Goal: Communication & Community: Answer question/provide support

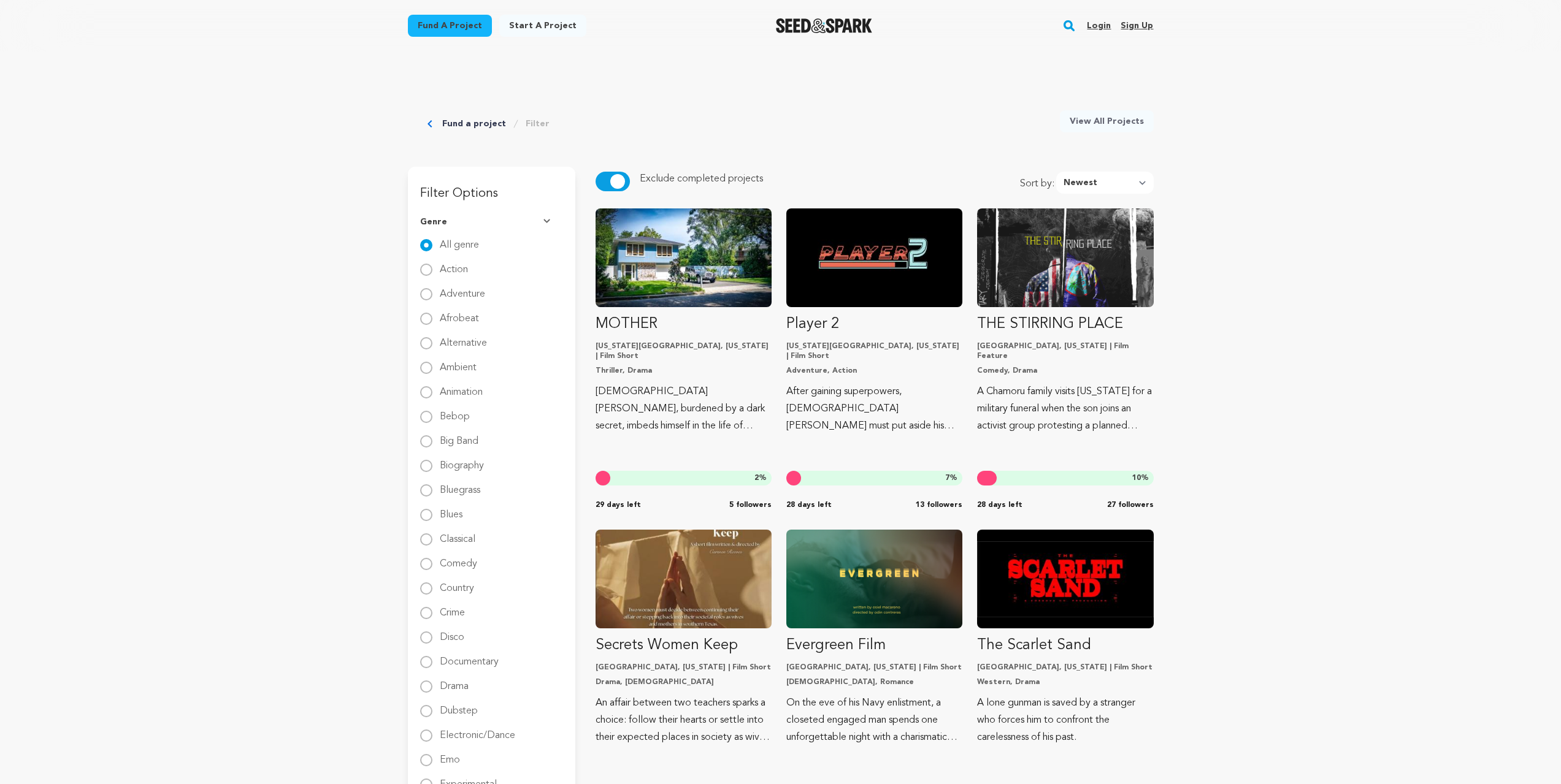
scroll to position [13630, 0]
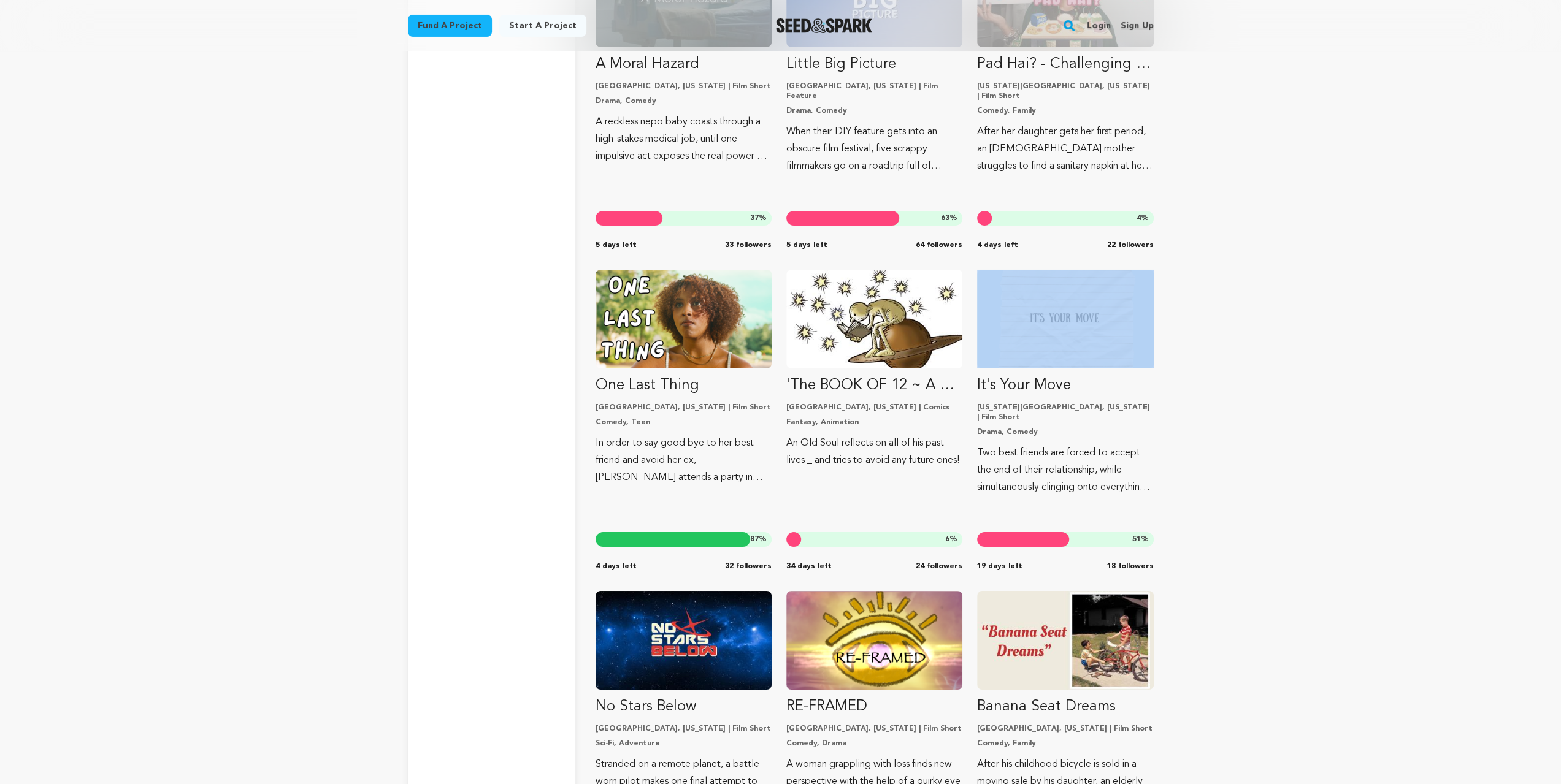
drag, startPoint x: 1029, startPoint y: 296, endPoint x: 1231, endPoint y: 317, distance: 203.1
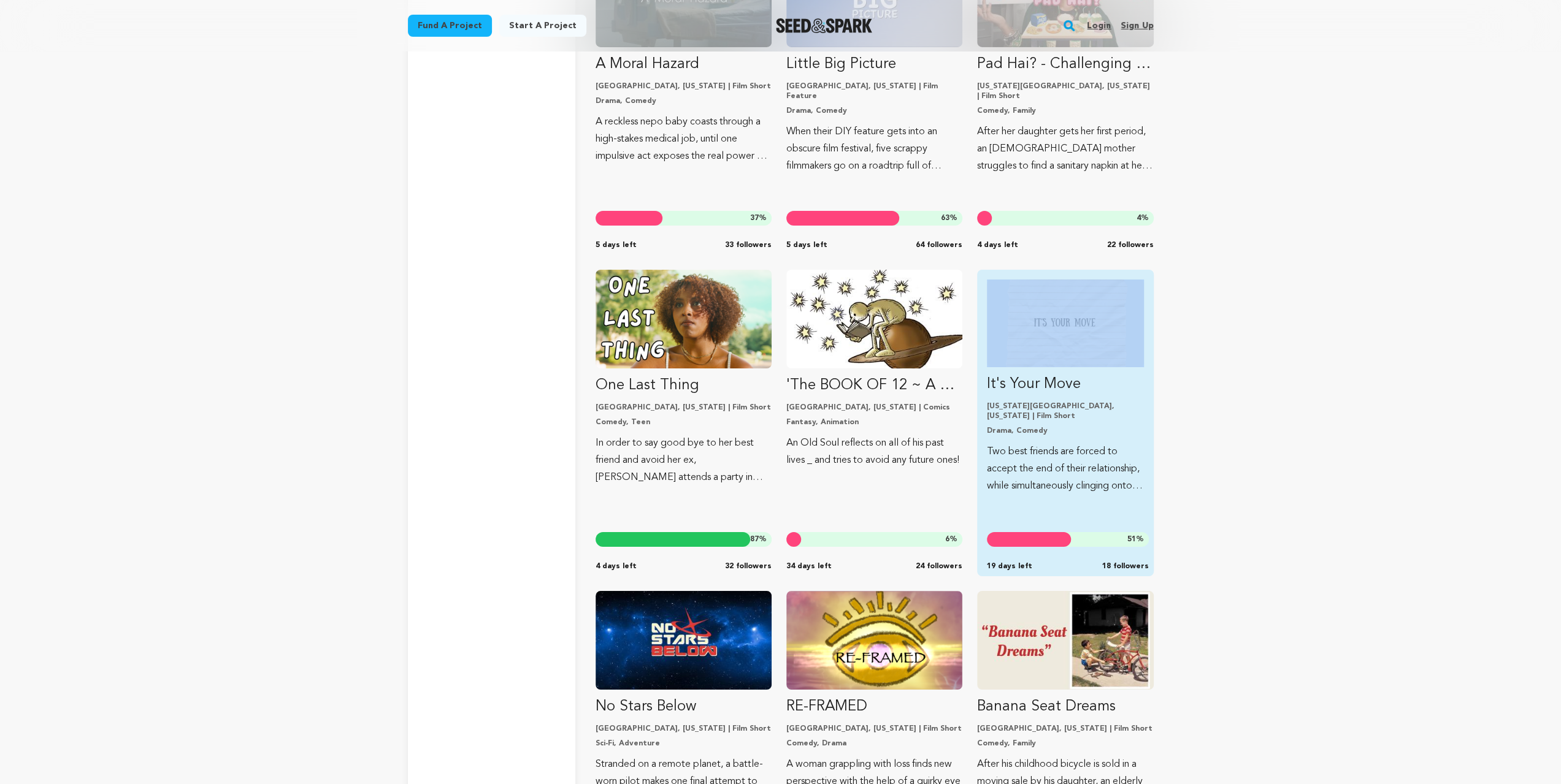
click at [1057, 356] on img "Fund It&#039;s Your Move" at bounding box center [1064, 323] width 156 height 87
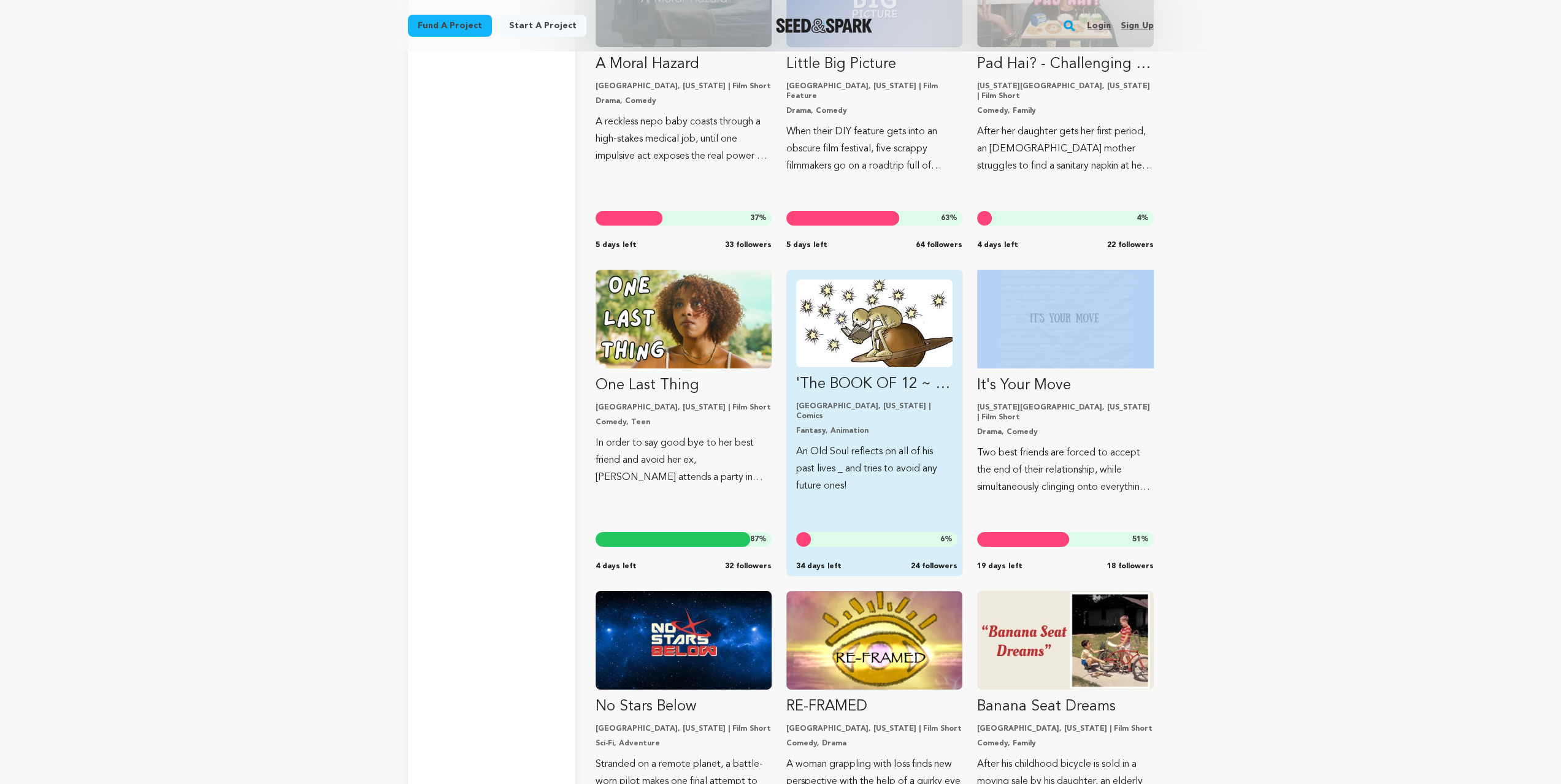
click at [871, 344] on img "Fund &#039;The BOOK OF 12 ~ A Memoir of Past Lives&#039;." at bounding box center [874, 323] width 156 height 87
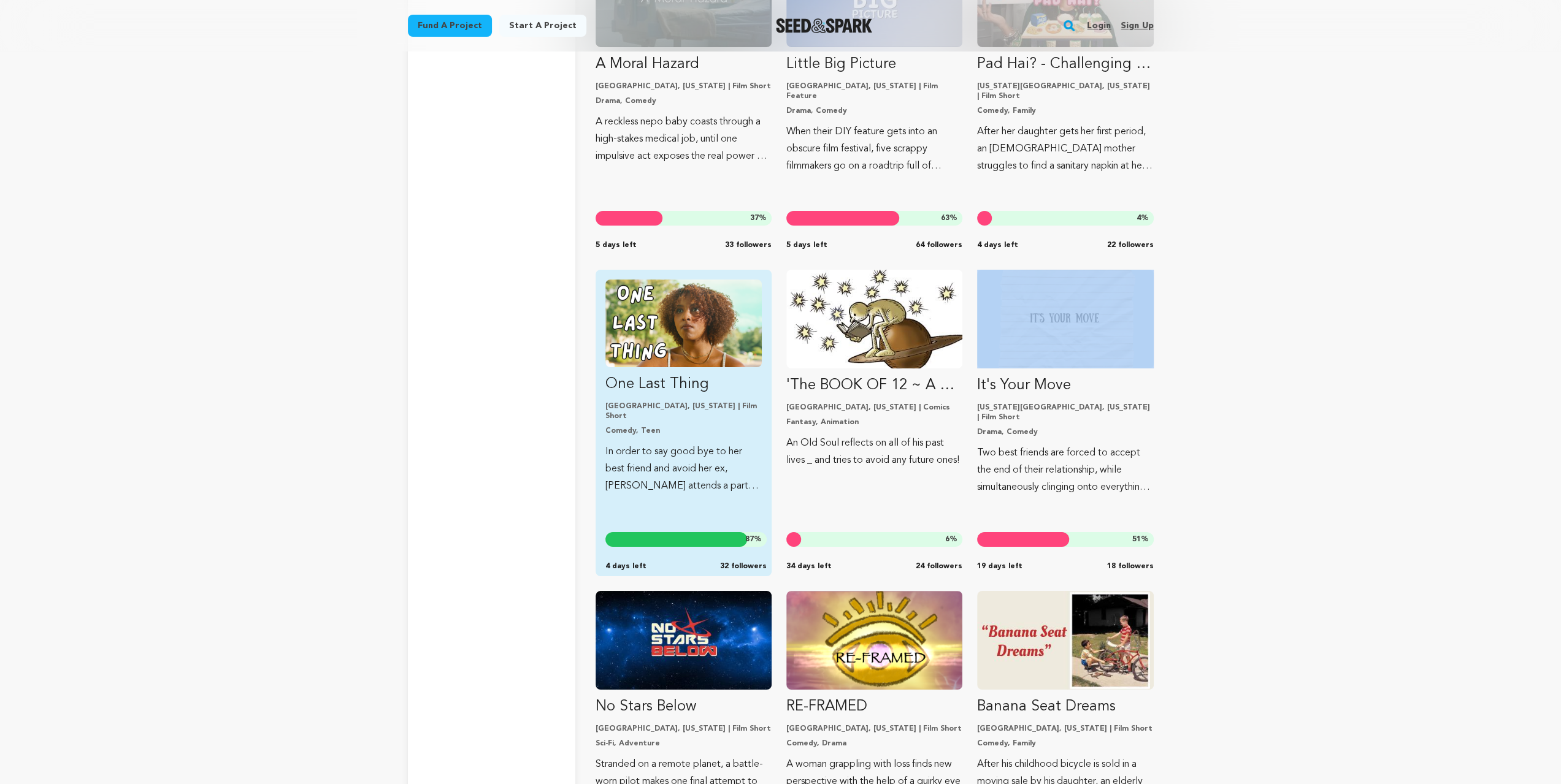
click at [666, 330] on img "Fund One Last Thing" at bounding box center [683, 323] width 156 height 87
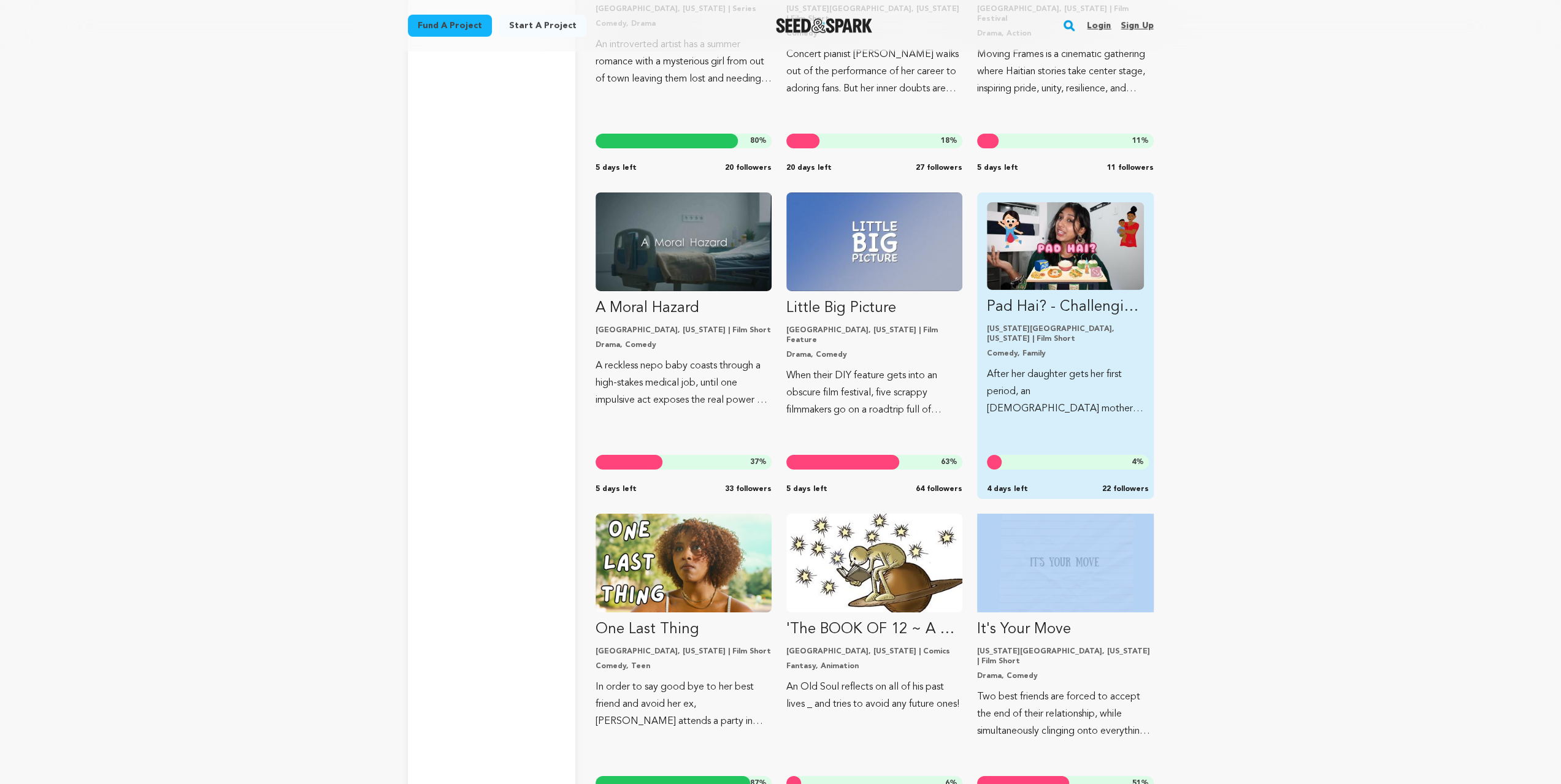
scroll to position [13385, 0]
click at [1067, 271] on img "Fund Pad Hai? - Challenging Social Menstruation Taboos" at bounding box center [1064, 247] width 156 height 87
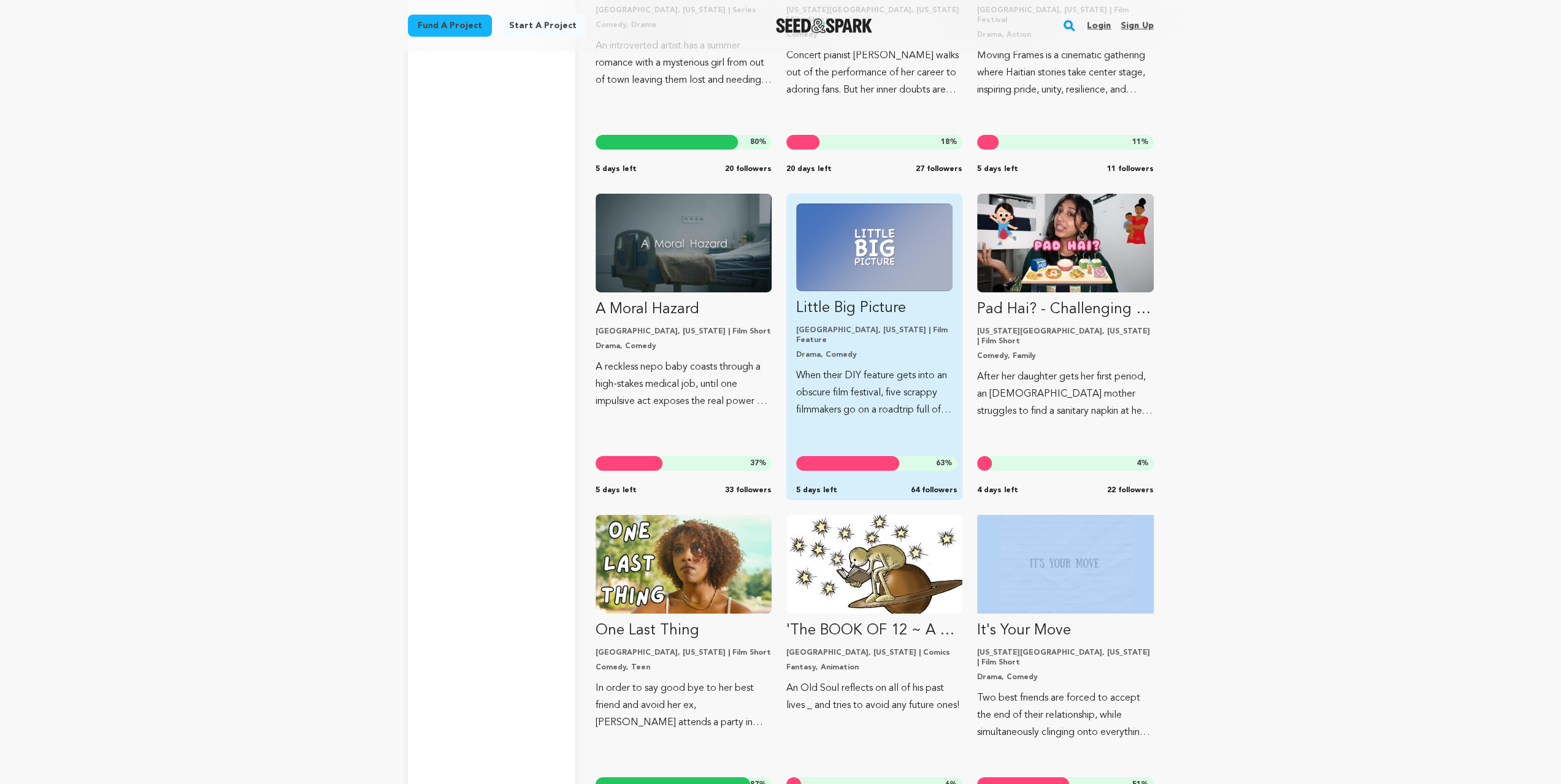
click at [864, 276] on img "Fund Little Big Picture" at bounding box center [874, 247] width 156 height 87
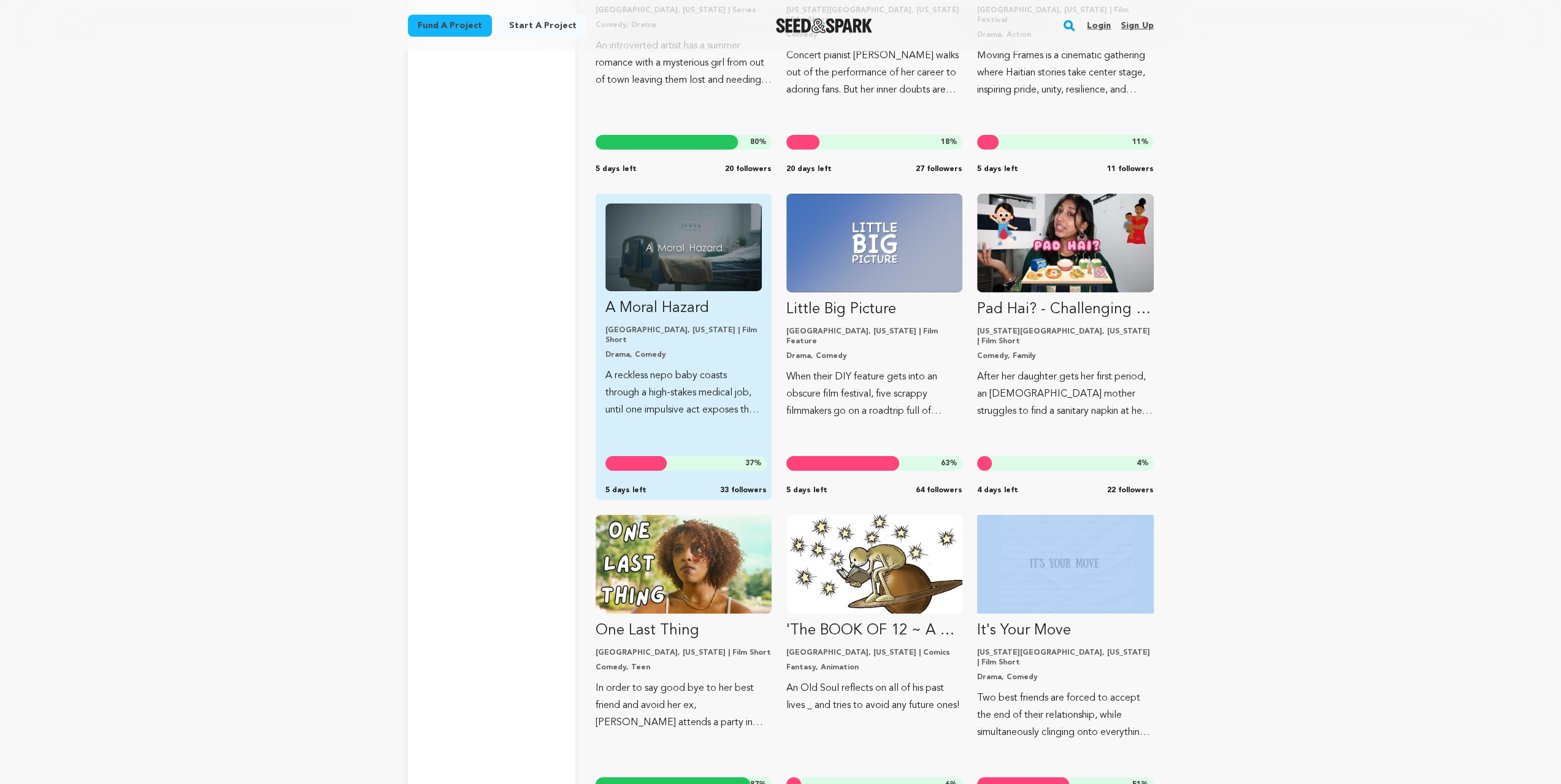
click at [715, 278] on img "Fund A Moral Hazard" at bounding box center [683, 247] width 156 height 87
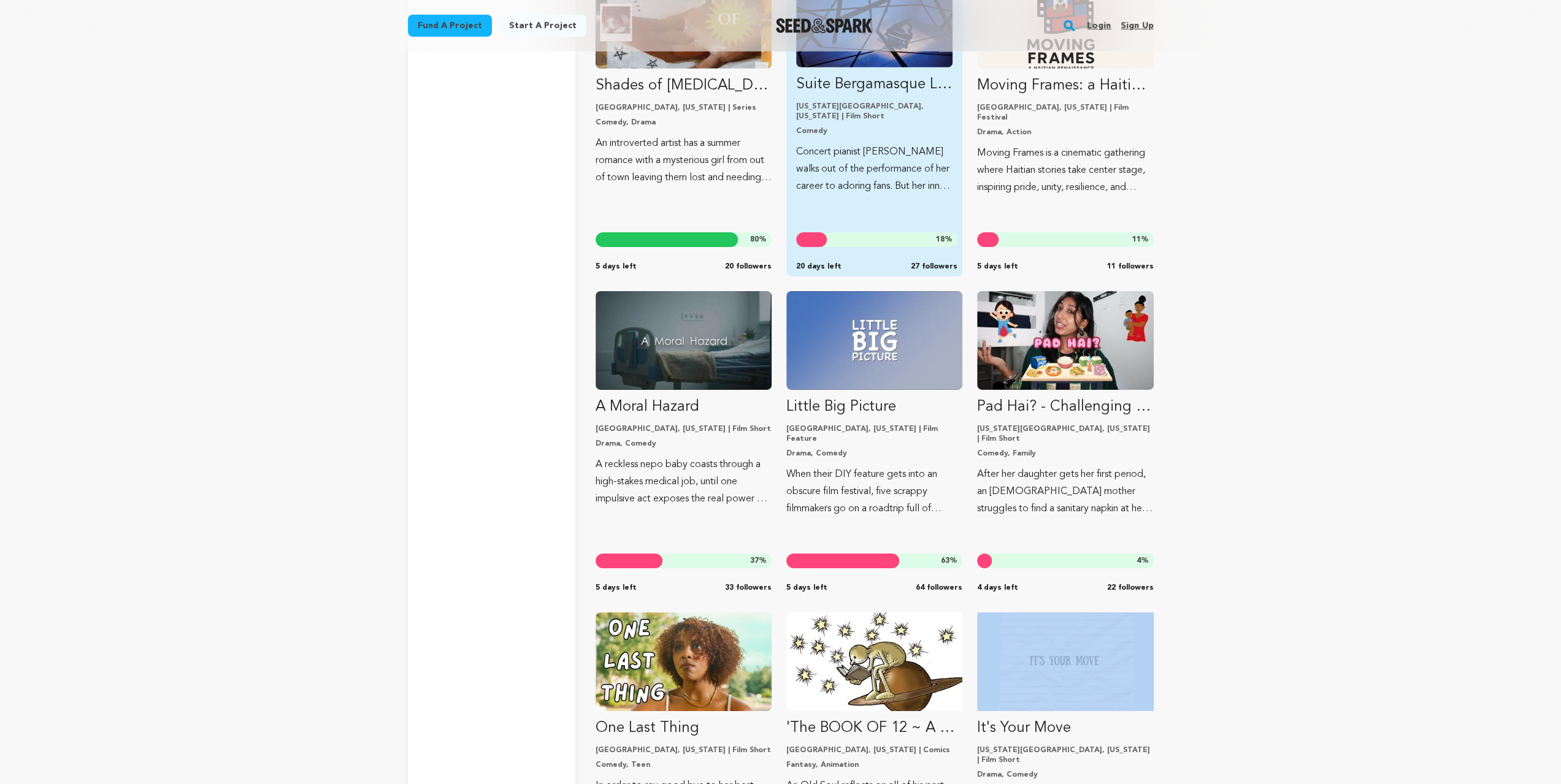
scroll to position [13099, 0]
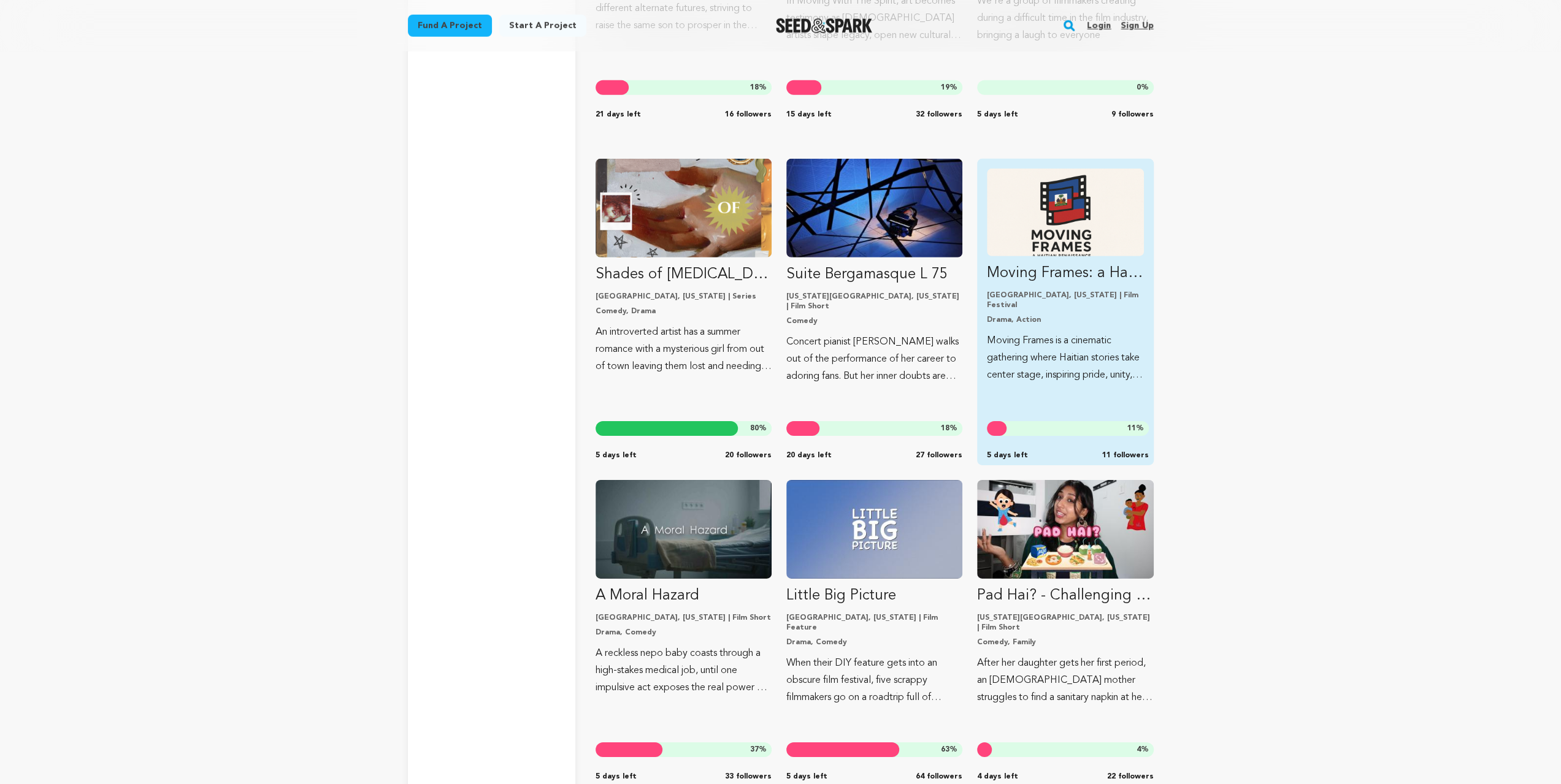
click at [1057, 256] on img "Fund Moving Frames: a Haitian Renaissance" at bounding box center [1064, 212] width 156 height 87
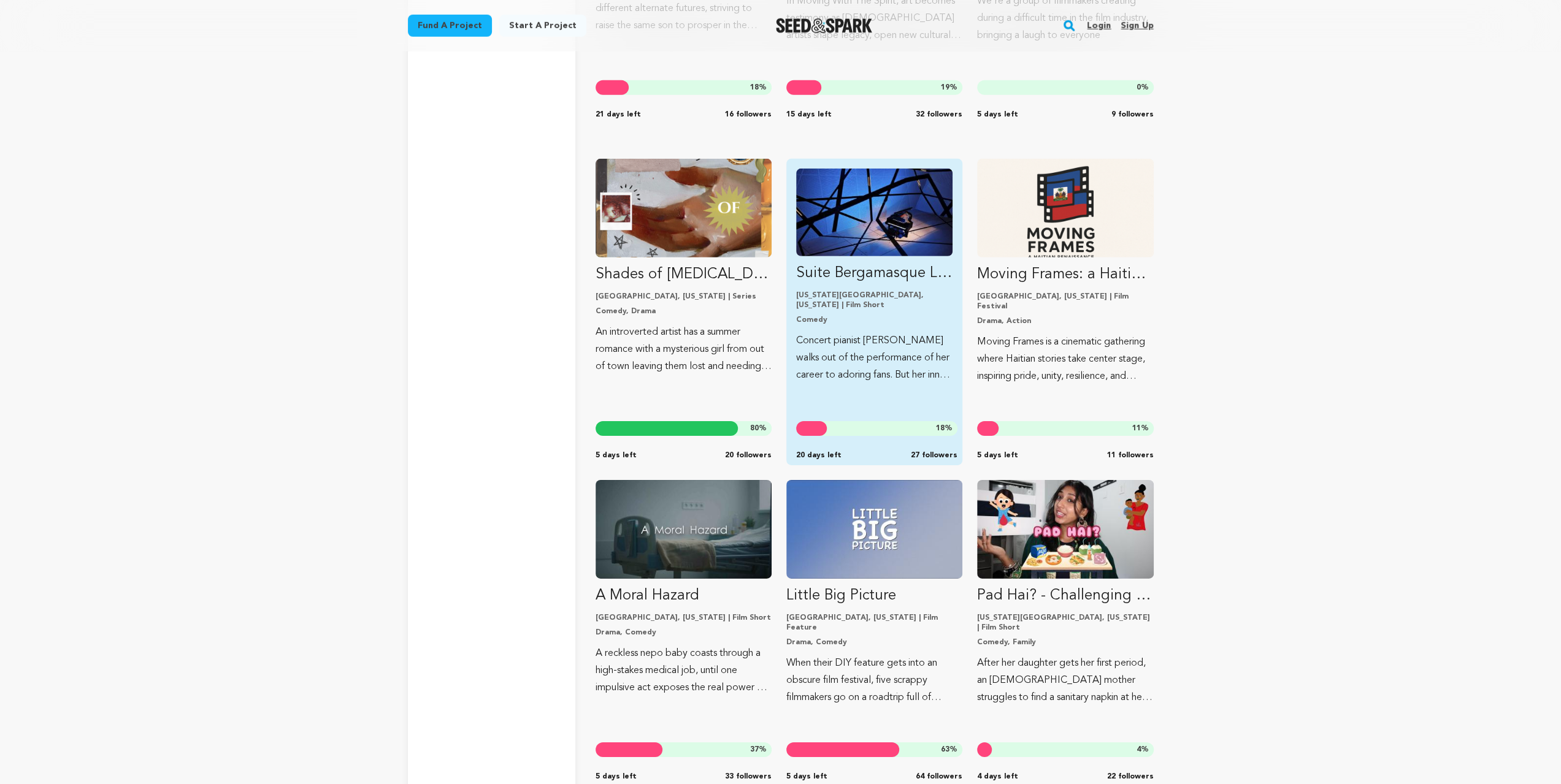
click at [899, 256] on img "Fund Suite Bergamasque L 75" at bounding box center [874, 212] width 156 height 87
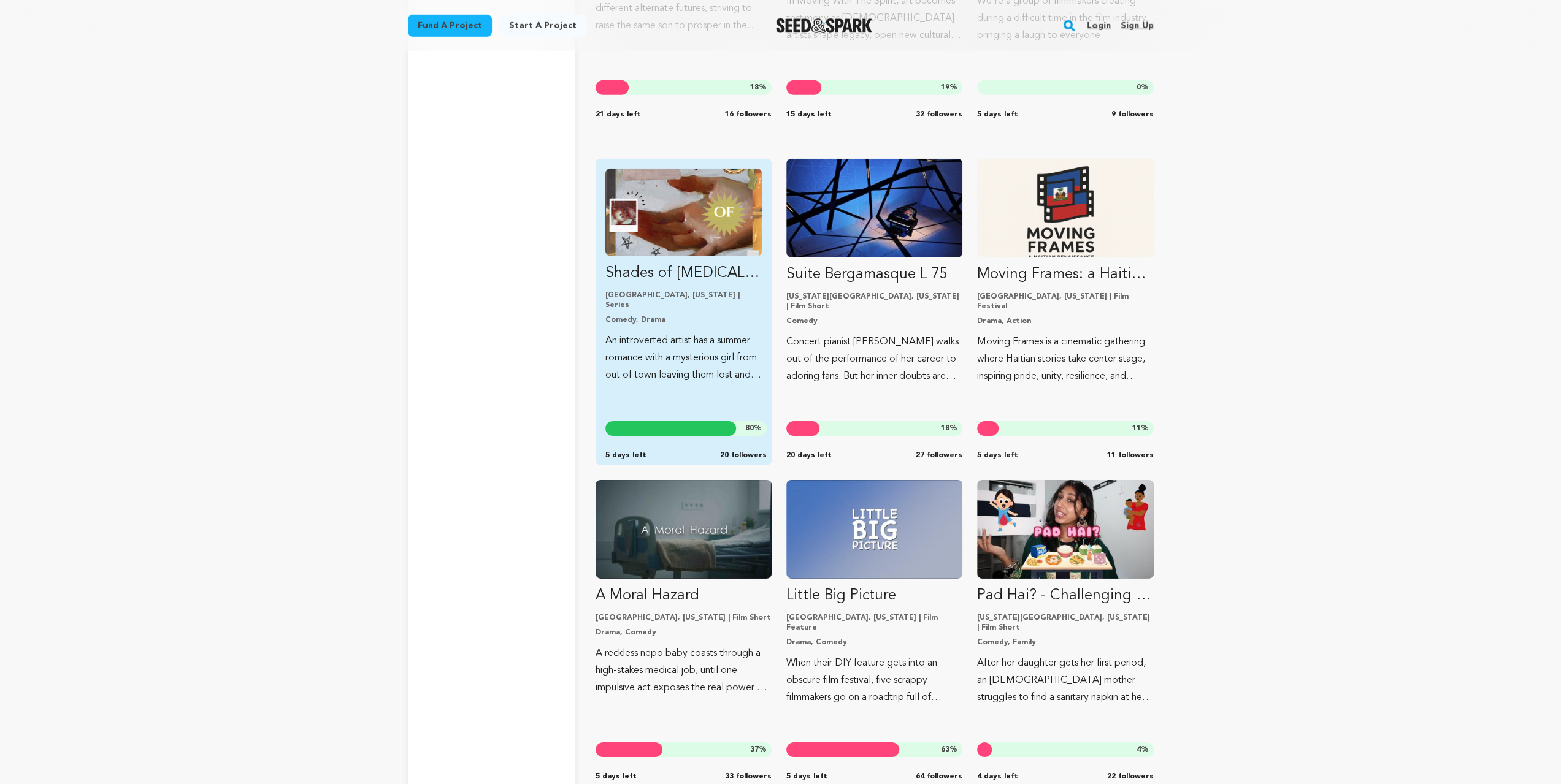
click at [685, 256] on link "Shades of Muse Boston, Massachusetts | Series Comedy, Drama An introverted arti…" at bounding box center [683, 276] width 156 height 215
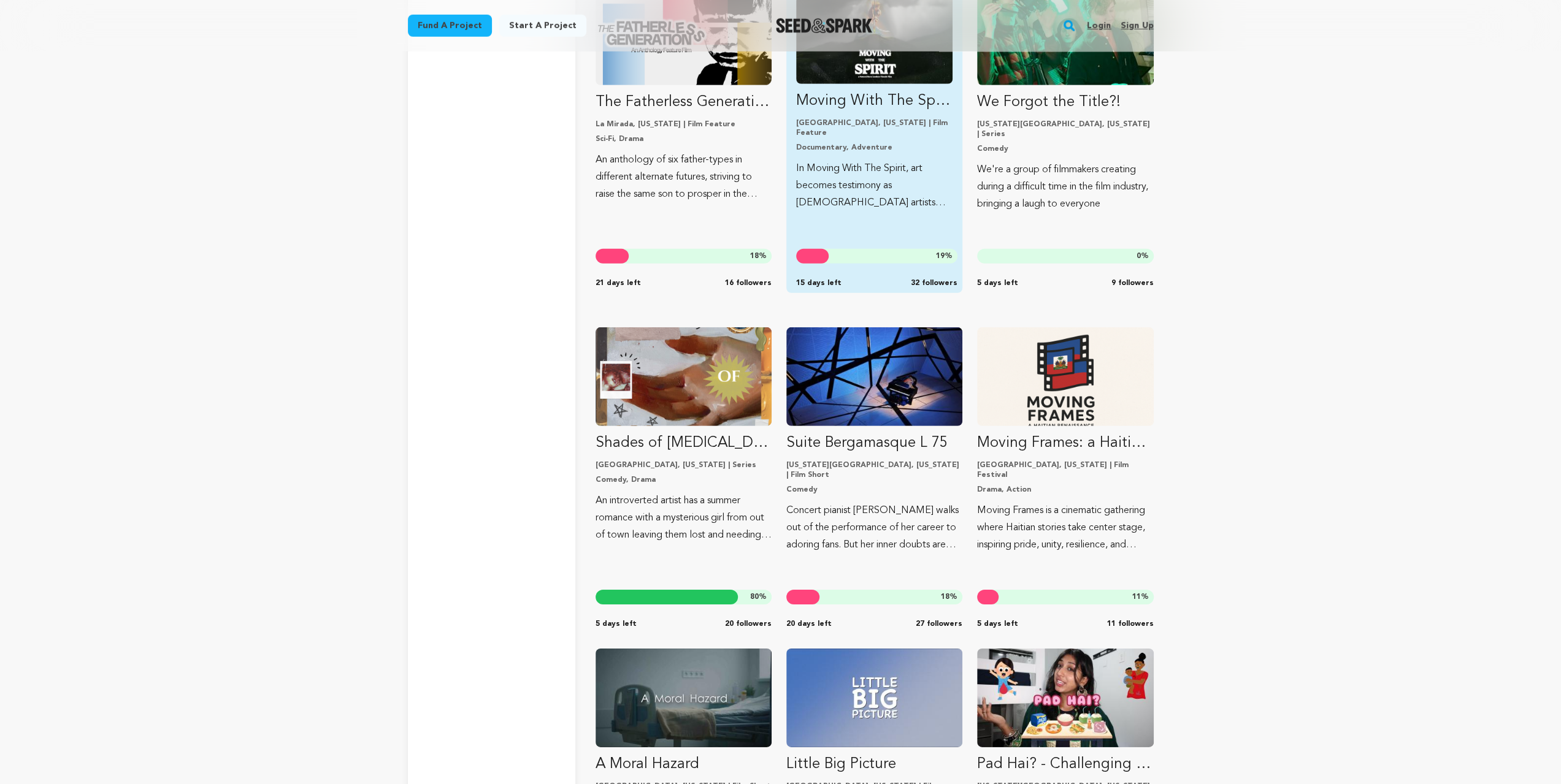
scroll to position [12812, 0]
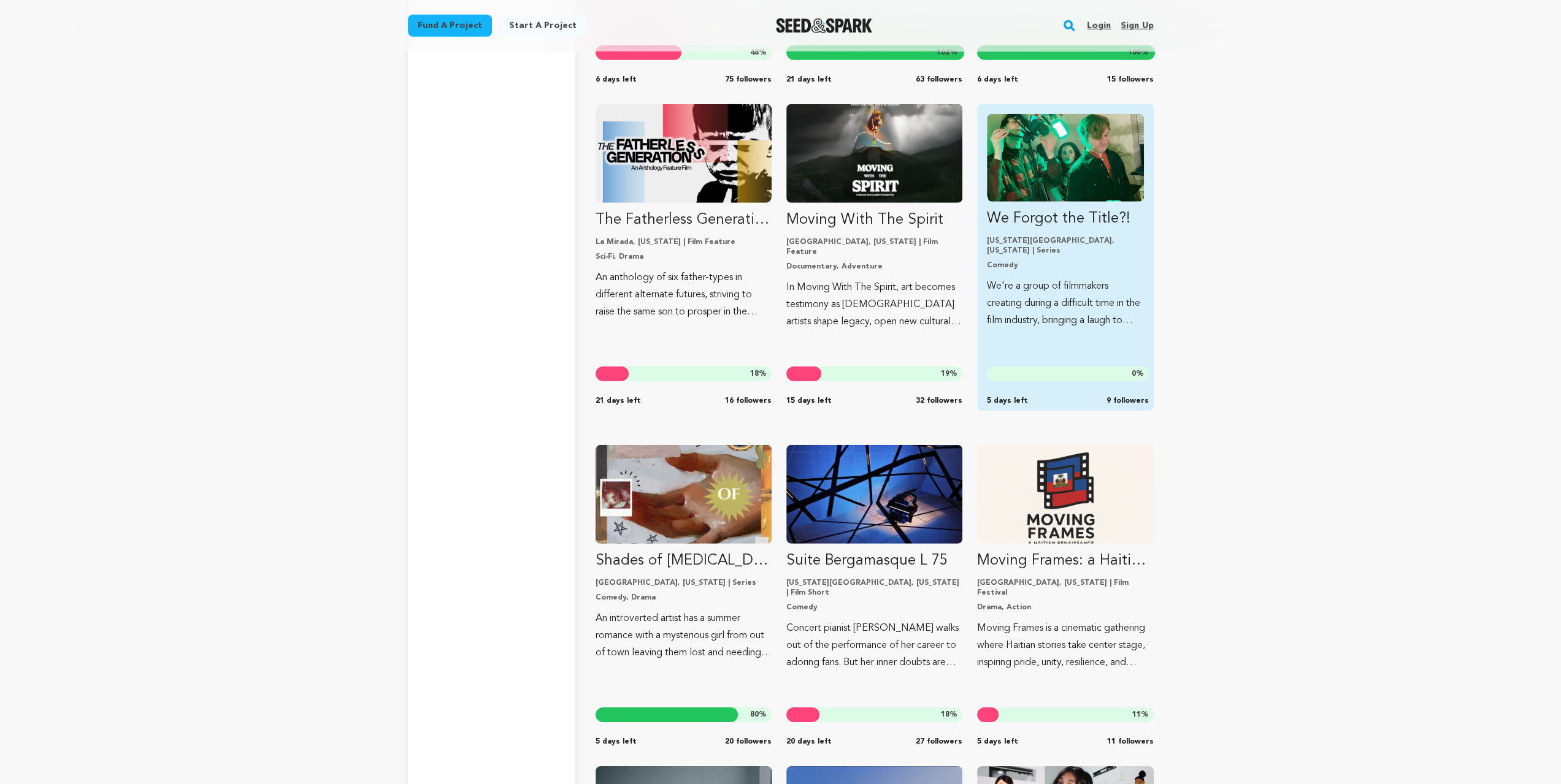
click at [1039, 198] on img "Fund We Forgot the Title?!" at bounding box center [1064, 158] width 156 height 87
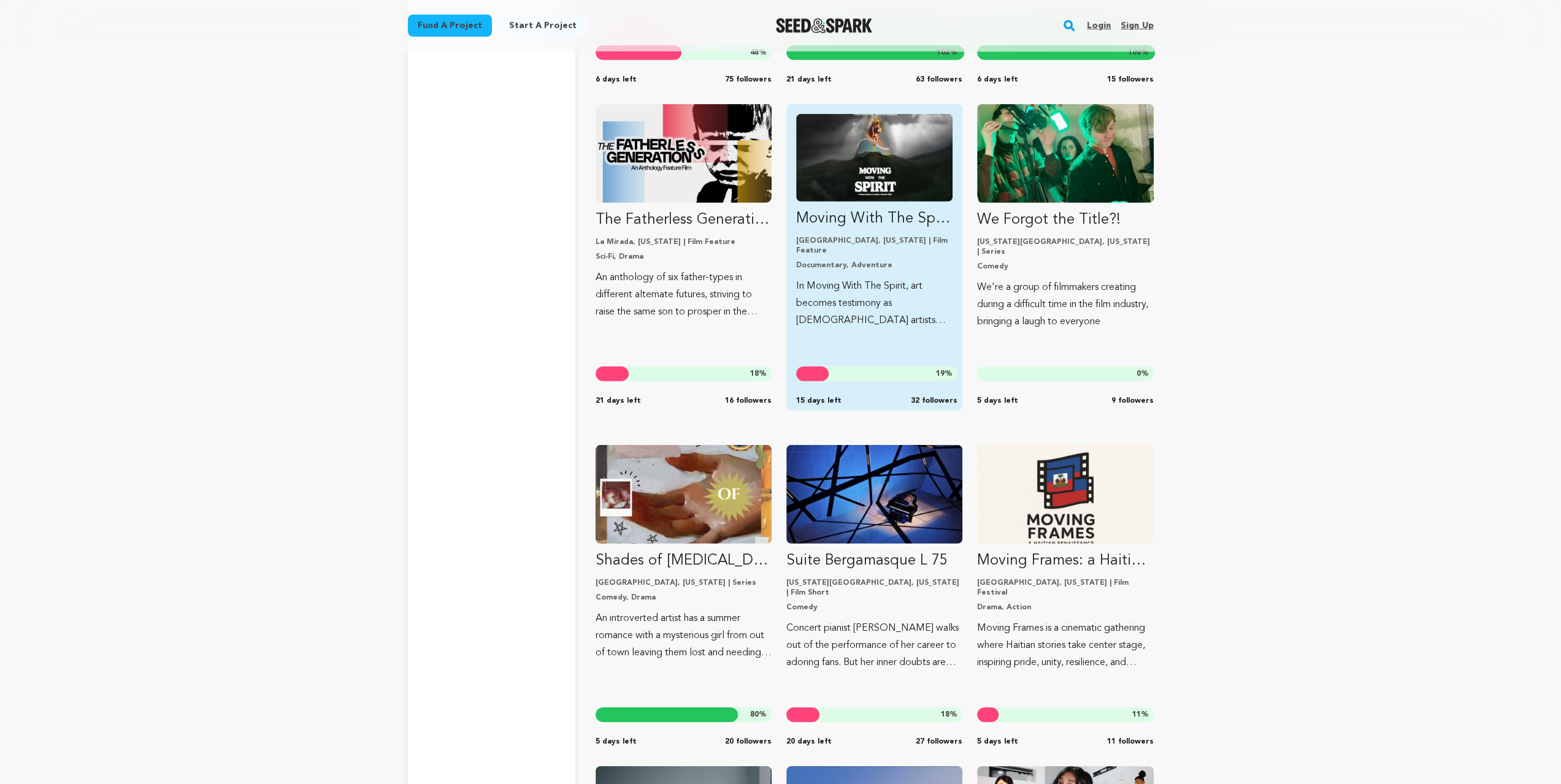
click at [882, 201] on img "Fund Moving With The Spirit" at bounding box center [874, 158] width 156 height 87
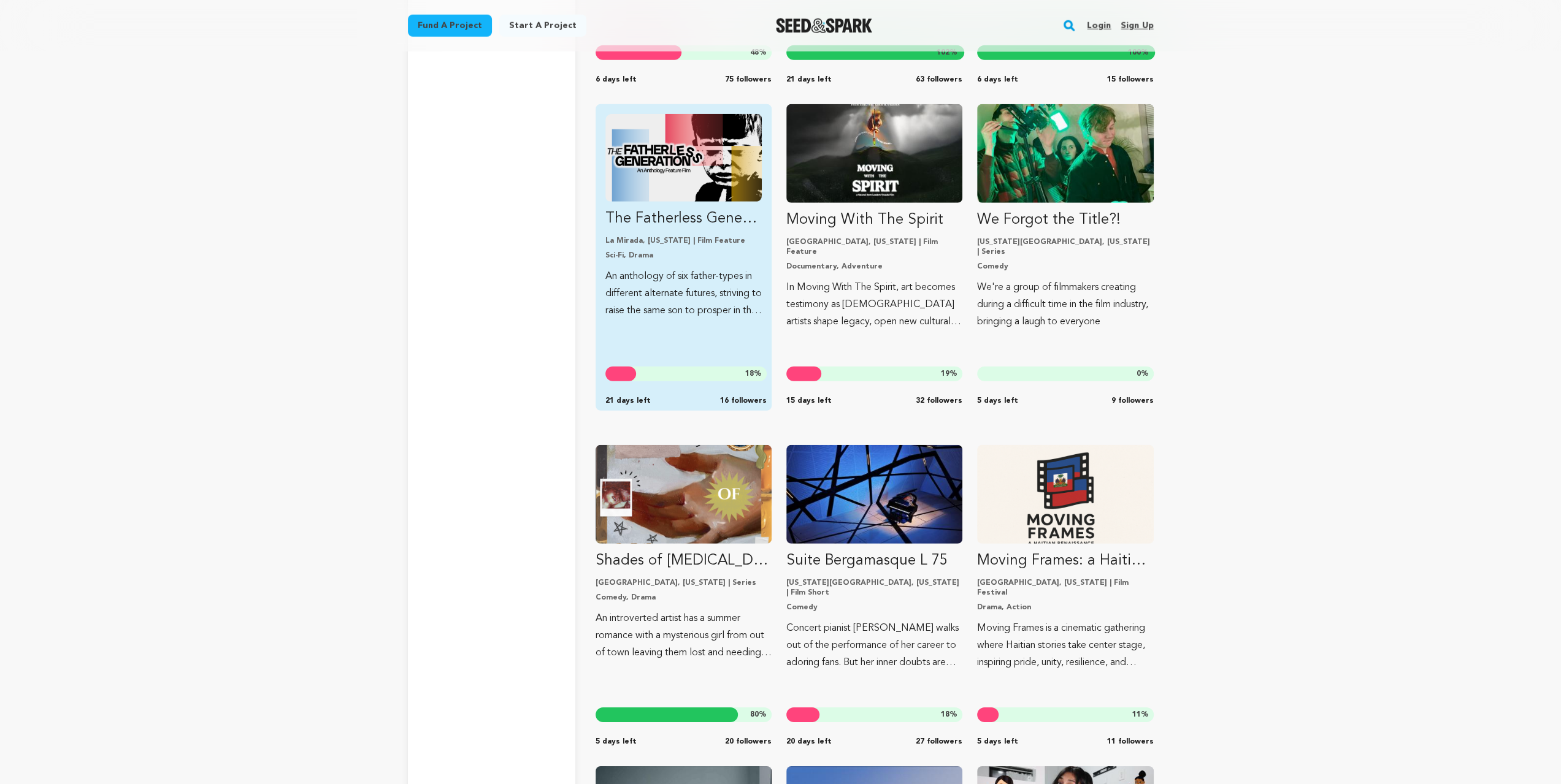
click at [708, 202] on link "The Fatherless Generation – Phase I La Mirada, California | Film Feature Sci-Fi…" at bounding box center [683, 217] width 156 height 206
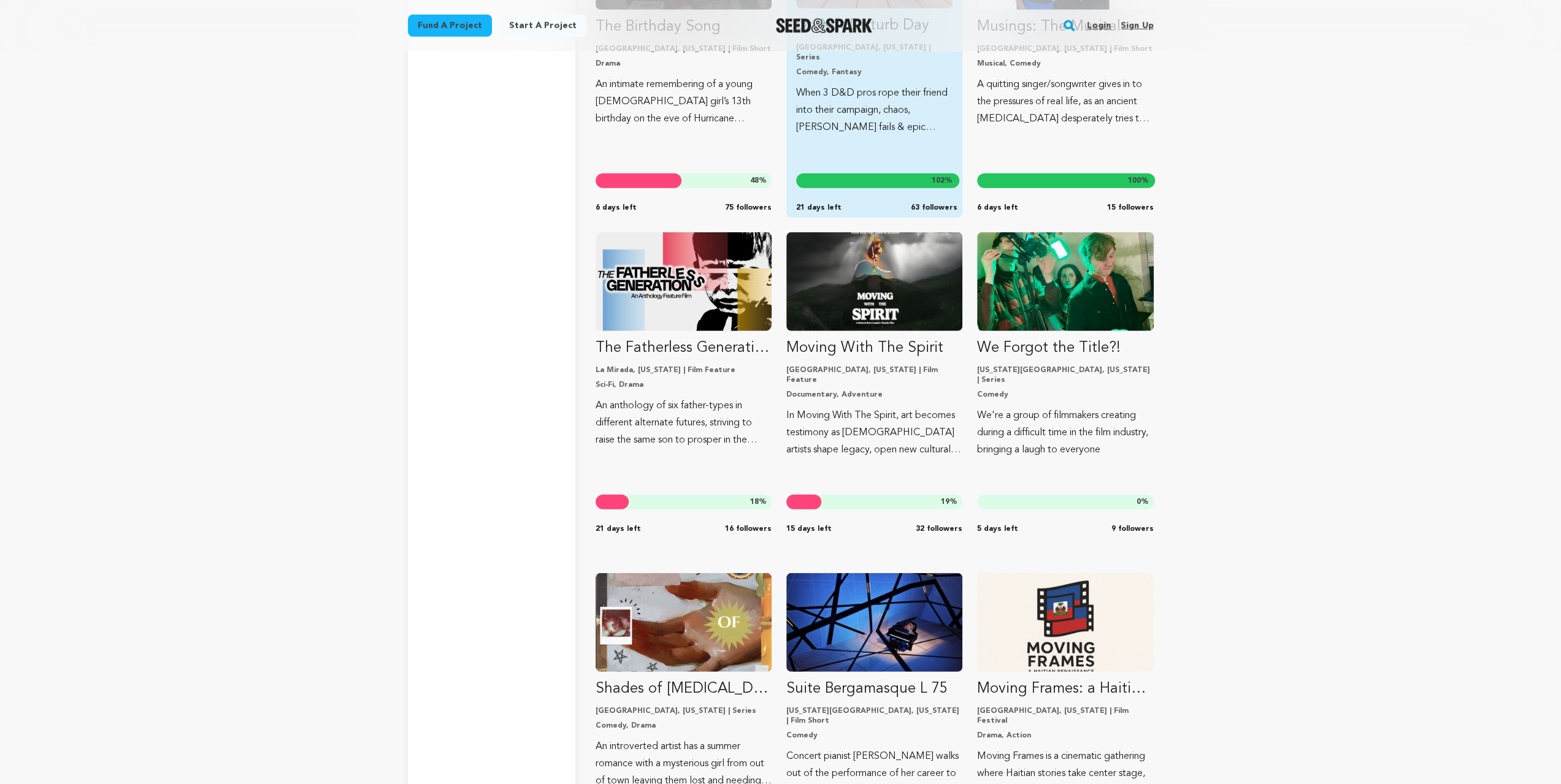
scroll to position [12526, 0]
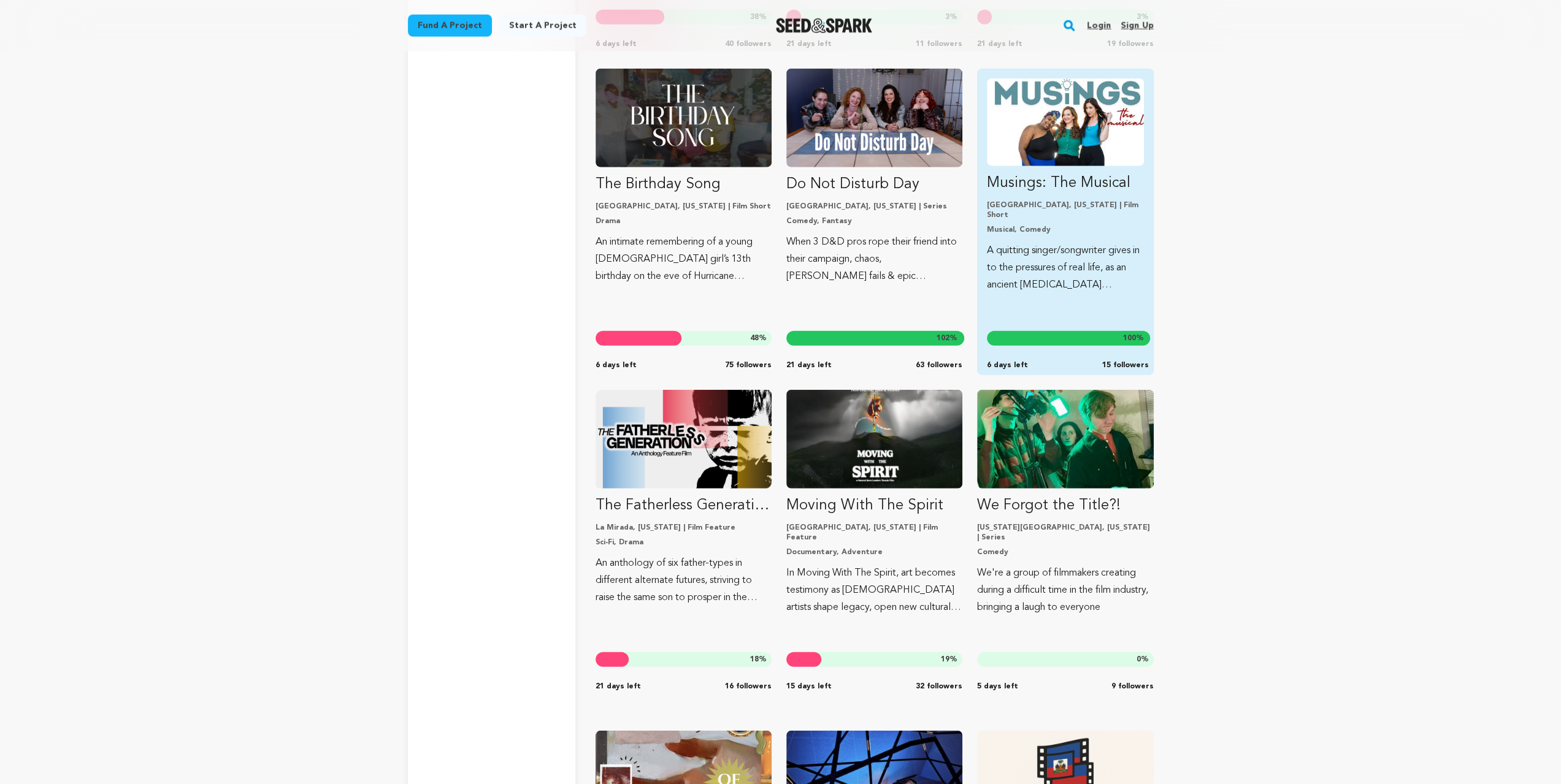
click at [1031, 163] on img "Fund Musings: The Musical" at bounding box center [1064, 122] width 156 height 87
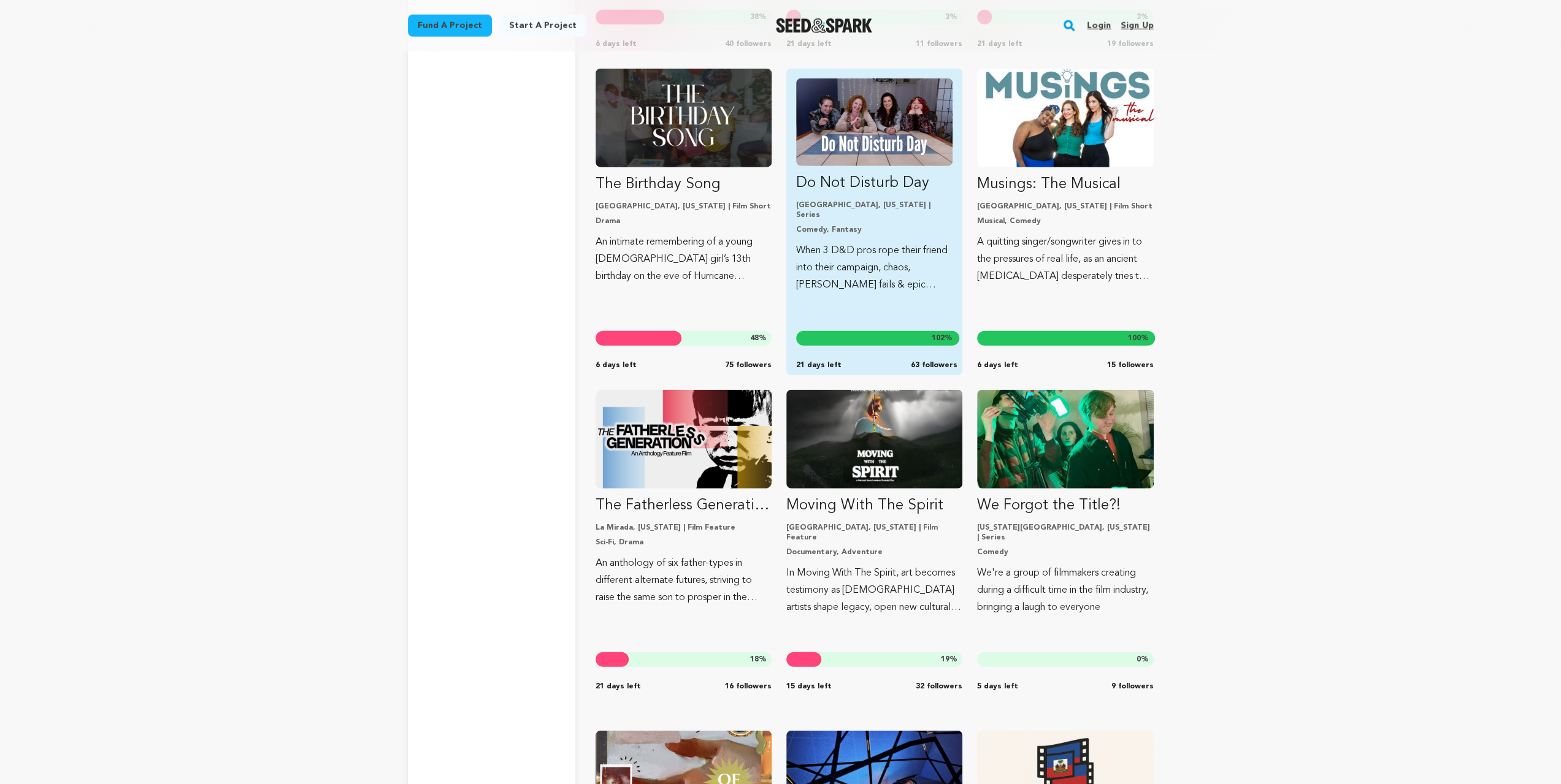
click at [860, 163] on img "Fund Do Not Disturb Day" at bounding box center [874, 122] width 156 height 87
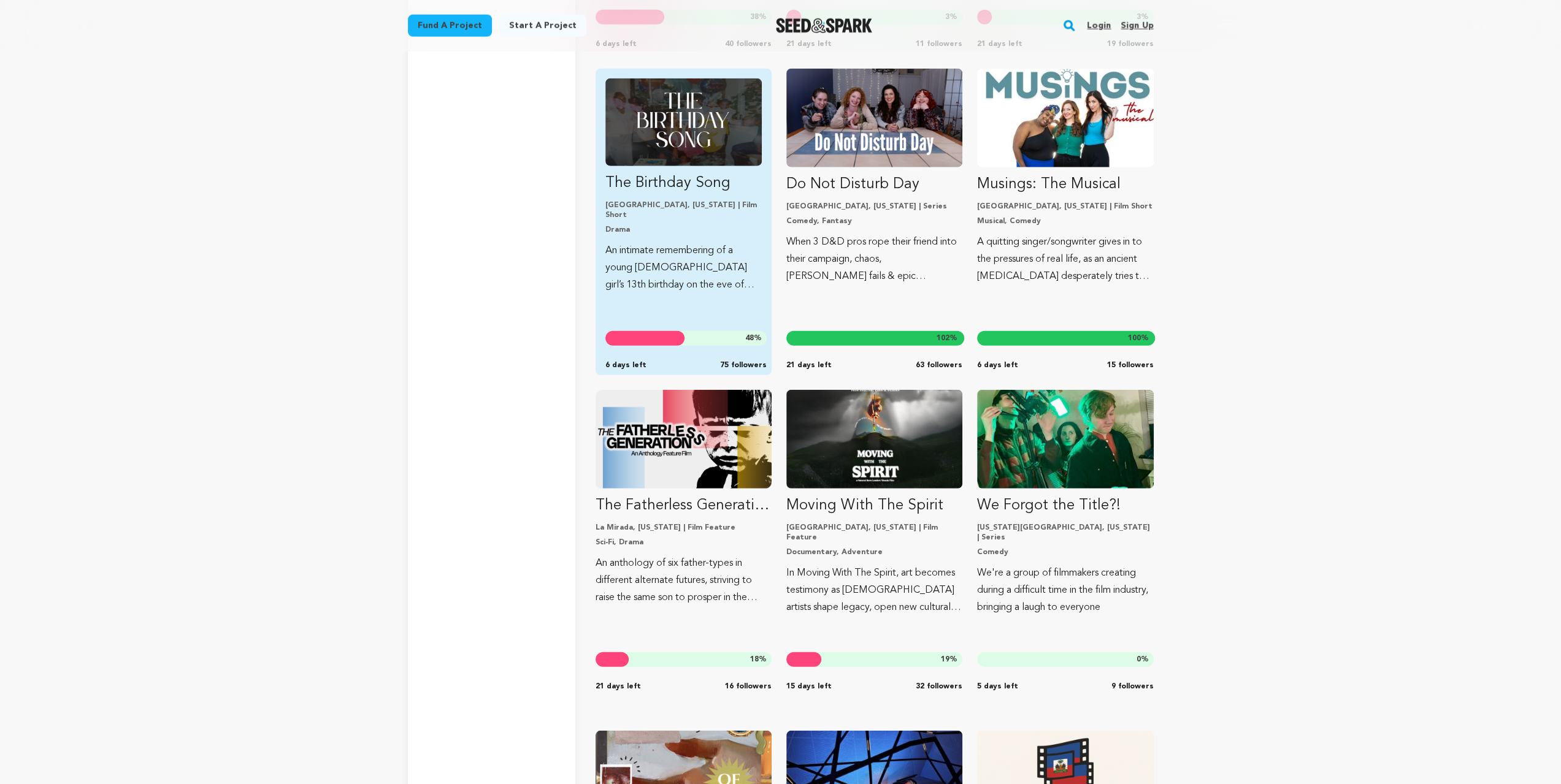
click at [698, 164] on img "Fund The Birthday Song" at bounding box center [683, 122] width 156 height 87
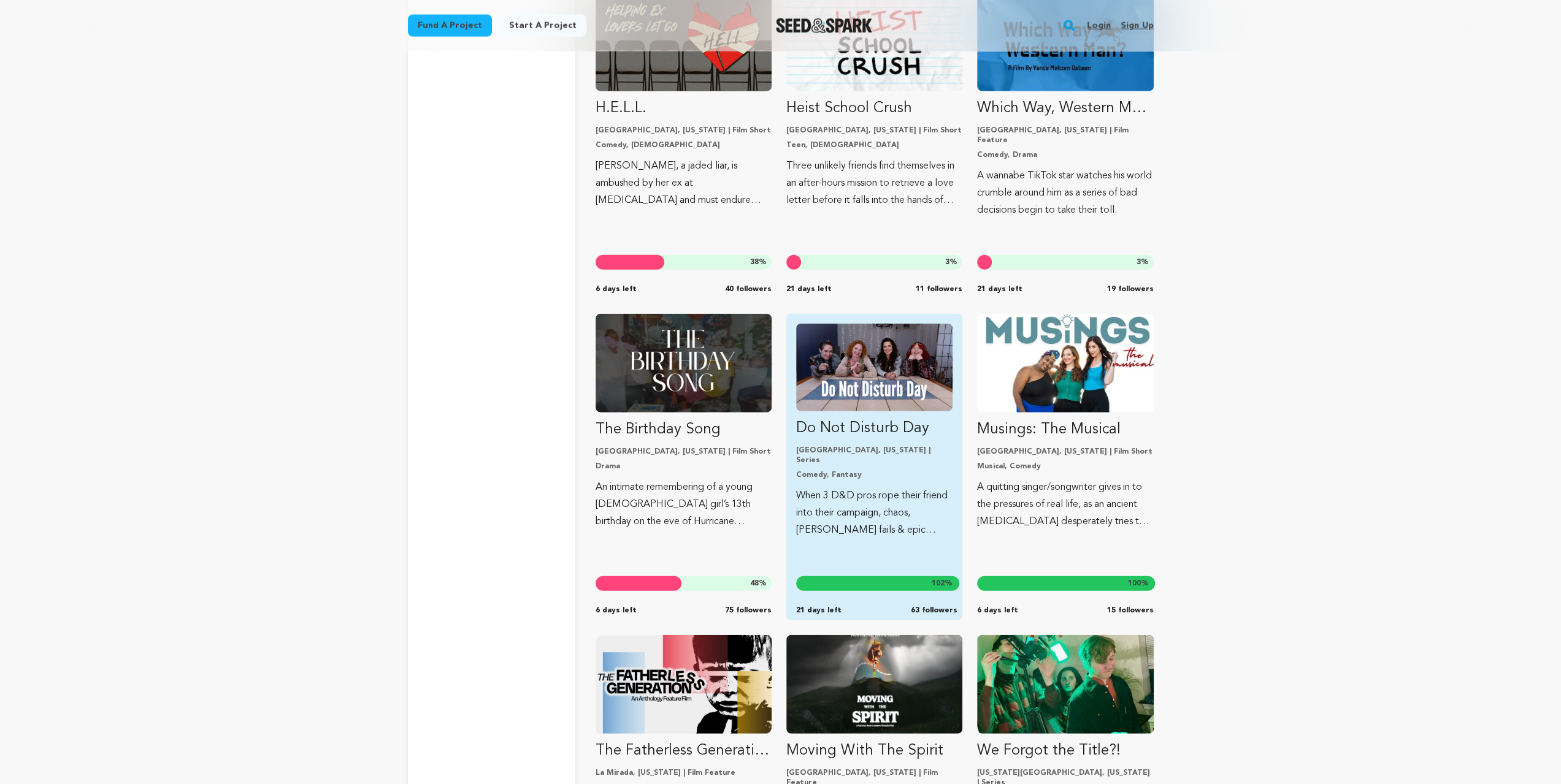
scroll to position [12077, 0]
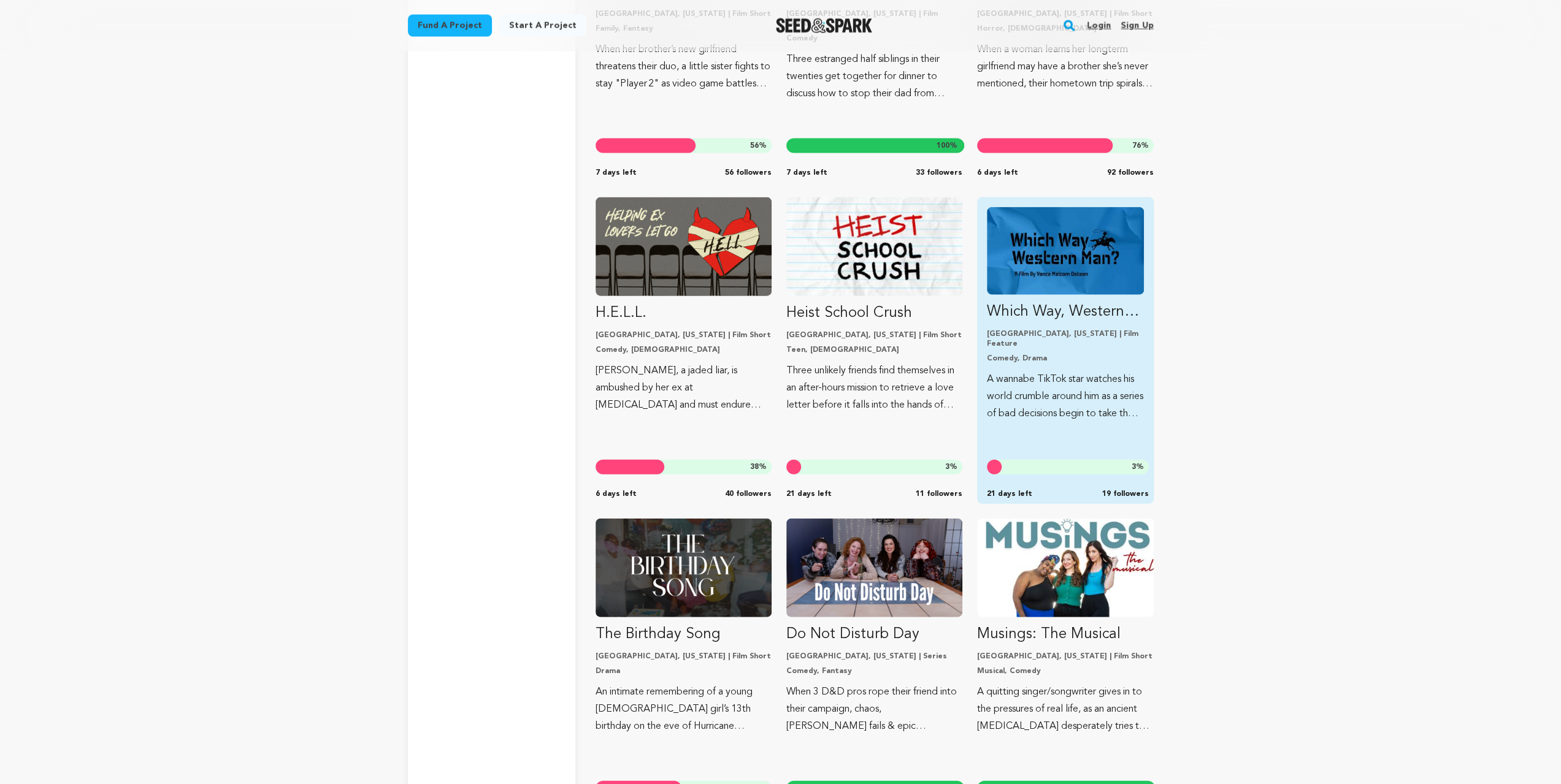
click at [1054, 271] on img "Fund Which Way, Western Man?" at bounding box center [1064, 251] width 156 height 87
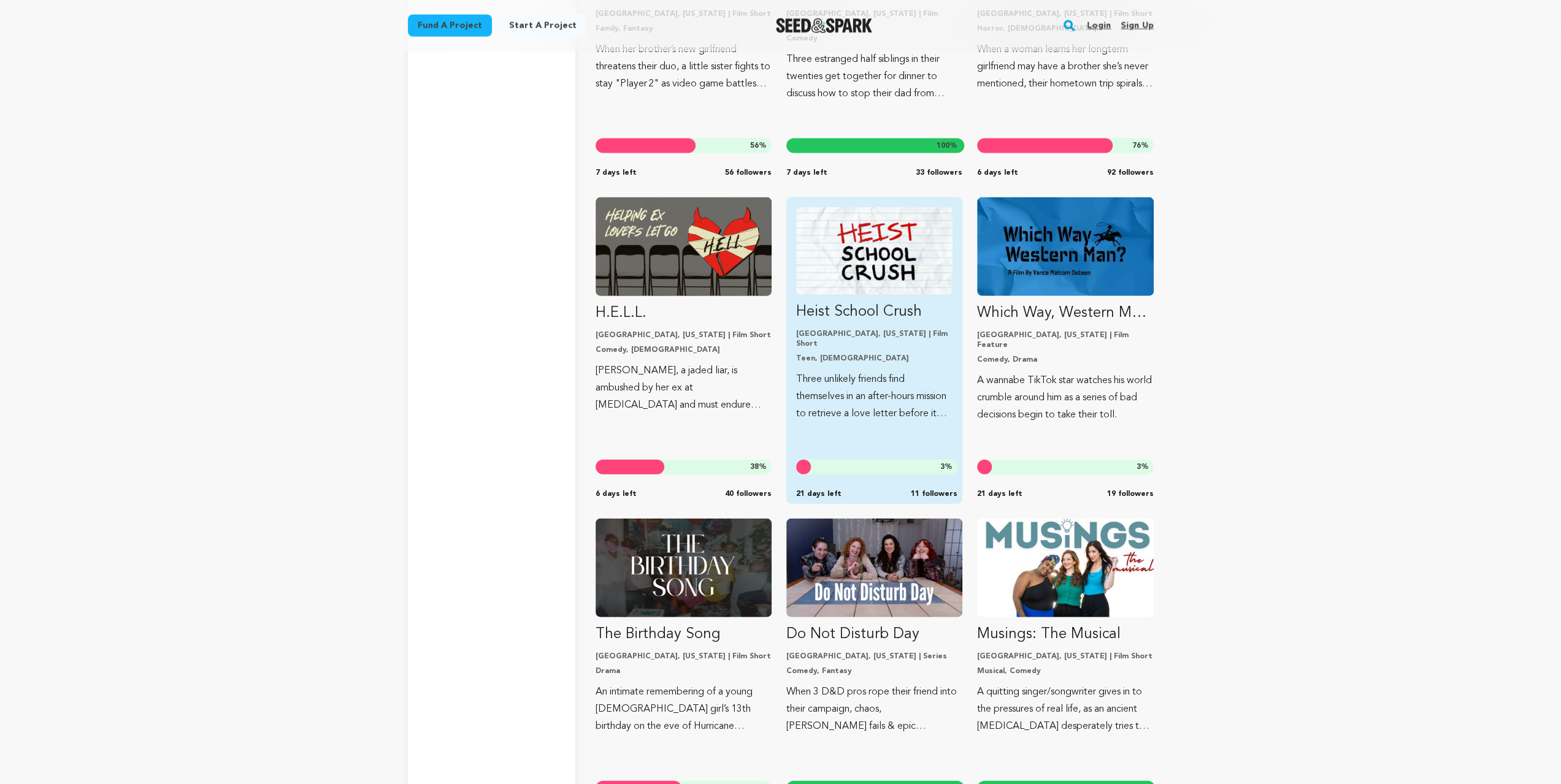
click at [915, 261] on img "Fund Heist School Crush" at bounding box center [874, 251] width 156 height 87
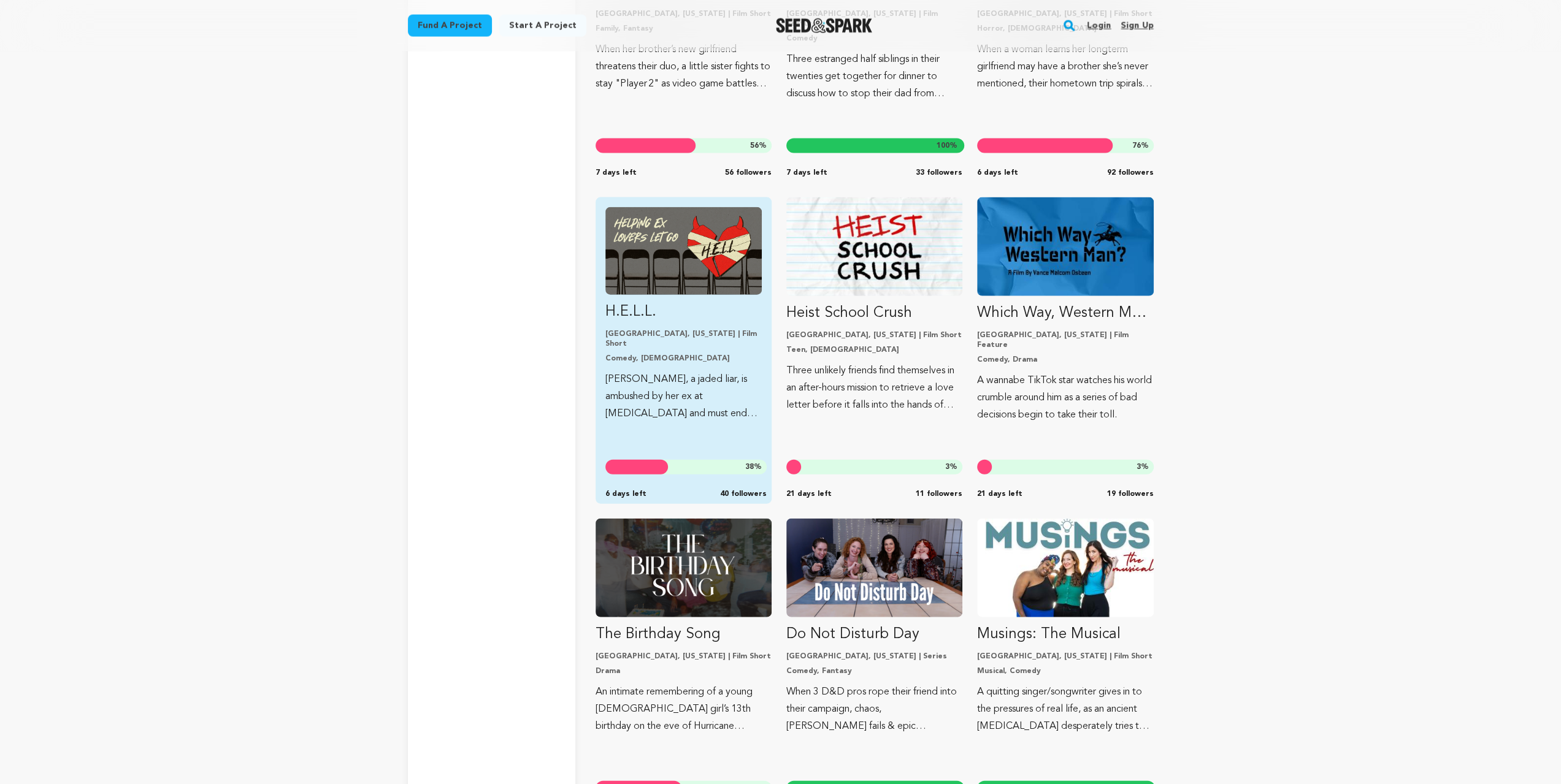
click at [655, 256] on img "Fund H.E.L.L." at bounding box center [683, 251] width 156 height 87
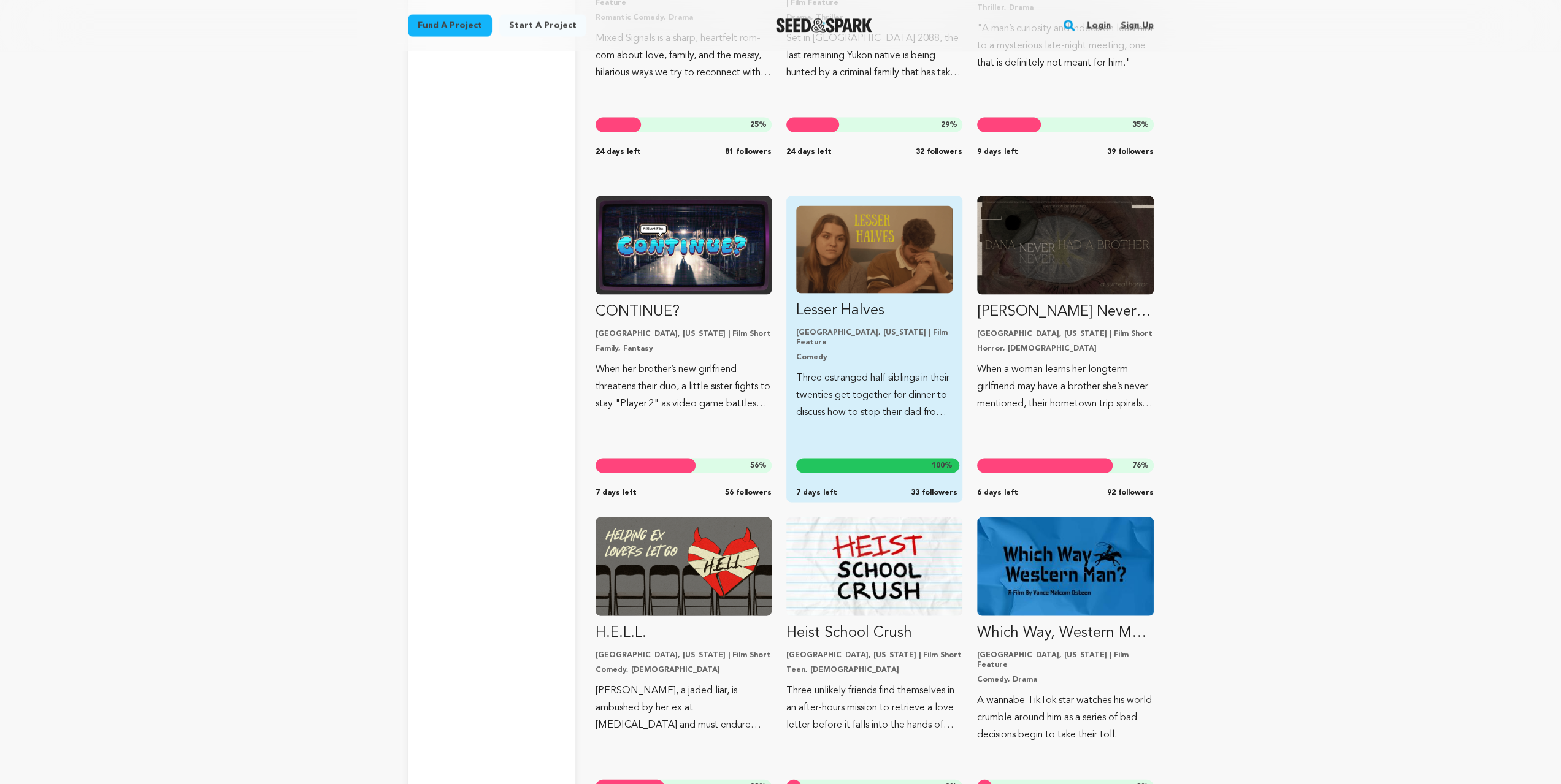
scroll to position [11668, 0]
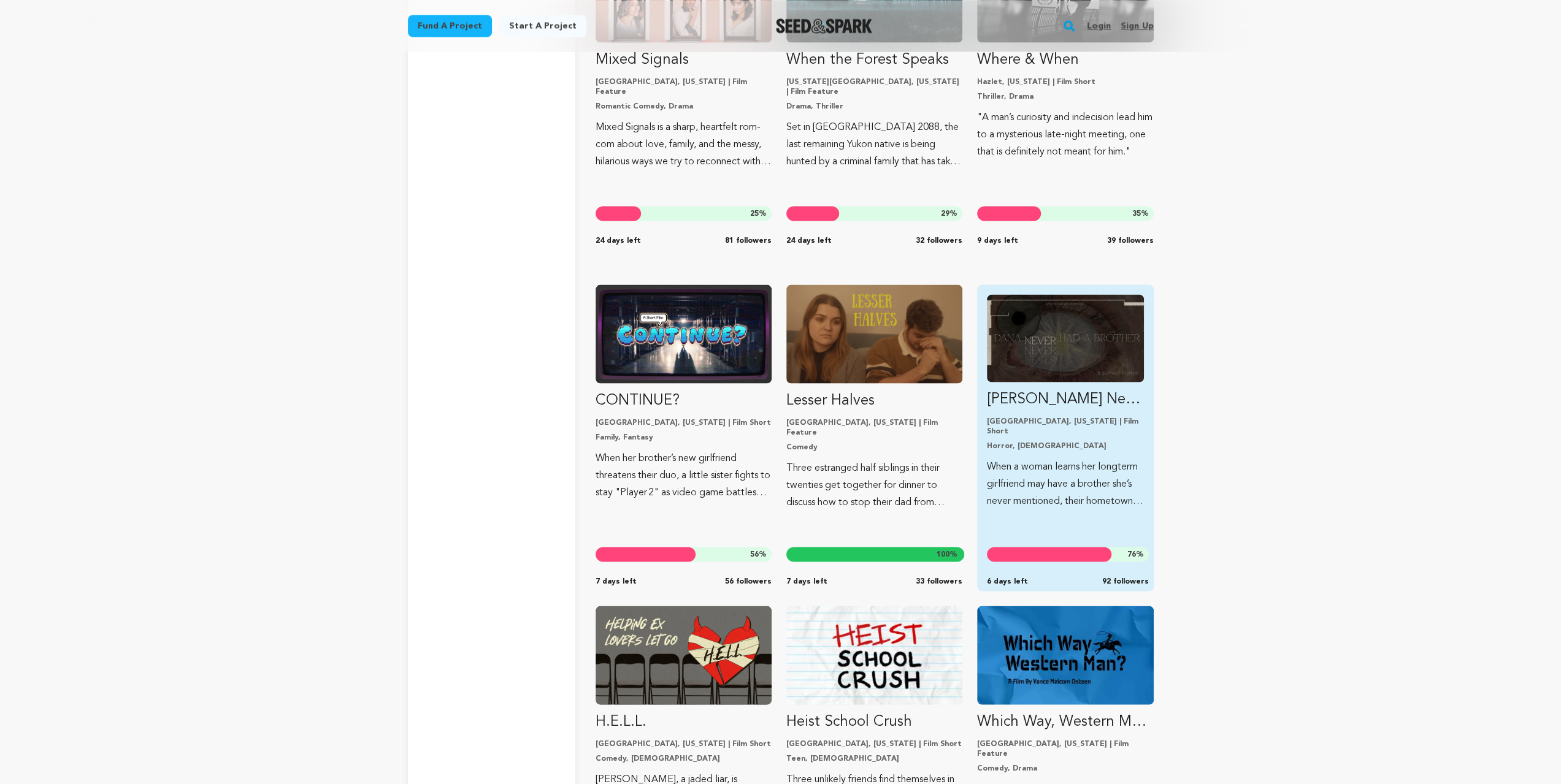
click at [1071, 350] on img "Fund Dana Never Had A Brother" at bounding box center [1064, 338] width 156 height 87
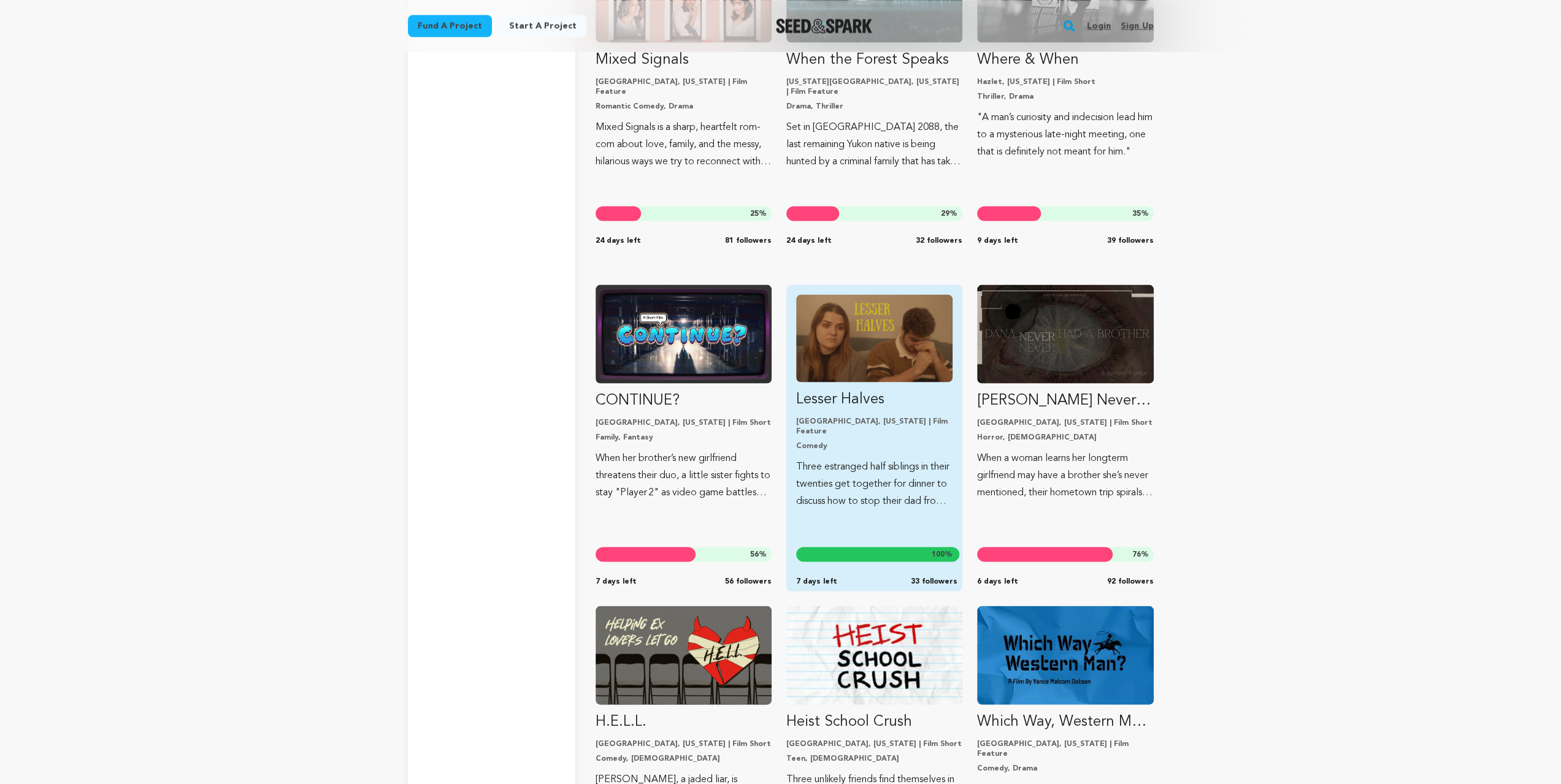
click at [906, 354] on img "Fund Lesser Halves" at bounding box center [874, 338] width 156 height 87
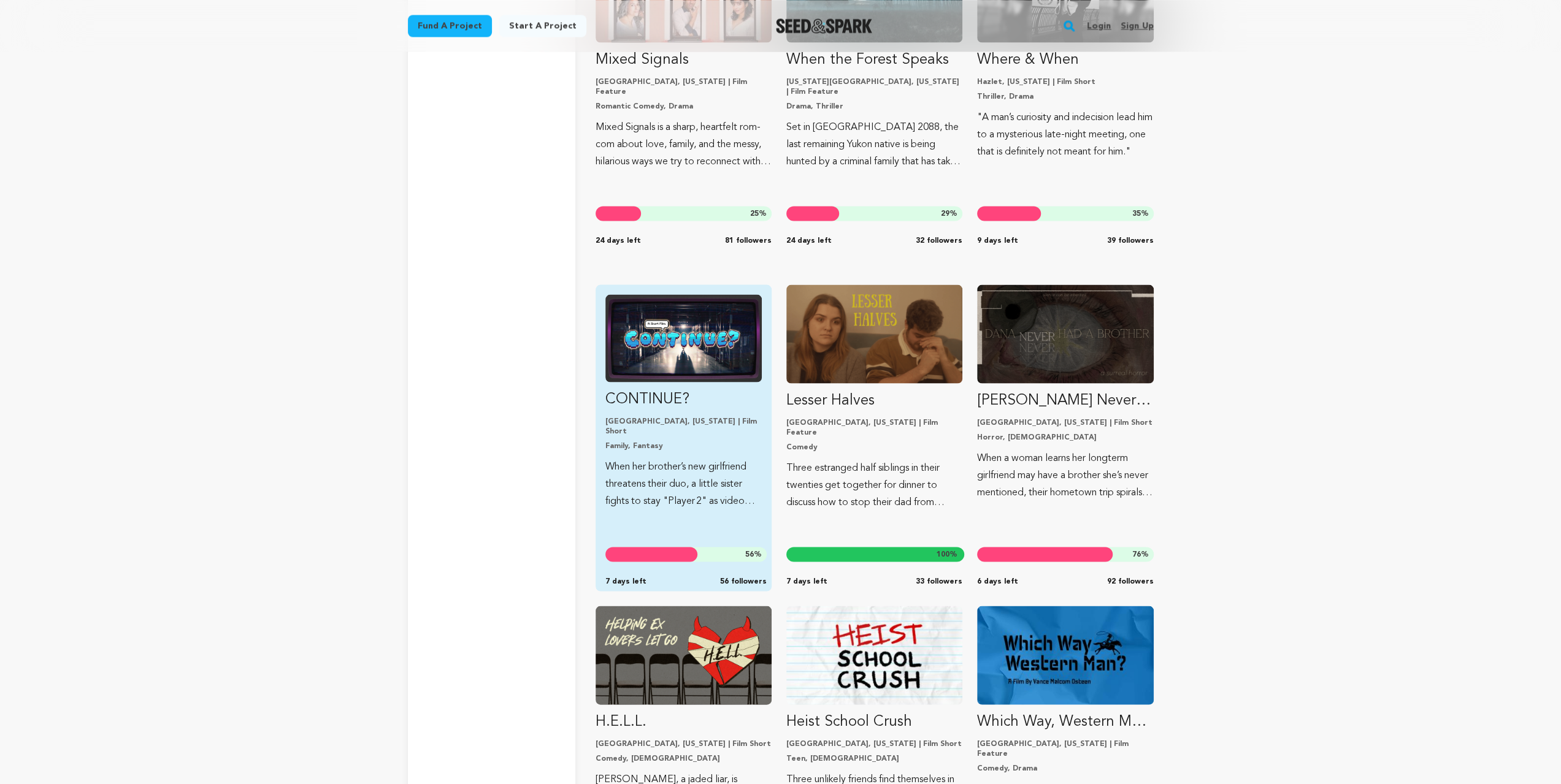
click at [682, 331] on img "Fund CONTINUE?" at bounding box center [683, 338] width 156 height 87
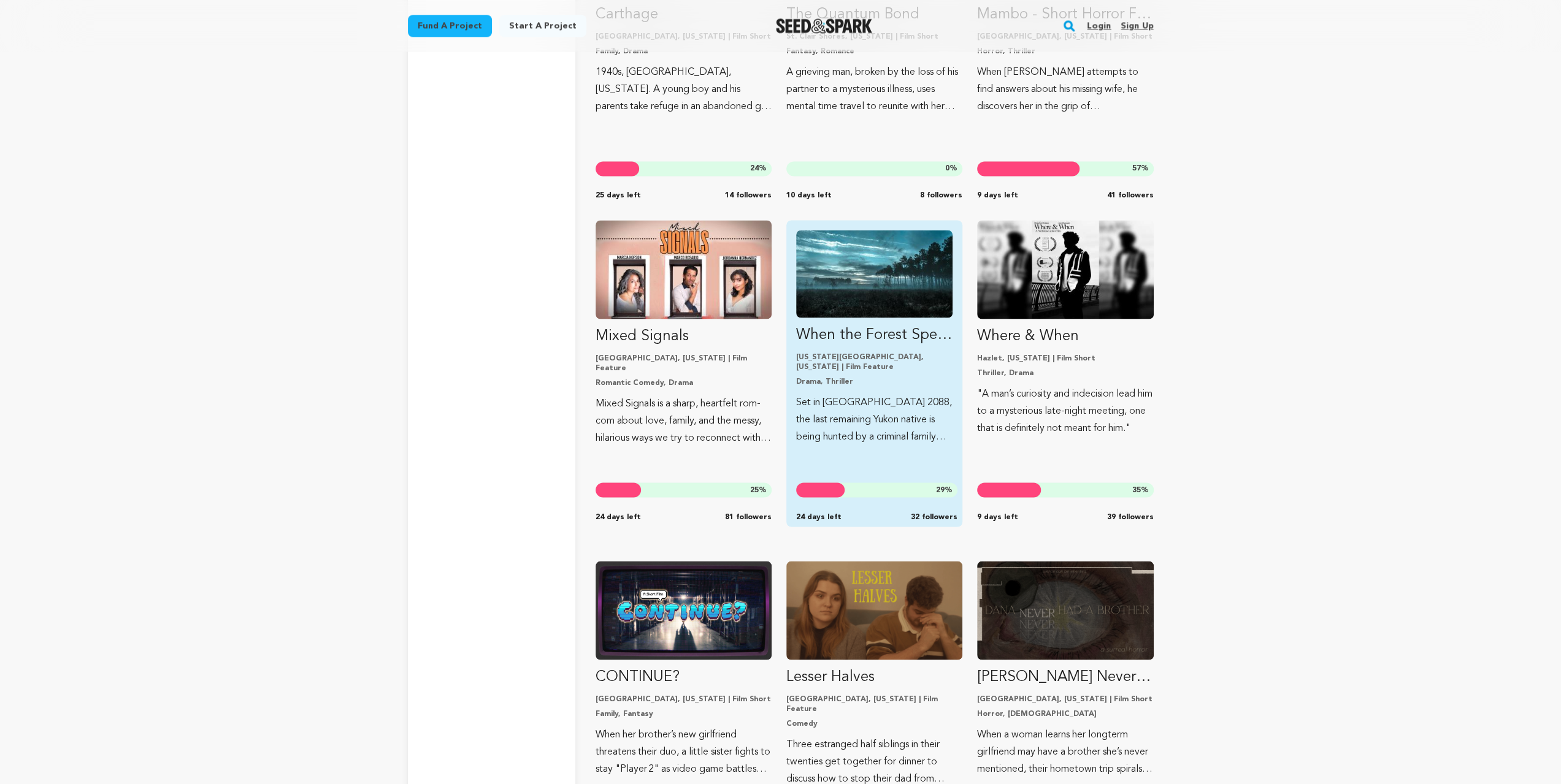
scroll to position [11300, 0]
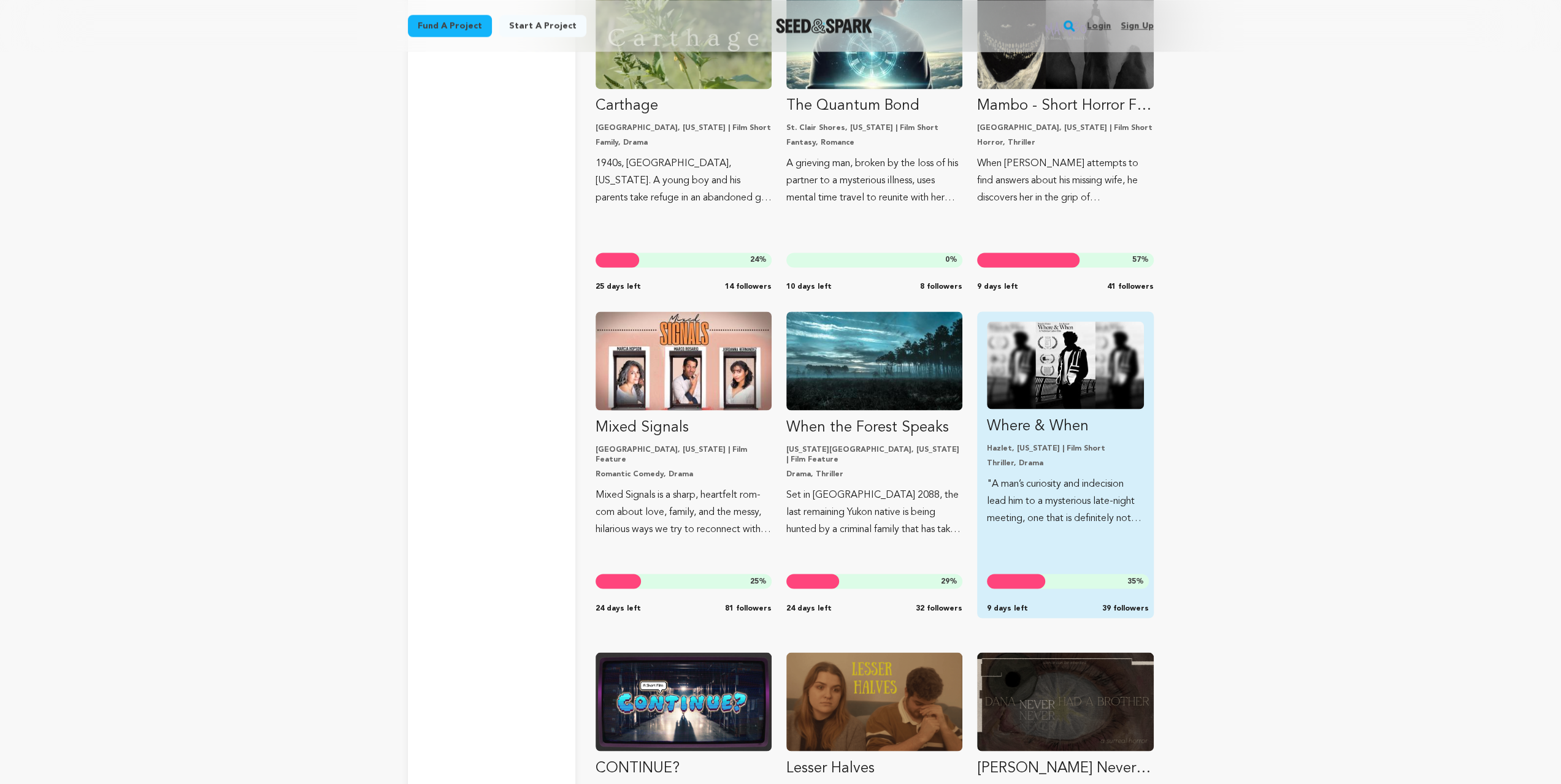
click at [1074, 382] on img "Fund Where &amp; When" at bounding box center [1064, 365] width 156 height 87
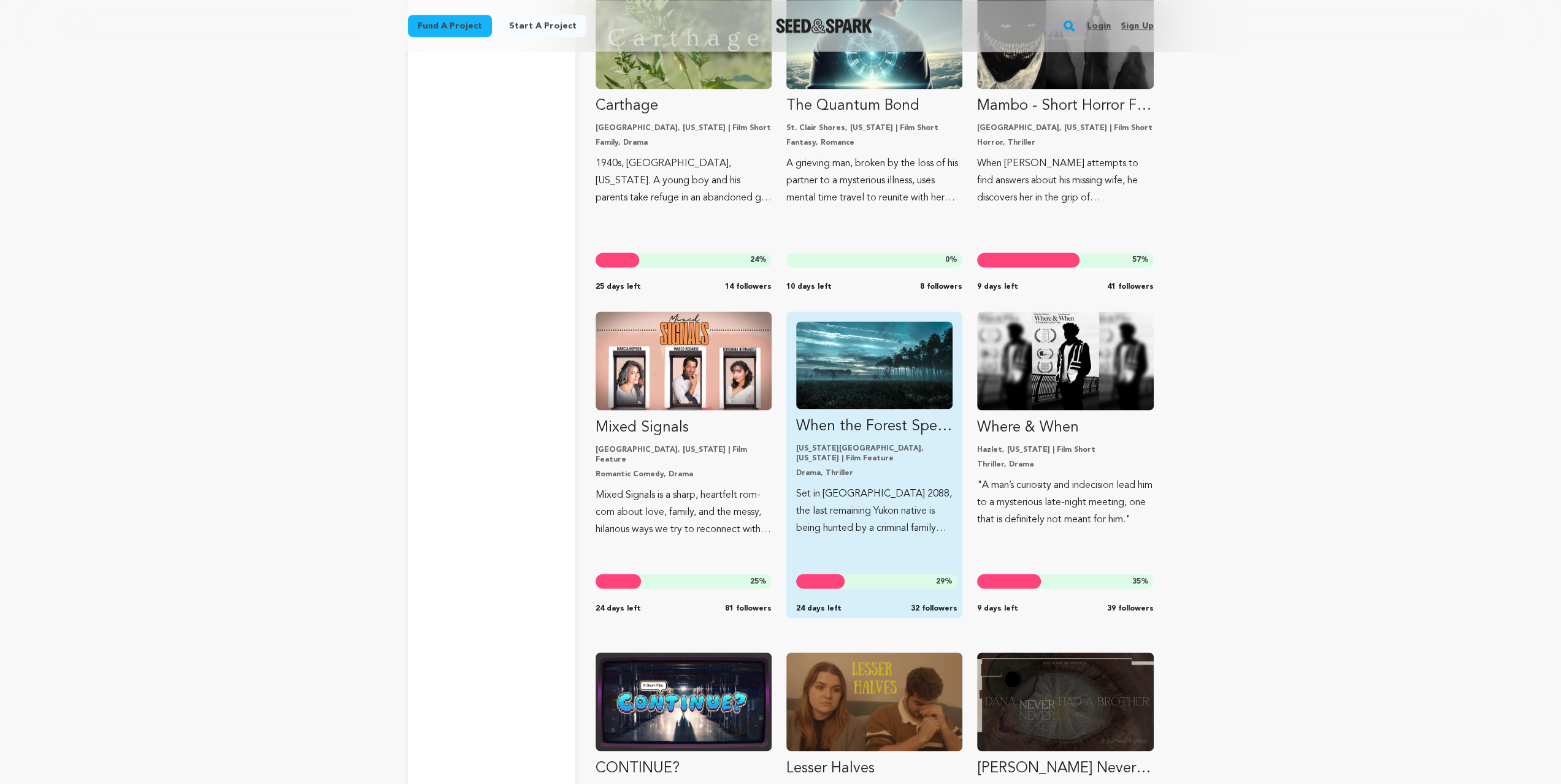
click at [915, 377] on img "Fund When the Forest Speaks" at bounding box center [874, 365] width 156 height 87
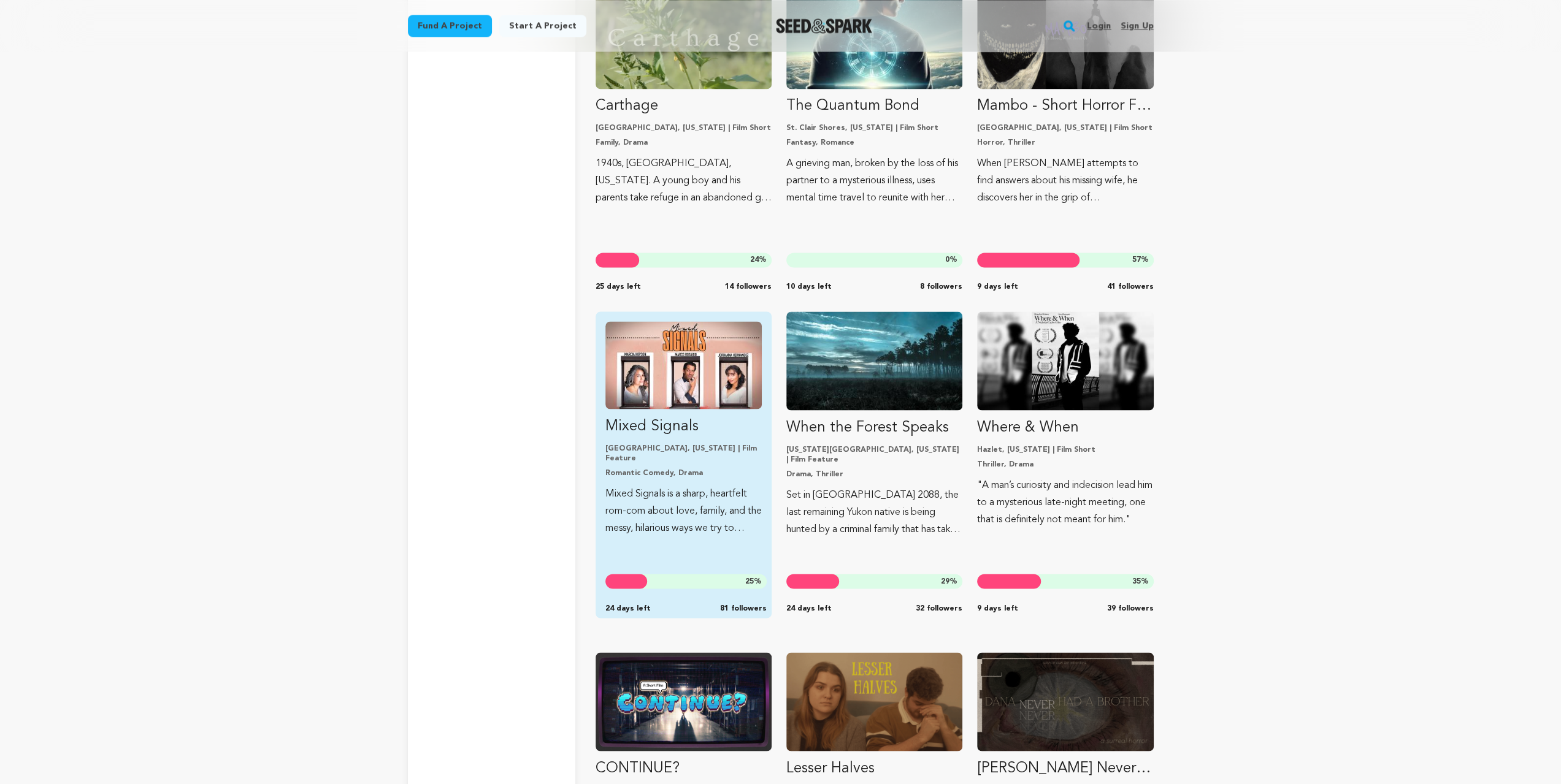
click at [673, 371] on img "Fund Mixed Signals" at bounding box center [683, 365] width 156 height 87
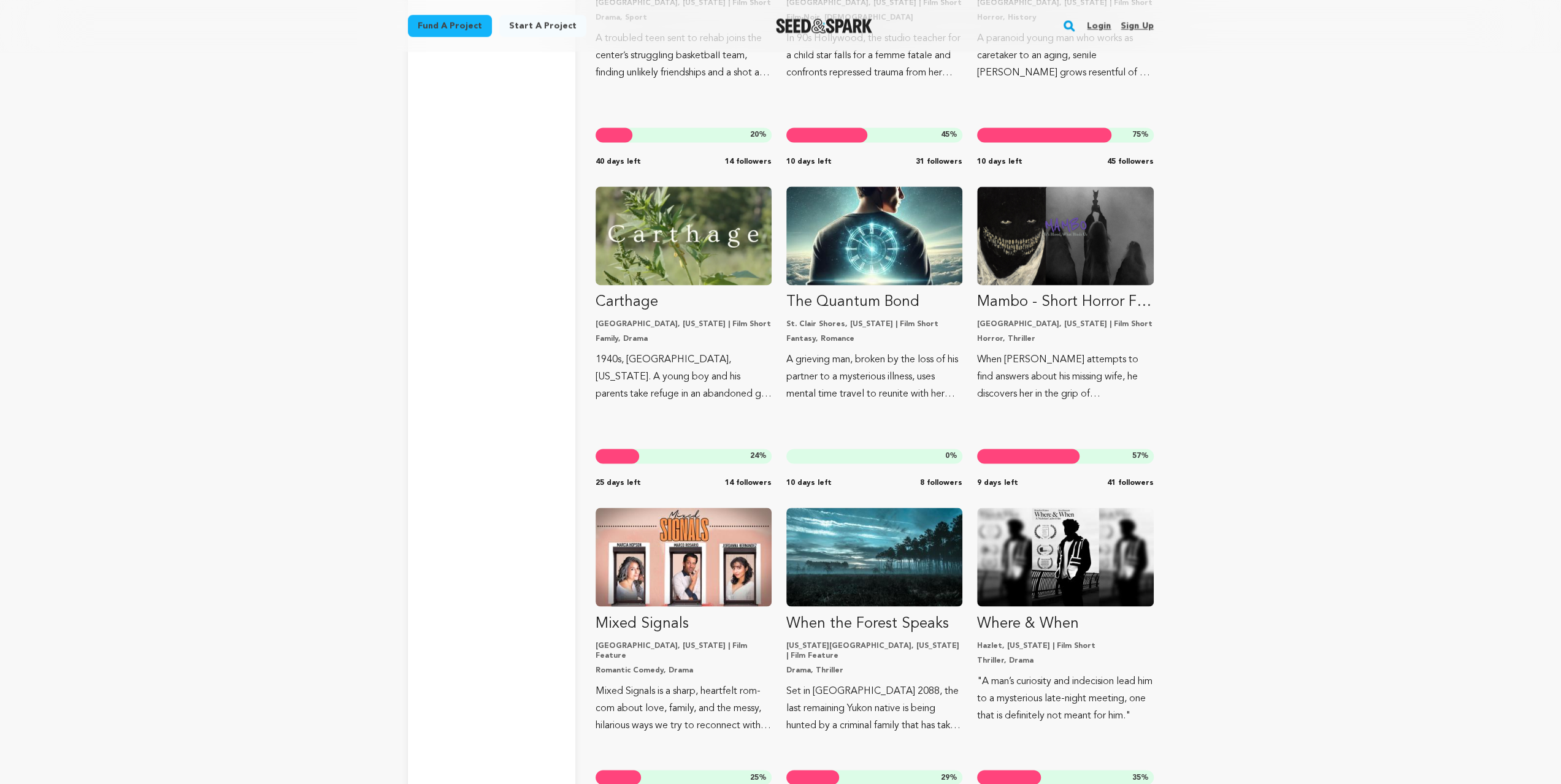
scroll to position [11014, 0]
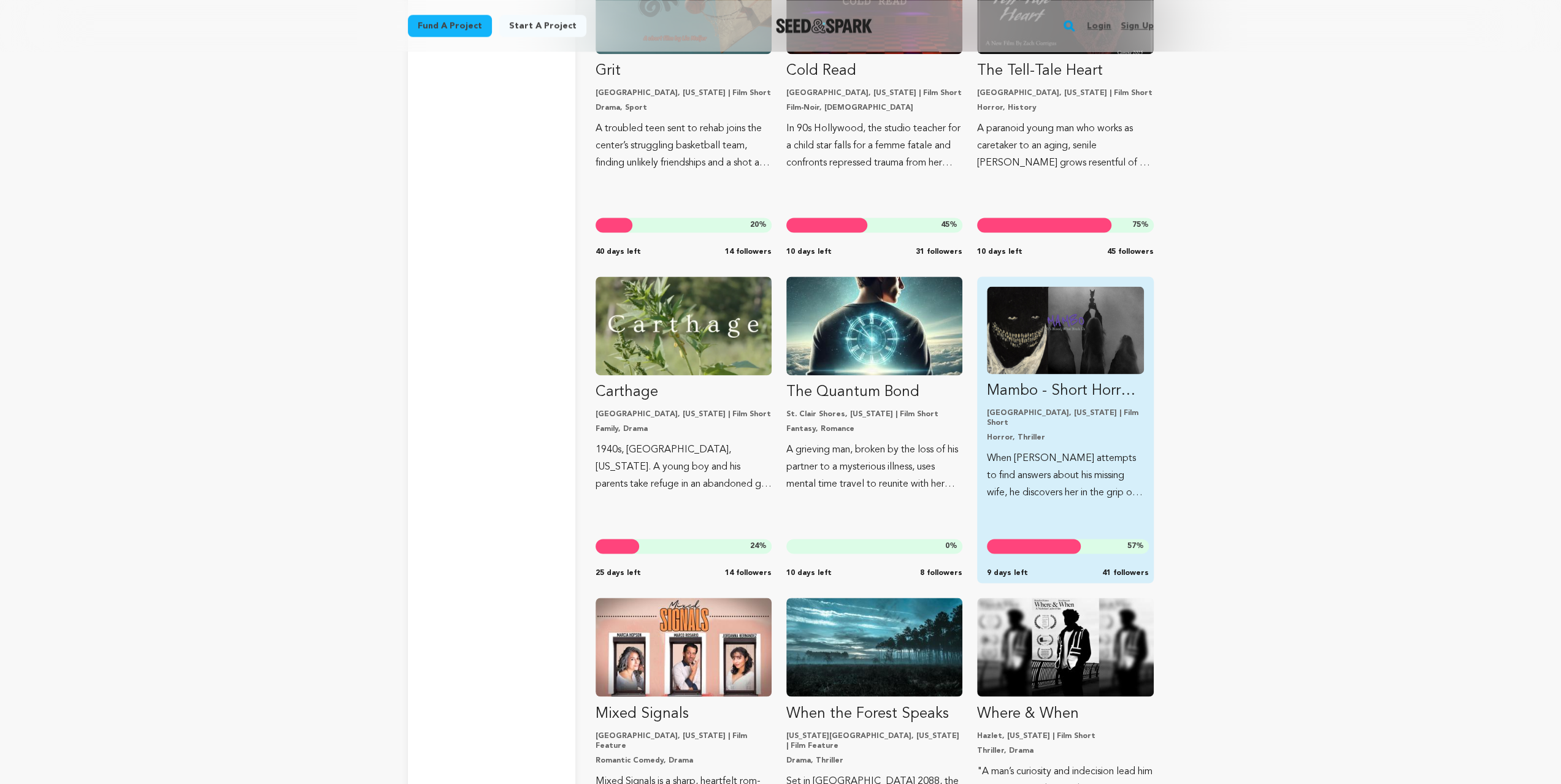
click at [1085, 351] on img "Fund Mambo - Short Horror Film" at bounding box center [1064, 330] width 156 height 87
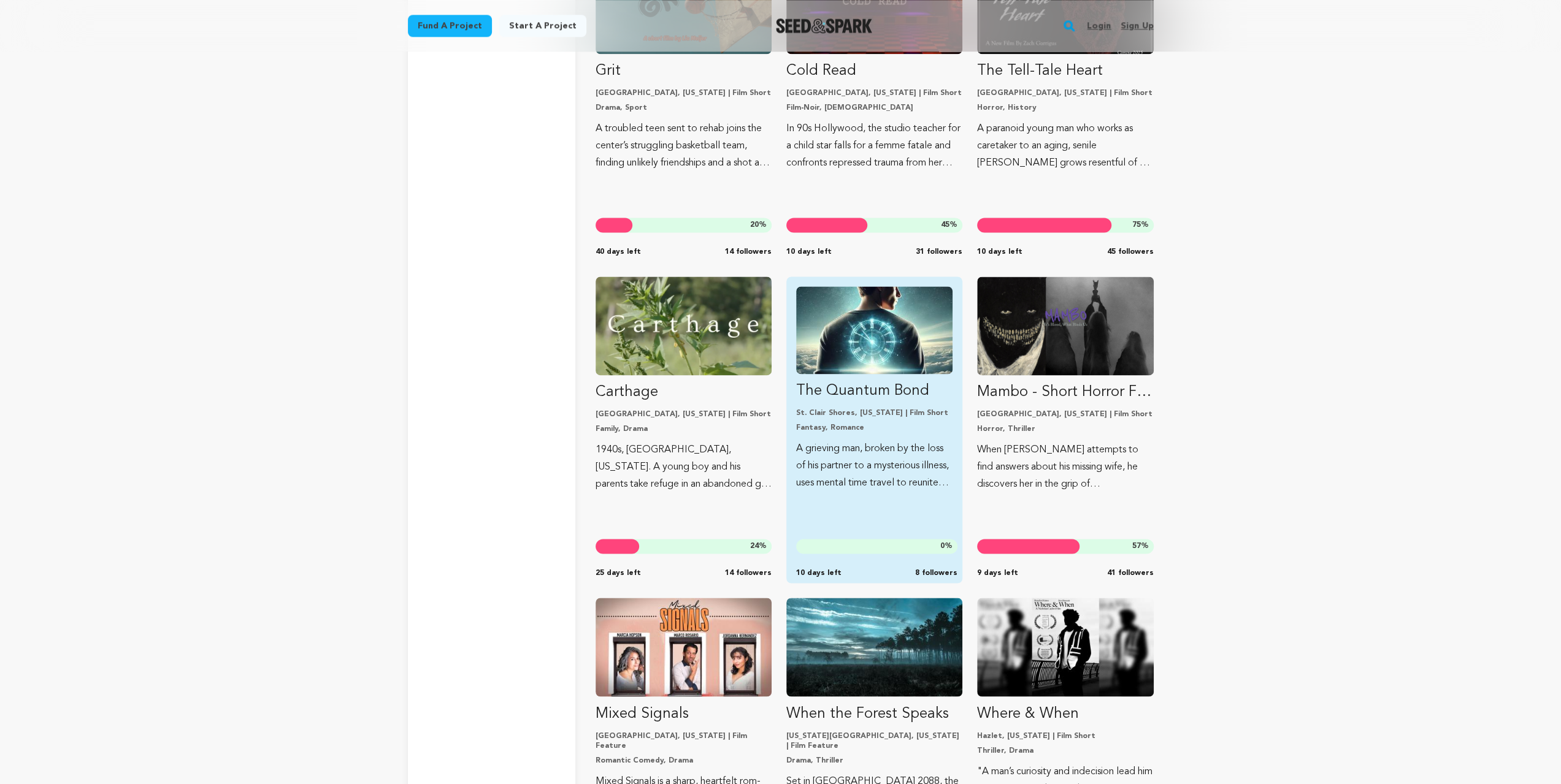
click at [890, 338] on img "Fund The Quantum Bond" at bounding box center [874, 330] width 156 height 87
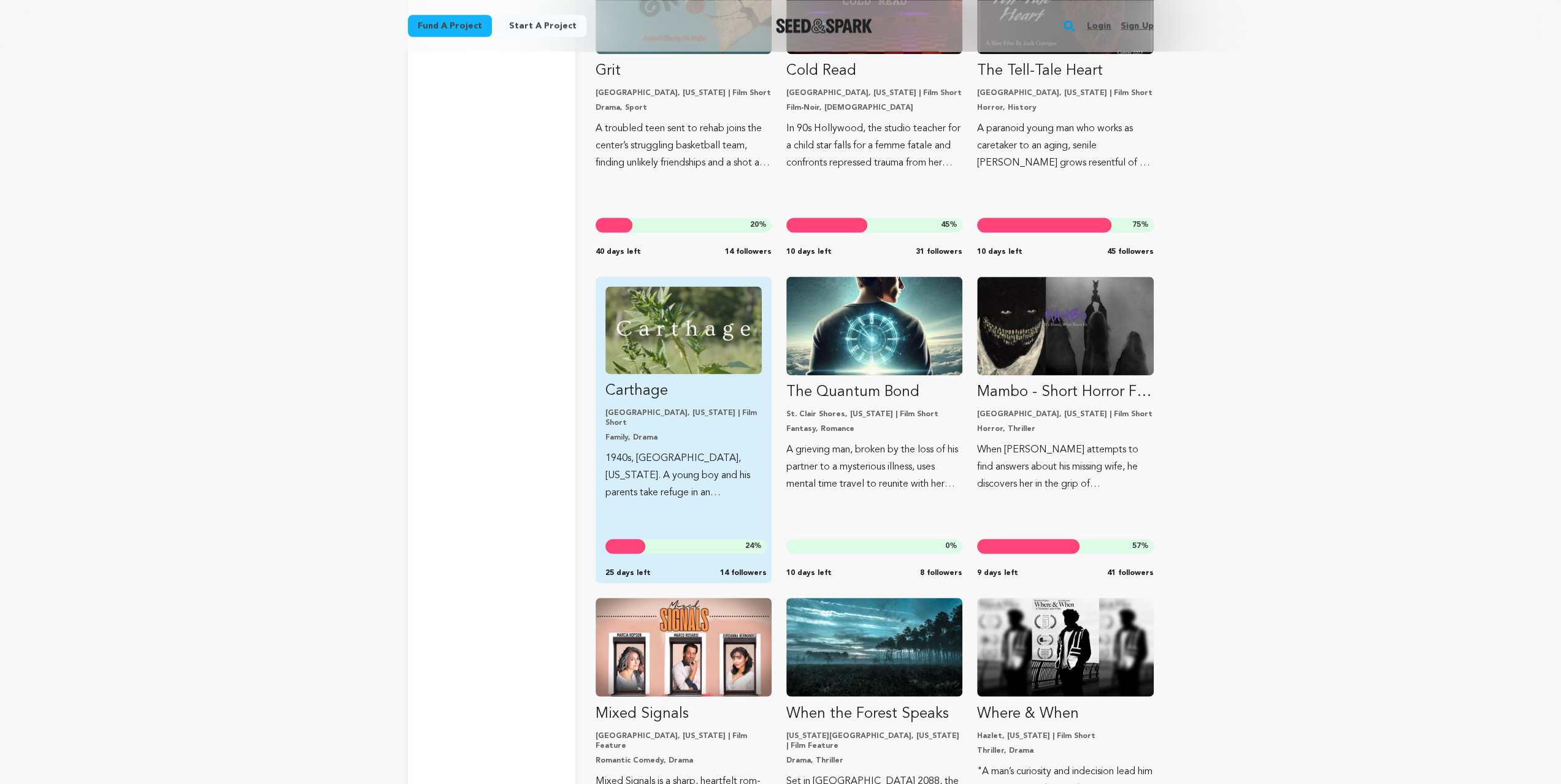
click at [673, 334] on img "Fund Carthage" at bounding box center [683, 330] width 156 height 87
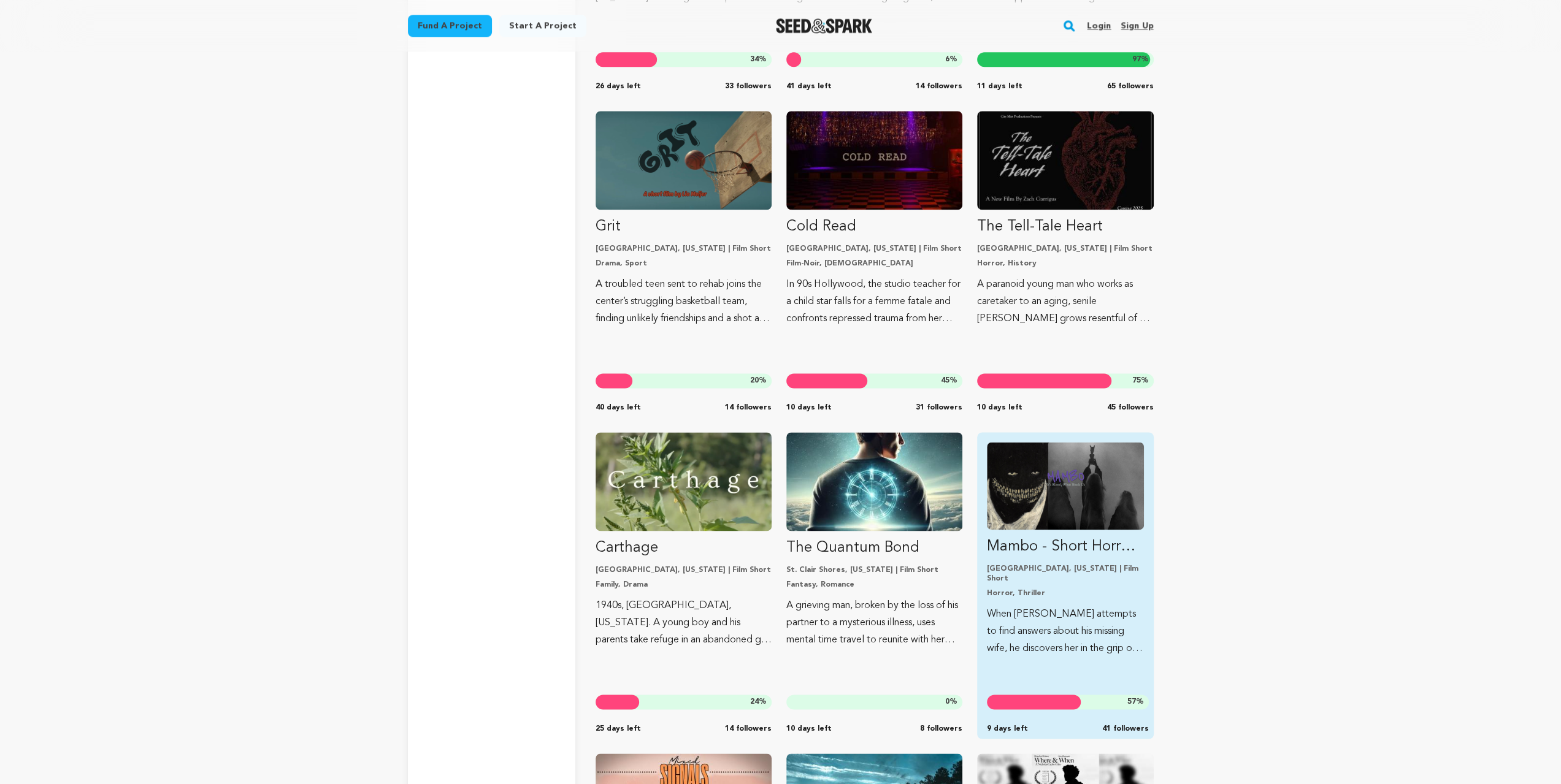
scroll to position [10727, 0]
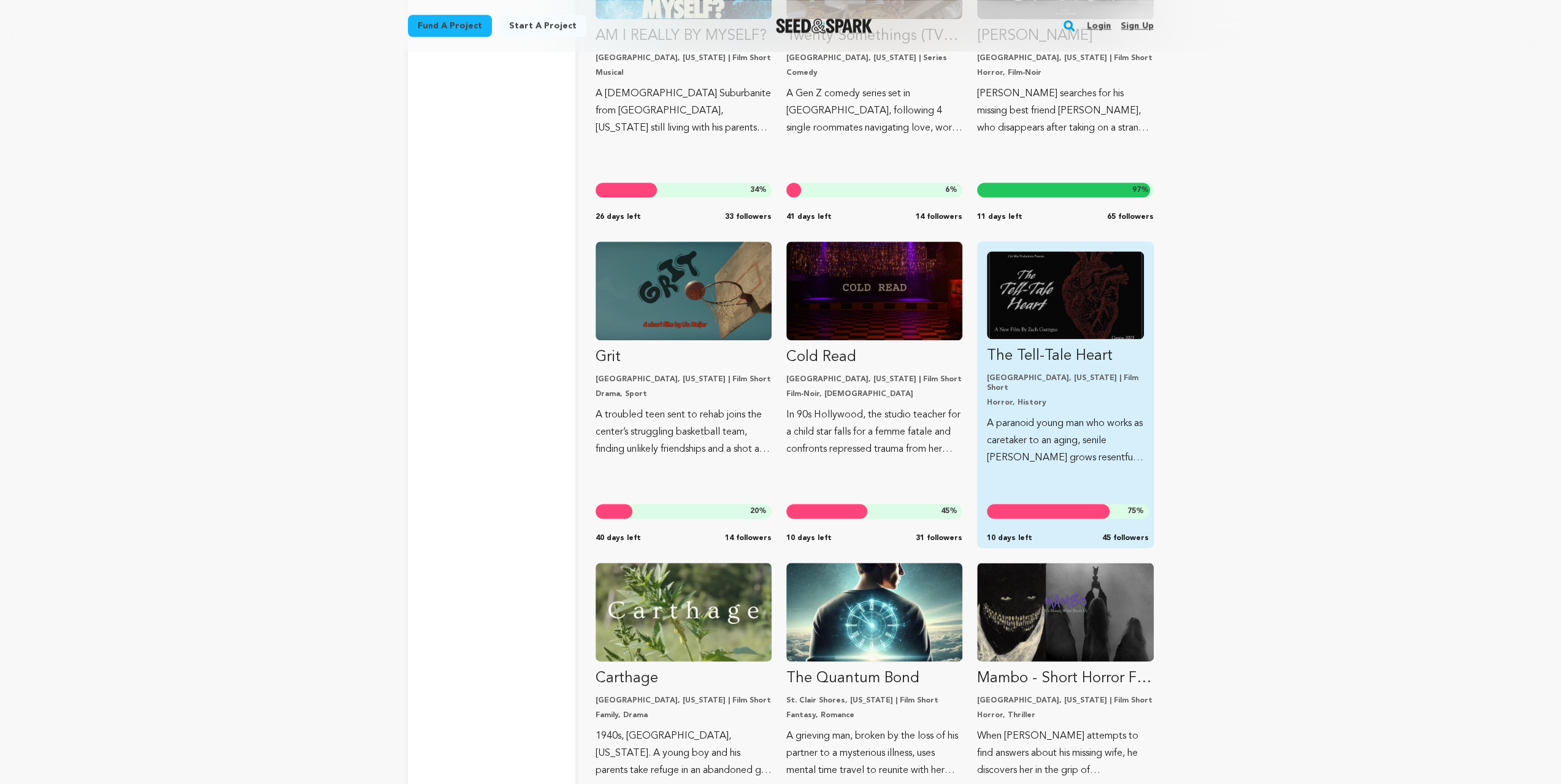
click at [1098, 322] on img "Fund The Tell-Tale Heart" at bounding box center [1064, 295] width 156 height 87
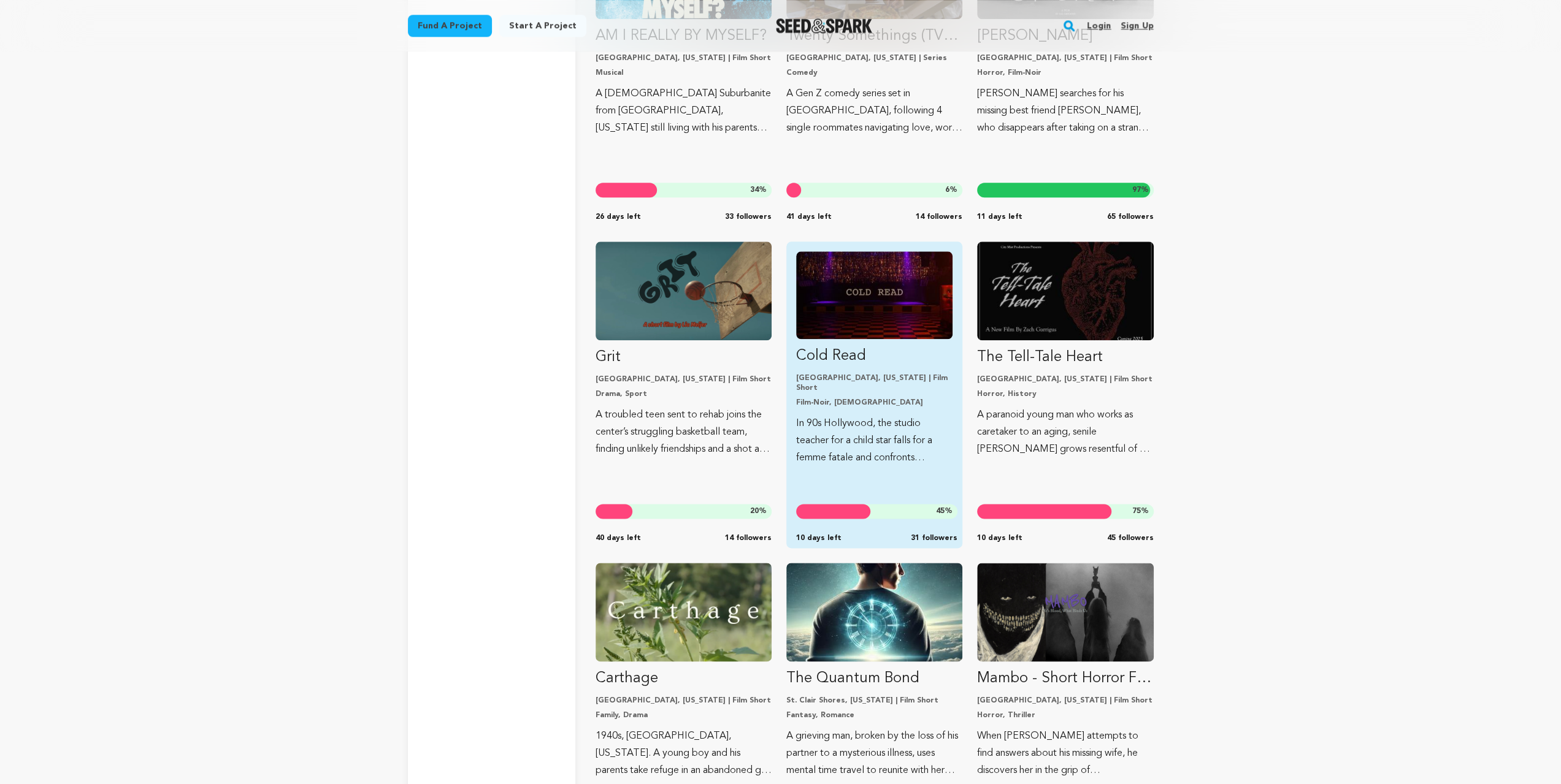
click at [797, 309] on img "Fund Cold Read" at bounding box center [874, 295] width 156 height 87
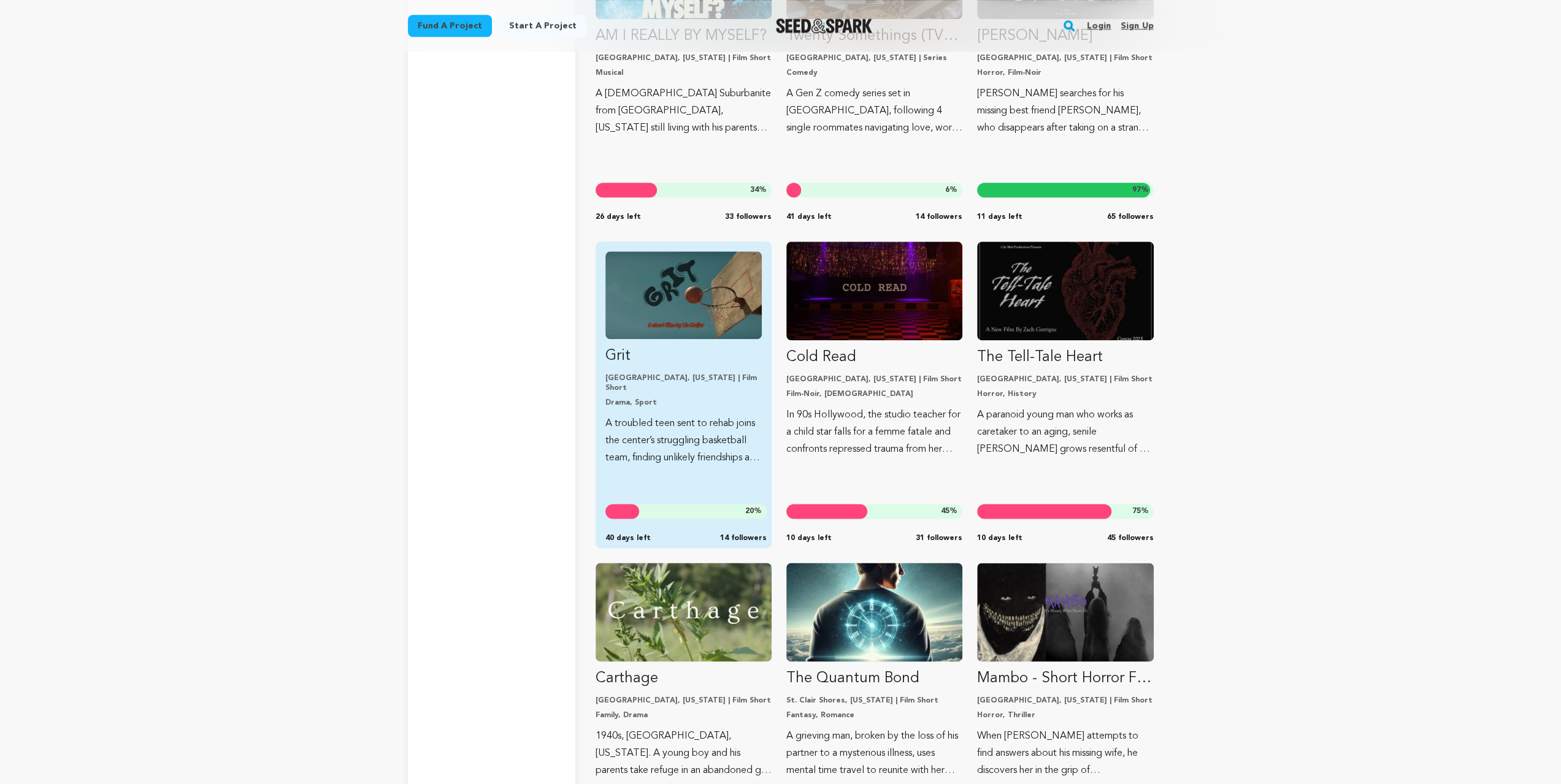
click at [680, 306] on img "Fund Grit" at bounding box center [683, 295] width 156 height 87
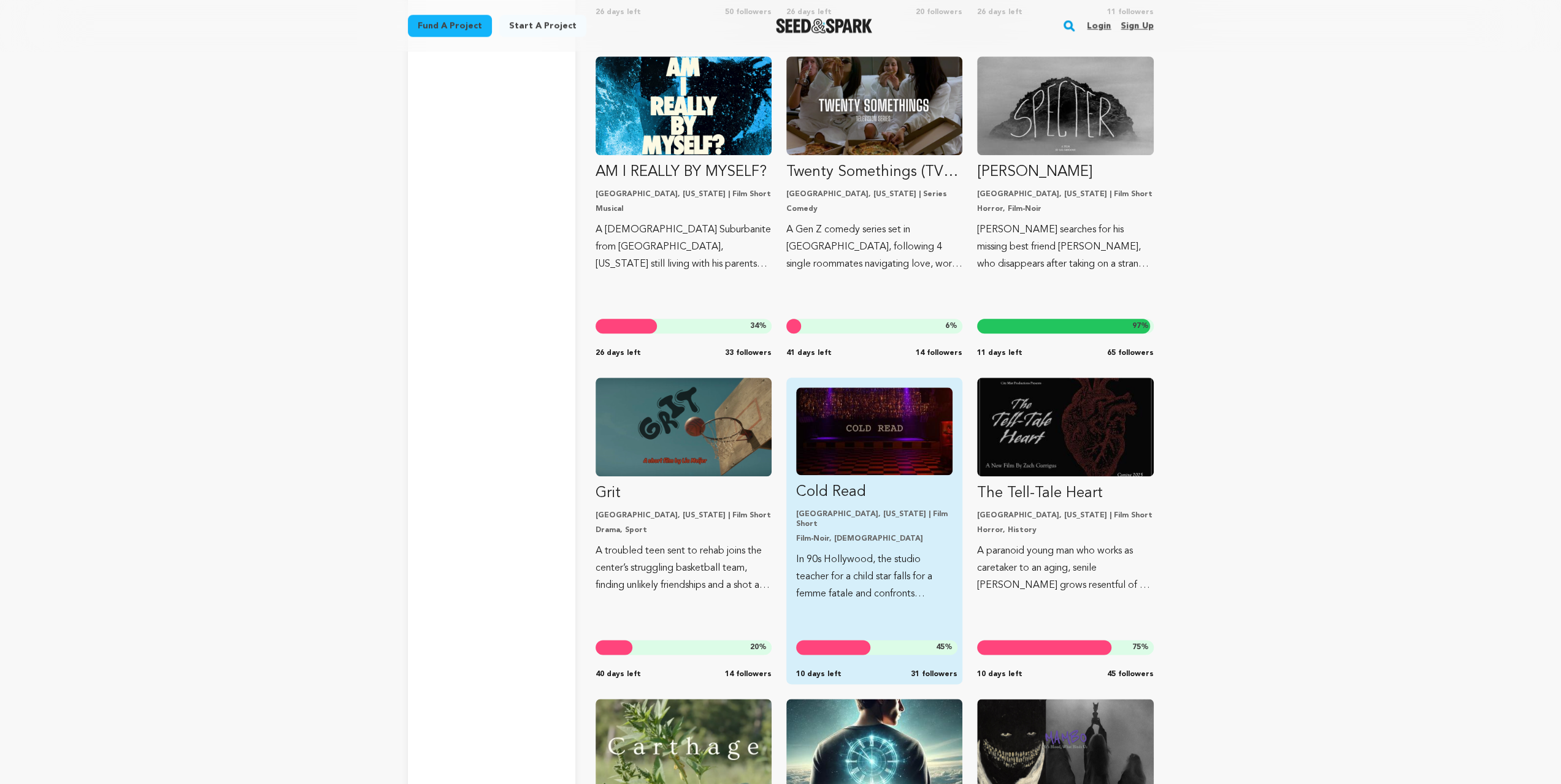
scroll to position [10441, 0]
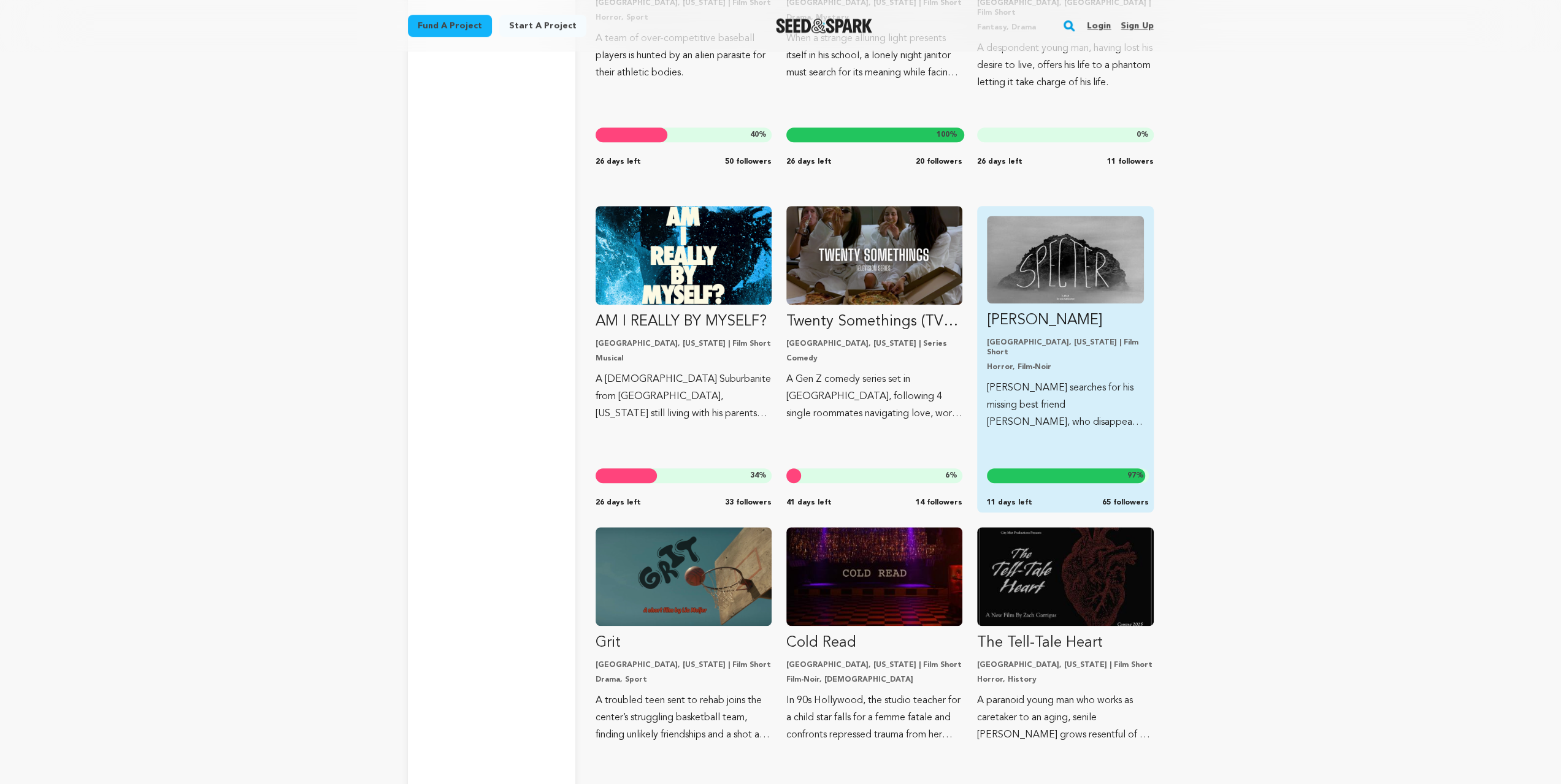
click at [1067, 300] on img "Fund Specter" at bounding box center [1064, 260] width 156 height 87
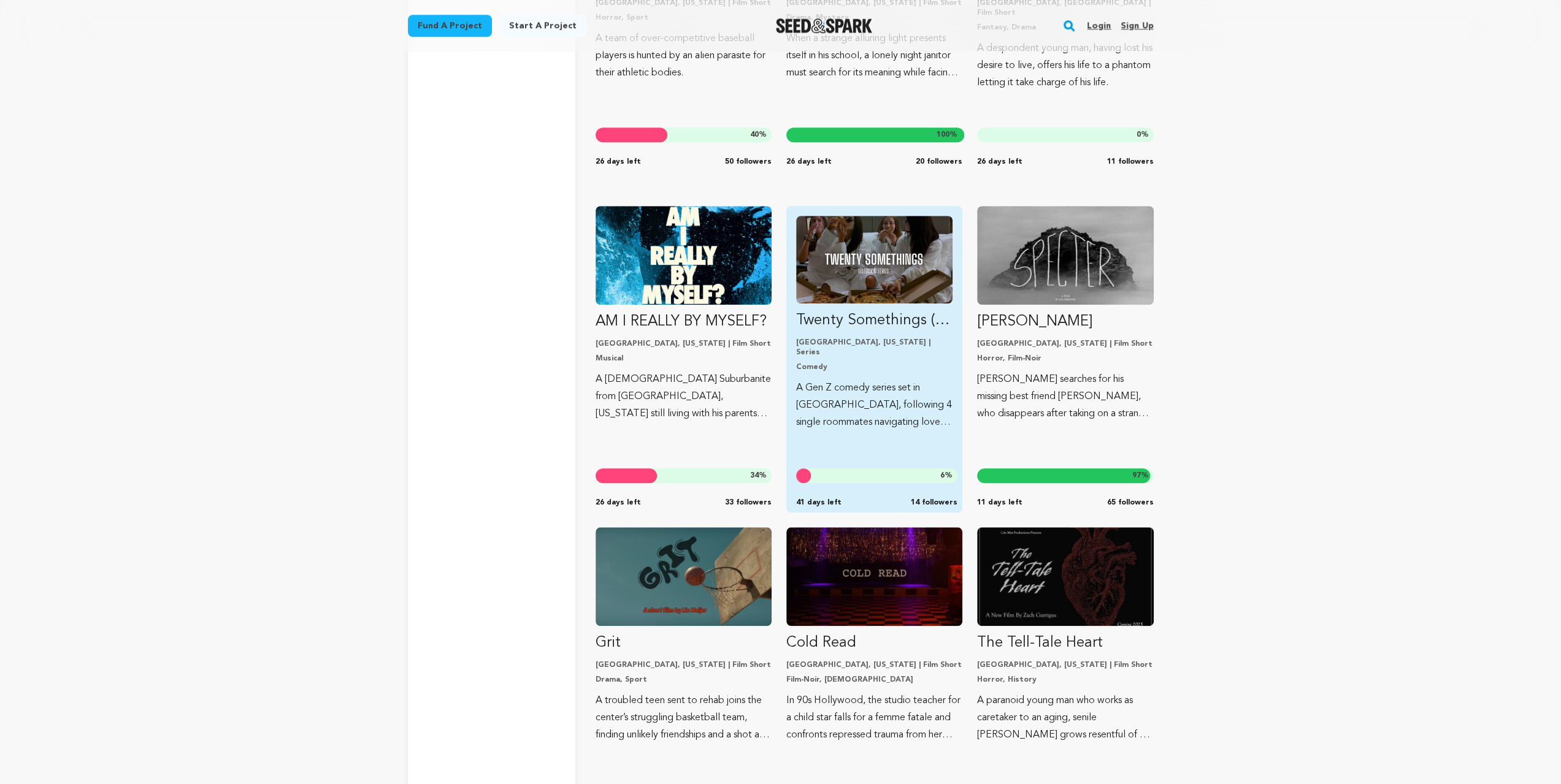
click at [842, 296] on img "Fund Twenty Somethings (TV Pilot)" at bounding box center [874, 260] width 156 height 87
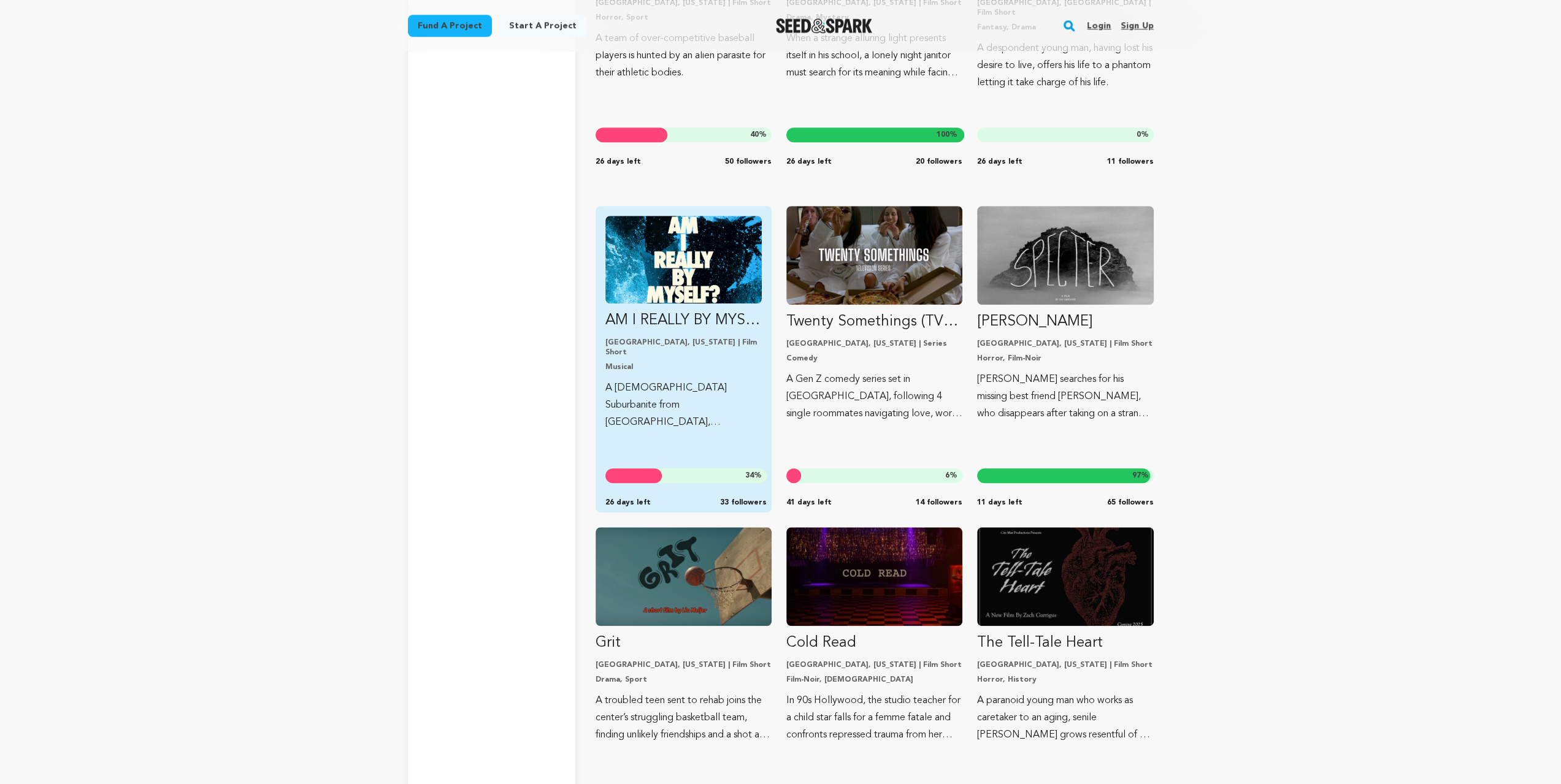
click at [660, 294] on img "Fund AM I REALLY BY MYSELF?" at bounding box center [683, 260] width 156 height 87
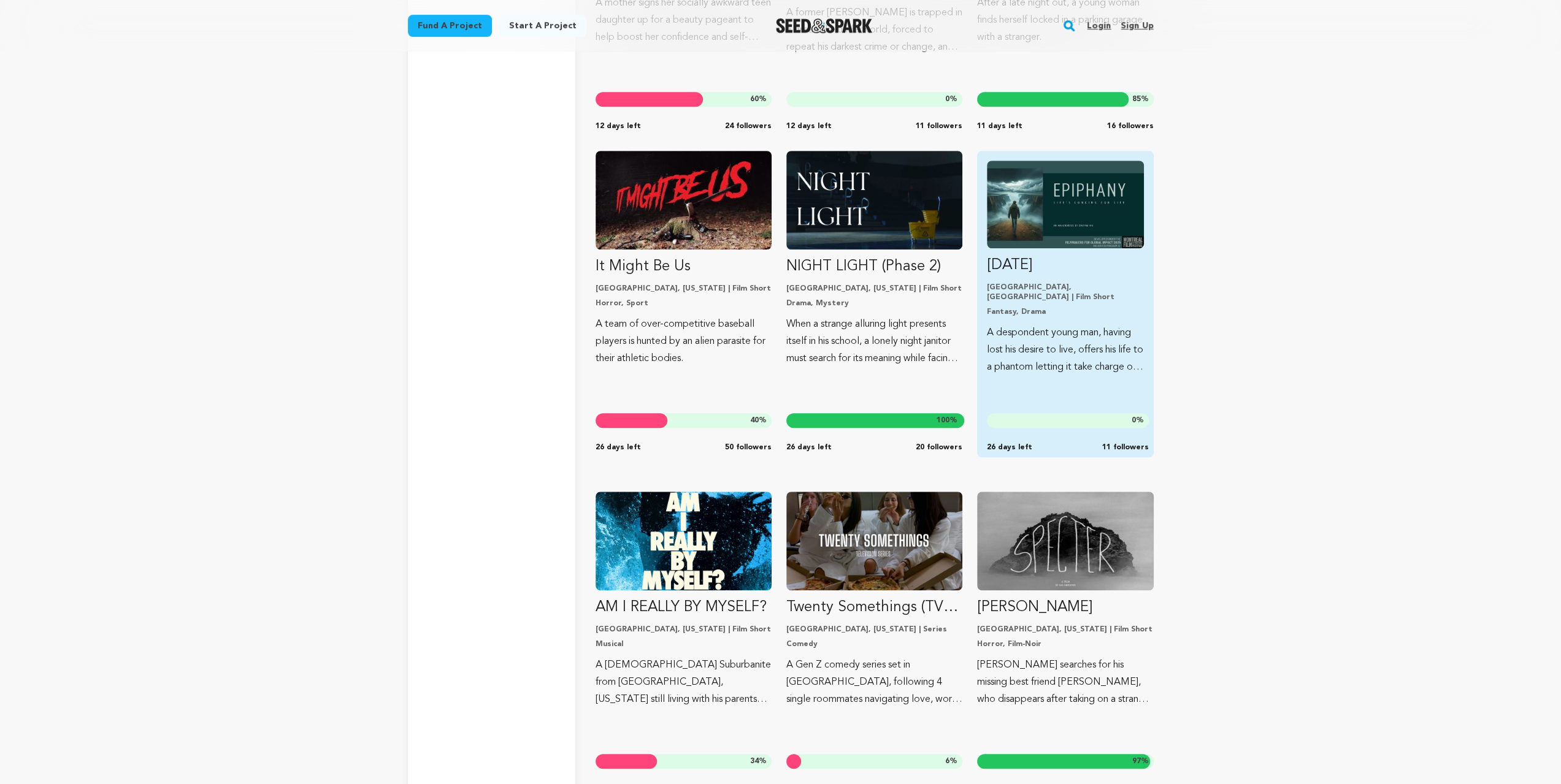
scroll to position [10156, 0]
click at [1049, 213] on img "Fund EPIPHANY" at bounding box center [1064, 205] width 156 height 87
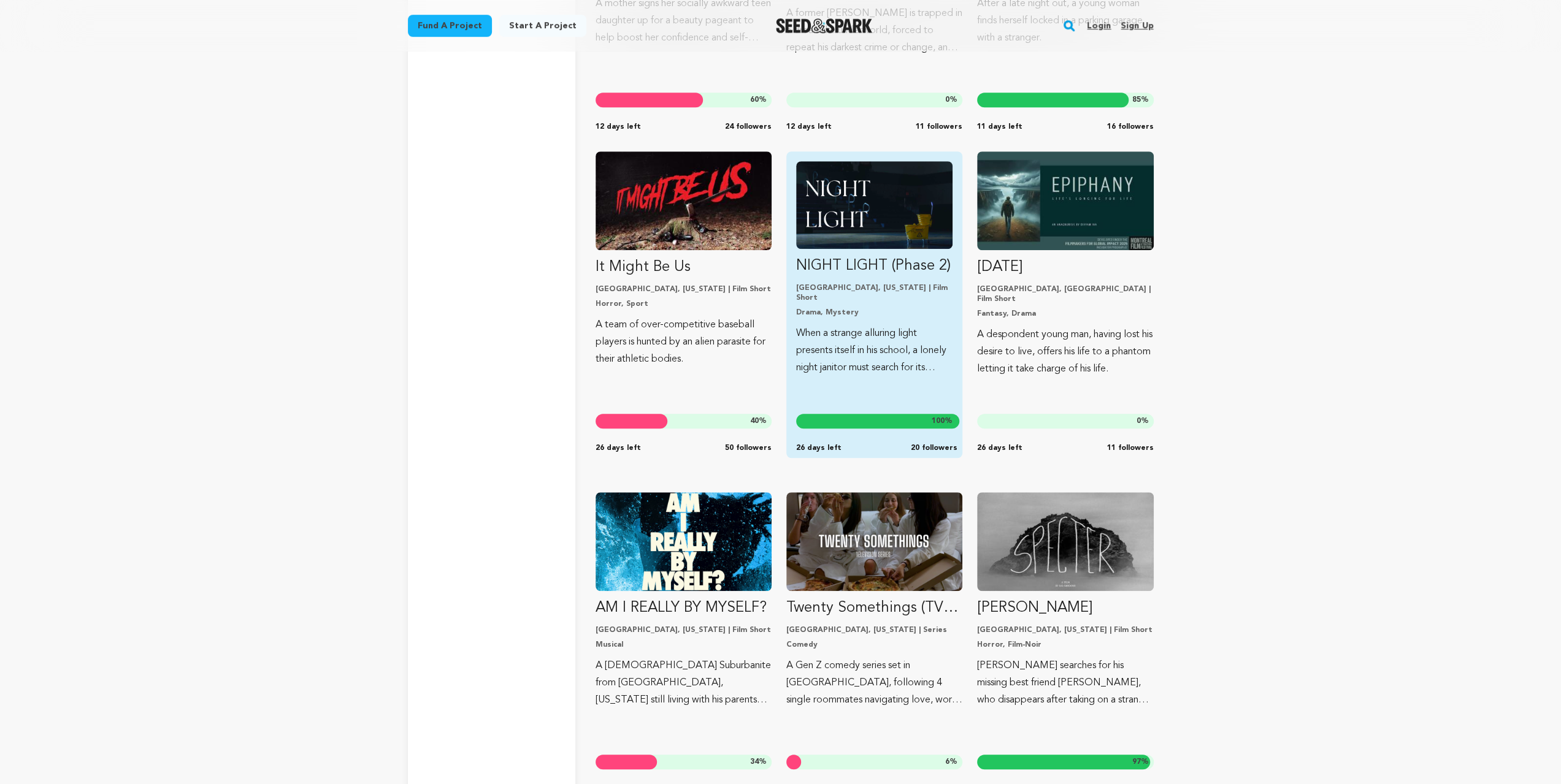
click at [881, 221] on img "Fund NIGHT LIGHT (Phase 2)" at bounding box center [874, 205] width 156 height 87
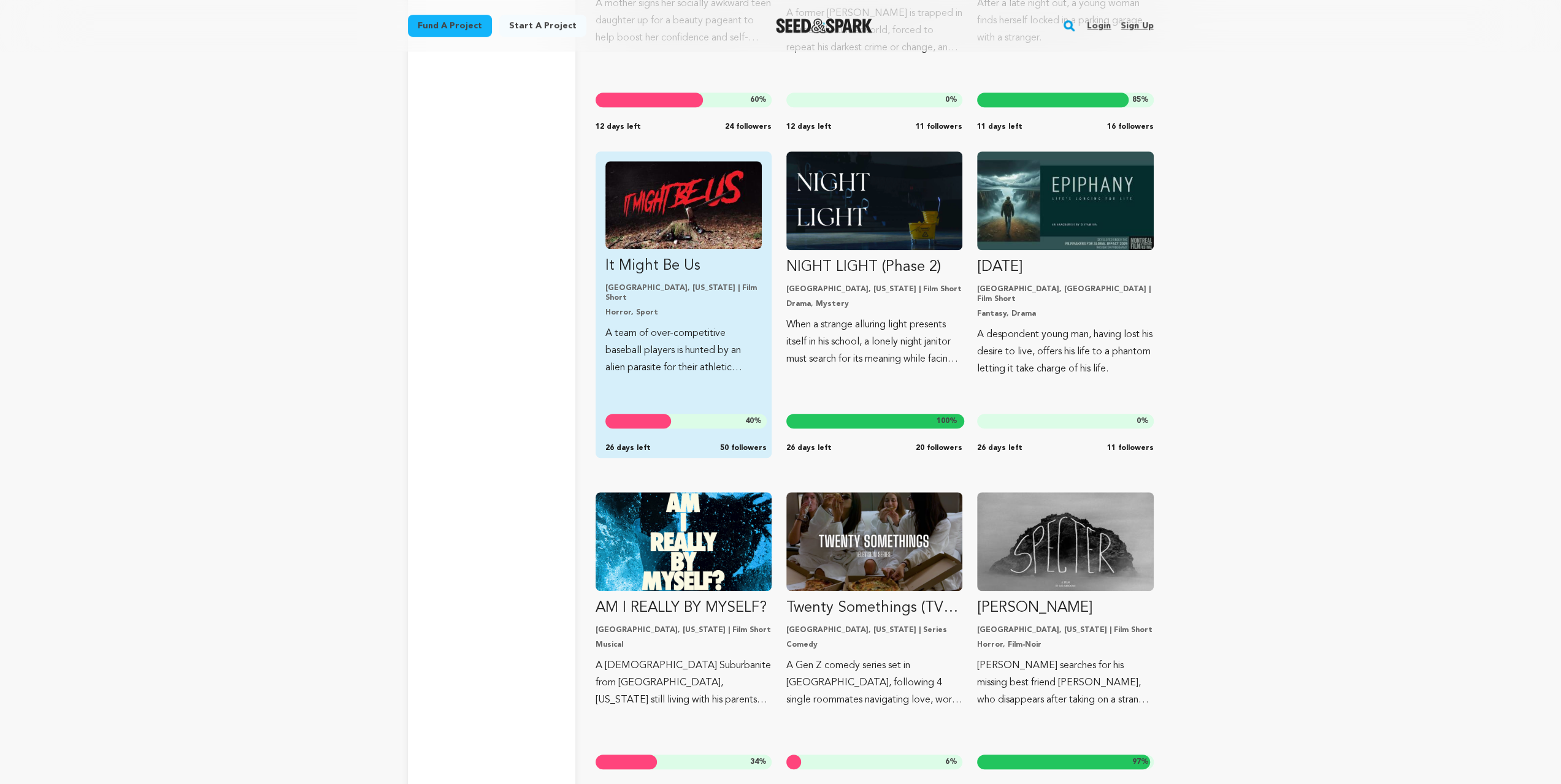
click at [693, 226] on img "Fund It Might Be Us" at bounding box center [683, 205] width 156 height 87
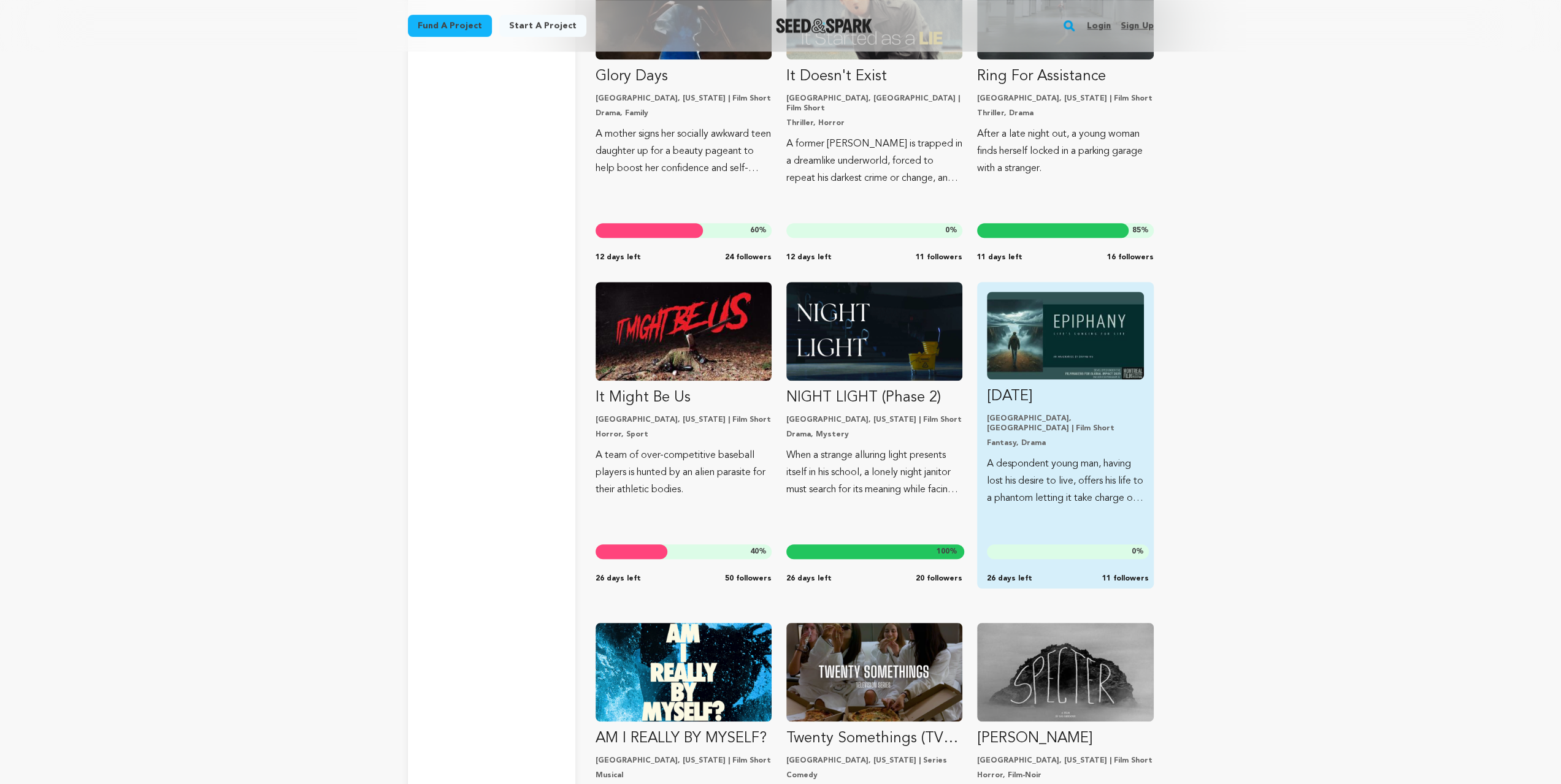
scroll to position [9869, 0]
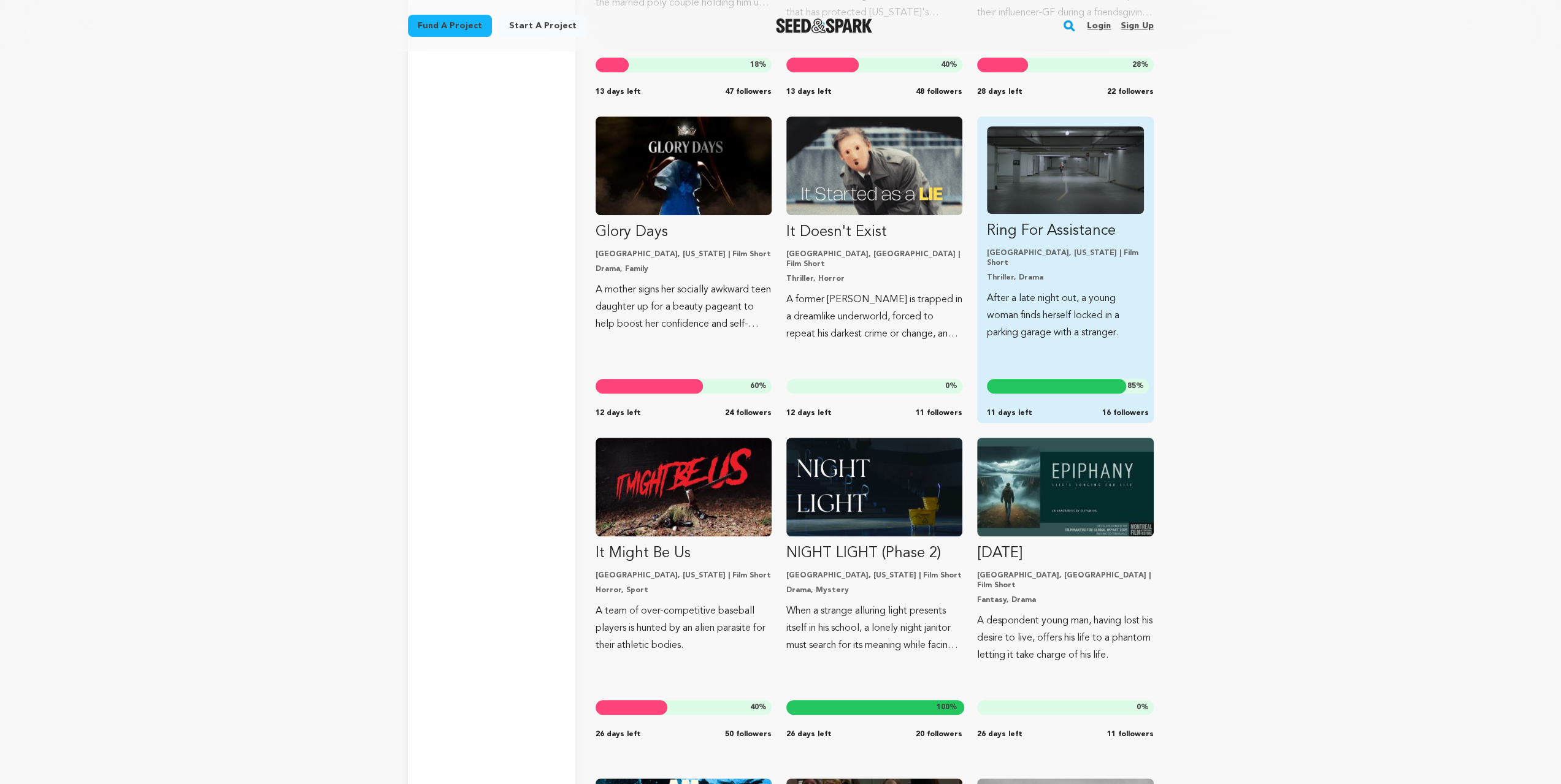
click at [1112, 224] on p "Ring For Assistance" at bounding box center [1064, 231] width 156 height 19
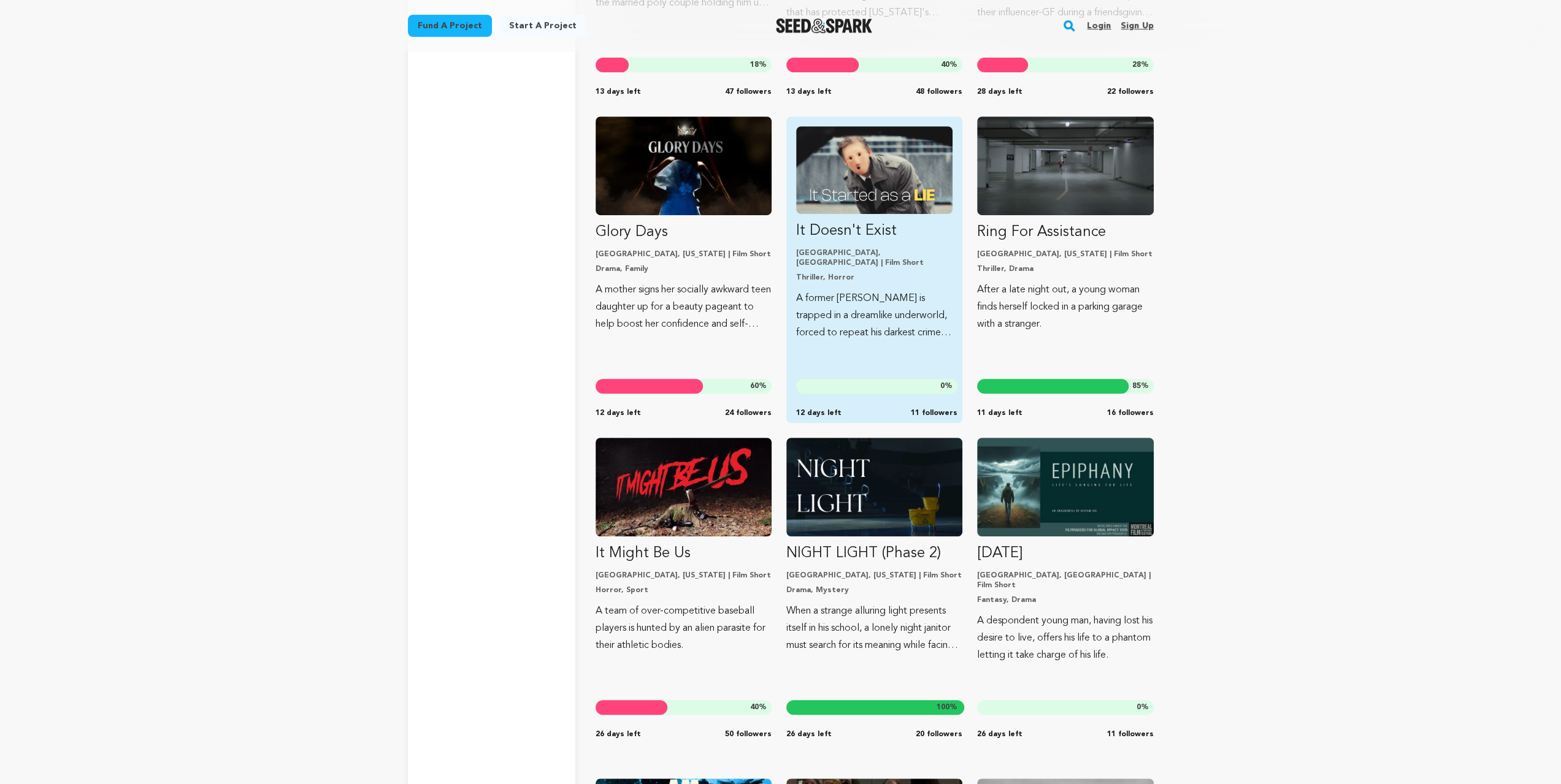
click at [902, 194] on img "Fund It Doesn&#039;t Exist" at bounding box center [874, 170] width 156 height 87
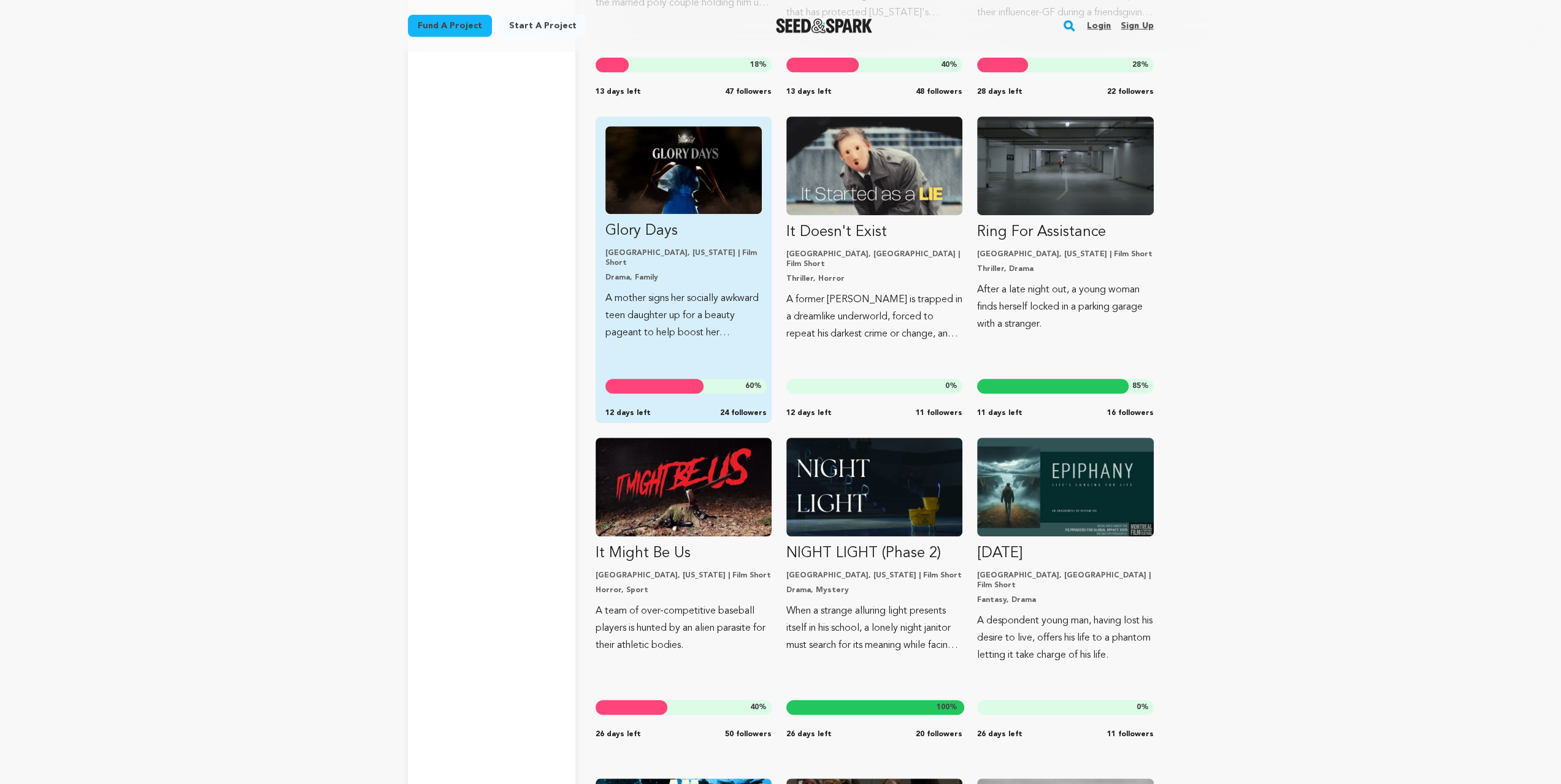
click at [685, 190] on img "Fund Glory Days" at bounding box center [683, 170] width 156 height 87
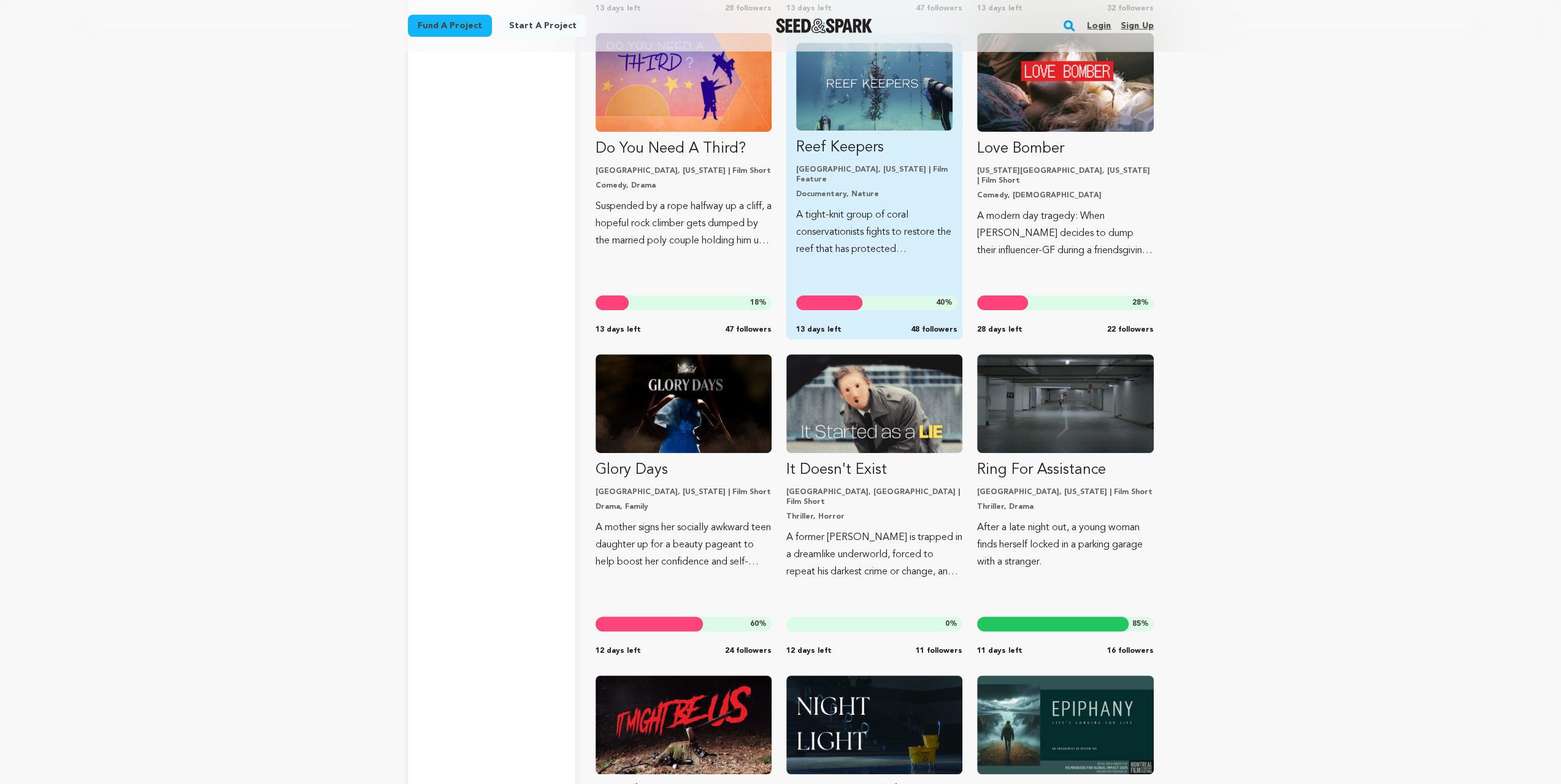
scroll to position [9623, 0]
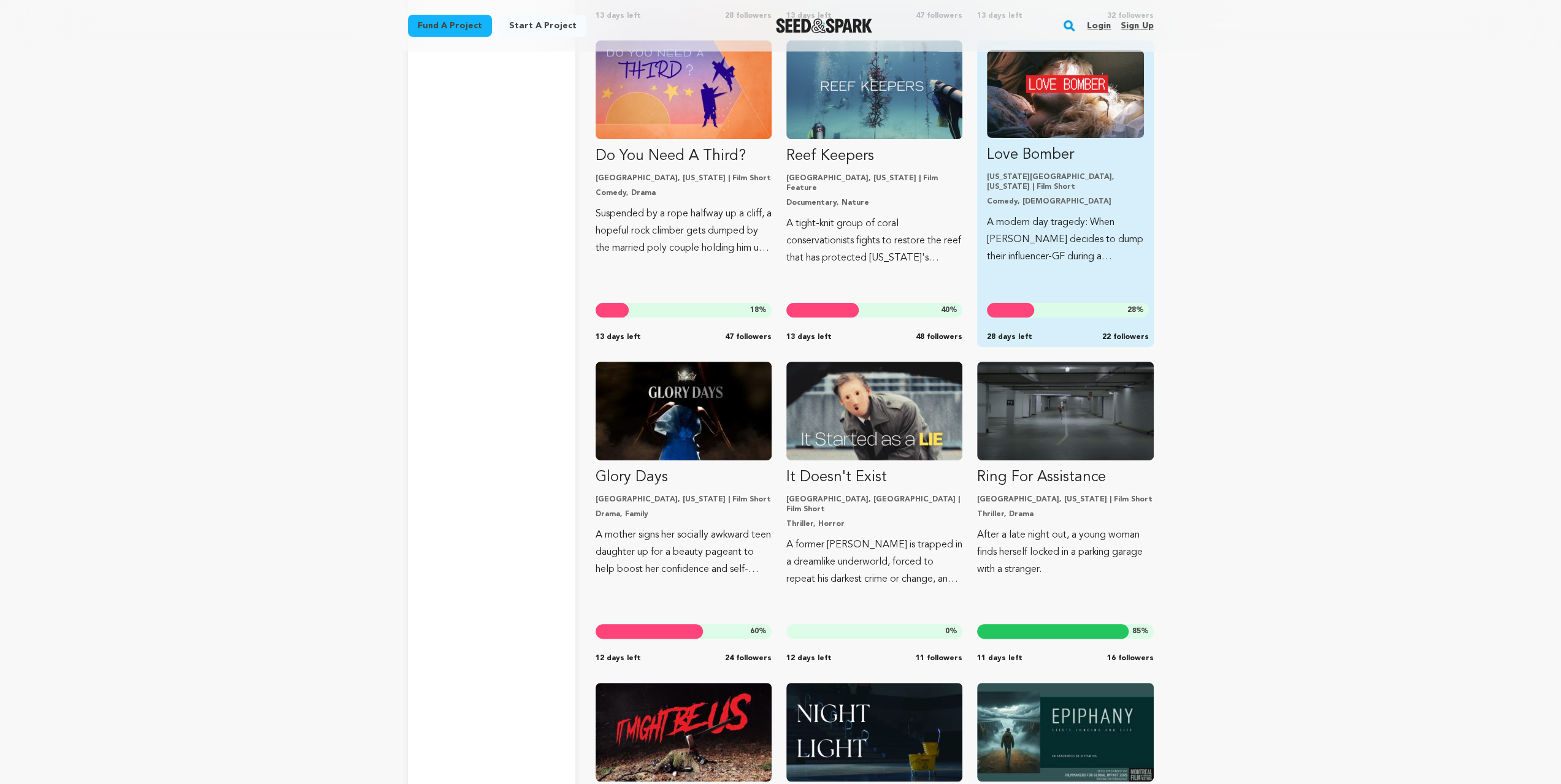
click at [1056, 150] on p "Love Bomber" at bounding box center [1064, 155] width 156 height 19
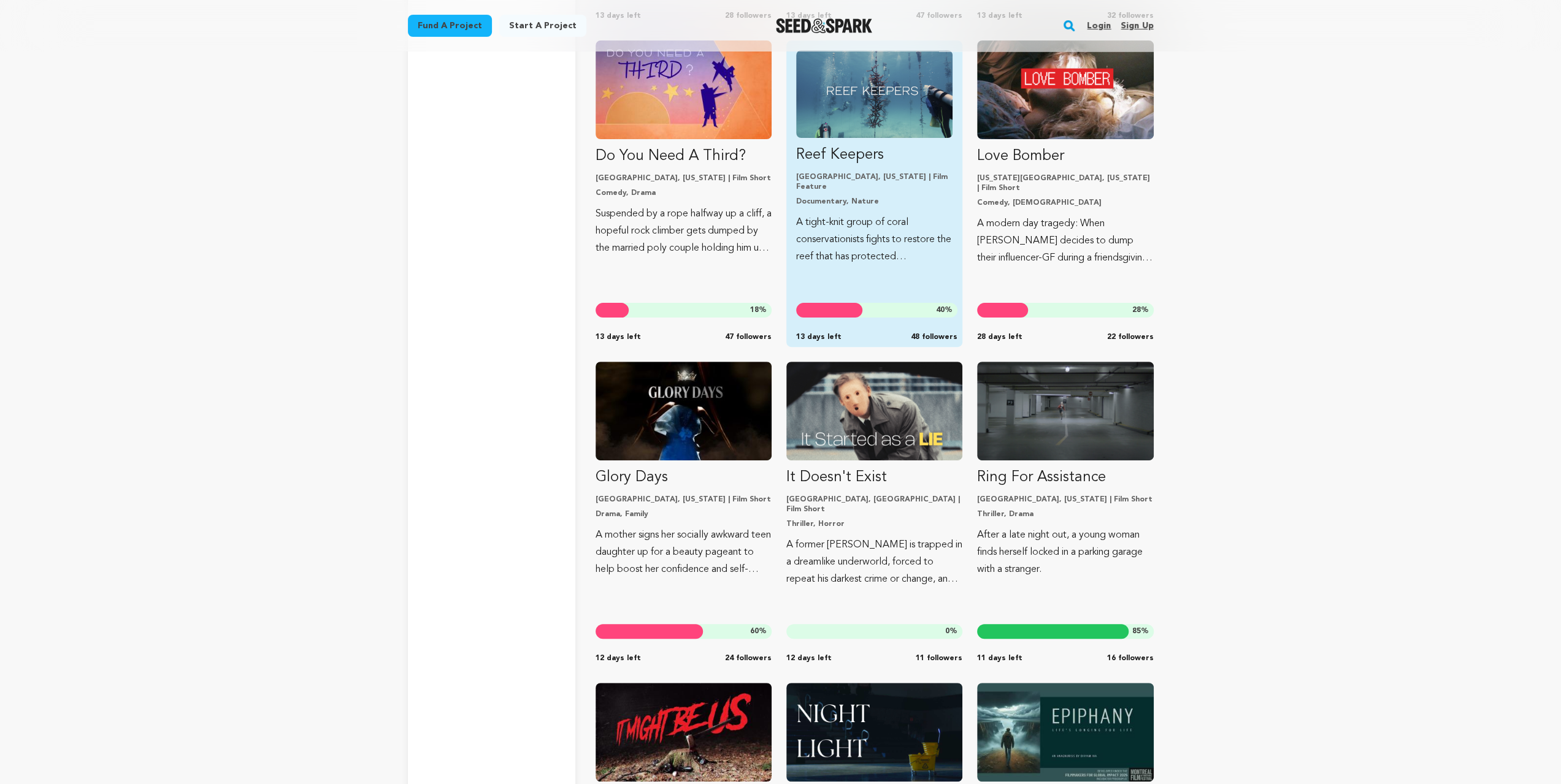
click at [876, 144] on link "Reef Keepers Gainesville, Florida | Film Feature Documentary, Nature A tight-kn…" at bounding box center [874, 158] width 156 height 215
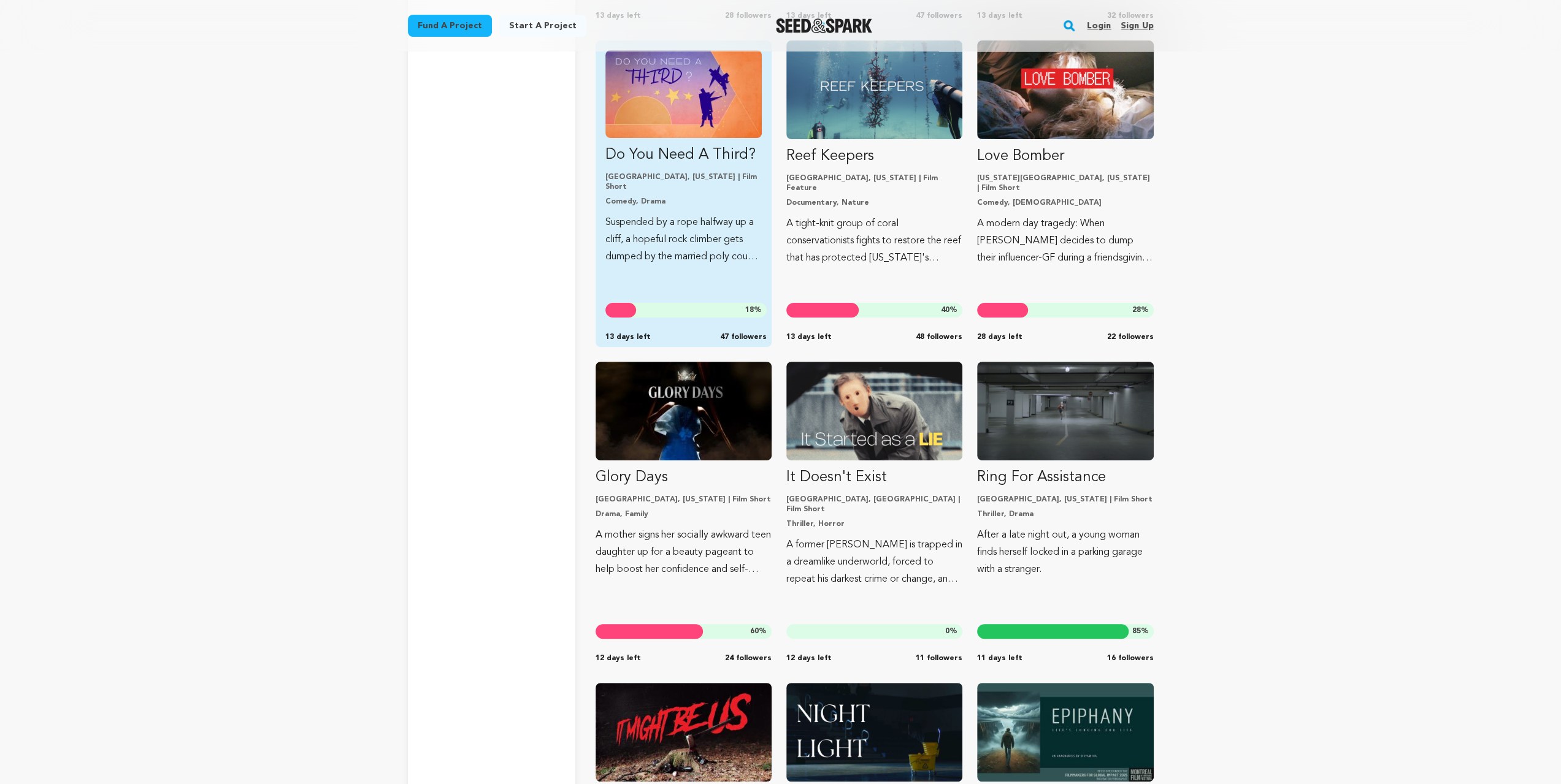
click at [667, 160] on p "Do You Need A Third?" at bounding box center [683, 155] width 156 height 19
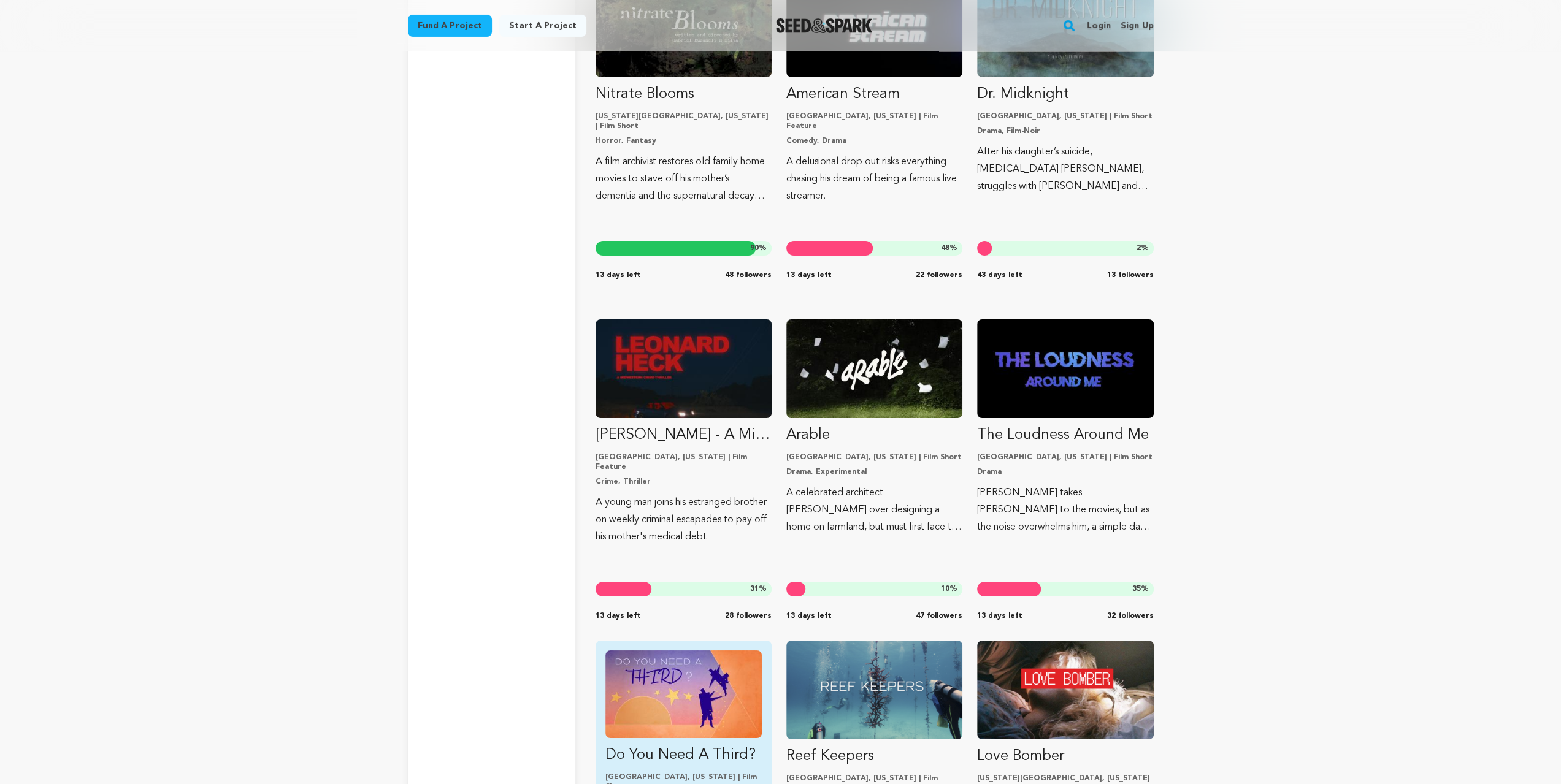
scroll to position [8970, 0]
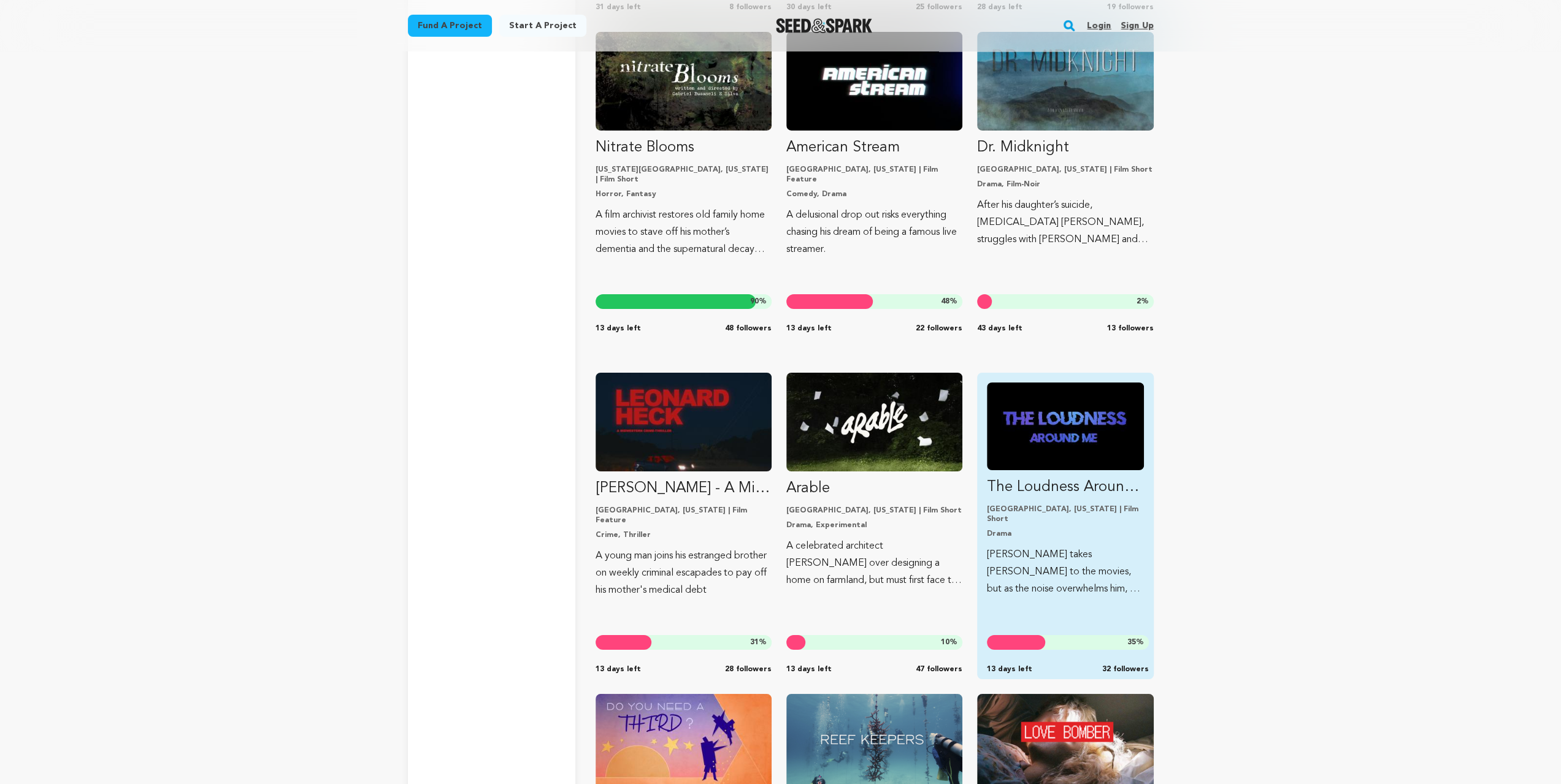
click at [1044, 432] on img "Fund The Loudness Around Me" at bounding box center [1064, 426] width 156 height 87
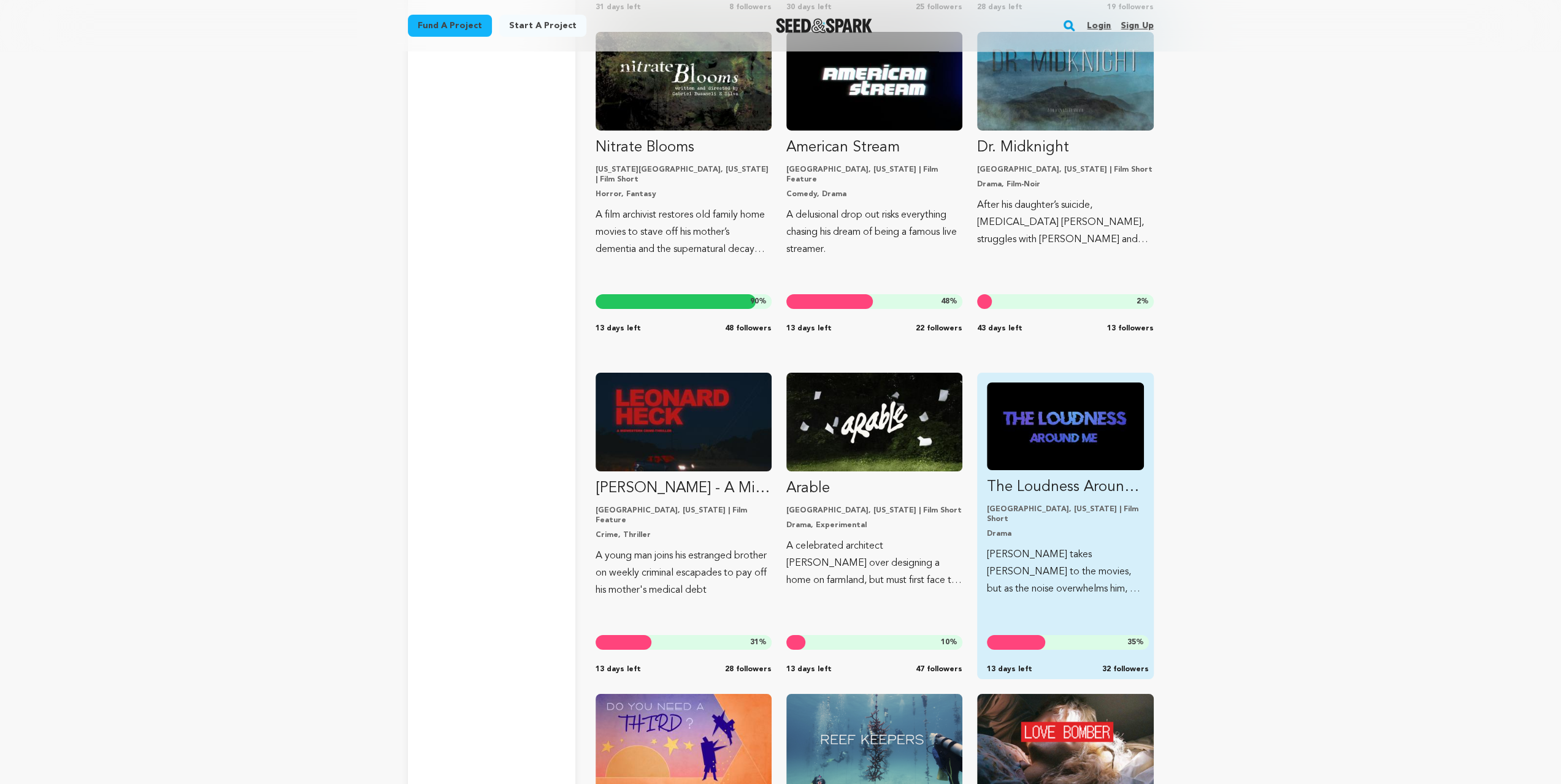
click at [1060, 437] on img "Fund The Loudness Around Me" at bounding box center [1064, 426] width 156 height 87
click at [1028, 424] on img "Fund The Loudness Around Me" at bounding box center [1064, 426] width 156 height 87
click at [1062, 438] on img "Fund The Loudness Around Me" at bounding box center [1064, 426] width 156 height 87
click at [1060, 454] on img "Fund The Loudness Around Me" at bounding box center [1064, 426] width 156 height 87
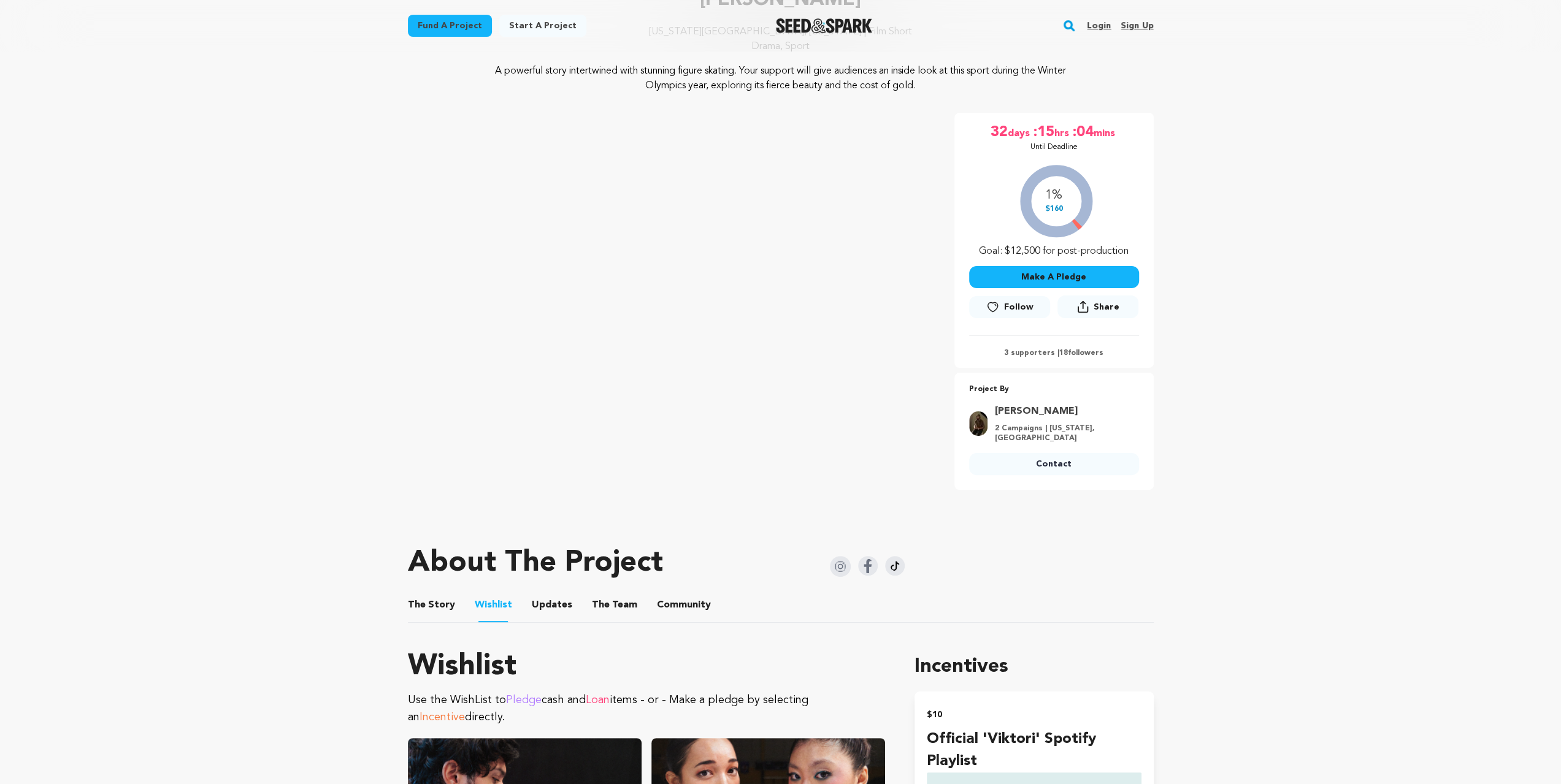
click at [613, 604] on button "The Team" at bounding box center [614, 607] width 29 height 29
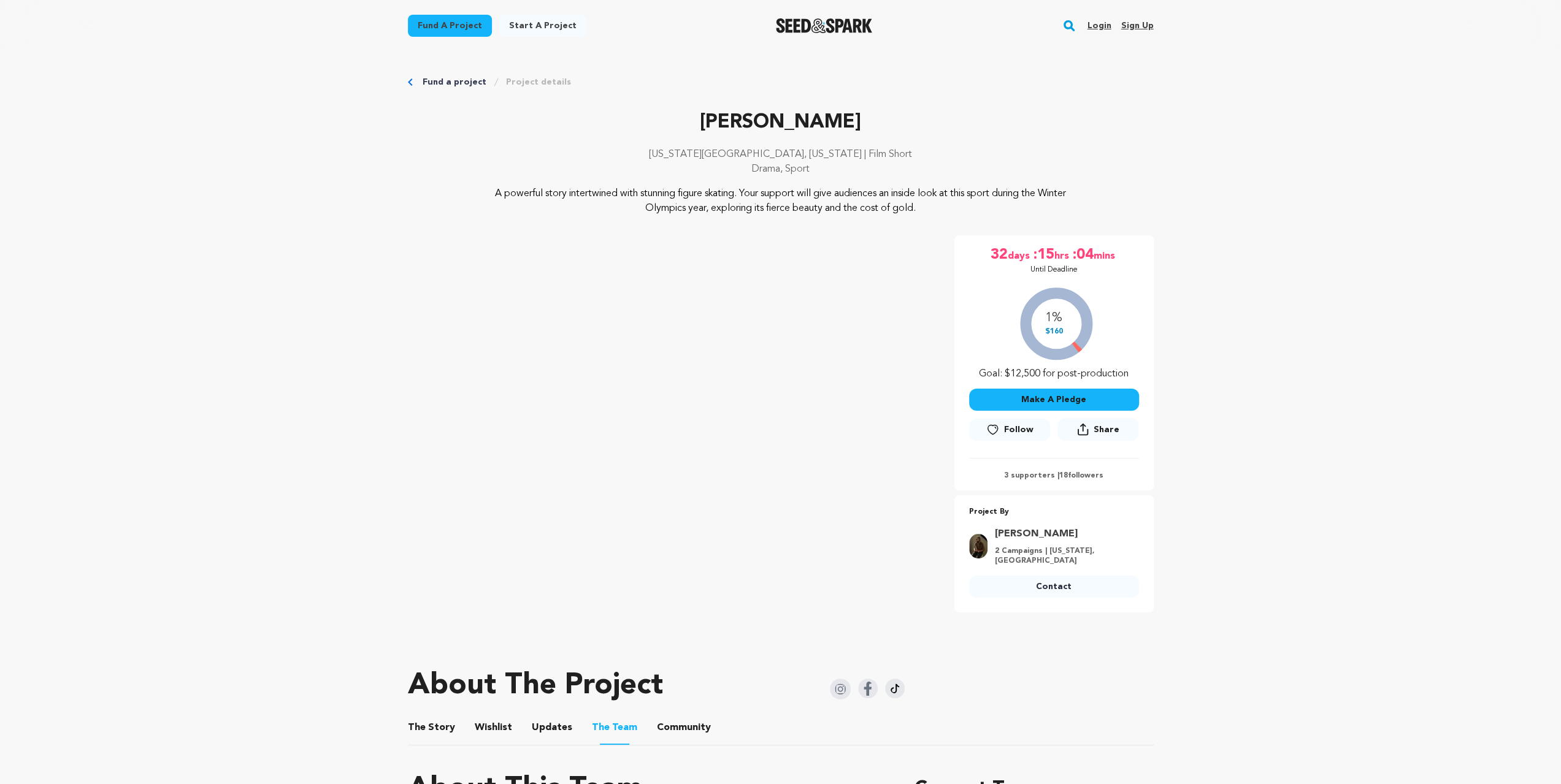
click at [868, 683] on img at bounding box center [868, 688] width 19 height 19
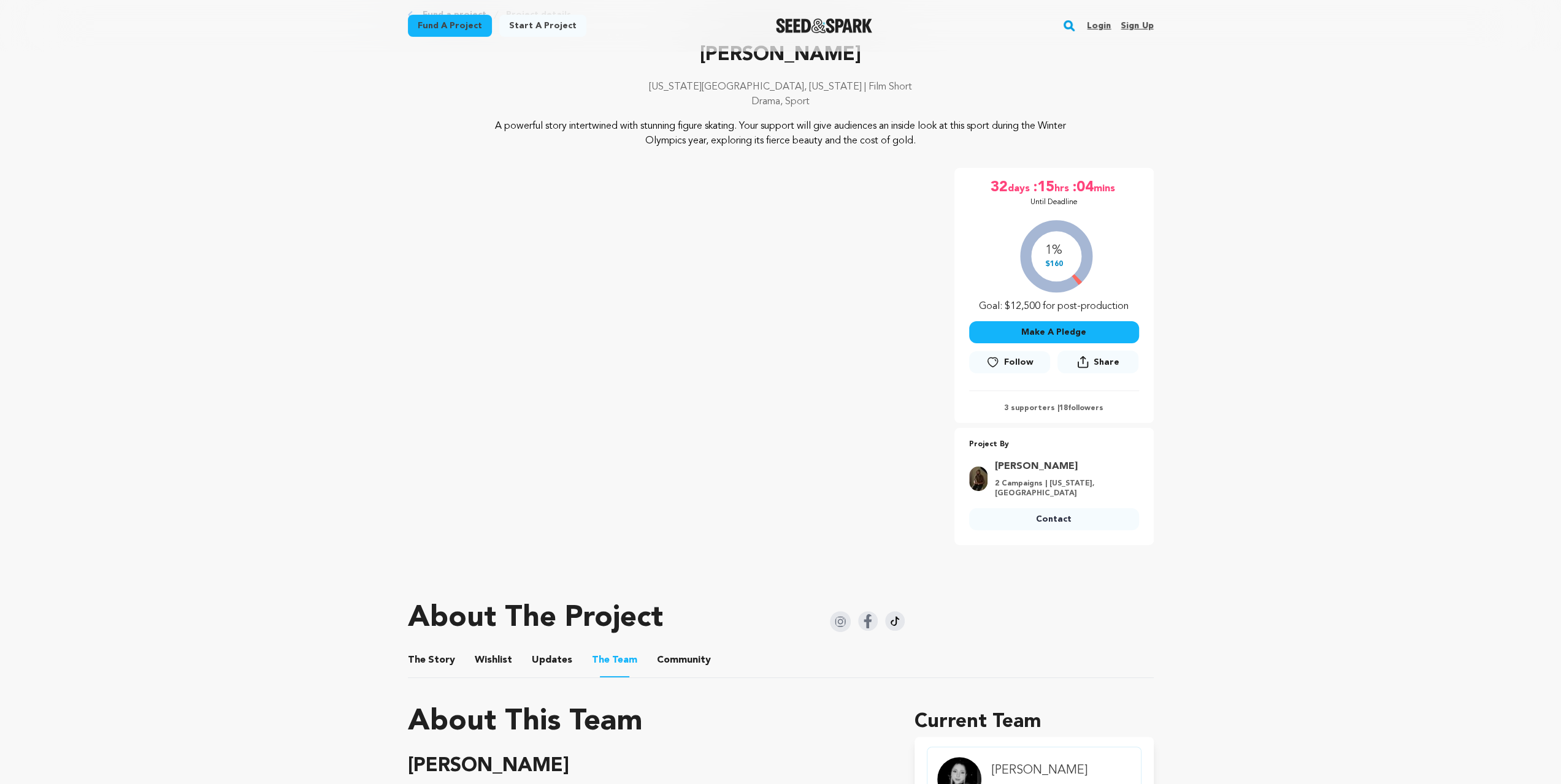
scroll to position [245, 0]
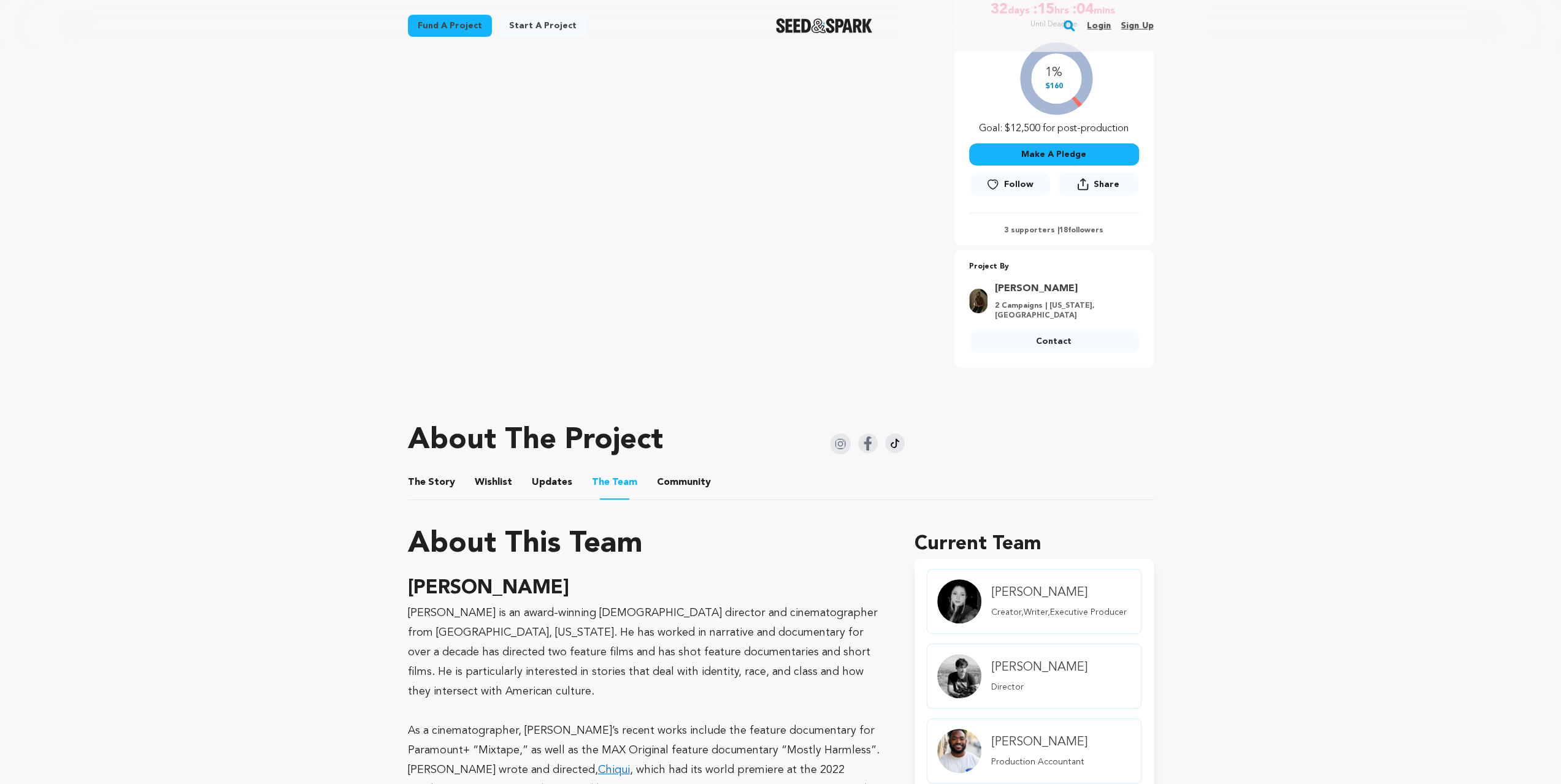
click at [481, 488] on button "Wishlist" at bounding box center [493, 485] width 29 height 29
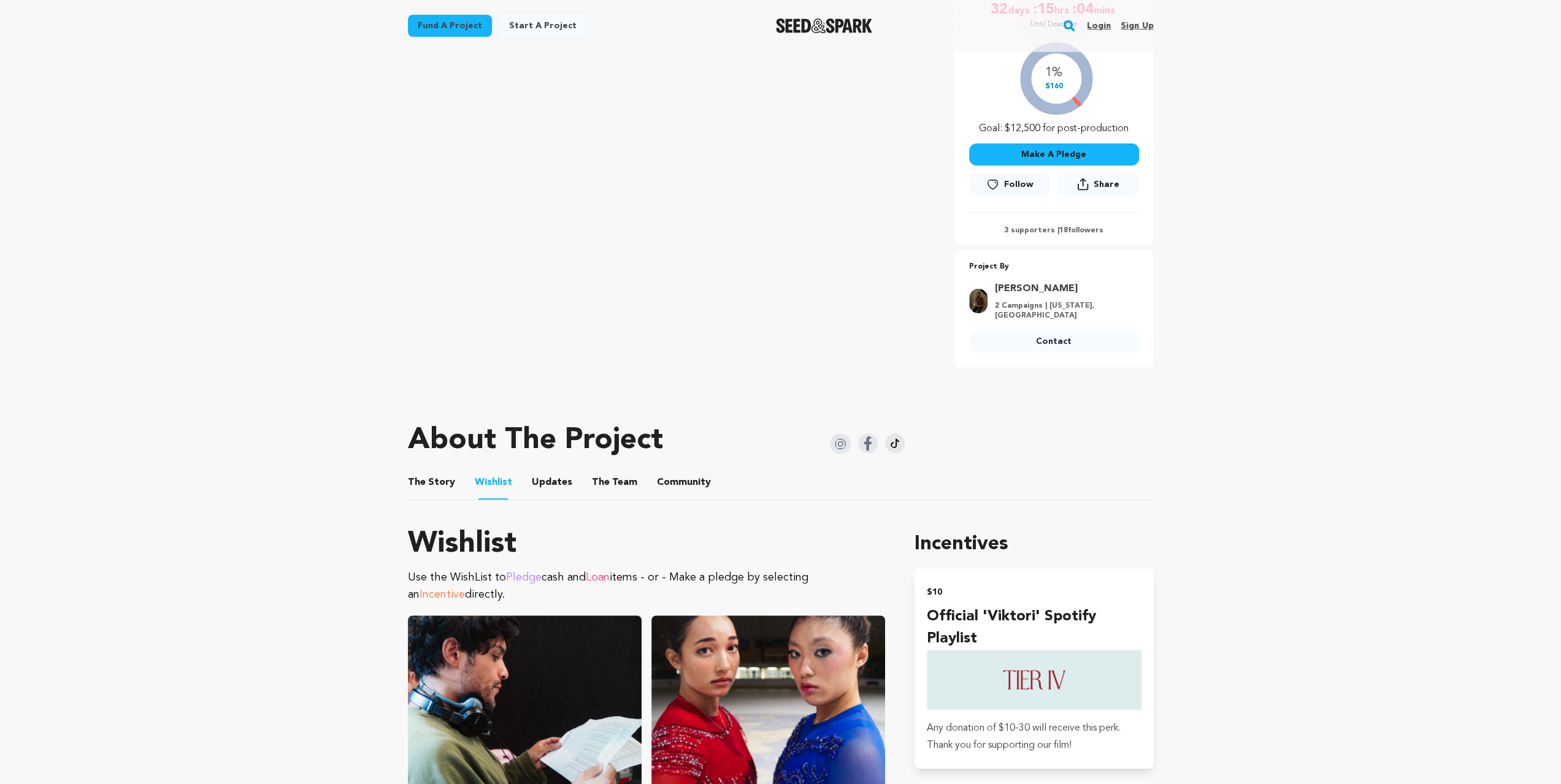
click at [433, 478] on button "The Story" at bounding box center [431, 485] width 29 height 29
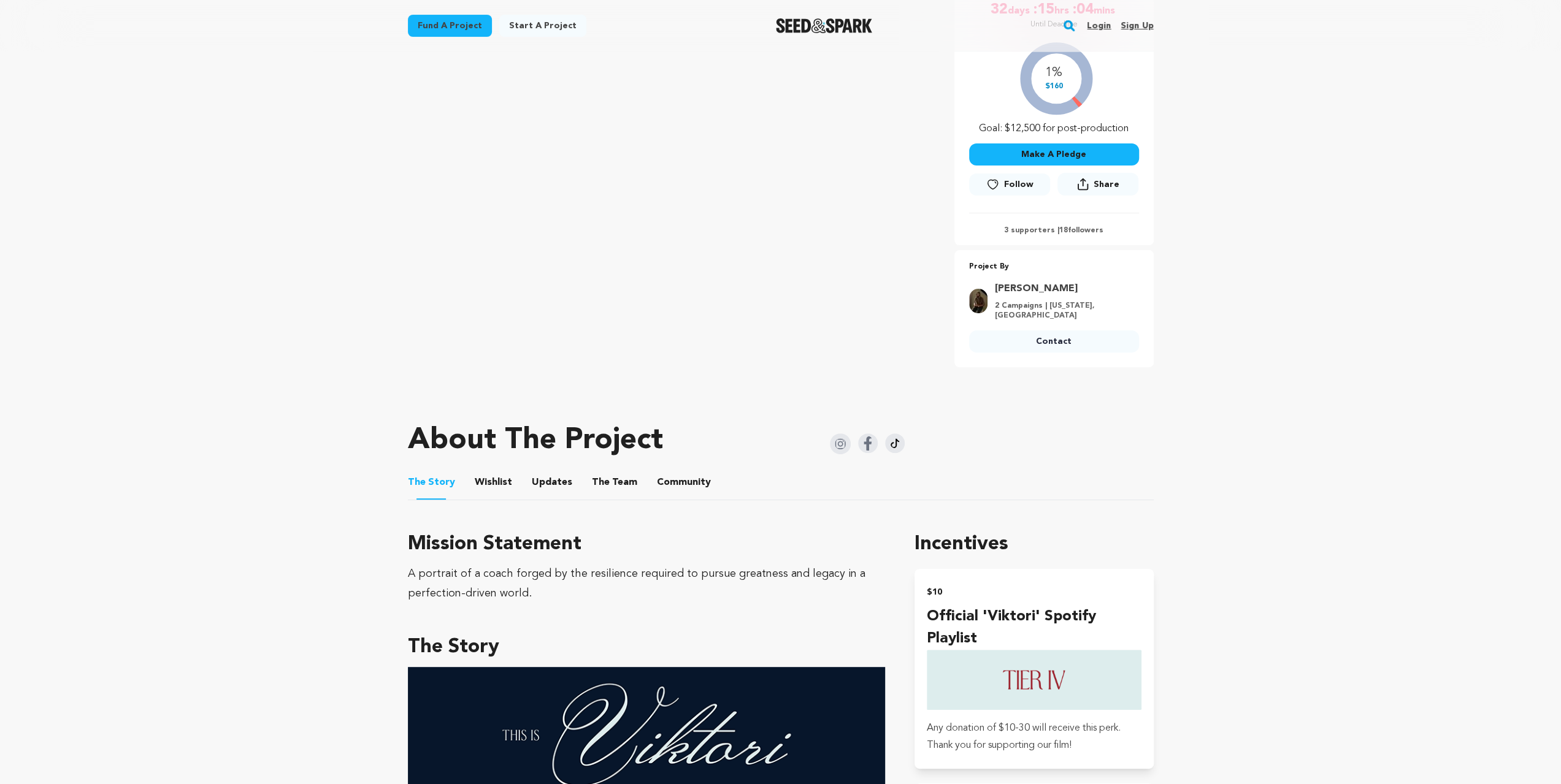
click at [490, 481] on button "Wishlist" at bounding box center [493, 485] width 29 height 29
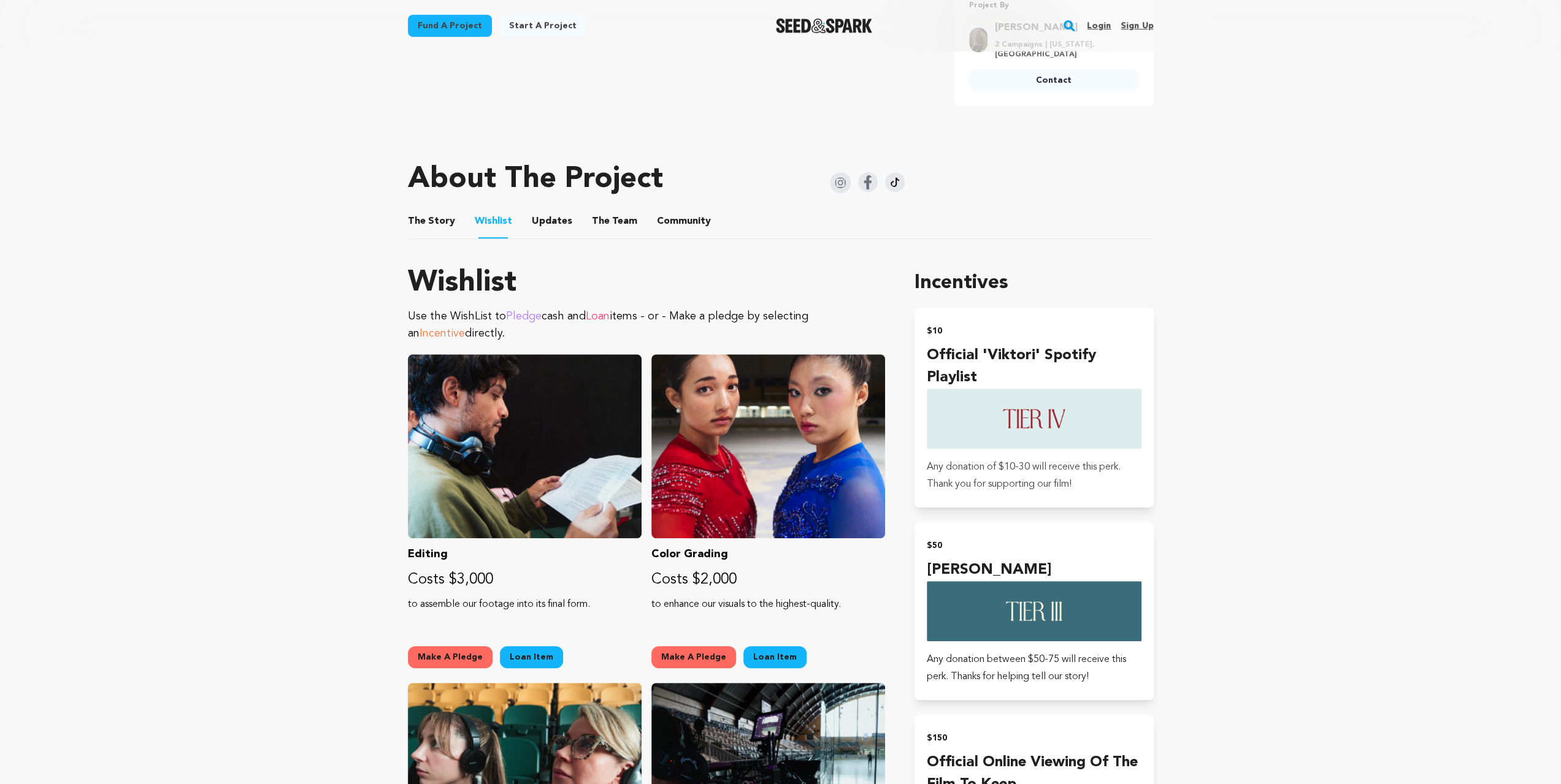
scroll to position [408, 0]
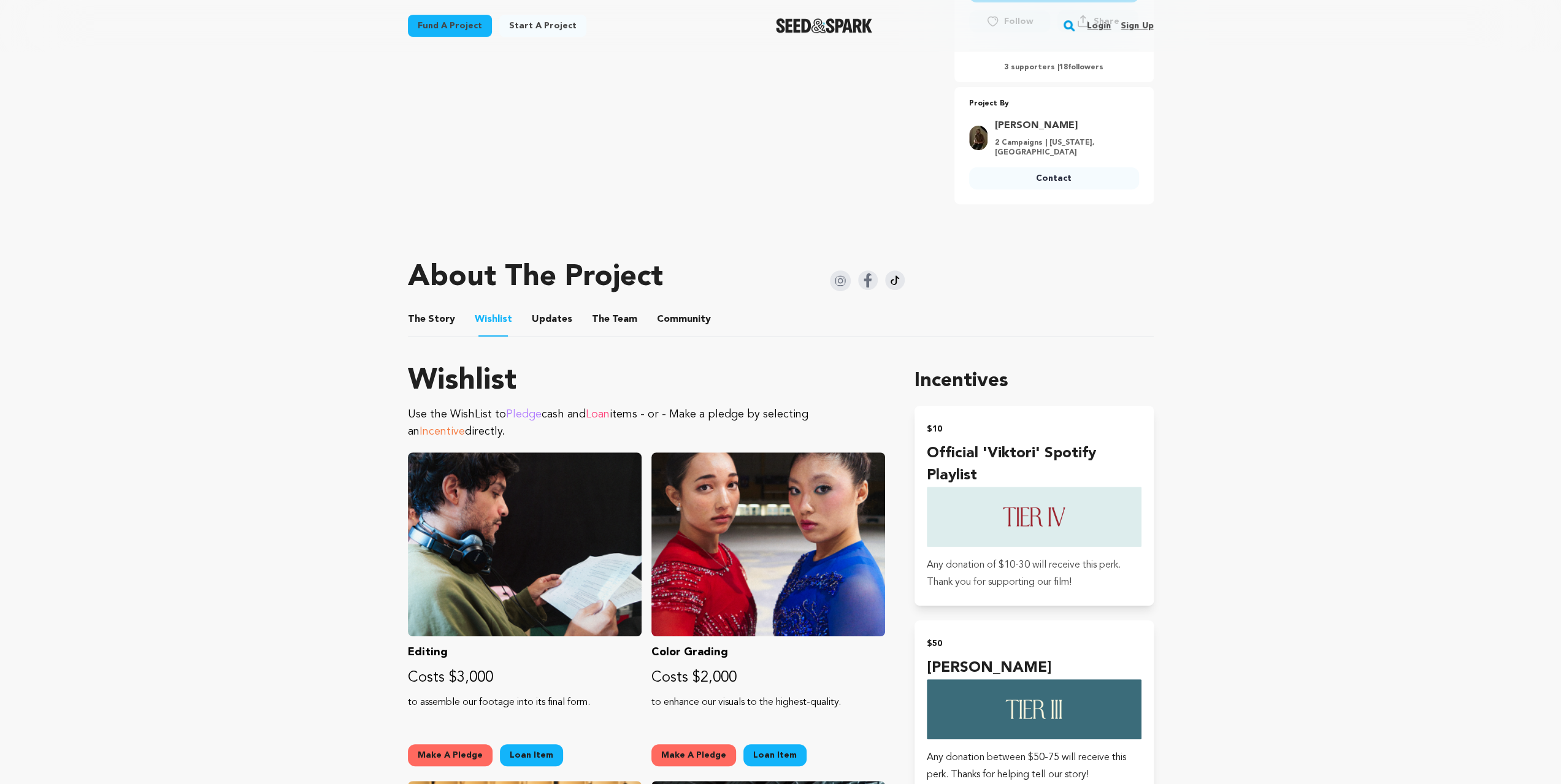
click at [418, 323] on button "The Story" at bounding box center [431, 322] width 29 height 29
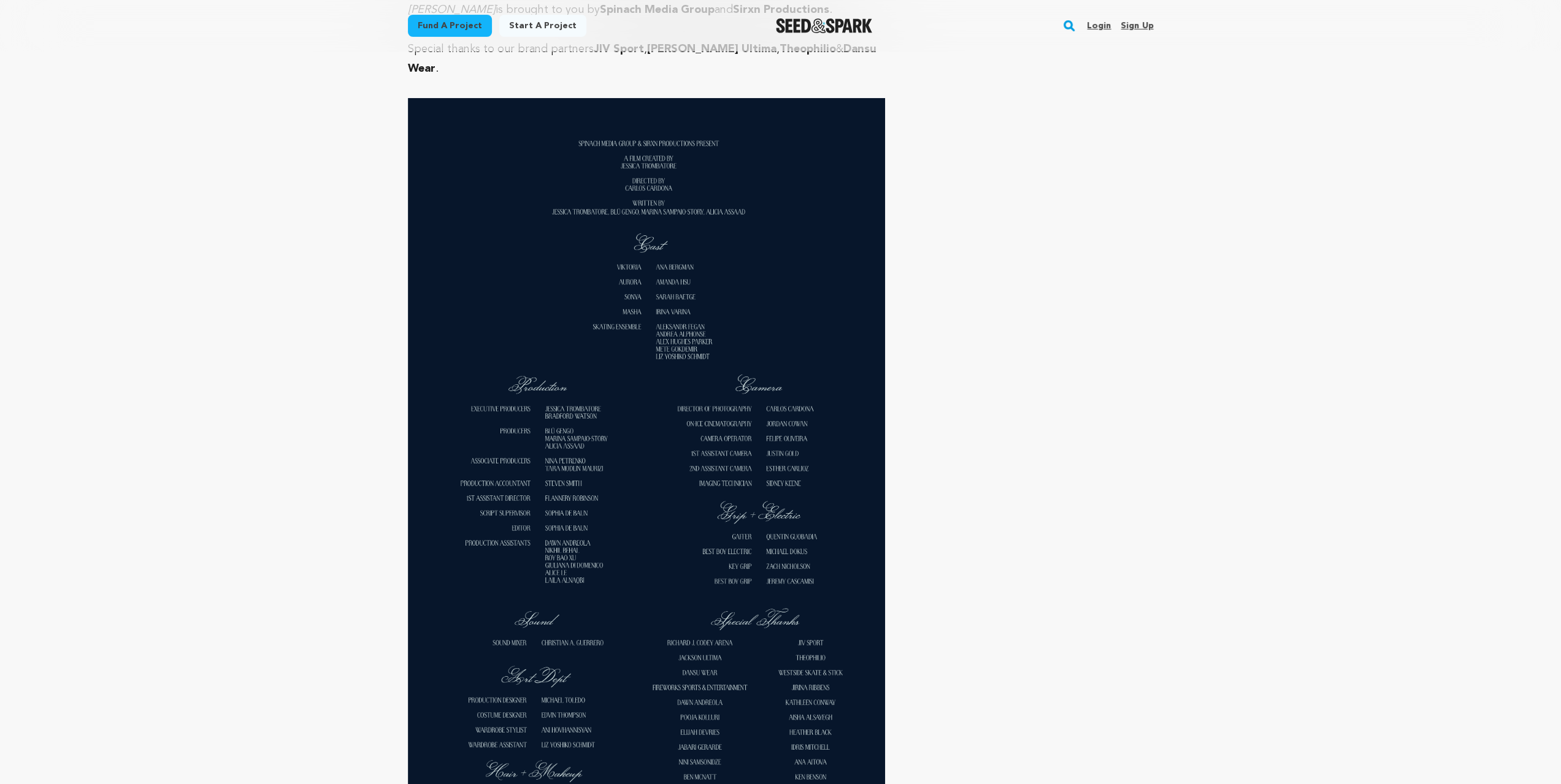
scroll to position [5110, 0]
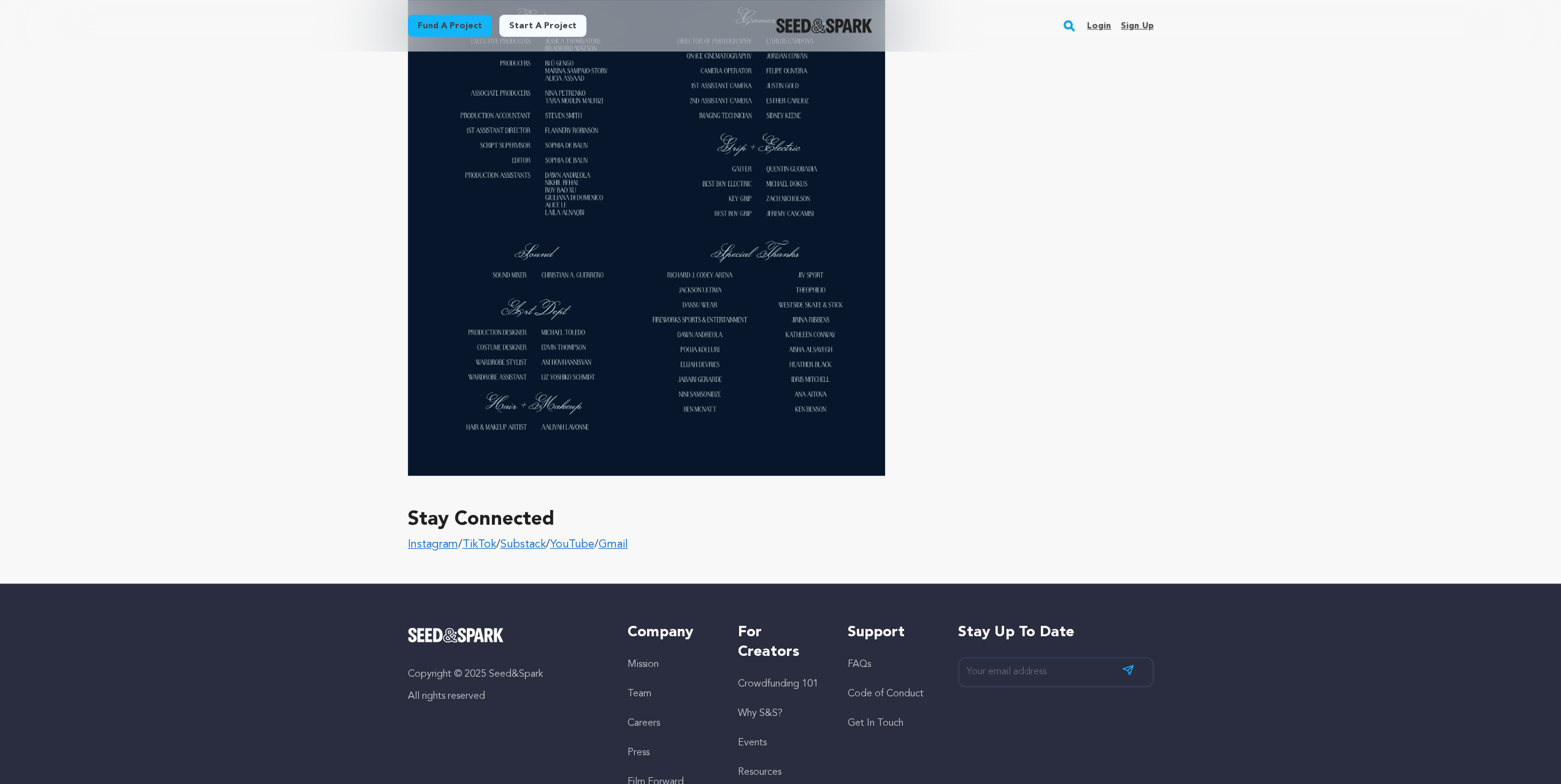
click at [628, 539] on link "Gmail" at bounding box center [613, 545] width 29 height 11
click at [622, 539] on link "Gmail" at bounding box center [613, 545] width 29 height 11
click at [628, 539] on link "Gmail" at bounding box center [613, 545] width 29 height 11
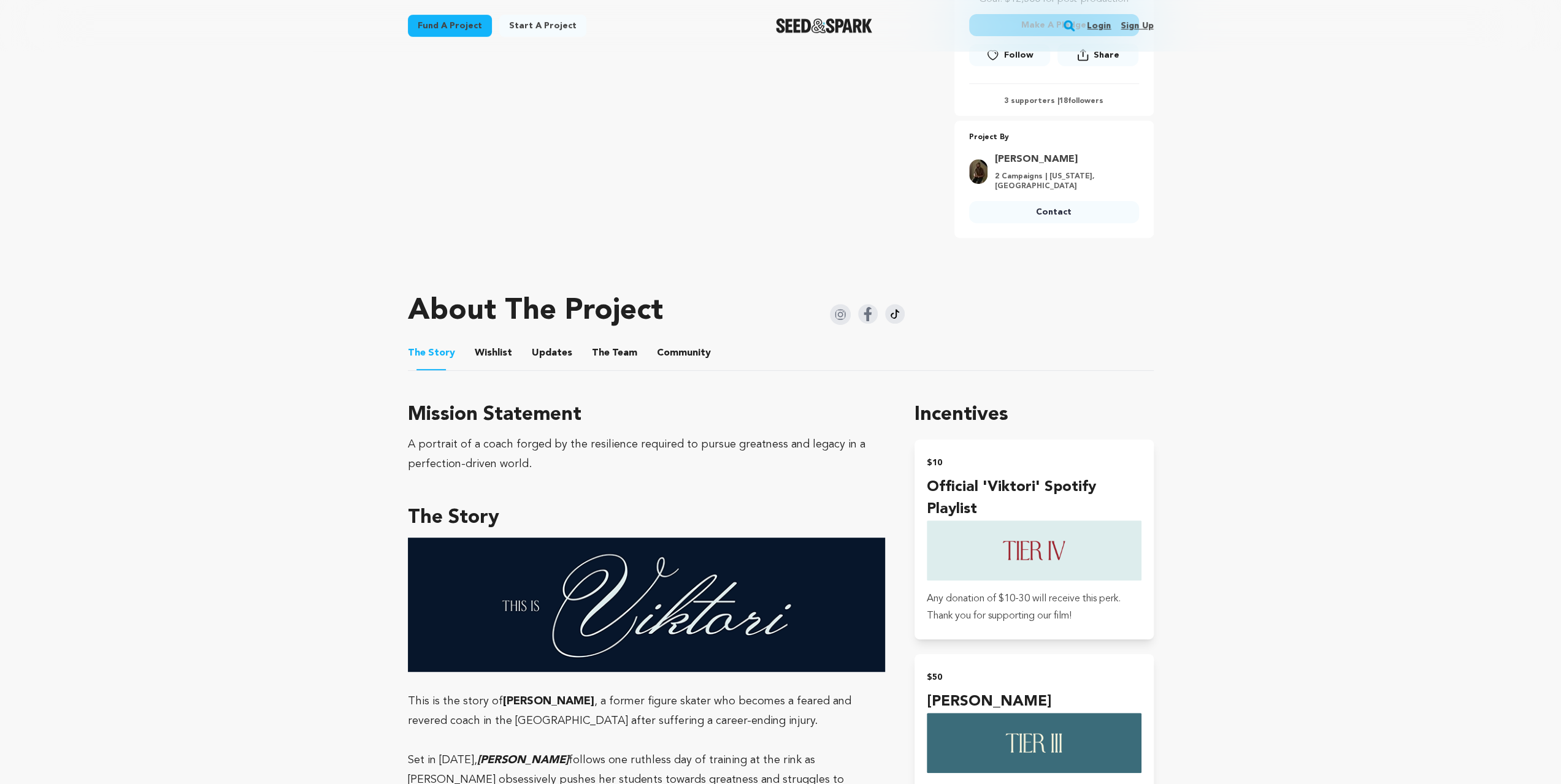
scroll to position [368, 0]
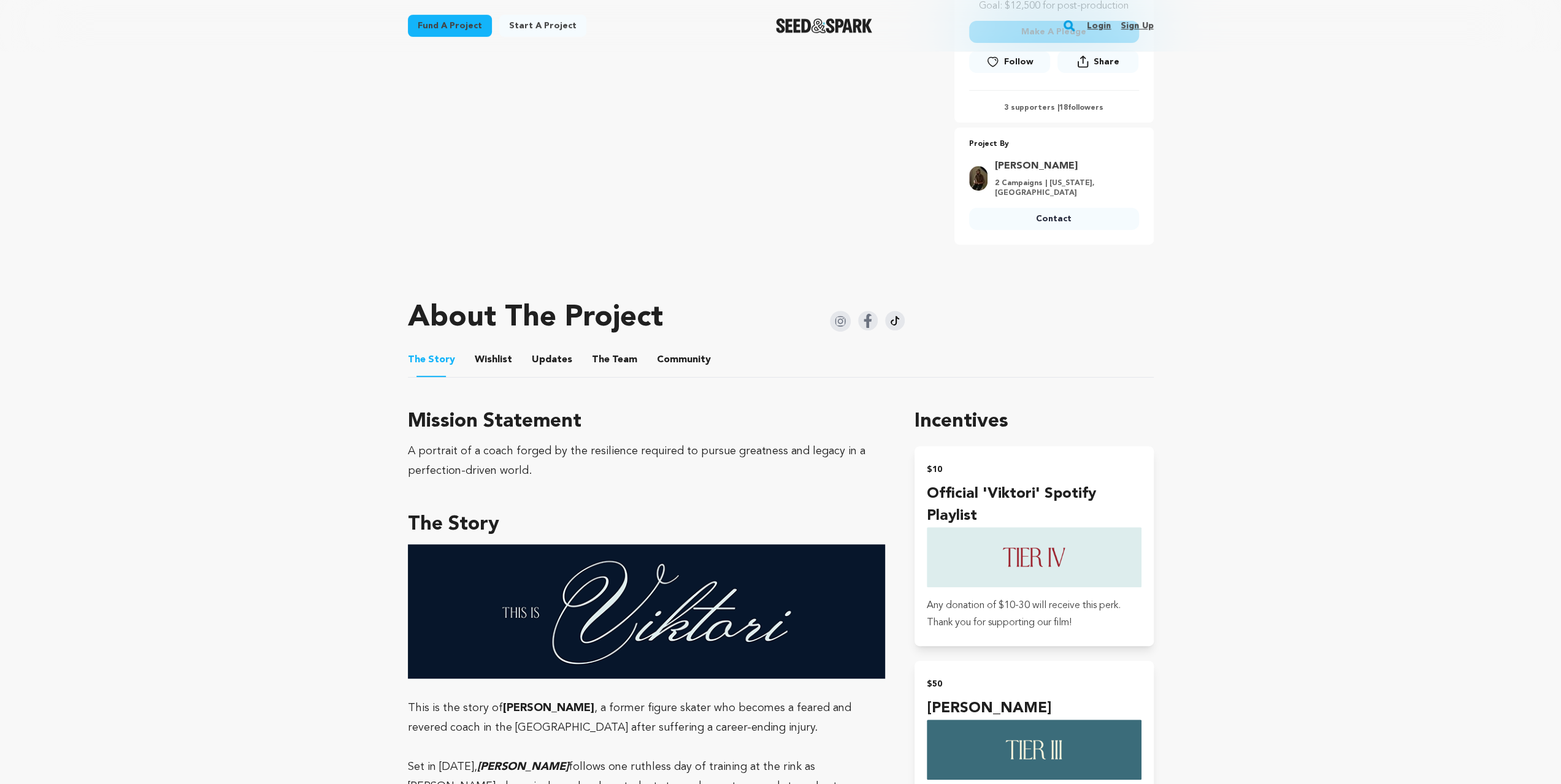
click at [604, 361] on button "The Team" at bounding box center [614, 362] width 29 height 29
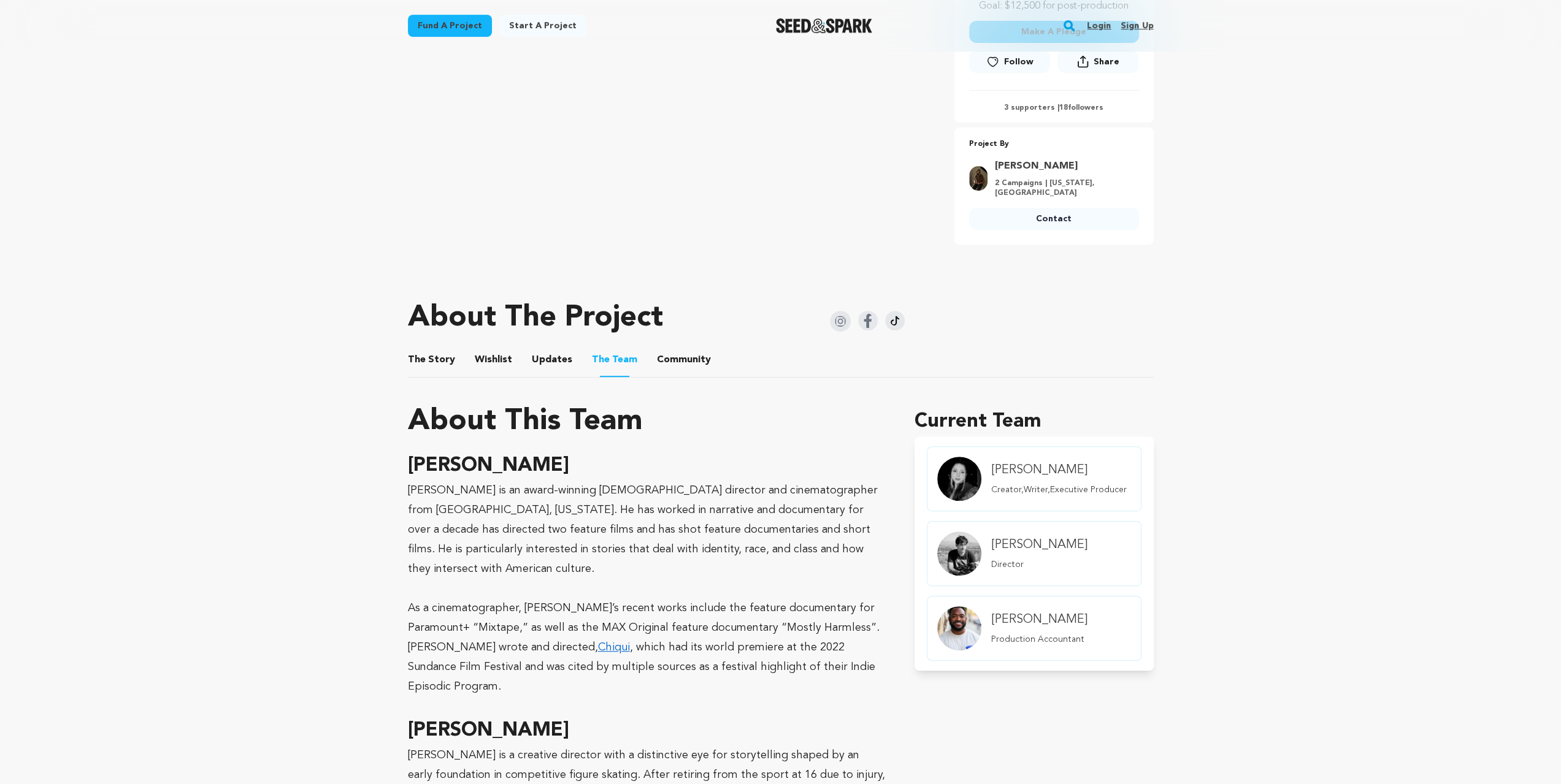
click at [424, 357] on button "The Story" at bounding box center [431, 362] width 29 height 29
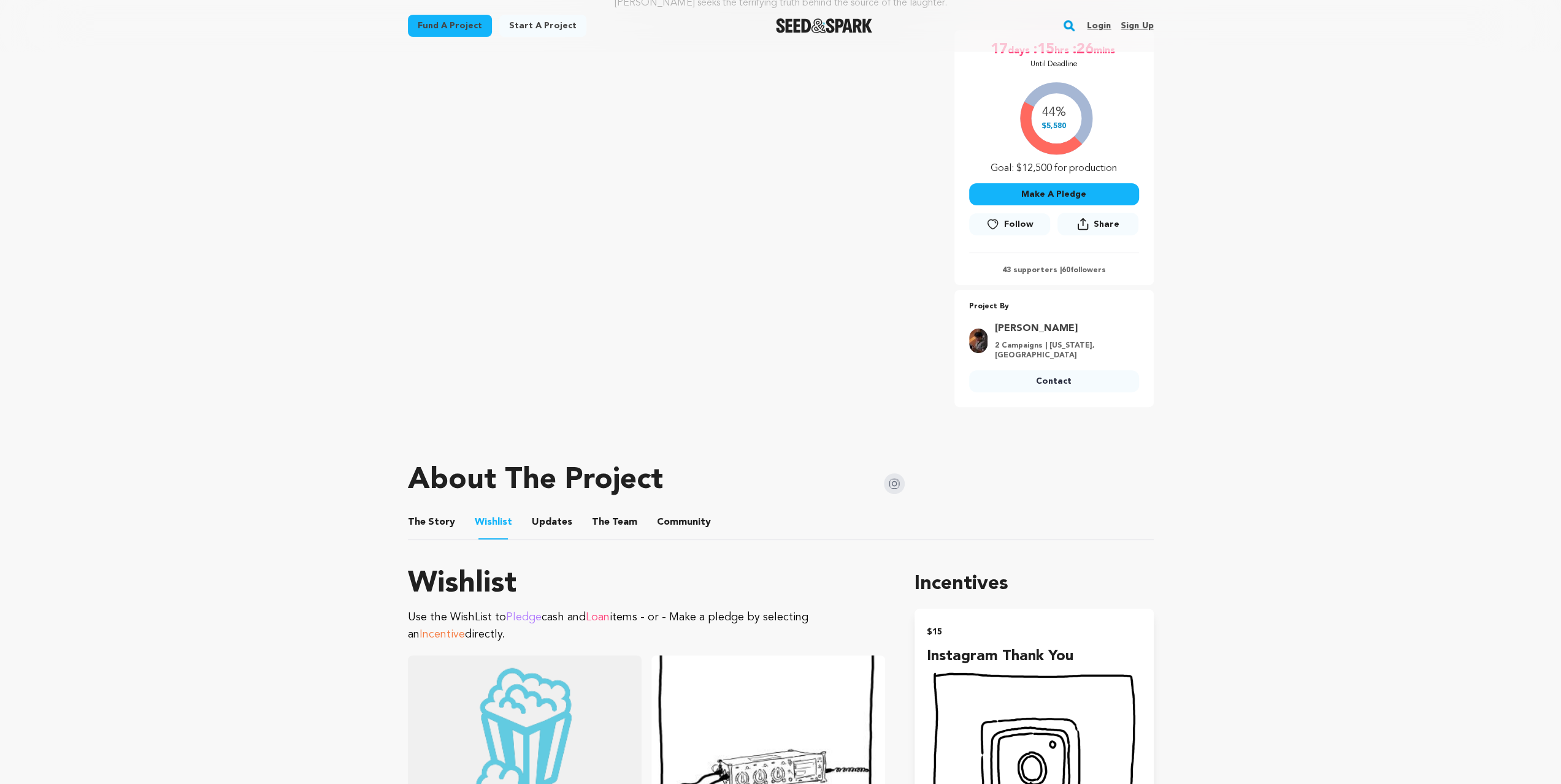
scroll to position [245, 0]
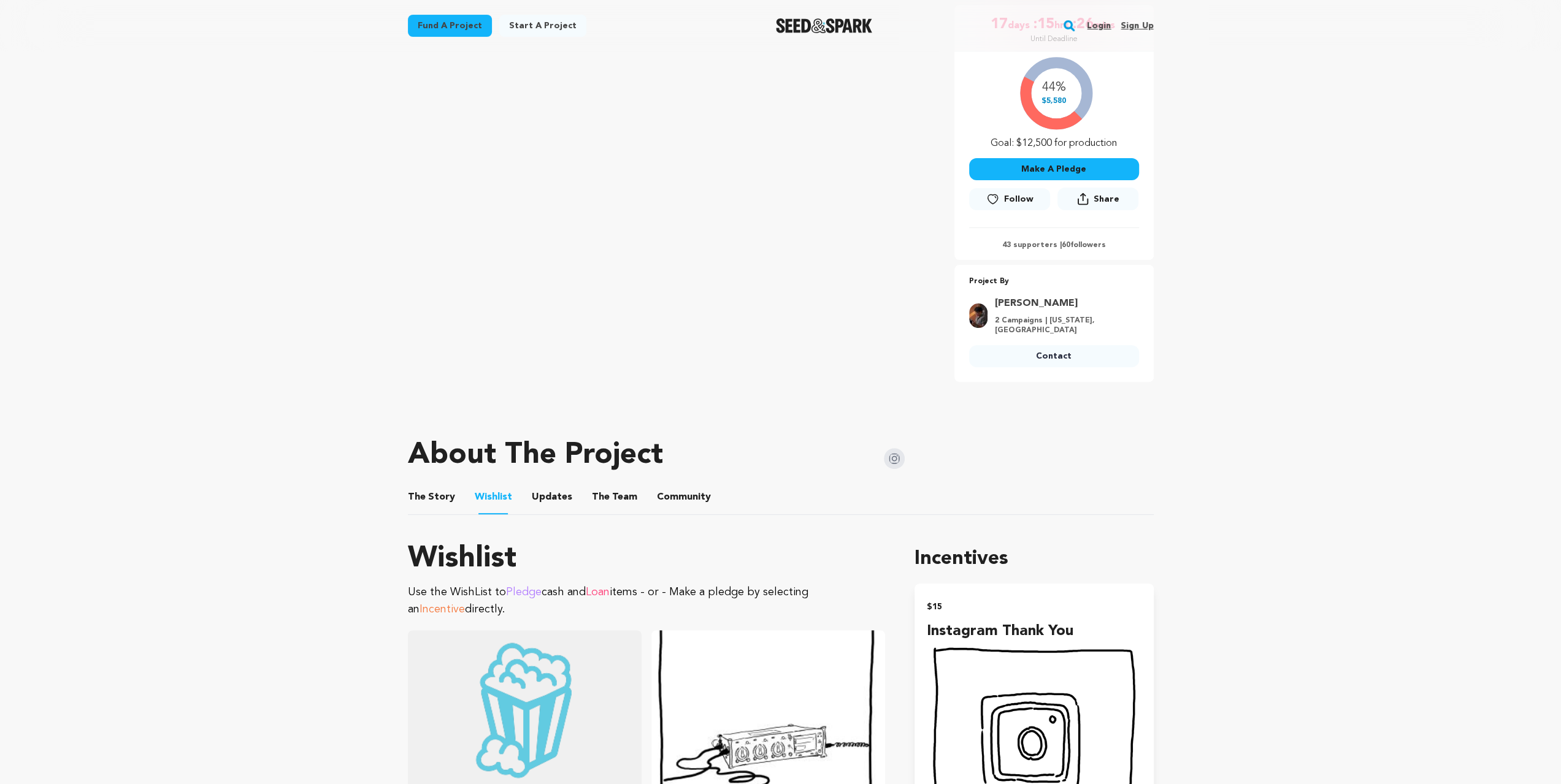
click at [608, 501] on button "The Team" at bounding box center [614, 500] width 29 height 29
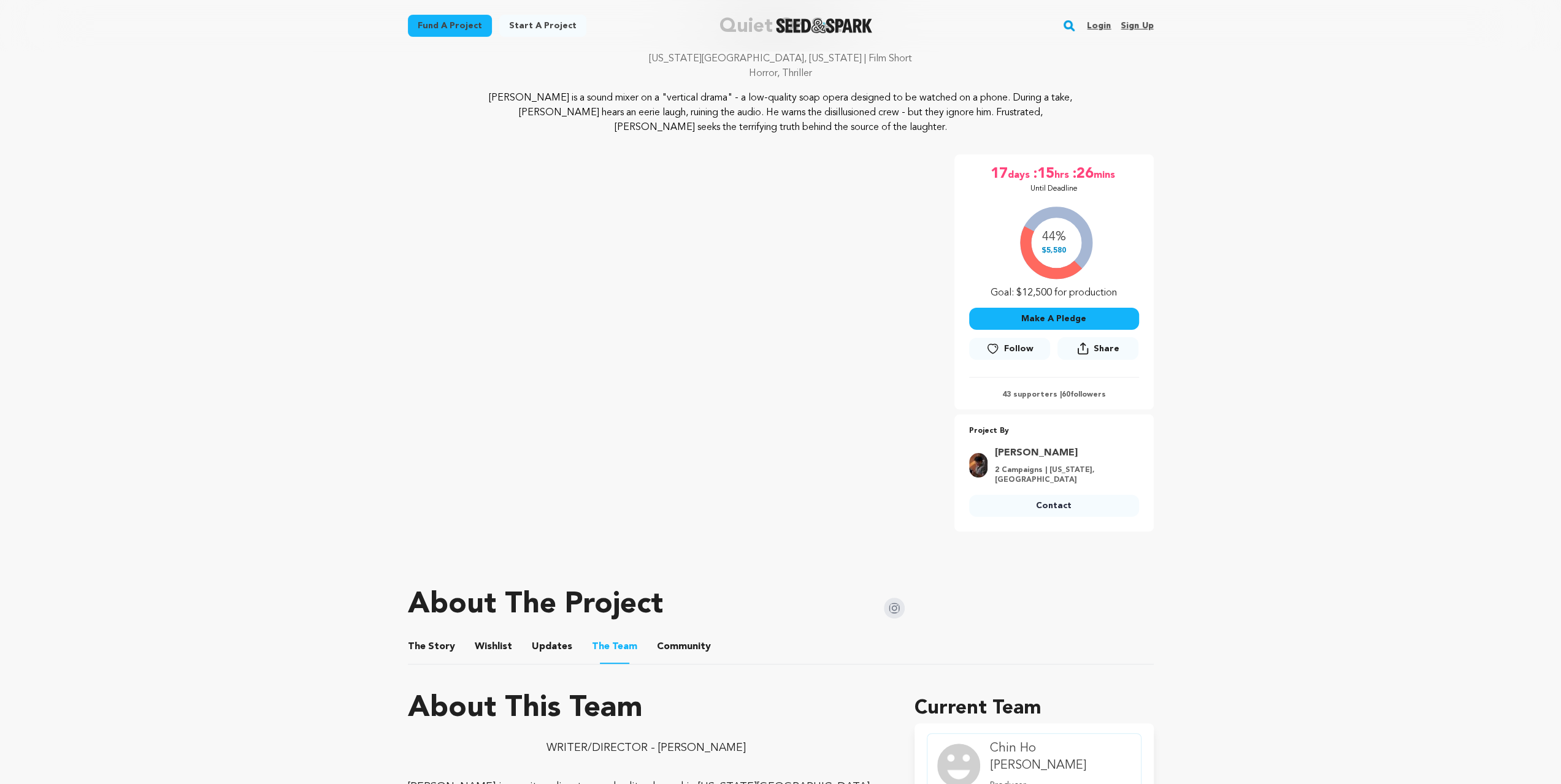
scroll to position [122, 0]
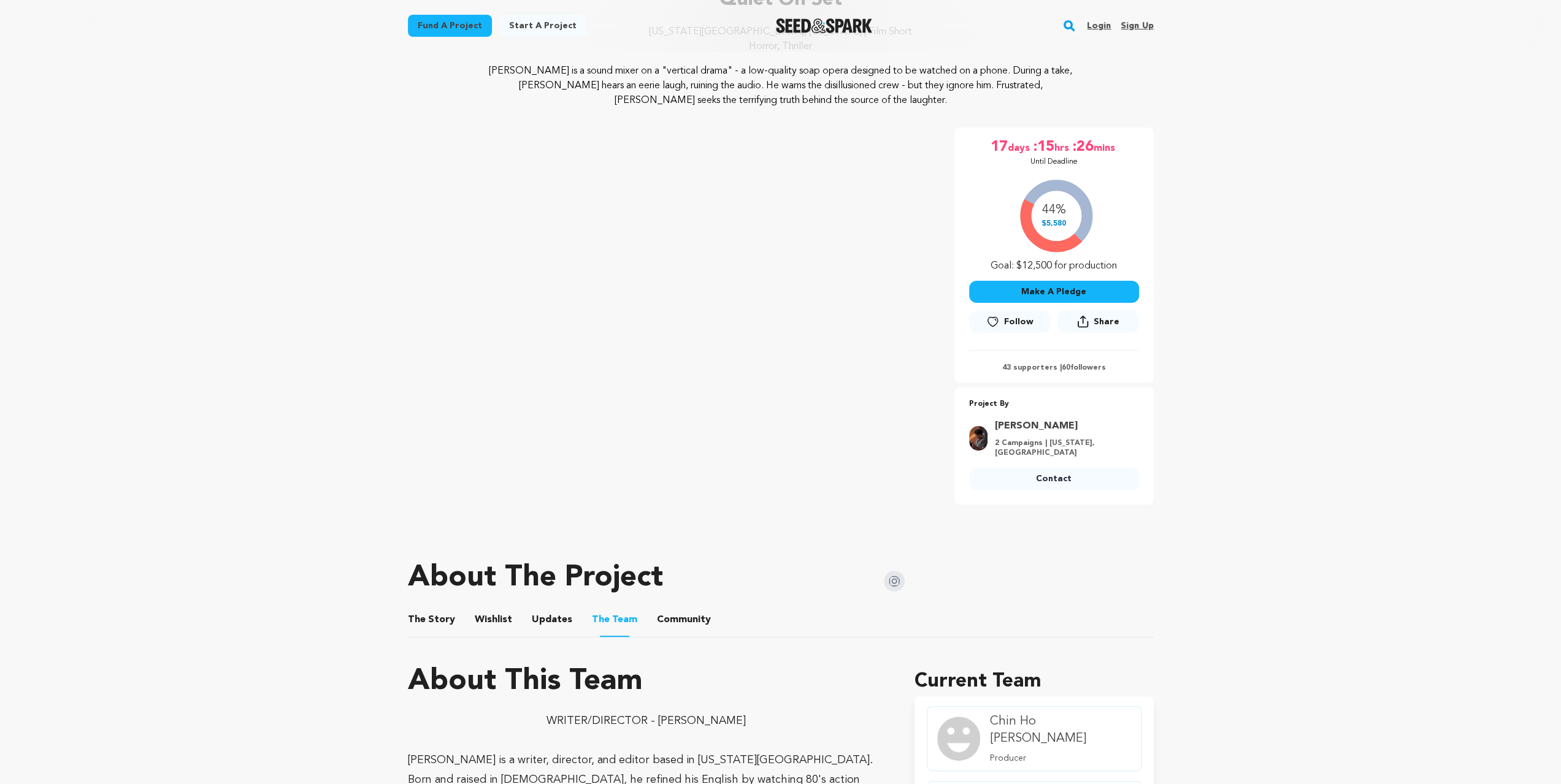
click at [892, 590] on img at bounding box center [894, 582] width 21 height 21
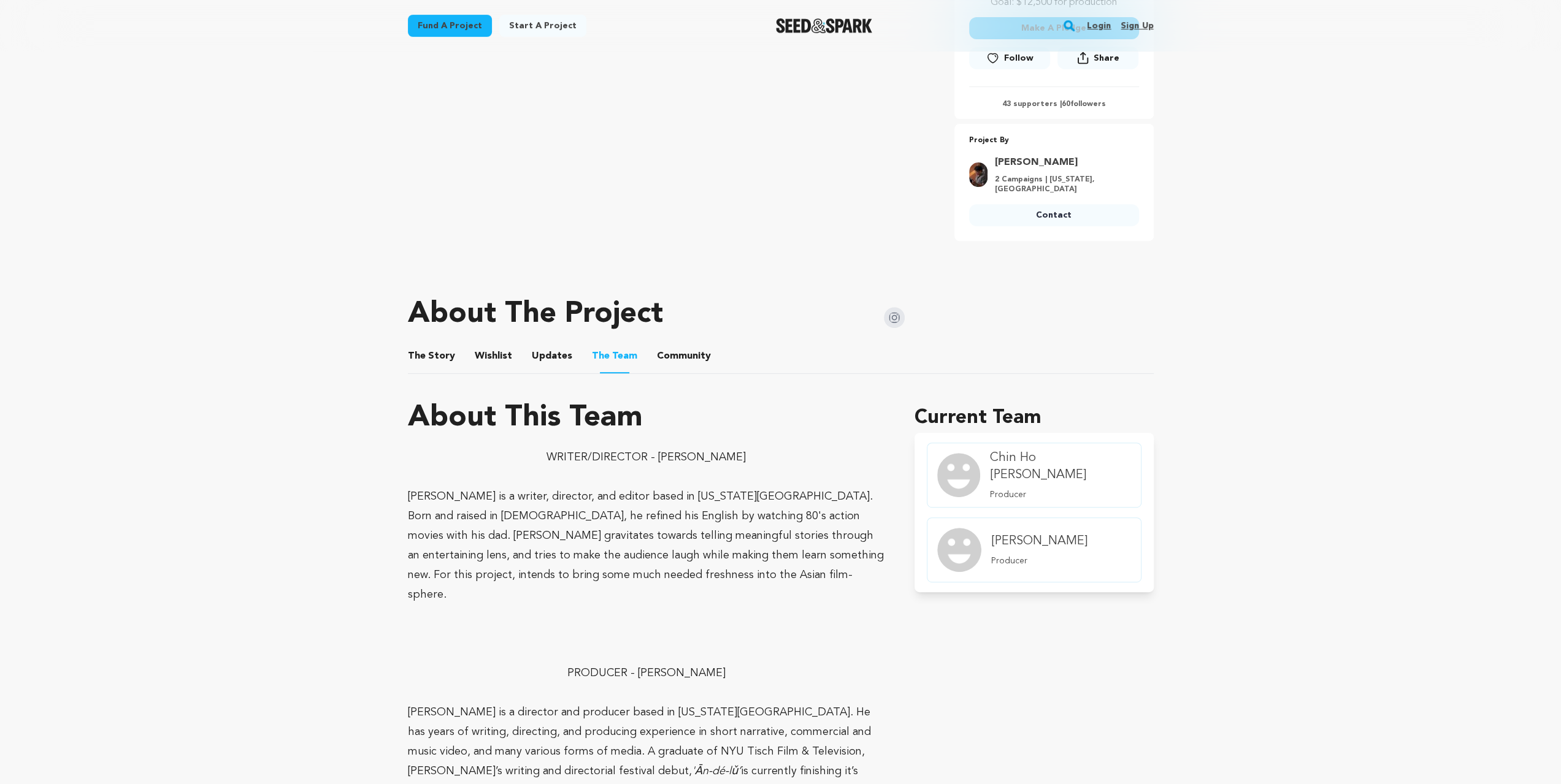
scroll to position [286, 0]
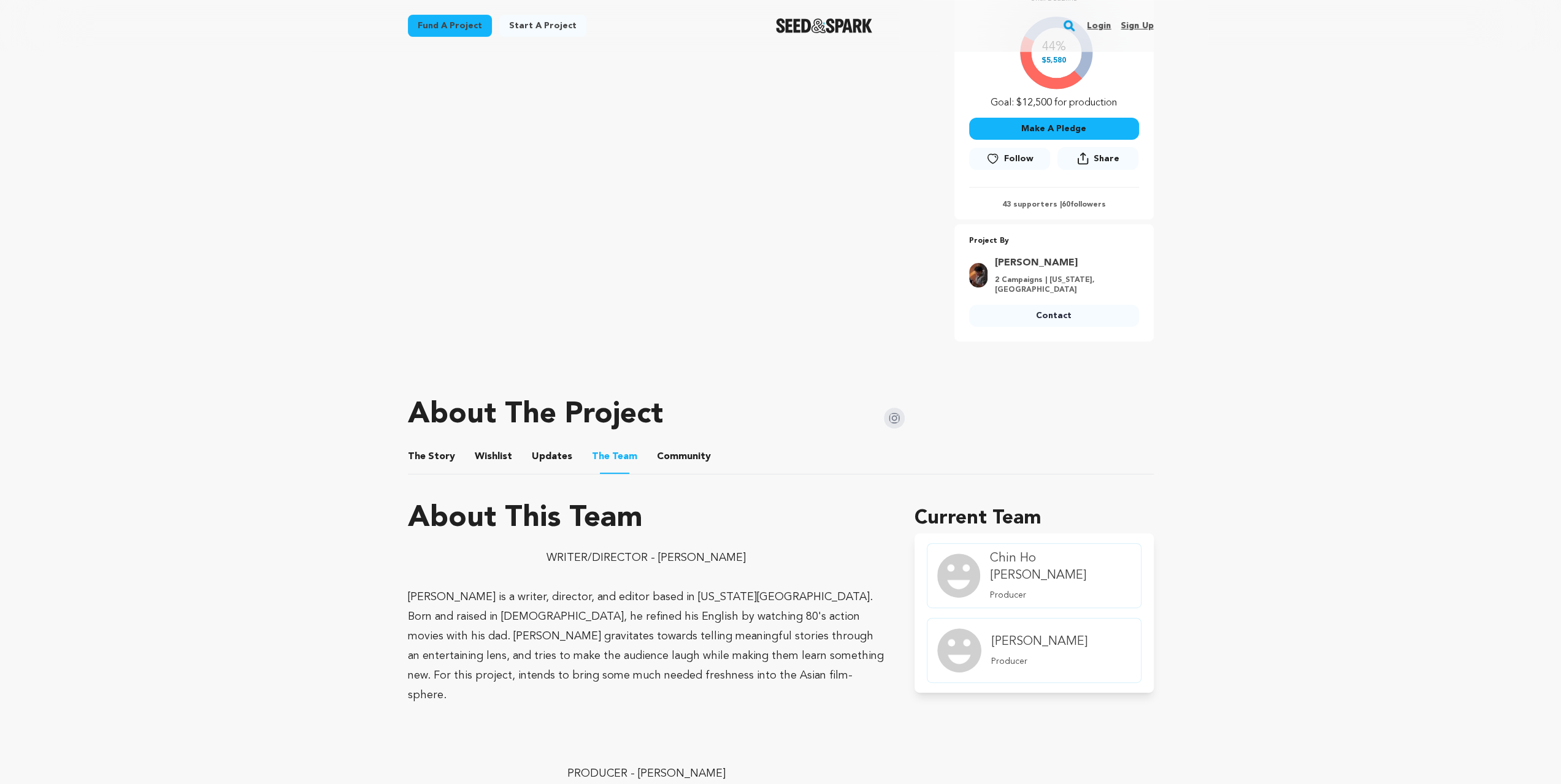
click at [500, 445] on button "Wishlist" at bounding box center [493, 459] width 29 height 29
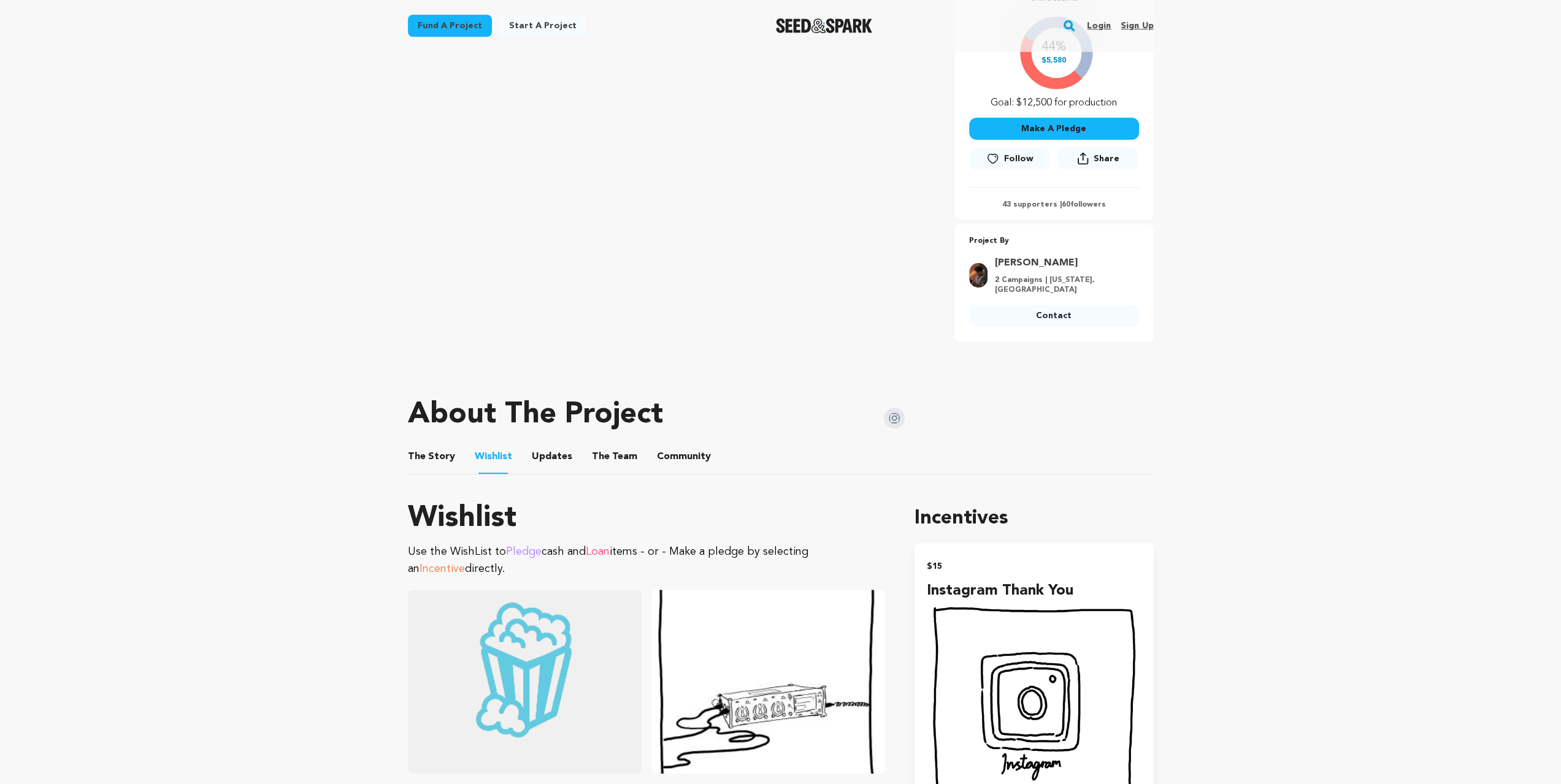
click at [424, 450] on button "The Story" at bounding box center [431, 459] width 29 height 29
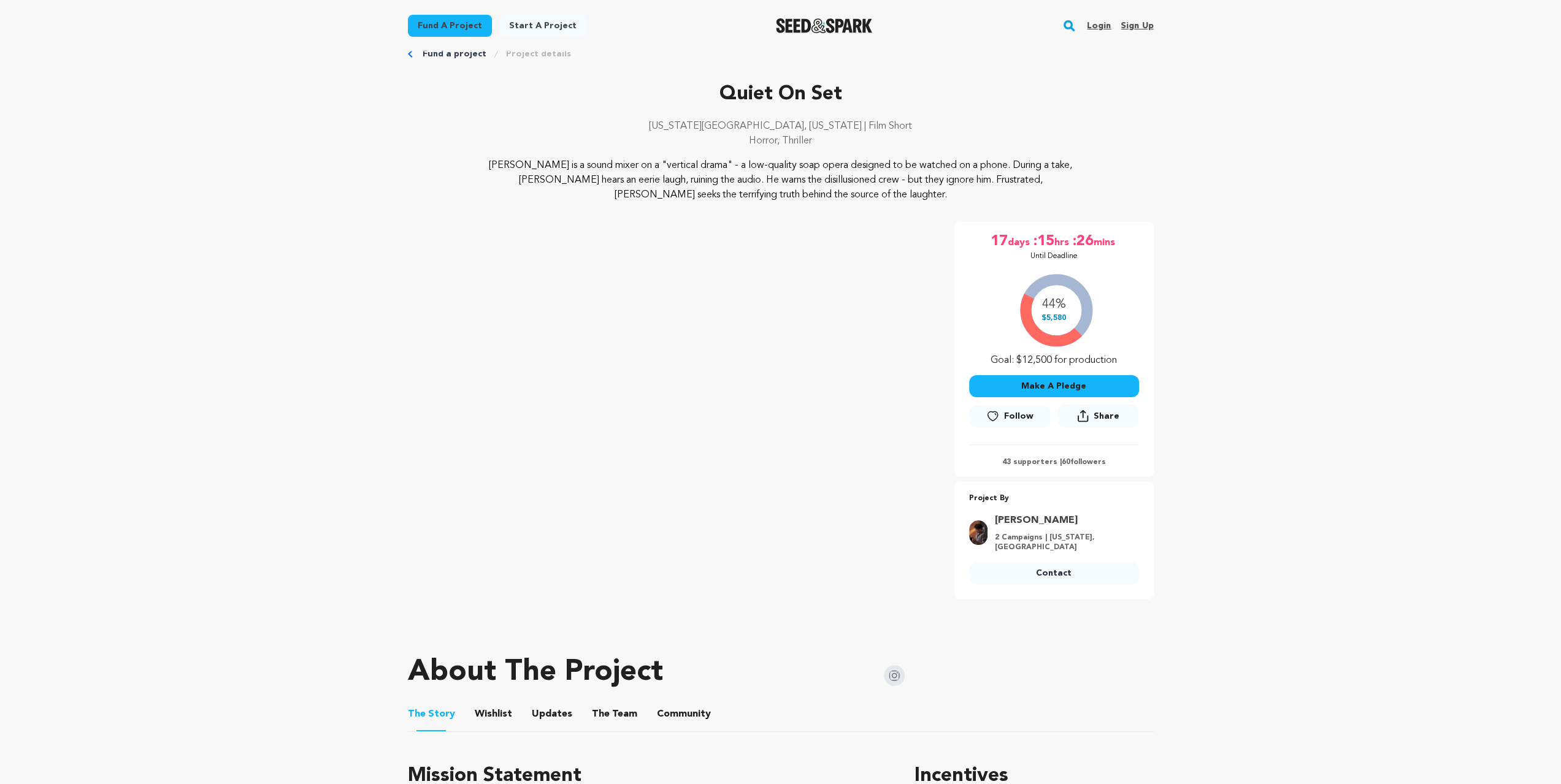
scroll to position [40, 0]
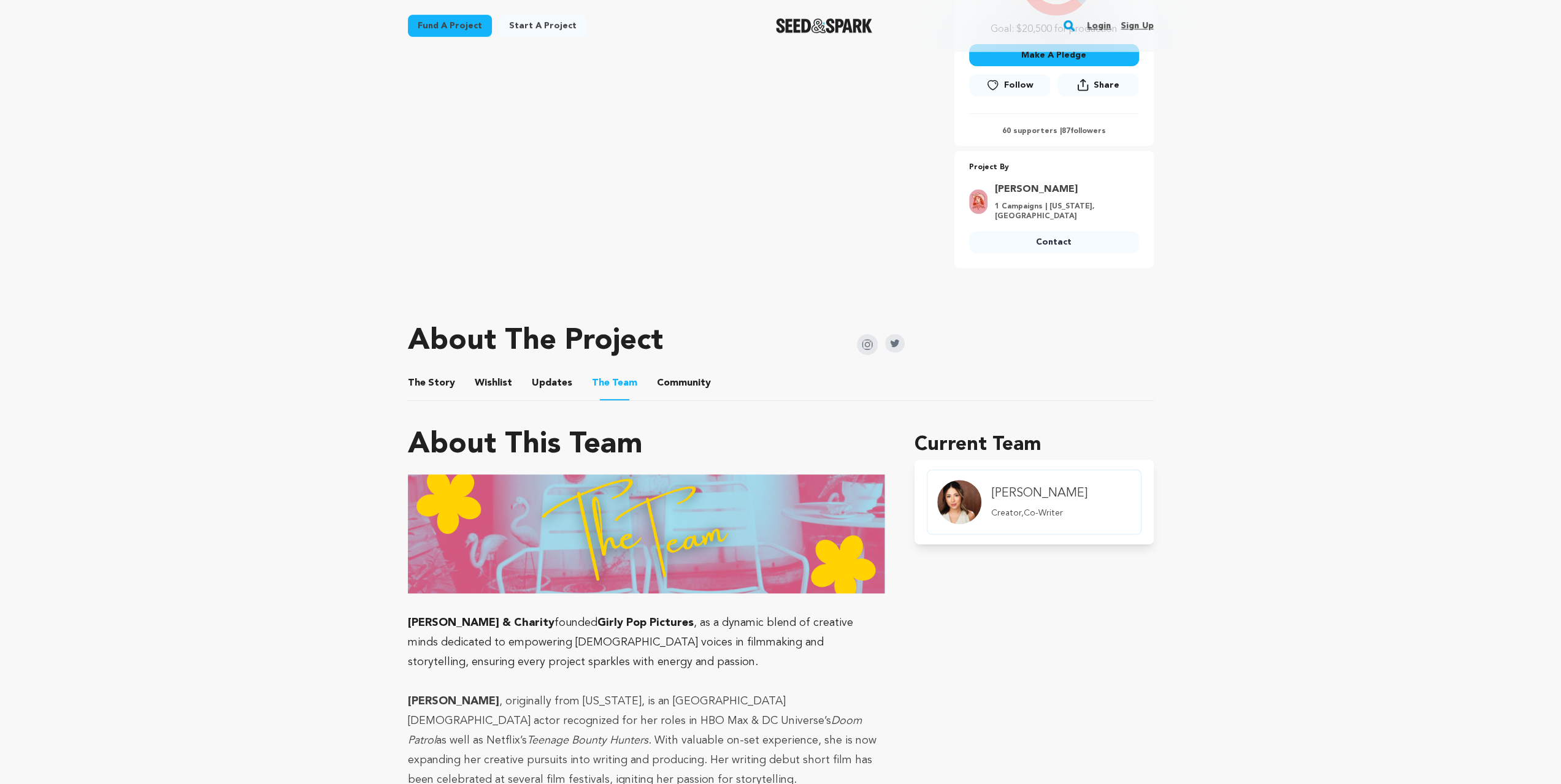
scroll to position [368, 0]
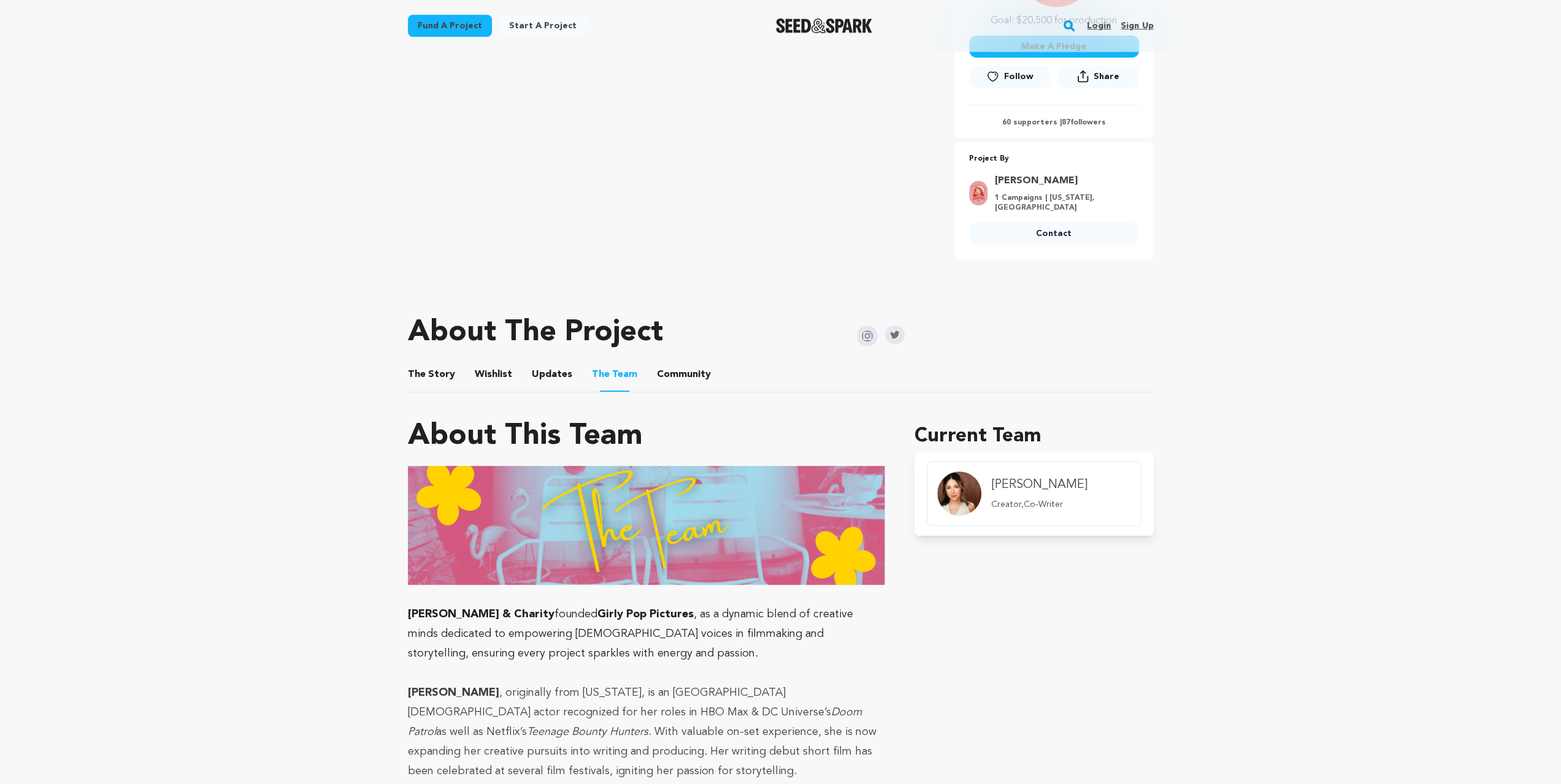
click at [484, 371] on button "Wishlist" at bounding box center [493, 377] width 29 height 29
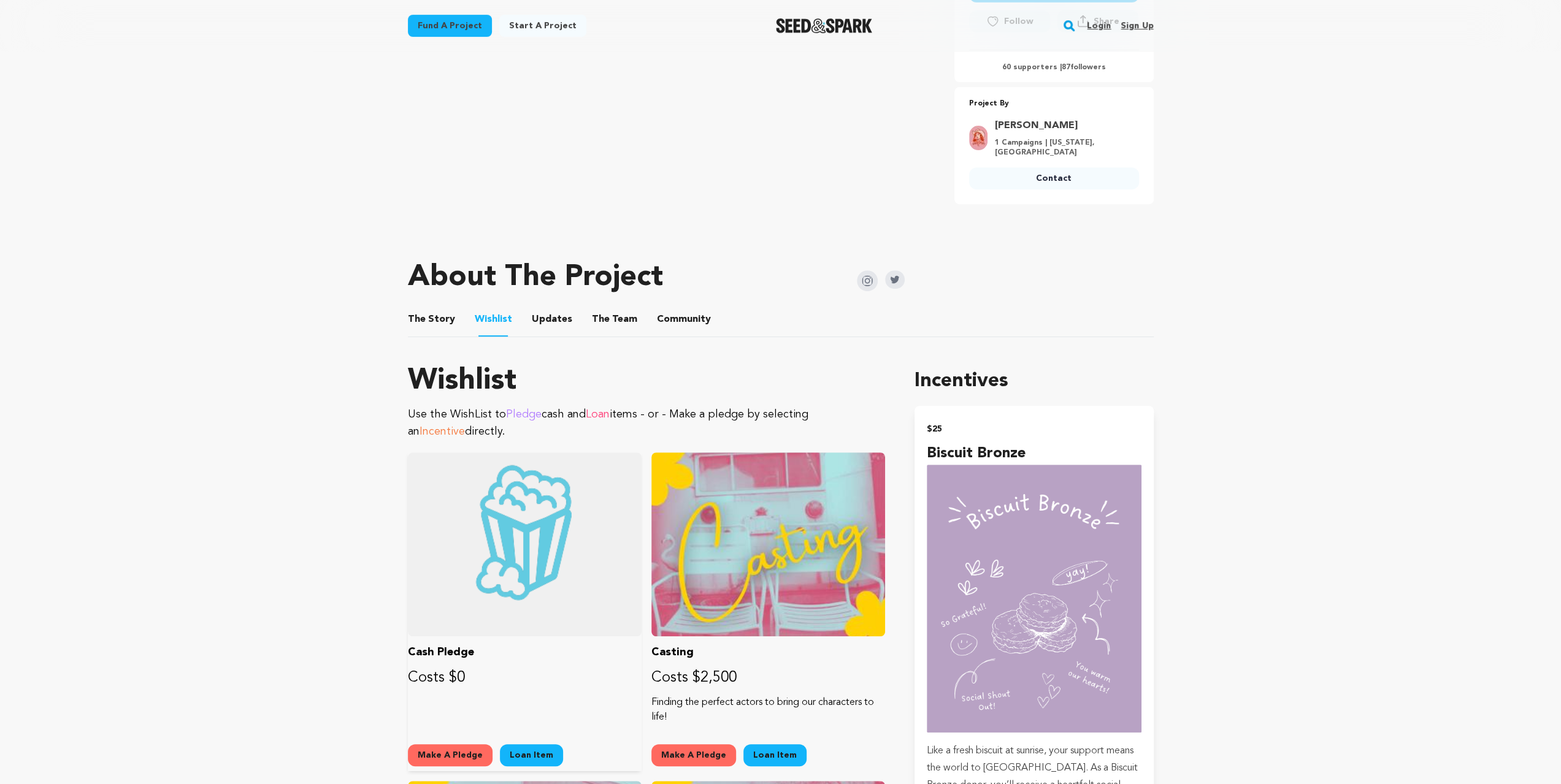
scroll to position [286, 0]
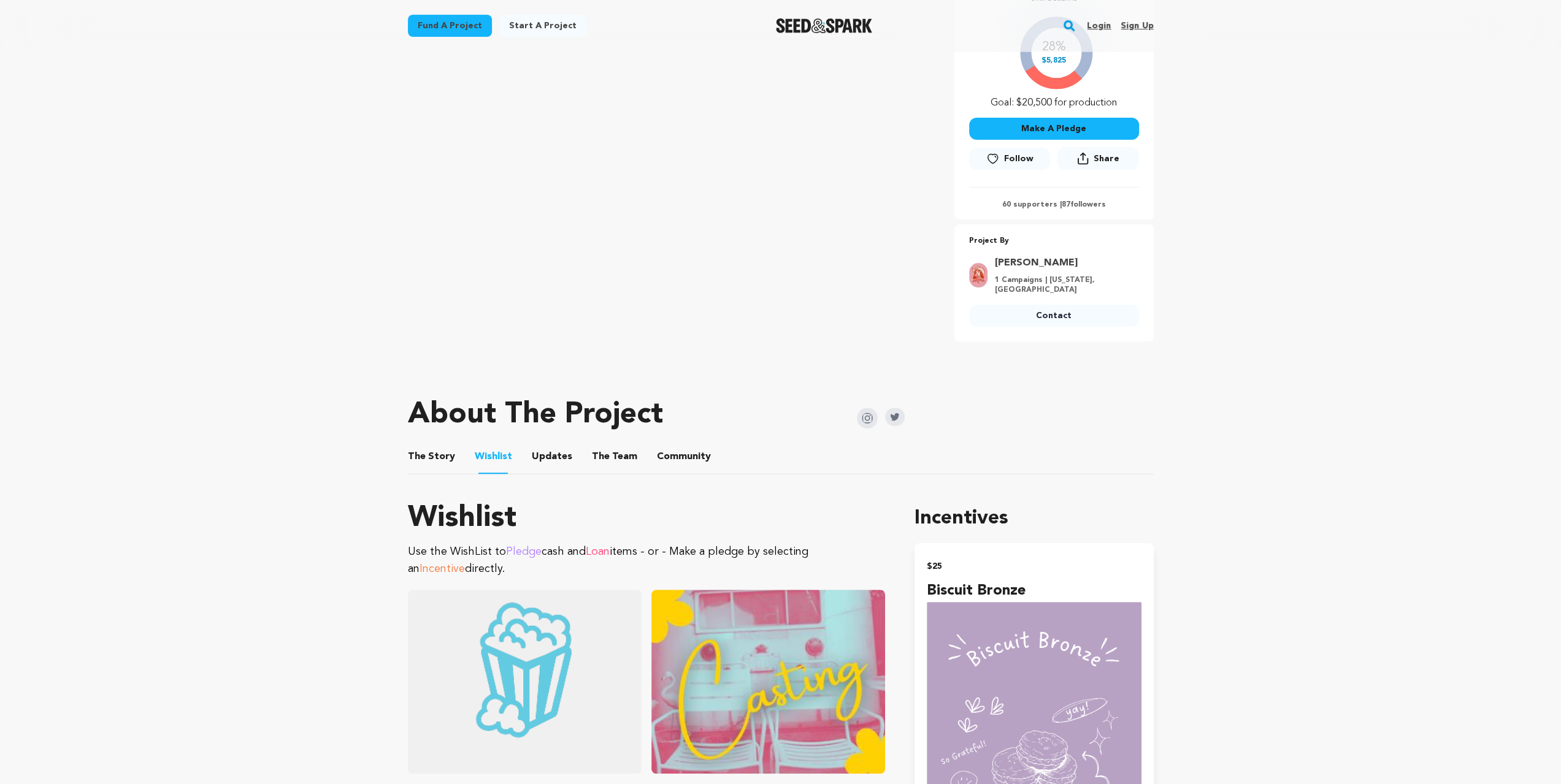
click at [616, 445] on button "The Team" at bounding box center [614, 459] width 29 height 29
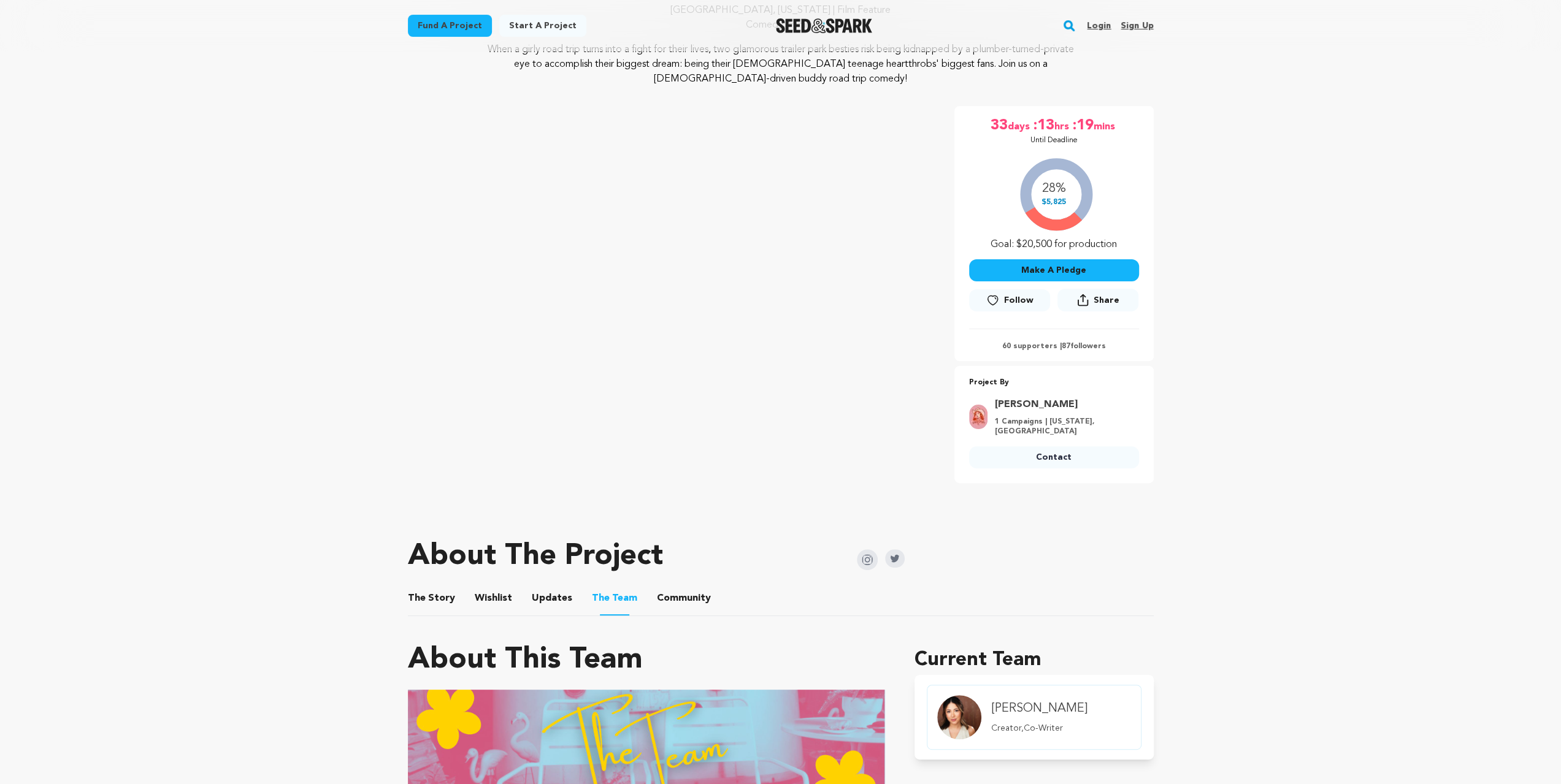
scroll to position [122, 0]
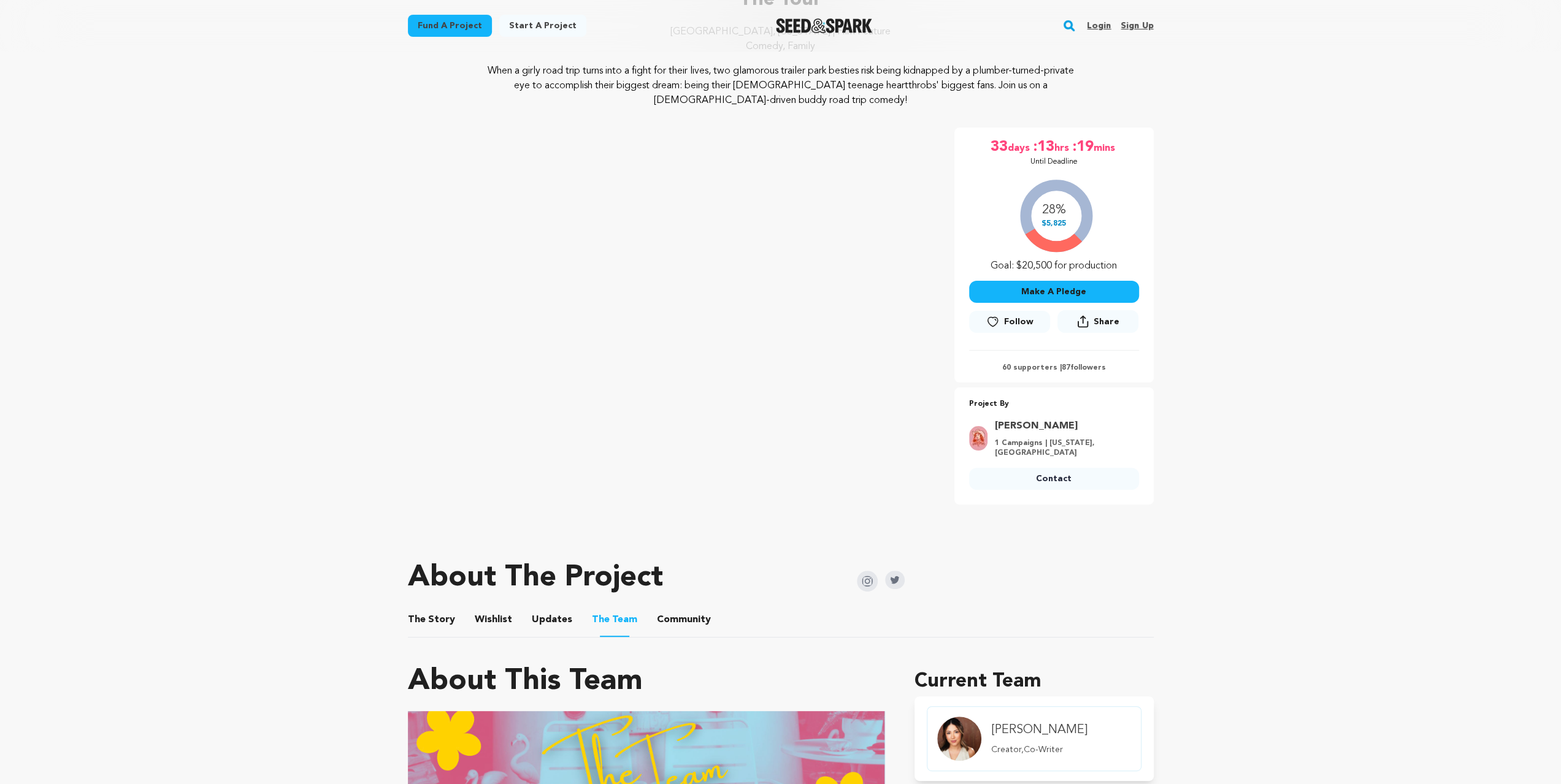
click at [424, 614] on button "The Story" at bounding box center [431, 622] width 29 height 29
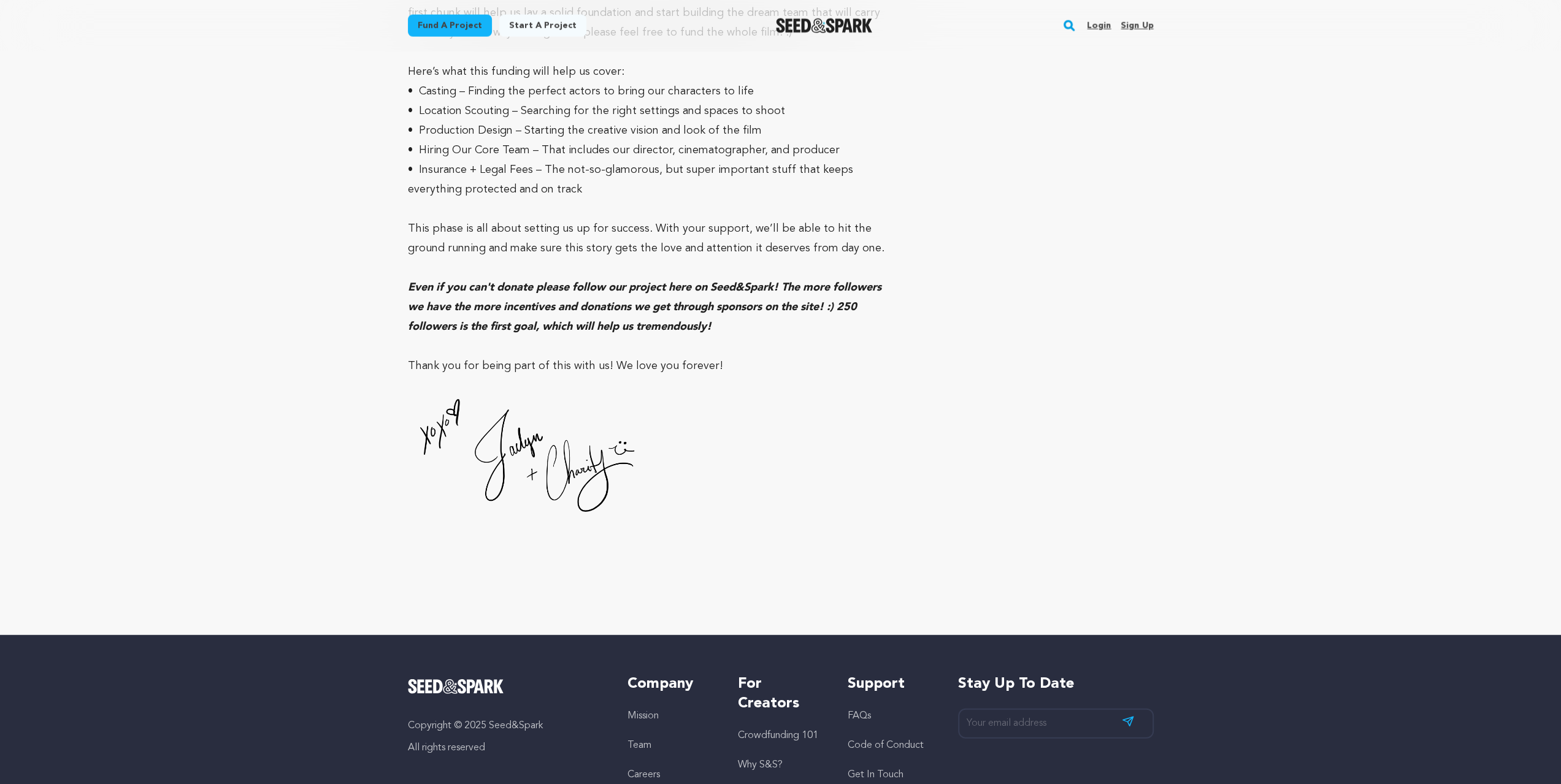
scroll to position [3025, 0]
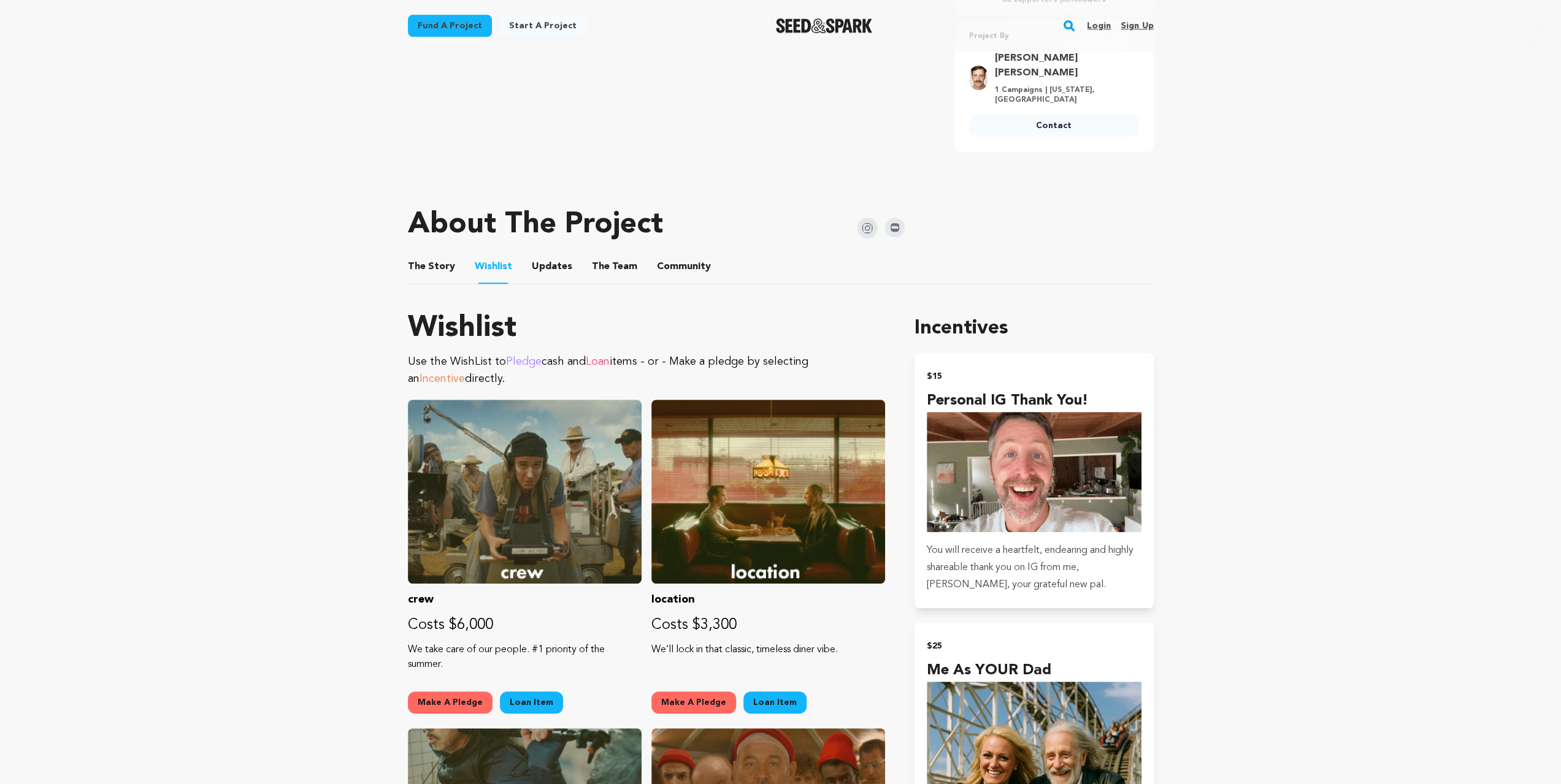
scroll to position [245, 0]
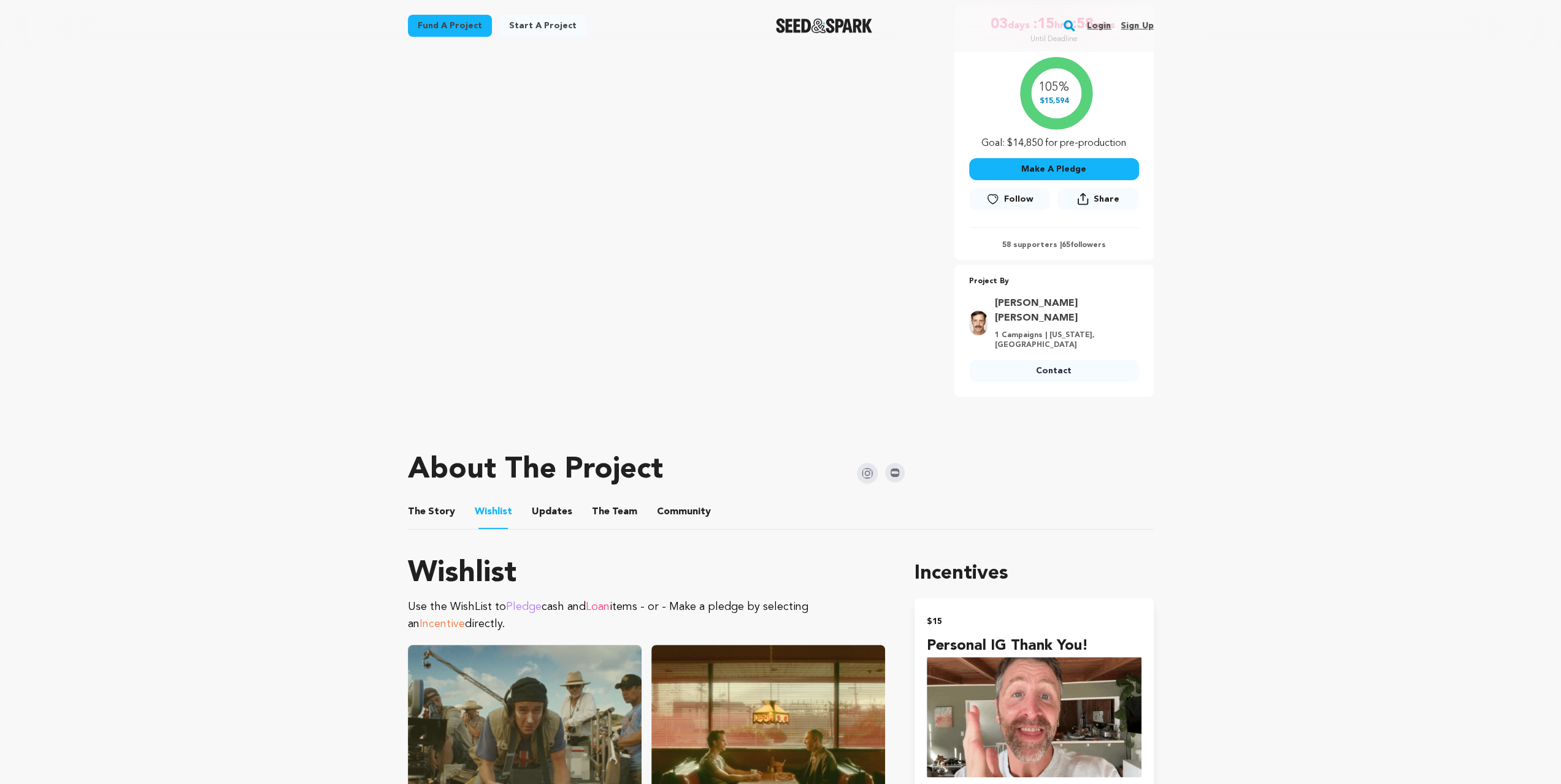
click at [617, 500] on button "The Team" at bounding box center [614, 514] width 29 height 29
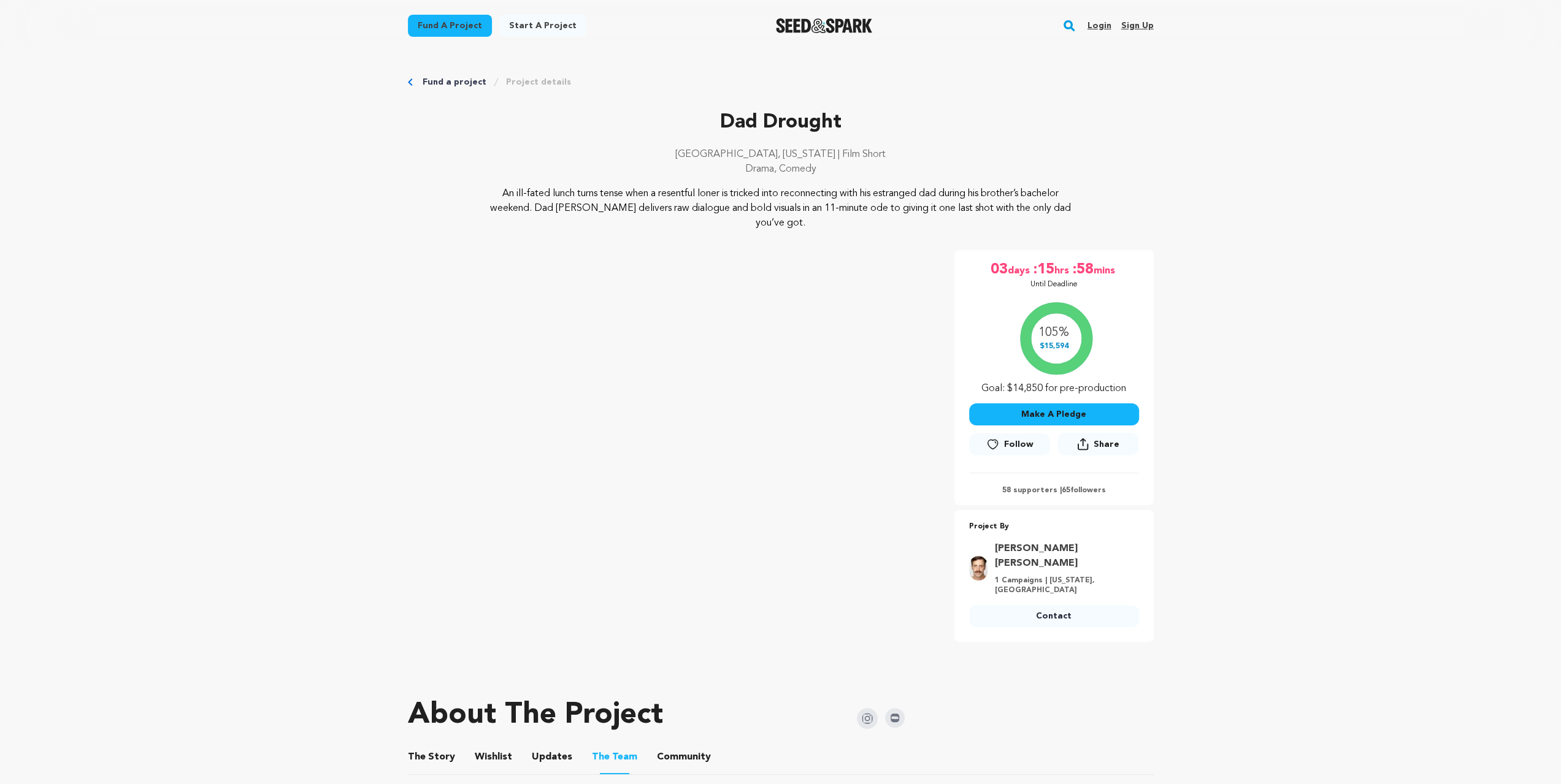
scroll to position [122, 0]
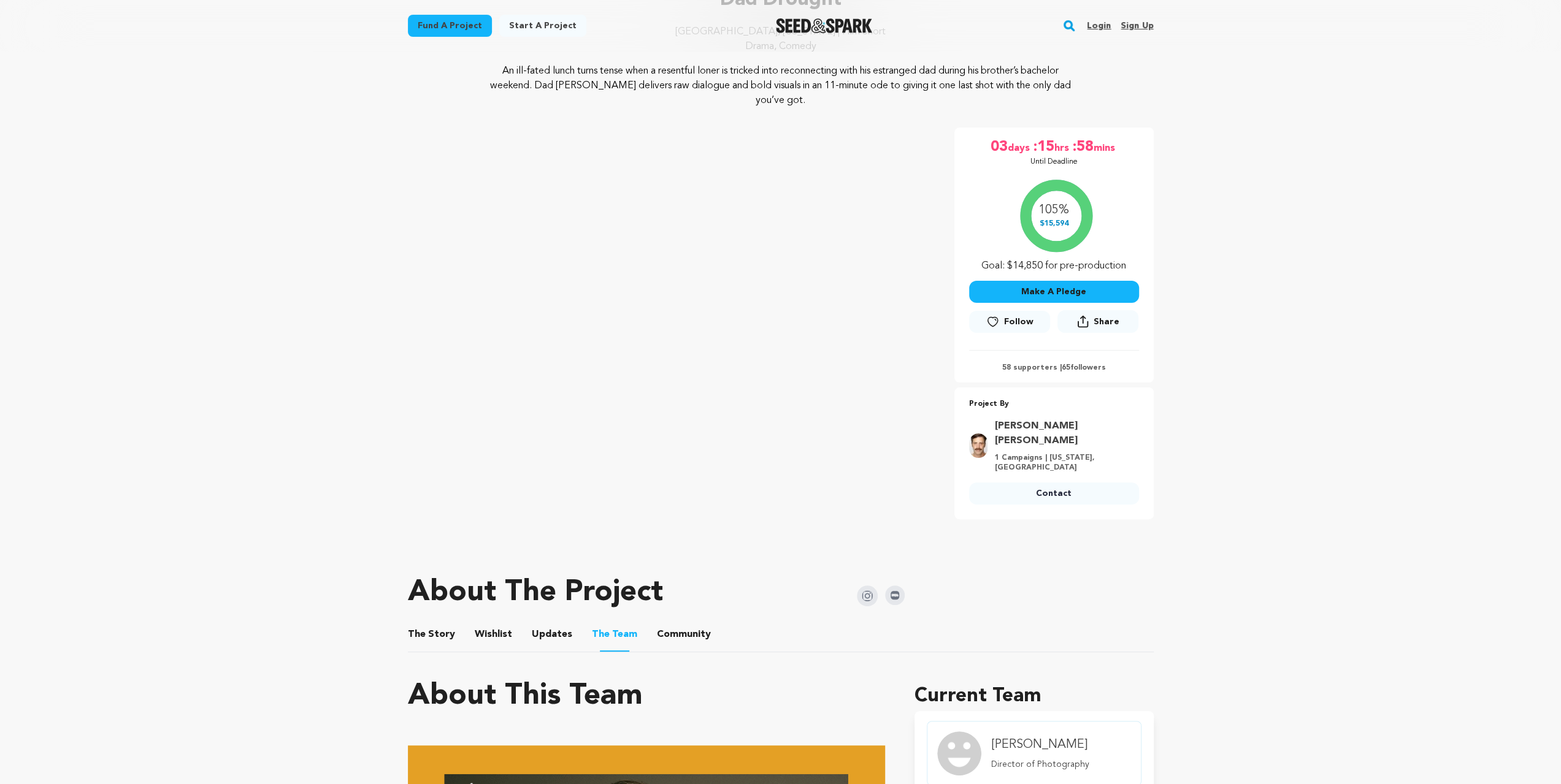
click at [894, 586] on img at bounding box center [895, 595] width 19 height 19
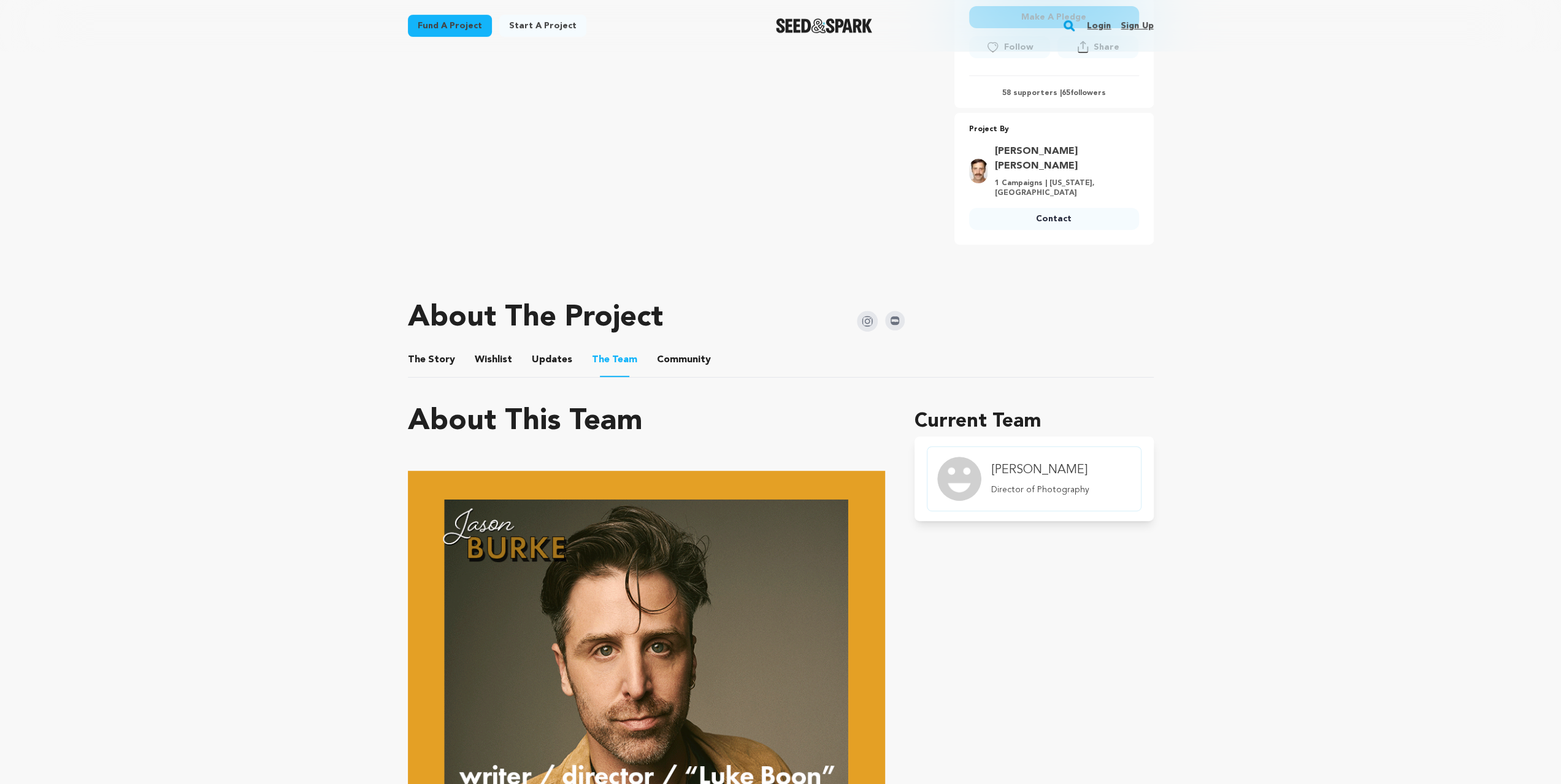
scroll to position [286, 0]
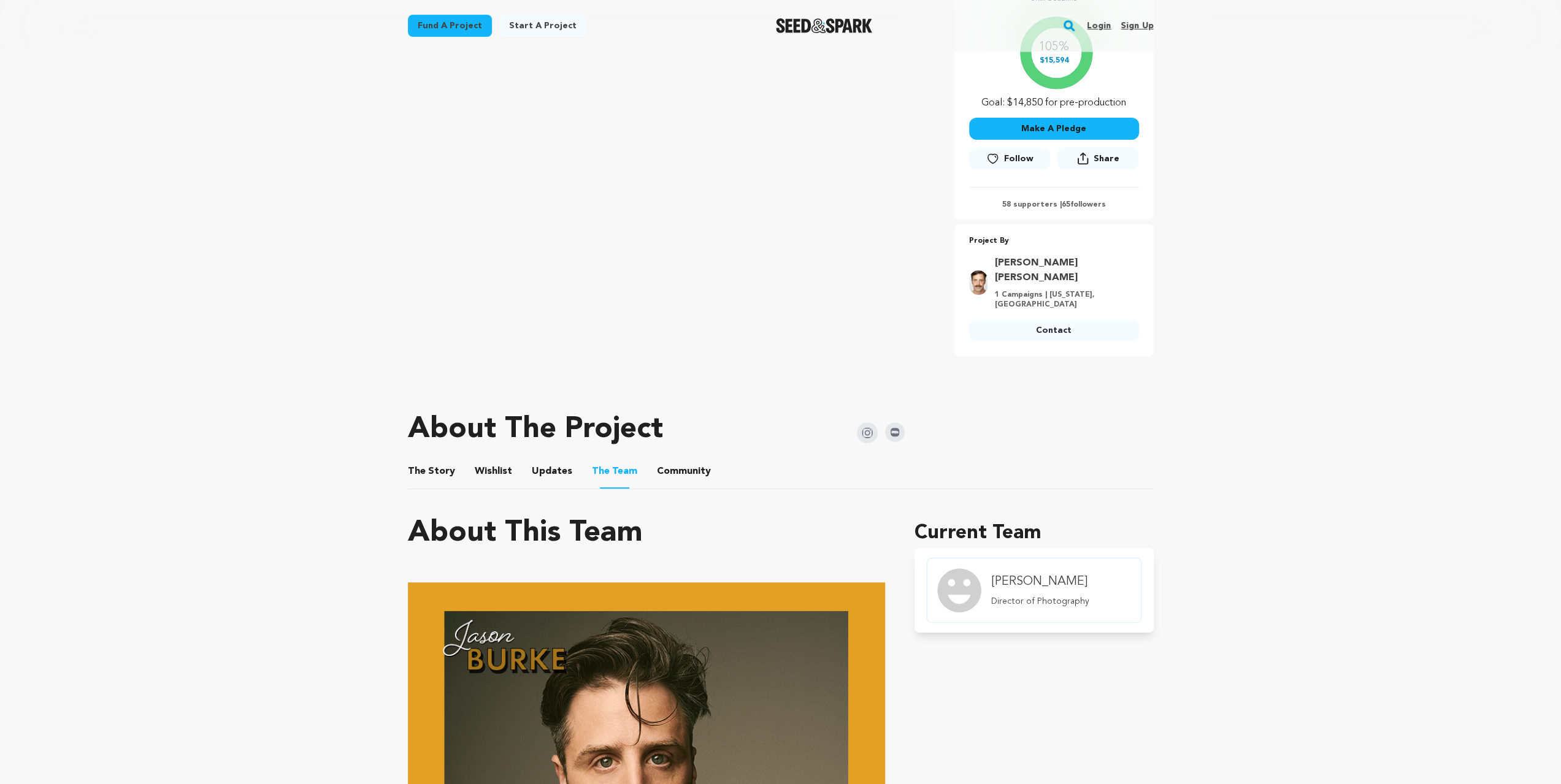
click at [499, 459] on button "Wishlist" at bounding box center [493, 474] width 29 height 29
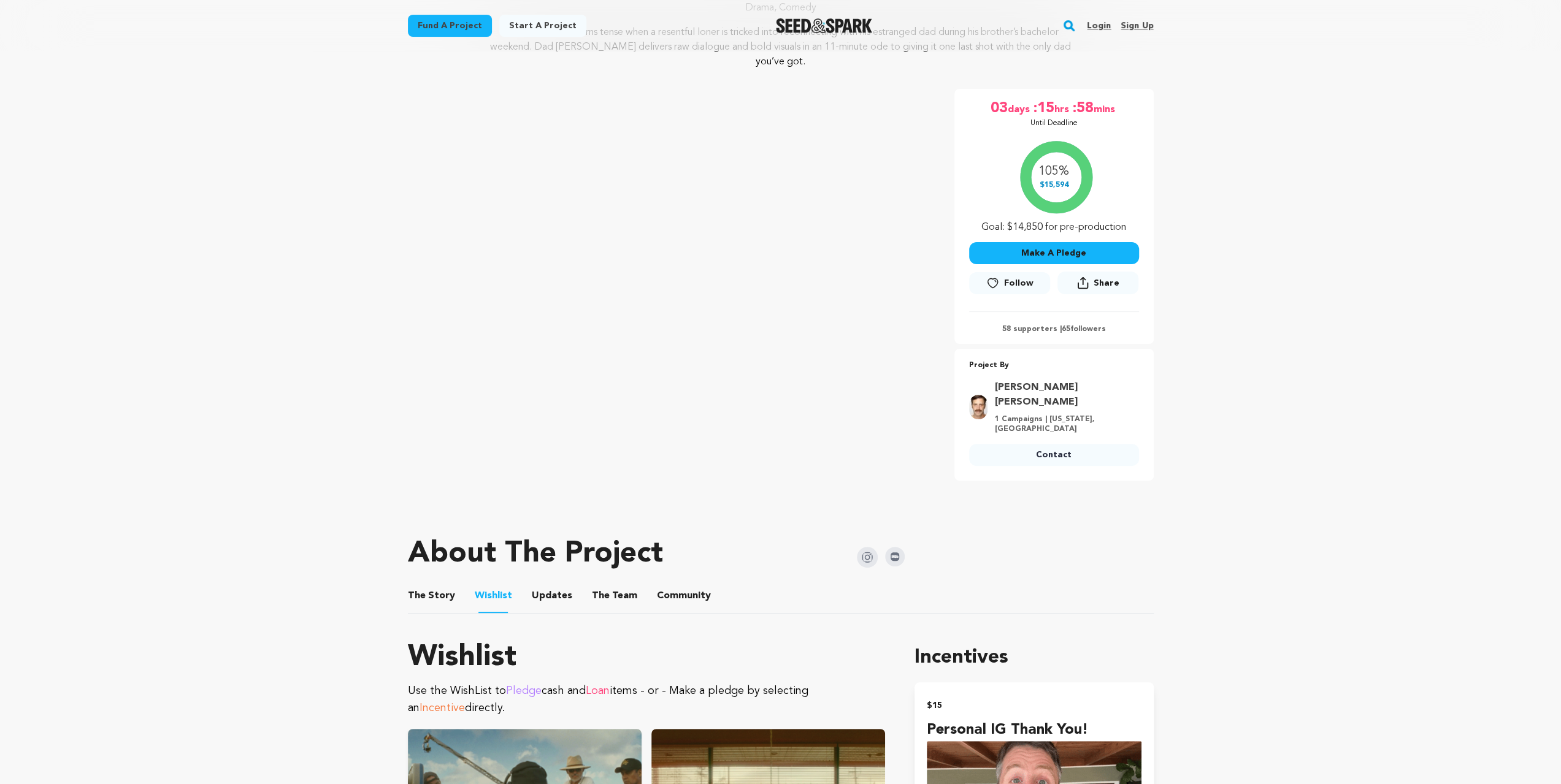
scroll to position [163, 0]
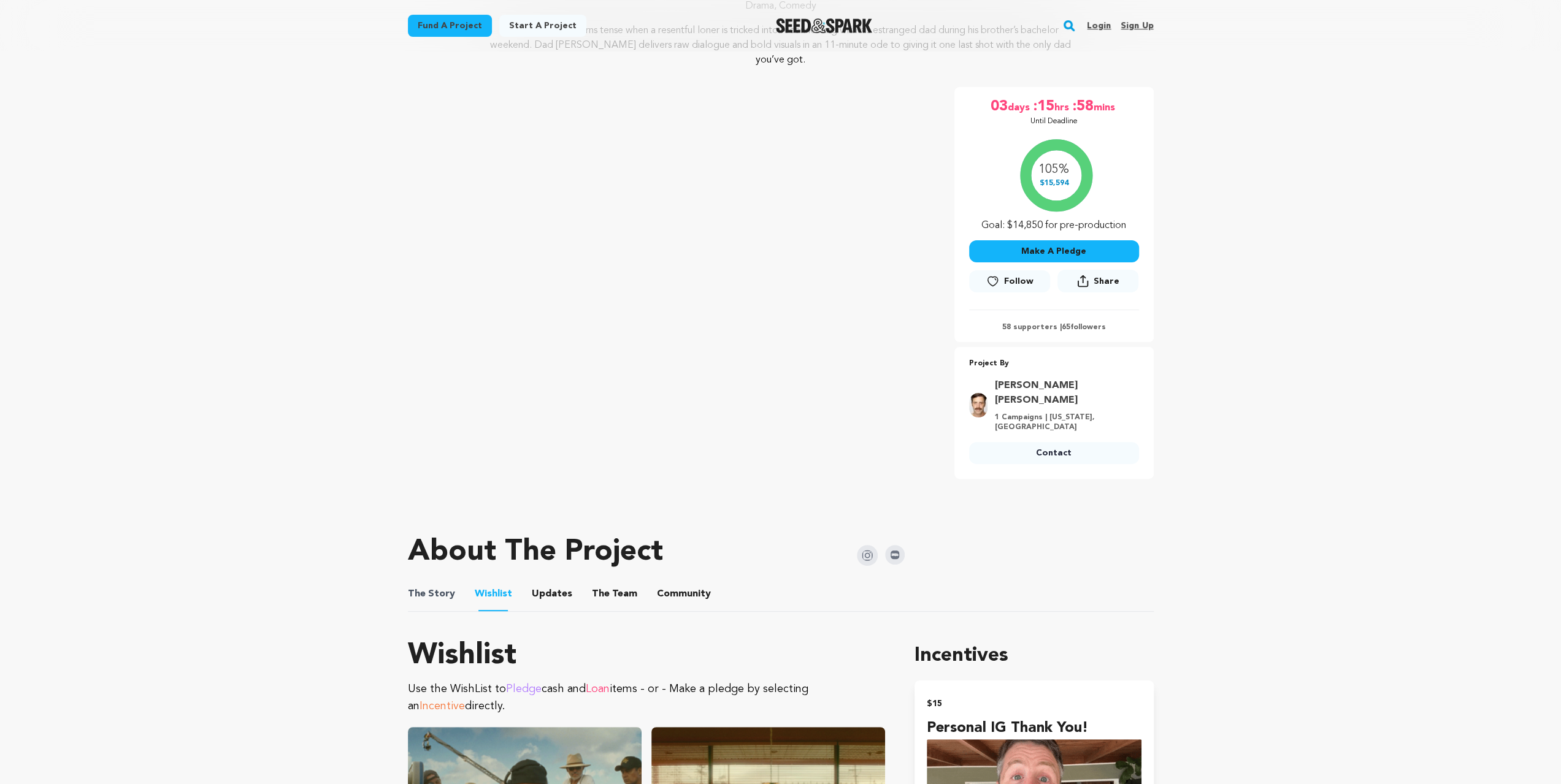
click at [446, 587] on span "The Story" at bounding box center [431, 594] width 47 height 15
click at [439, 587] on button "The Story" at bounding box center [431, 597] width 29 height 29
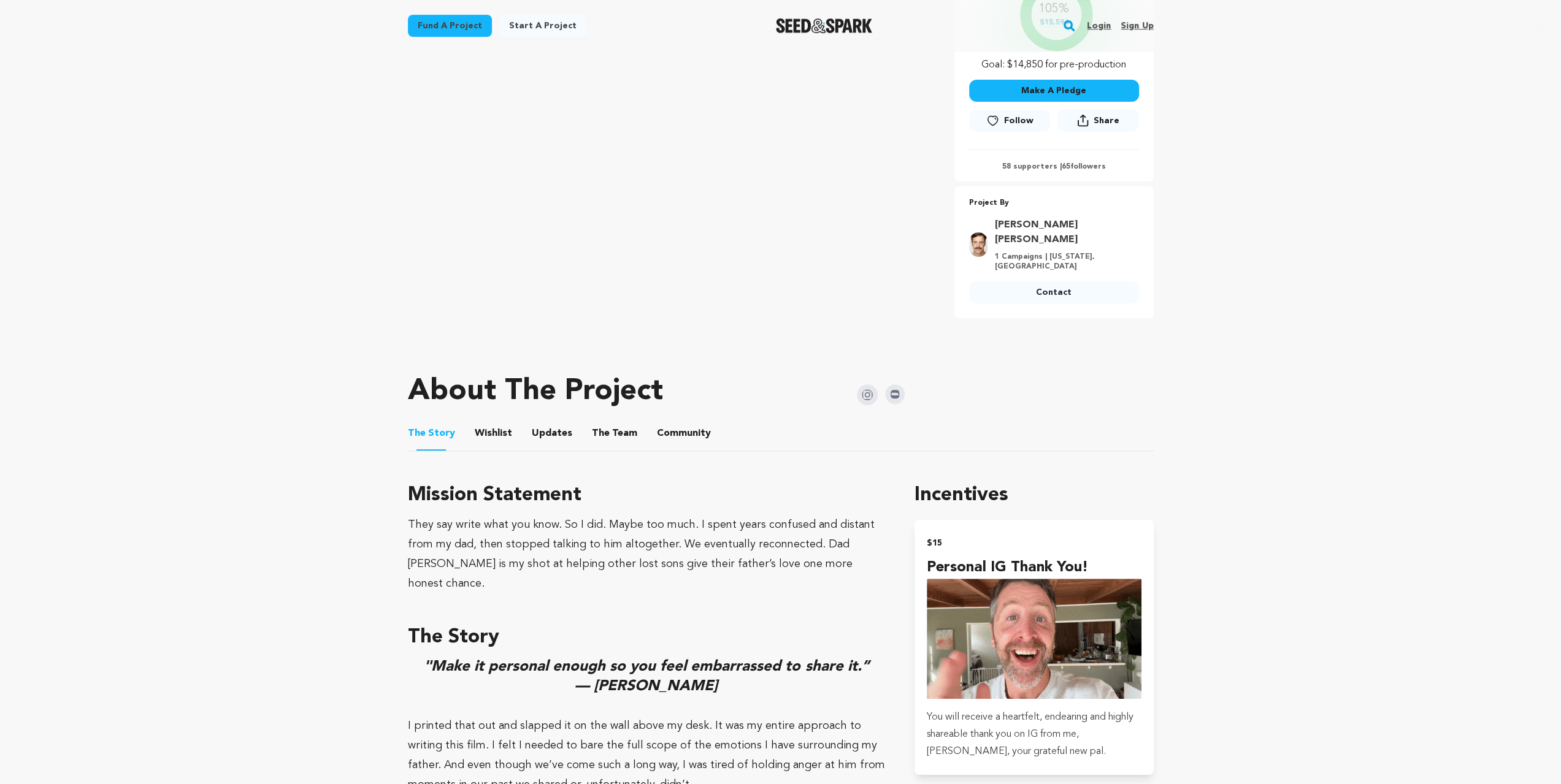
scroll to position [327, 0]
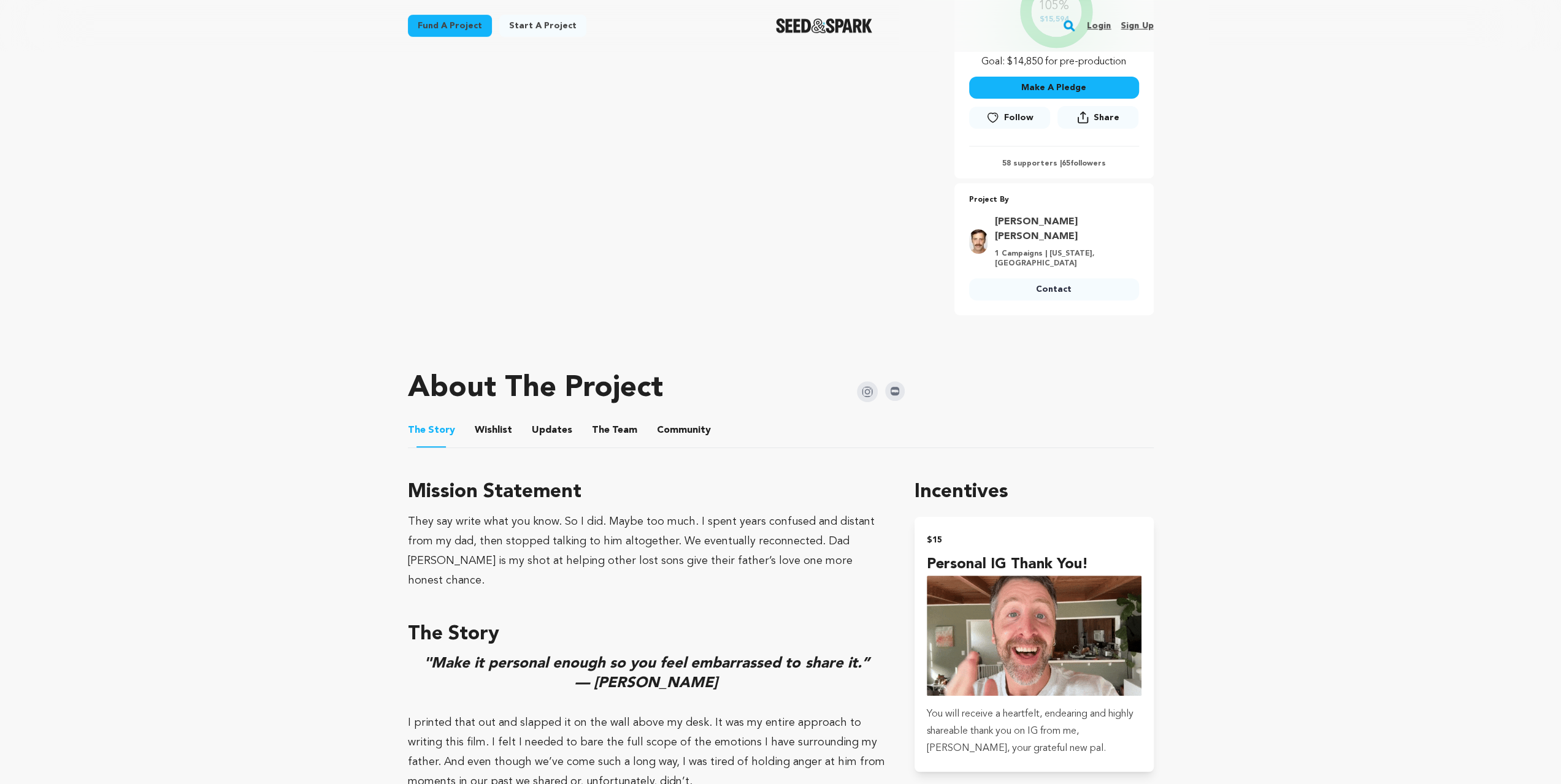
click at [630, 420] on ul "The Story The Story Wishlist Wishlist Updates Updates The Team The Team Communi…" at bounding box center [780, 430] width 746 height 35
click at [585, 413] on ul "The Story The Story Wishlist Wishlist Updates Updates The Team The Team Communi…" at bounding box center [780, 430] width 746 height 35
click at [599, 418] on button "The Team" at bounding box center [614, 432] width 29 height 29
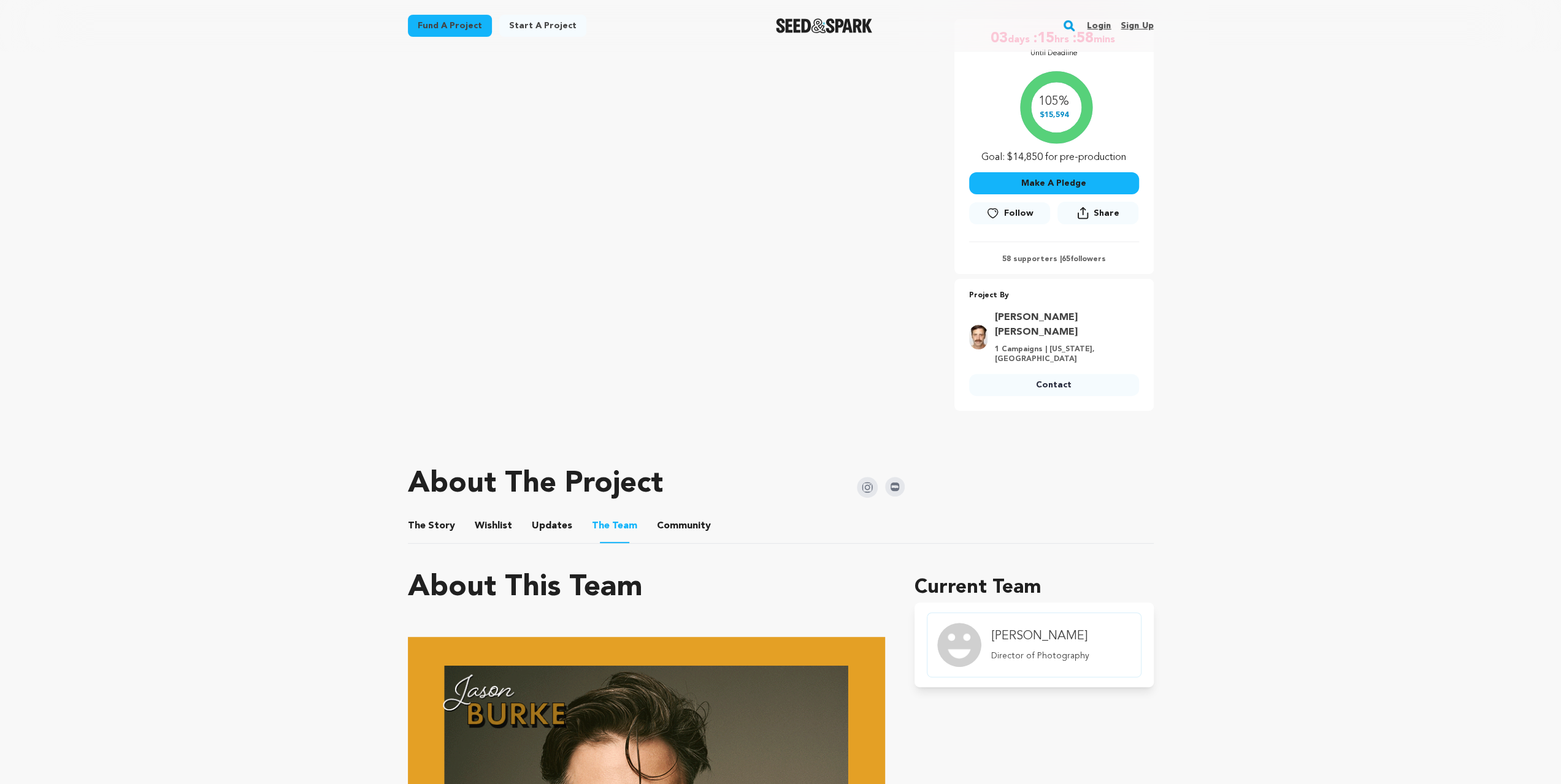
scroll to position [245, 0]
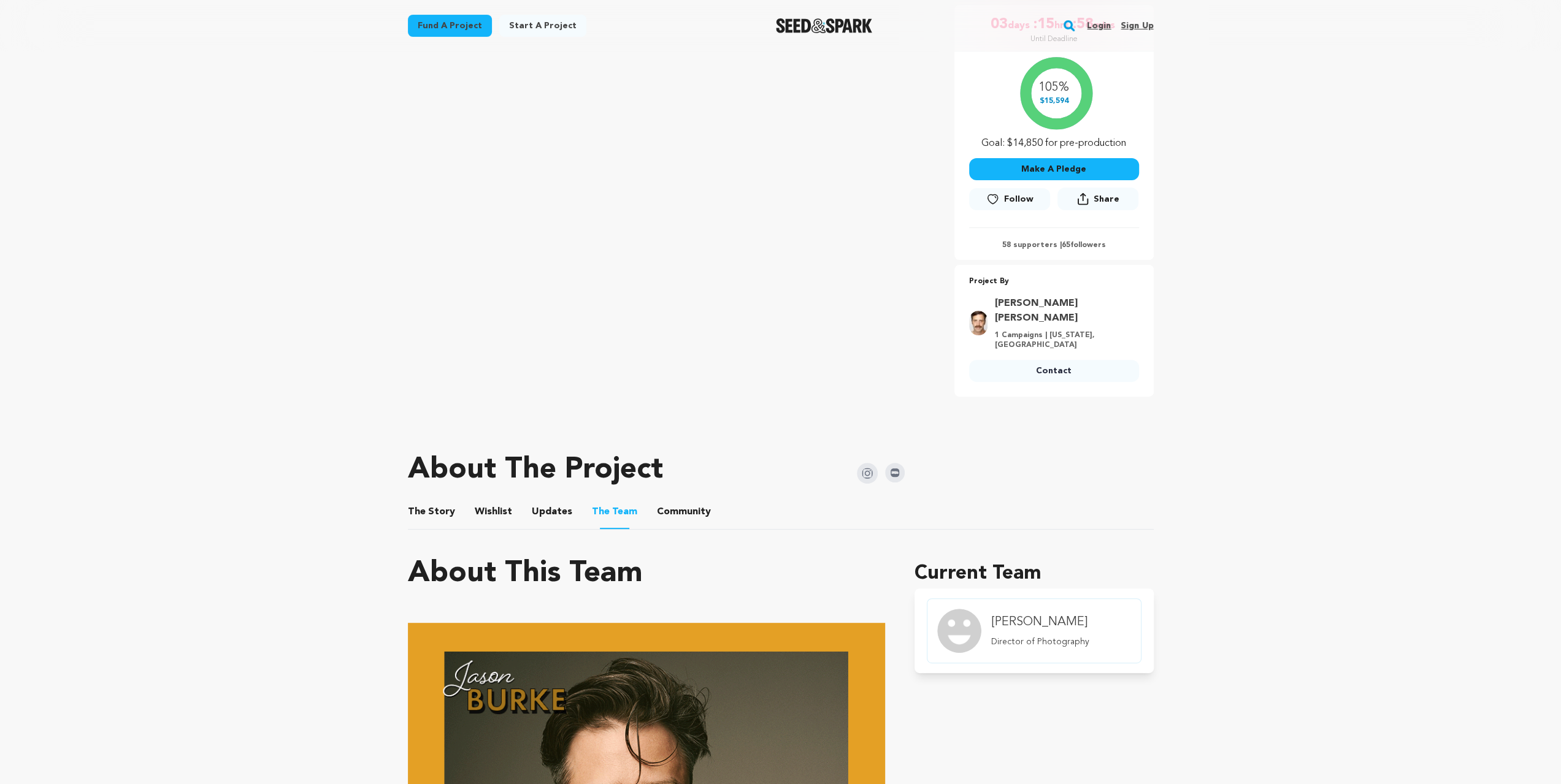
click at [1051, 360] on link "Contact" at bounding box center [1054, 370] width 170 height 22
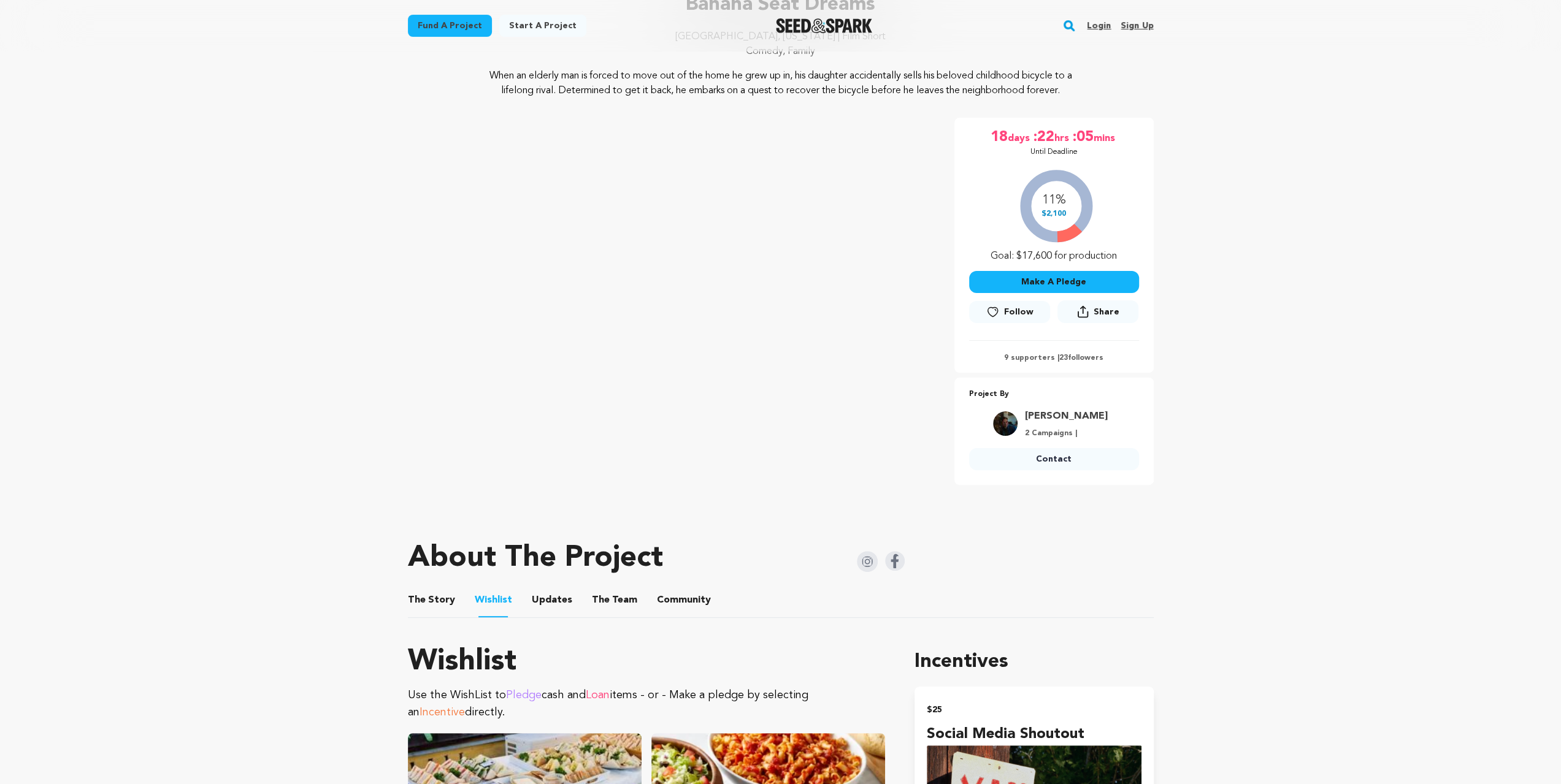
scroll to position [122, 0]
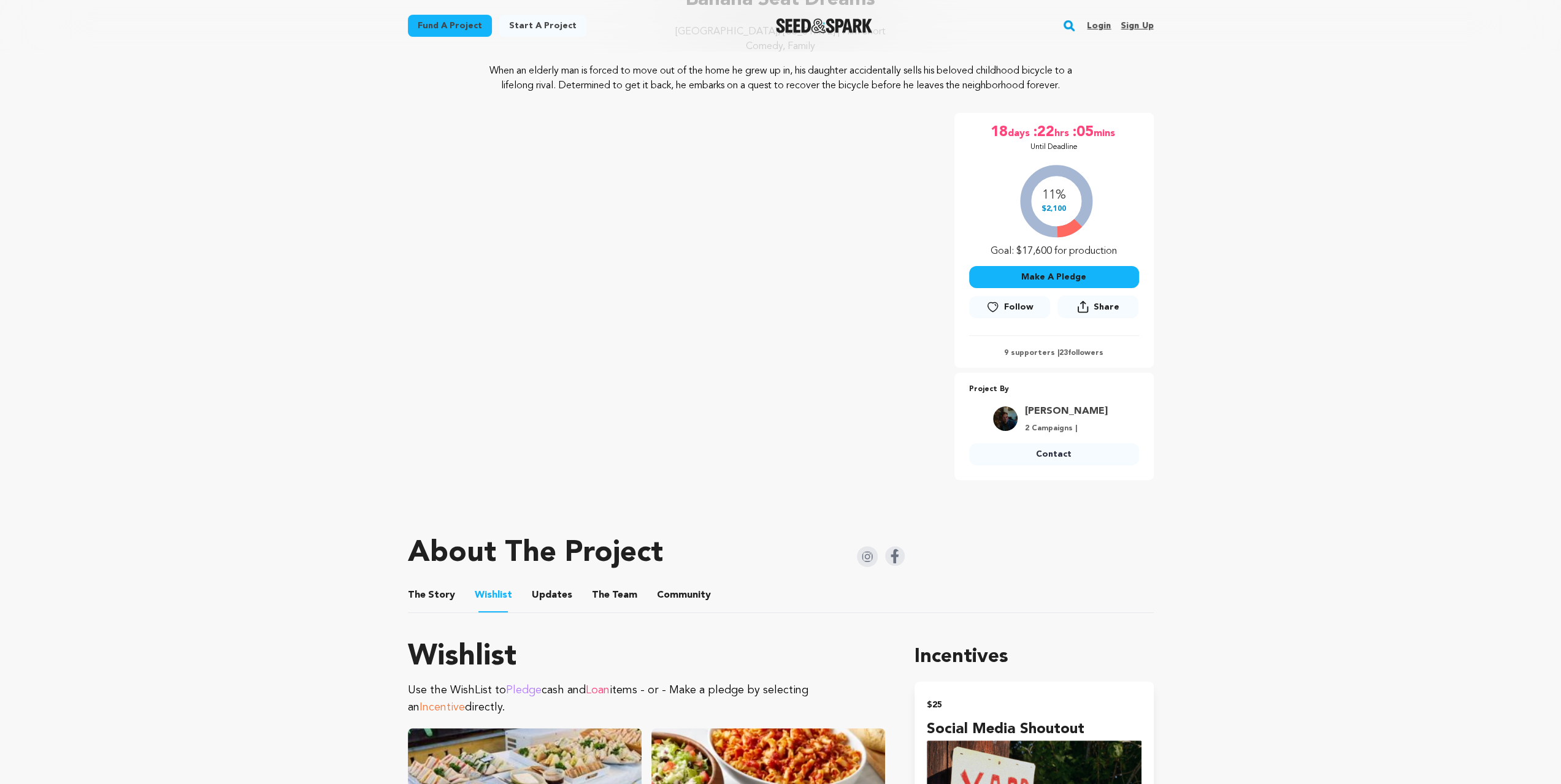
click at [611, 596] on button "The Team" at bounding box center [614, 598] width 29 height 29
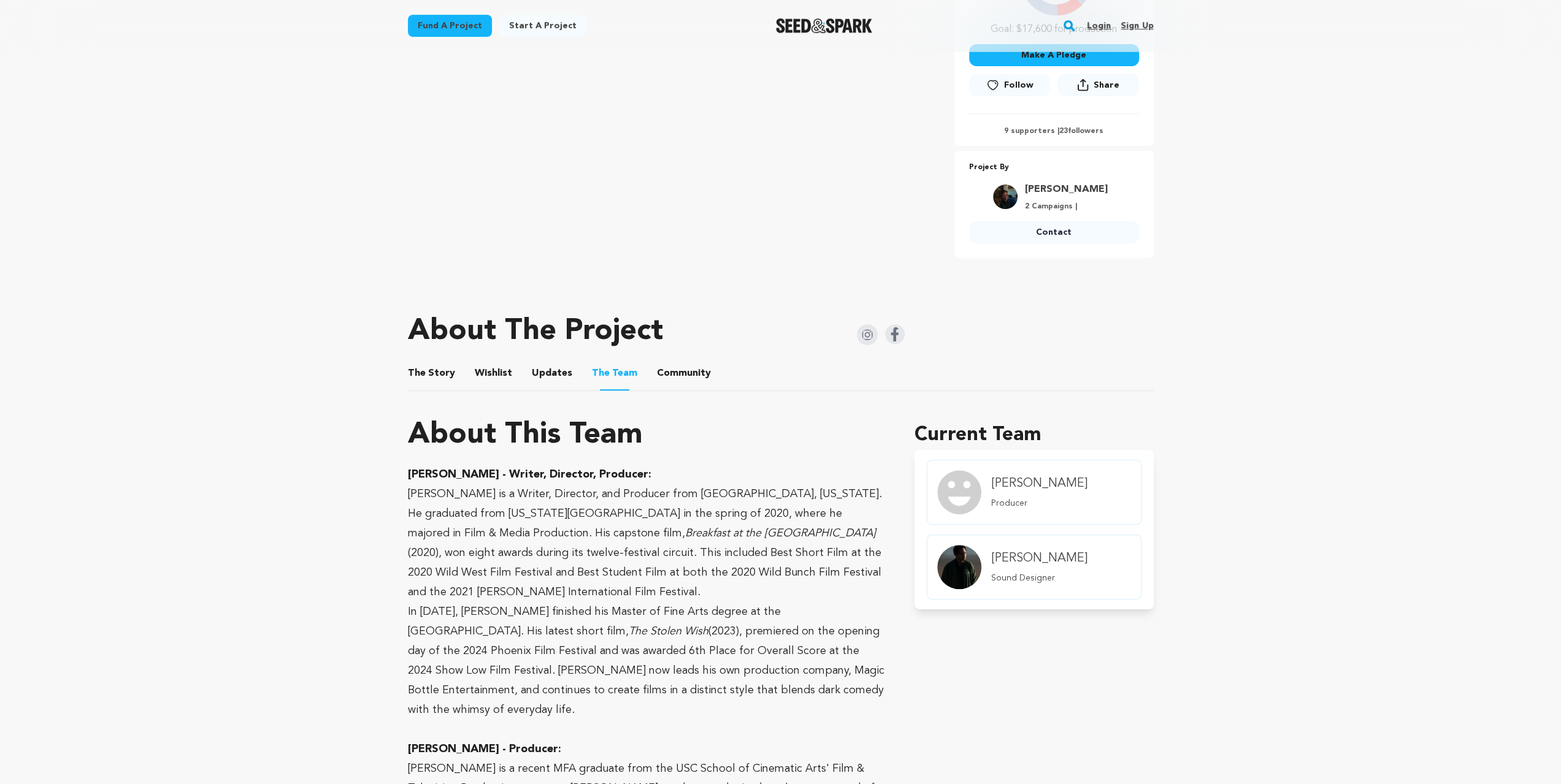
scroll to position [204, 0]
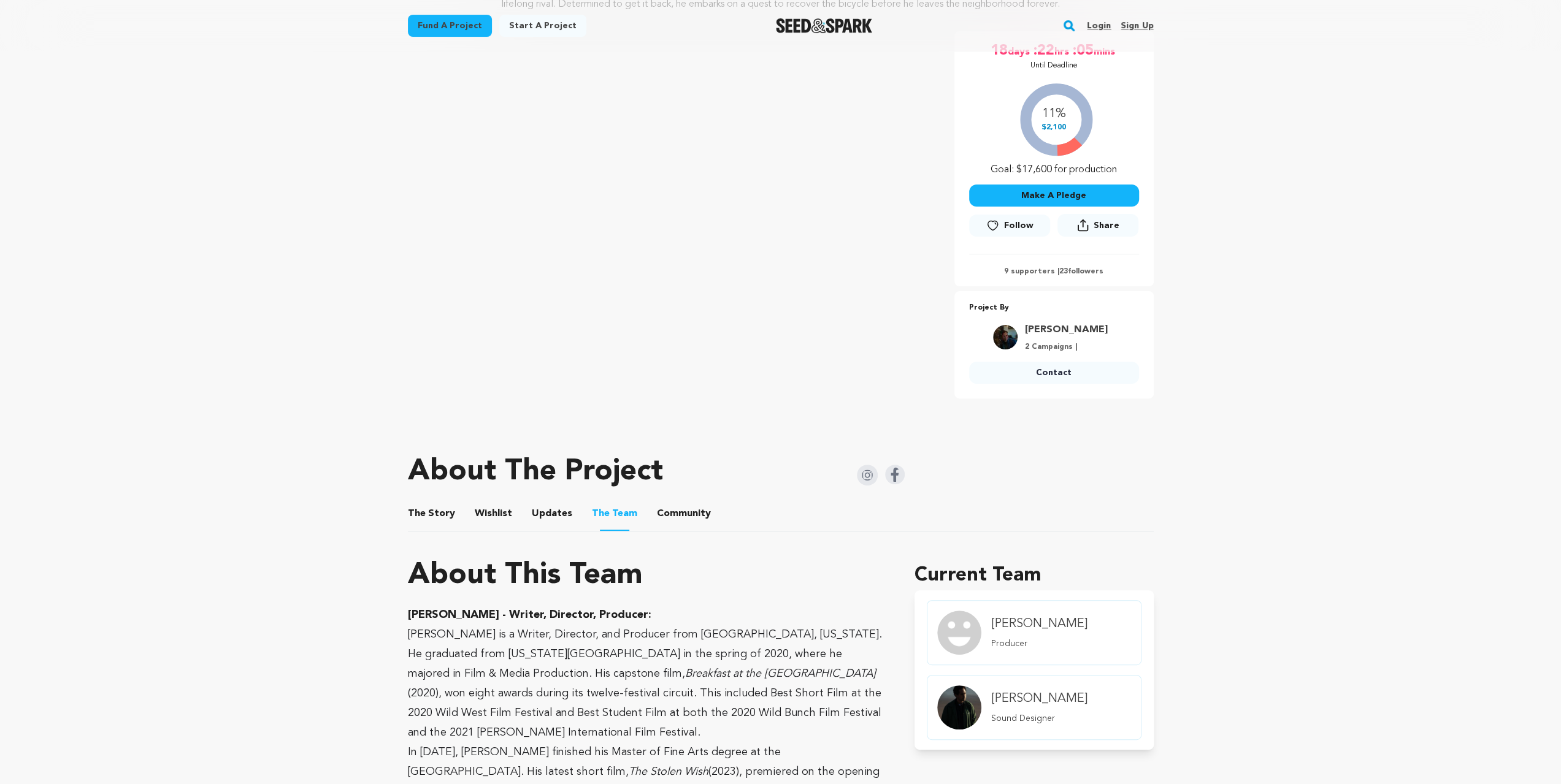
click at [900, 479] on img at bounding box center [895, 475] width 19 height 19
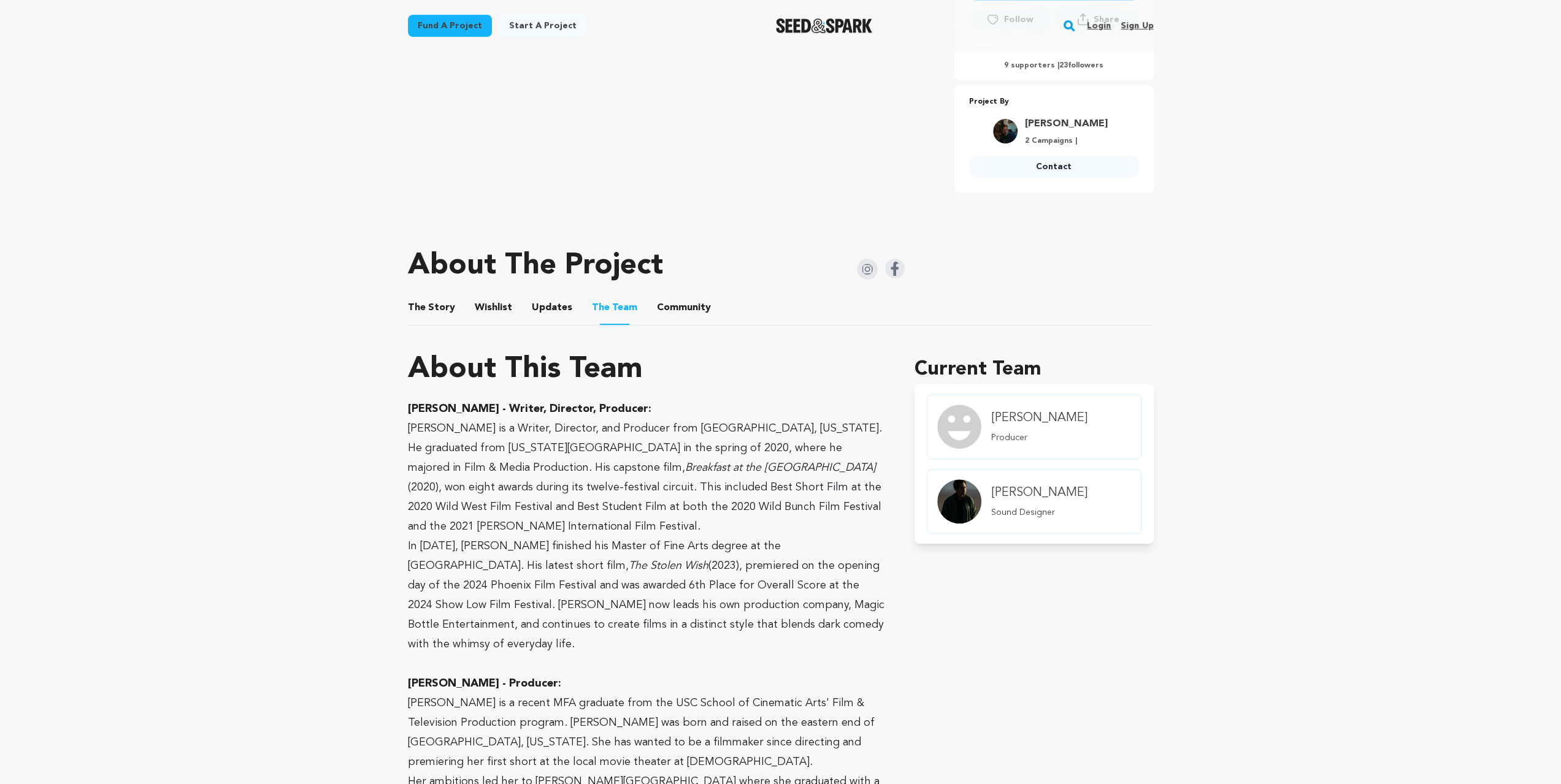
scroll to position [0, 0]
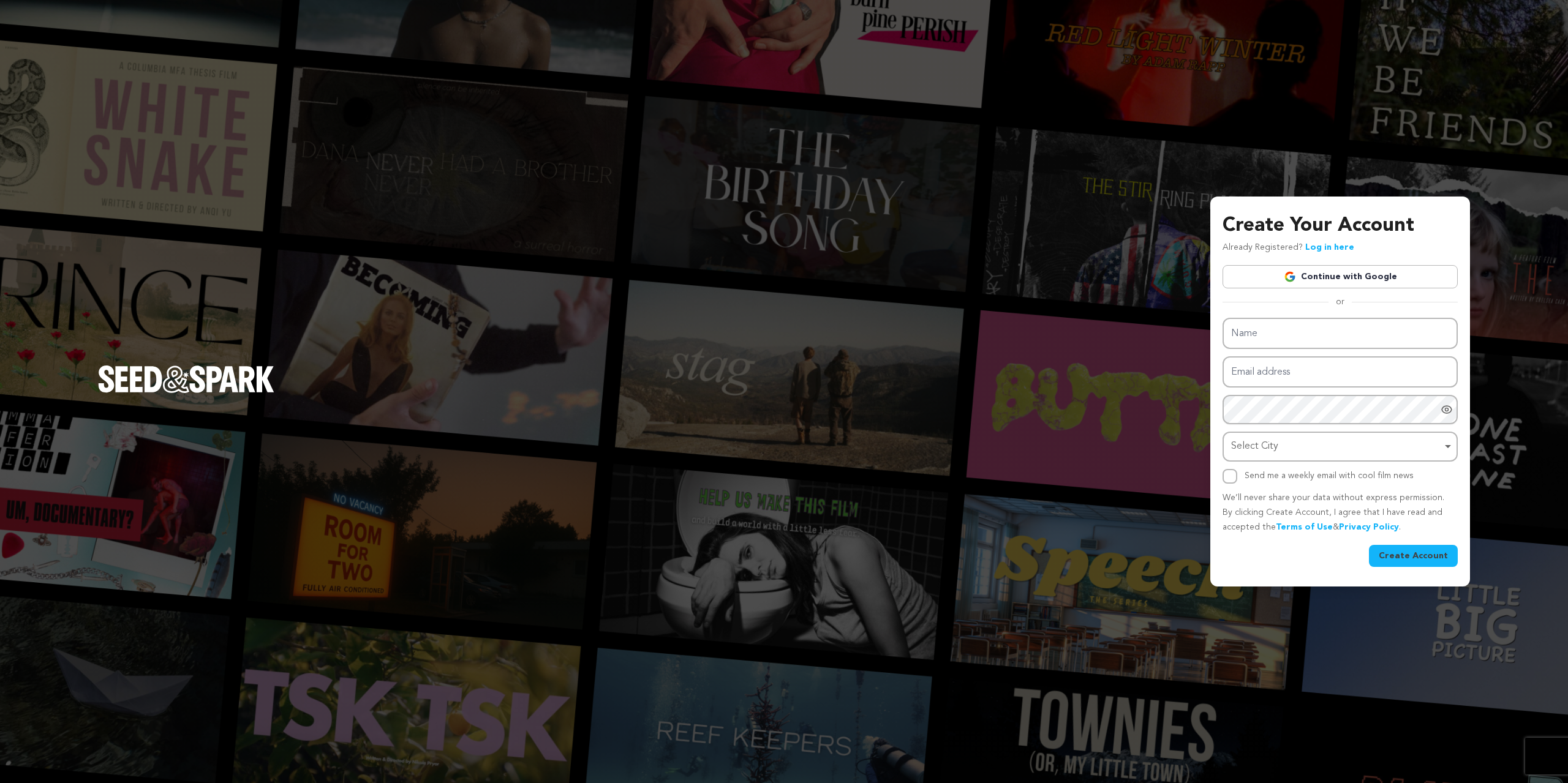
type input "[EMAIL_ADDRESS][DOMAIN_NAME]"
click at [1317, 245] on div "Create Your Account Already Registered? Log in here Continue with Google or eyJ…" at bounding box center [1340, 388] width 235 height 355
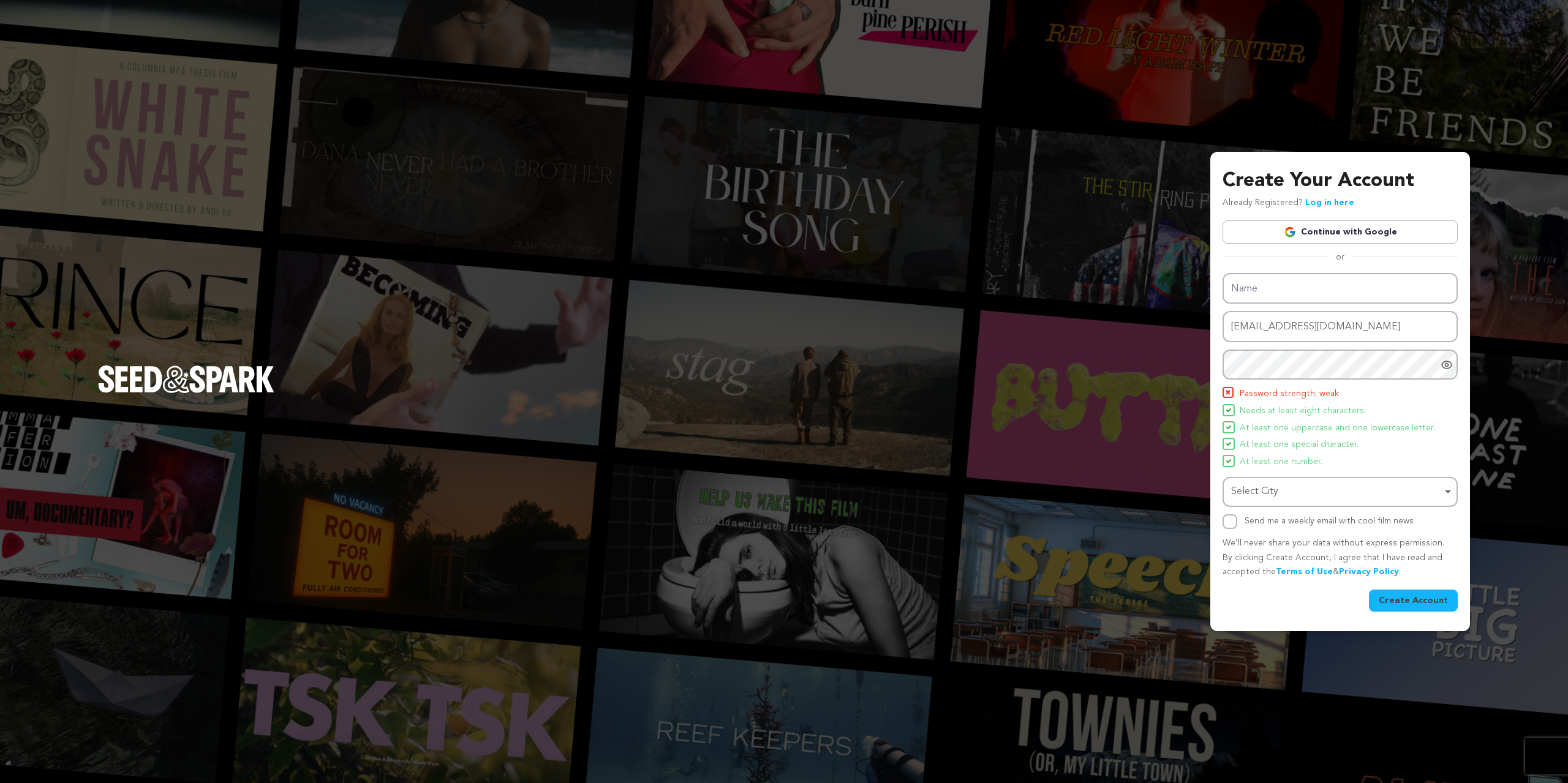
click at [1333, 198] on link "Log in here" at bounding box center [1329, 202] width 49 height 9
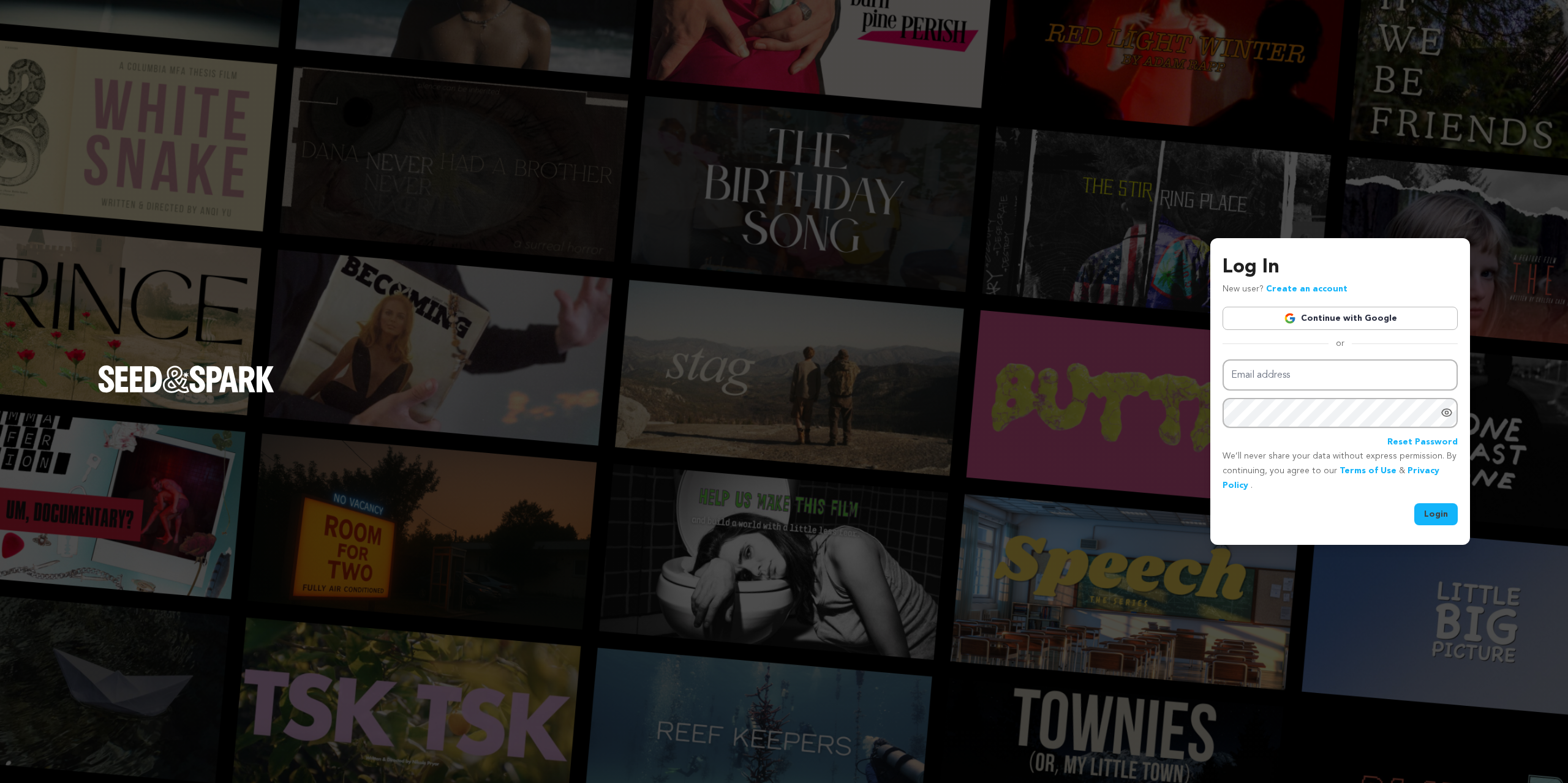
type input "[EMAIL_ADDRESS][DOMAIN_NAME]"
click at [1439, 518] on button "Login" at bounding box center [1436, 514] width 44 height 22
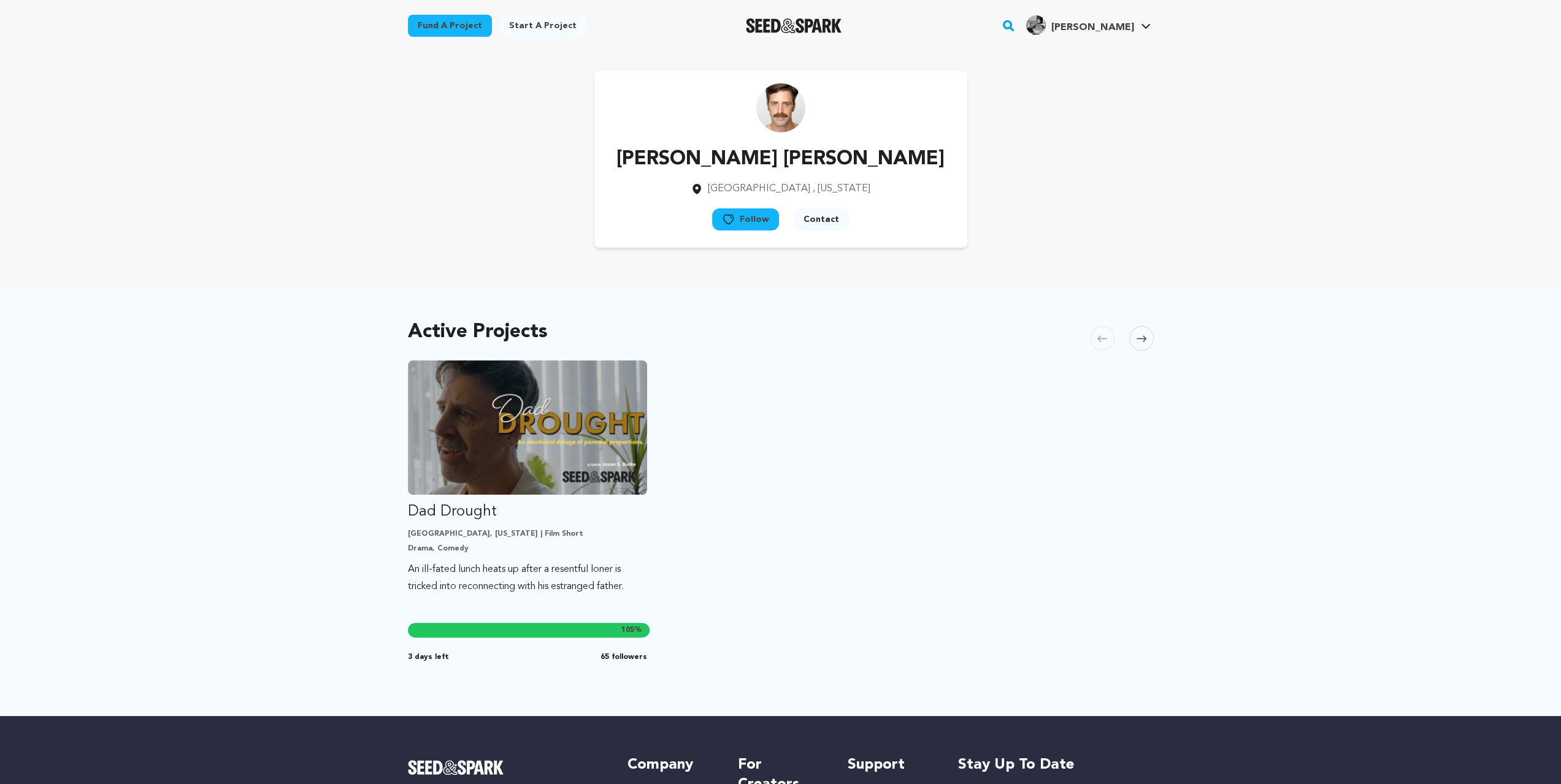
click at [821, 215] on button "Contact" at bounding box center [821, 219] width 55 height 22
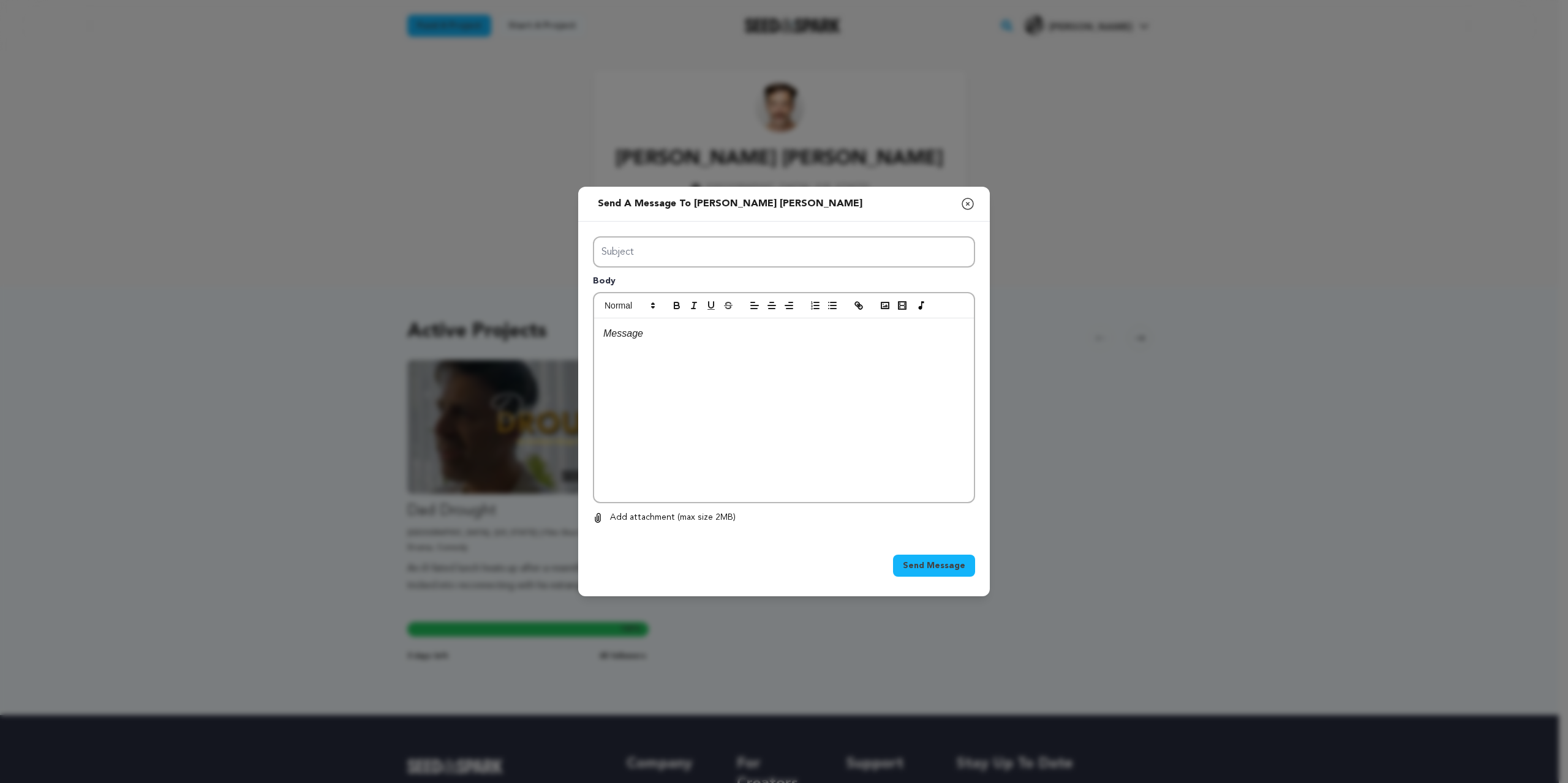
drag, startPoint x: 386, startPoint y: 163, endPoint x: 367, endPoint y: 139, distance: 30.6
click at [386, 163] on div "Send a message to [PERSON_NAME] [PERSON_NAME] Close modal Subject Body 0 0 Remo…" at bounding box center [784, 392] width 1568 height 783
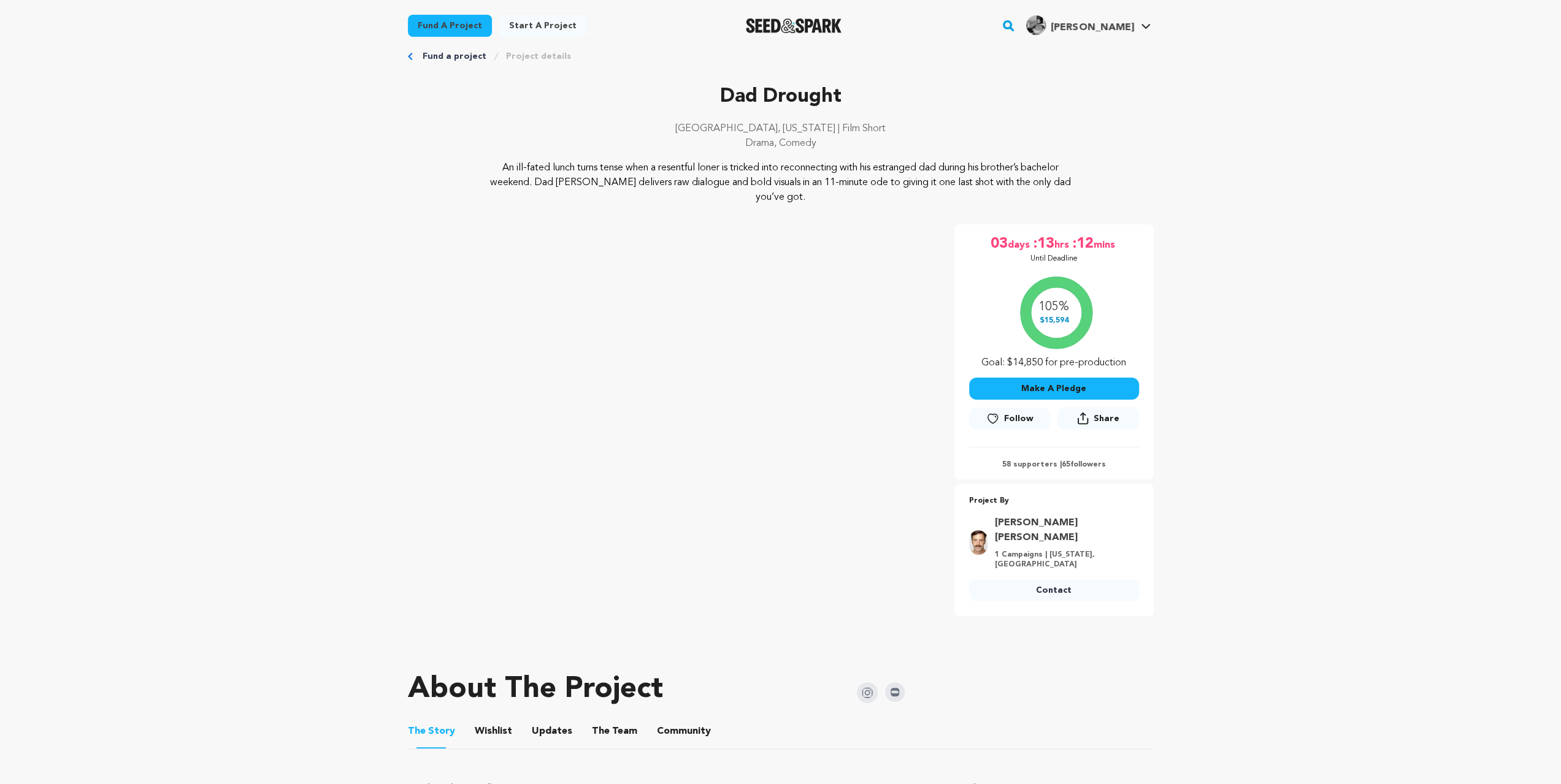
scroll to position [40, 0]
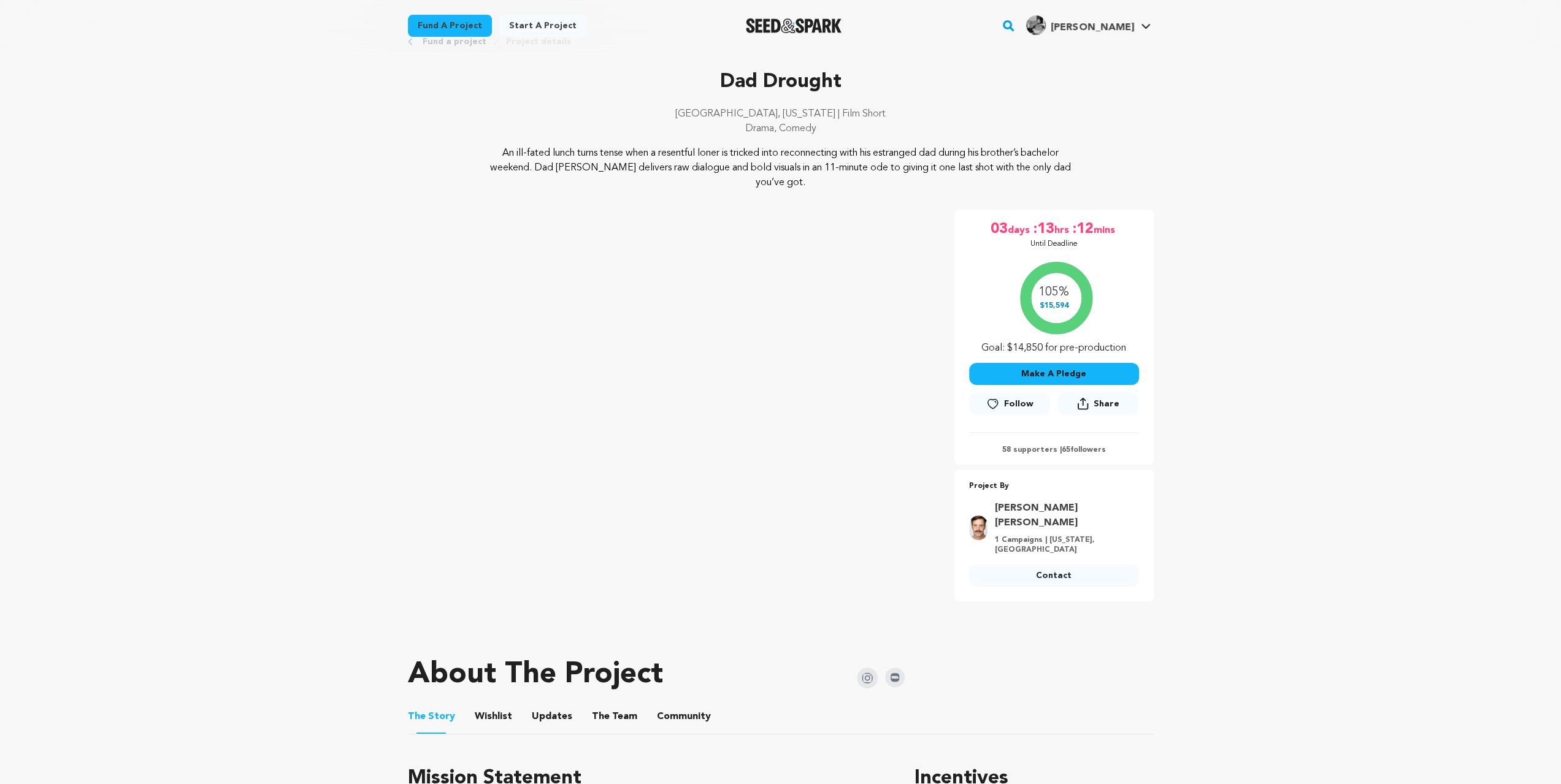
click at [1068, 565] on link "Contact" at bounding box center [1054, 575] width 170 height 22
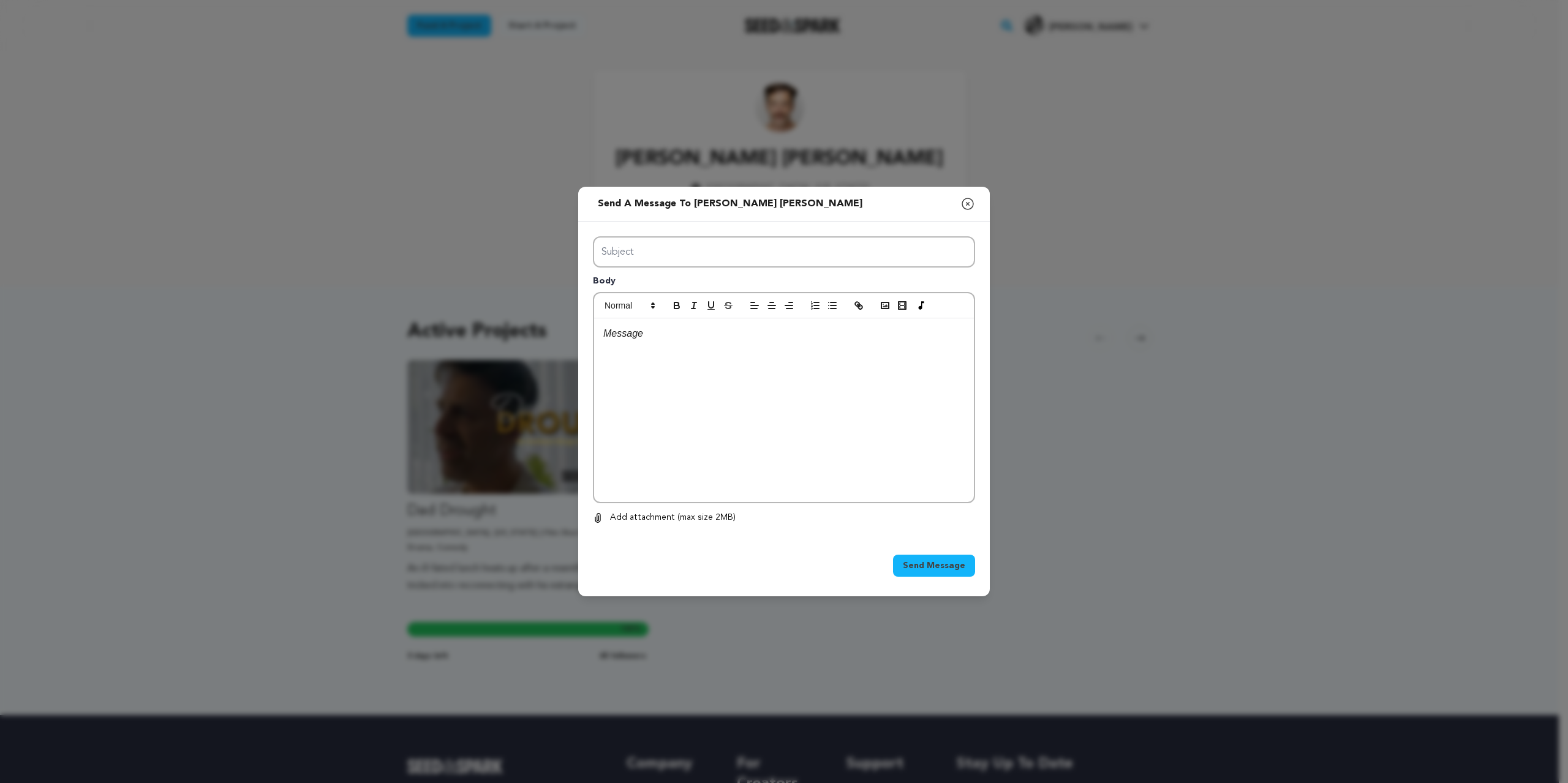
click at [646, 347] on div at bounding box center [783, 410] width 379 height 184
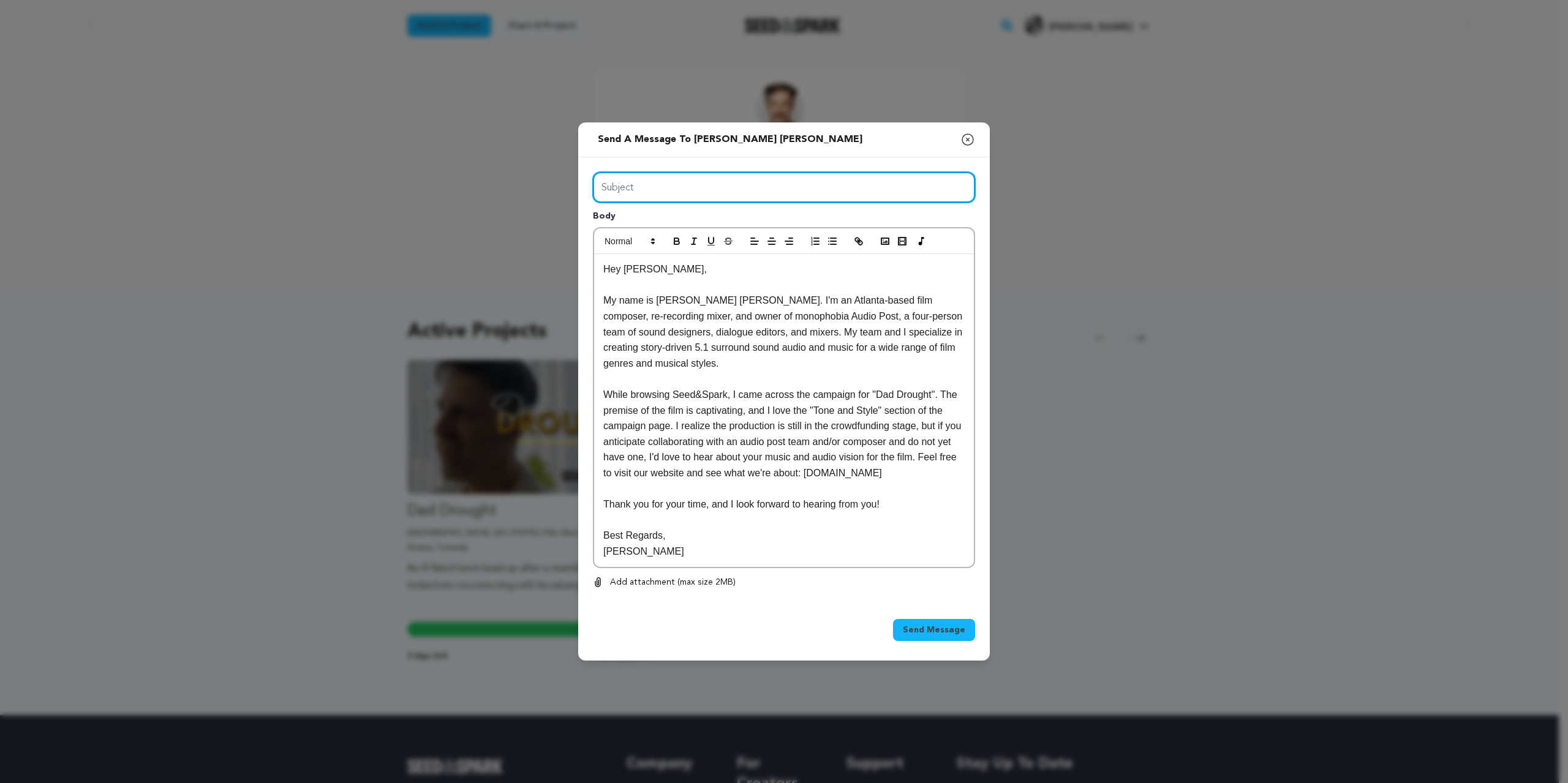
click at [723, 187] on input "Subject" at bounding box center [784, 188] width 382 height 32
paste input "Audio Post Team and/or Composer for "First Hunt""
drag, startPoint x: 817, startPoint y: 189, endPoint x: 777, endPoint y: 193, distance: 40.2
click at [777, 193] on input "Audio Post Team and/or Composer for "First Hunt"" at bounding box center [784, 188] width 382 height 32
click at [901, 196] on input "Audio Post Team and/or Composer for "Dad Drought"" at bounding box center [784, 188] width 382 height 32
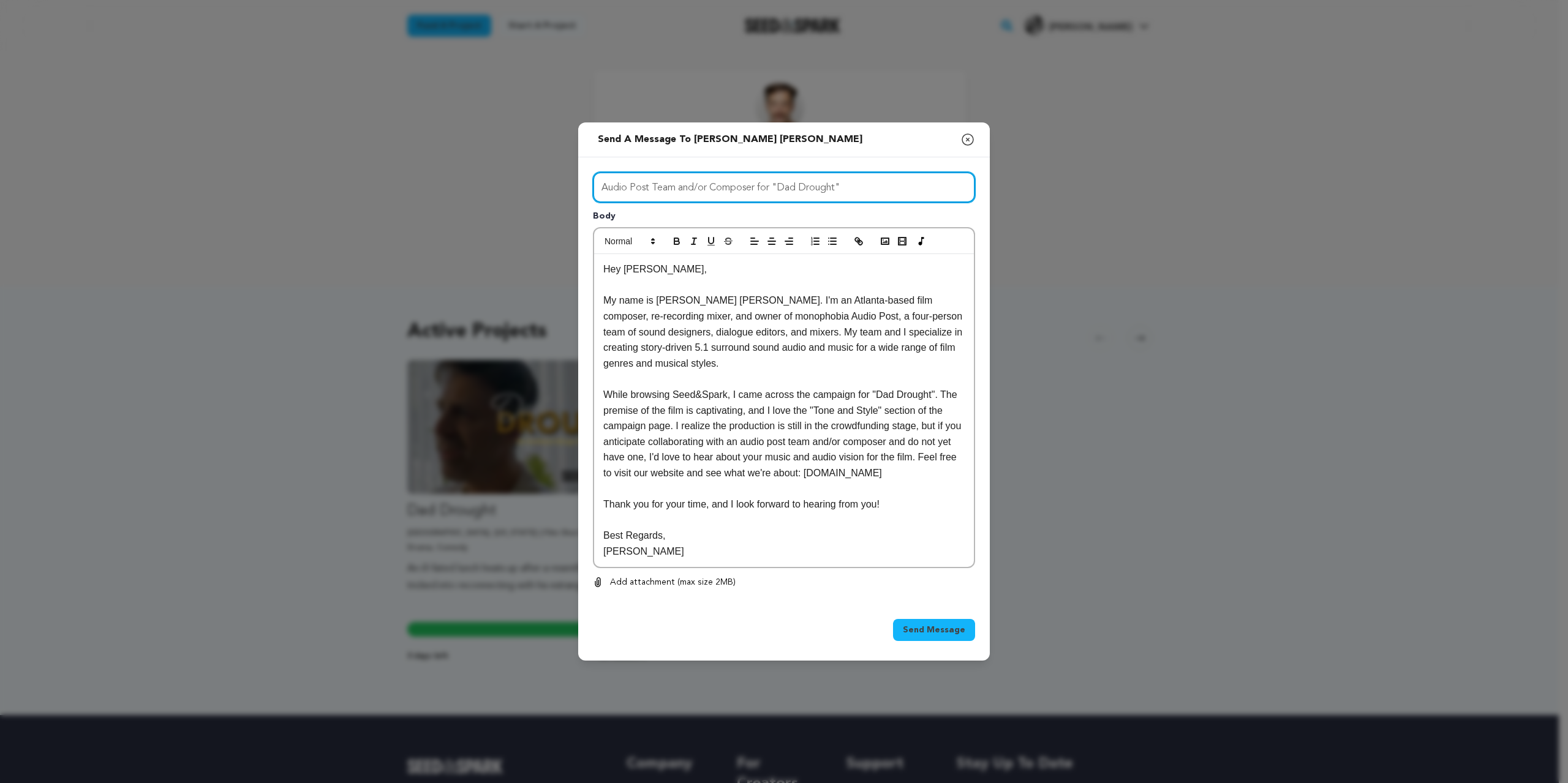
type input "Audio Post Team and/or Composer for "Dad Drought""
click at [955, 632] on span "Send Message" at bounding box center [934, 630] width 62 height 12
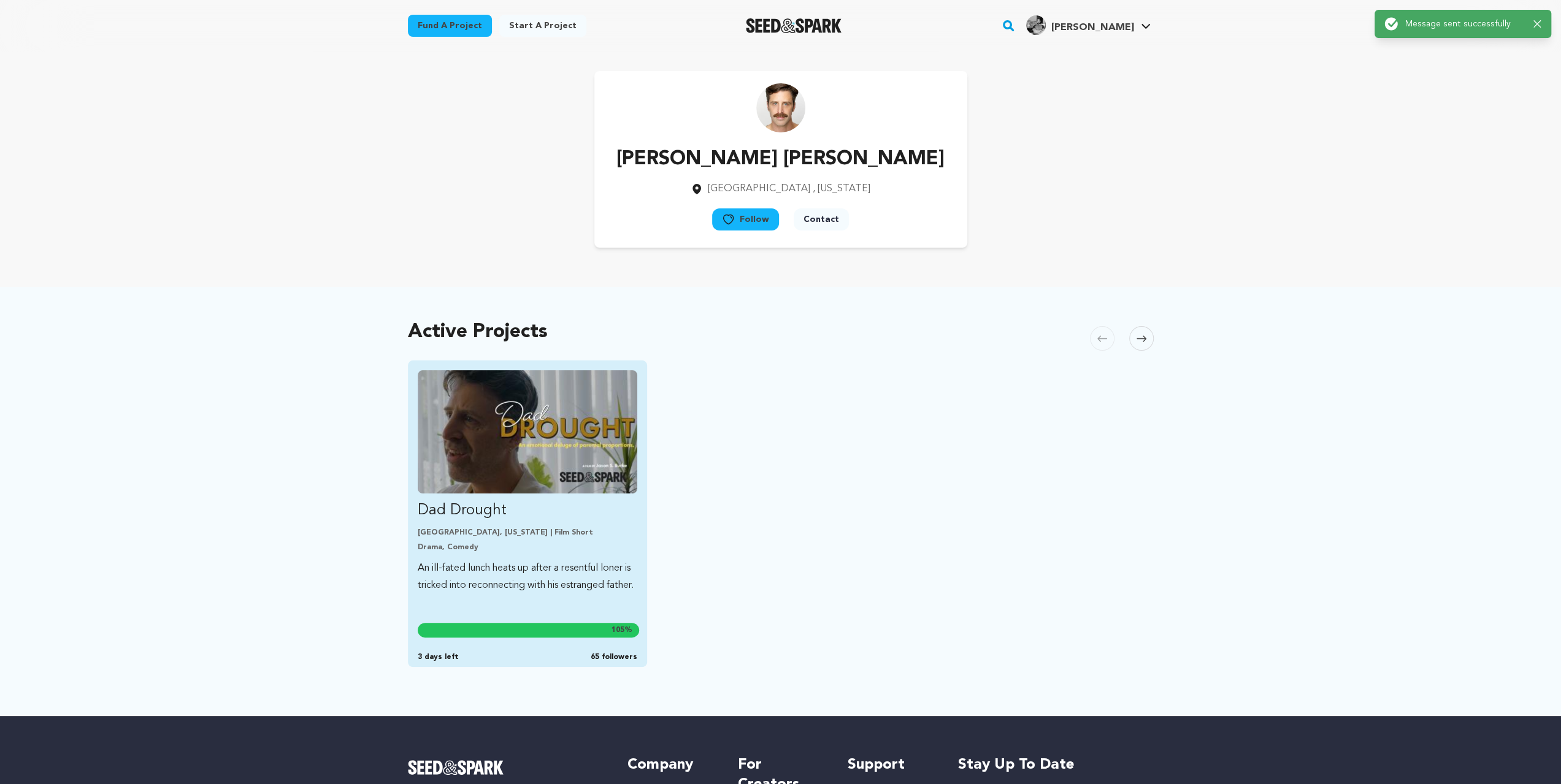
click at [506, 452] on img "Fund Dad Drought" at bounding box center [528, 432] width 220 height 123
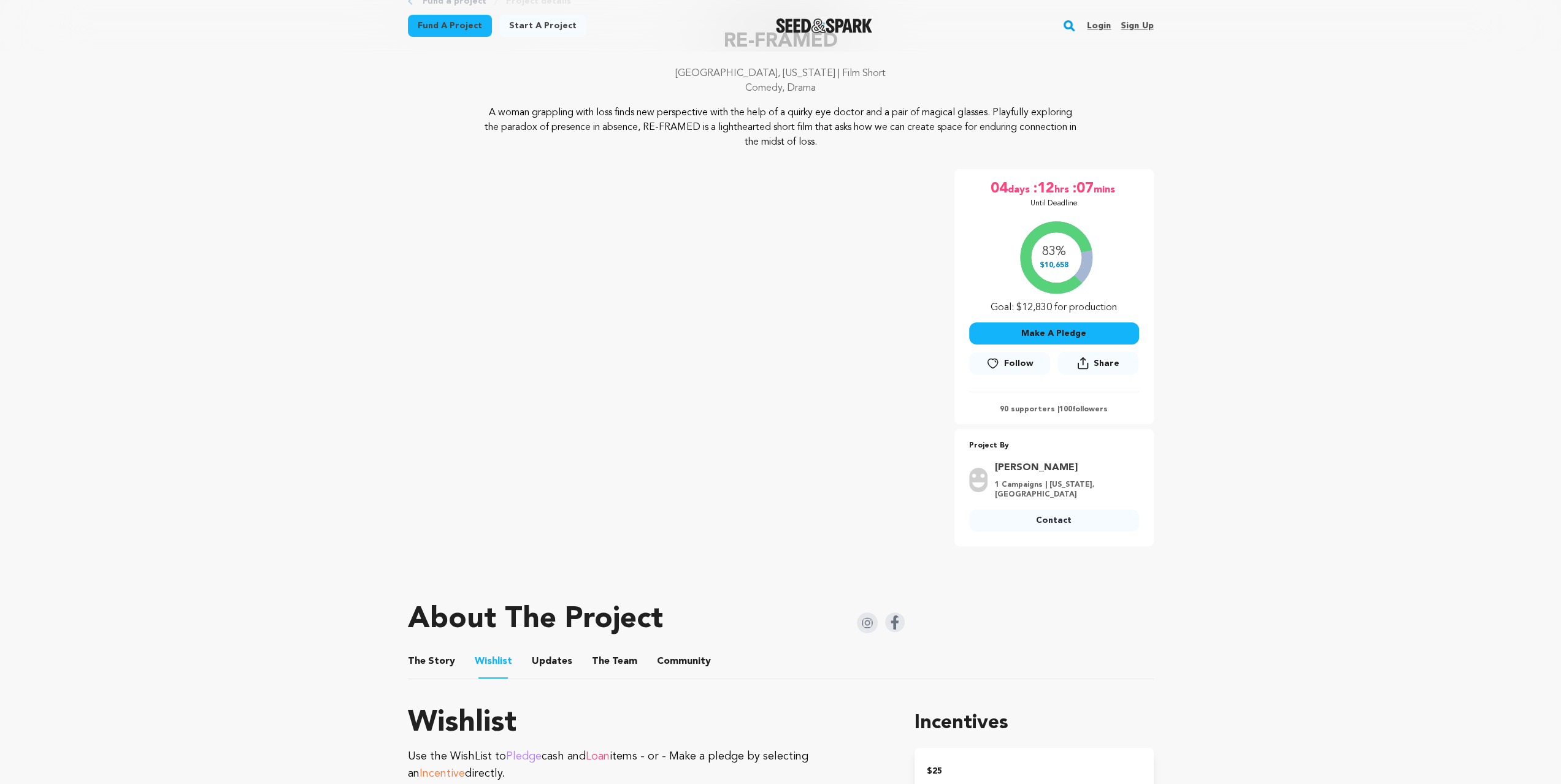
scroll to position [82, 0]
click at [621, 657] on button "The Team" at bounding box center [614, 663] width 29 height 29
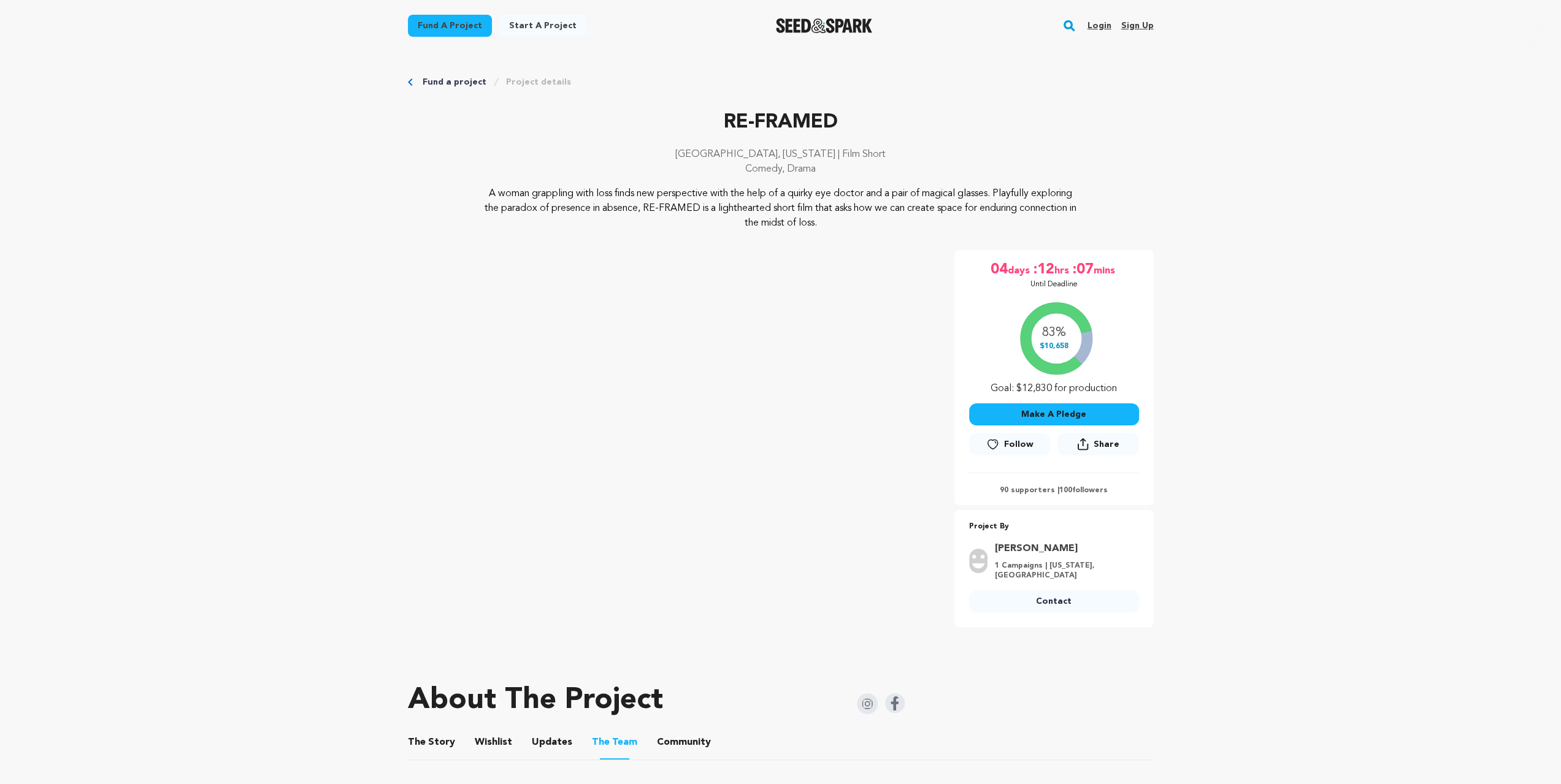
click at [489, 731] on button "Wishlist" at bounding box center [493, 745] width 29 height 29
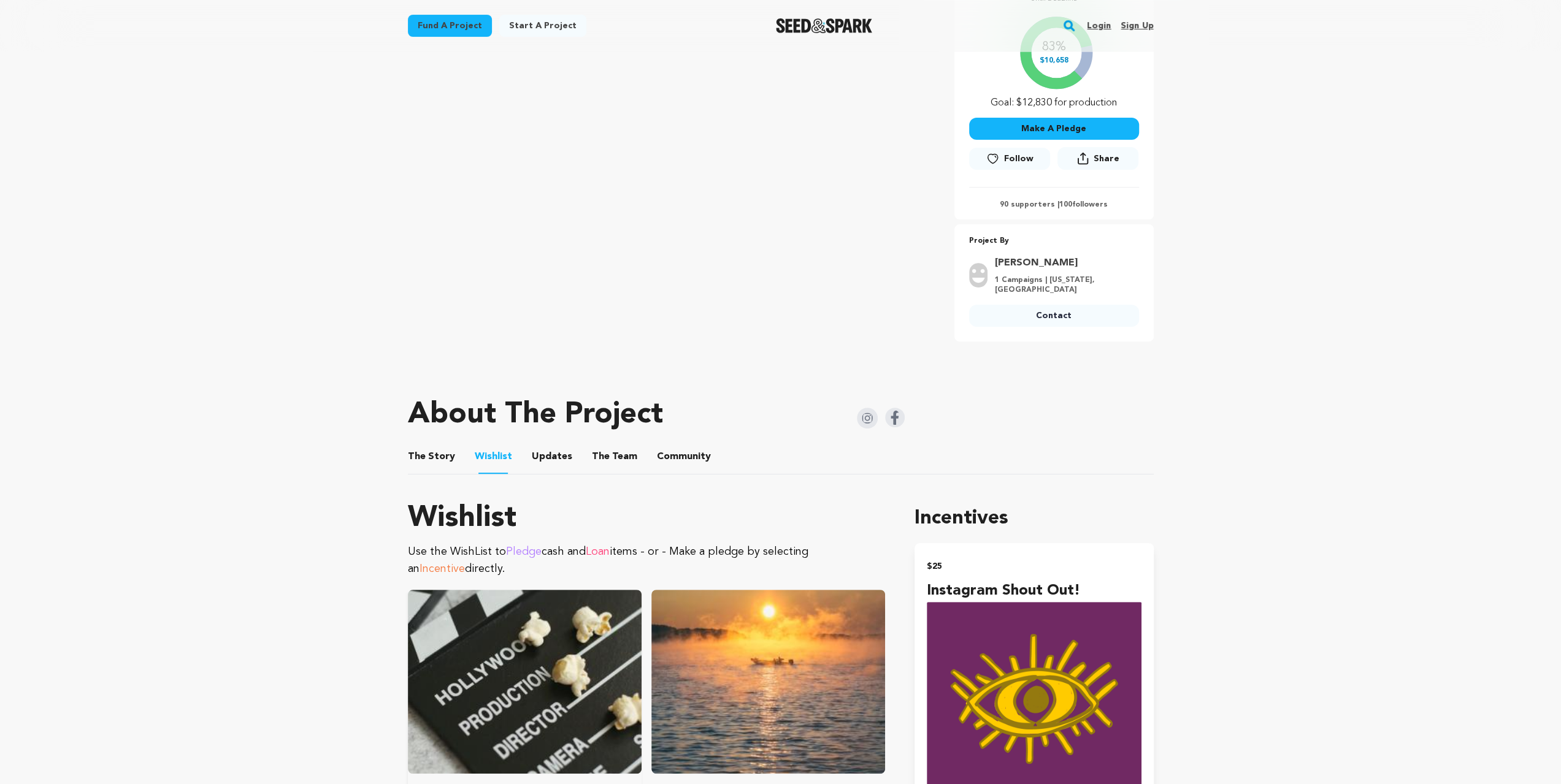
scroll to position [245, 0]
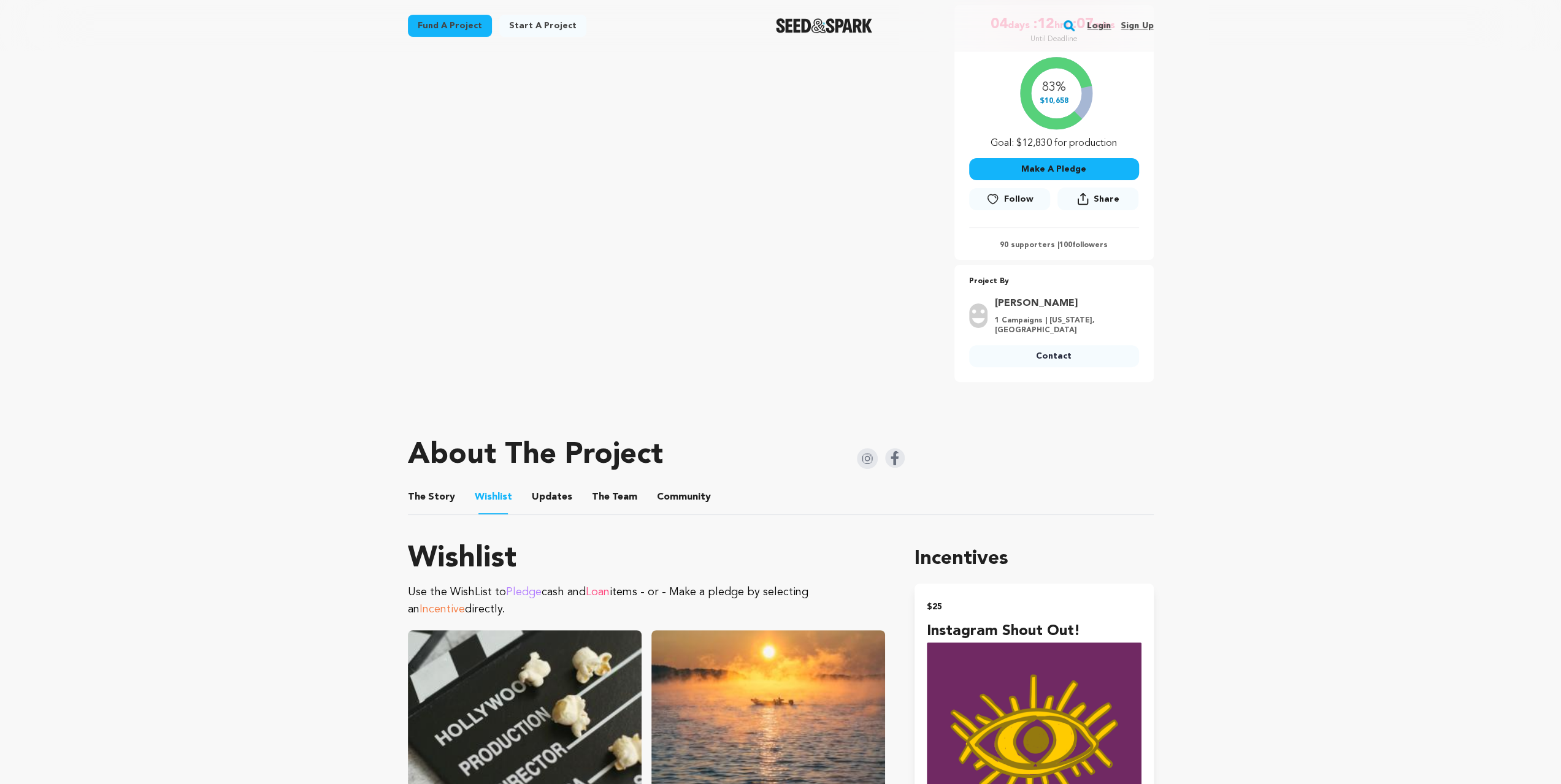
click at [427, 485] on button "The Story" at bounding box center [431, 500] width 29 height 29
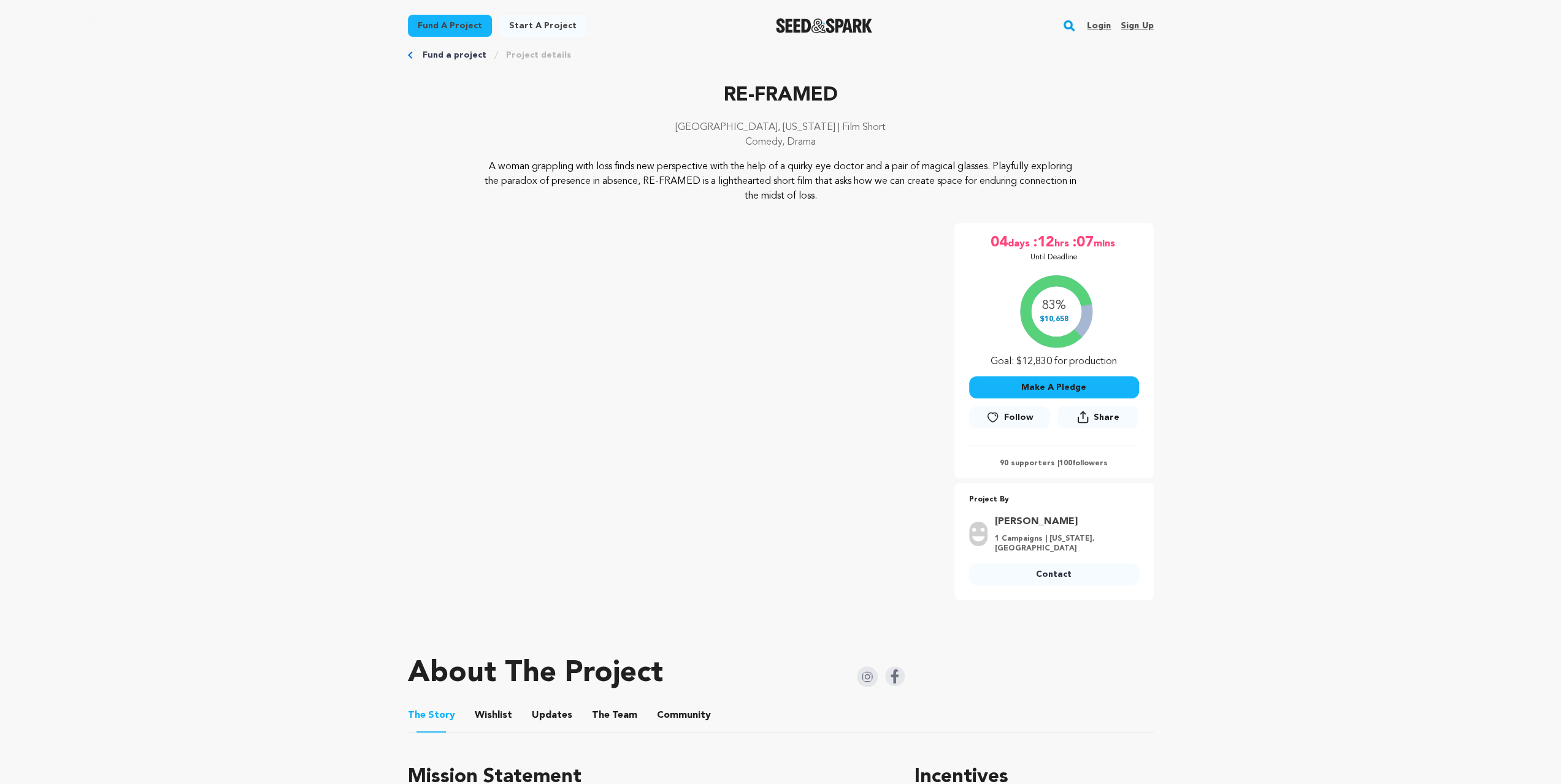
scroll to position [40, 0]
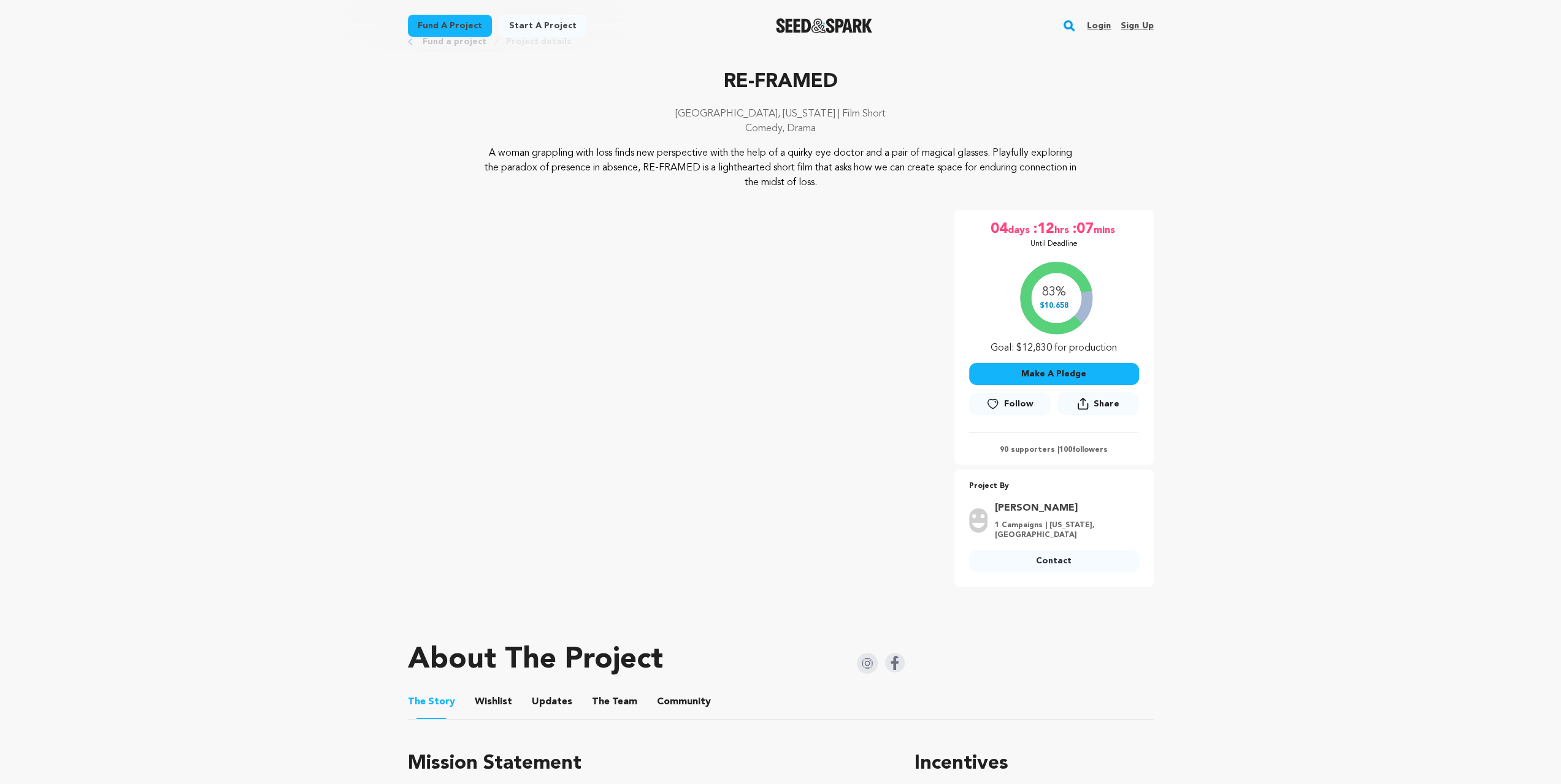
click at [899, 653] on img at bounding box center [895, 663] width 19 height 19
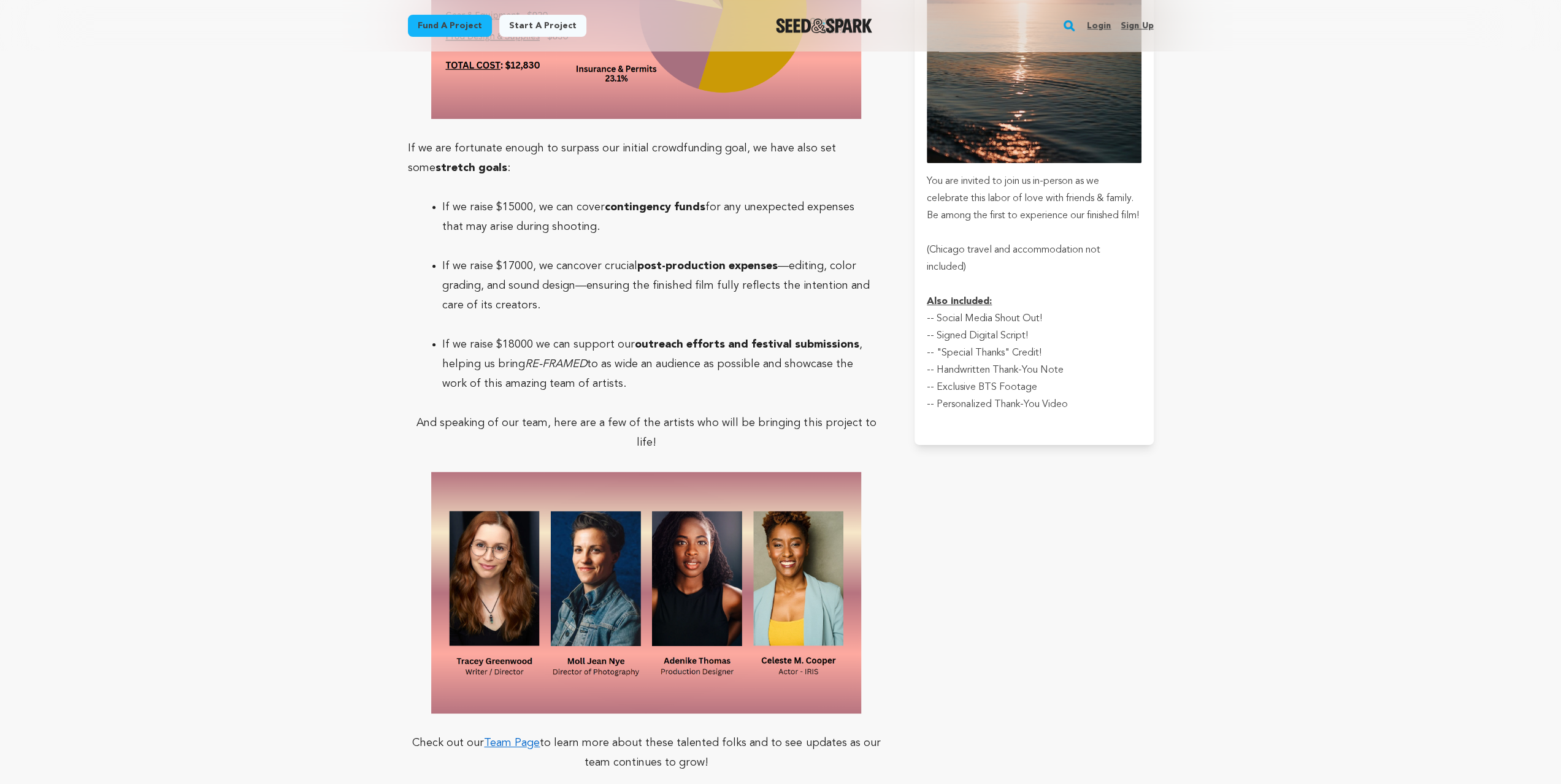
scroll to position [4738, 0]
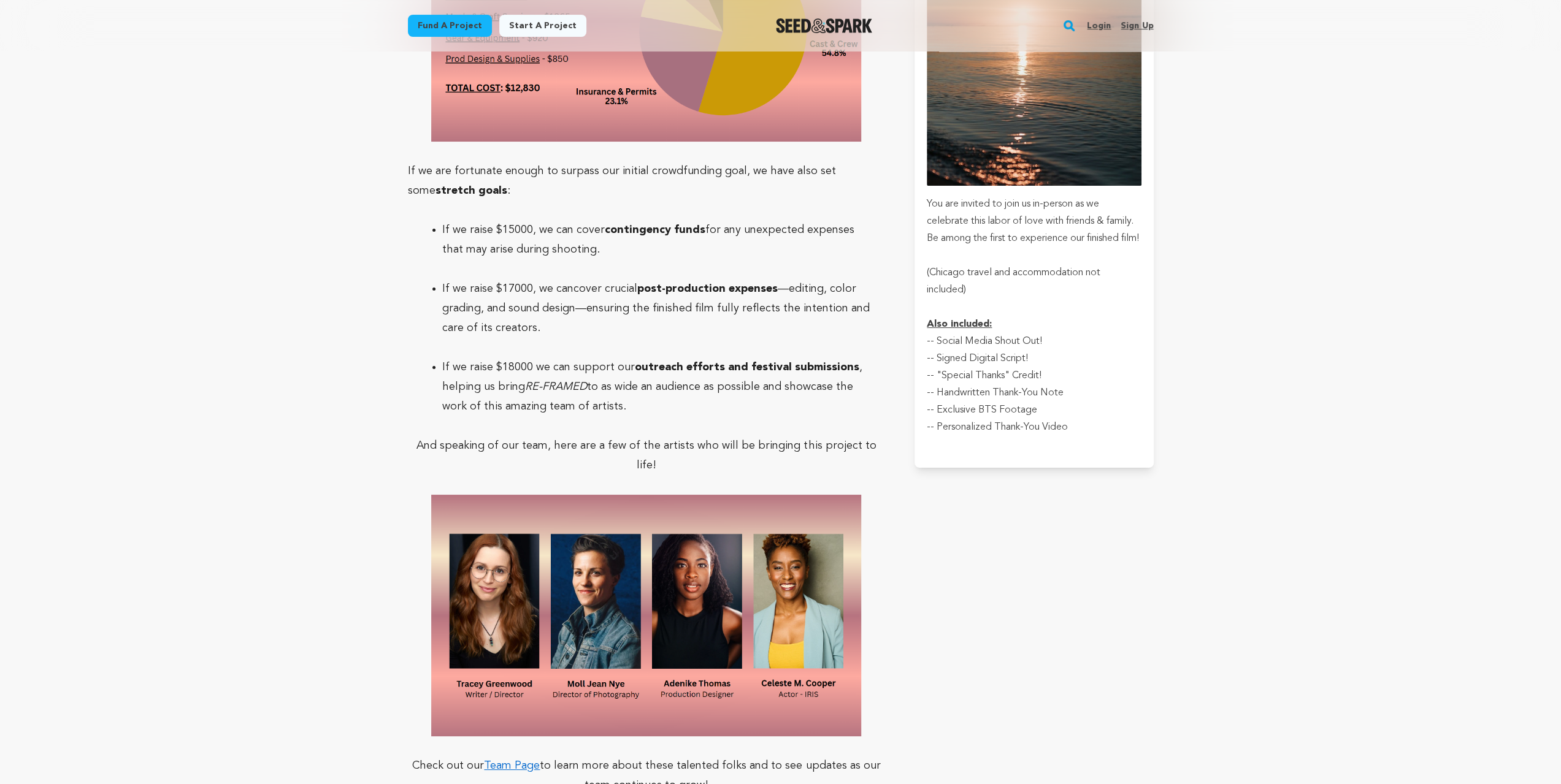
click at [518, 761] on link "Team Page" at bounding box center [511, 766] width 56 height 11
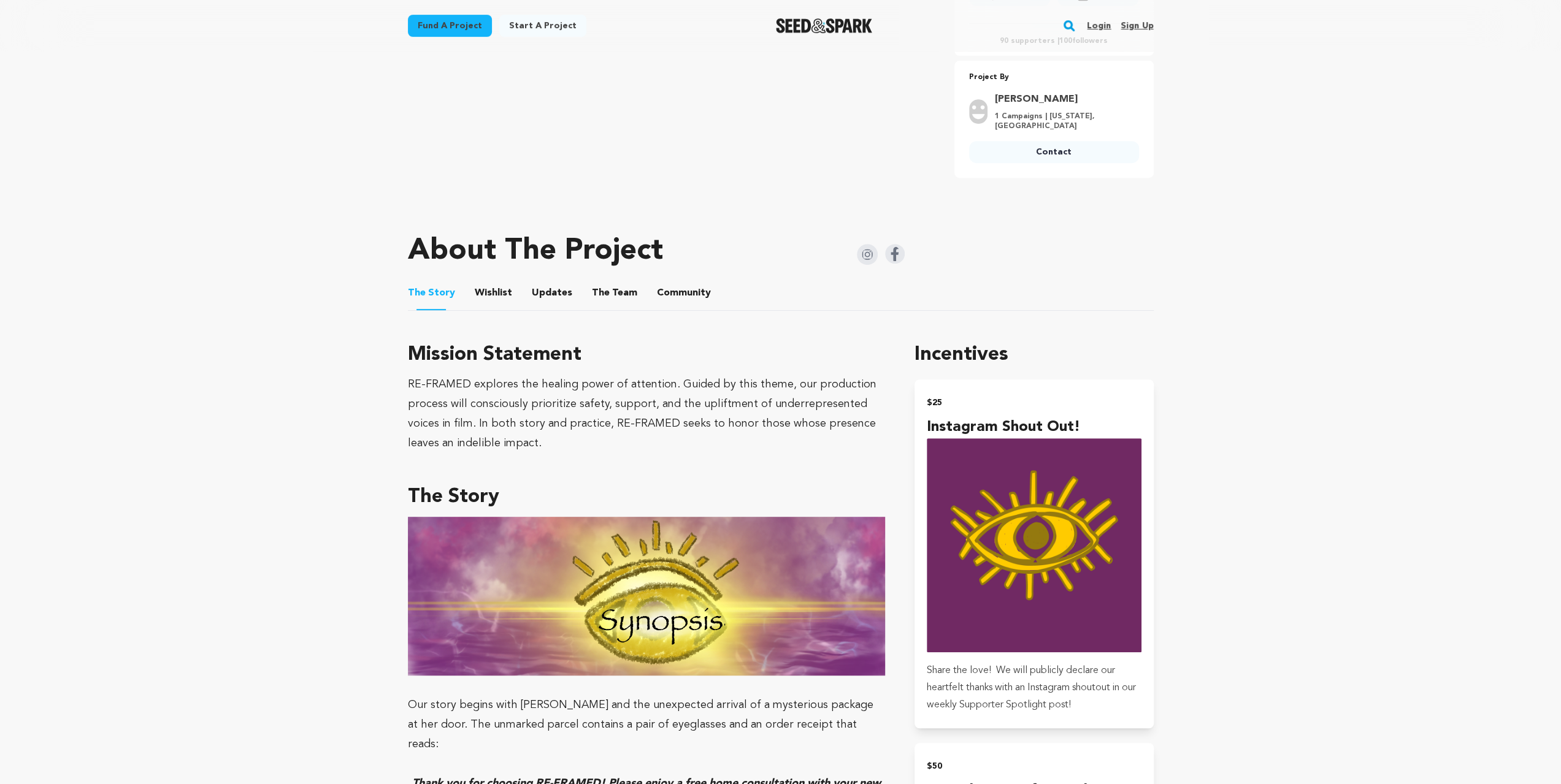
scroll to position [245, 0]
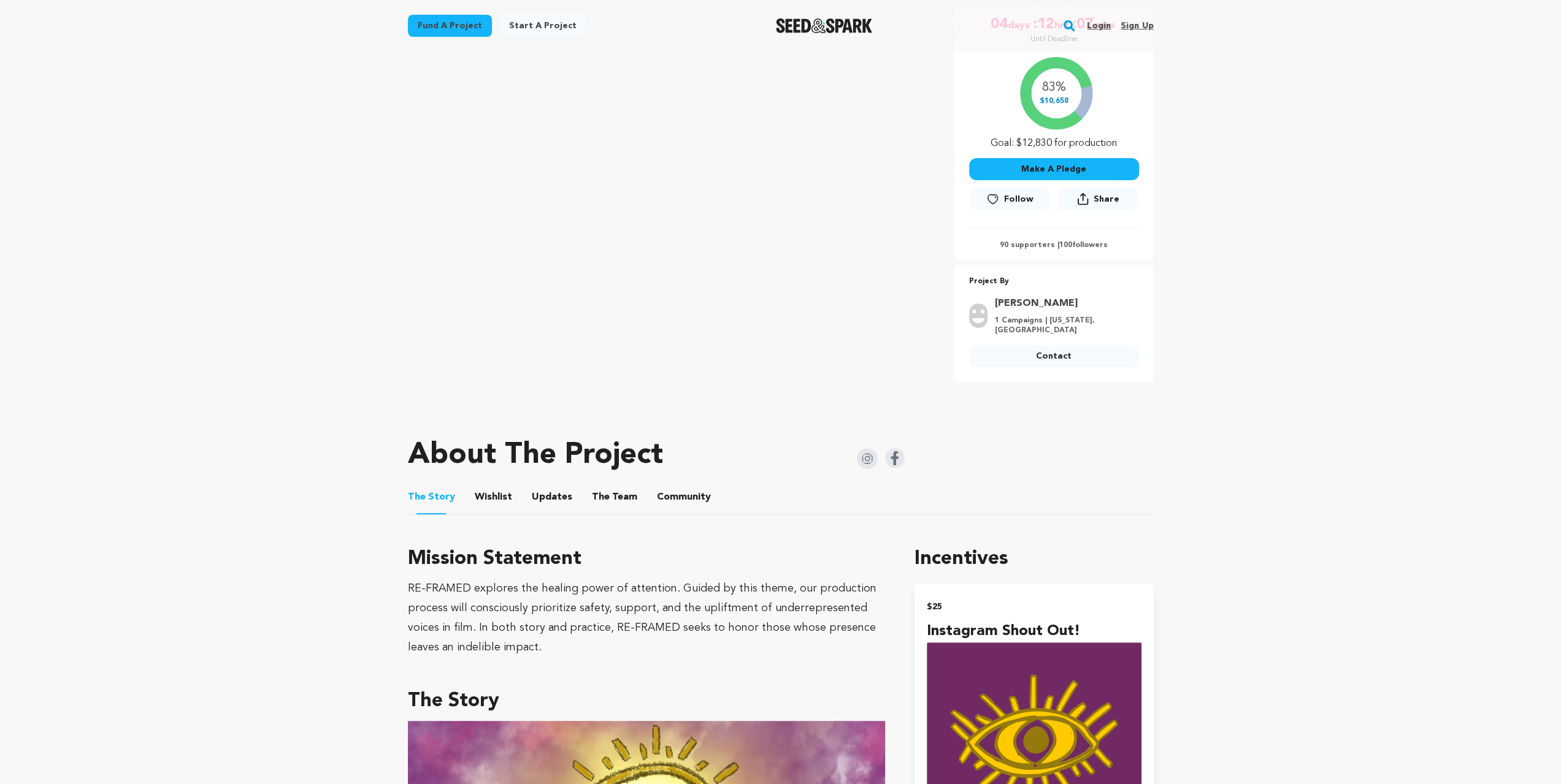
click at [862, 453] on img at bounding box center [868, 458] width 21 height 21
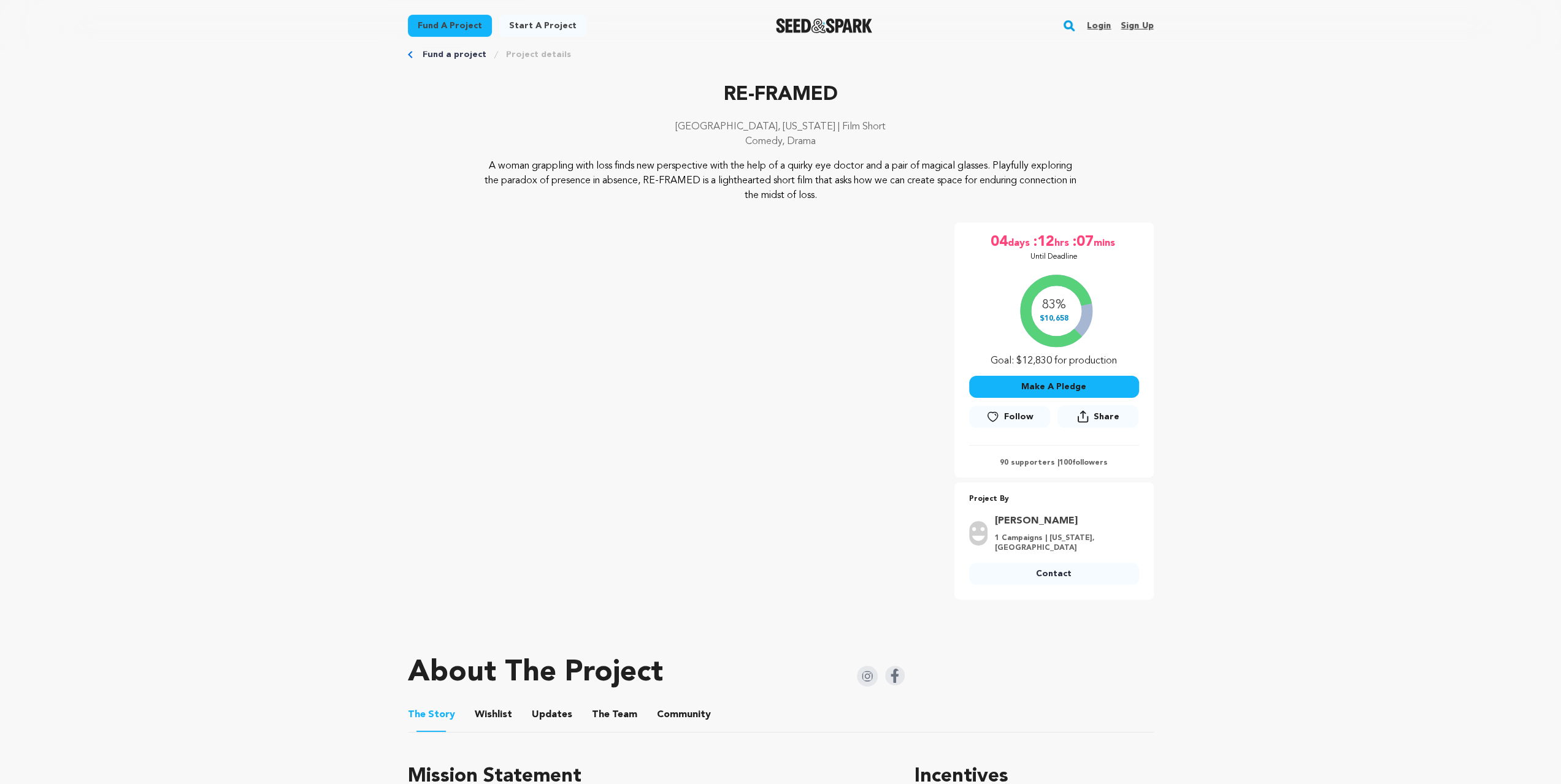
scroll to position [0, 0]
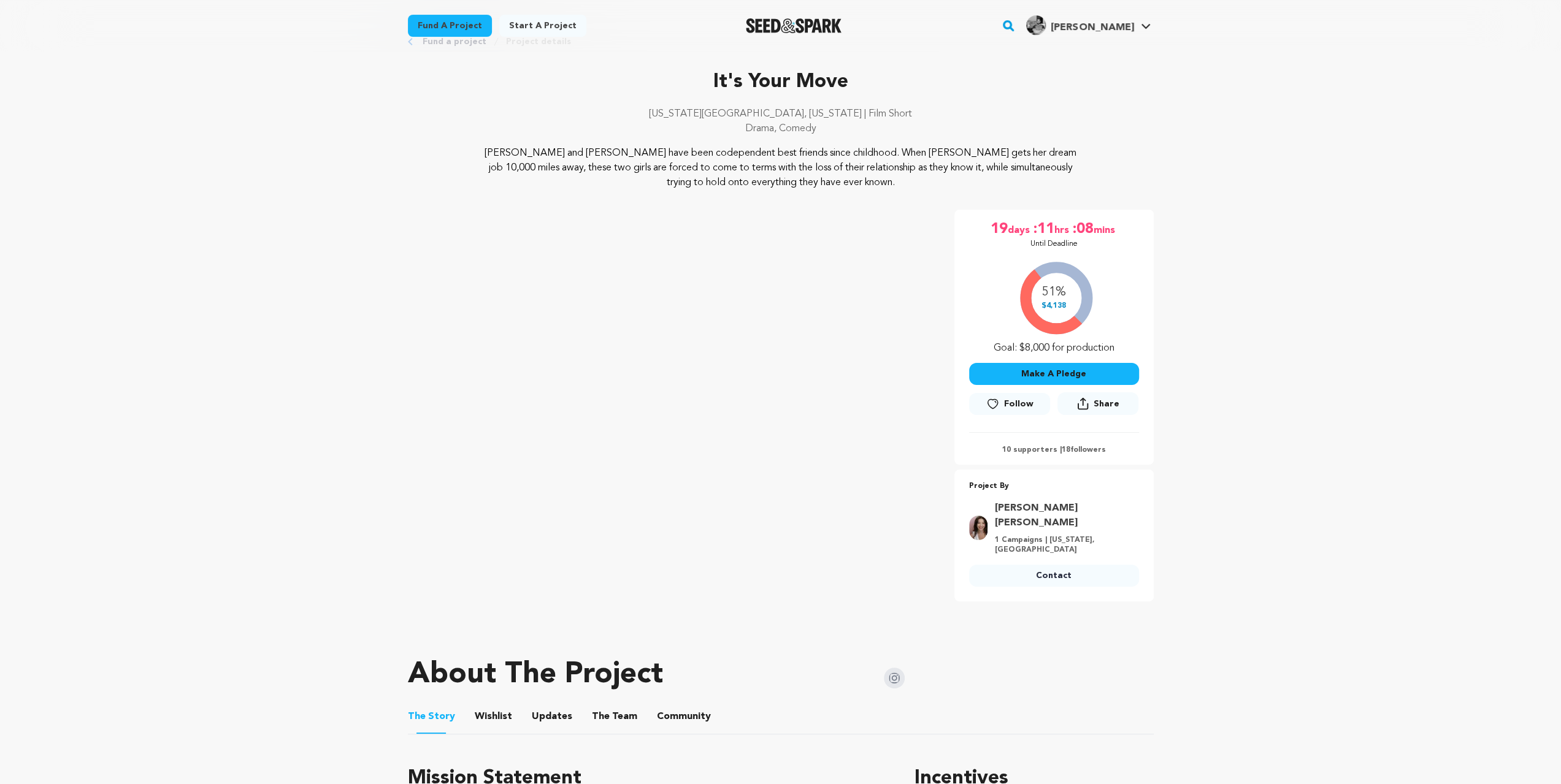
scroll to position [286, 0]
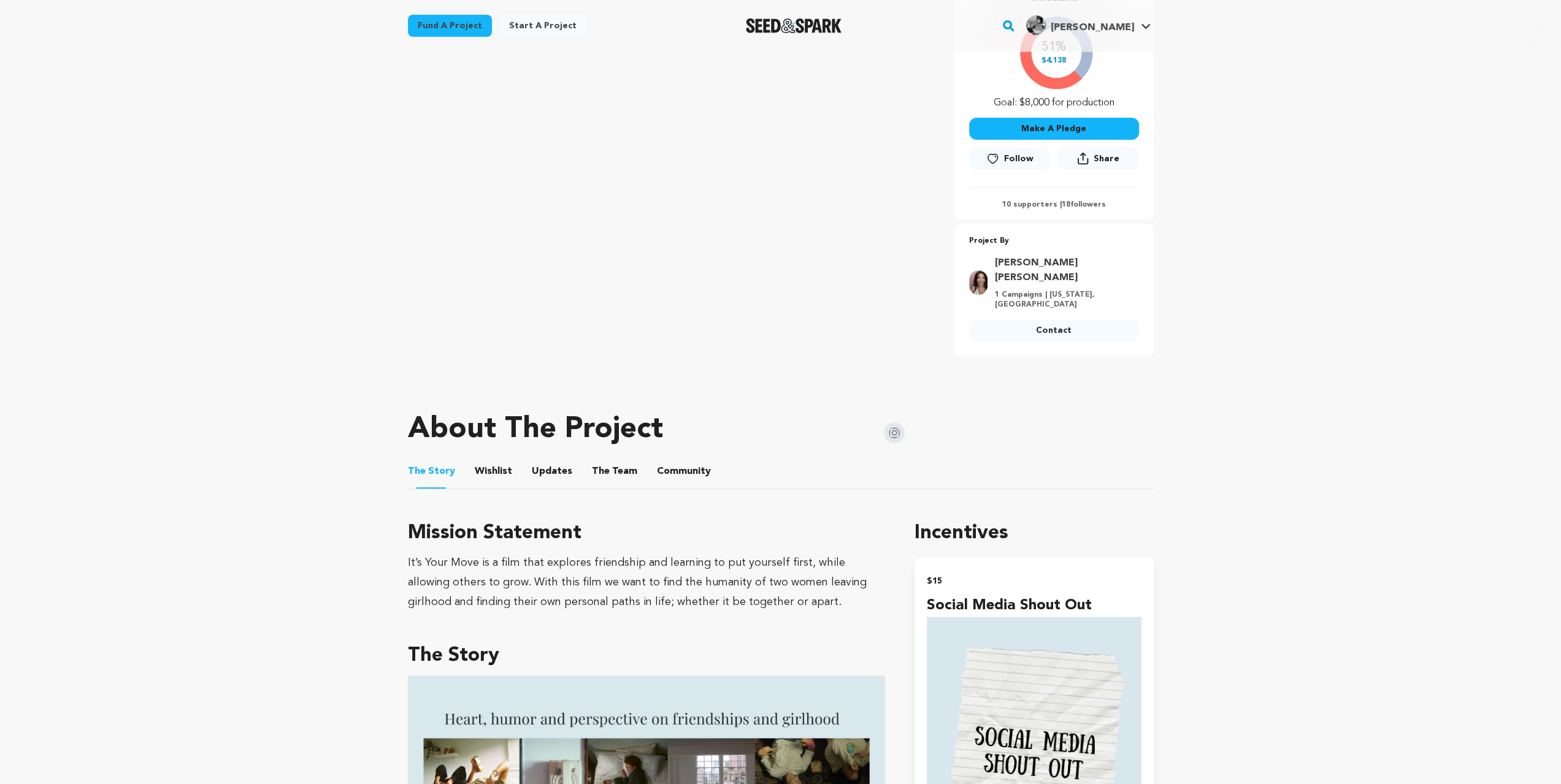
click at [486, 459] on button "Wishlist" at bounding box center [493, 474] width 29 height 29
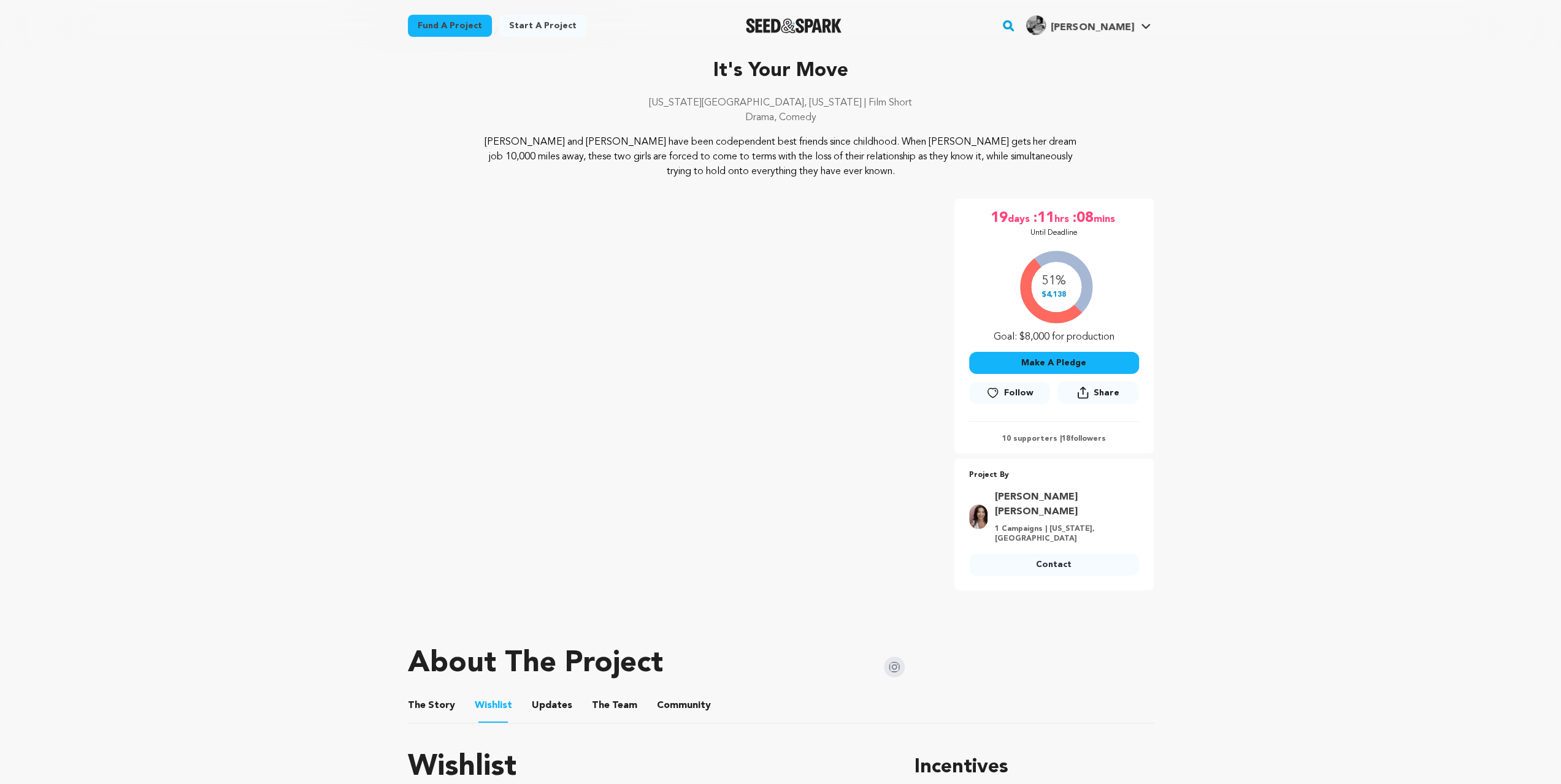
scroll to position [204, 0]
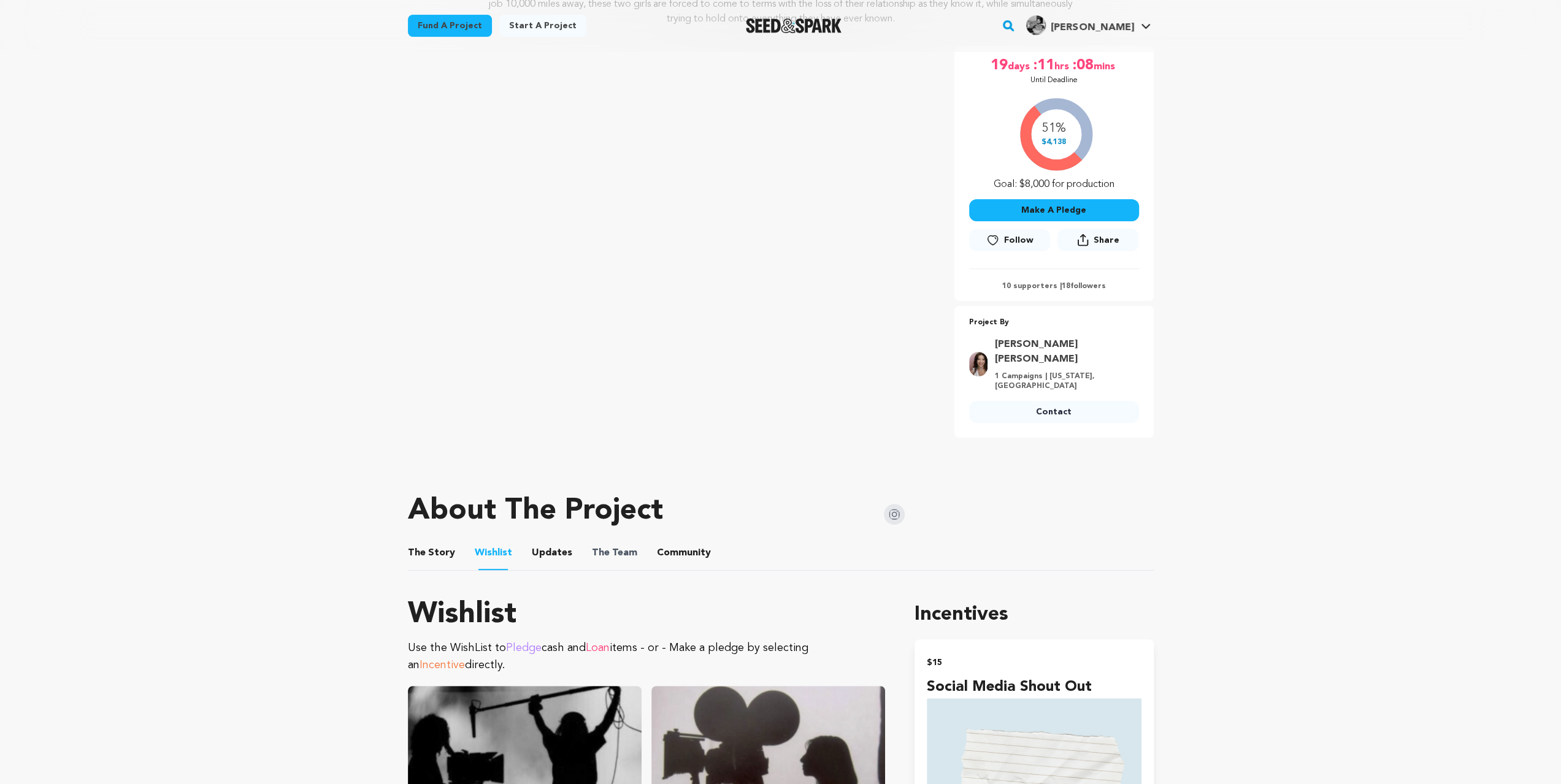
click at [592, 546] on span "The" at bounding box center [601, 553] width 18 height 15
click at [603, 541] on button "The Team" at bounding box center [614, 556] width 29 height 29
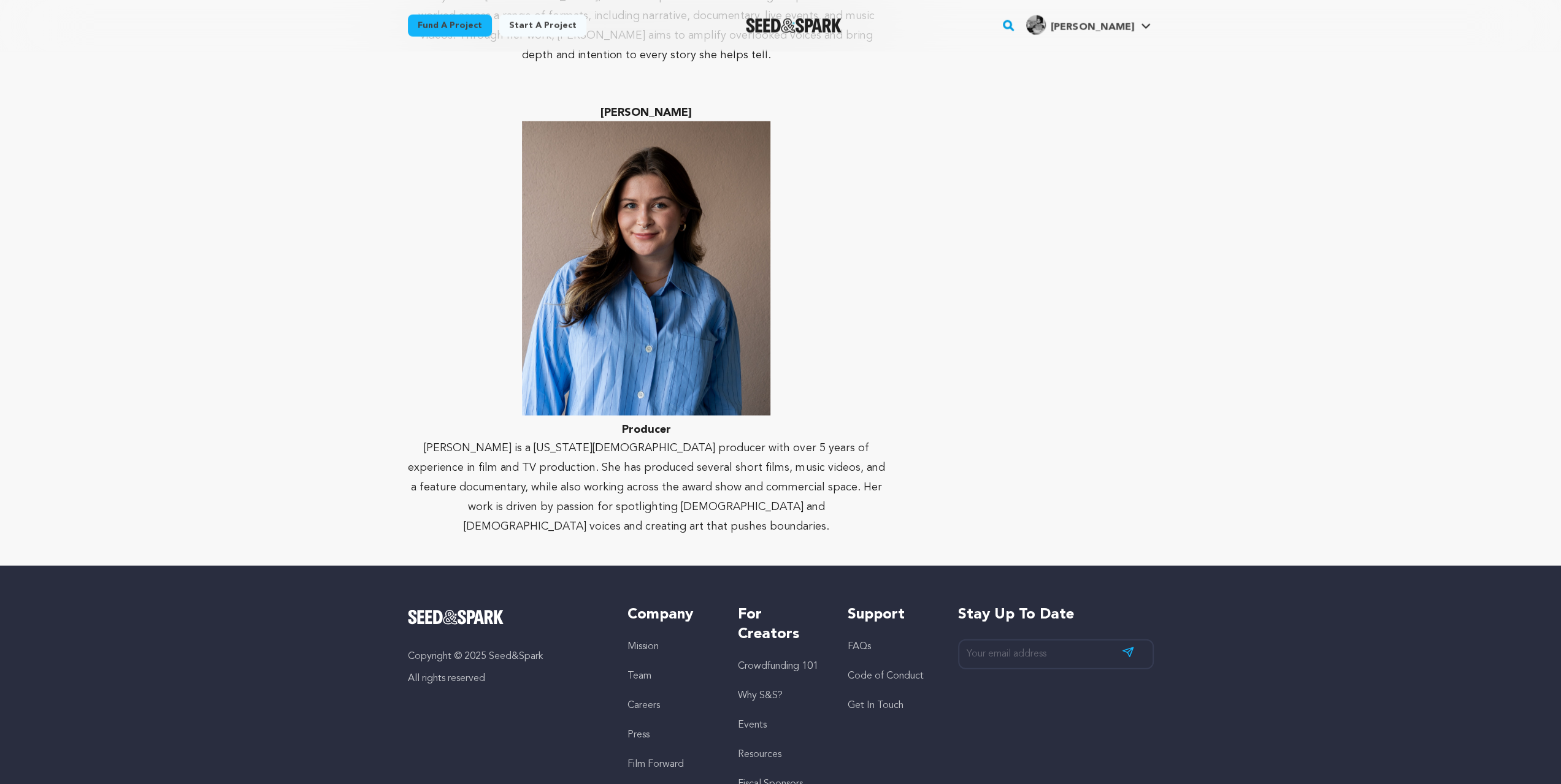
scroll to position [2705, 0]
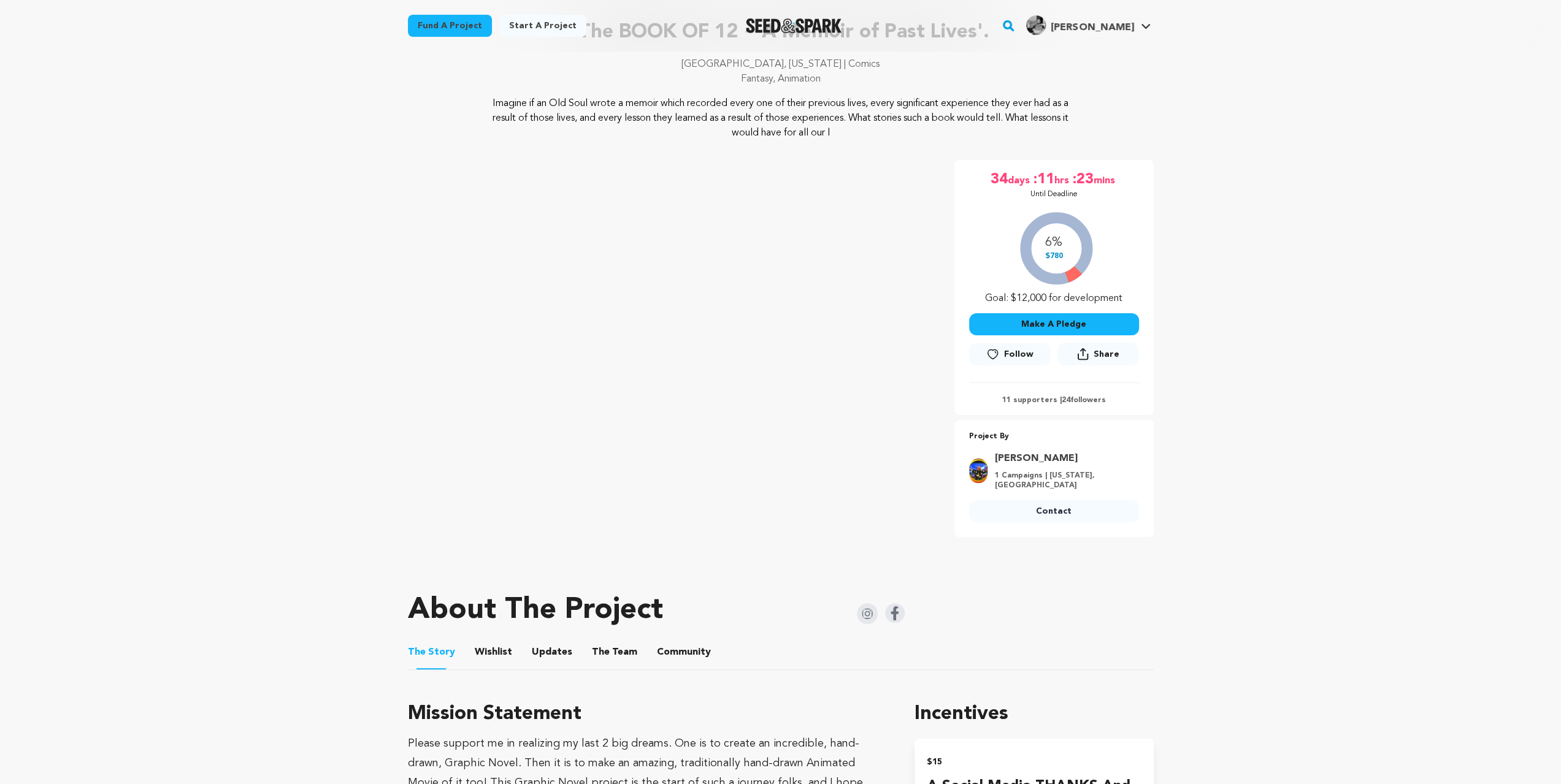
scroll to position [327, 0]
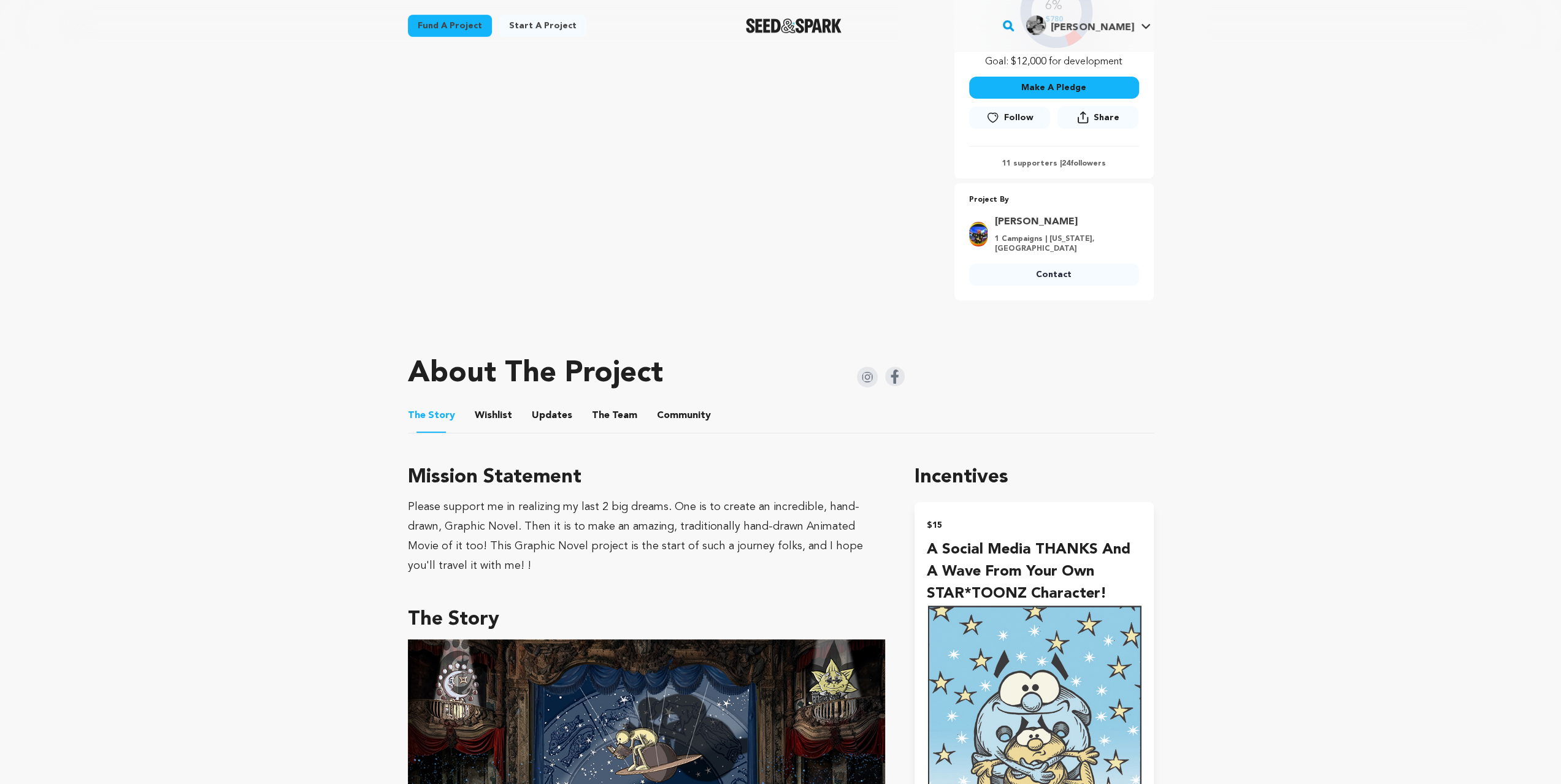
click at [483, 420] on button "Wishlist" at bounding box center [493, 418] width 29 height 29
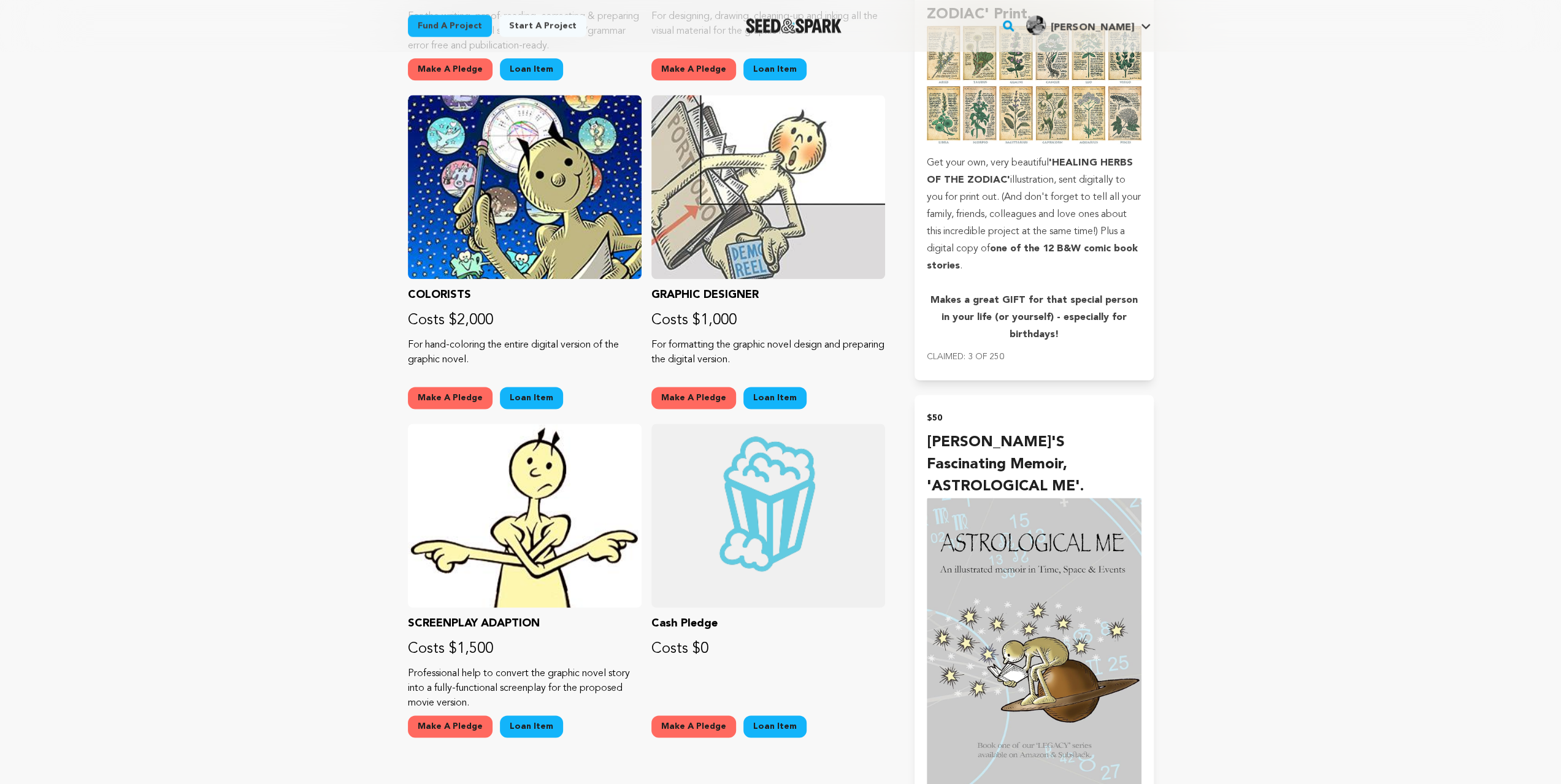
scroll to position [1472, 0]
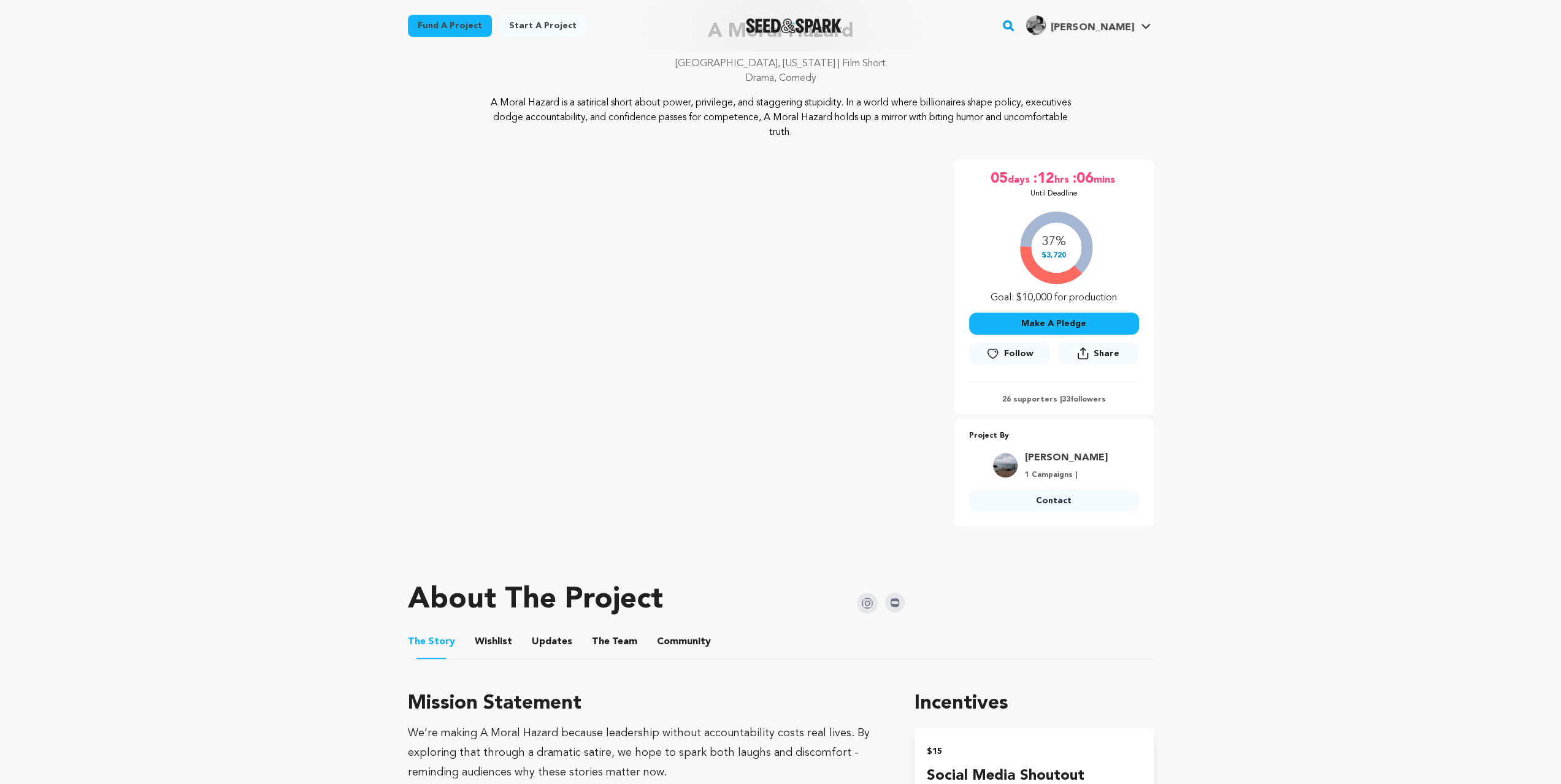
scroll to position [204, 0]
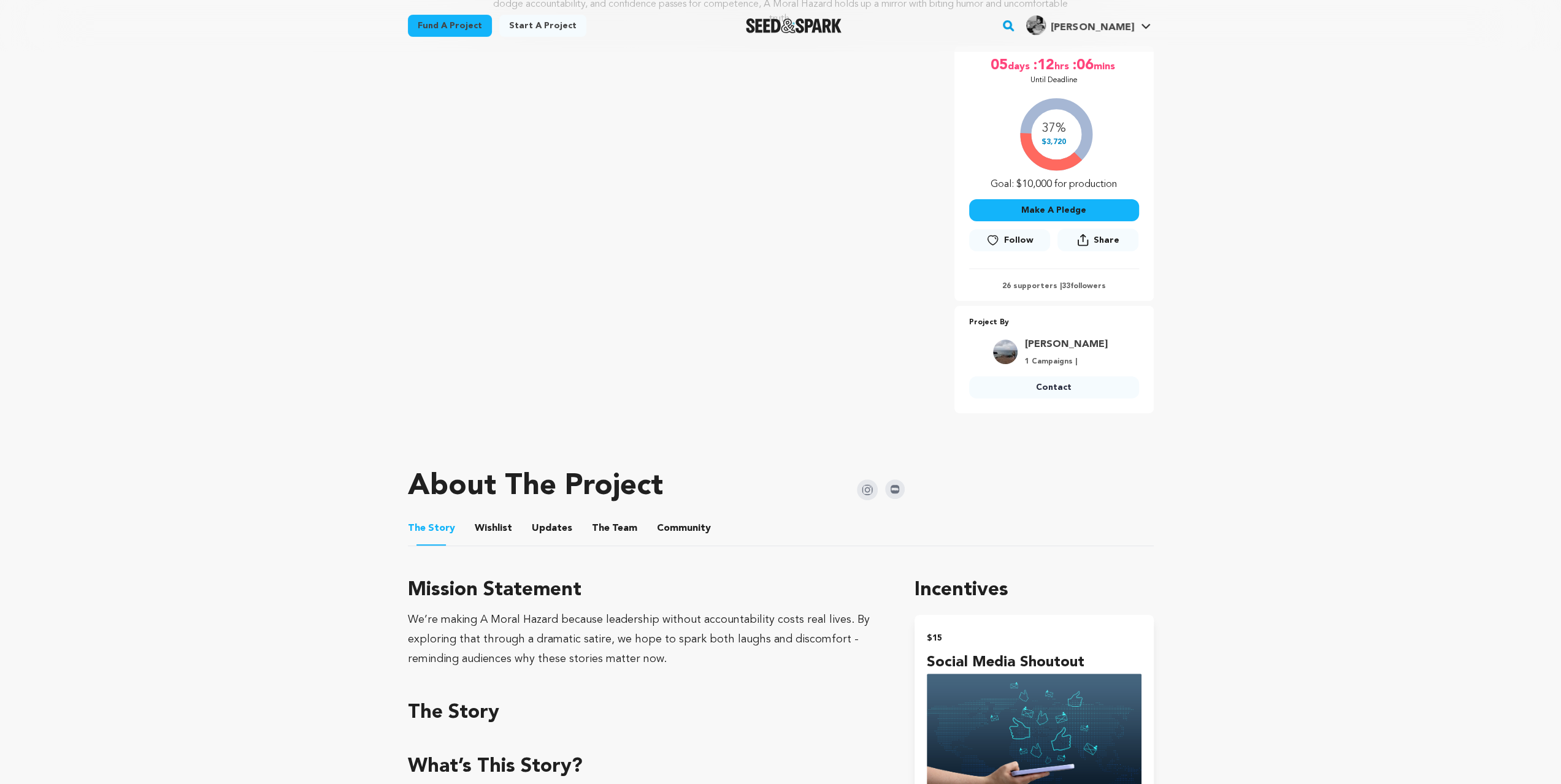
click at [499, 526] on button "Wishlist" at bounding box center [493, 530] width 29 height 29
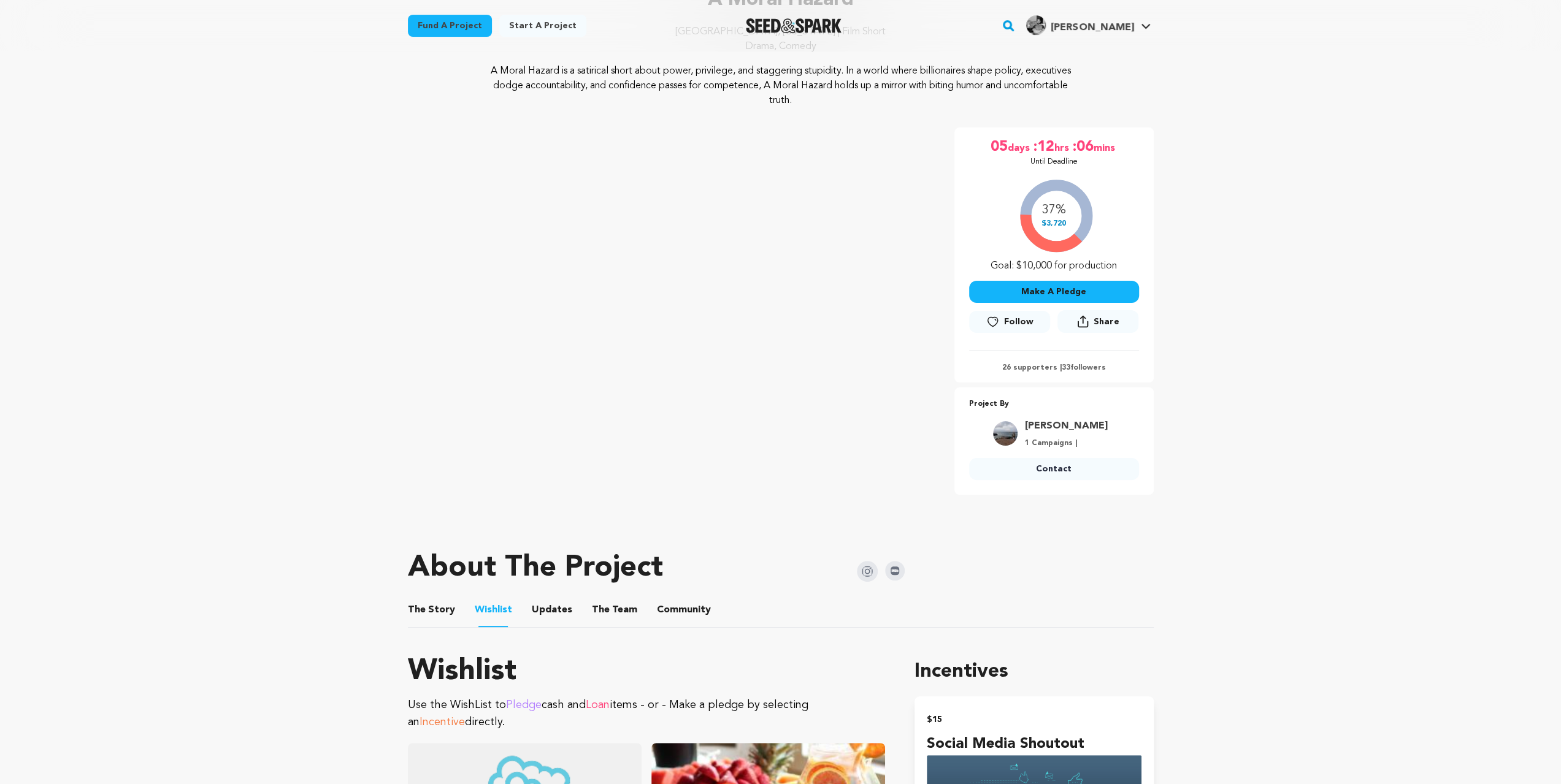
click at [614, 604] on button "The Team" at bounding box center [614, 612] width 29 height 29
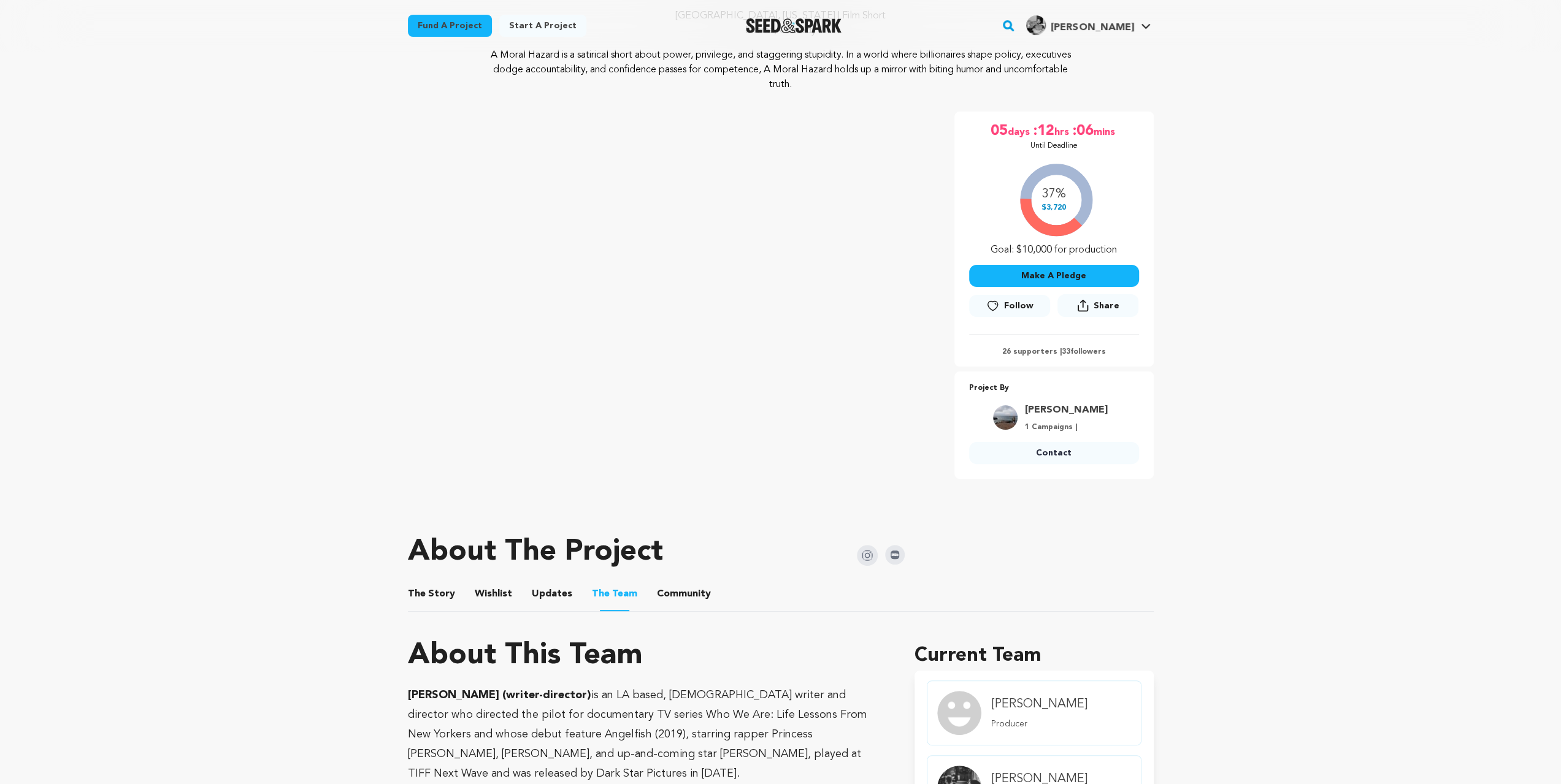
scroll to position [27, 0]
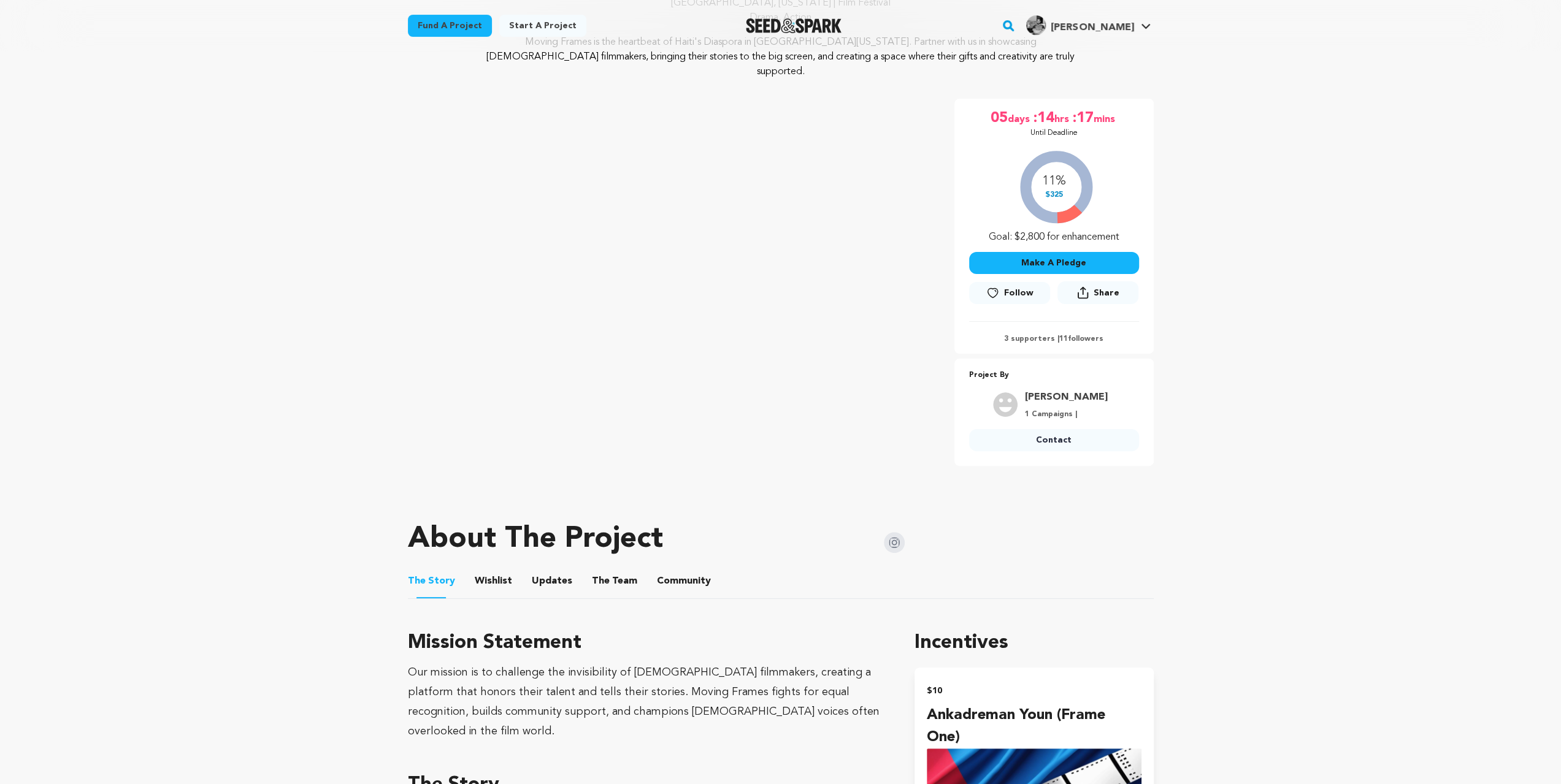
scroll to position [245, 0]
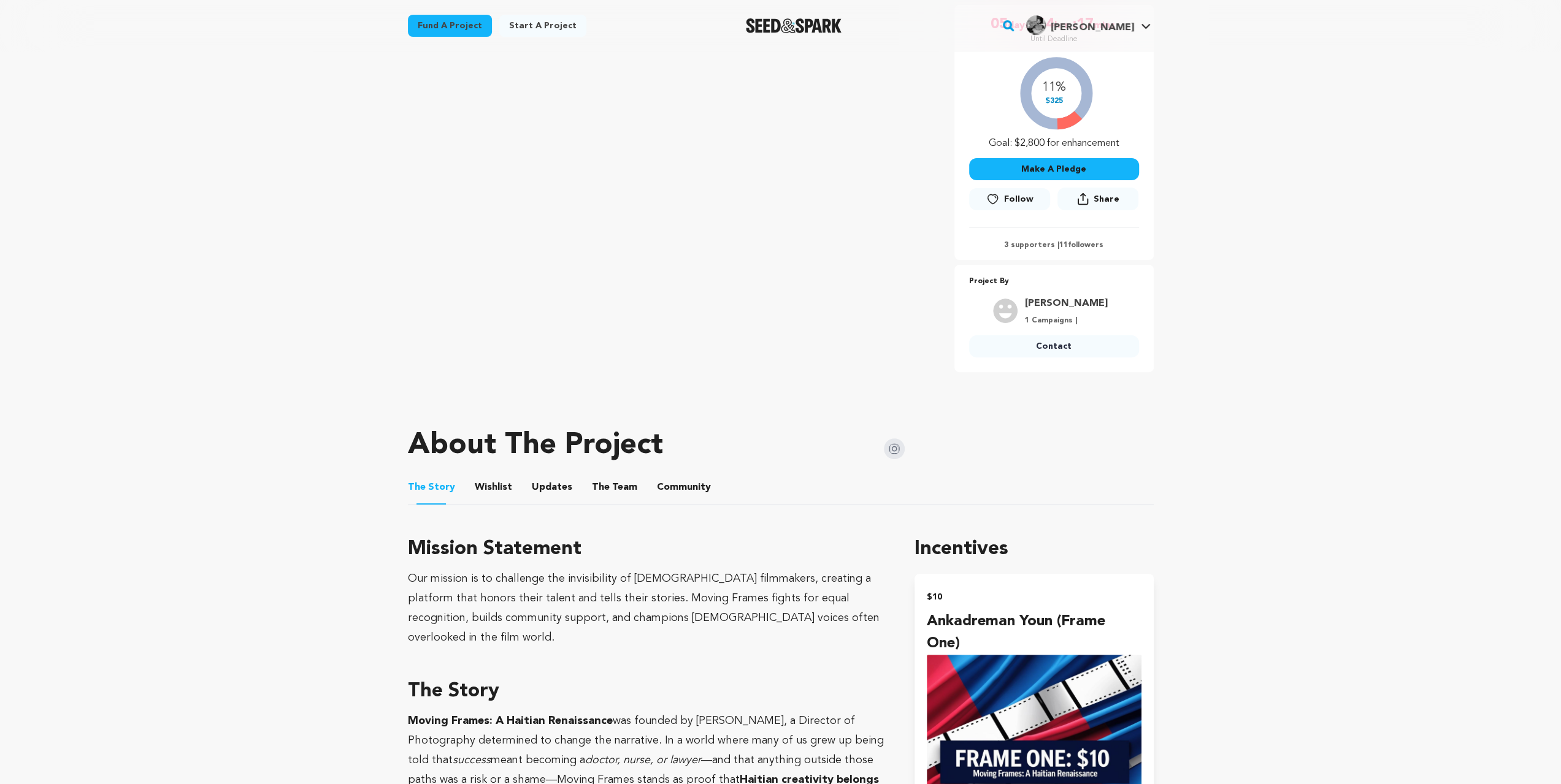
click at [489, 477] on button "Wishlist" at bounding box center [493, 490] width 29 height 29
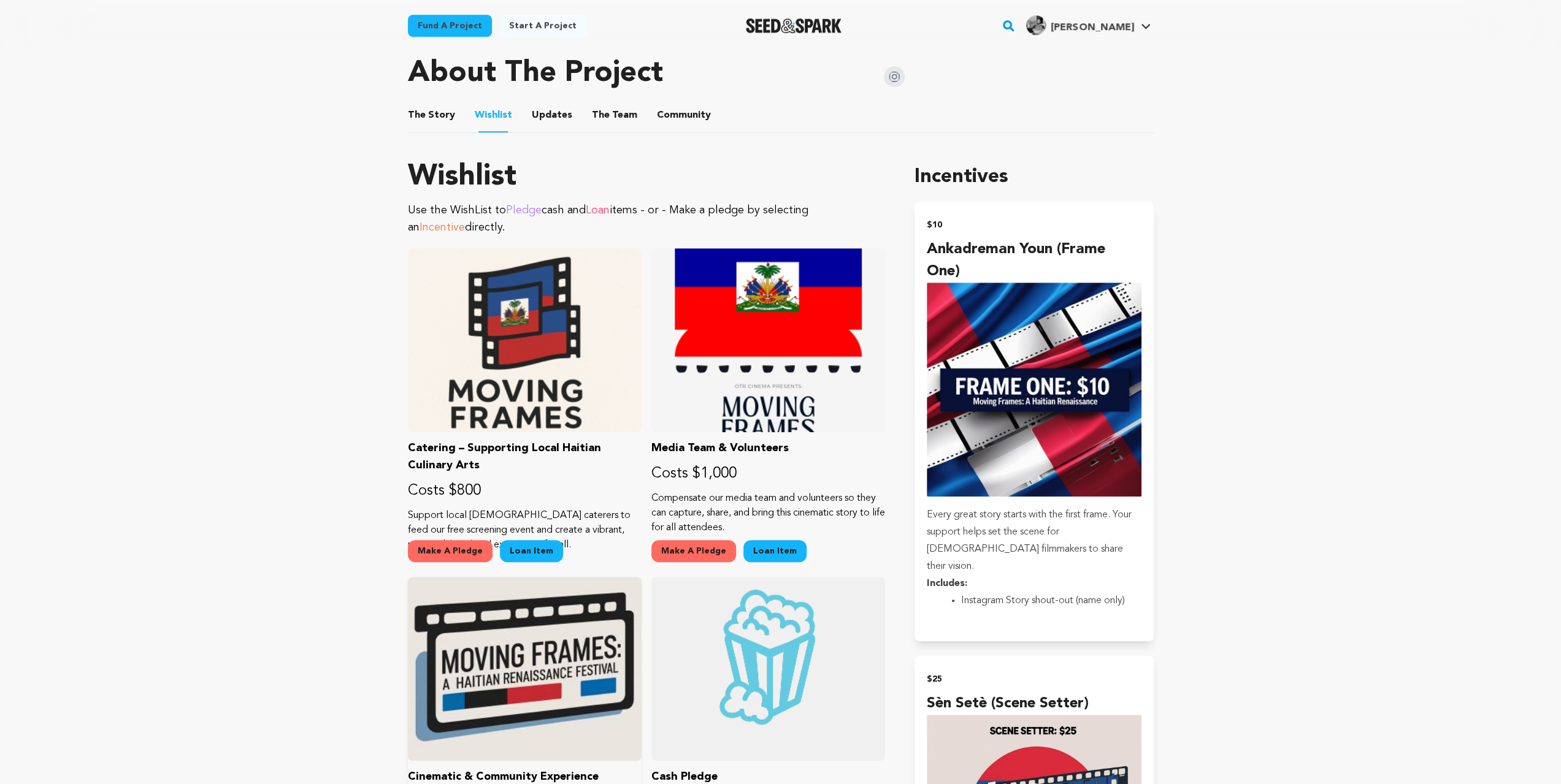
scroll to position [613, 0]
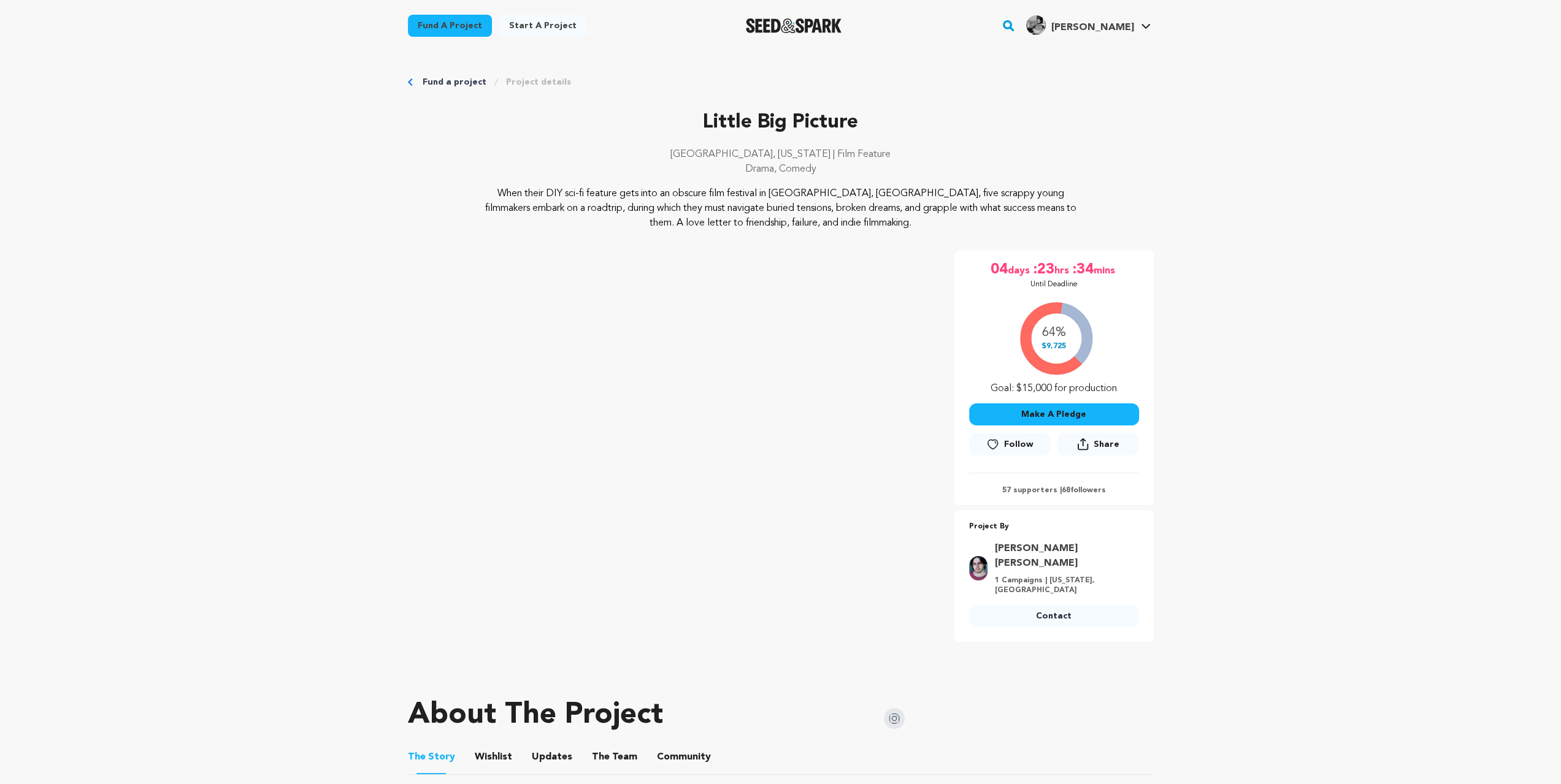
scroll to position [286, 0]
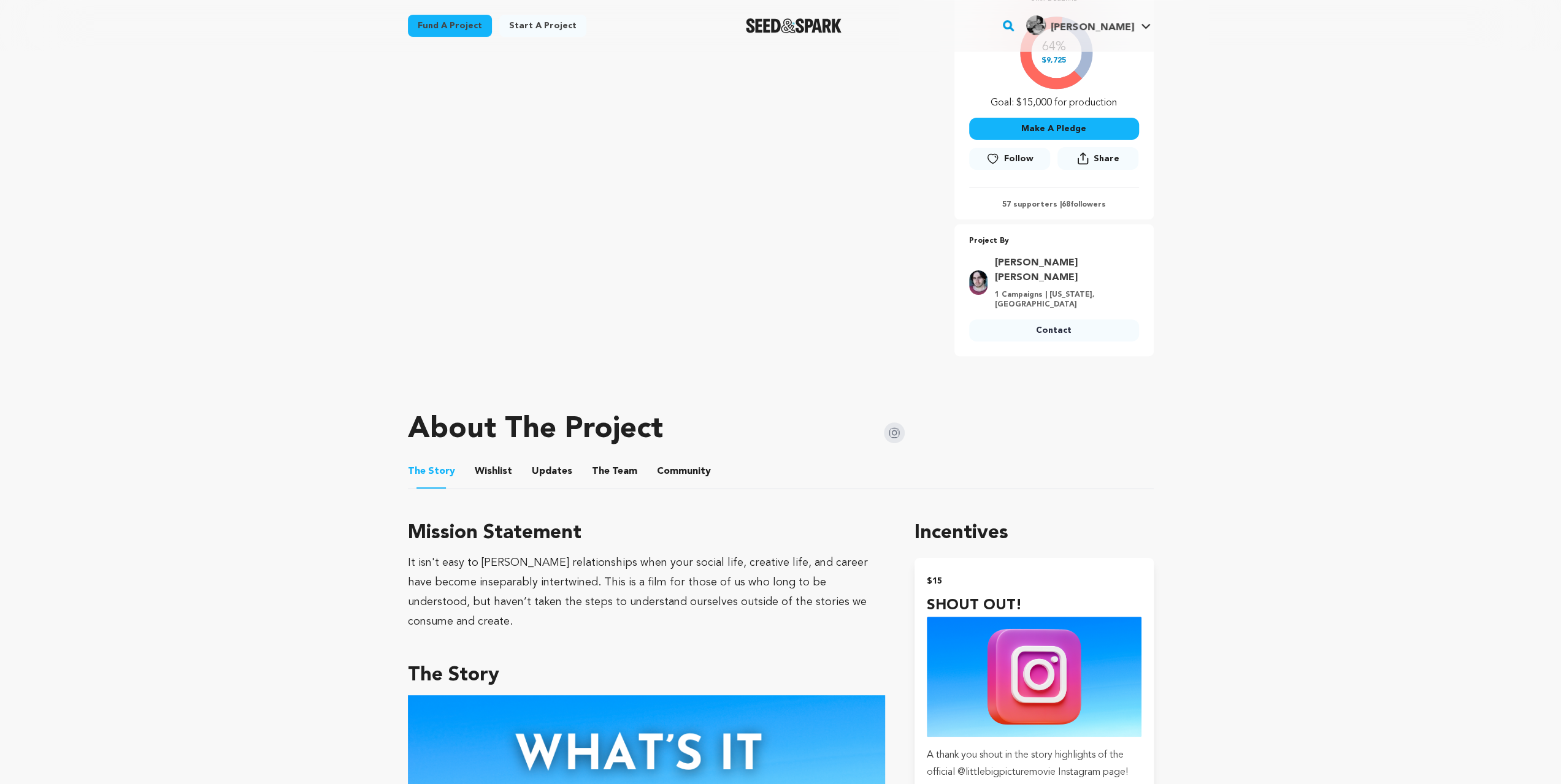
click at [484, 459] on button "Wishlist" at bounding box center [493, 474] width 29 height 29
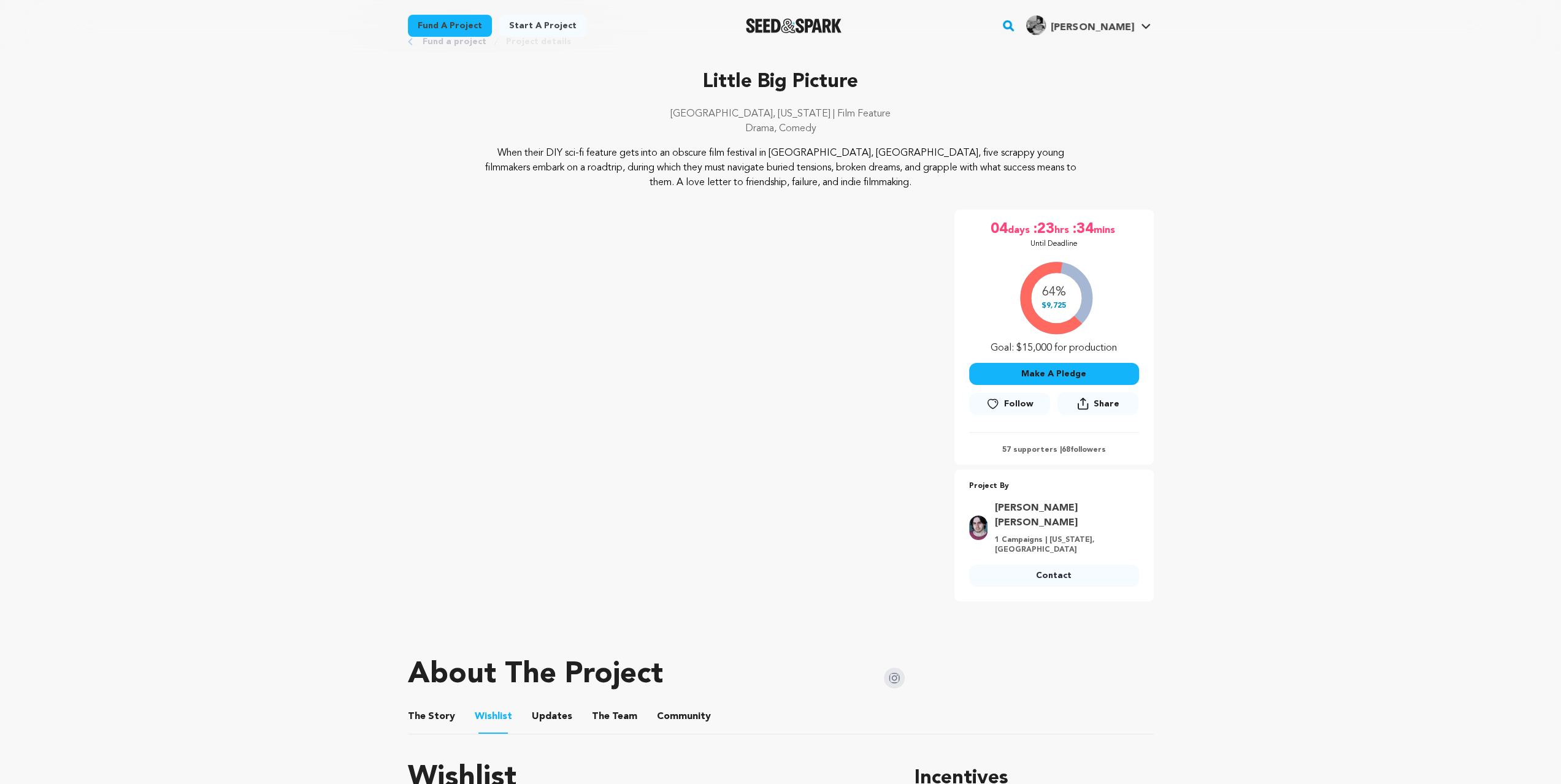
scroll to position [122, 0]
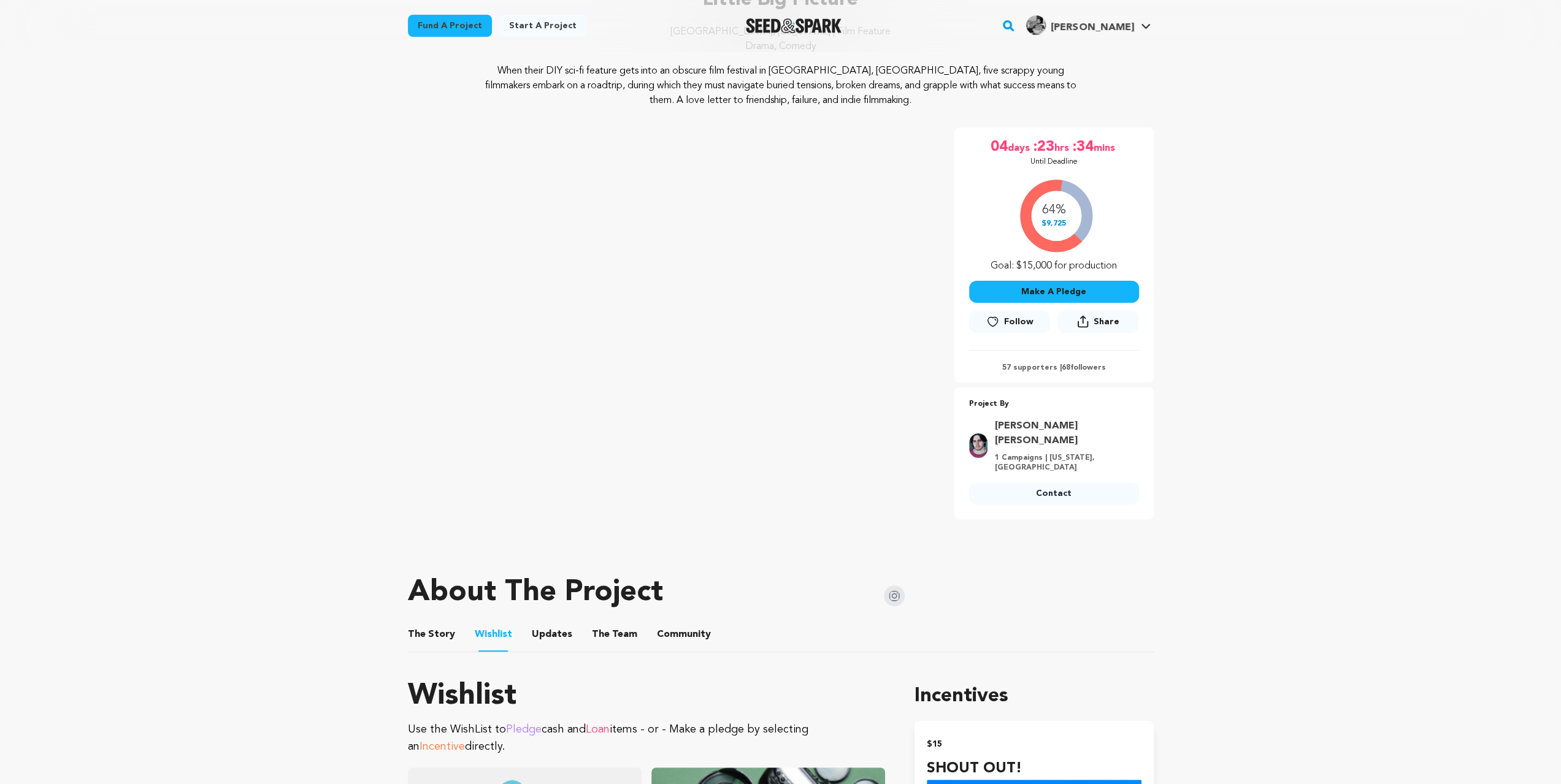
click at [601, 622] on button "The Team" at bounding box center [614, 637] width 29 height 29
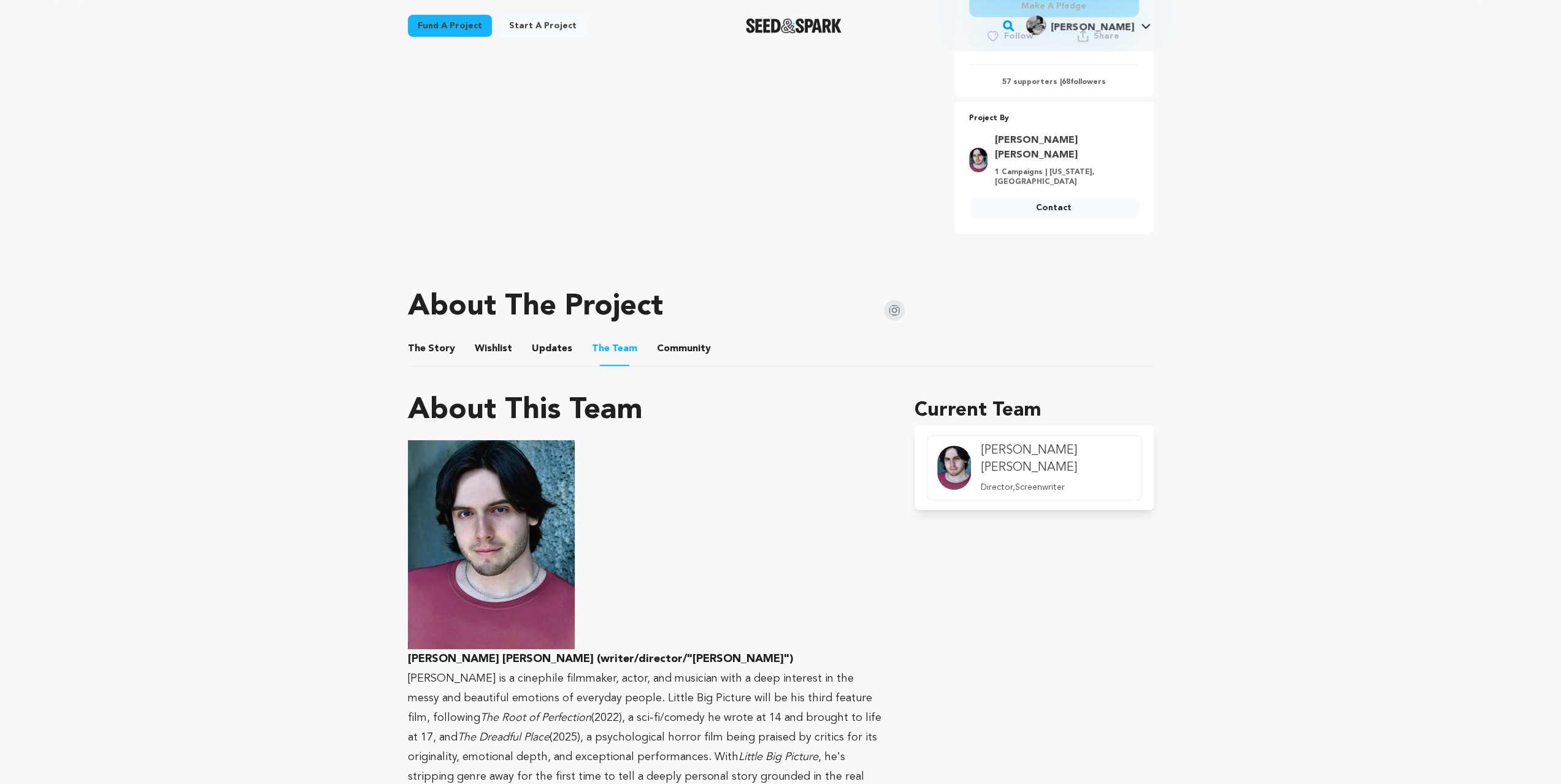
scroll to position [408, 0]
click at [434, 337] on button "The Story" at bounding box center [431, 352] width 29 height 29
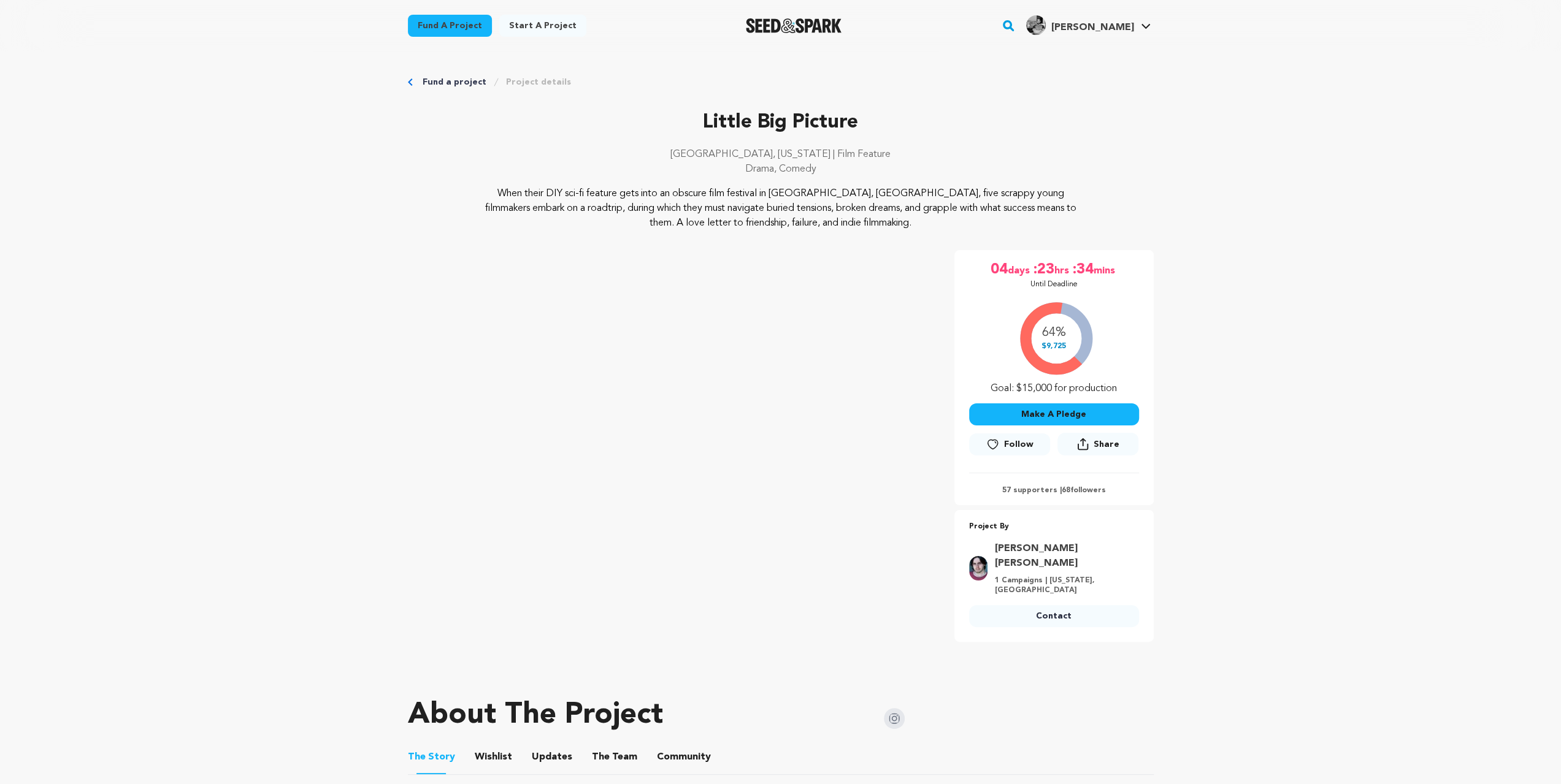
click at [890, 708] on img at bounding box center [894, 718] width 21 height 21
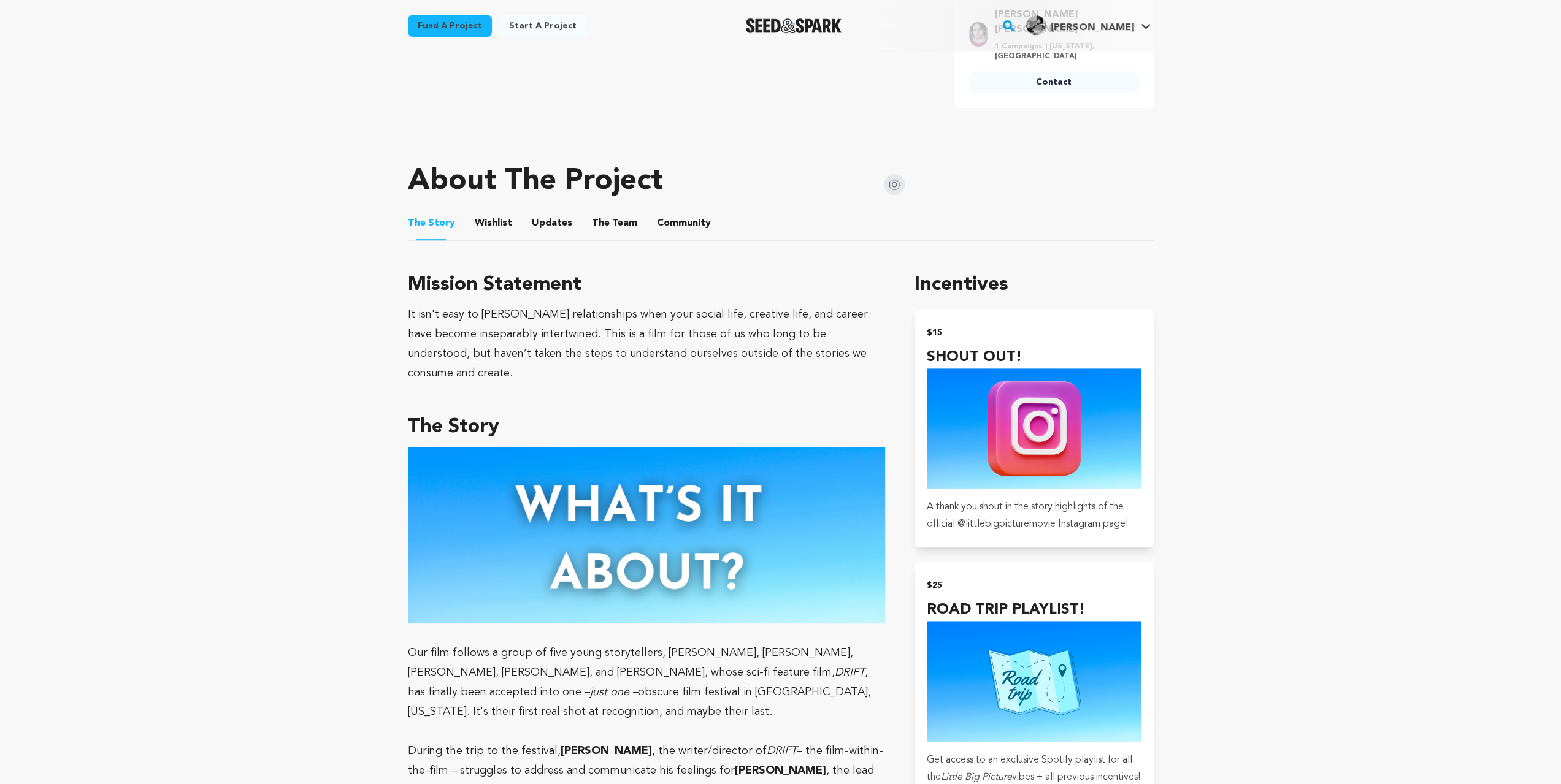
scroll to position [572, 0]
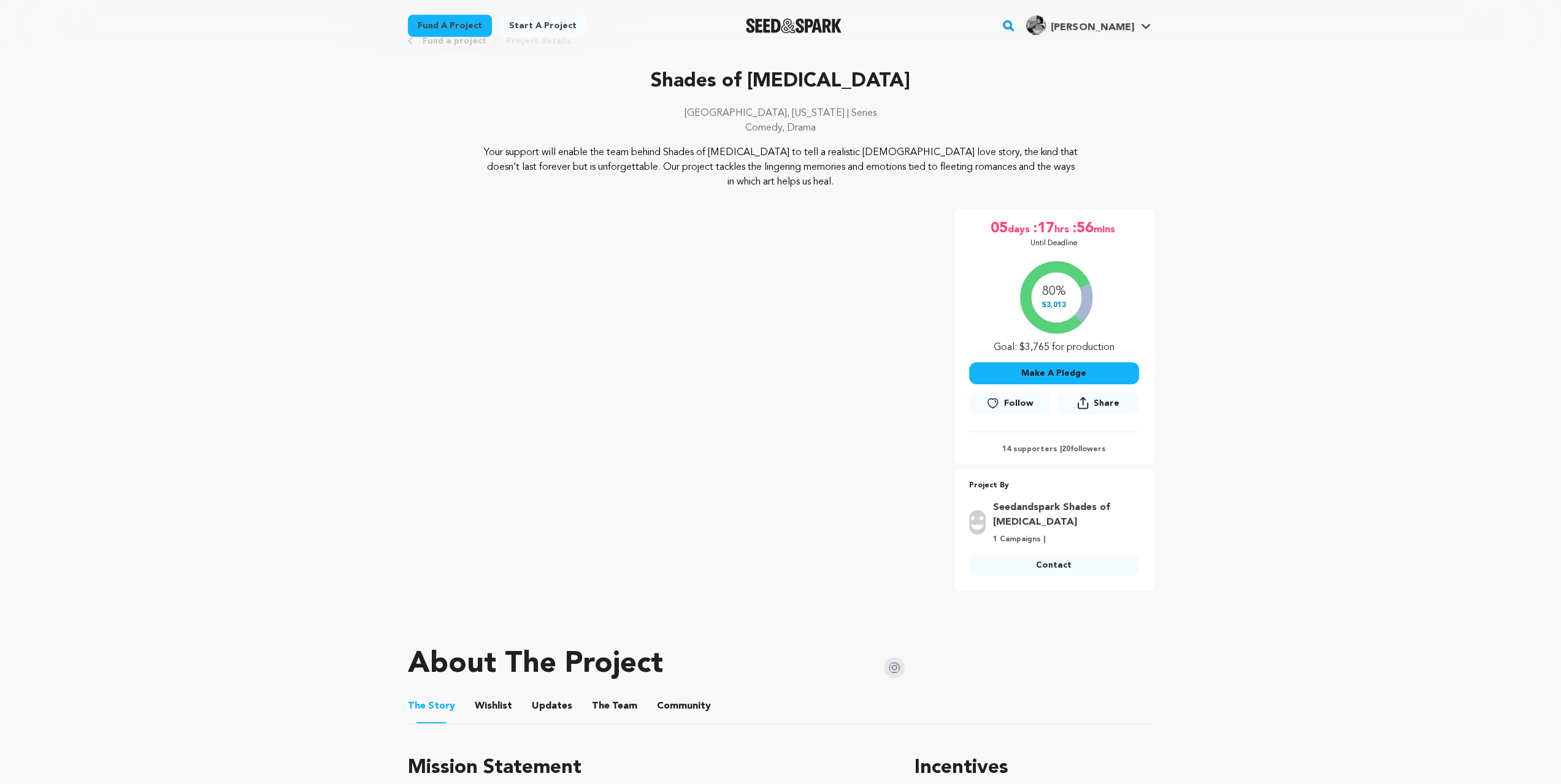
scroll to position [450, 0]
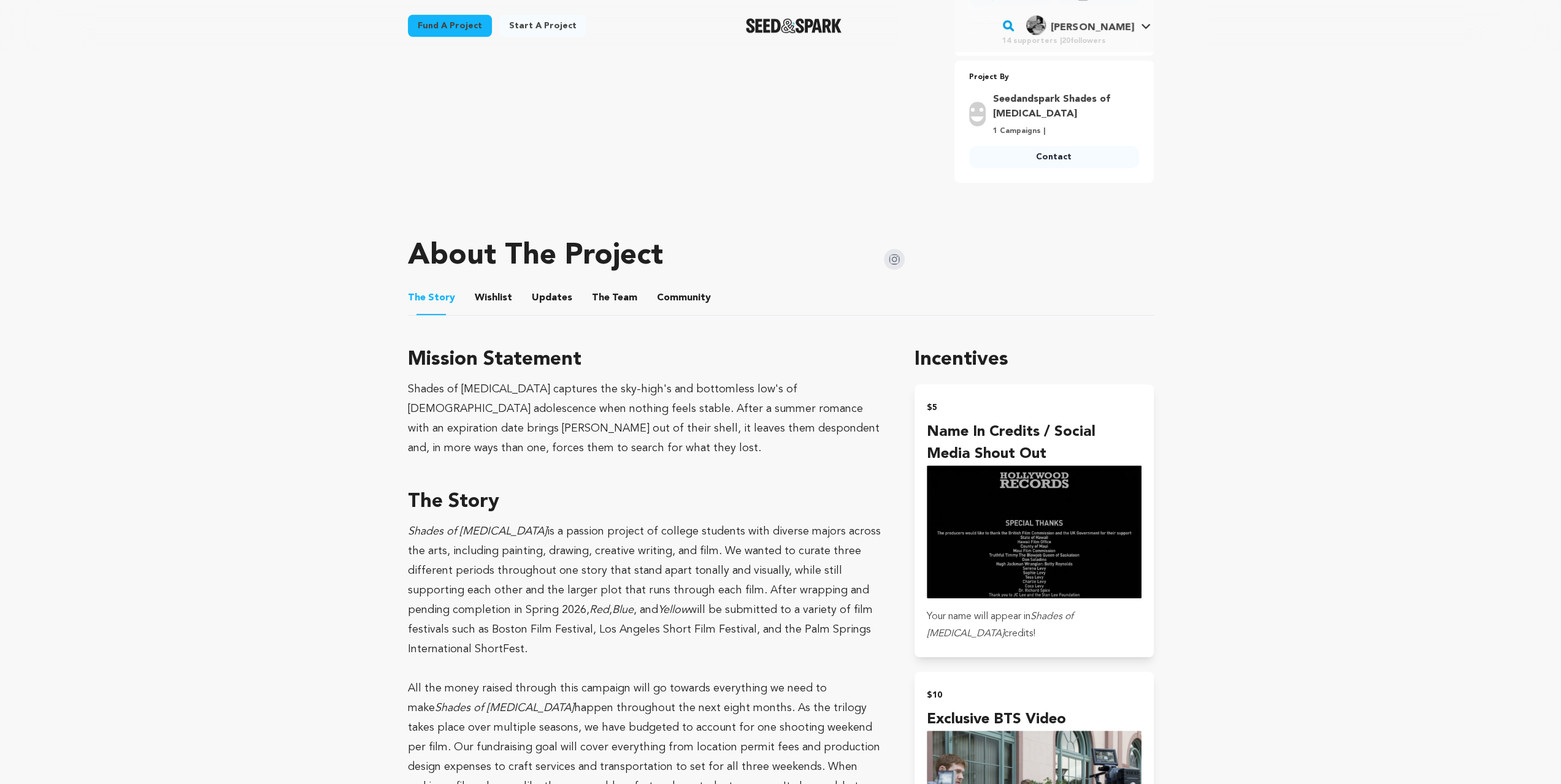
click at [494, 296] on button "Wishlist" at bounding box center [493, 300] width 29 height 29
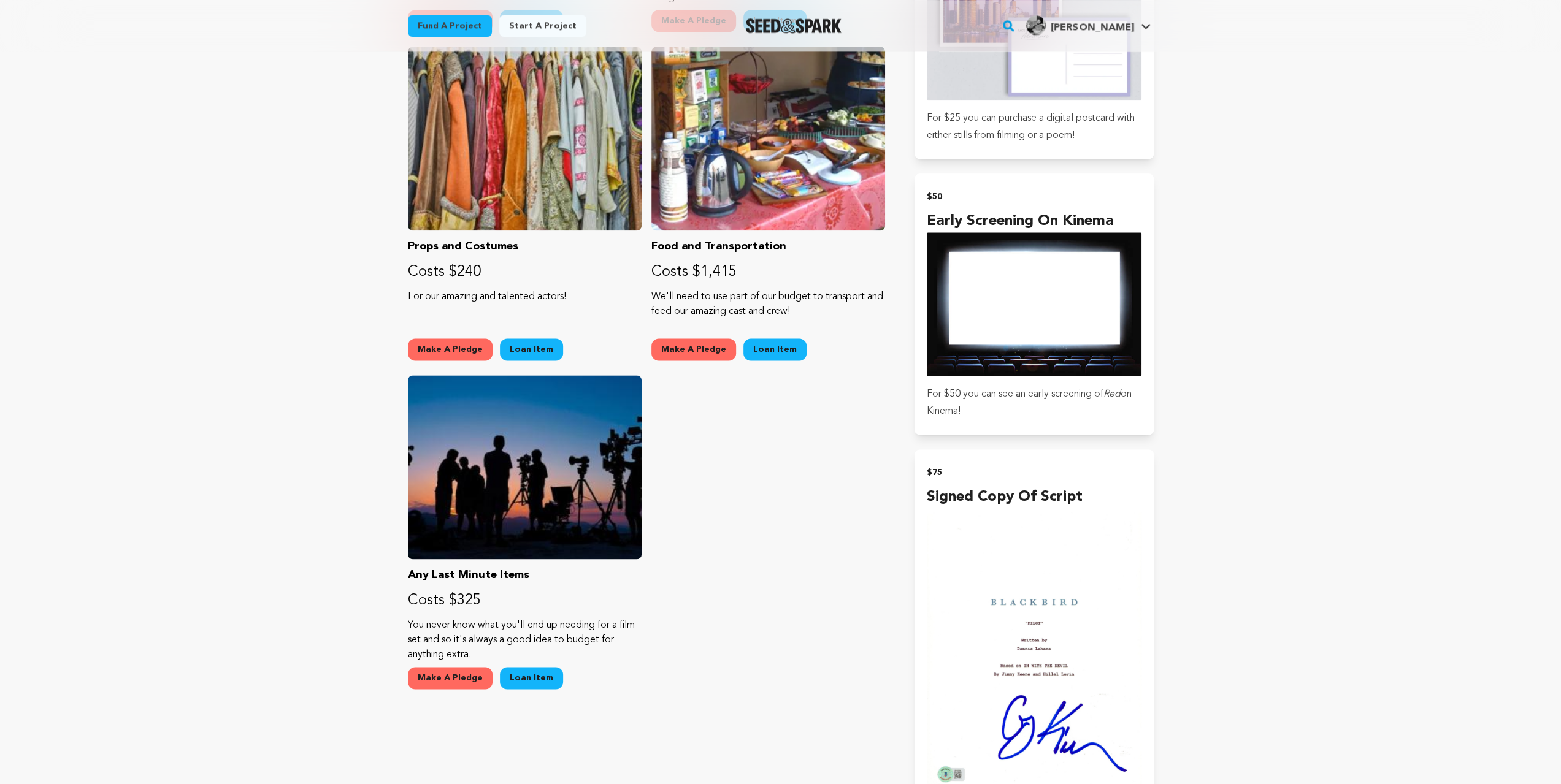
scroll to position [1512, 0]
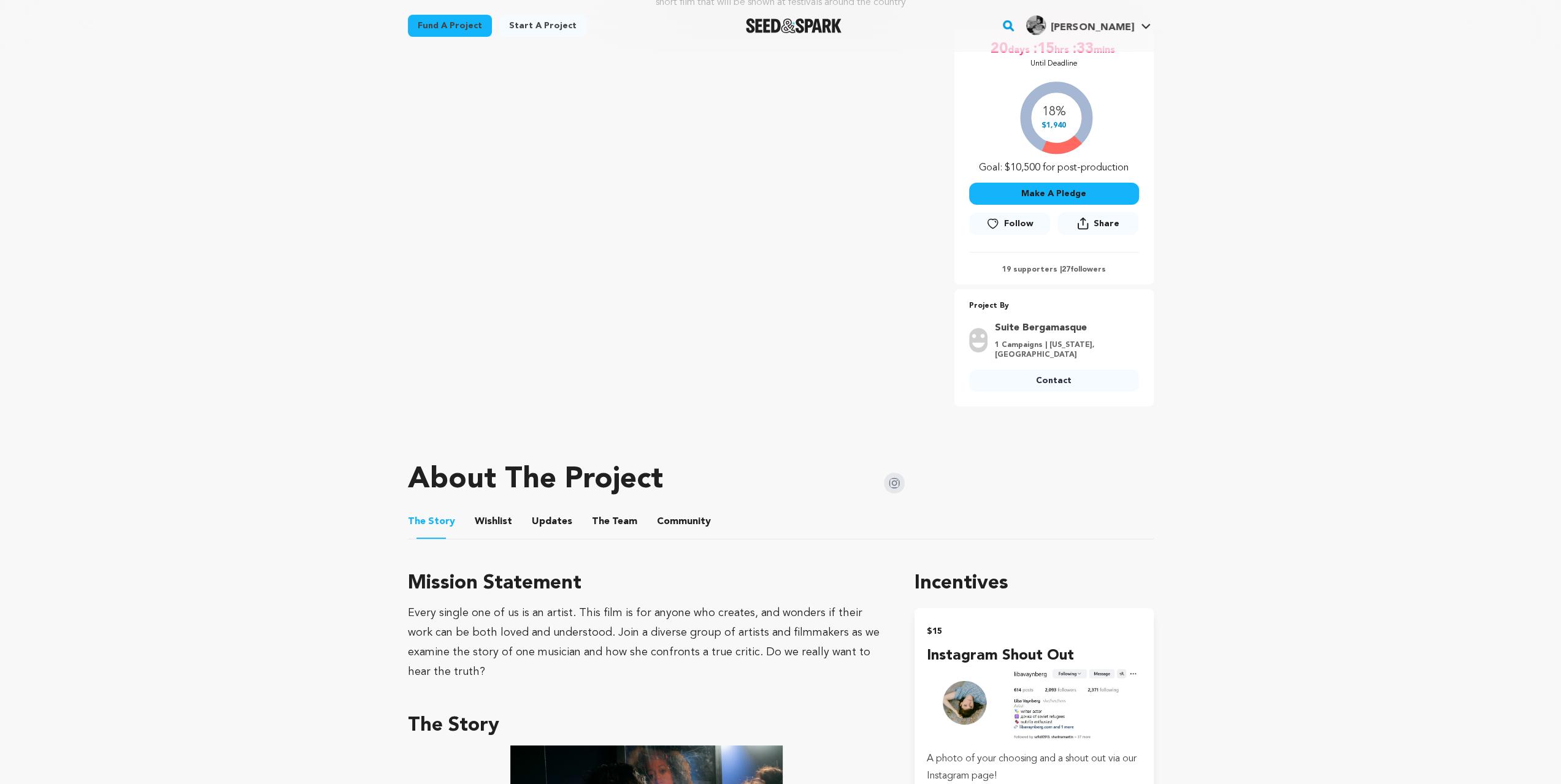
scroll to position [245, 0]
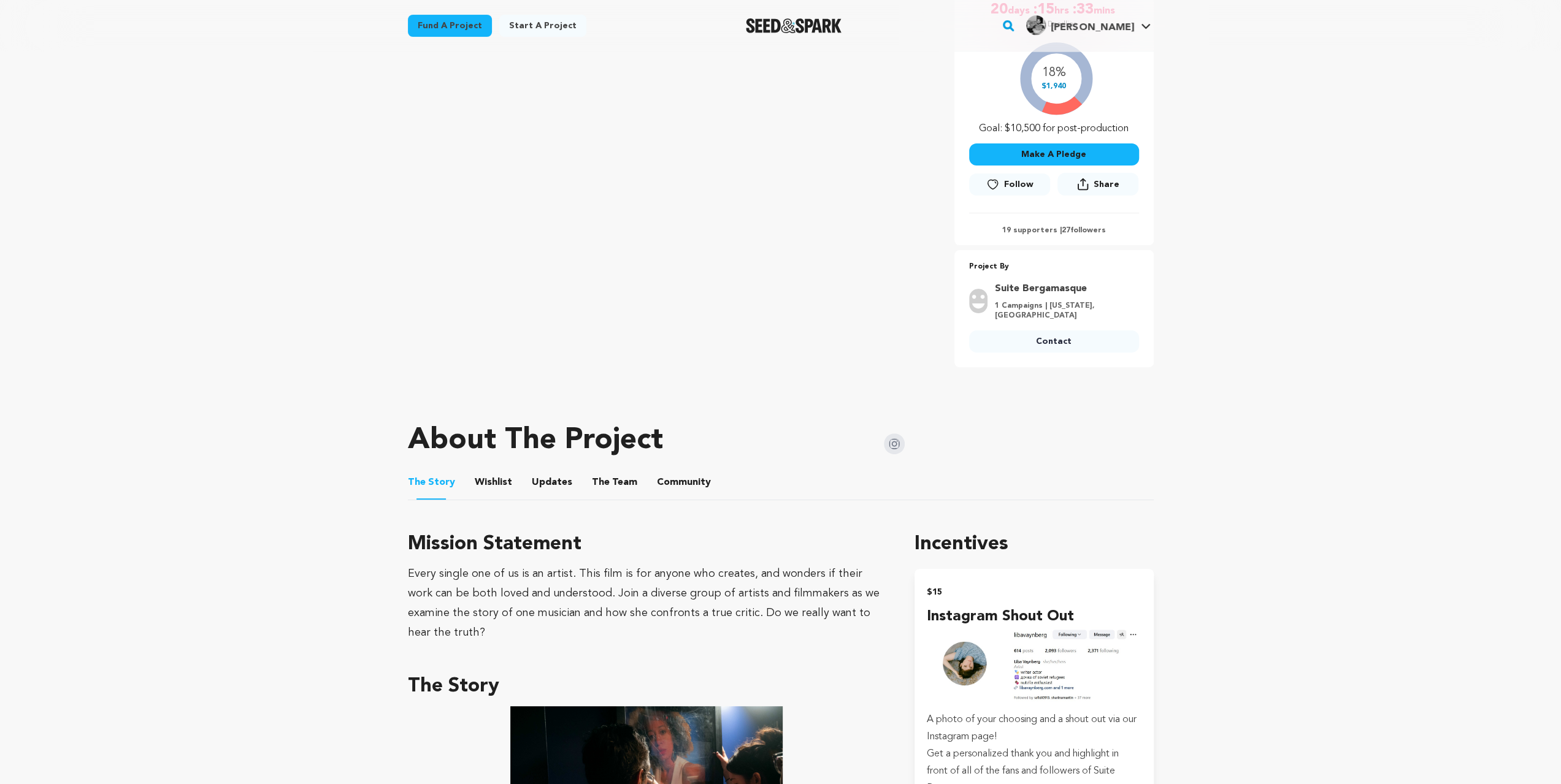
click at [490, 475] on button "Wishlist" at bounding box center [493, 485] width 29 height 29
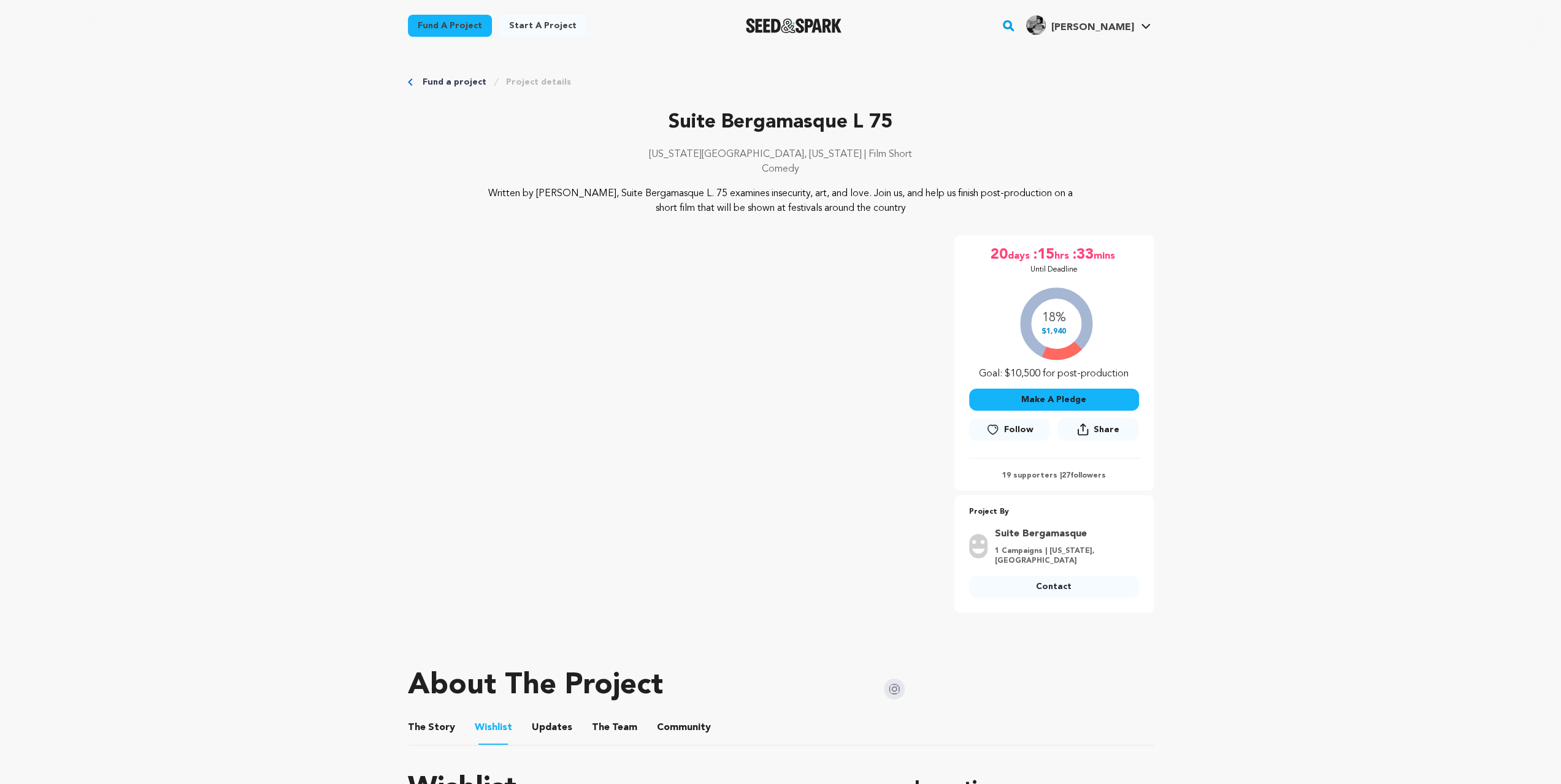
click at [900, 686] on img at bounding box center [894, 689] width 21 height 21
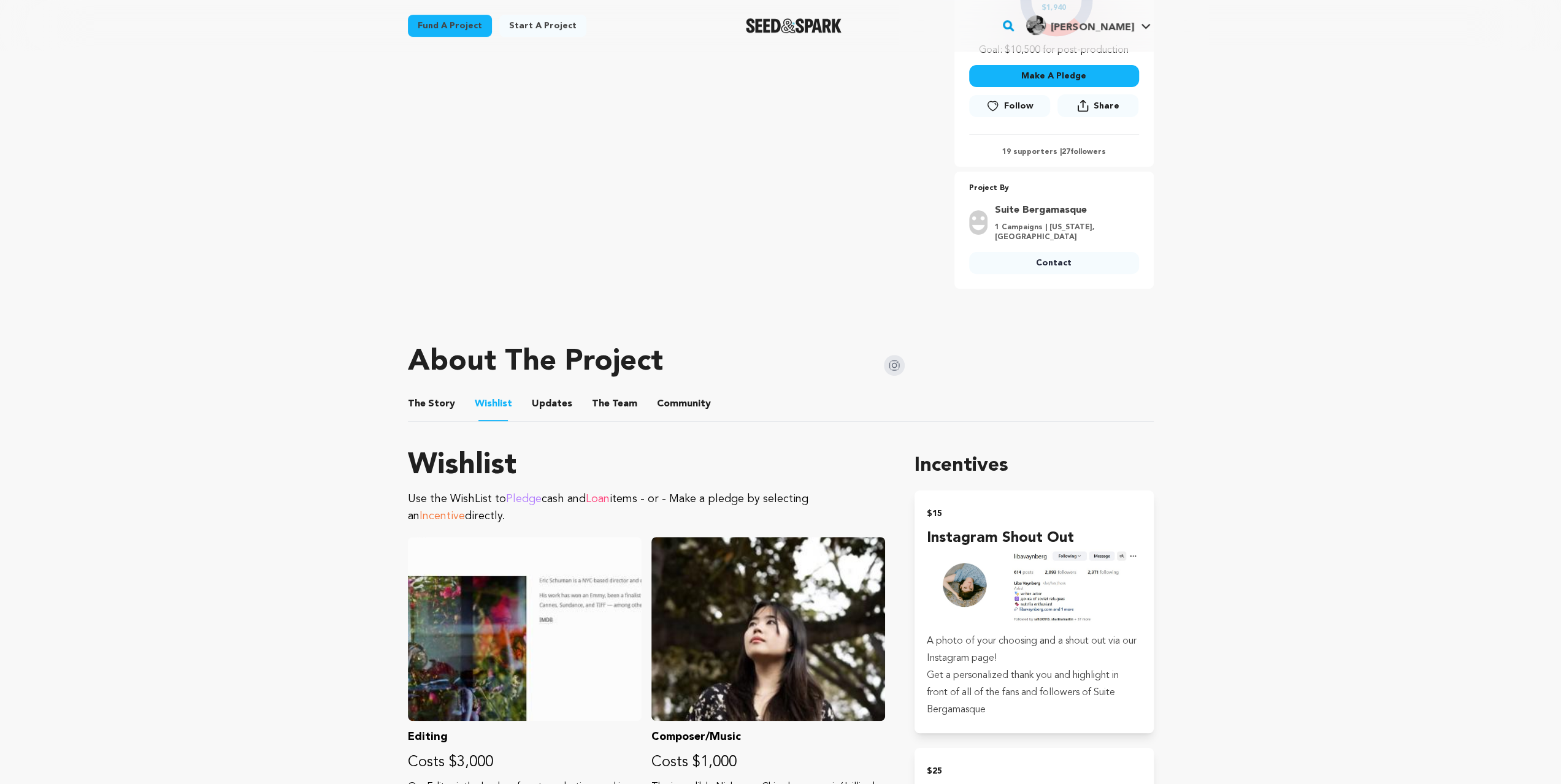
scroll to position [368, 0]
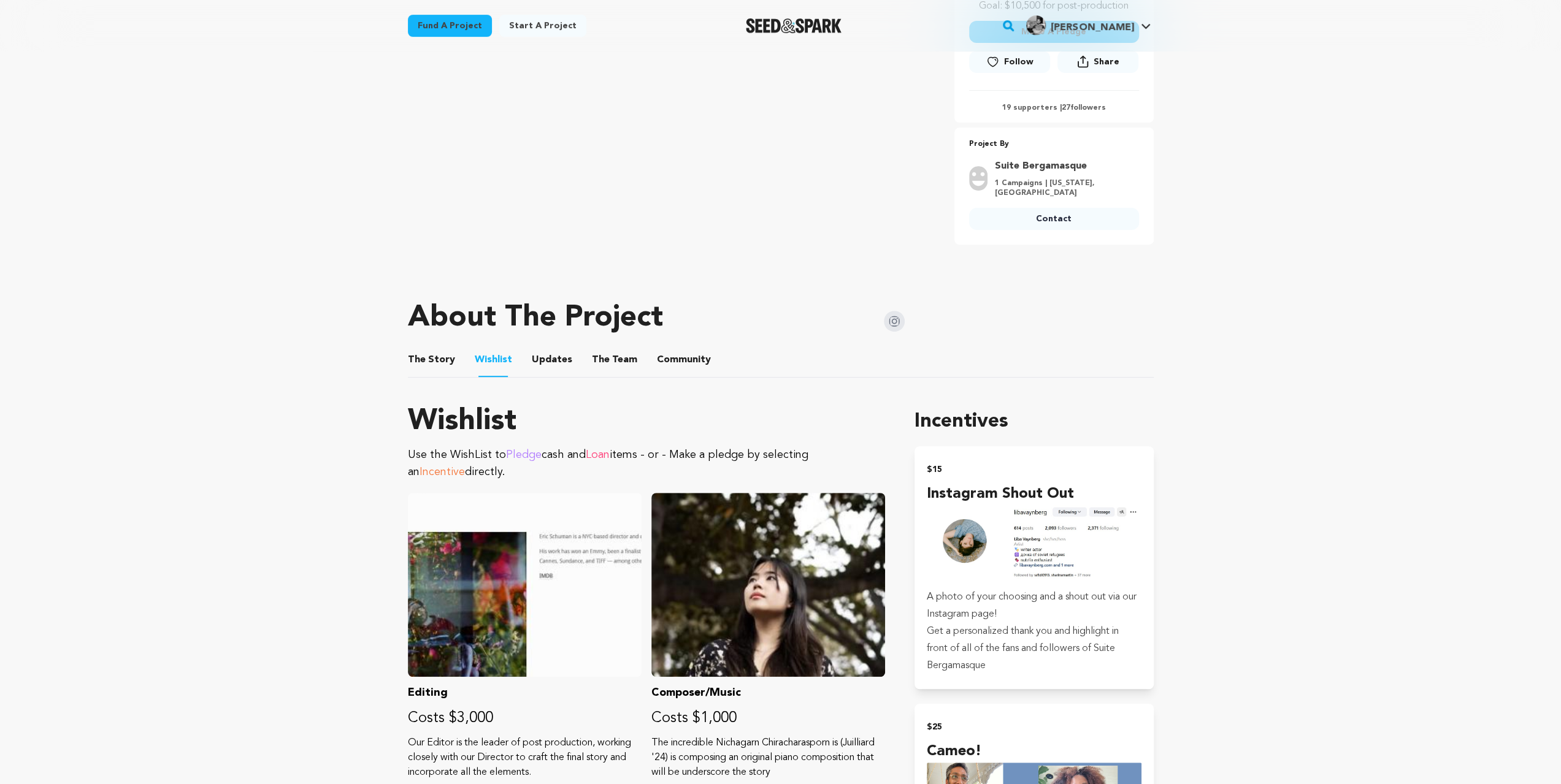
click at [612, 354] on button "The Team" at bounding box center [614, 362] width 29 height 29
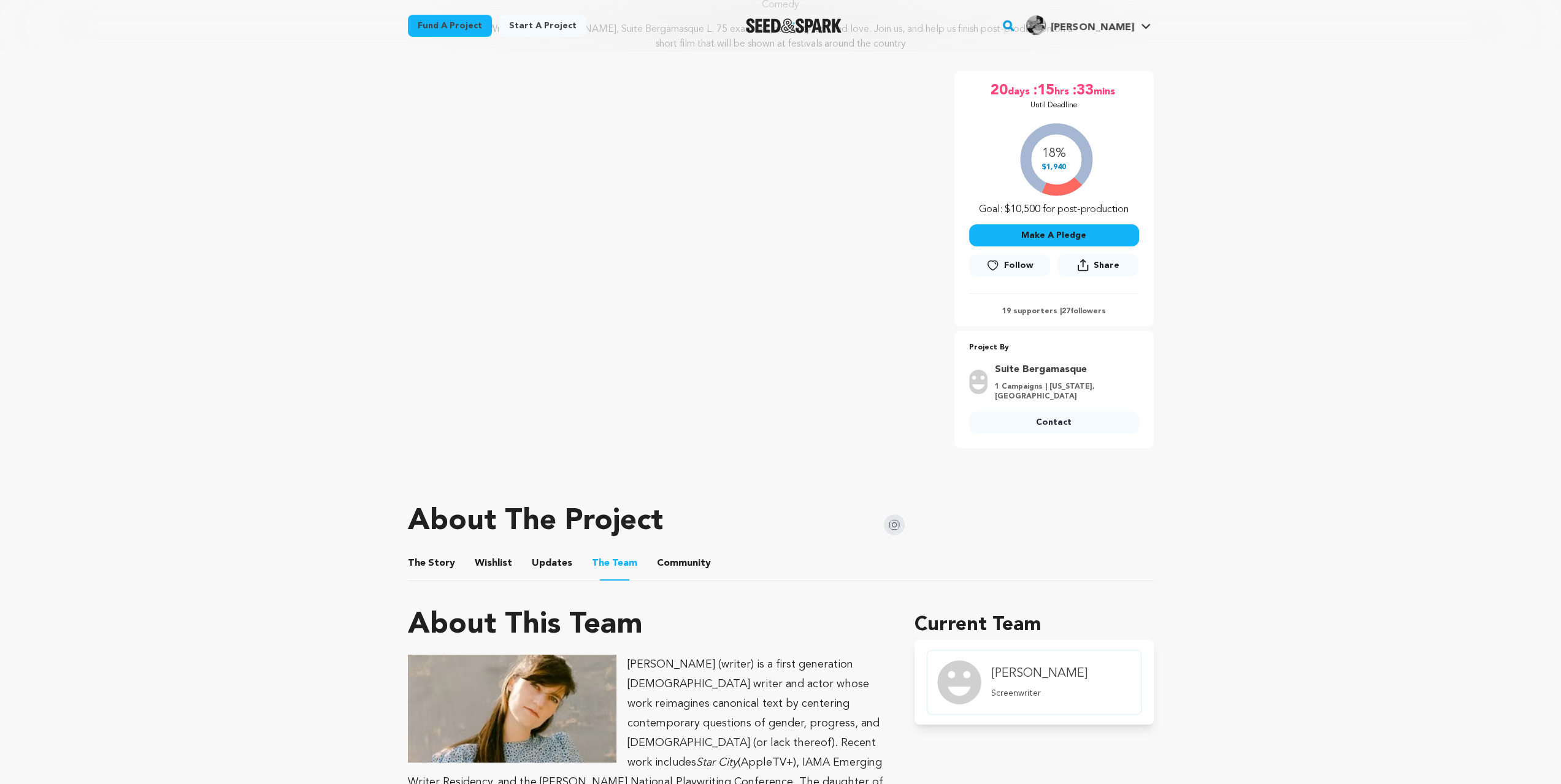
scroll to position [408, 0]
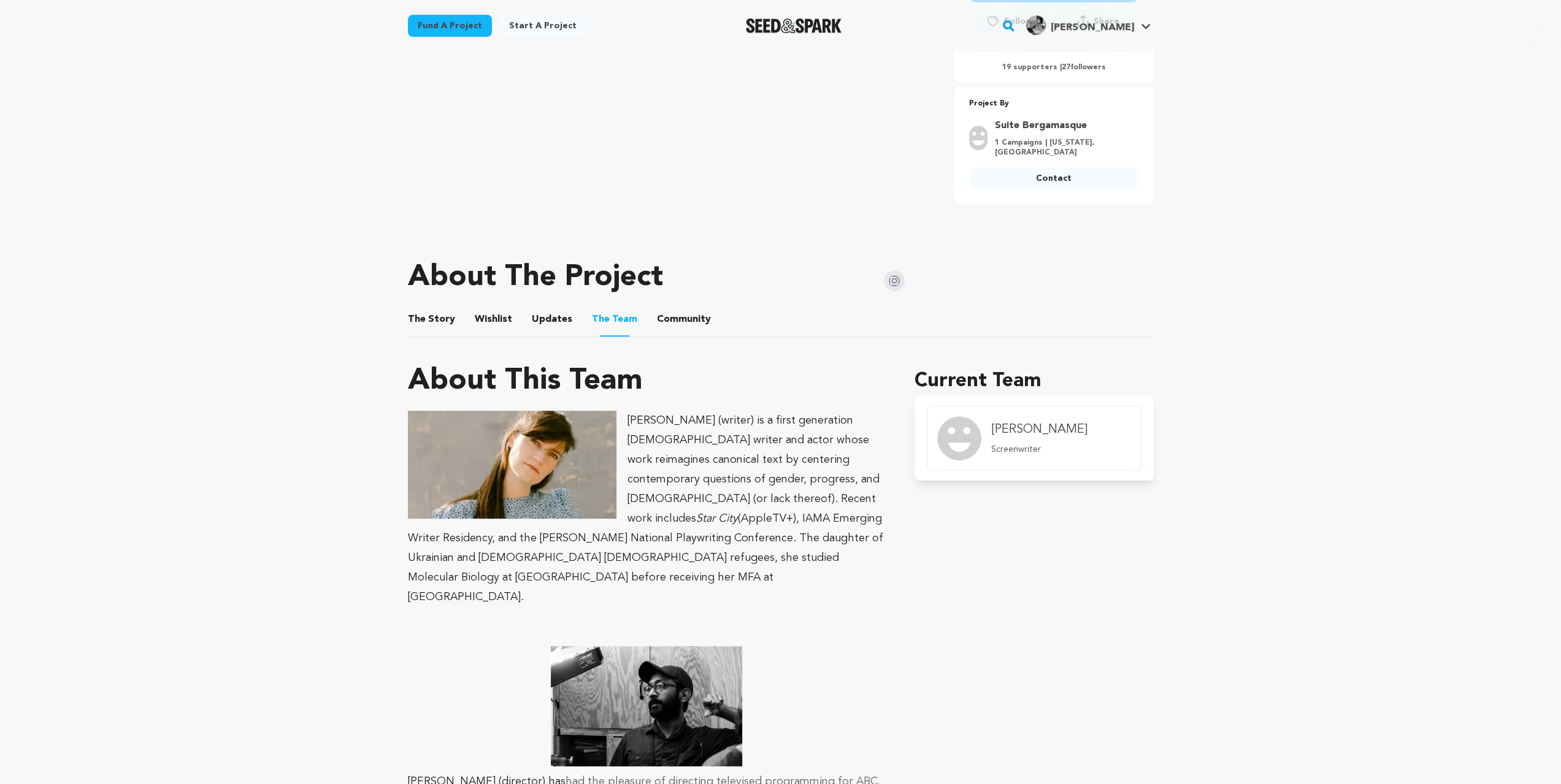
click at [437, 330] on button "The Story" at bounding box center [431, 322] width 29 height 29
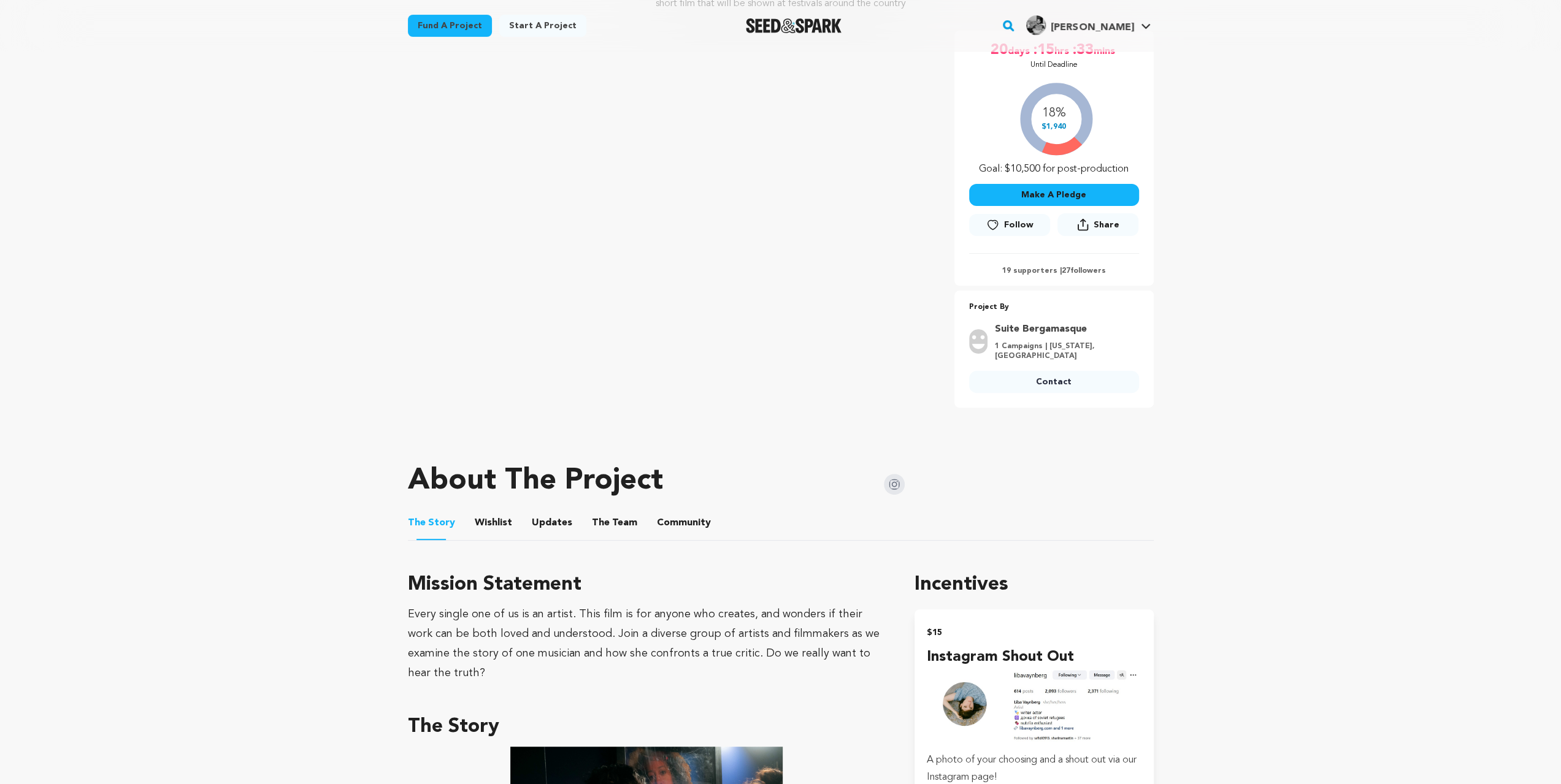
scroll to position [204, 0]
click at [484, 513] on button "Wishlist" at bounding box center [493, 526] width 29 height 29
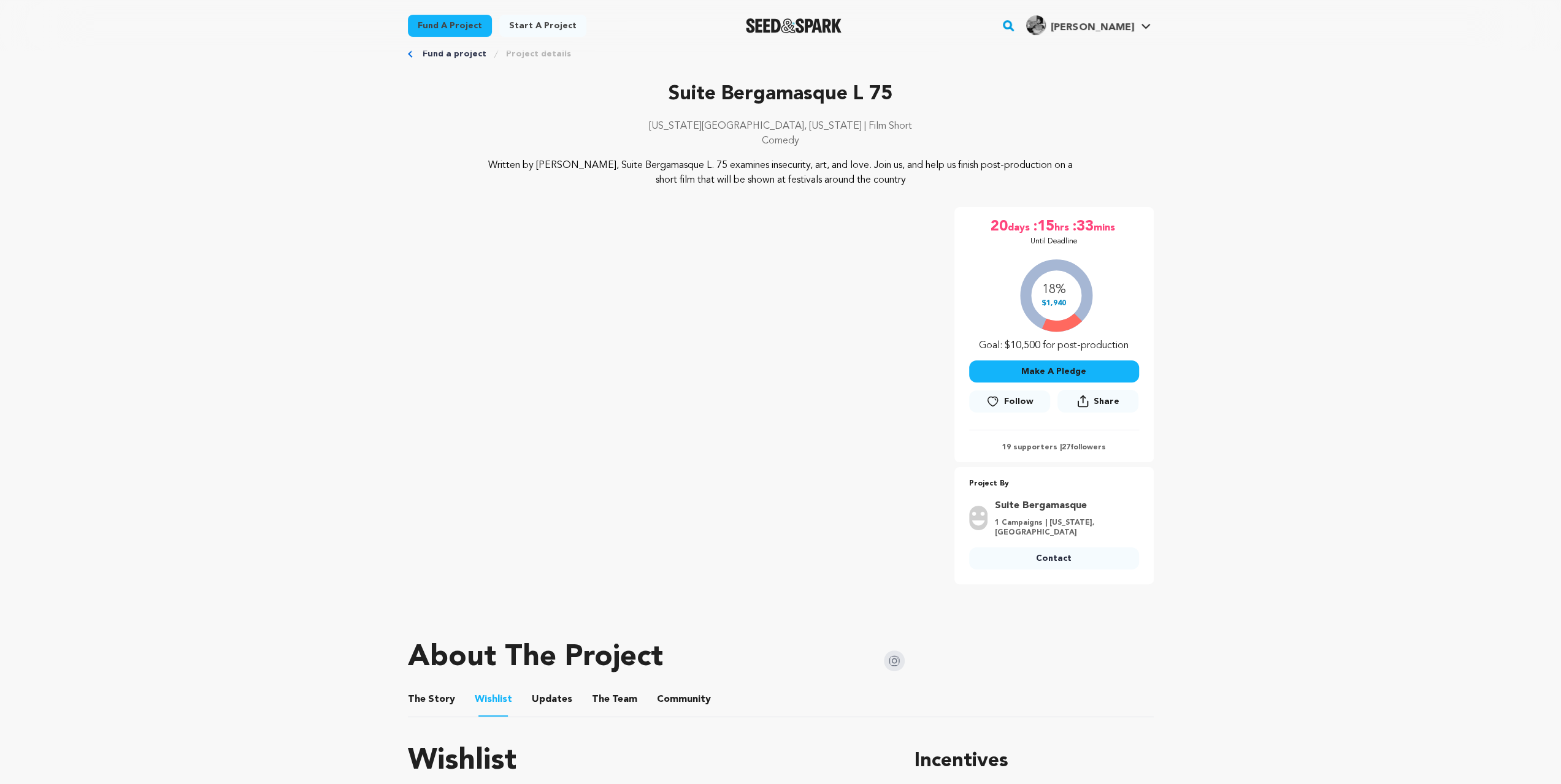
scroll to position [40, 0]
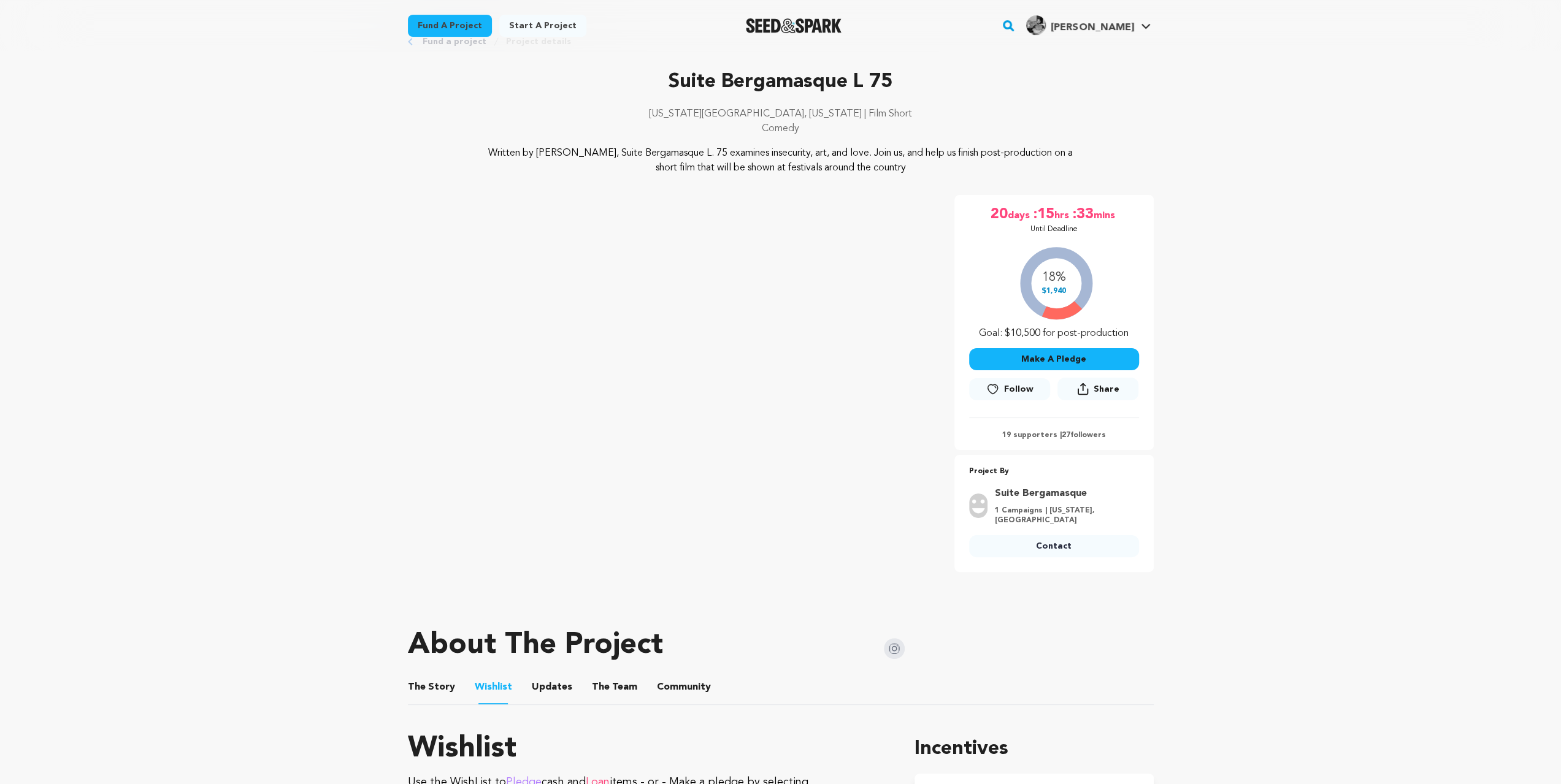
click at [438, 684] on button "The Story" at bounding box center [431, 690] width 29 height 29
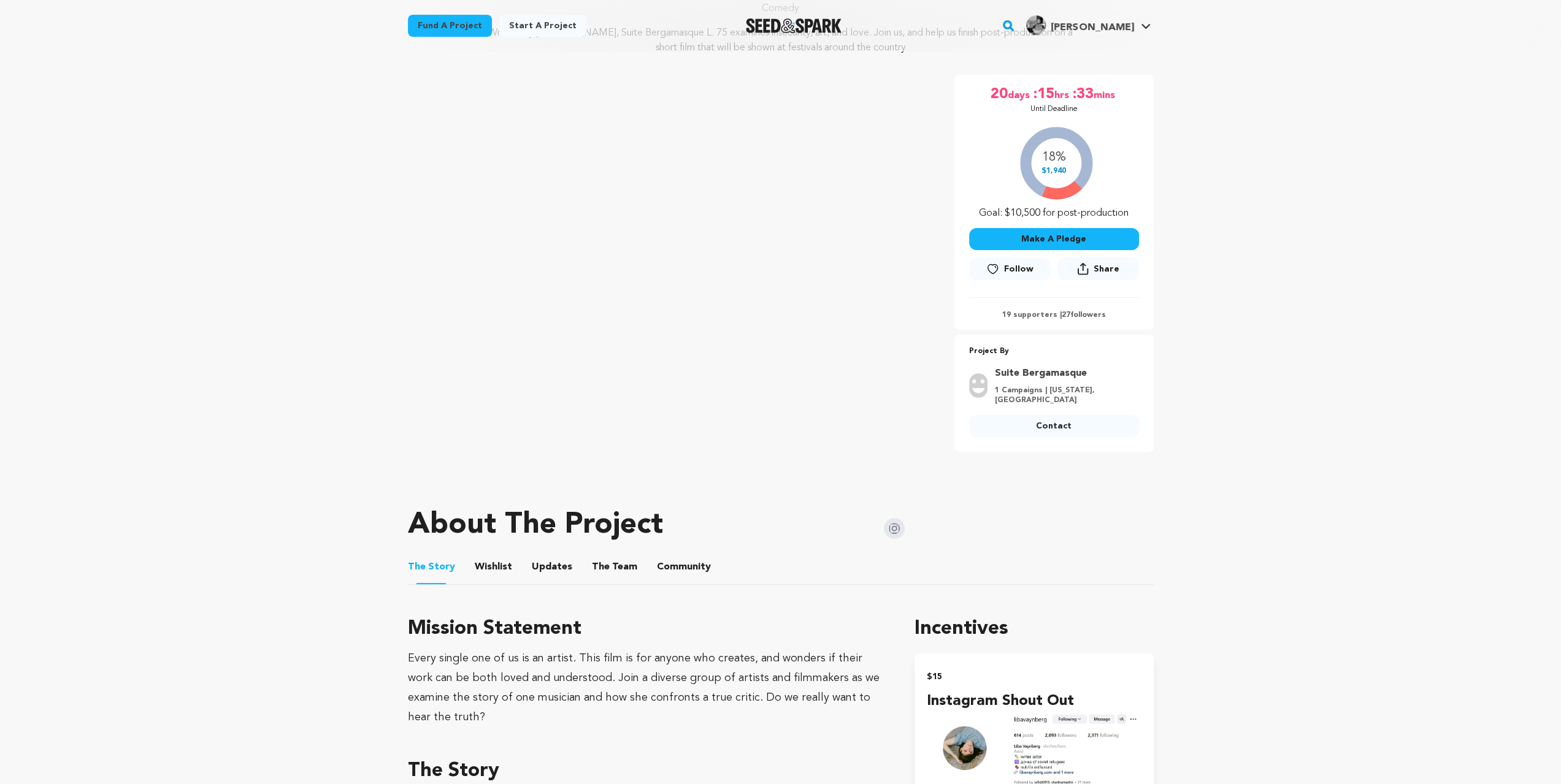
scroll to position [368, 0]
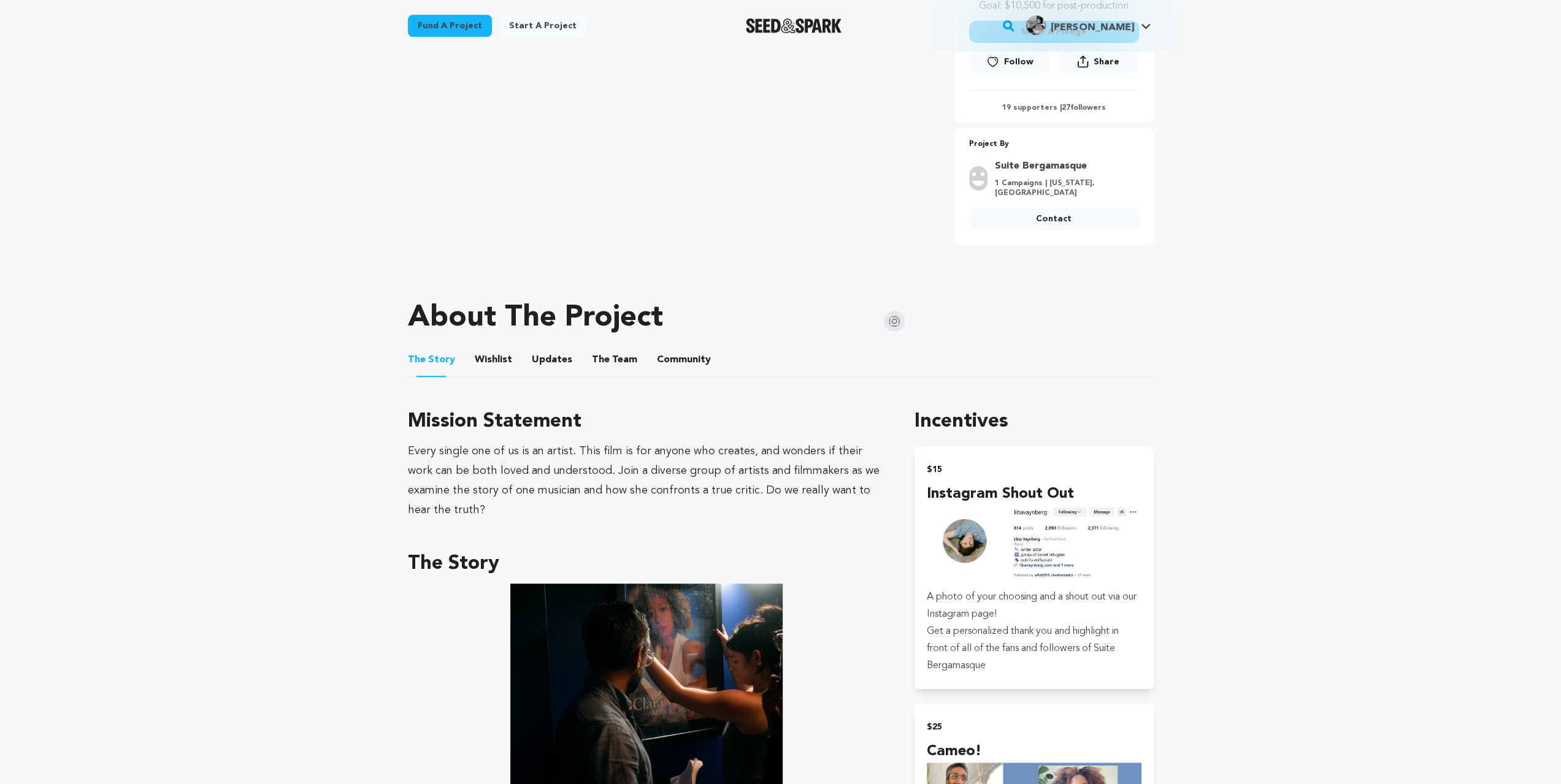
click at [604, 362] on button "The Team" at bounding box center [614, 362] width 29 height 29
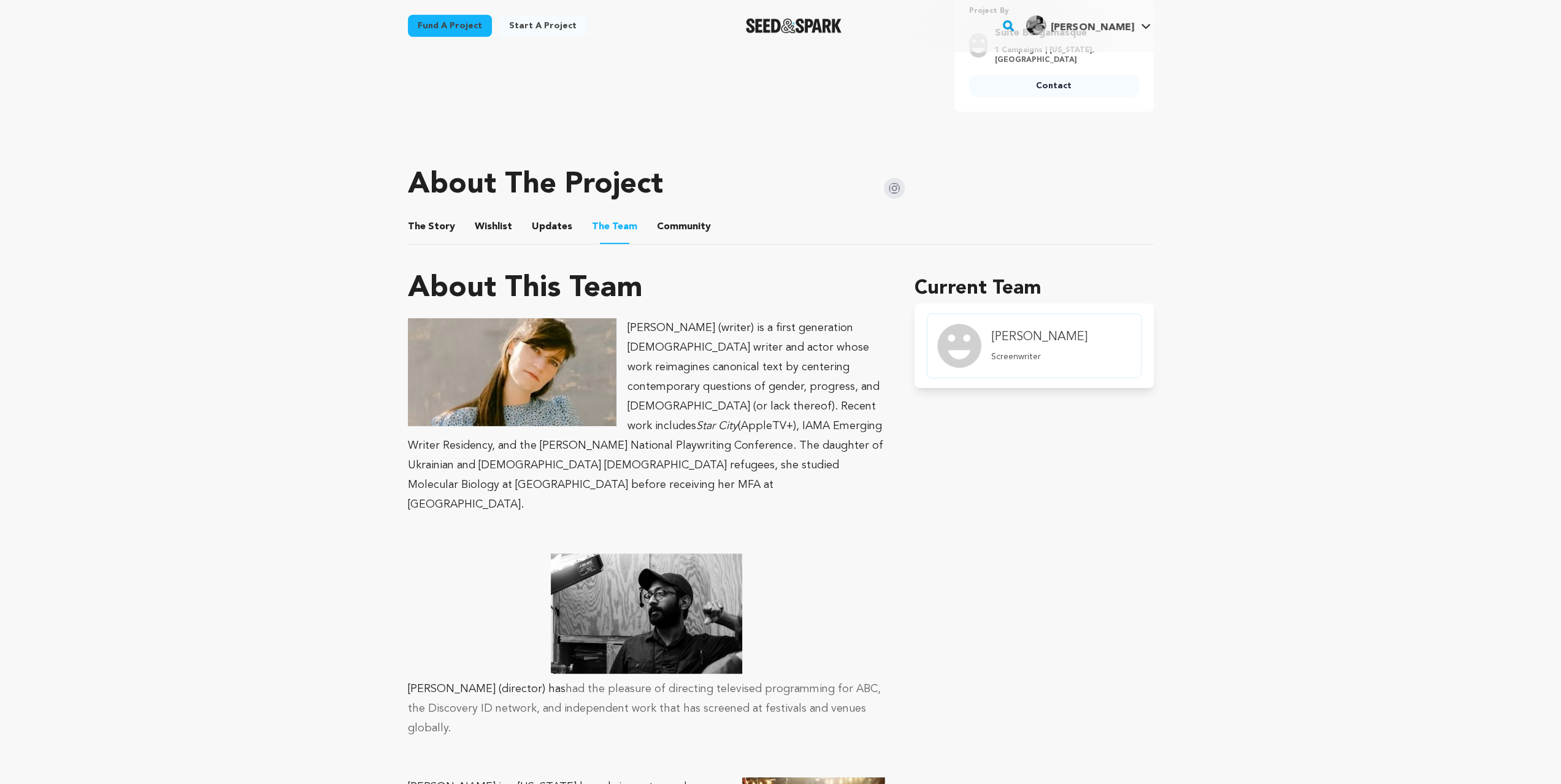
scroll to position [695, 0]
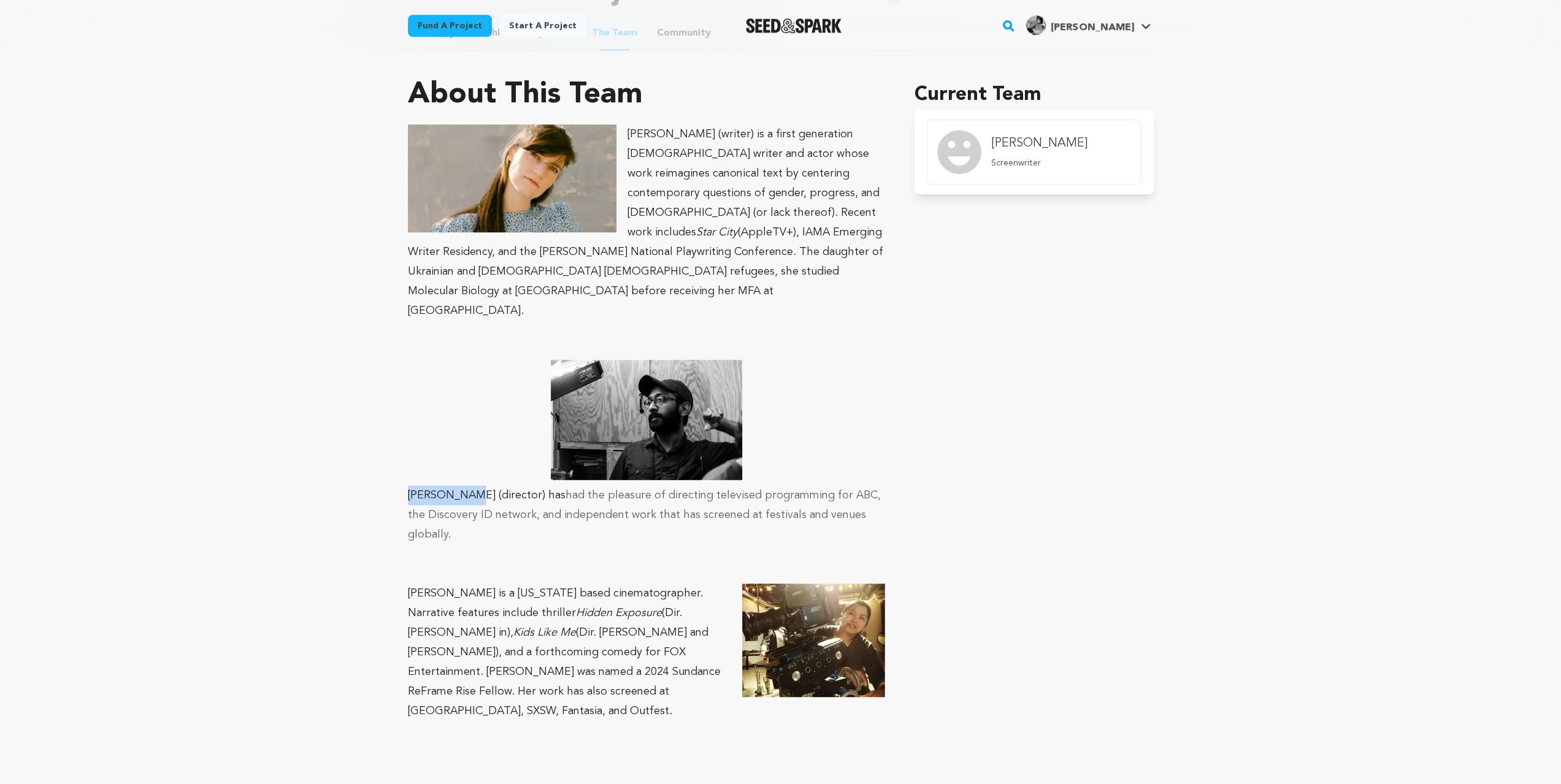
drag, startPoint x: 391, startPoint y: 456, endPoint x: 457, endPoint y: 454, distance: 66.0
click at [457, 454] on div "Fund a project Project details Suite Bergamasque L 75 New York City, New York |…" at bounding box center [780, 358] width 785 height 2002
copy p "Raj Trivedi"
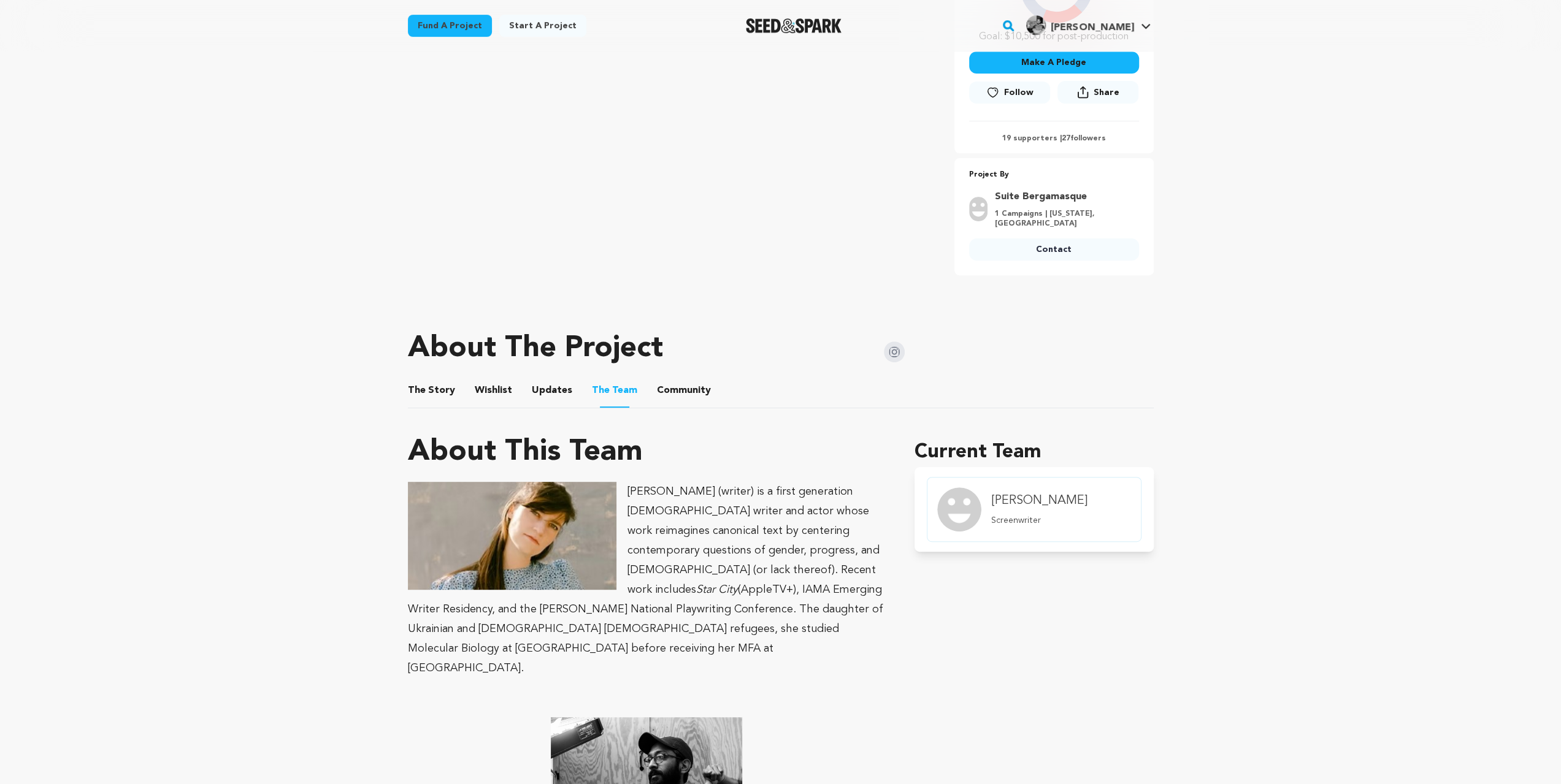
scroll to position [327, 0]
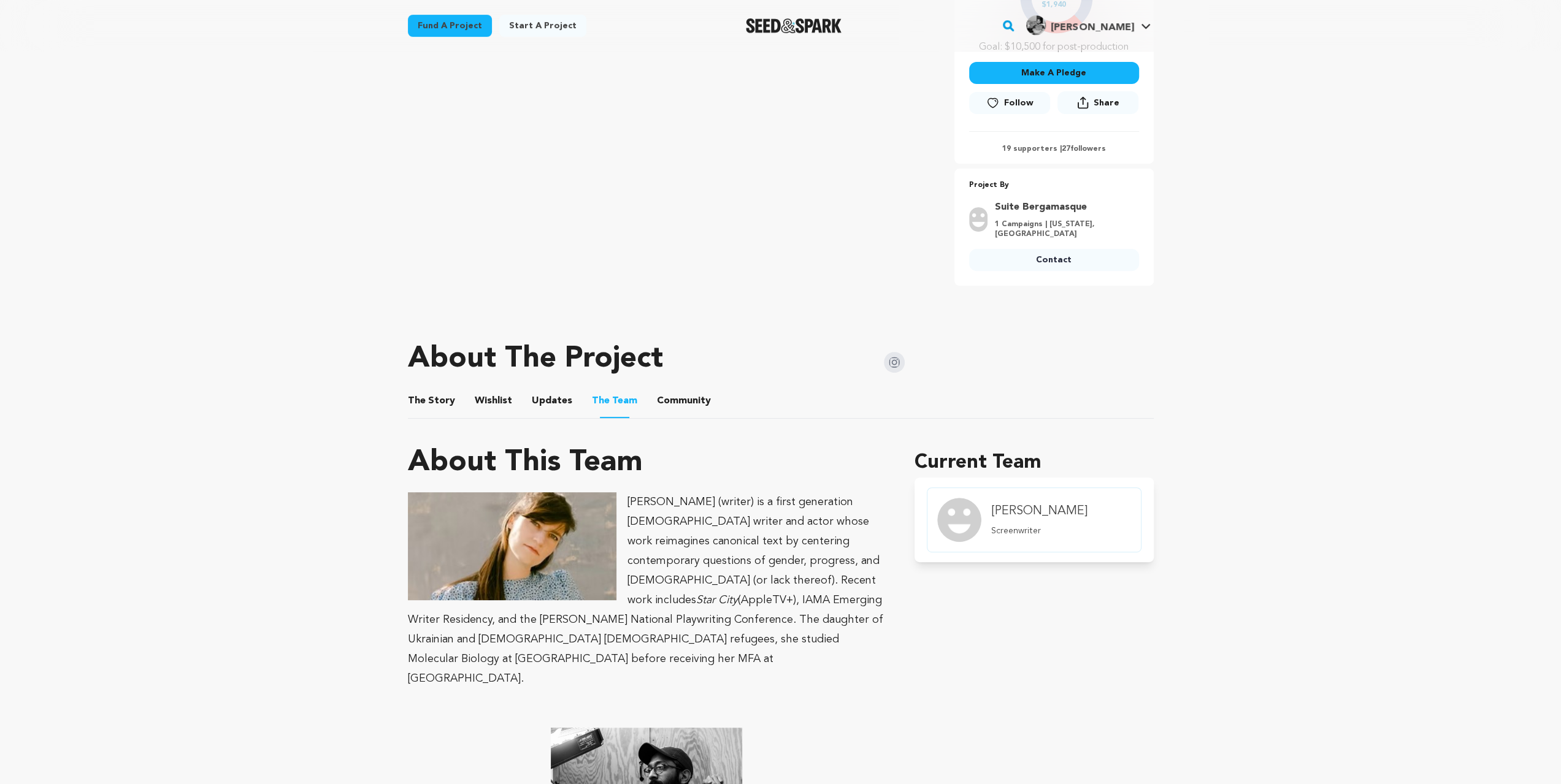
click at [894, 361] on img at bounding box center [894, 363] width 21 height 21
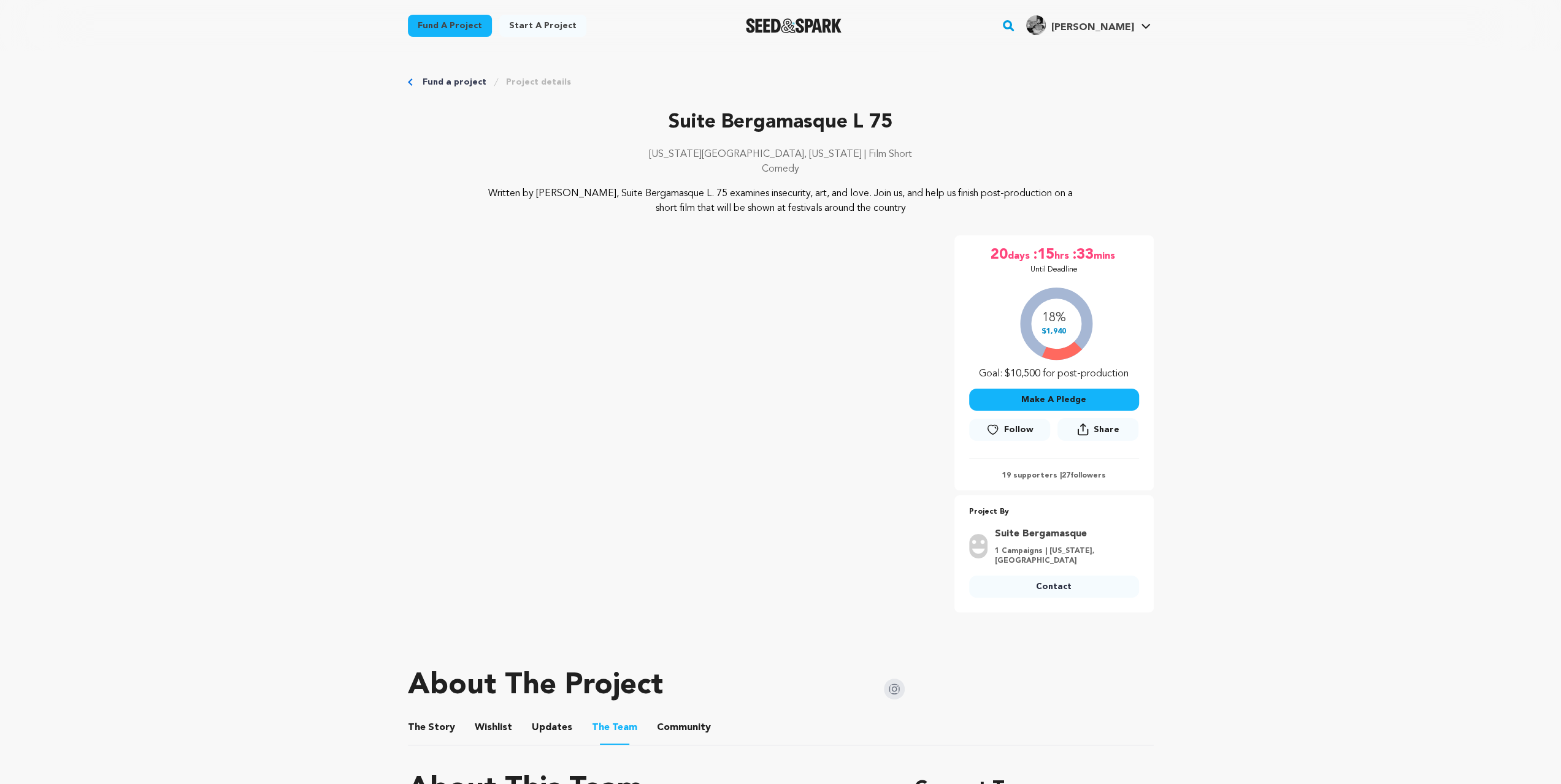
click at [426, 733] on button "The Story" at bounding box center [431, 731] width 29 height 29
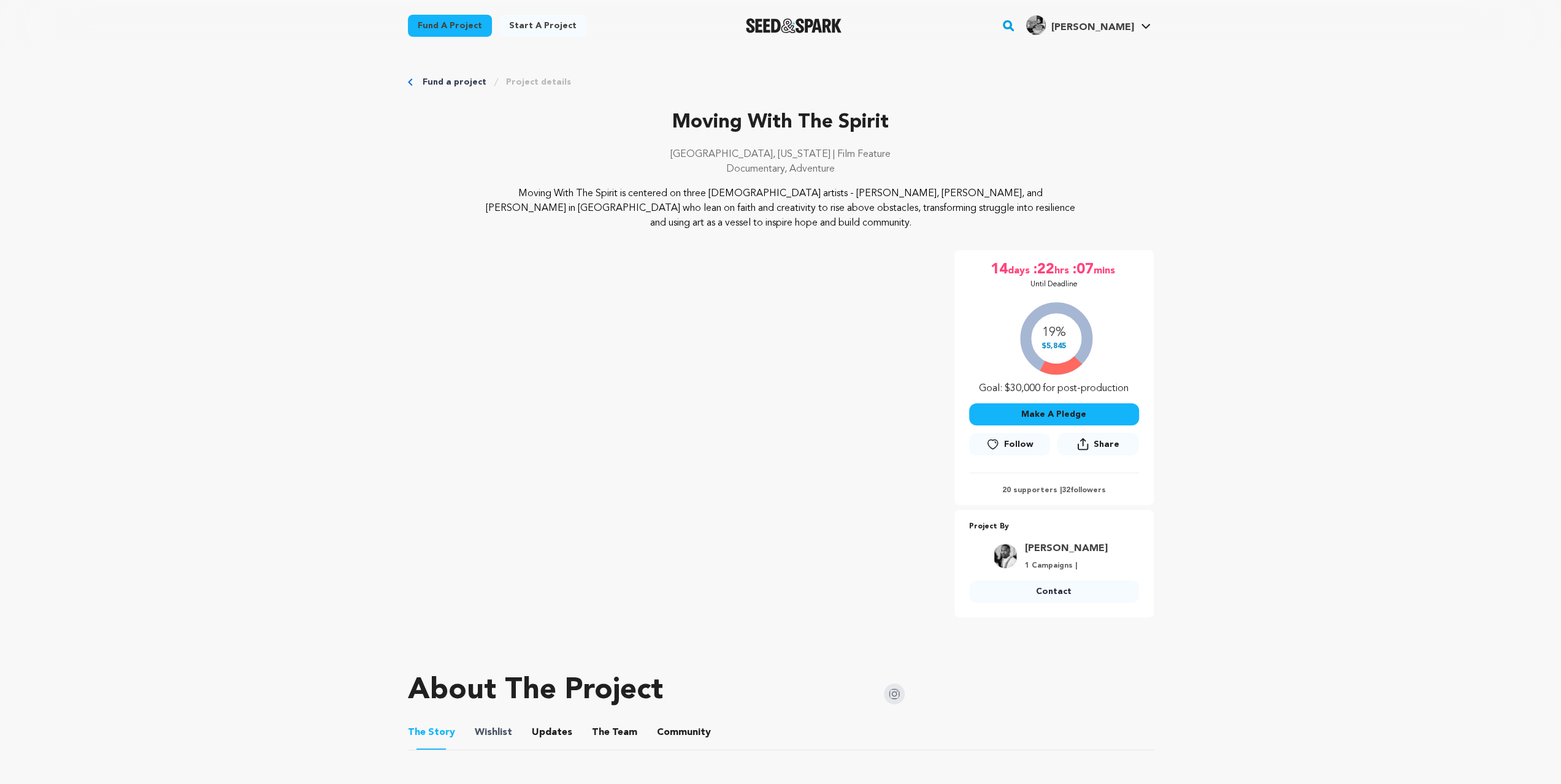
click at [505, 736] on span "Wishlist" at bounding box center [493, 733] width 37 height 15
click at [501, 723] on button "Wishlist" at bounding box center [493, 735] width 29 height 29
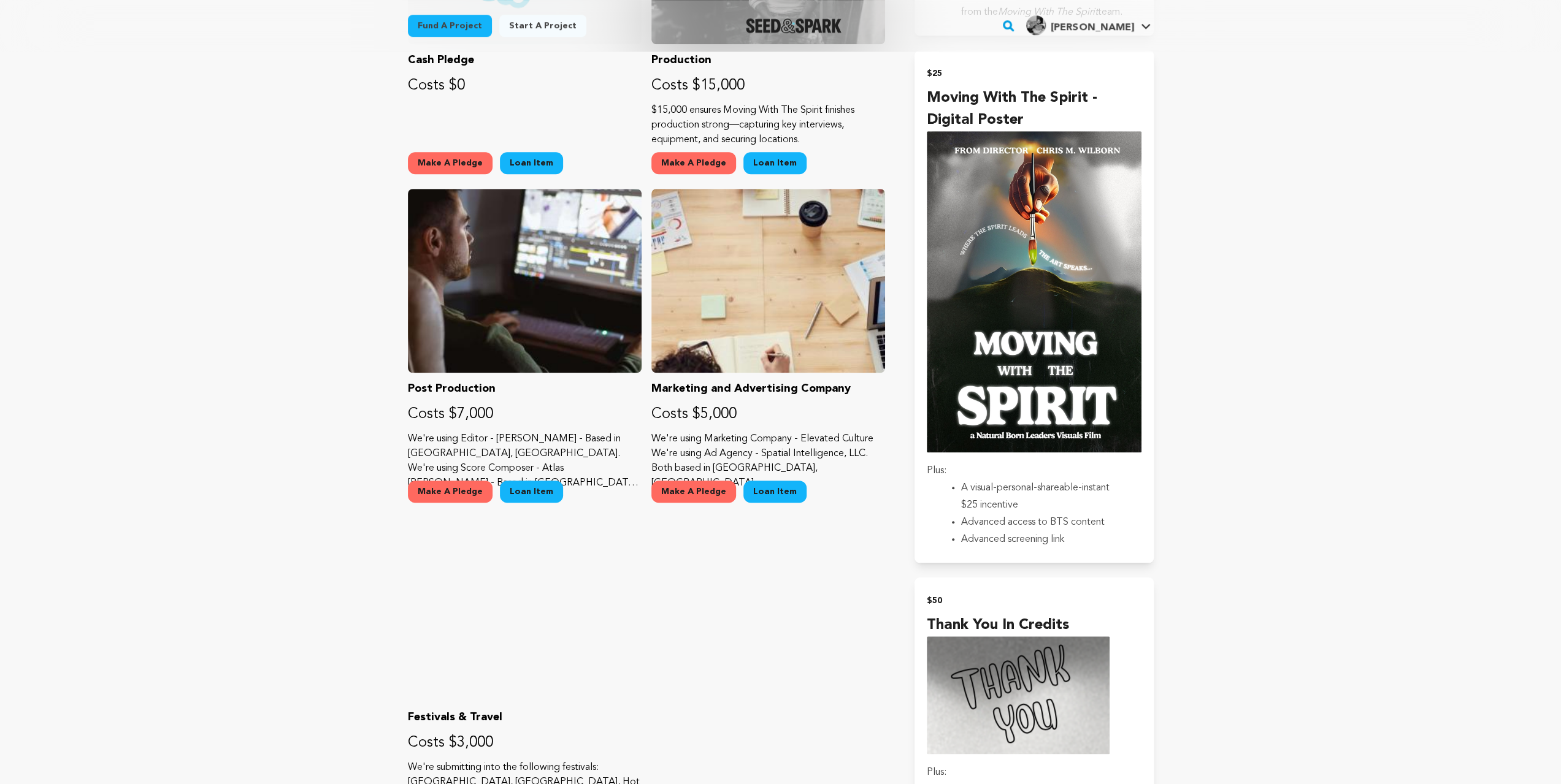
scroll to position [899, 0]
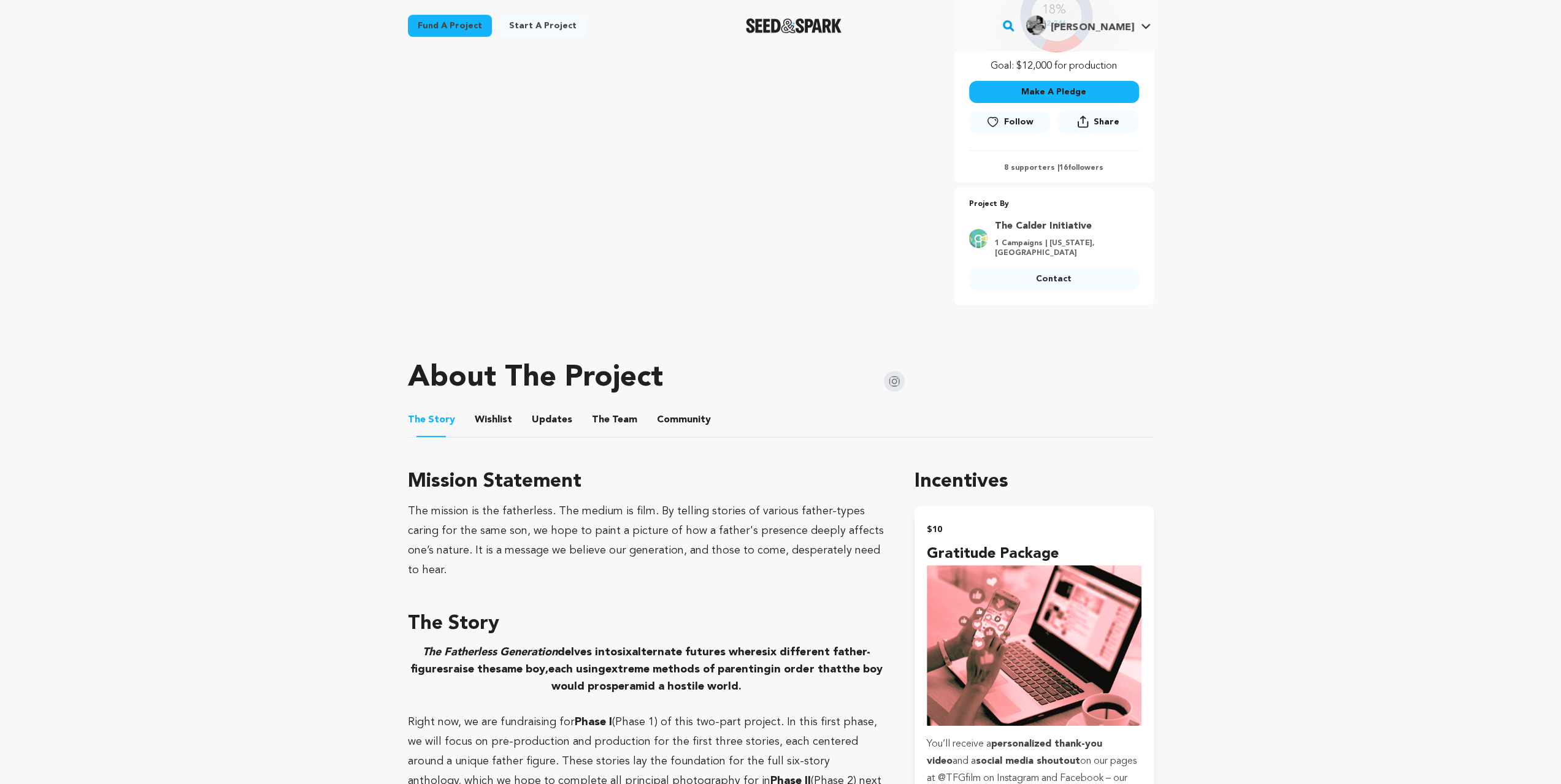
scroll to position [327, 0]
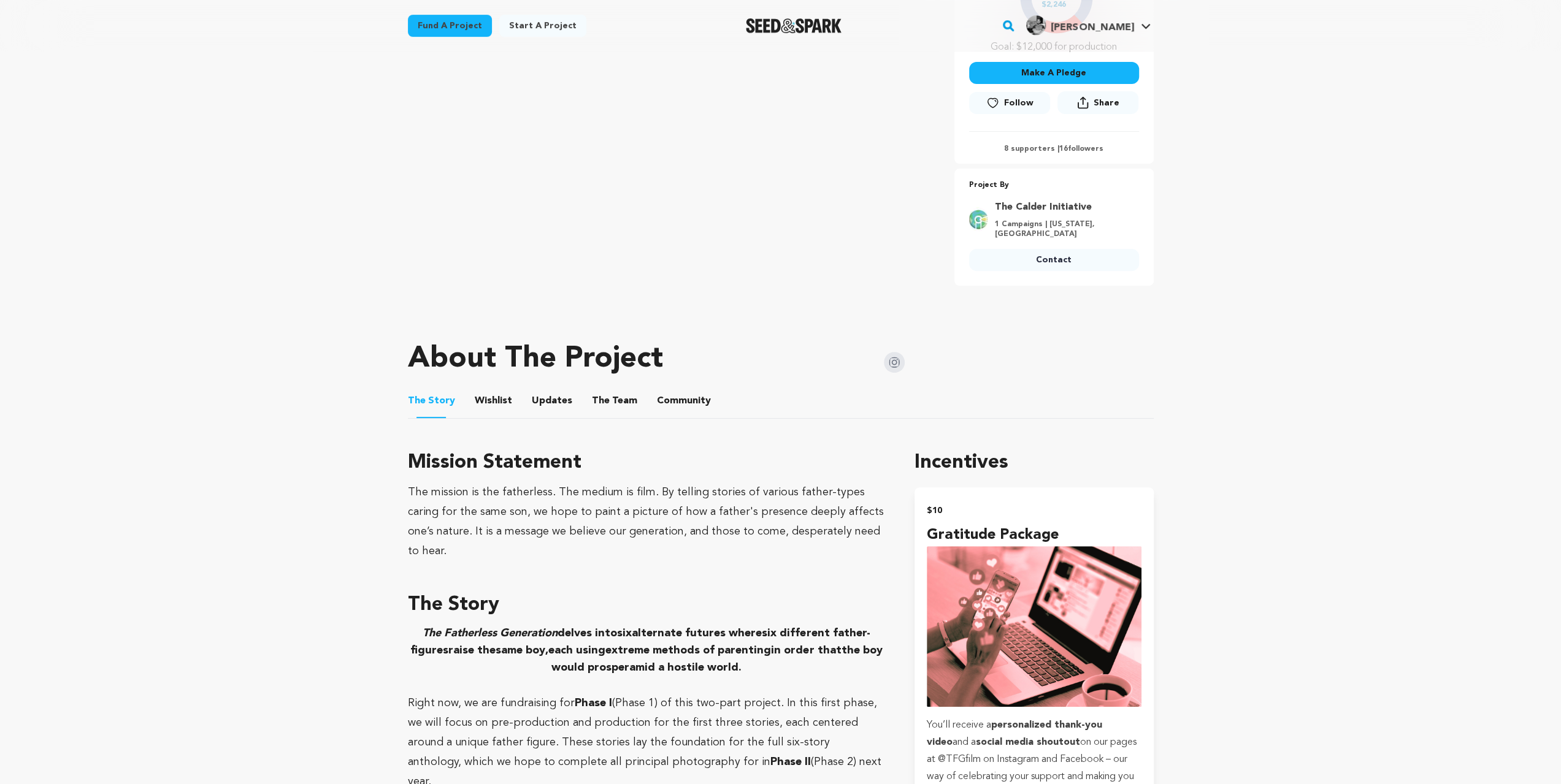
click at [504, 408] on li "Wishlist Wishlist" at bounding box center [493, 401] width 37 height 34
click at [501, 402] on button "Wishlist" at bounding box center [493, 403] width 29 height 29
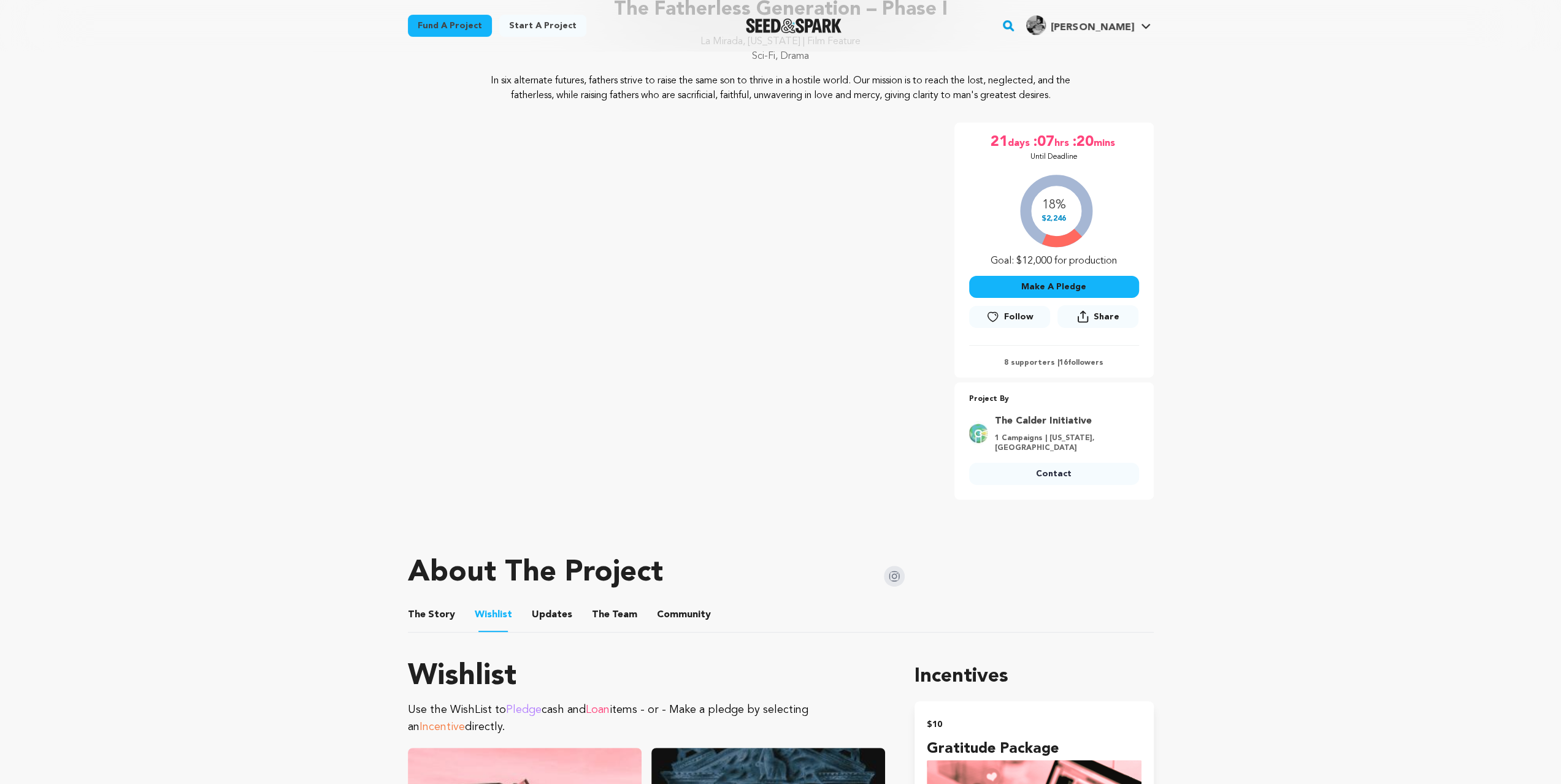
scroll to position [122, 0]
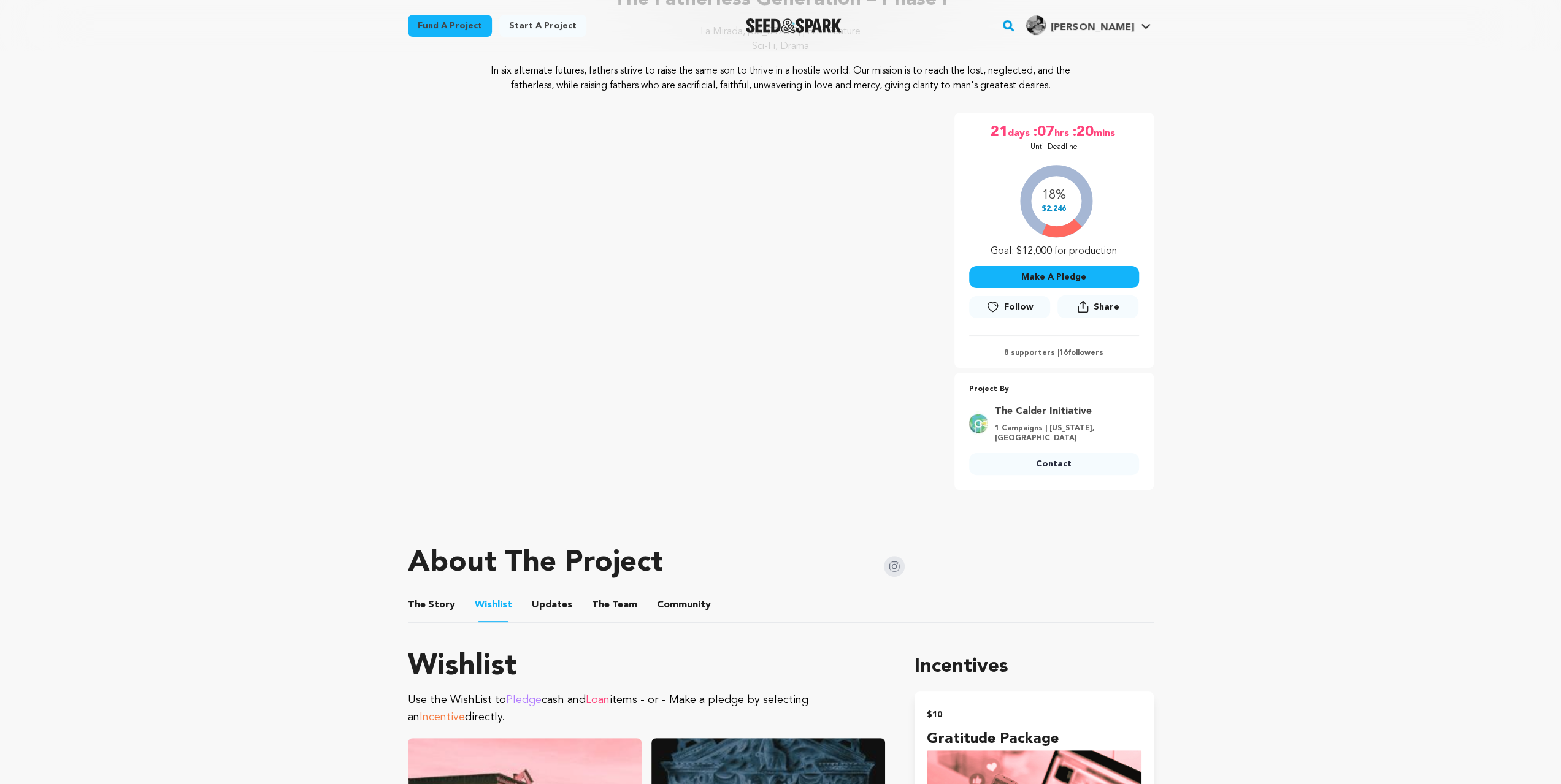
click at [610, 597] on button "The Team" at bounding box center [614, 607] width 29 height 29
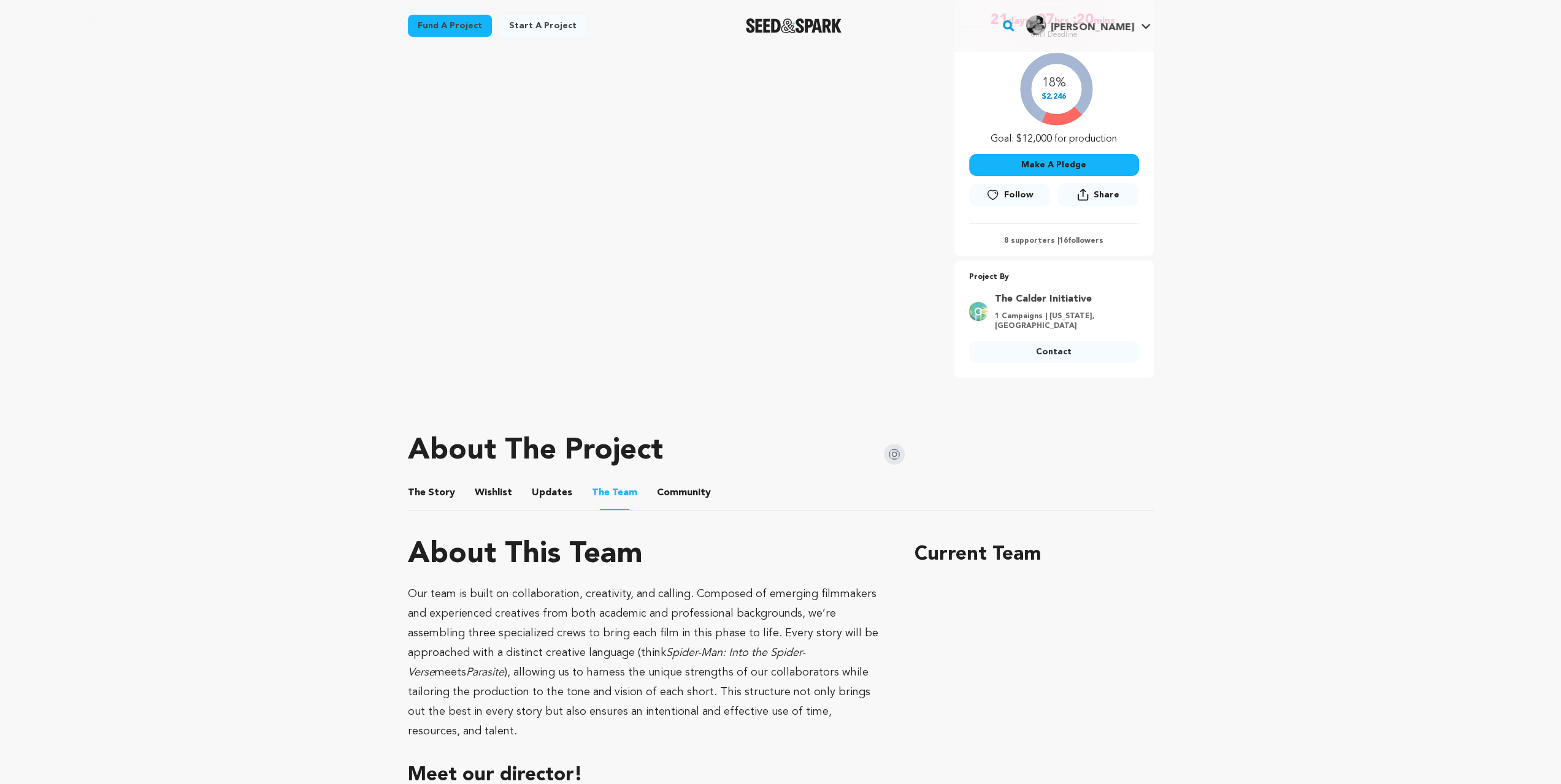
scroll to position [163, 0]
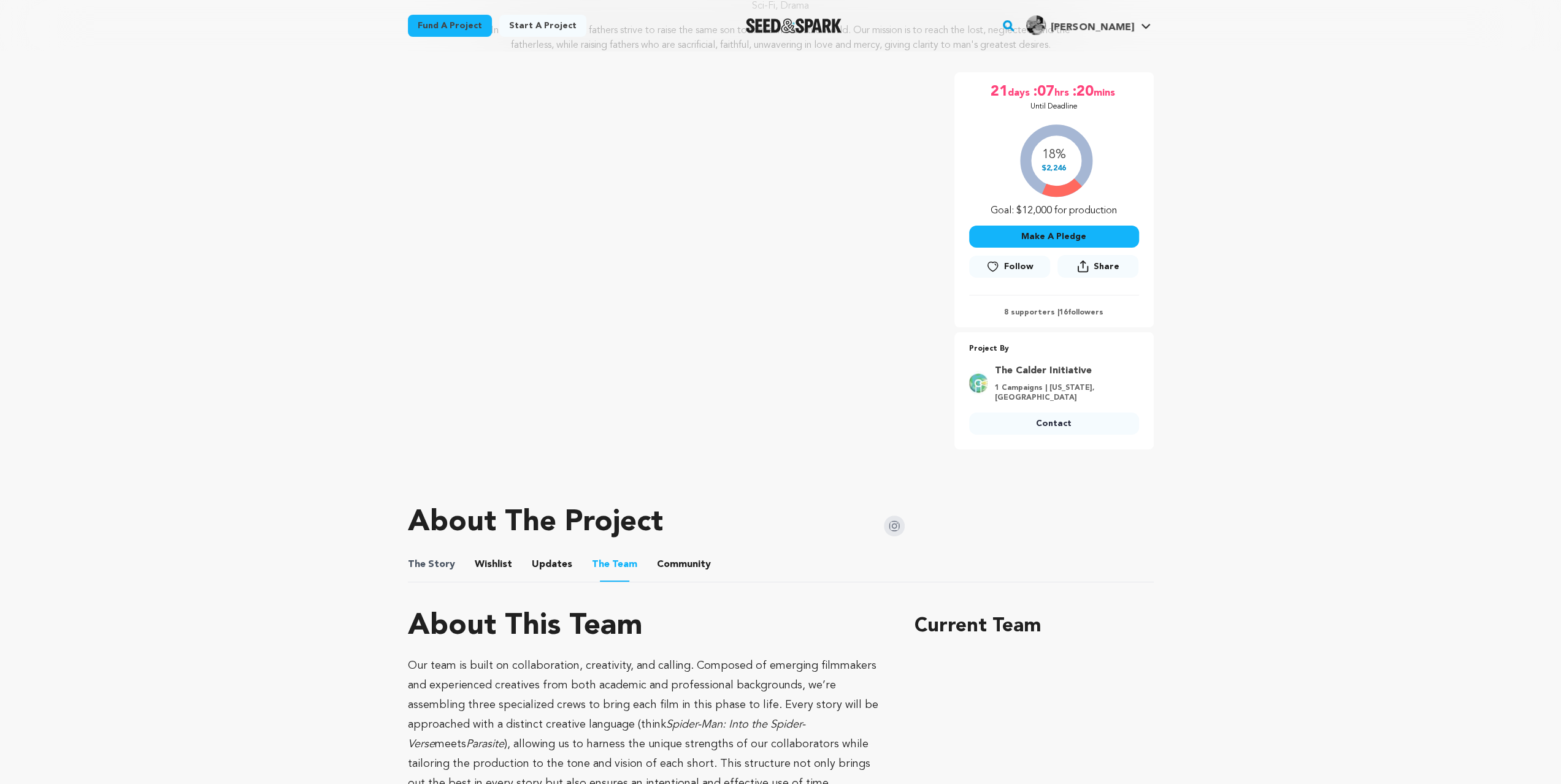
click at [446, 561] on span "The Story" at bounding box center [431, 565] width 47 height 15
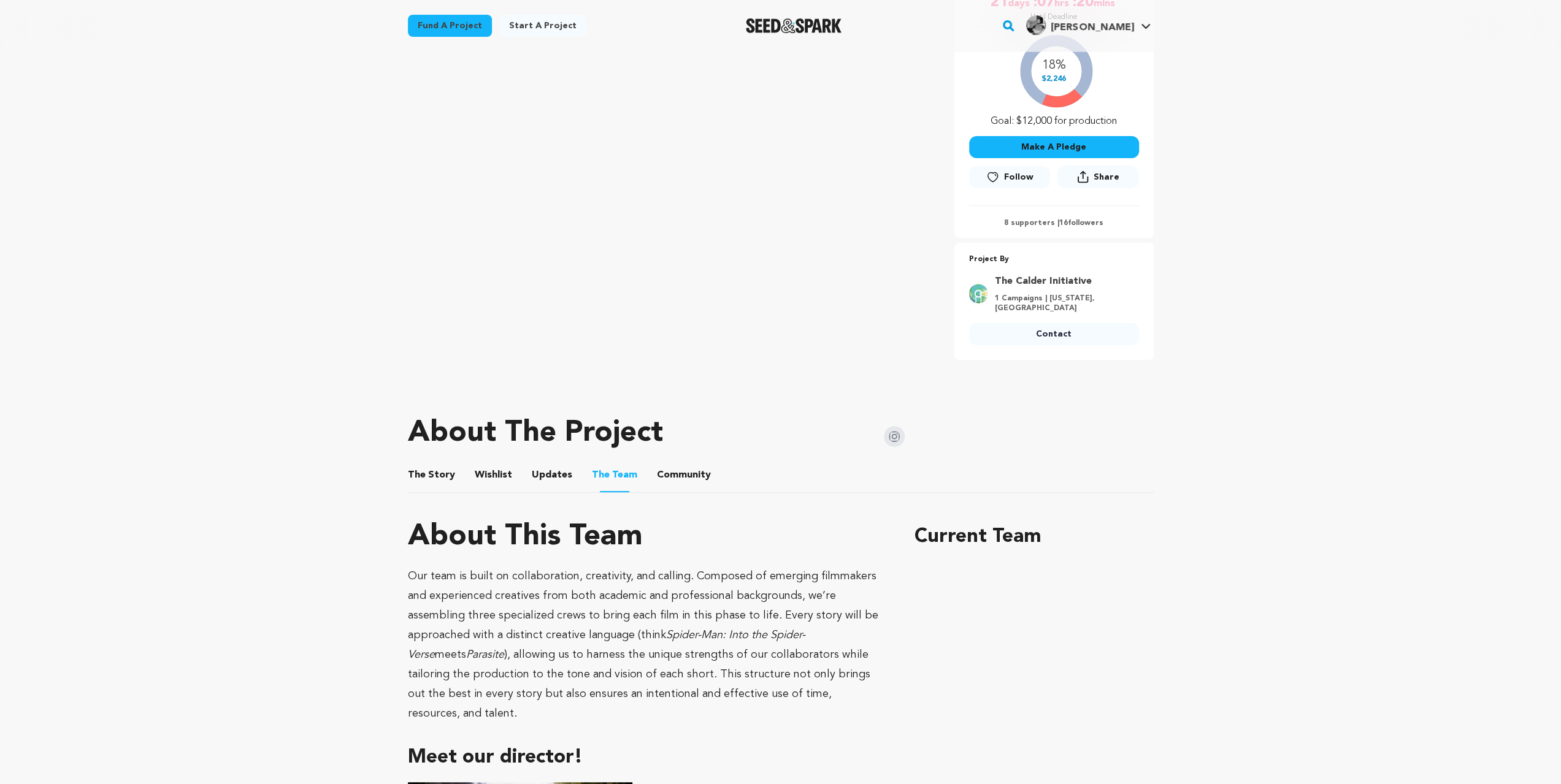
scroll to position [204, 0]
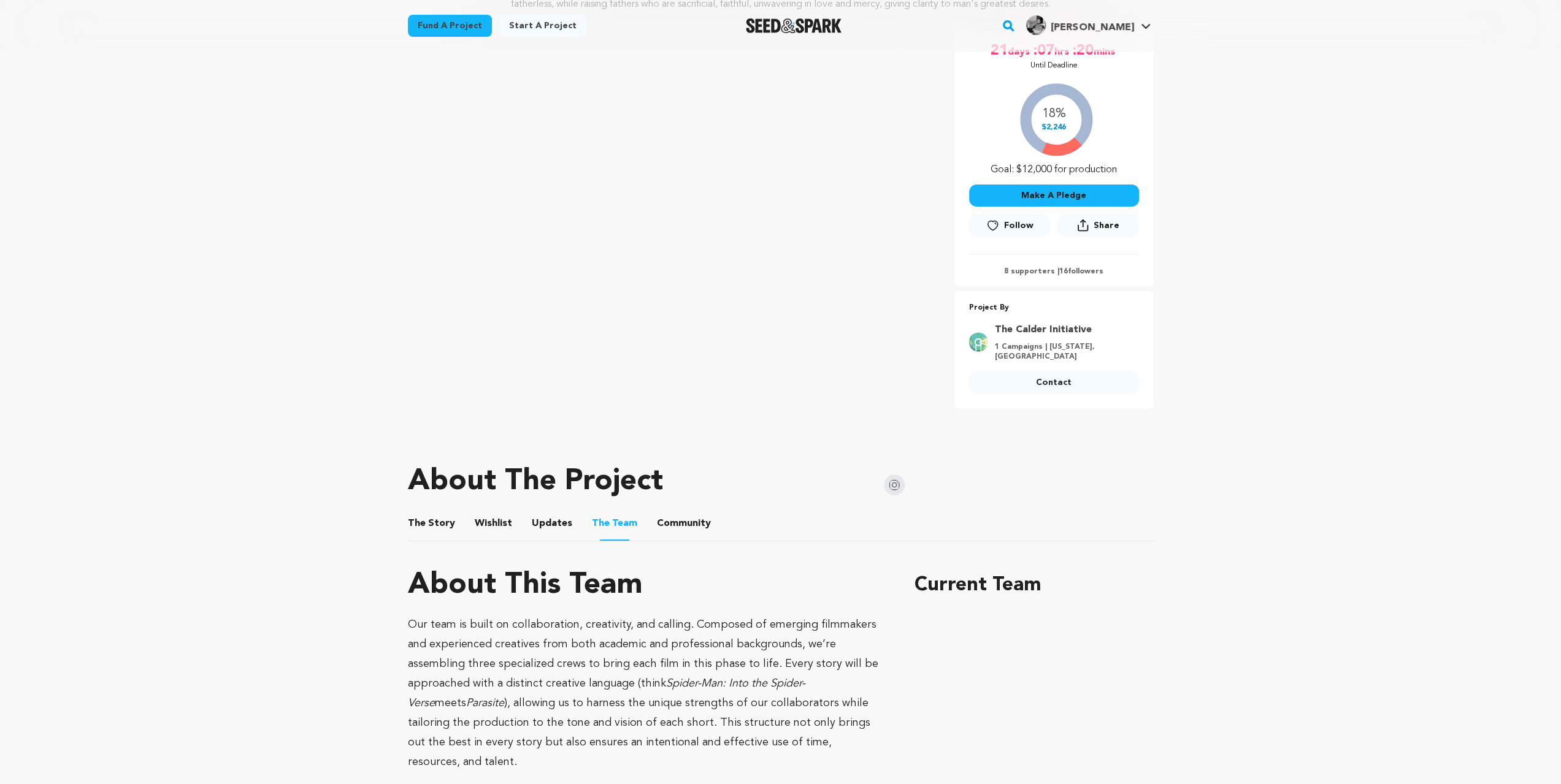
click at [893, 480] on img at bounding box center [894, 485] width 21 height 21
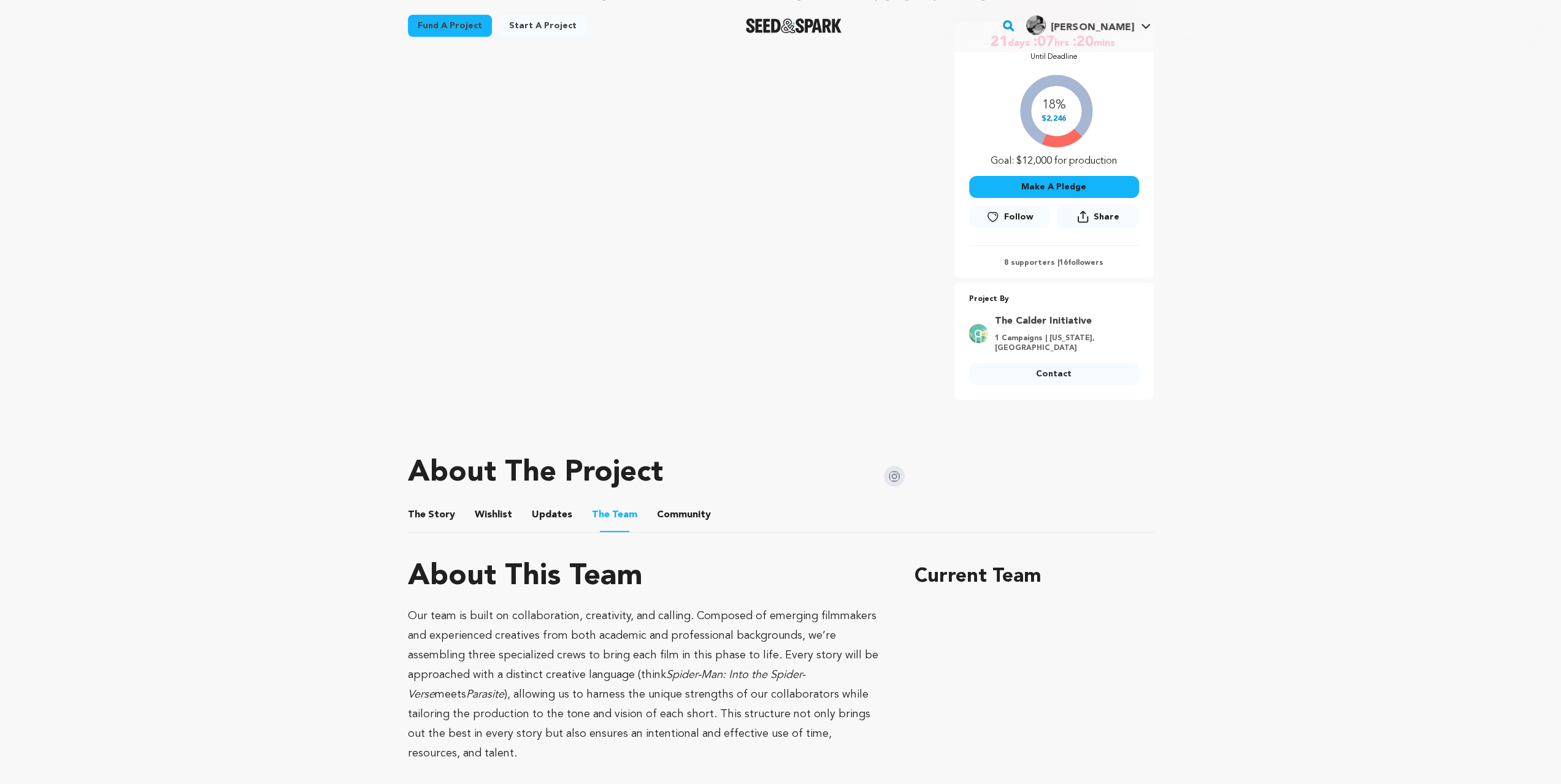
scroll to position [408, 0]
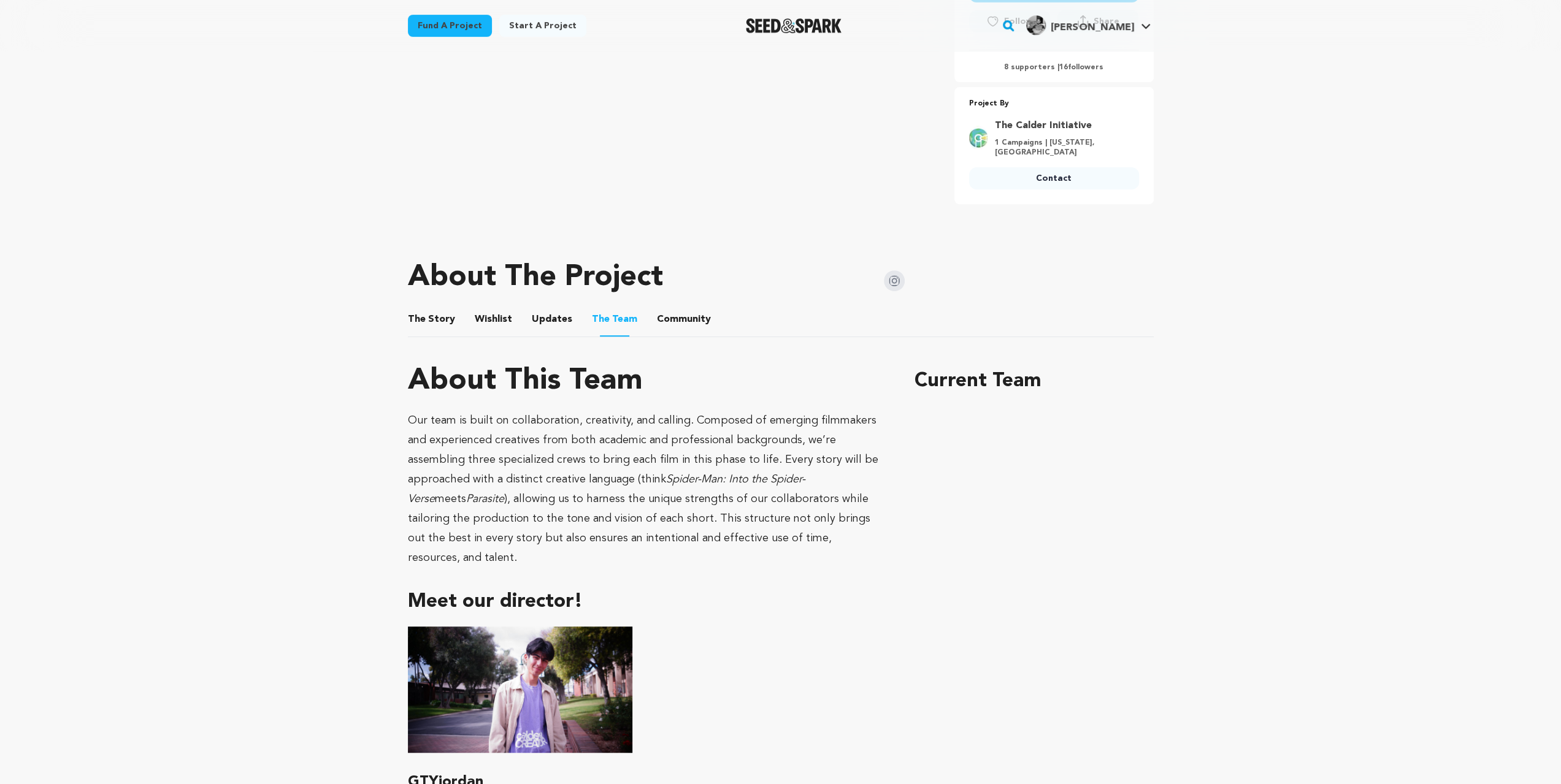
drag, startPoint x: 427, startPoint y: 313, endPoint x: 471, endPoint y: 314, distance: 44.0
click at [427, 313] on button "The Story" at bounding box center [431, 322] width 29 height 29
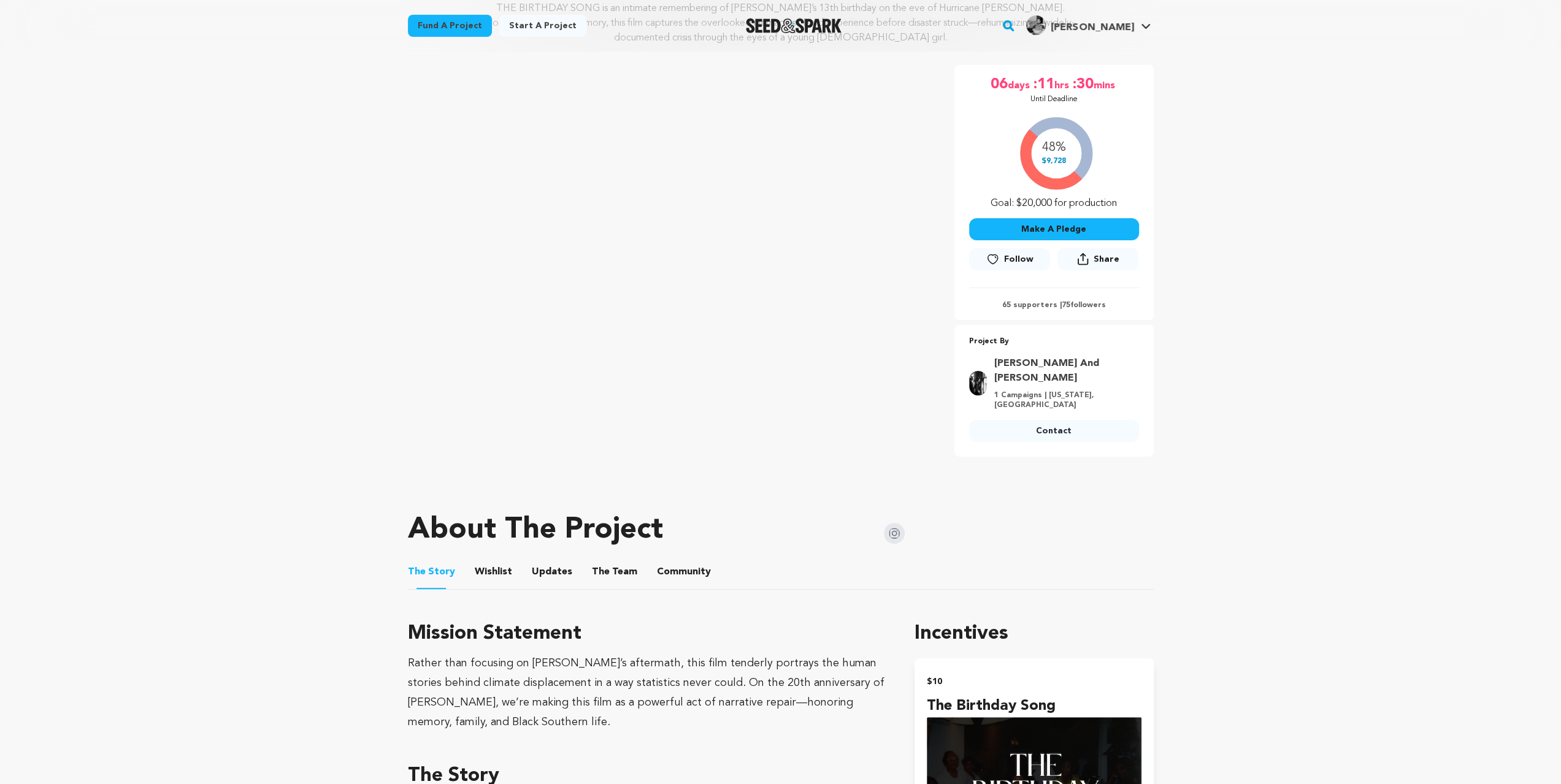
scroll to position [204, 0]
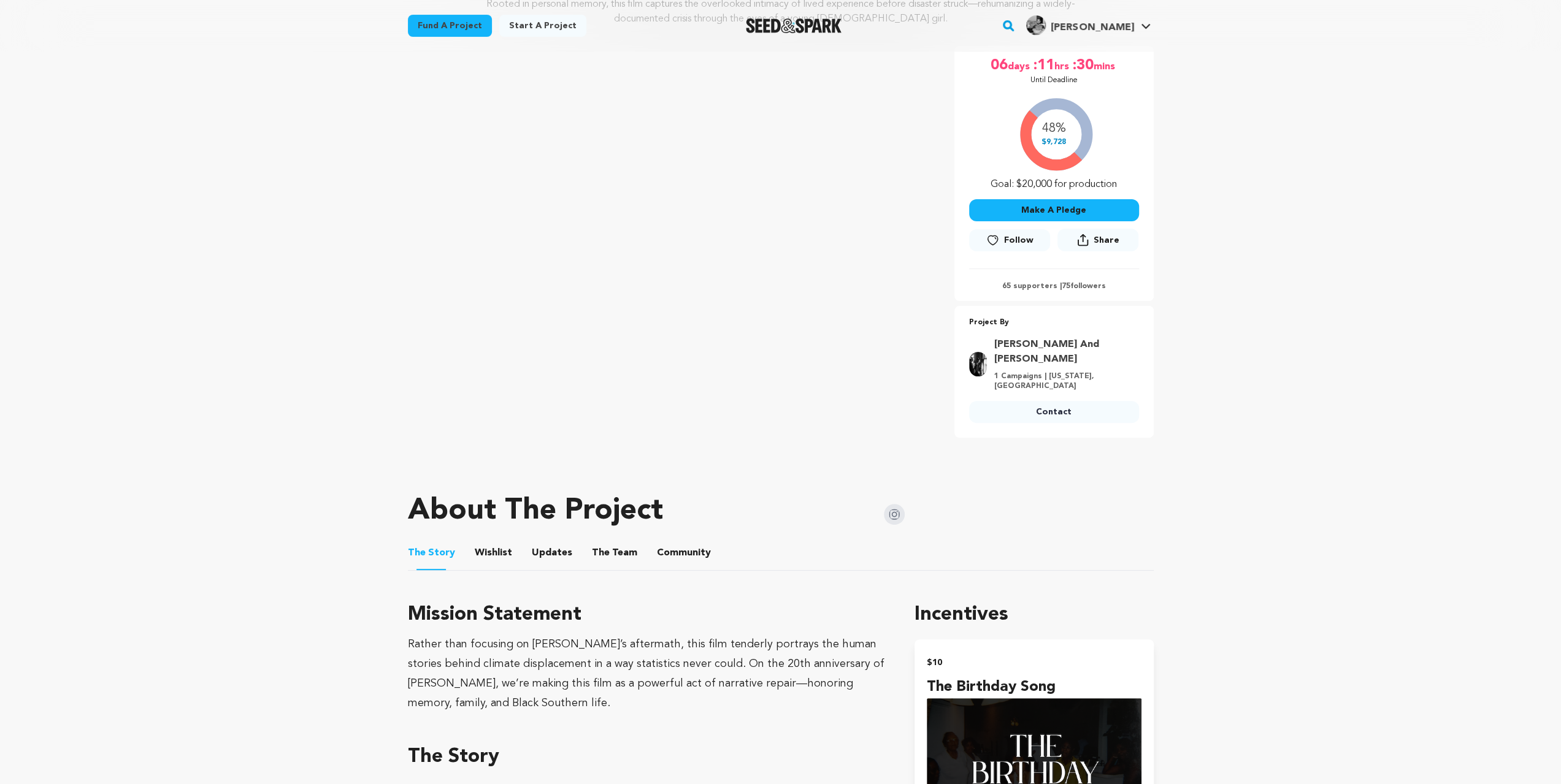
click at [489, 541] on button "Wishlist" at bounding box center [493, 556] width 29 height 29
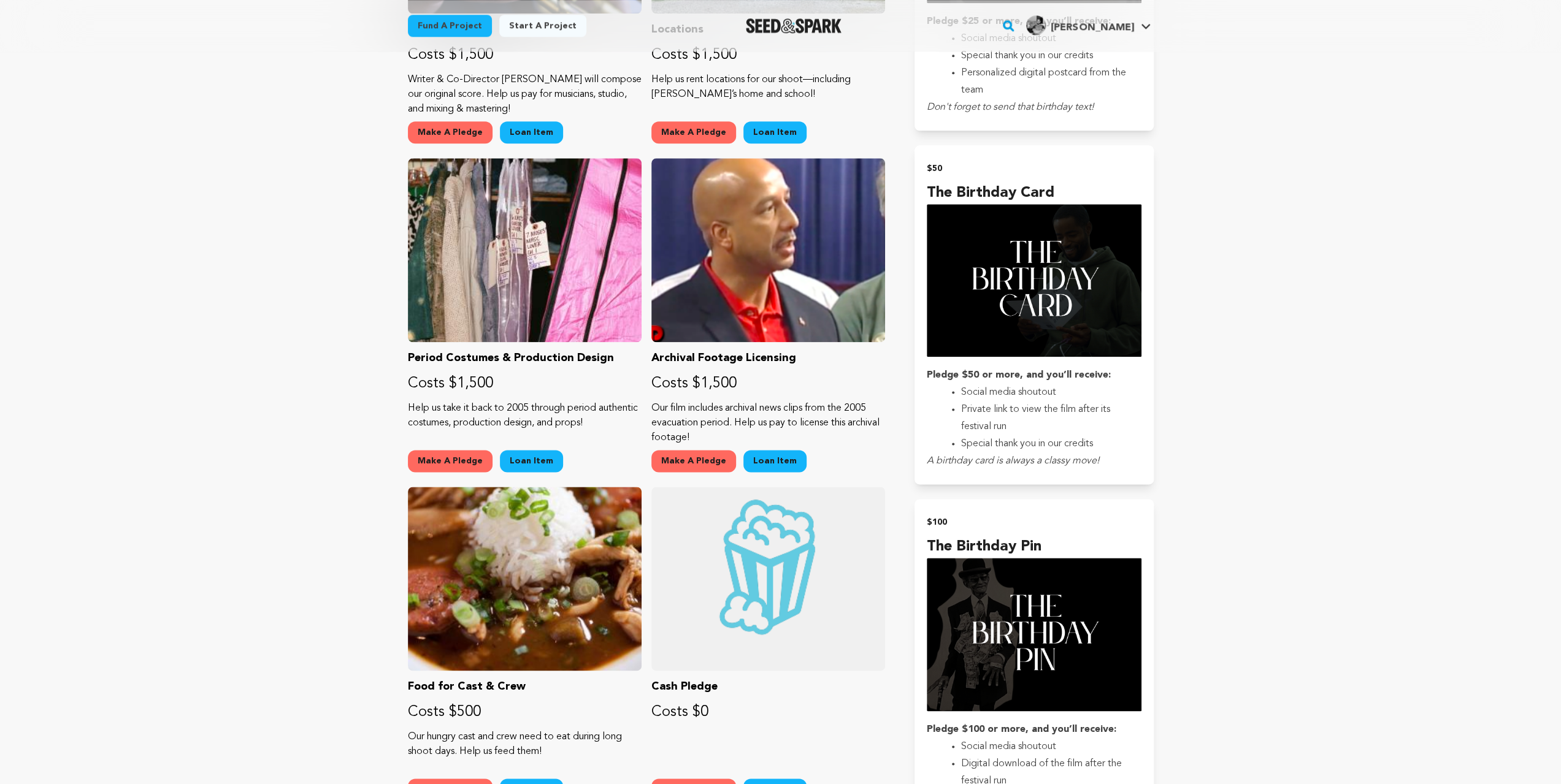
scroll to position [1676, 0]
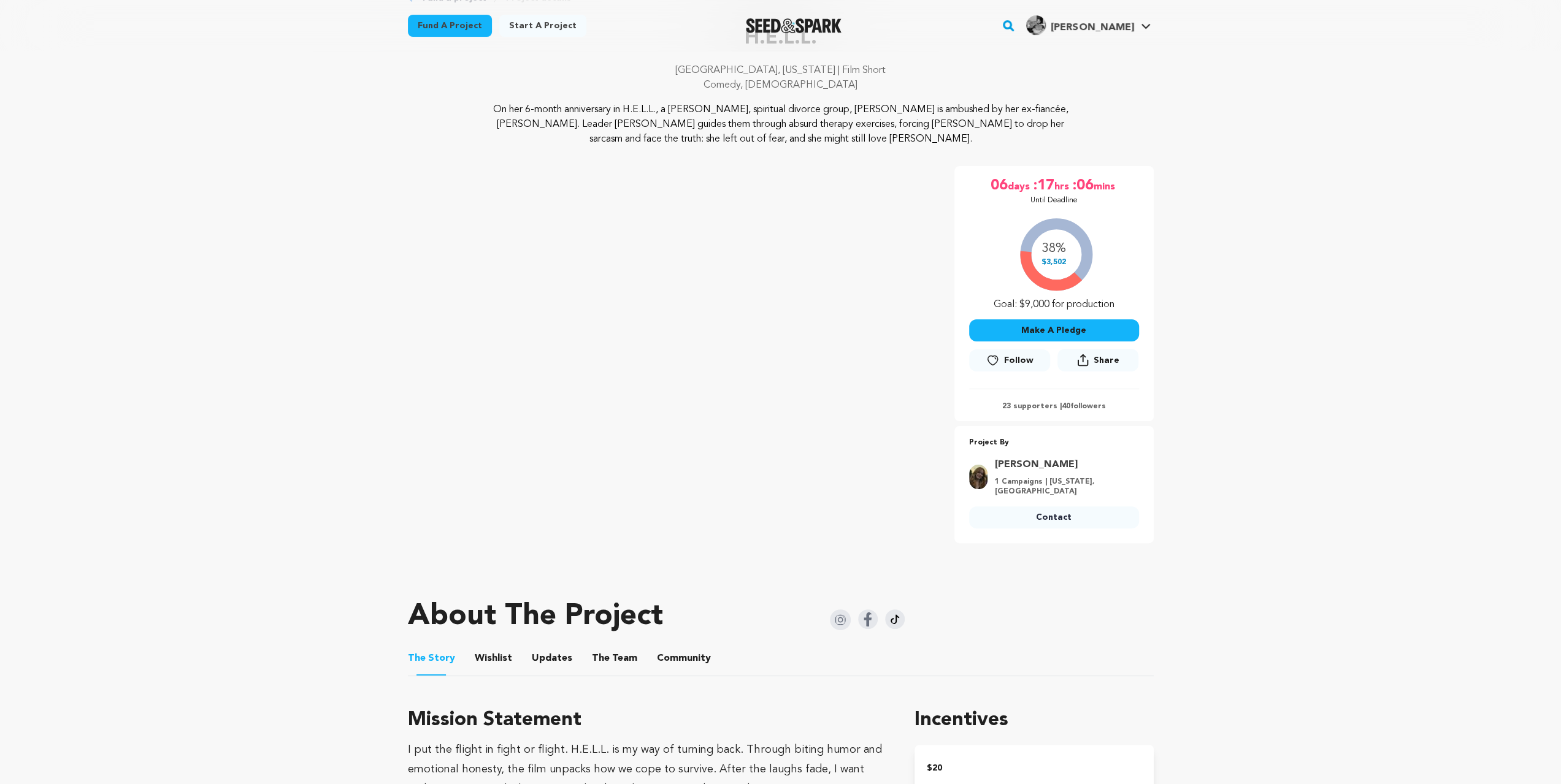
scroll to position [82, 0]
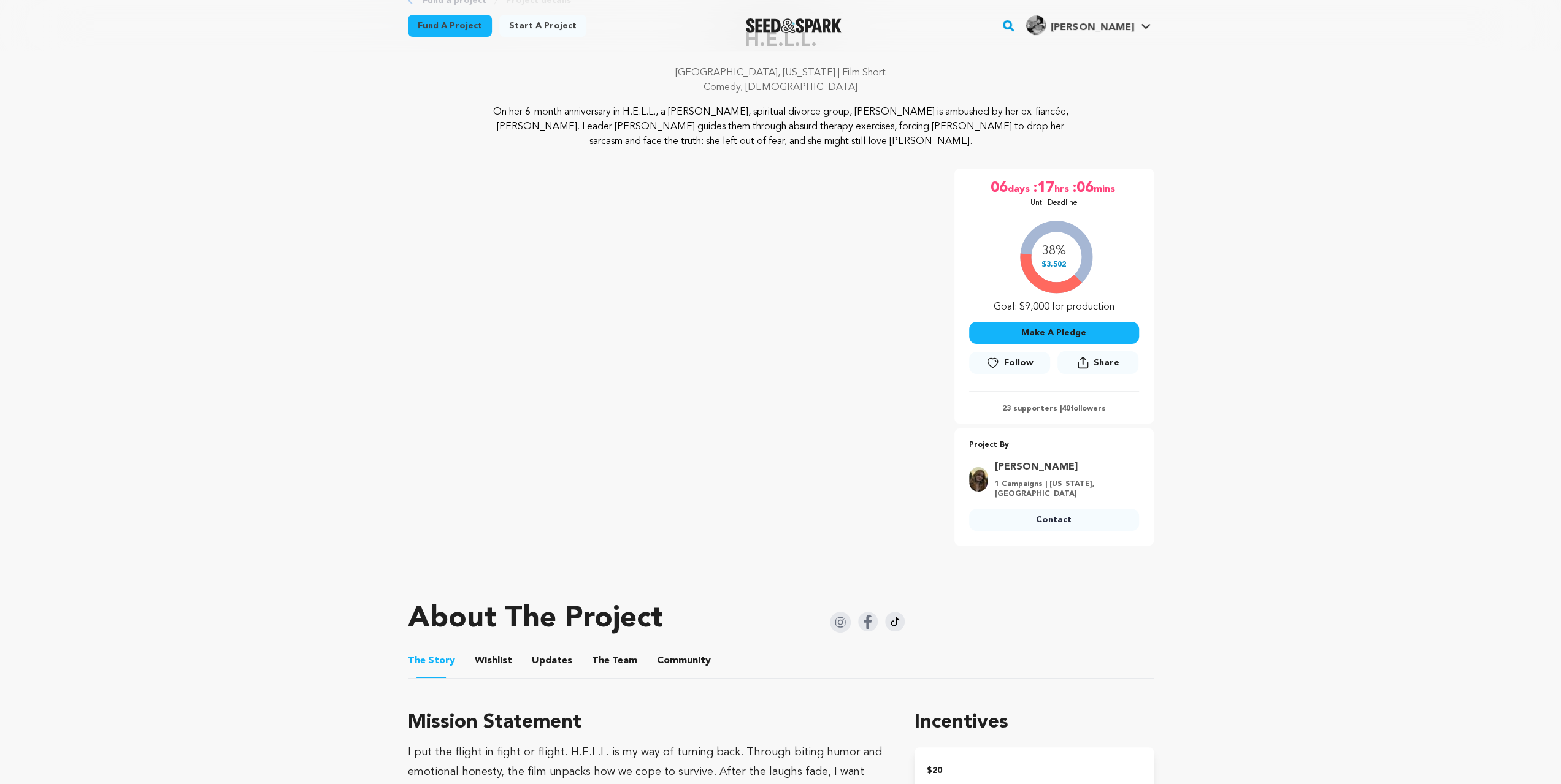
click at [488, 649] on button "Wishlist" at bounding box center [493, 663] width 29 height 29
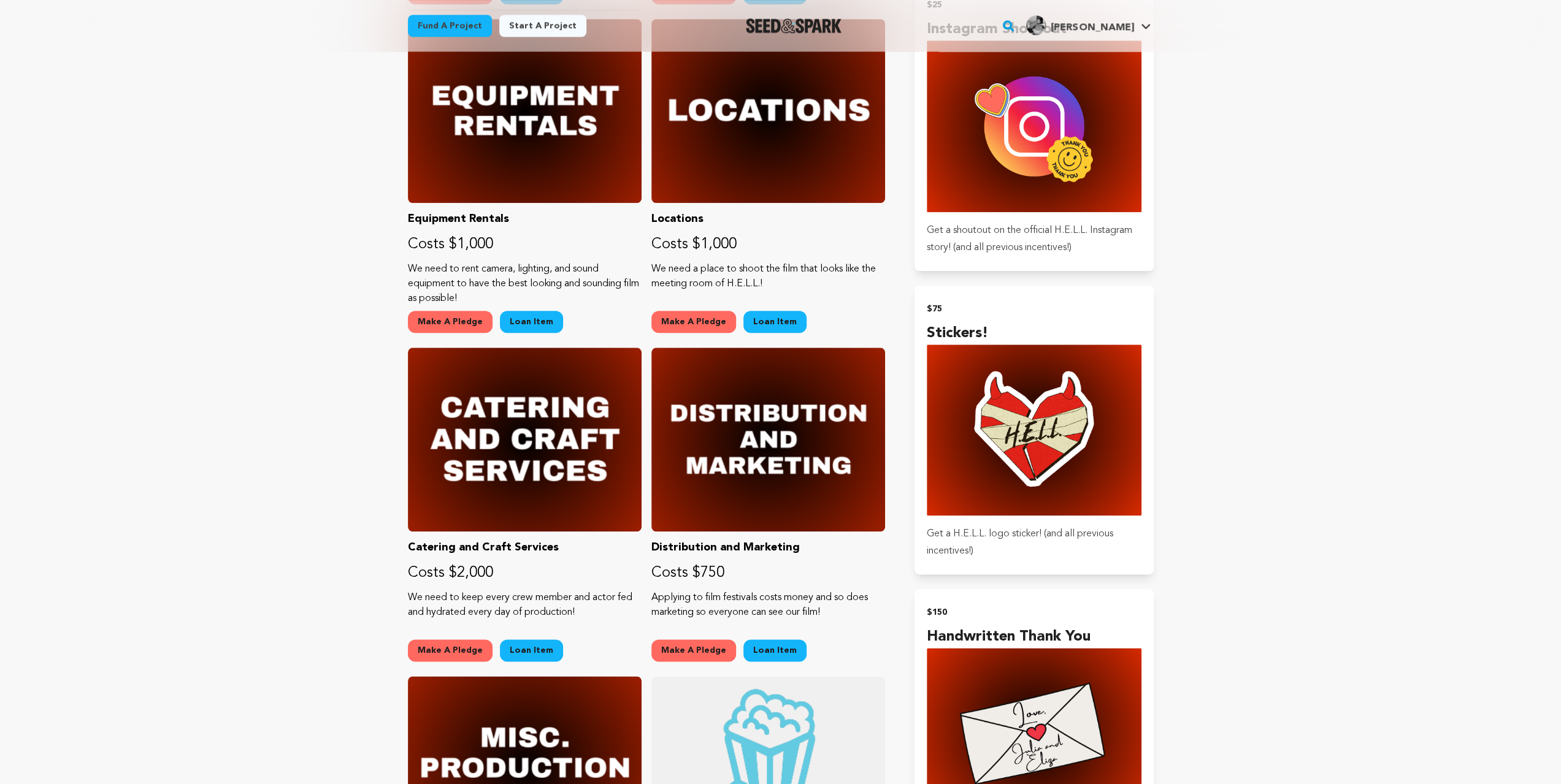
scroll to position [1512, 0]
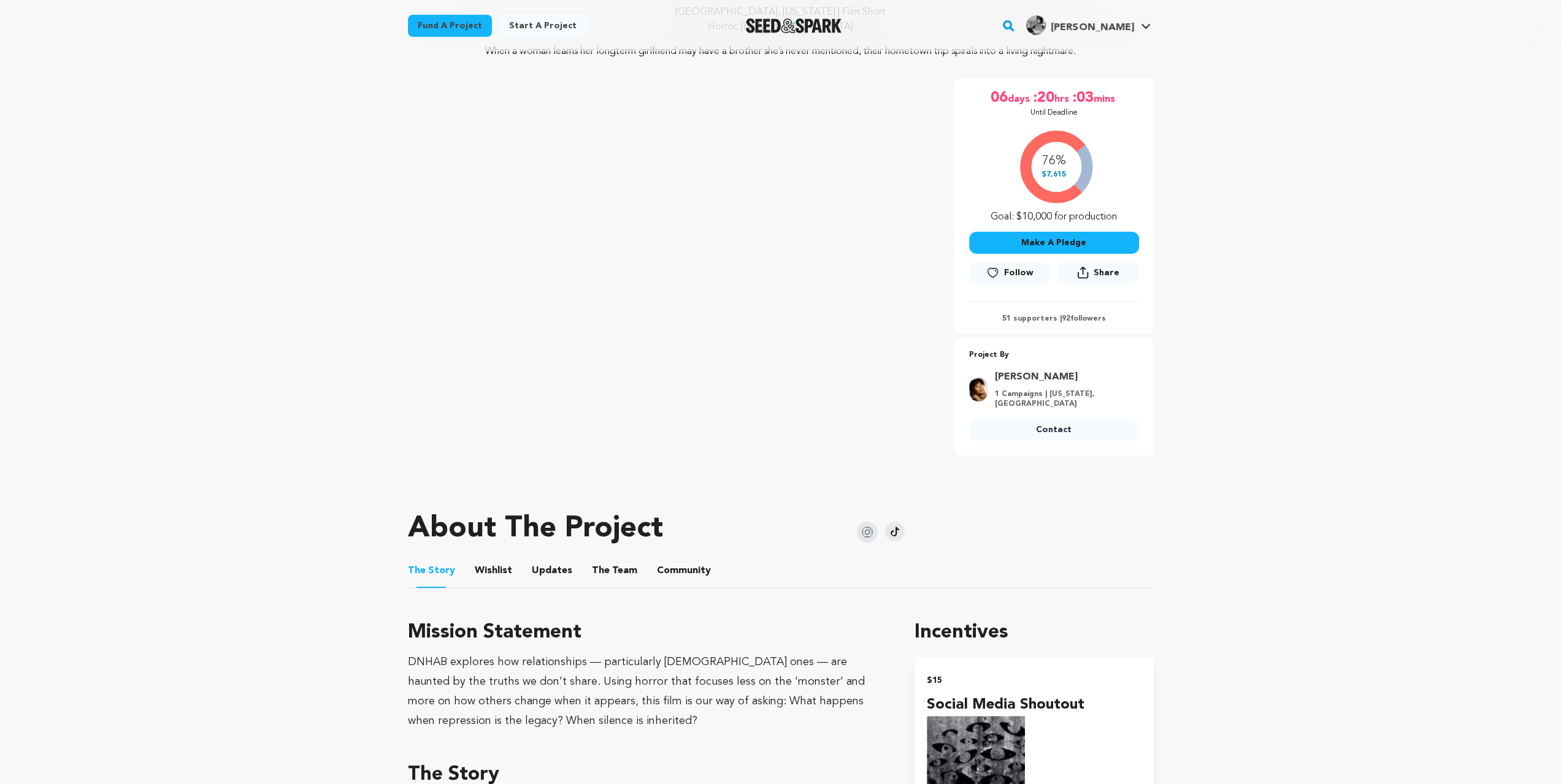
scroll to position [204, 0]
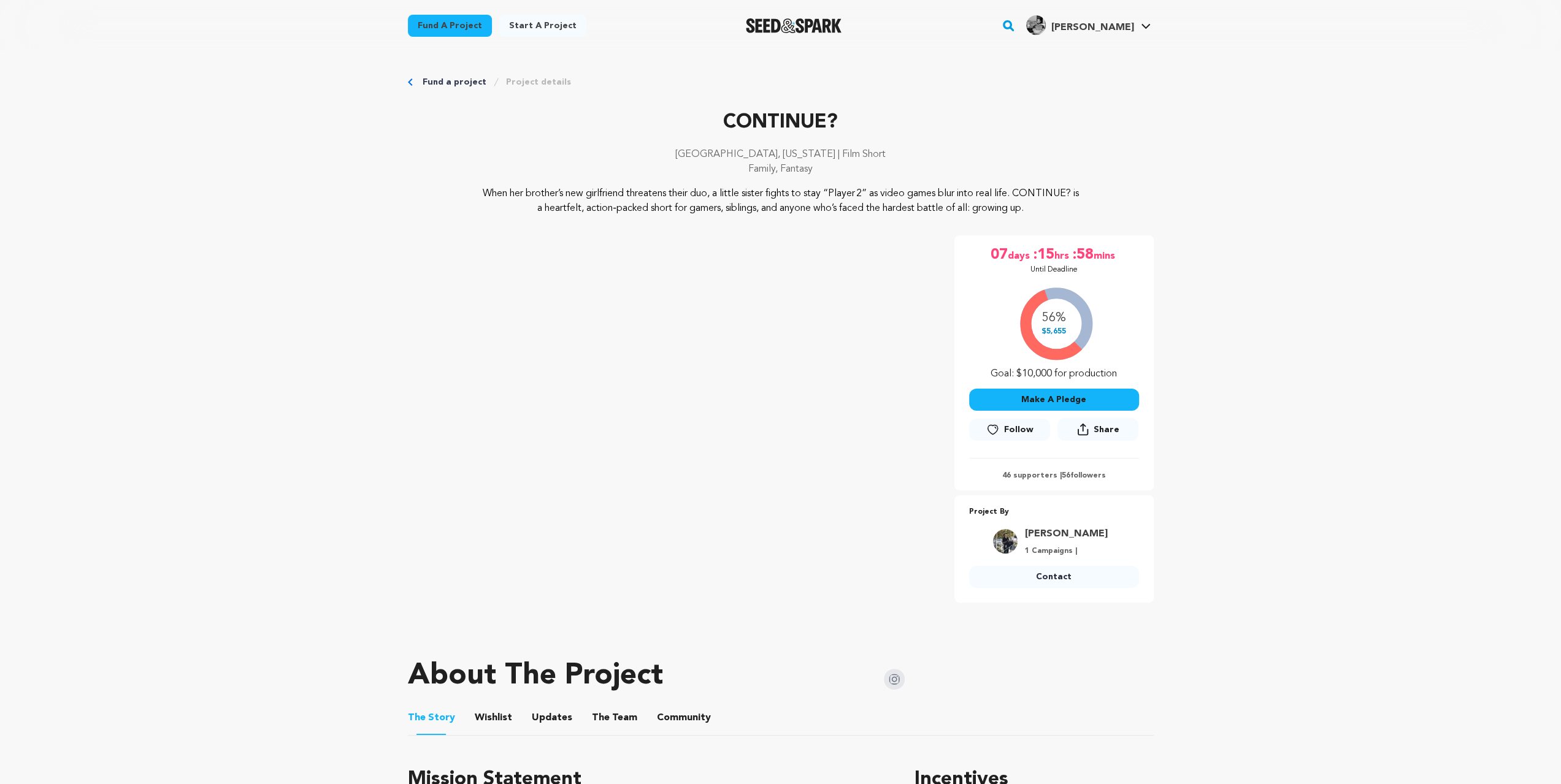
click at [493, 725] on button "Wishlist" at bounding box center [493, 720] width 29 height 29
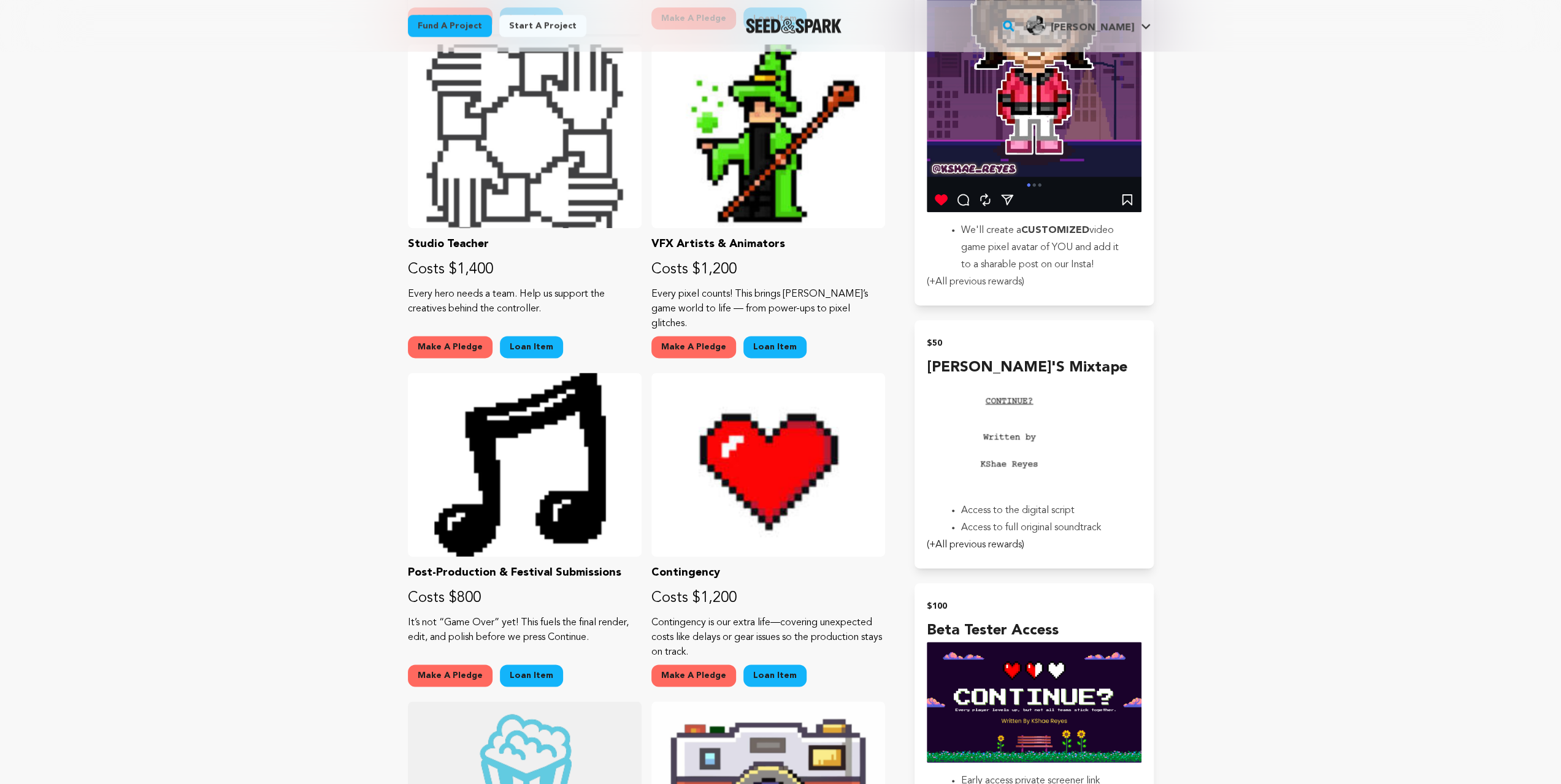
scroll to position [1472, 0]
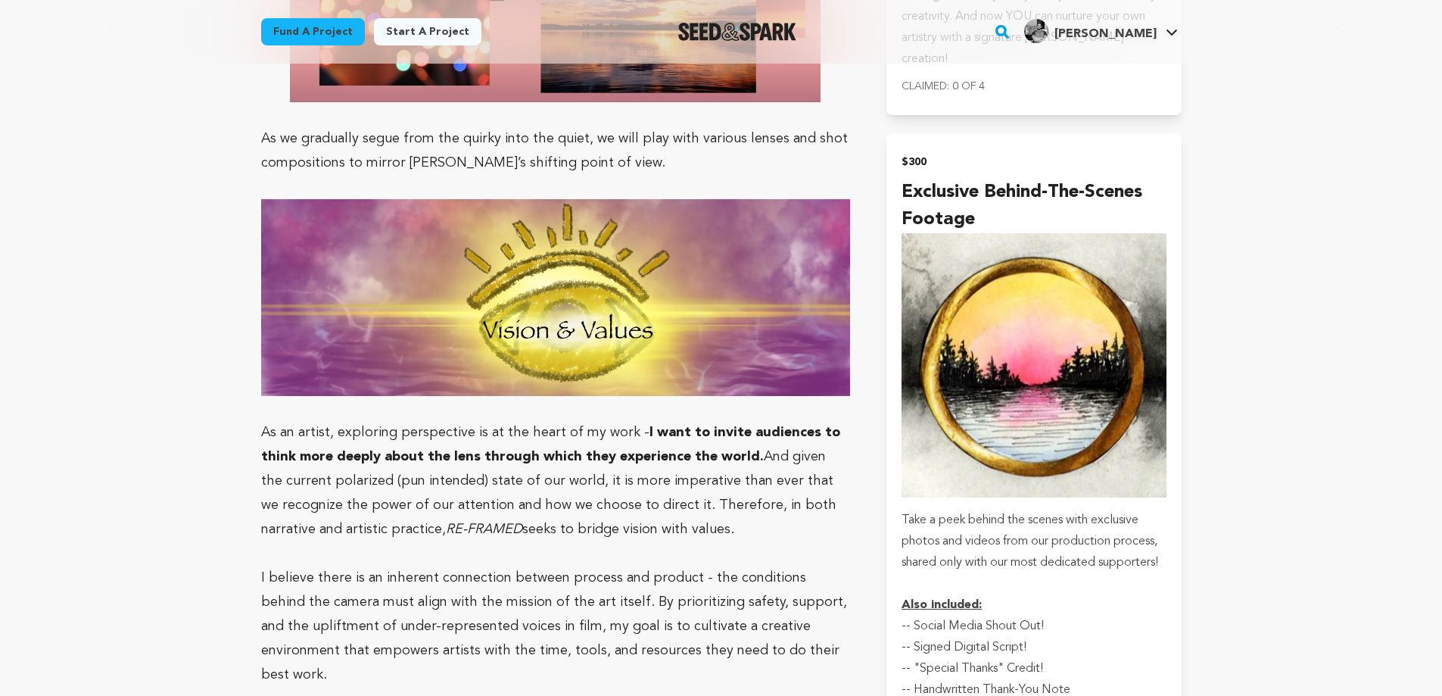
scroll to position [3533, 0]
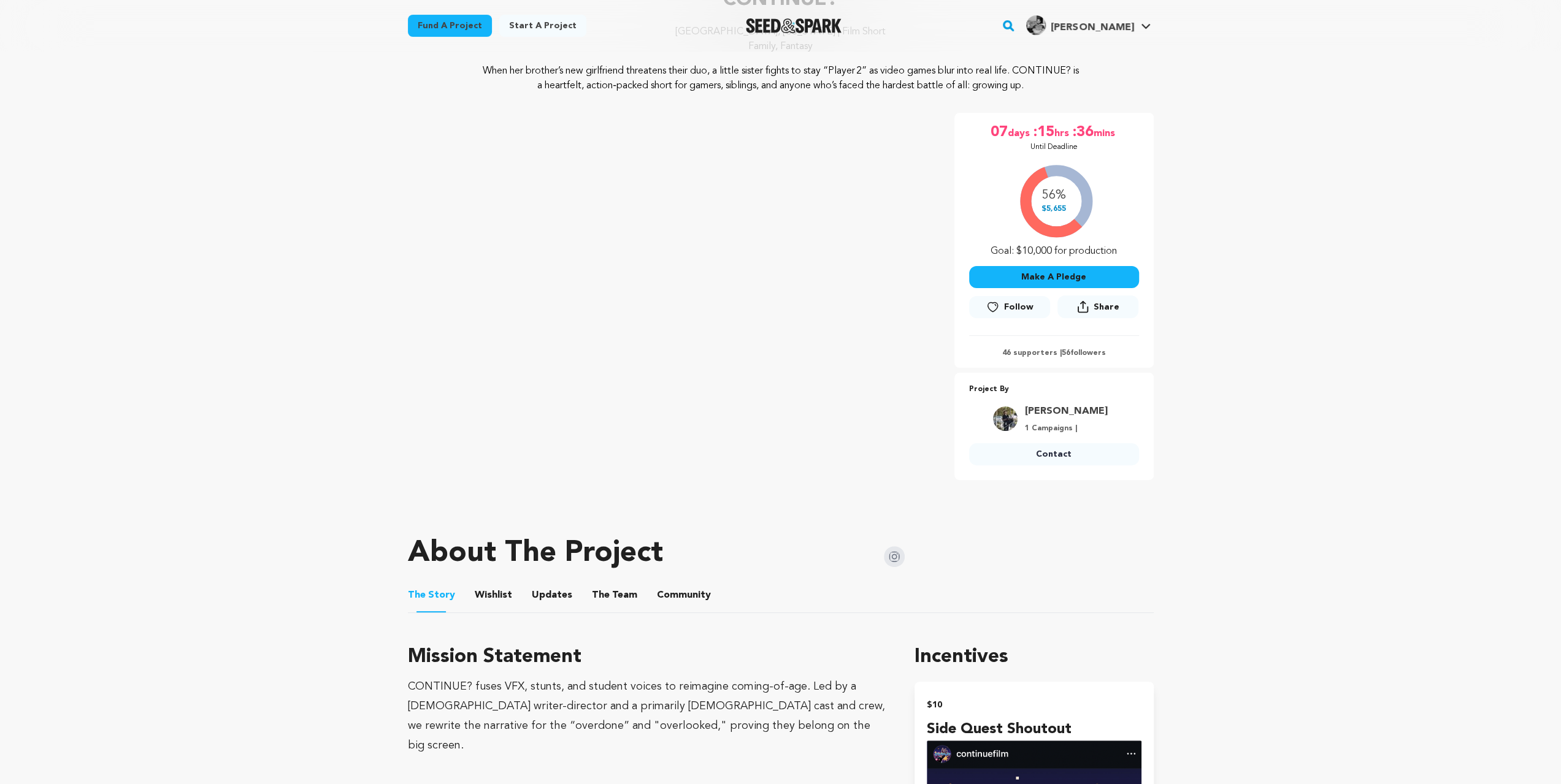
click at [496, 585] on button "Wishlist" at bounding box center [493, 598] width 29 height 29
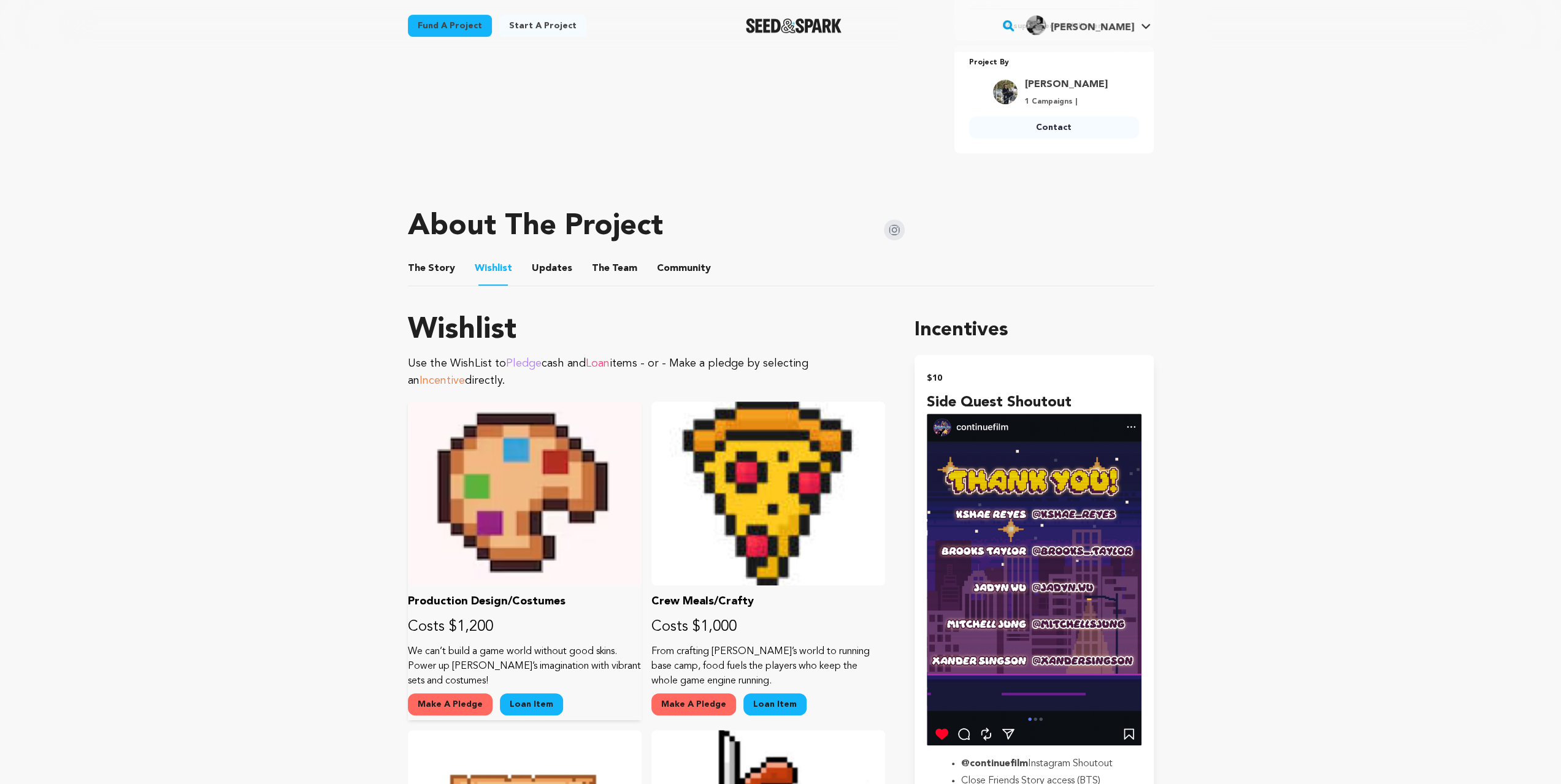
scroll to position [817, 0]
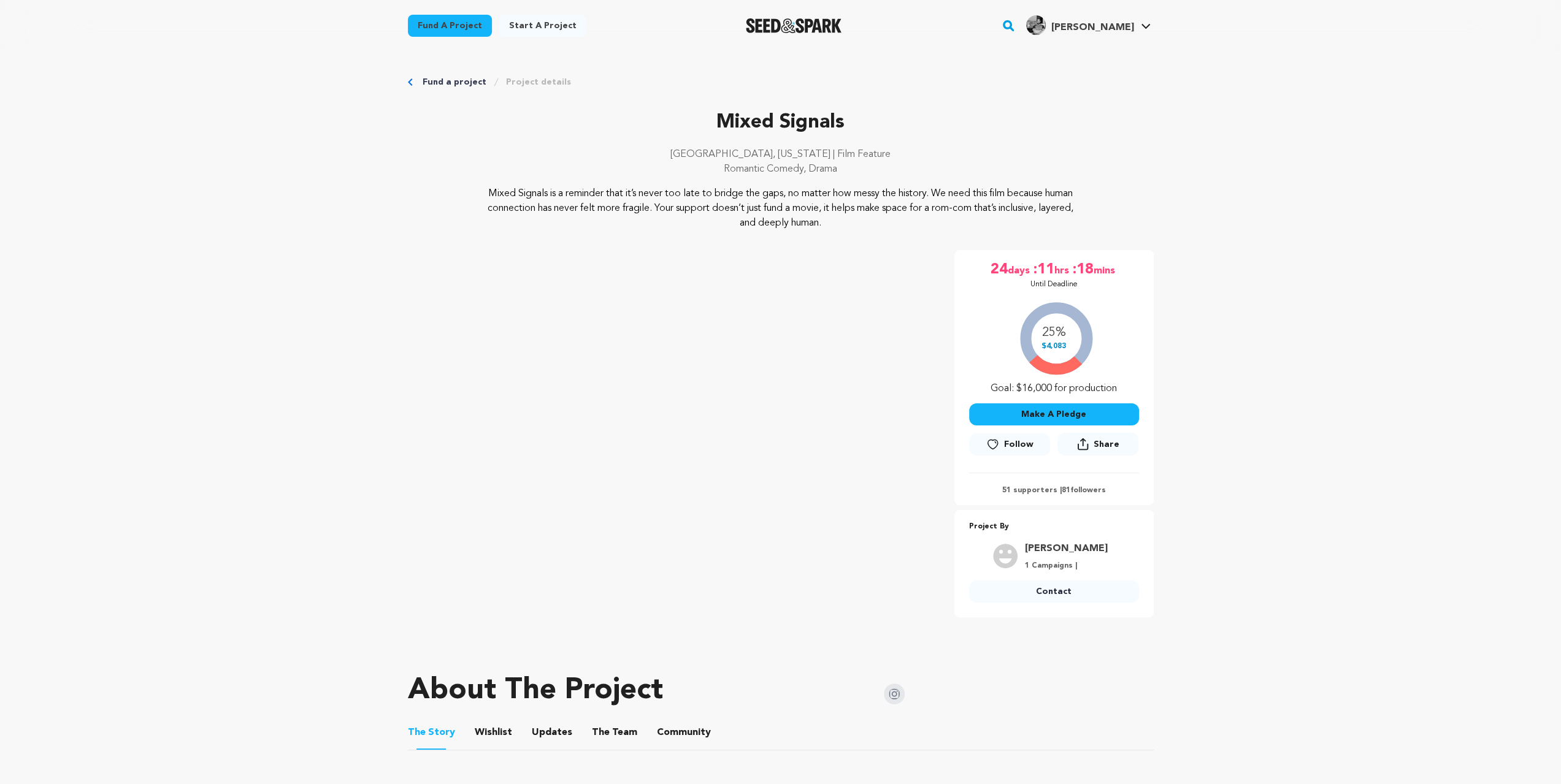
scroll to position [122, 0]
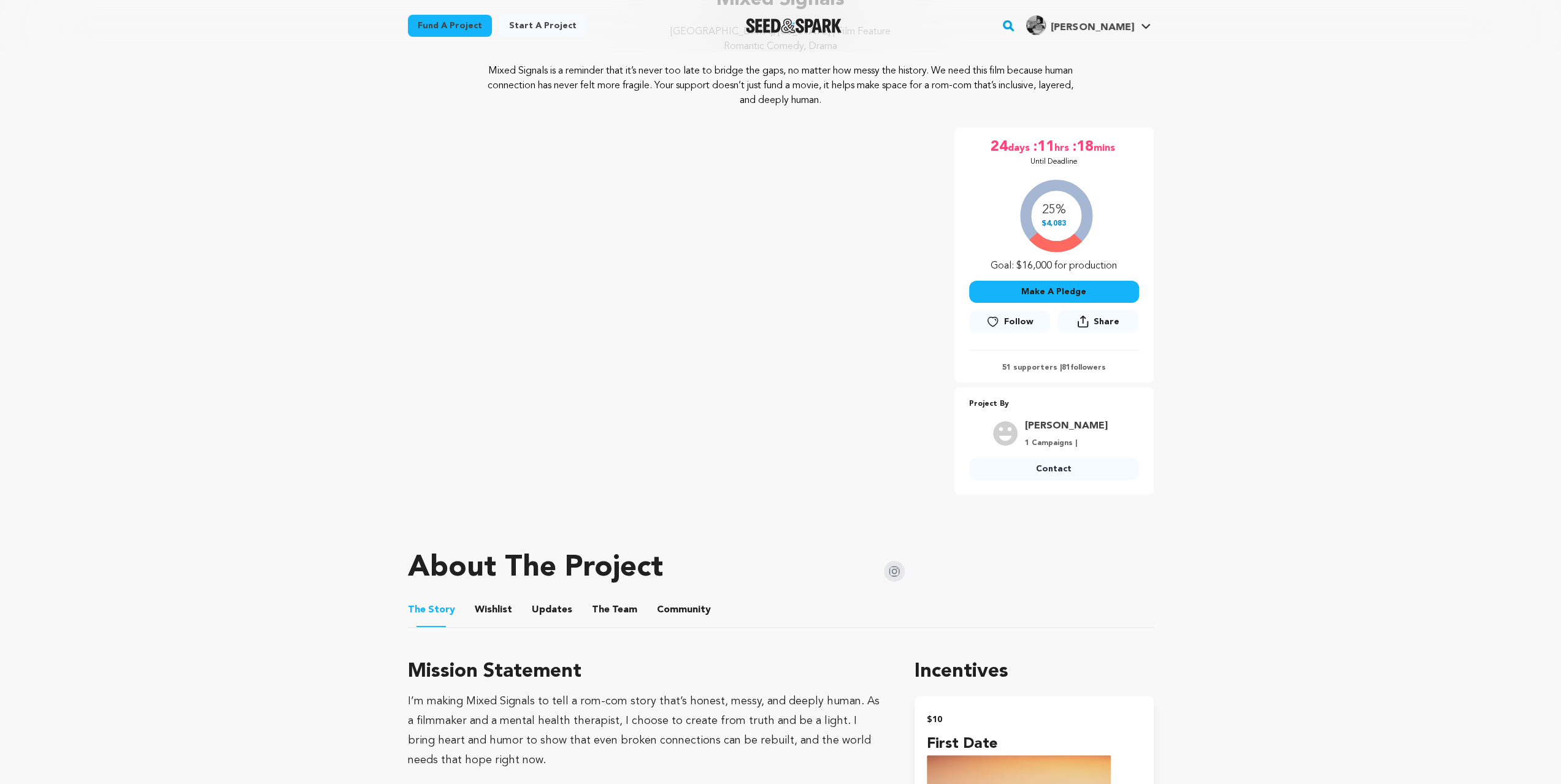
click at [484, 607] on button "Wishlist" at bounding box center [493, 612] width 29 height 29
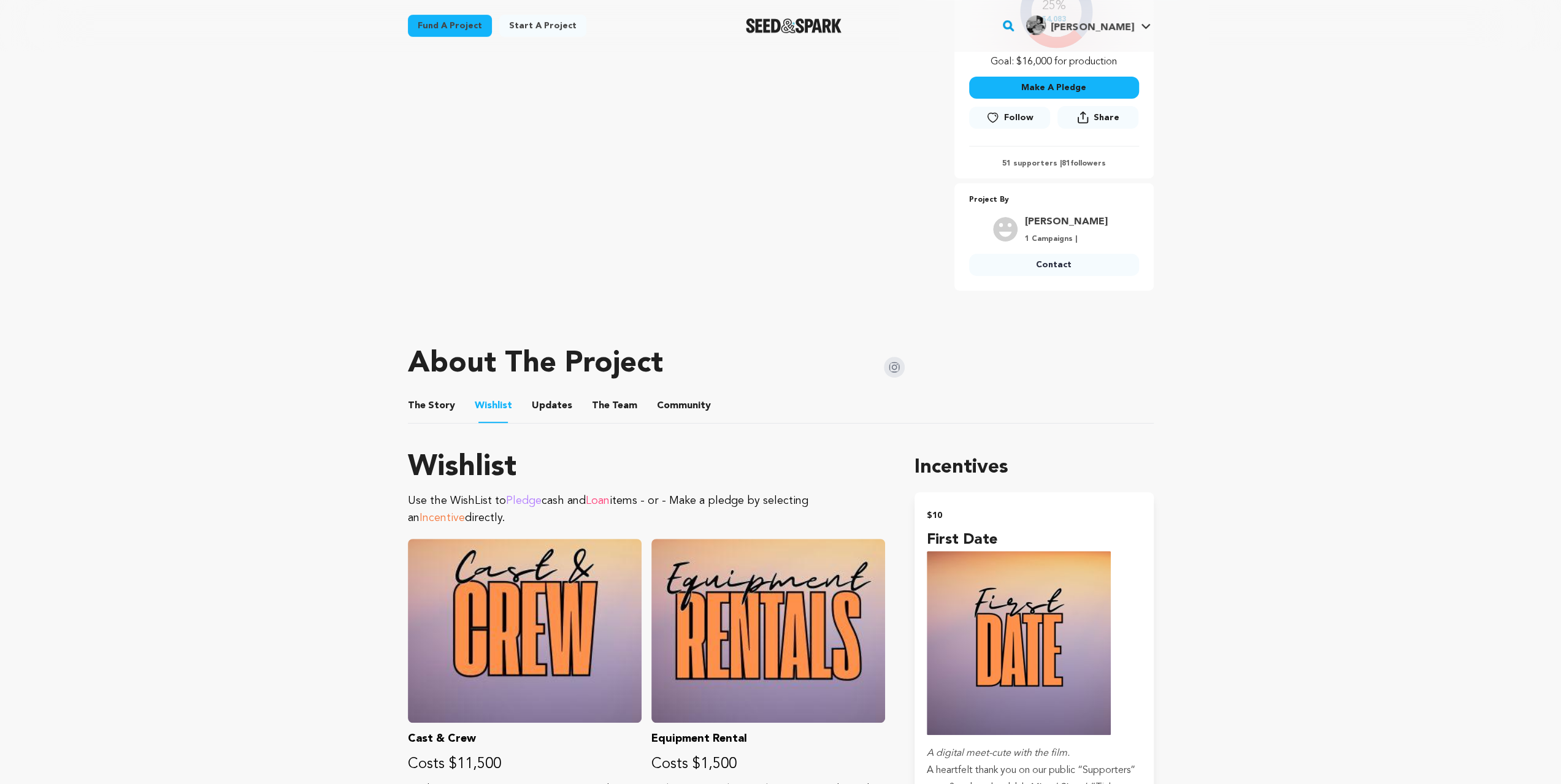
scroll to position [163, 0]
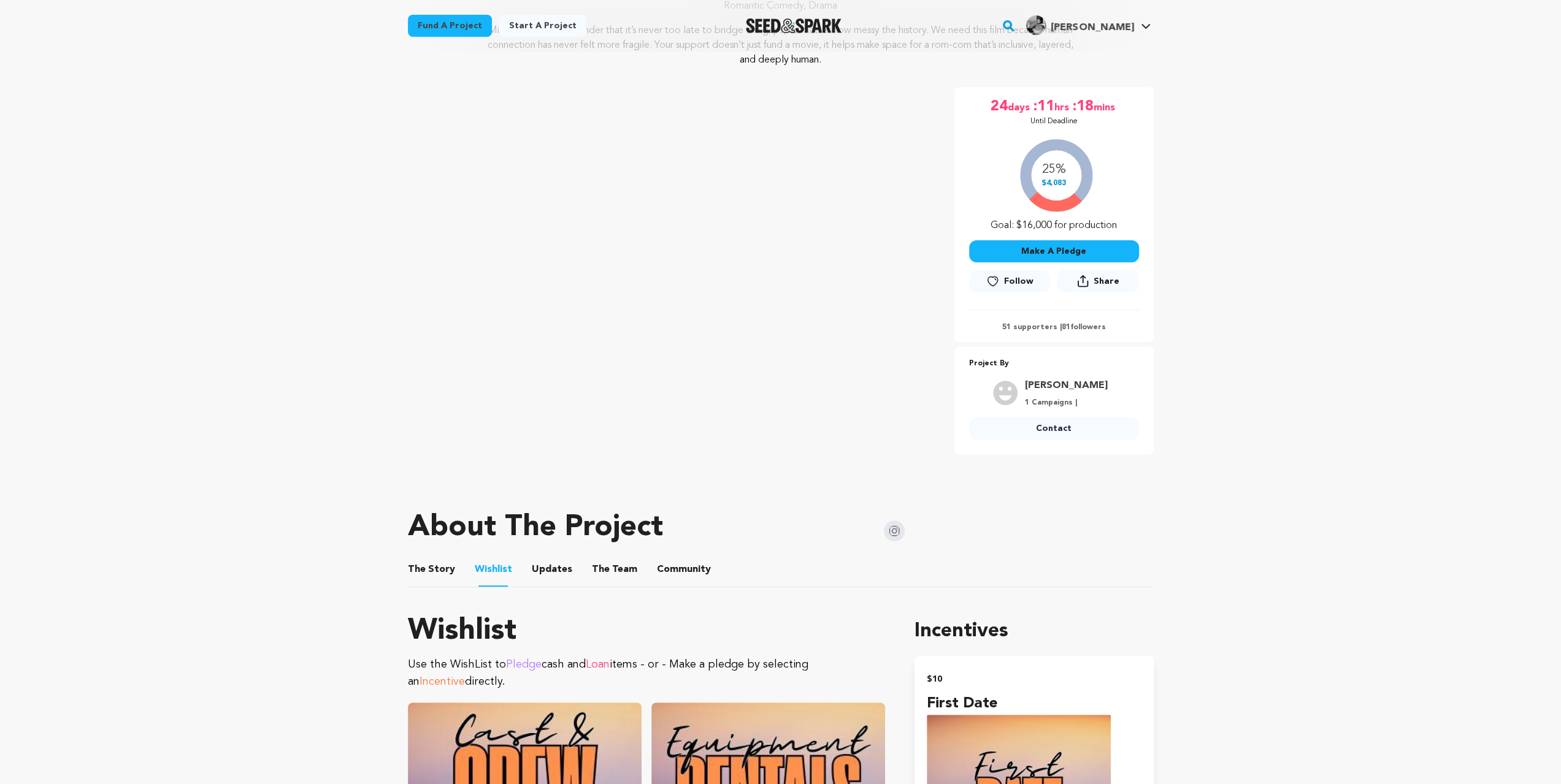
click at [599, 577] on button "The Team" at bounding box center [614, 572] width 29 height 29
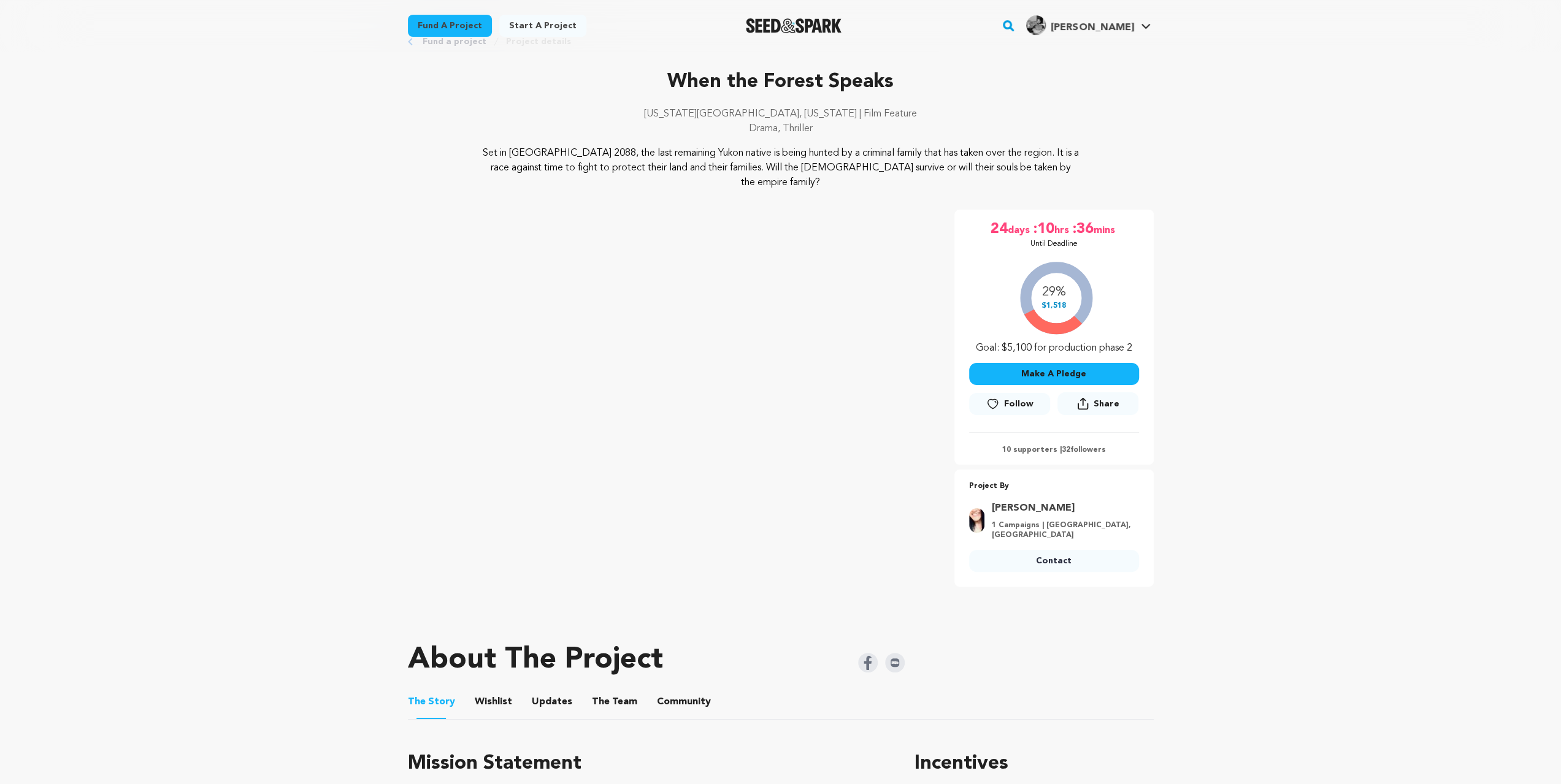
scroll to position [163, 0]
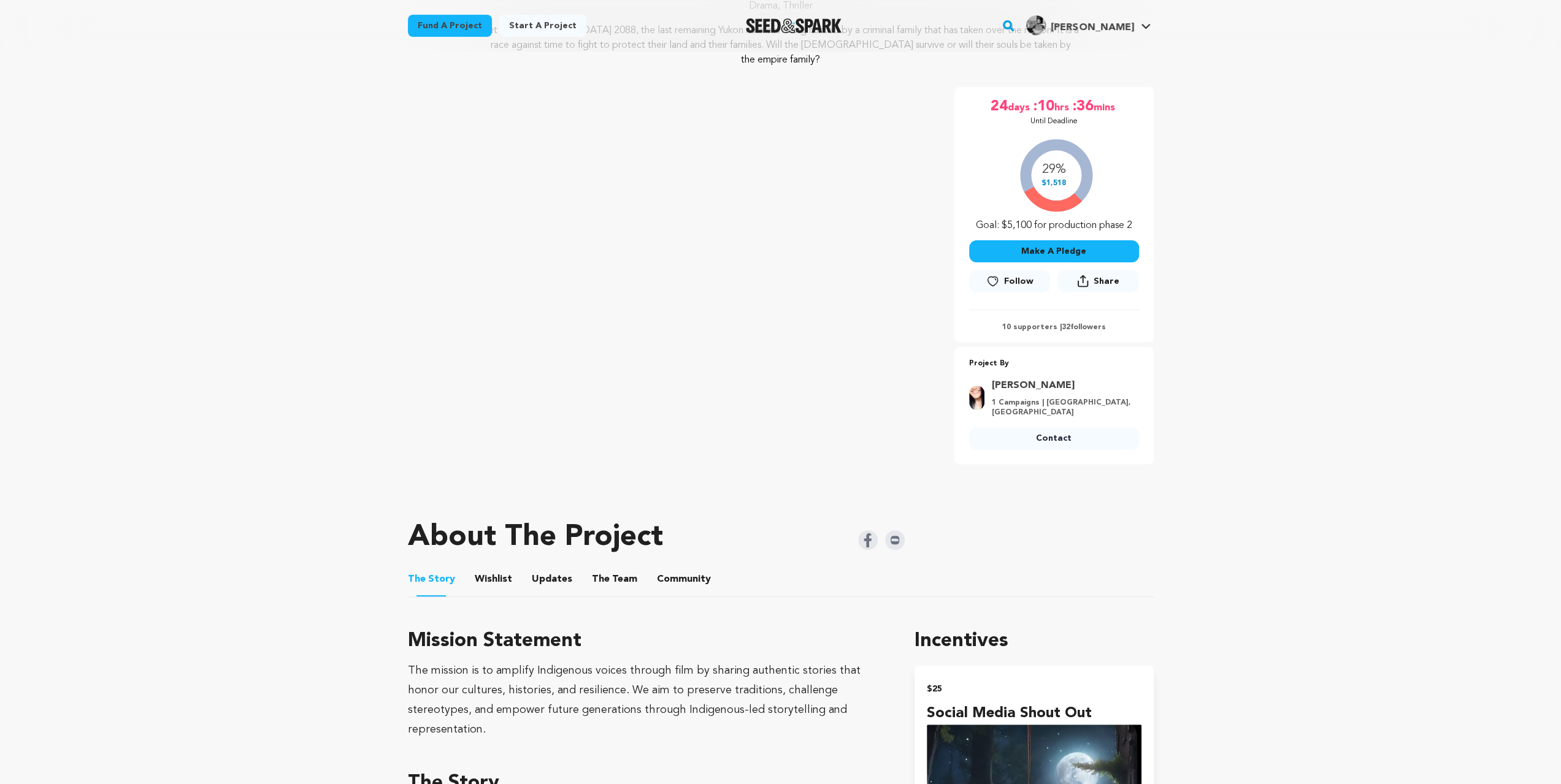
click at [491, 567] on button "Wishlist" at bounding box center [493, 582] width 29 height 29
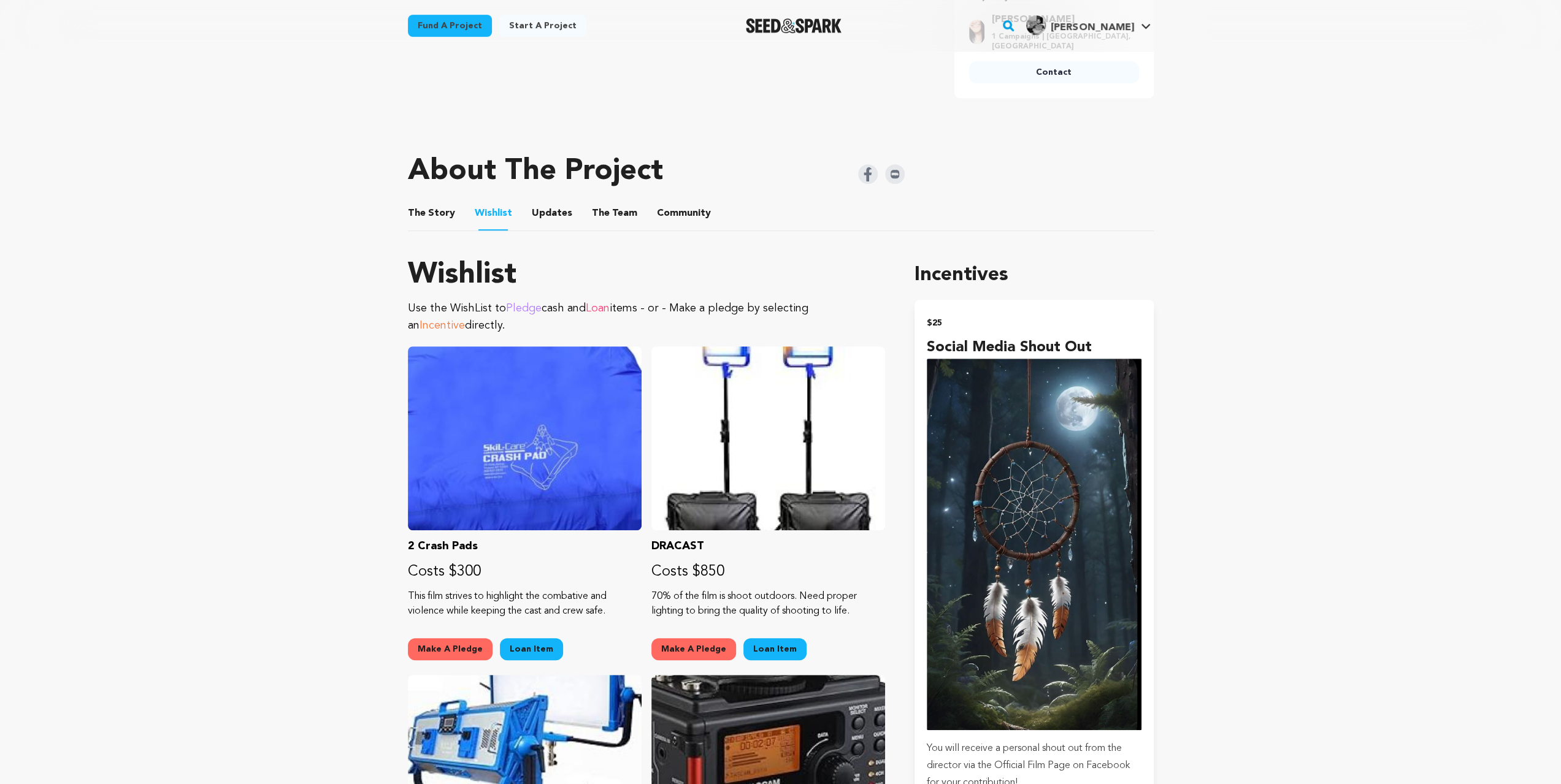
scroll to position [450, 0]
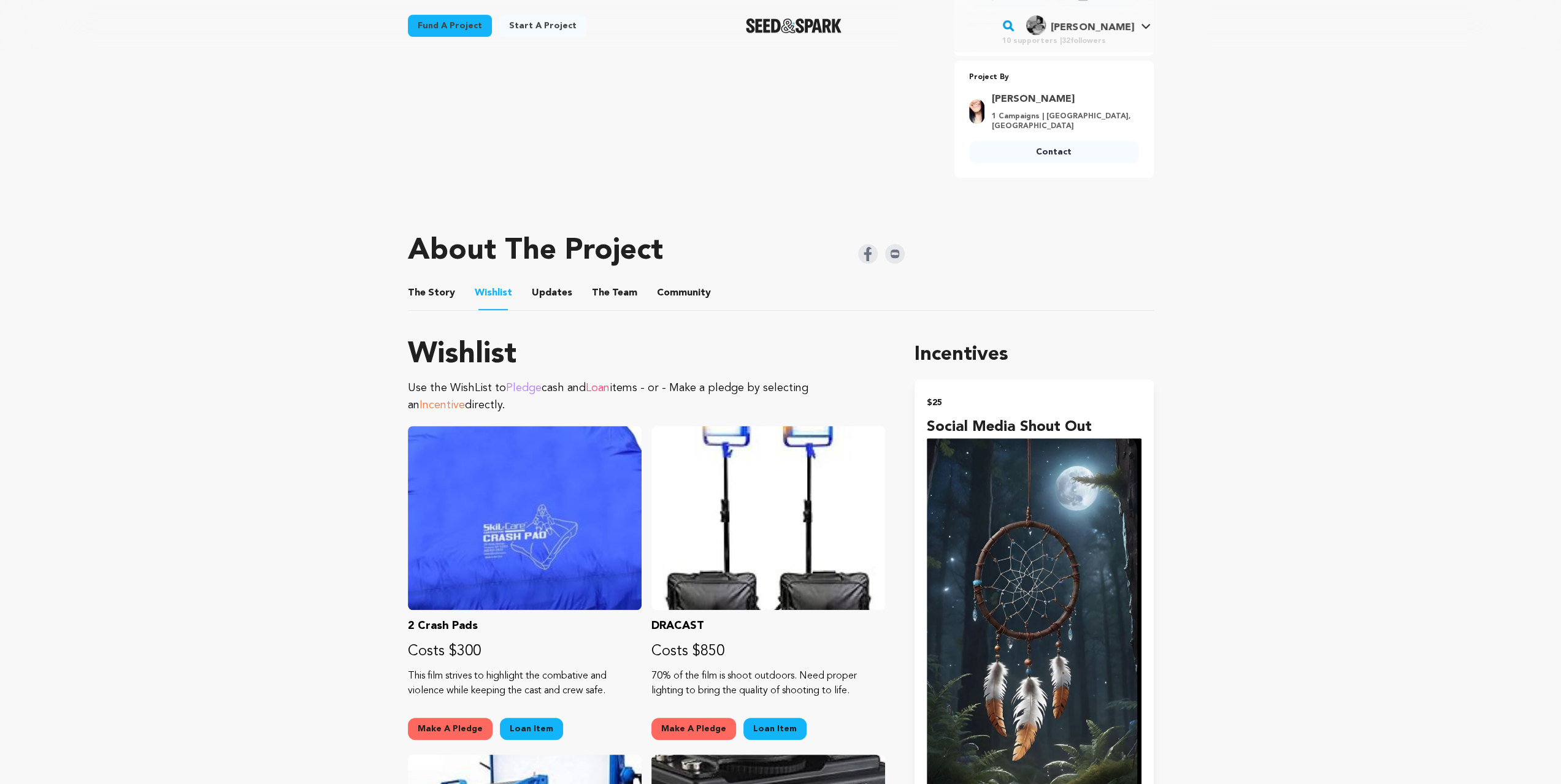
click at [611, 281] on button "The Team" at bounding box center [614, 296] width 29 height 29
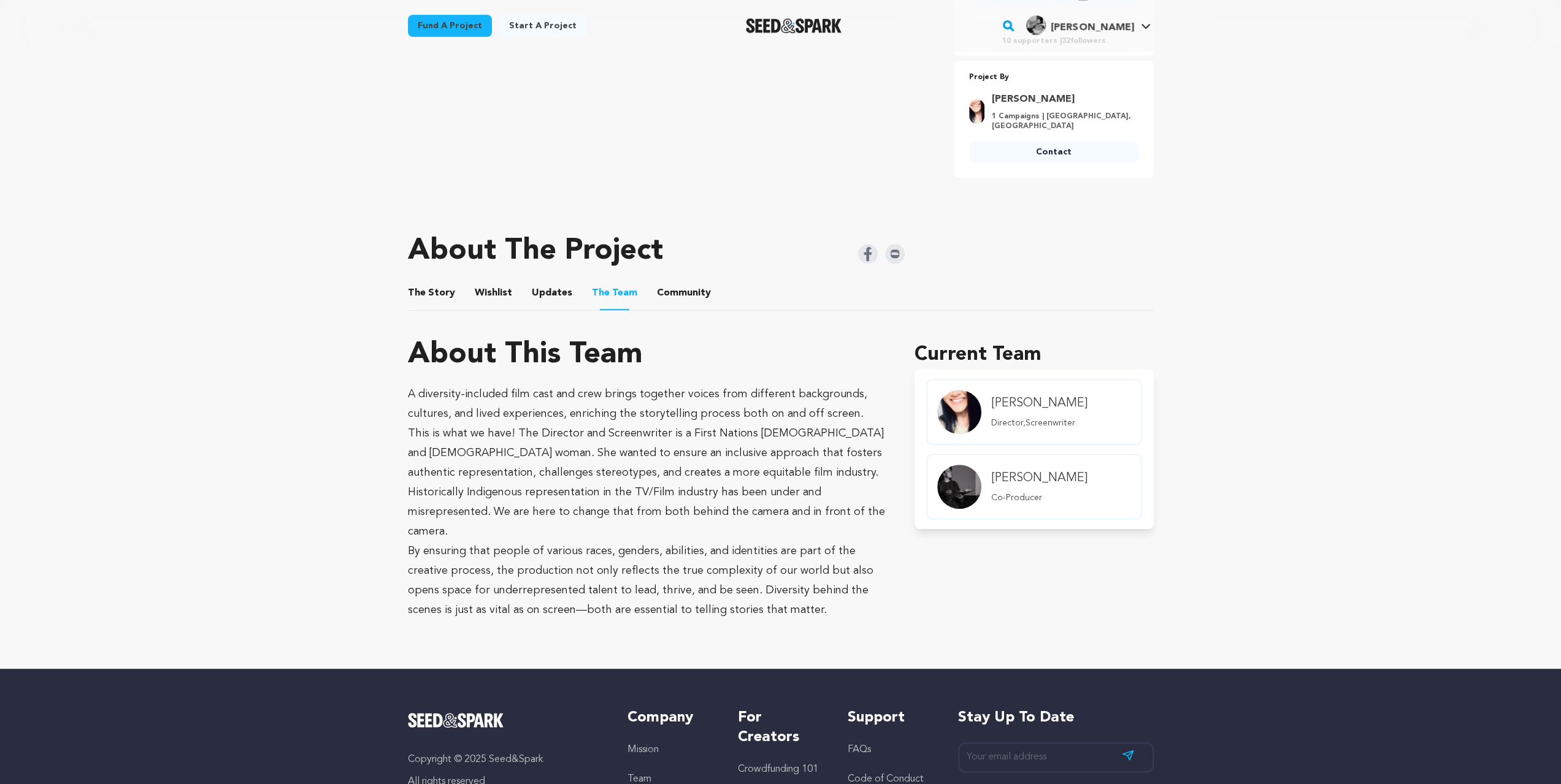
click at [420, 283] on button "The Story" at bounding box center [431, 296] width 29 height 29
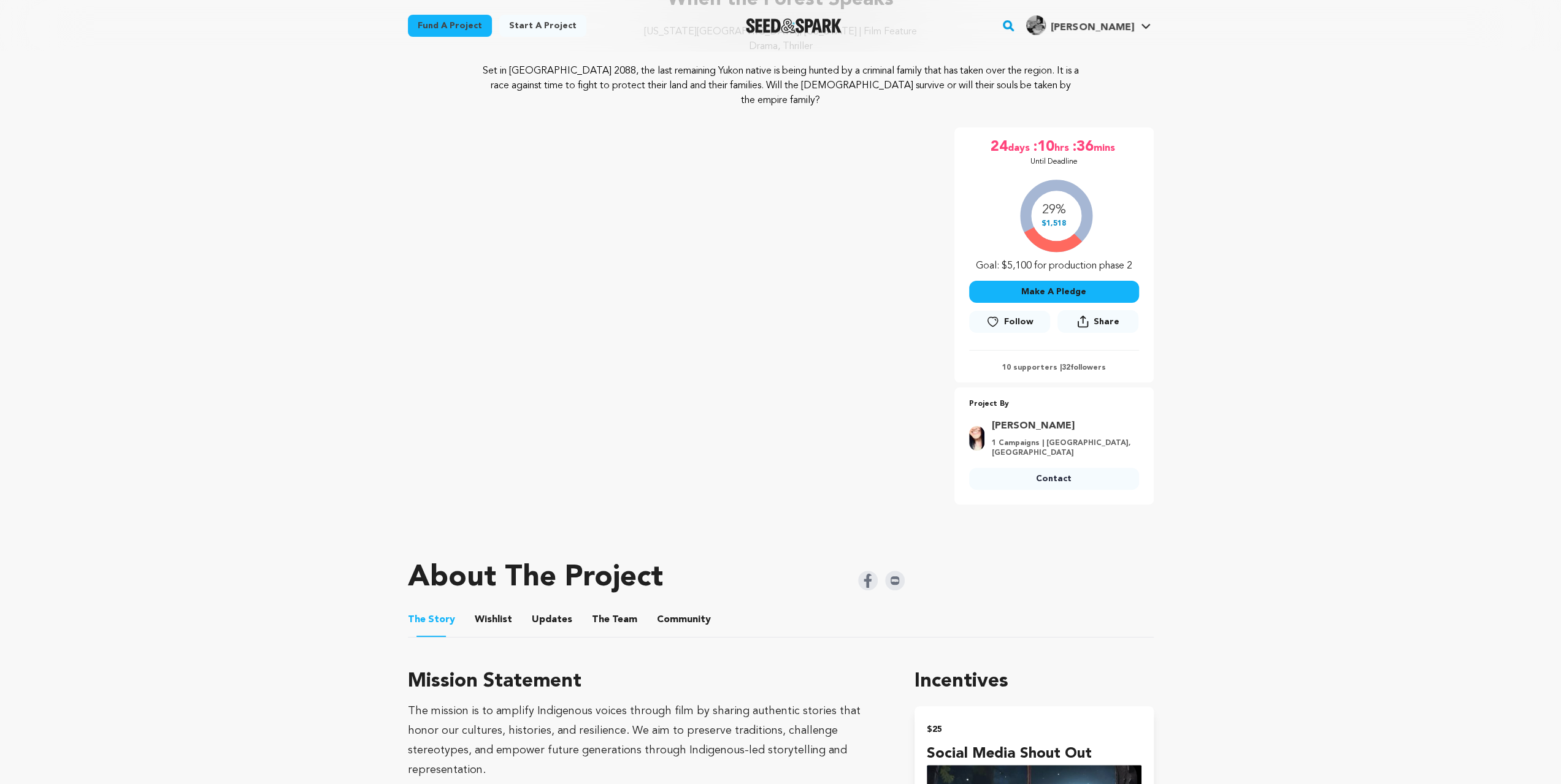
scroll to position [122, 0]
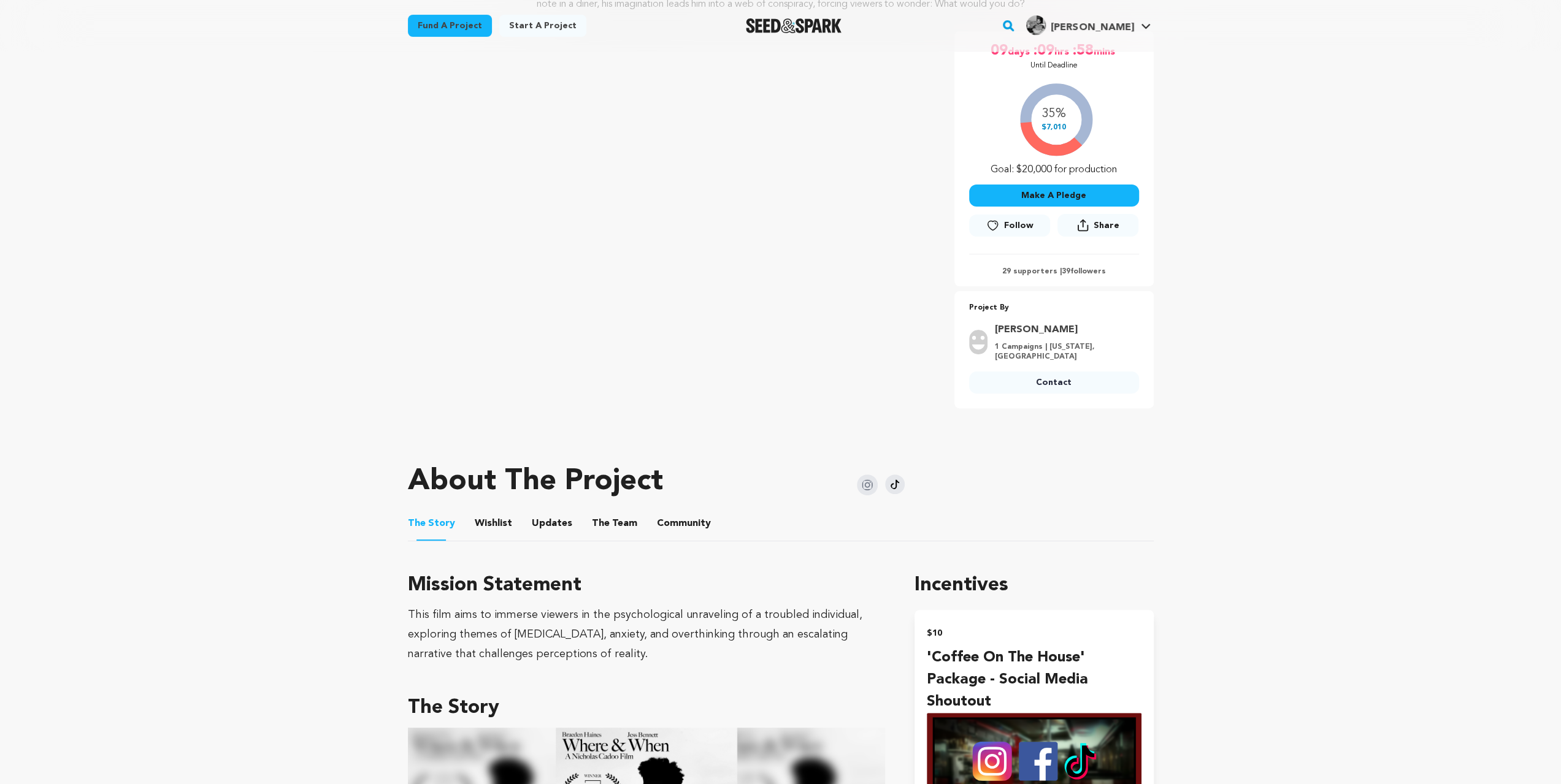
click at [490, 519] on button "Wishlist" at bounding box center [493, 526] width 29 height 29
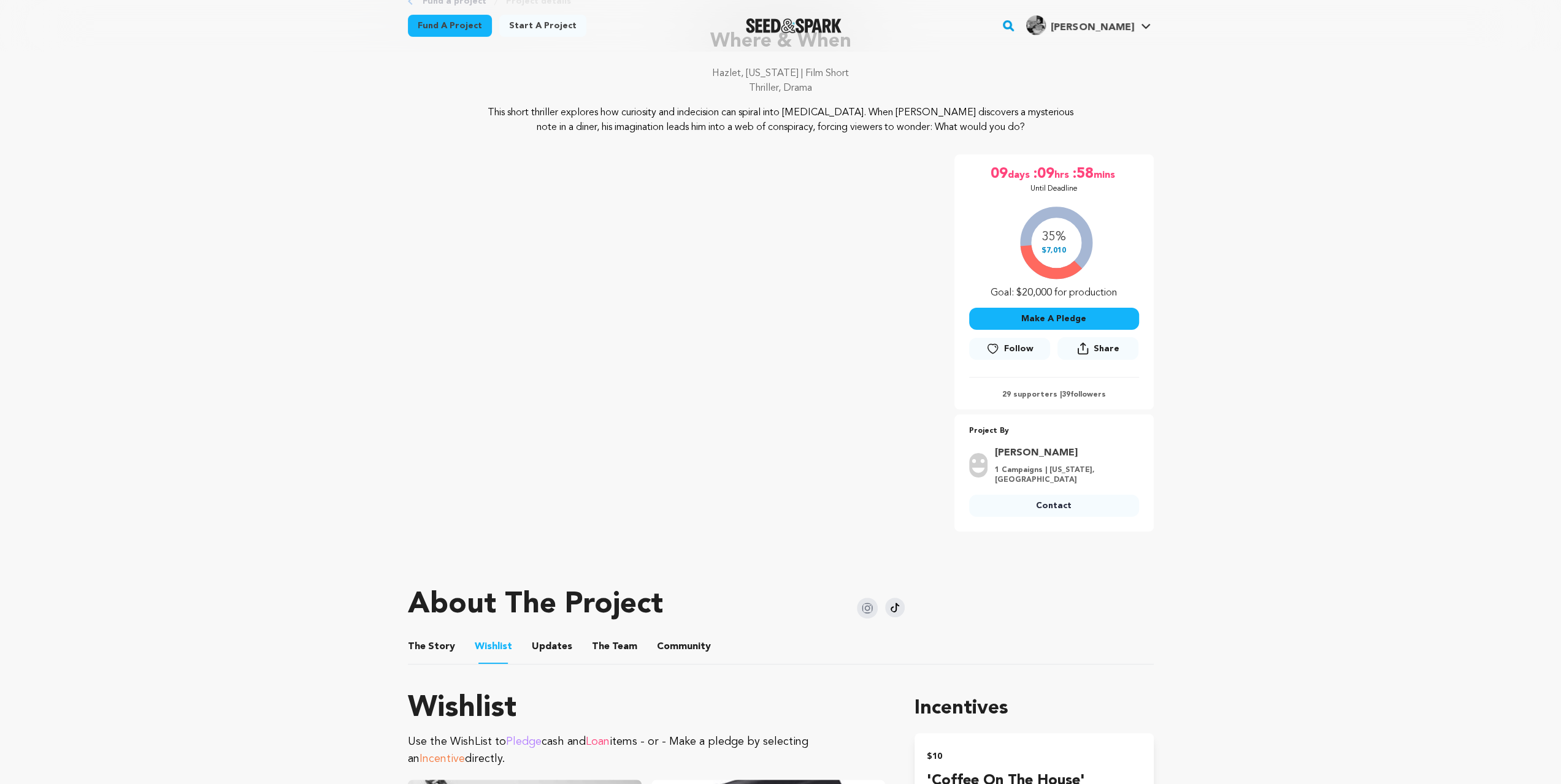
scroll to position [82, 0]
click at [599, 652] on button "The Team" at bounding box center [614, 649] width 29 height 29
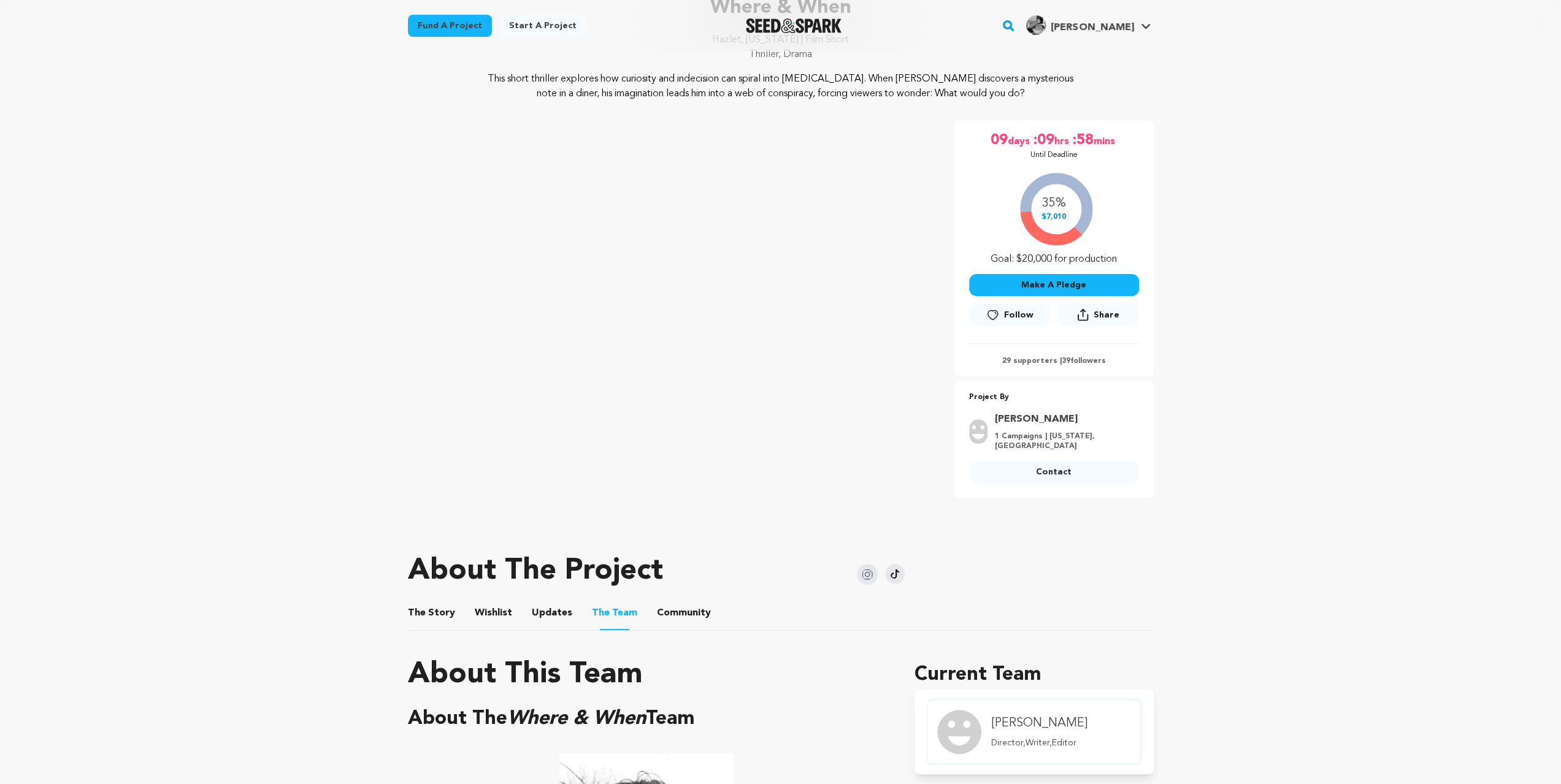
scroll to position [109, 0]
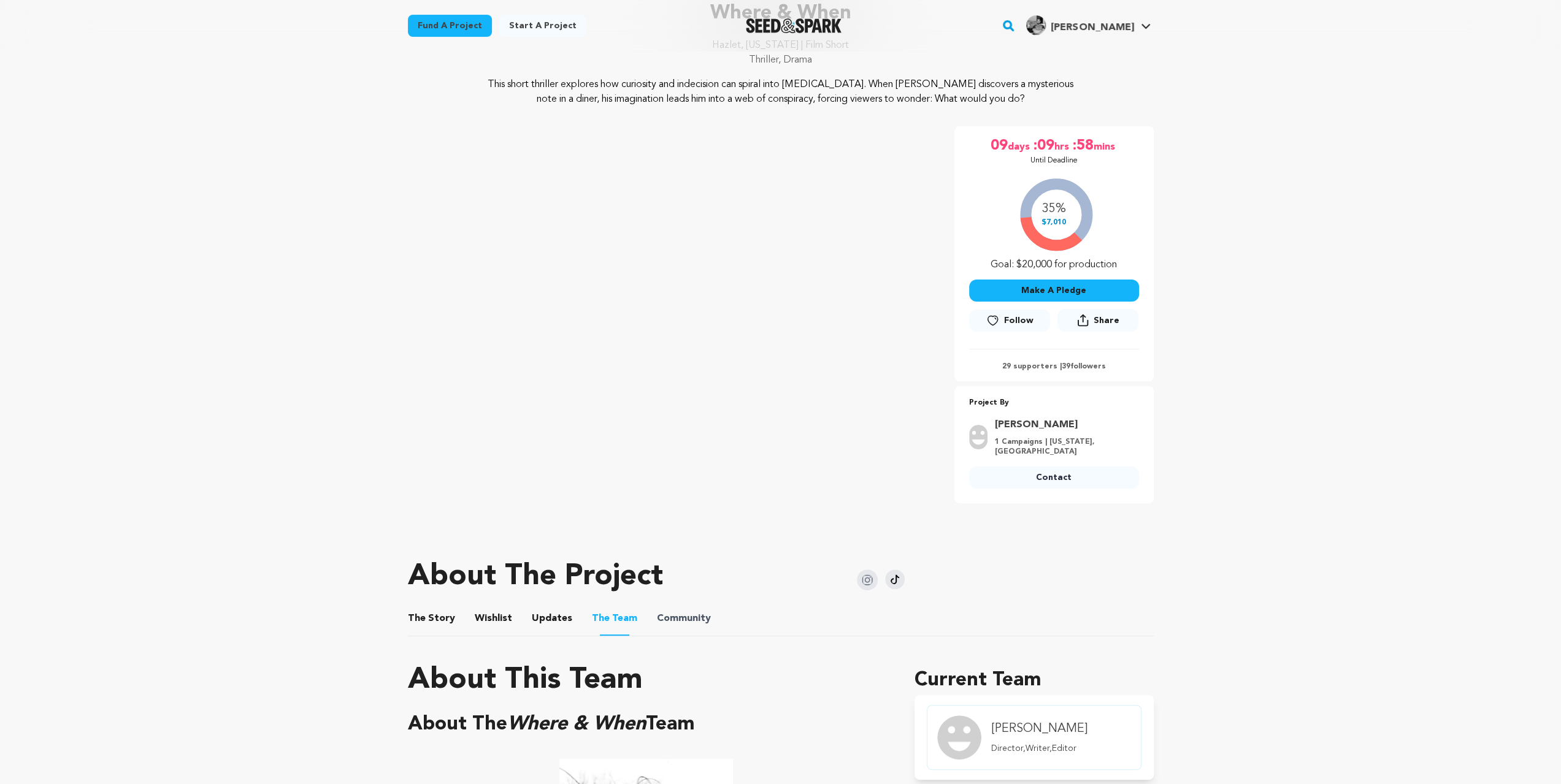
click at [658, 621] on span "Community" at bounding box center [684, 619] width 54 height 15
click at [548, 618] on button "Updates" at bounding box center [552, 621] width 29 height 29
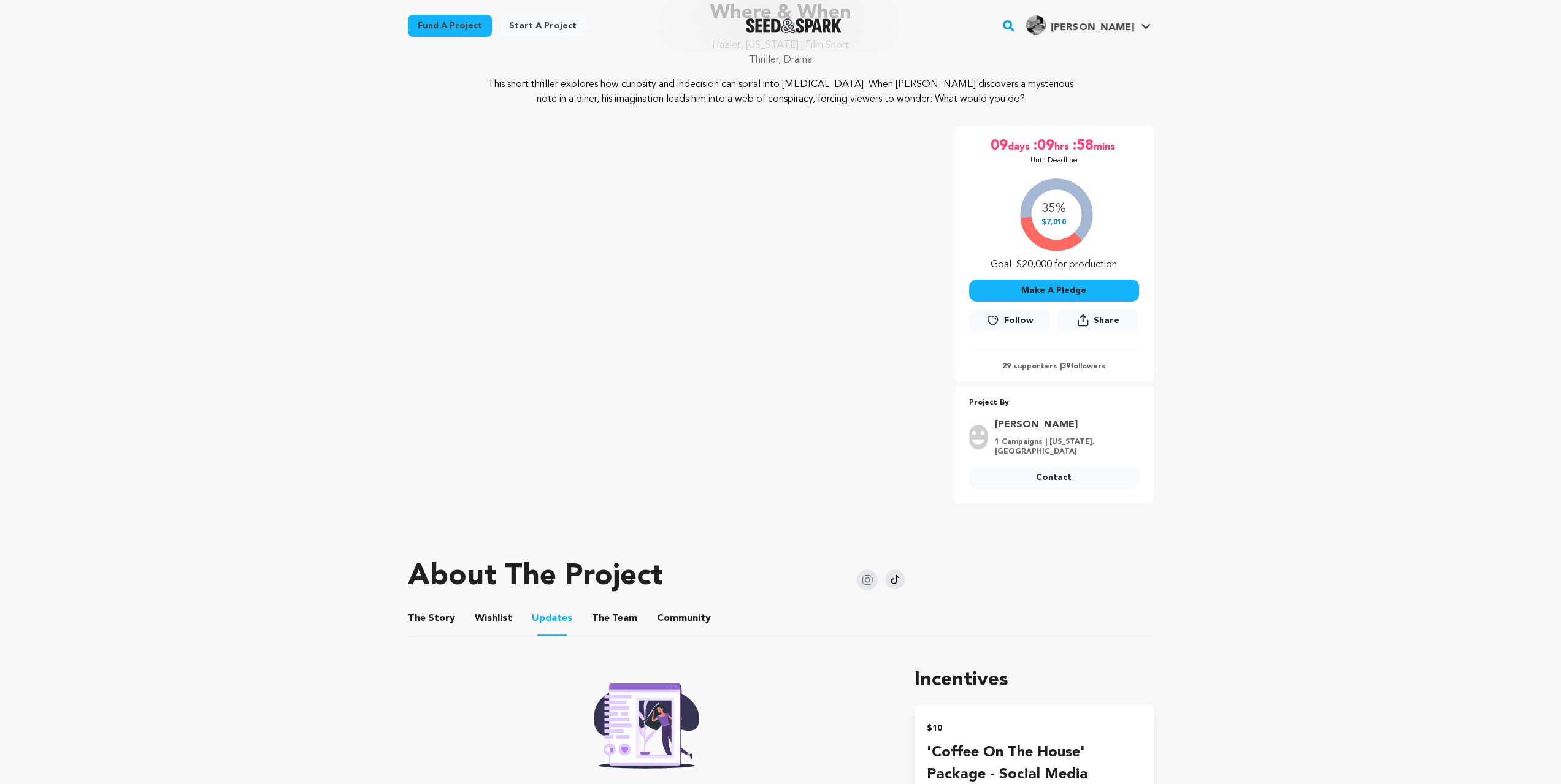
click at [616, 616] on button "The Team" at bounding box center [614, 621] width 29 height 29
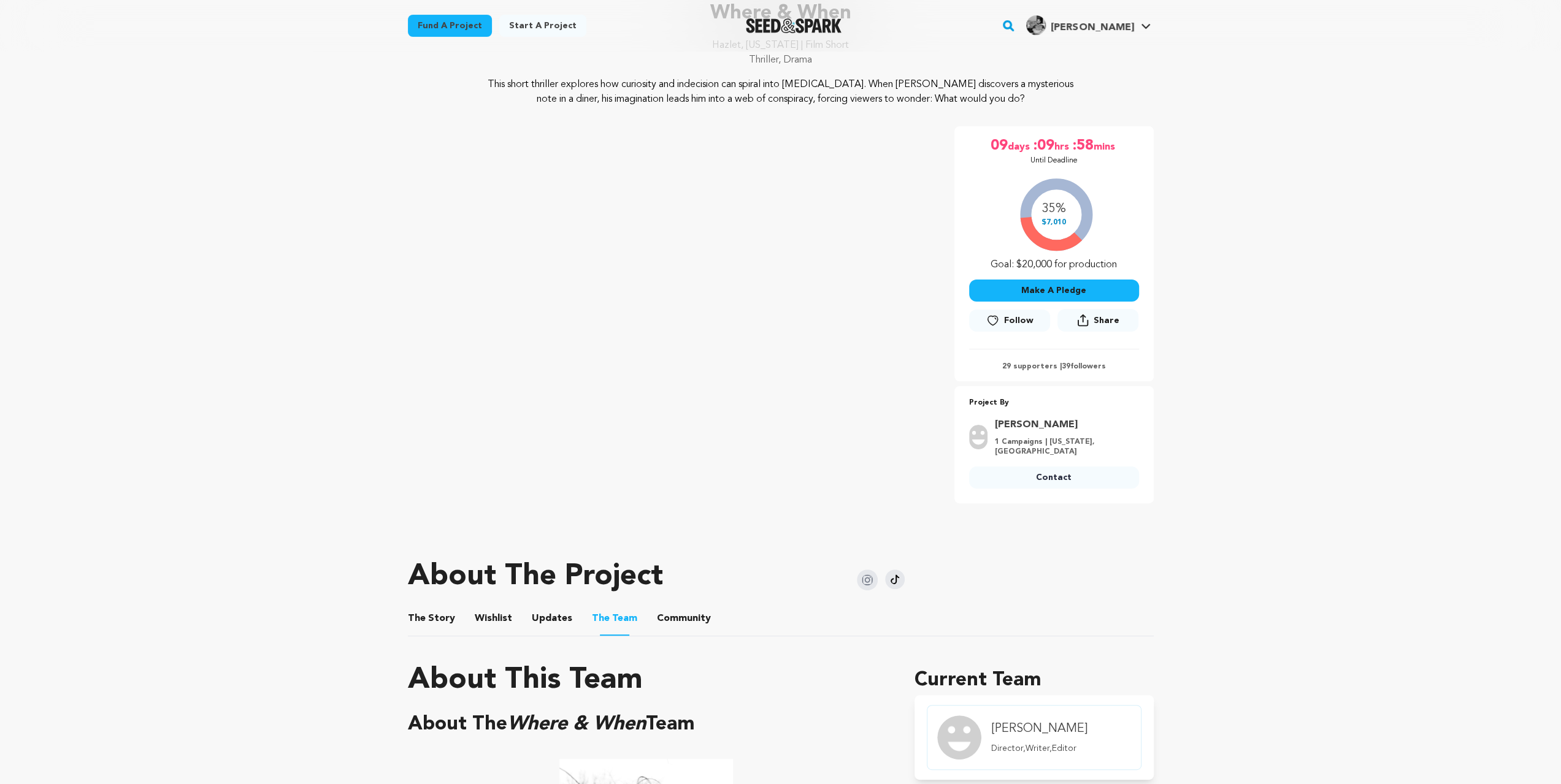
click at [867, 578] on img at bounding box center [868, 580] width 21 height 21
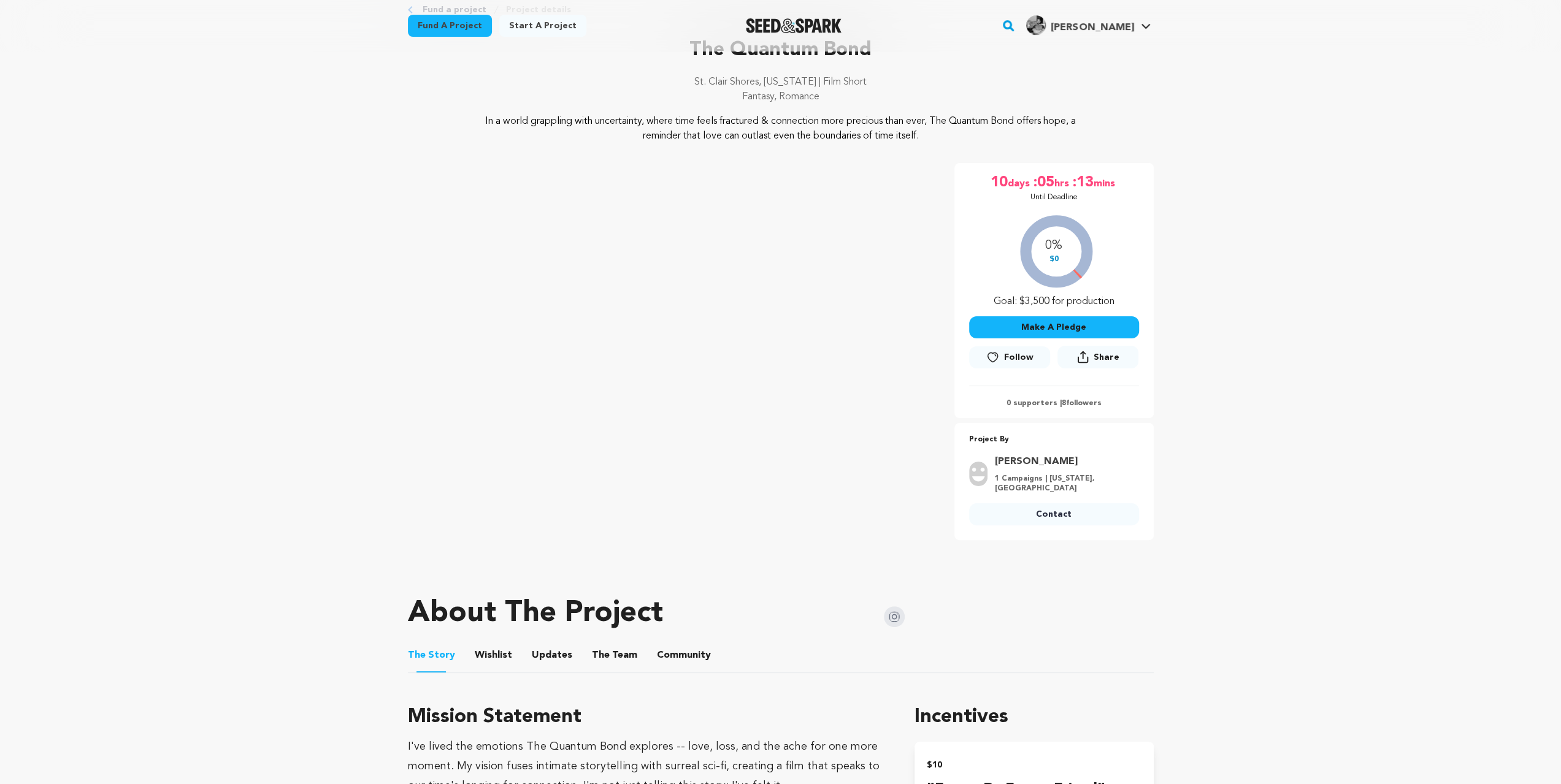
scroll to position [82, 0]
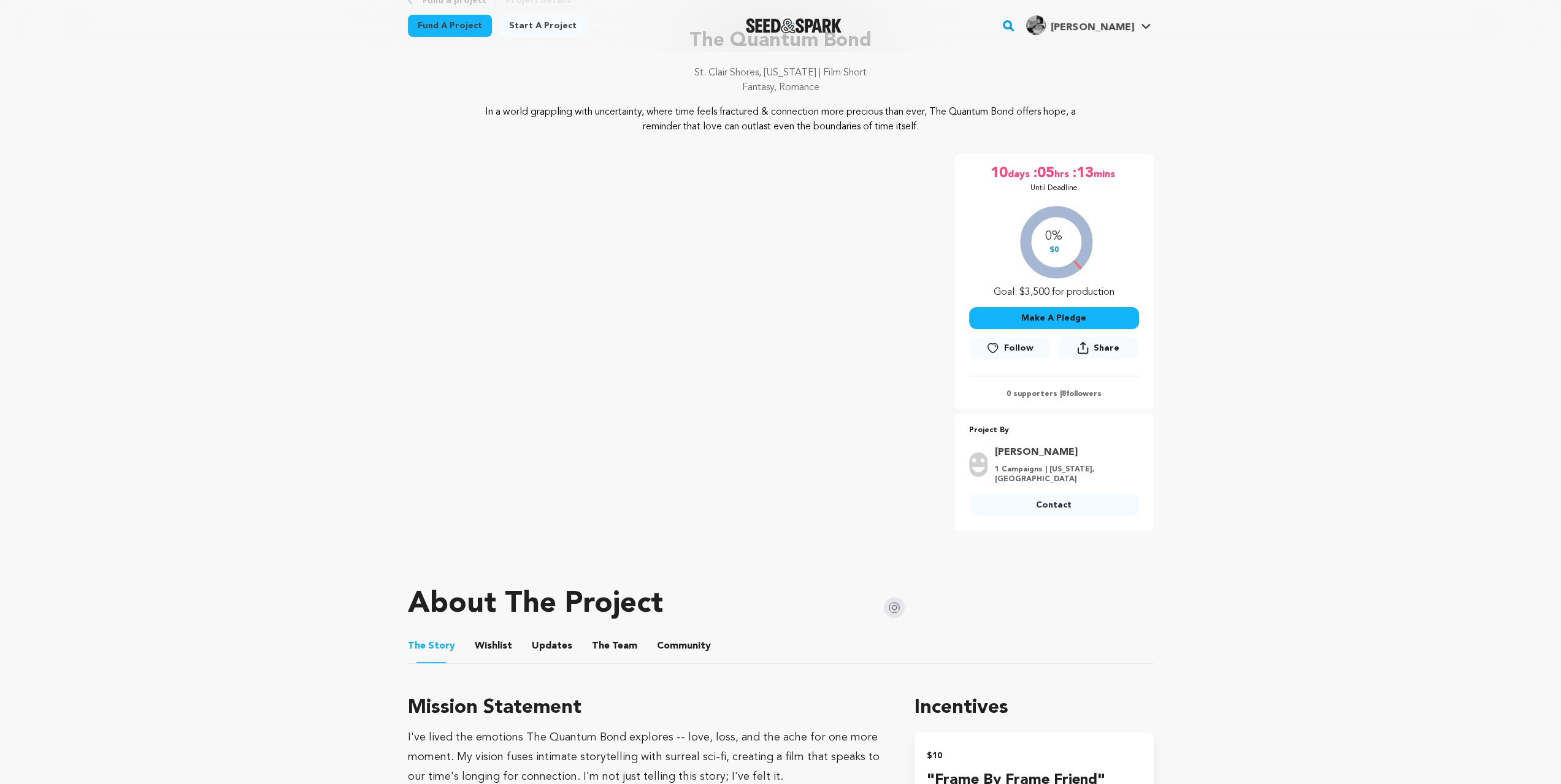
click at [493, 644] on button "Wishlist" at bounding box center [493, 649] width 29 height 29
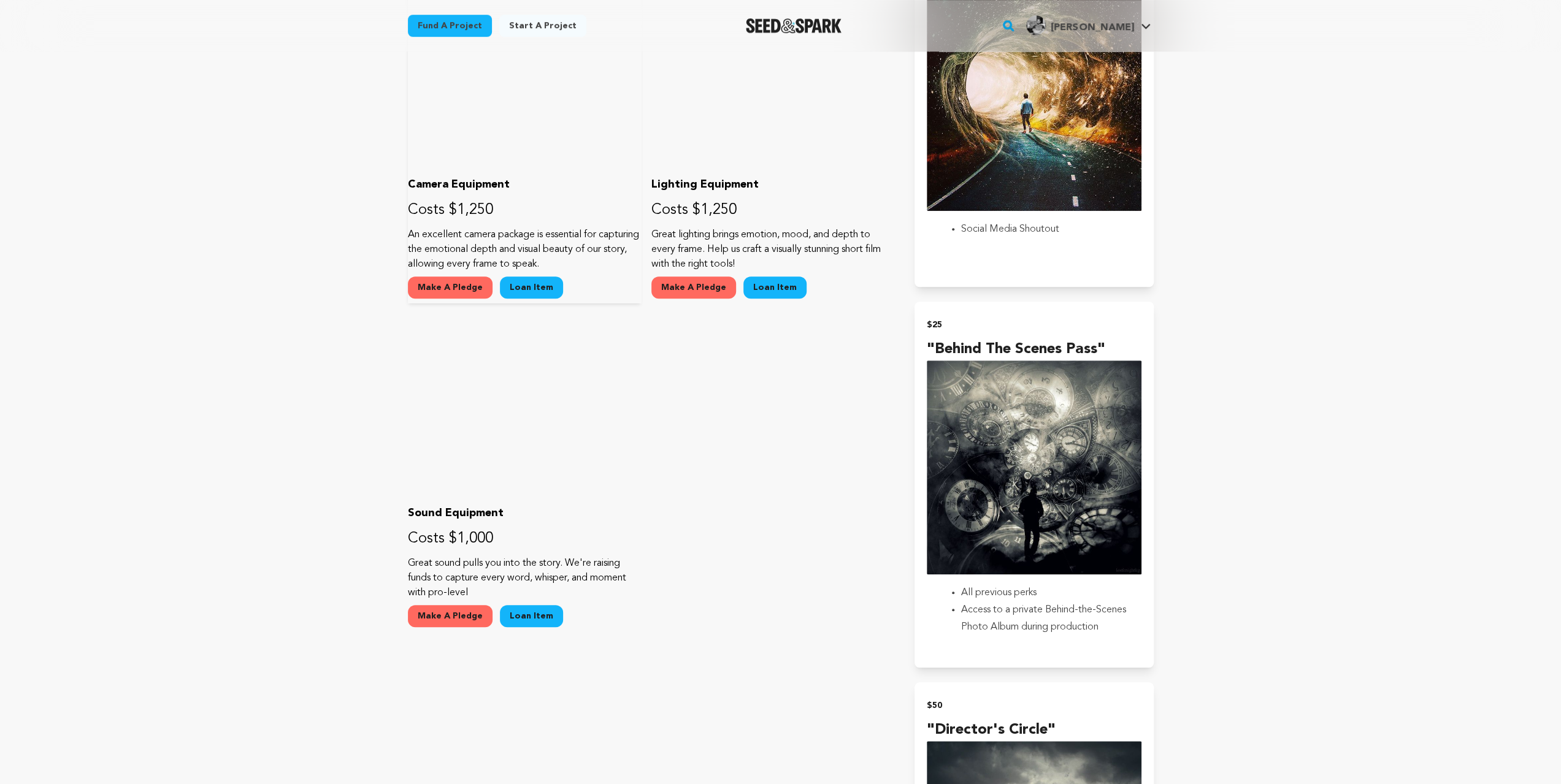
scroll to position [899, 0]
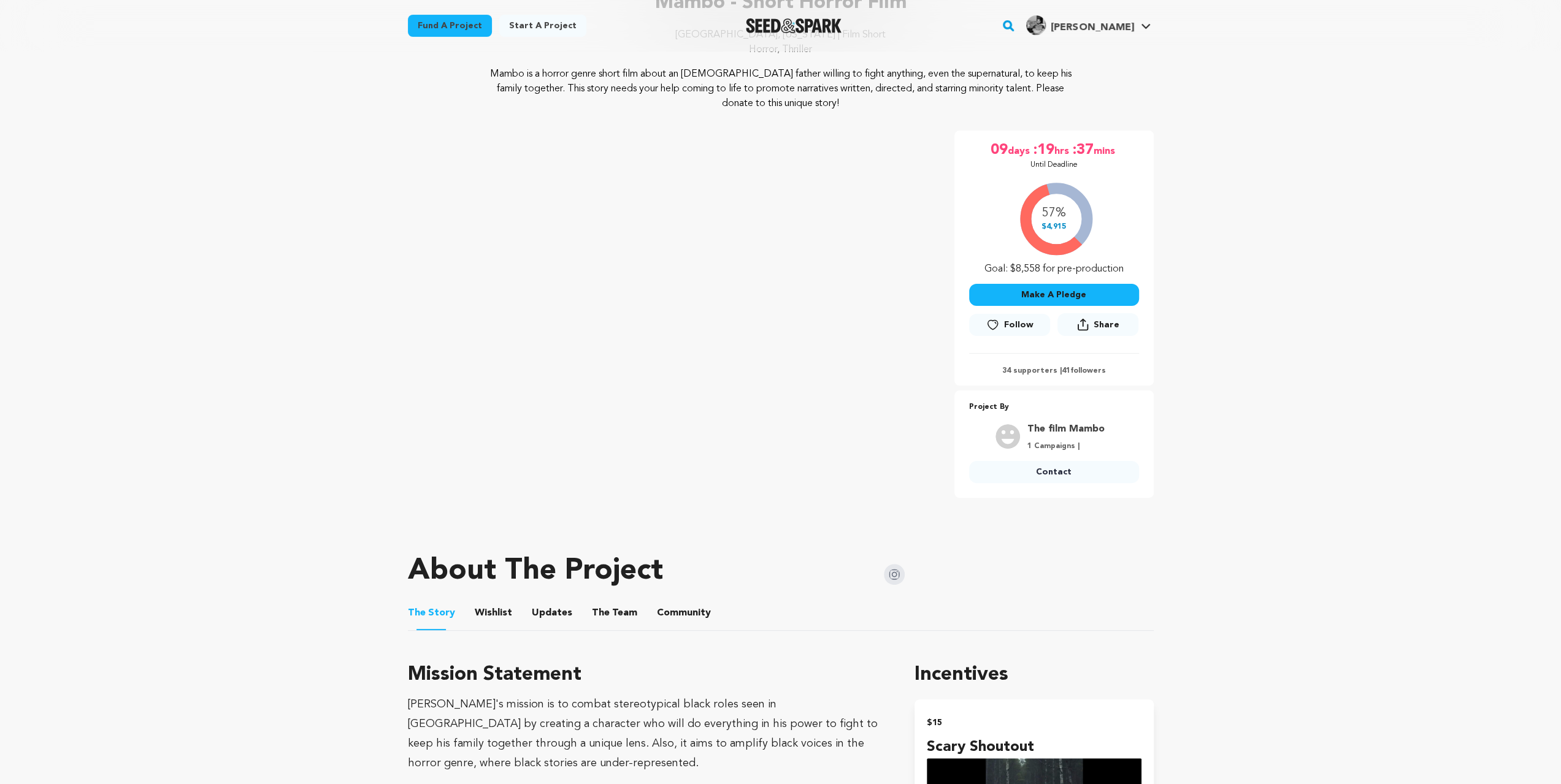
scroll to position [163, 0]
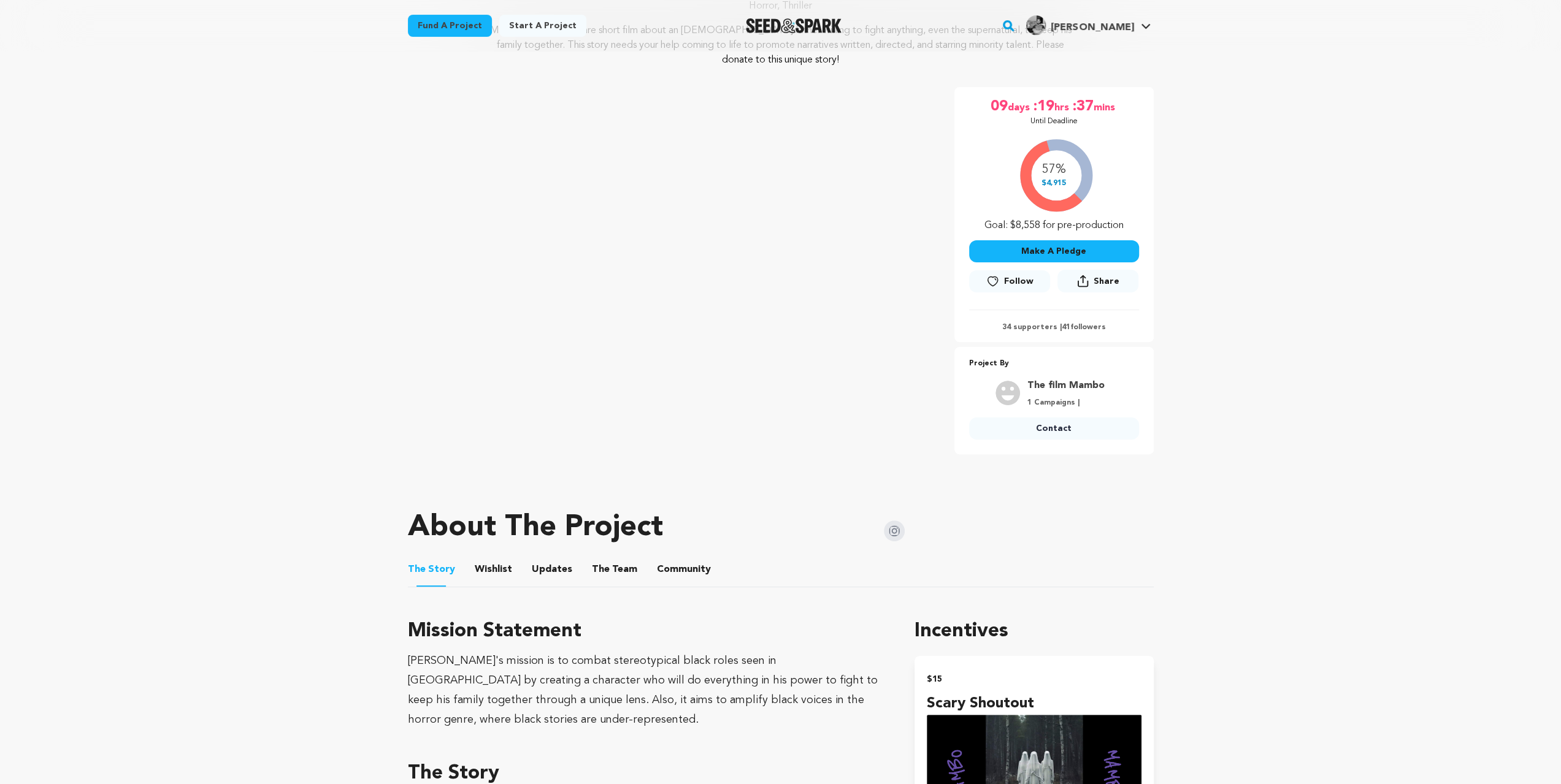
click at [498, 567] on button "Wishlist" at bounding box center [493, 572] width 29 height 29
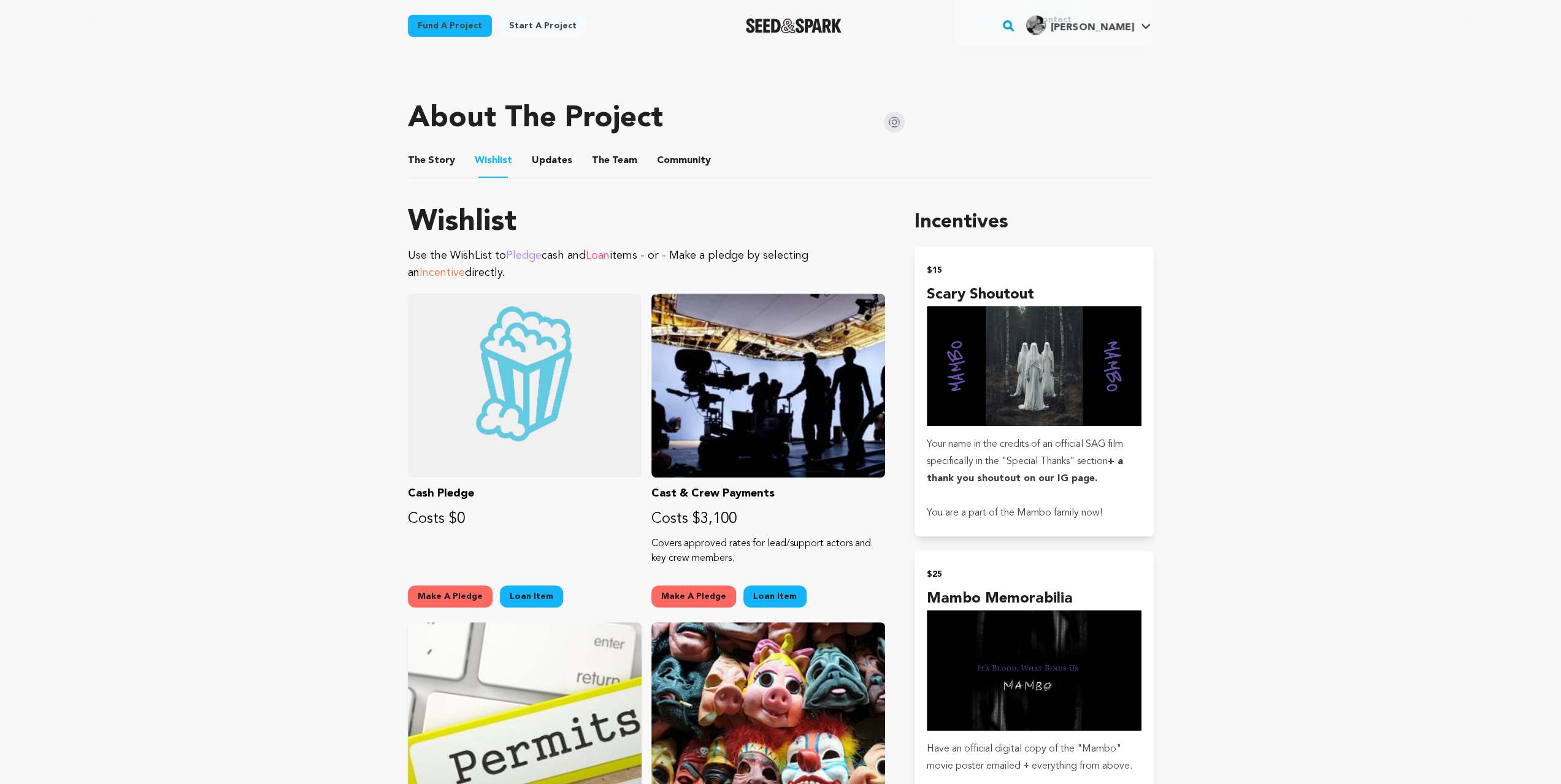
scroll to position [327, 0]
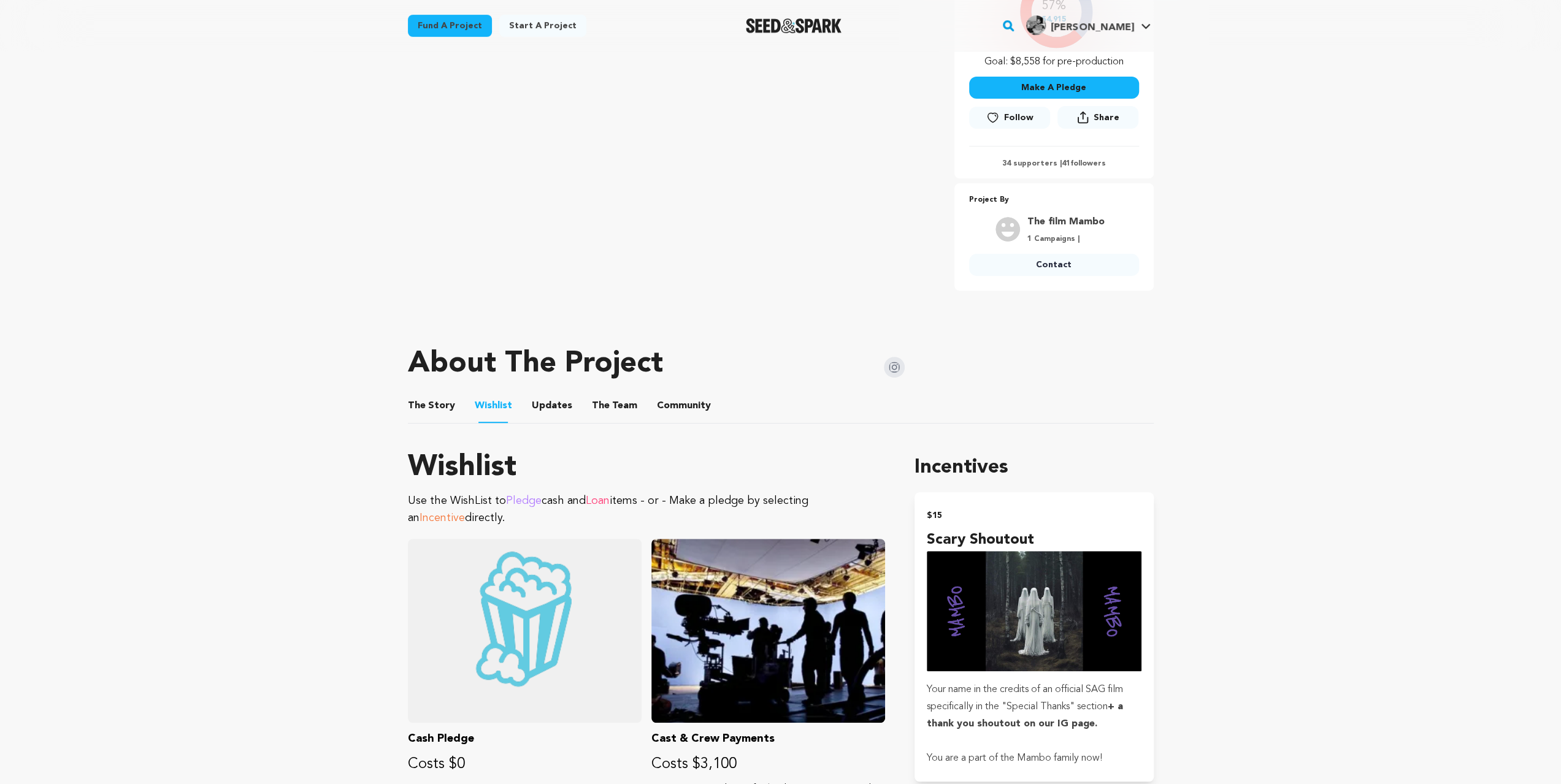
click at [602, 414] on button "The Team" at bounding box center [614, 408] width 29 height 29
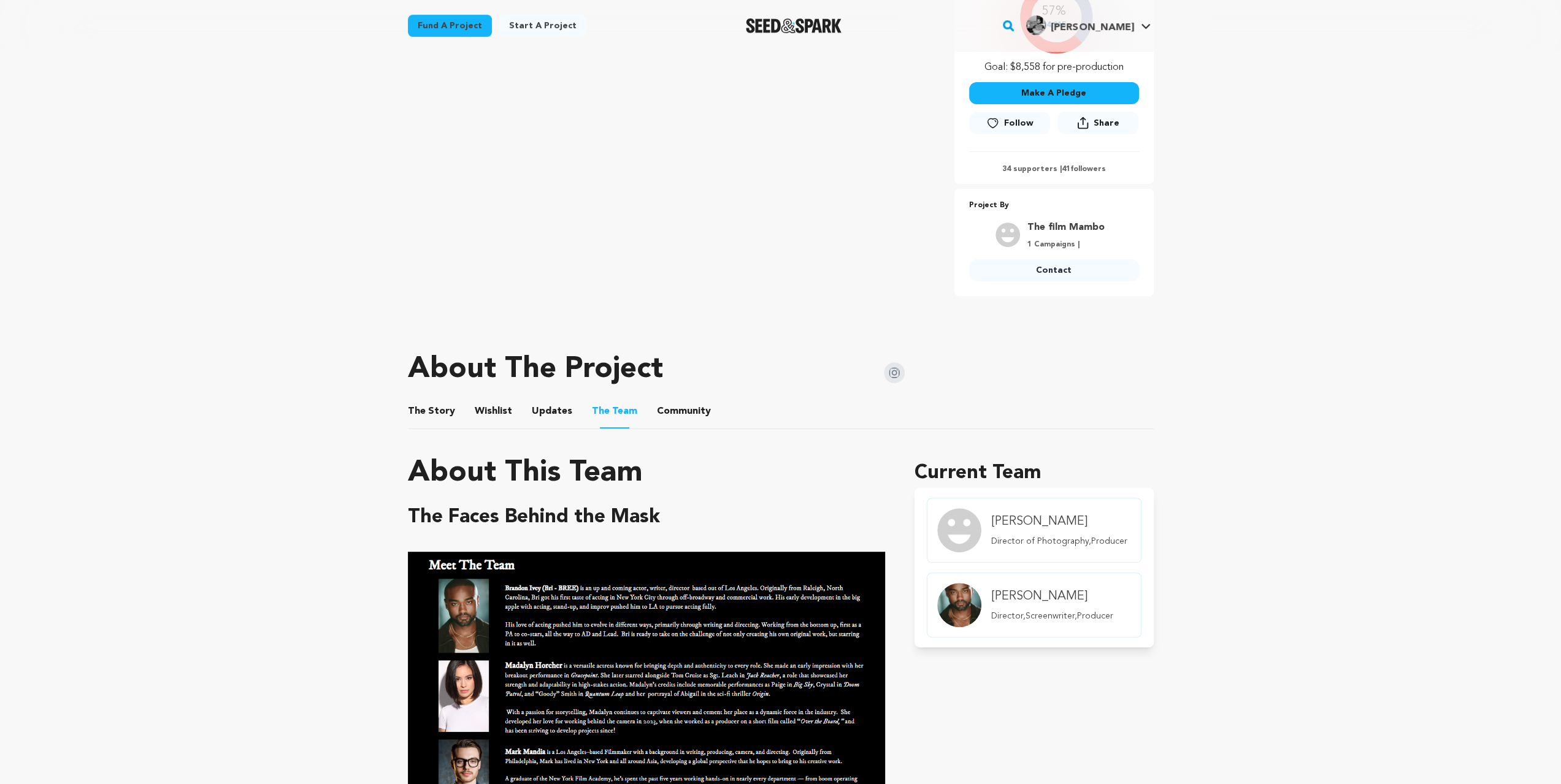
scroll to position [321, 0]
click at [442, 407] on button "The Story" at bounding box center [431, 415] width 29 height 29
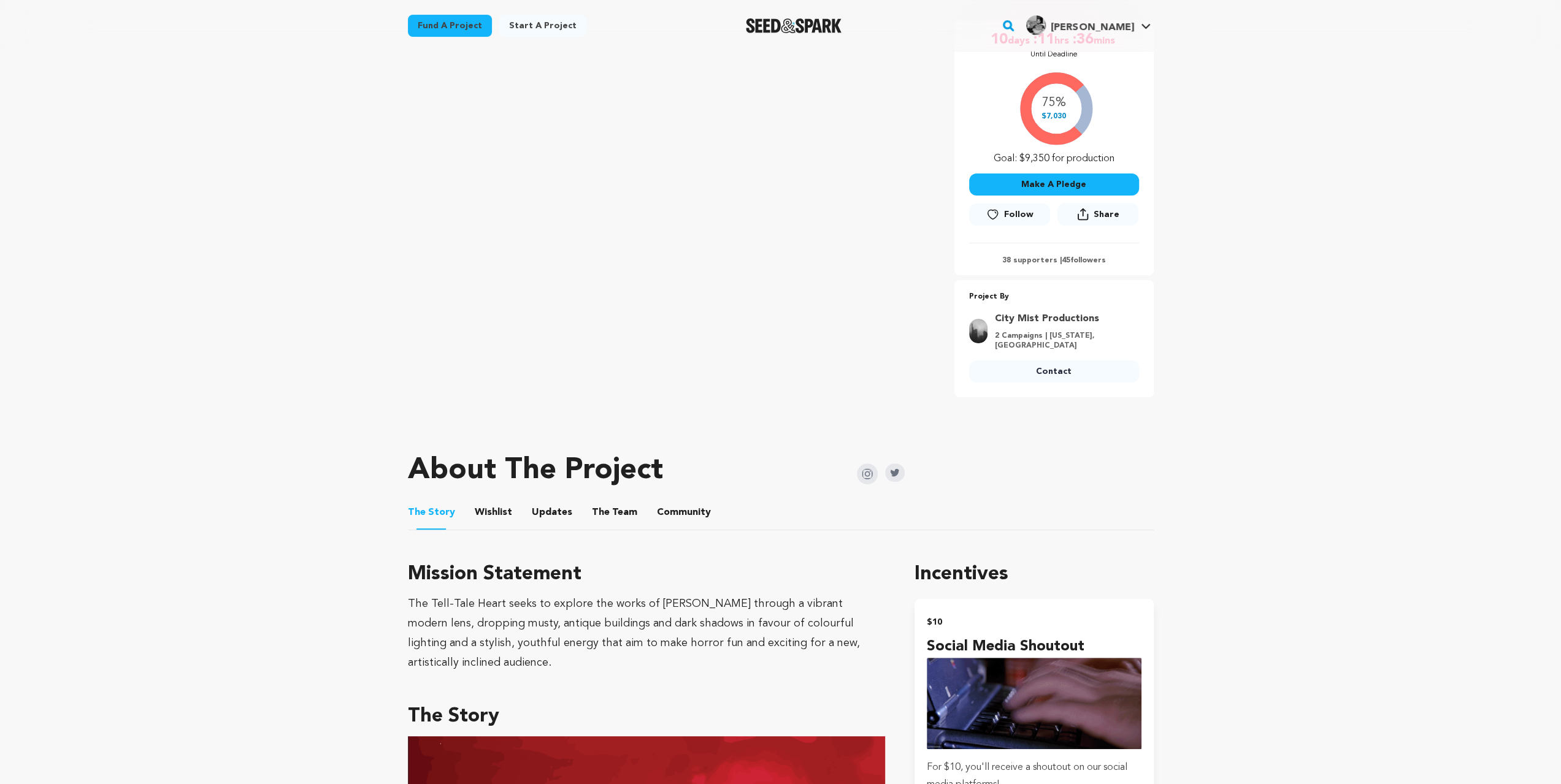
scroll to position [245, 0]
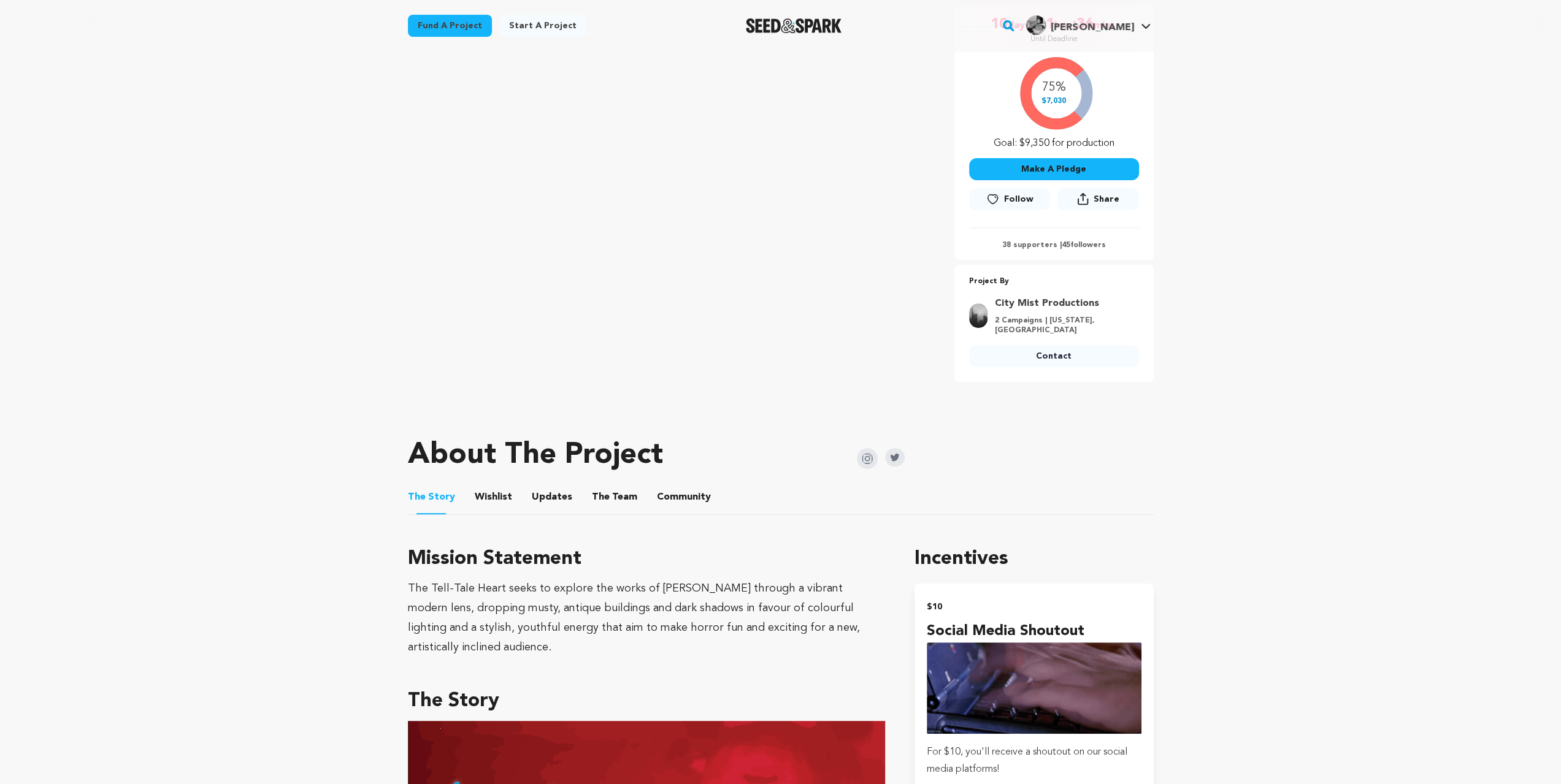
click at [492, 509] on button "Wishlist" at bounding box center [493, 500] width 29 height 29
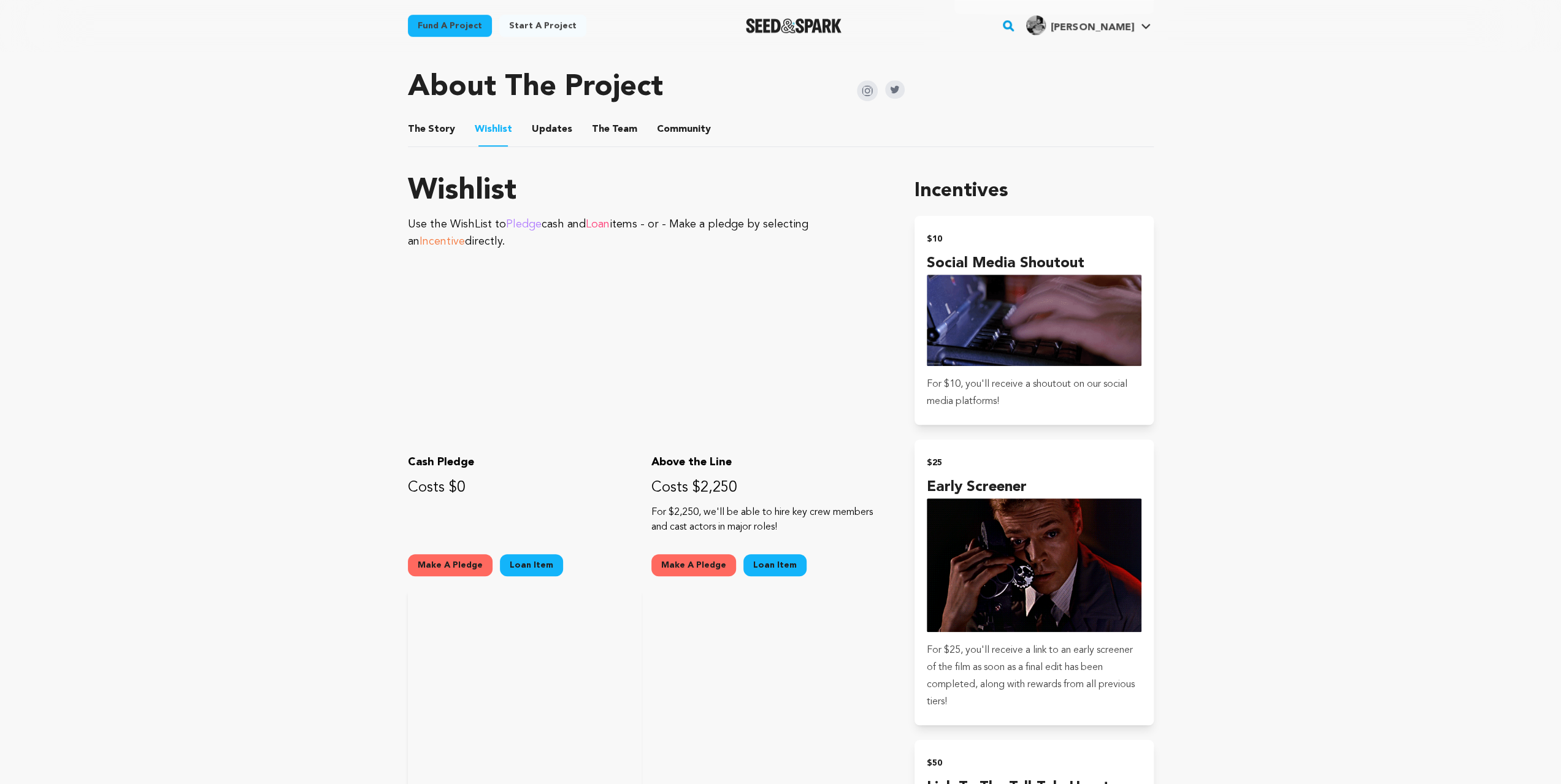
scroll to position [450, 0]
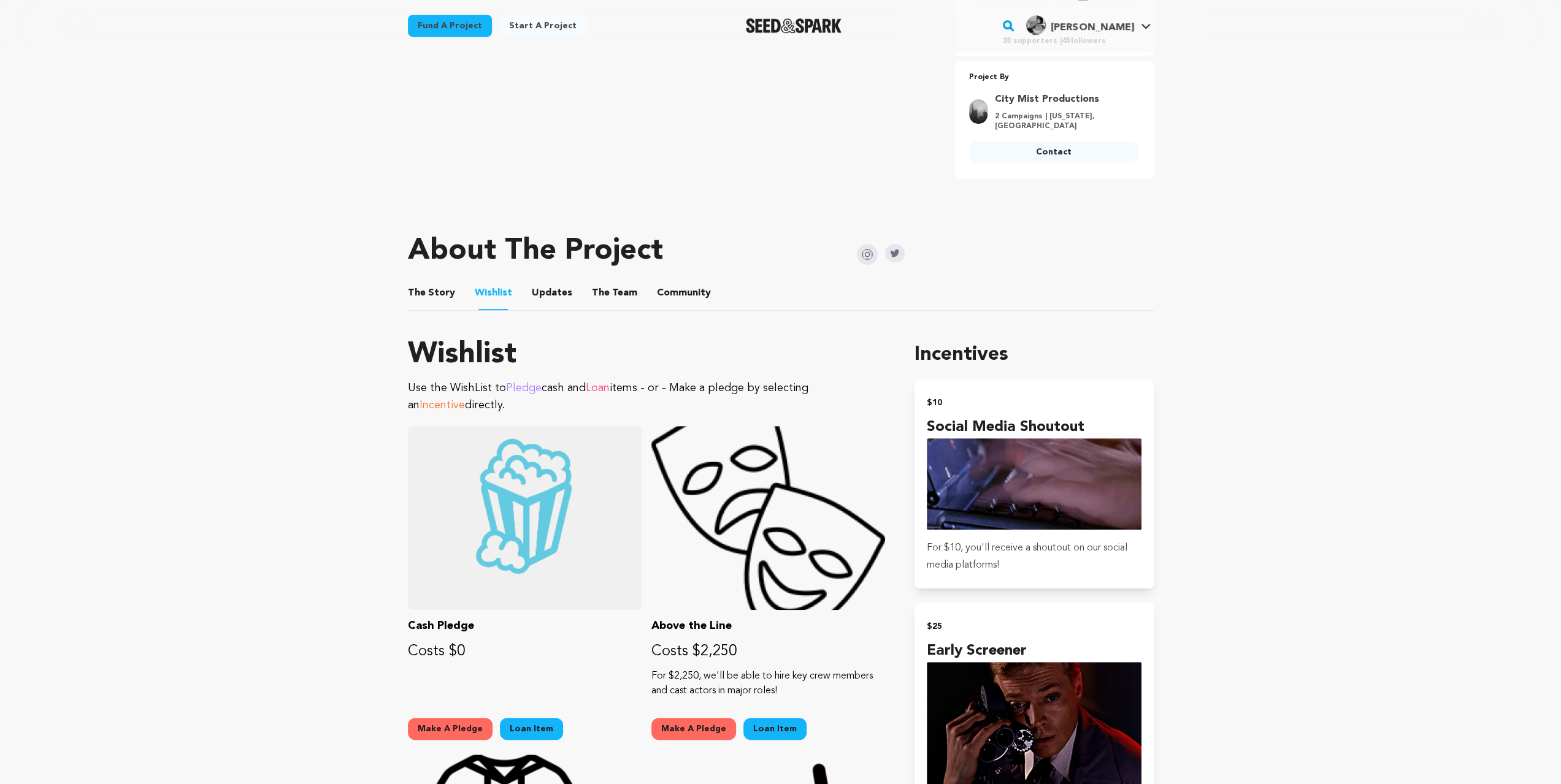
click at [599, 296] on button "The Team" at bounding box center [614, 296] width 29 height 29
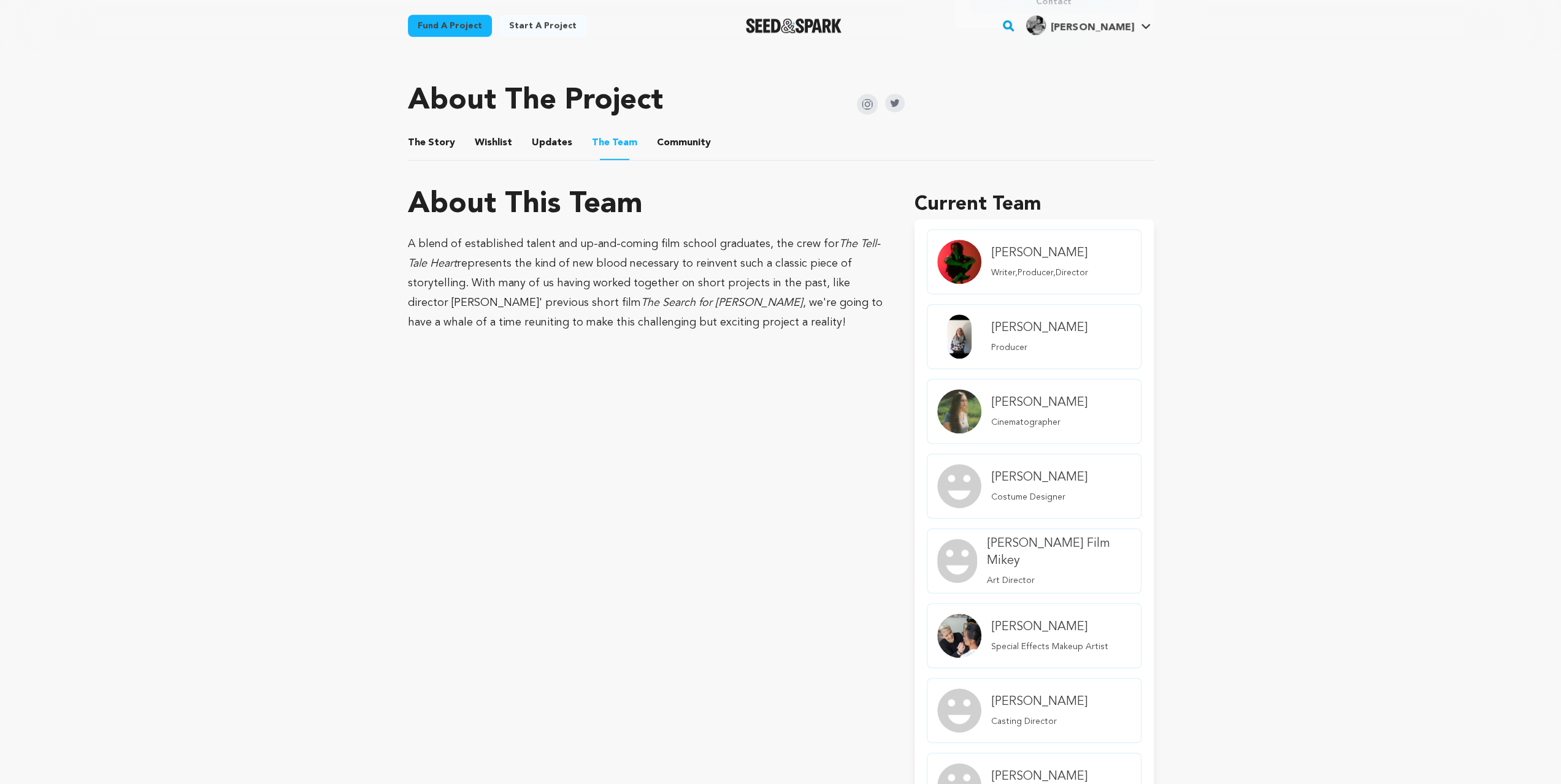
scroll to position [531, 0]
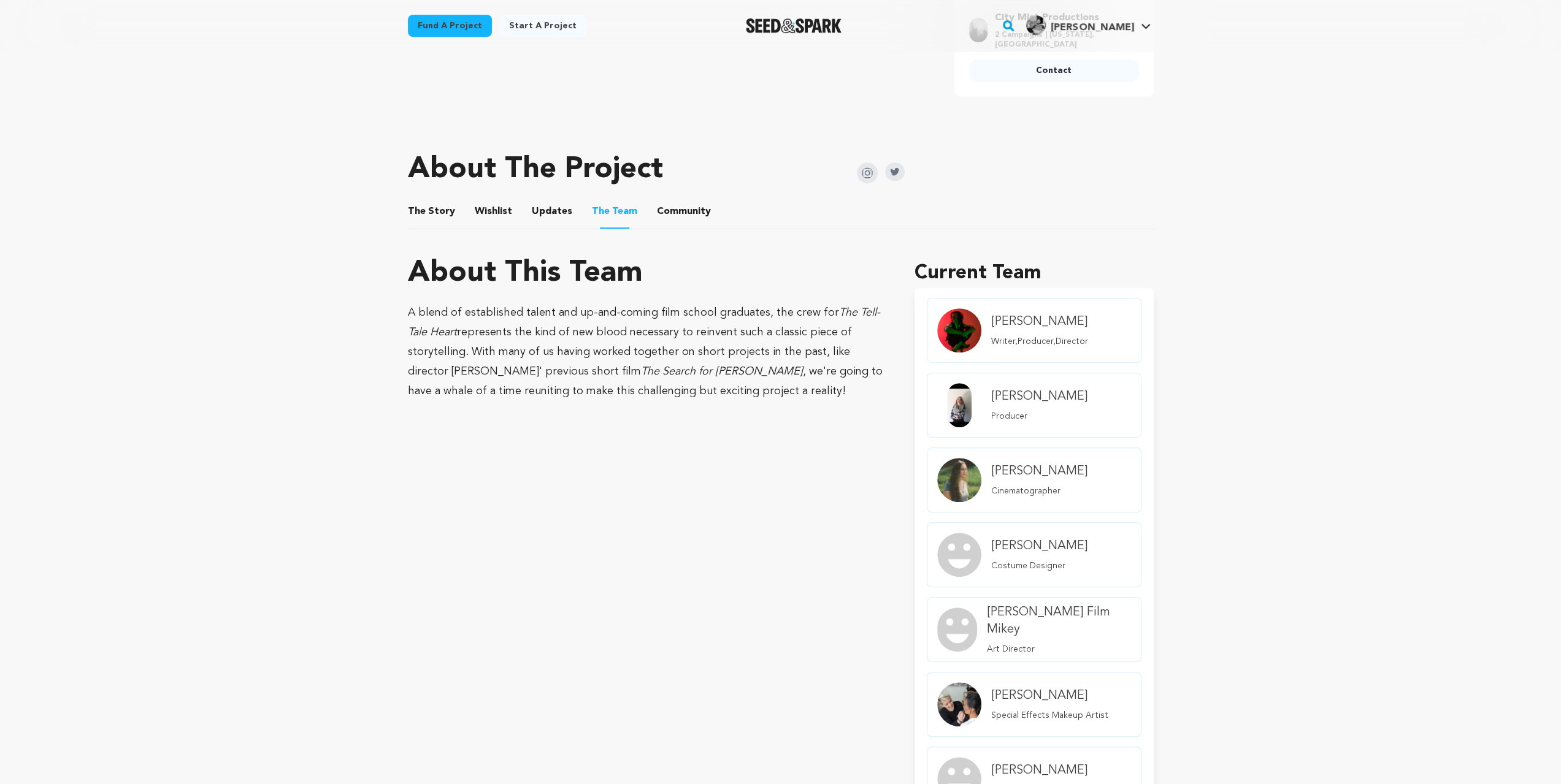
click at [427, 206] on button "The Story" at bounding box center [431, 214] width 29 height 29
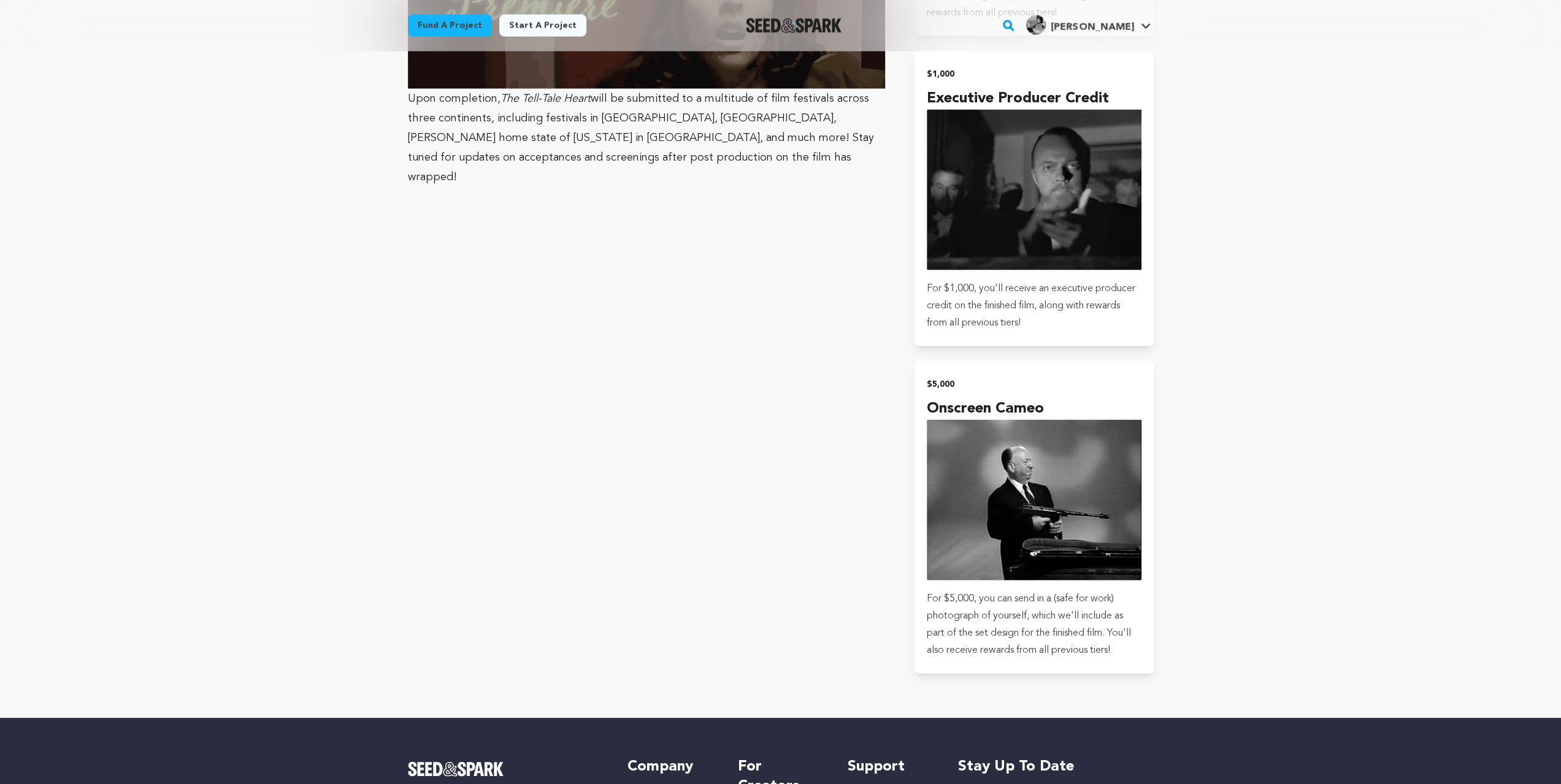
scroll to position [2657, 0]
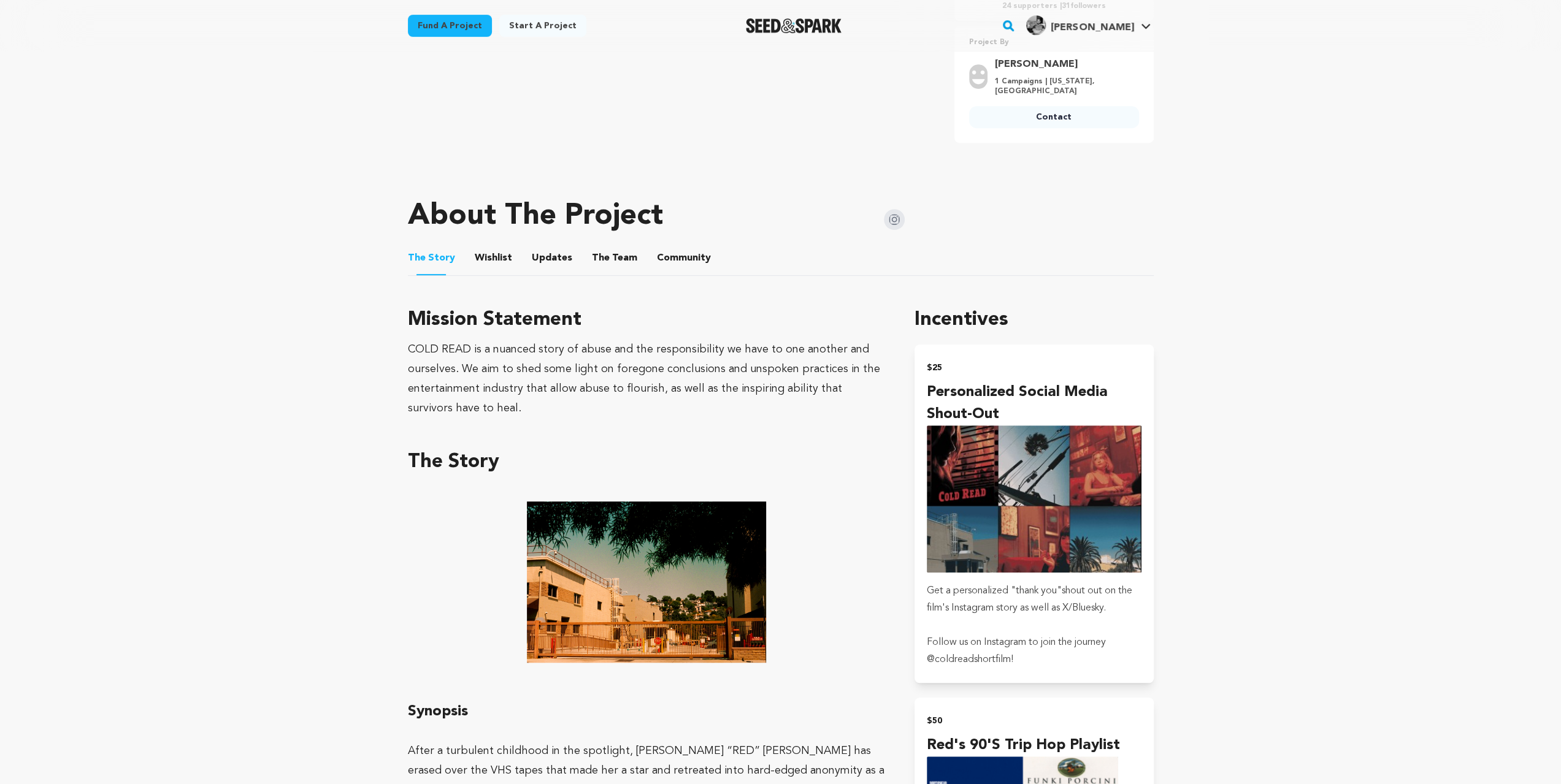
scroll to position [491, 0]
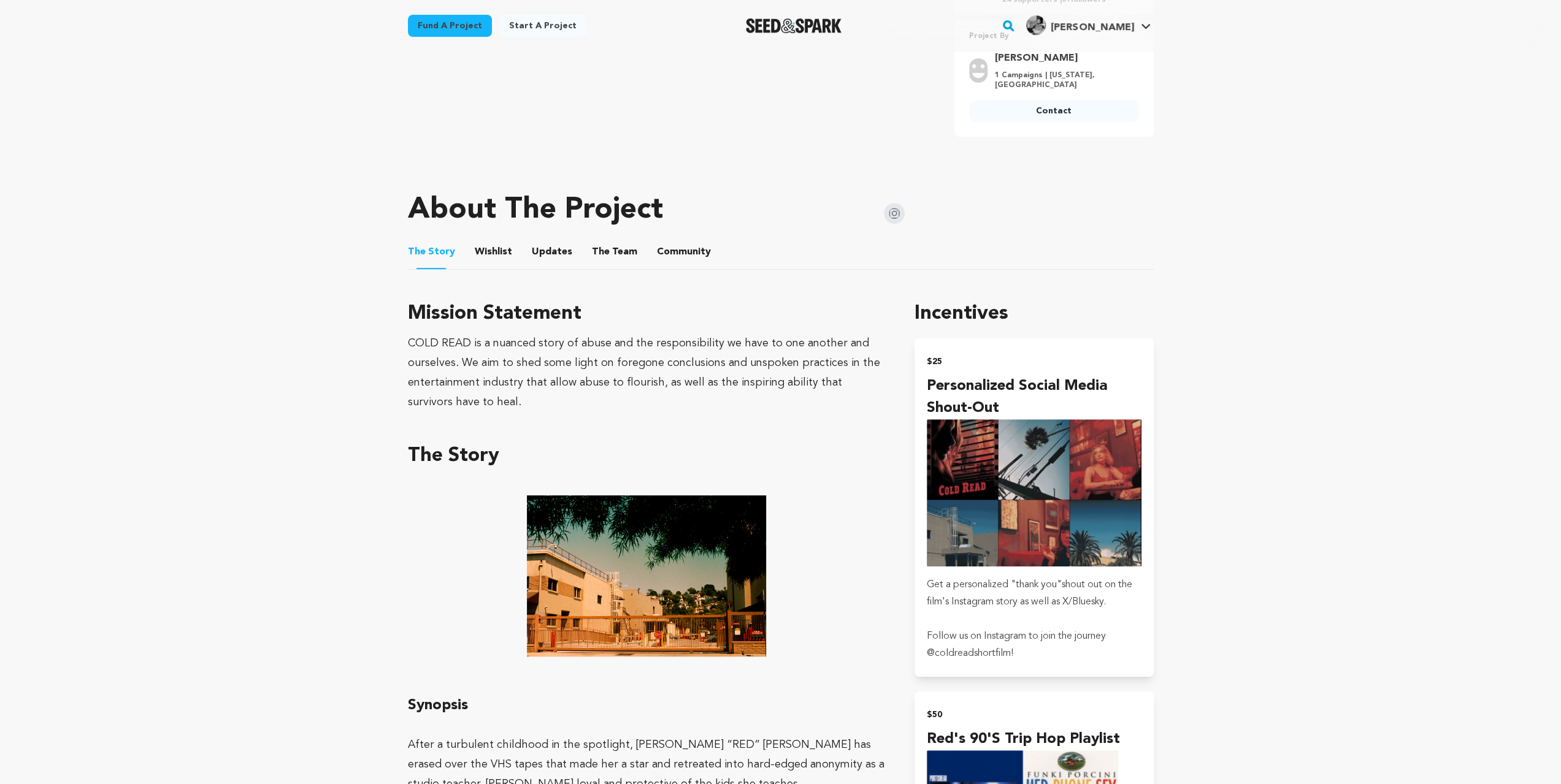
click at [490, 254] on button "Wishlist" at bounding box center [493, 254] width 29 height 29
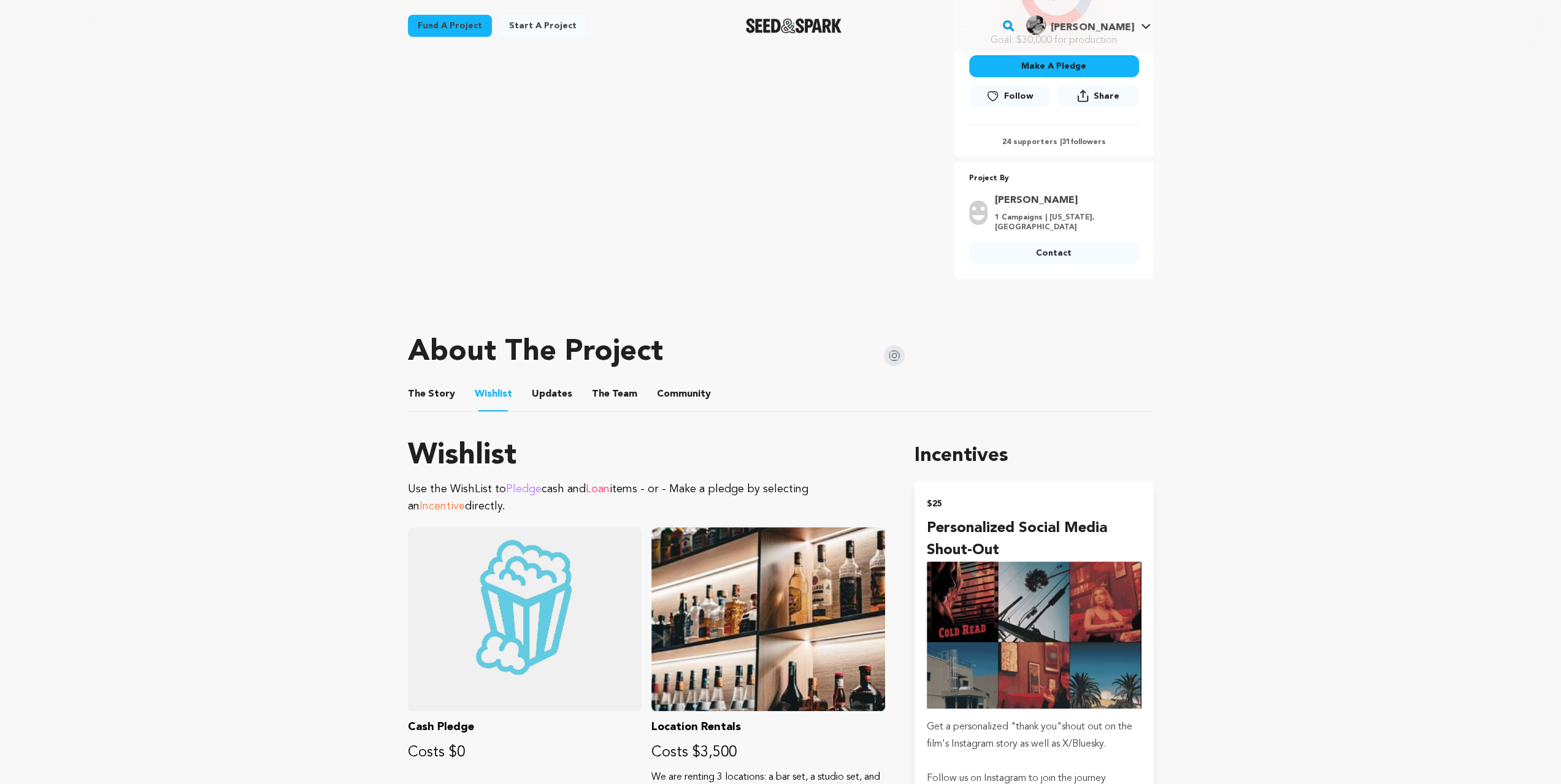
scroll to position [368, 0]
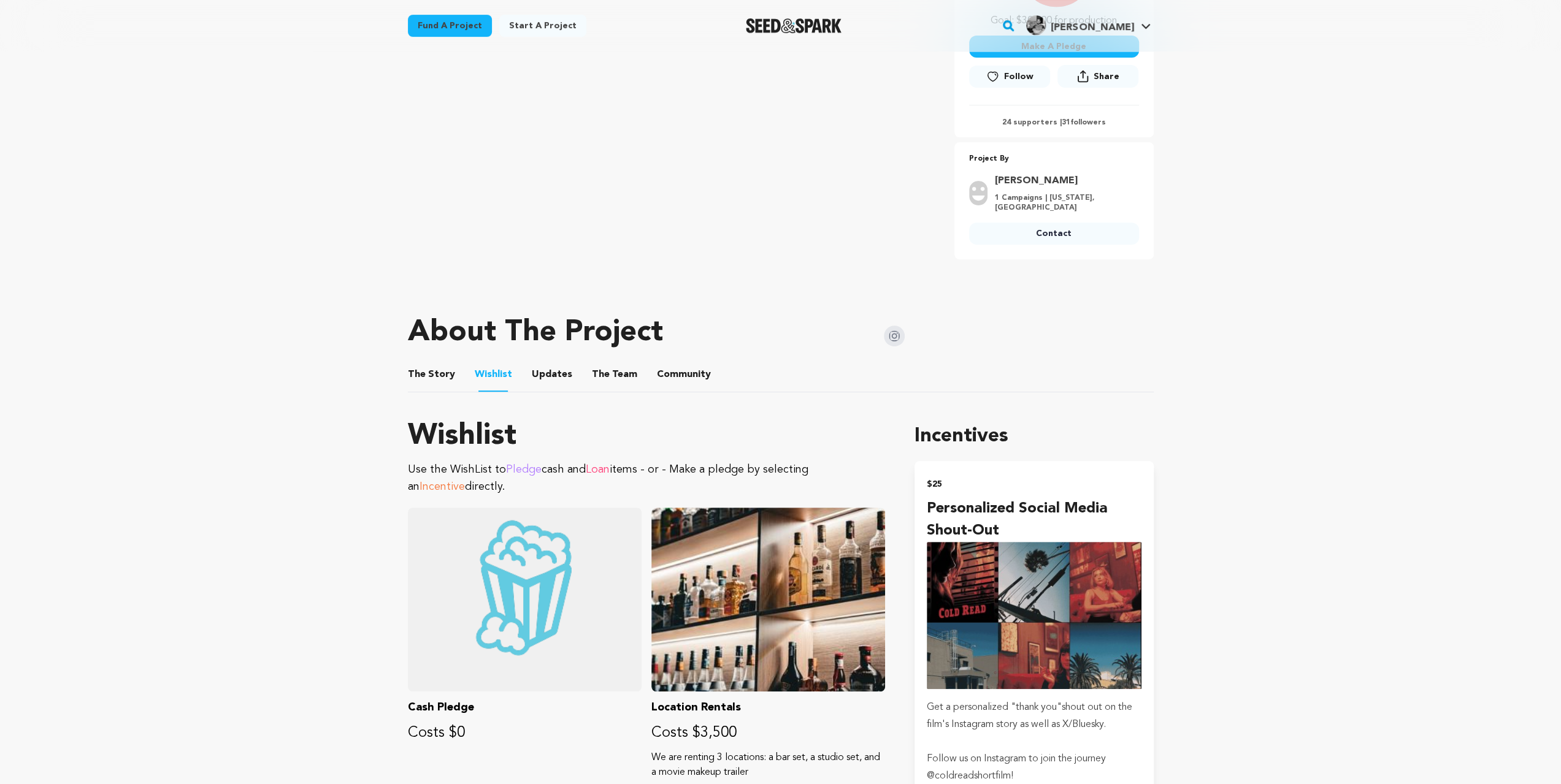
click at [604, 379] on button "The Team" at bounding box center [614, 377] width 29 height 29
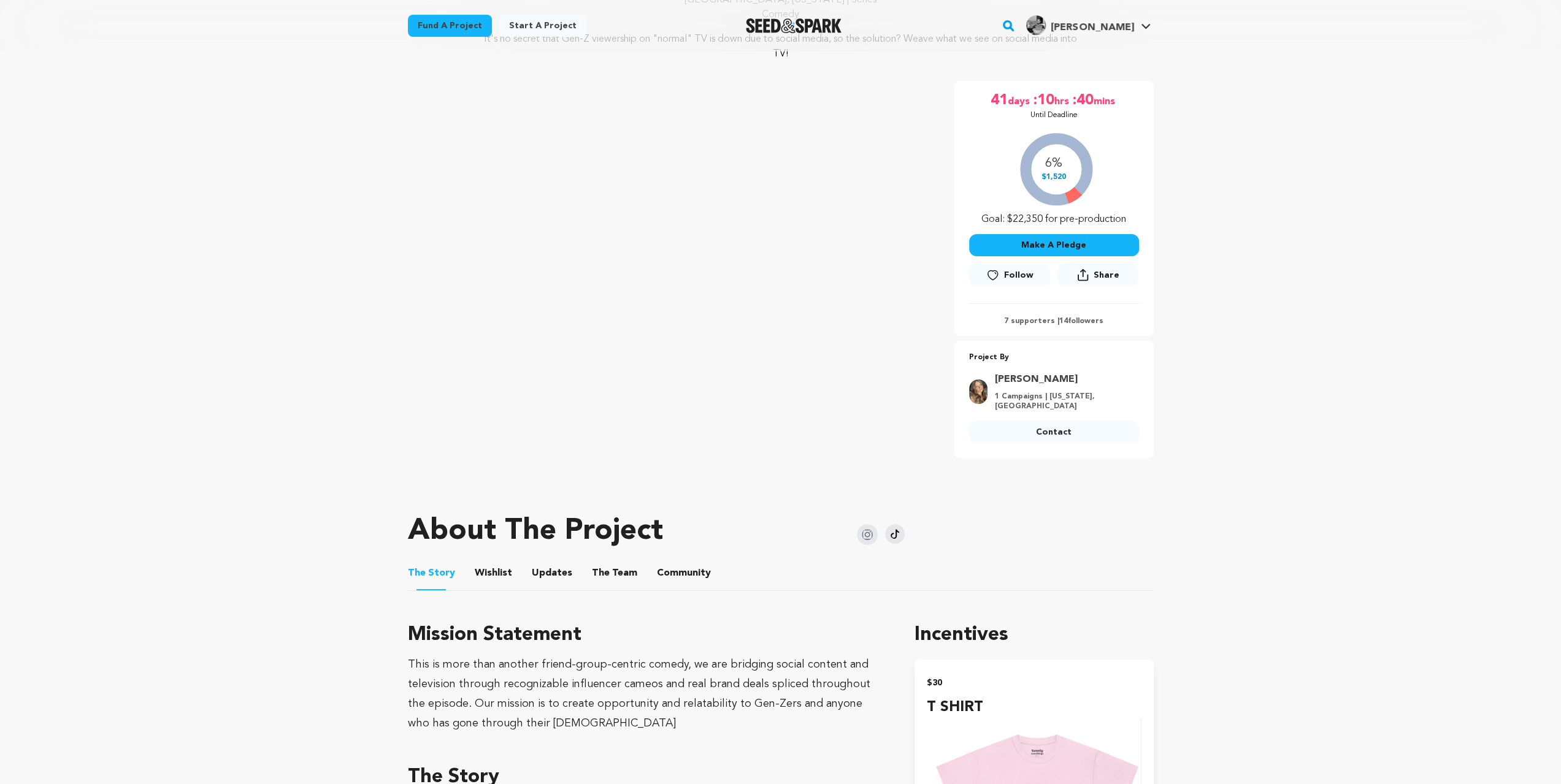
scroll to position [204, 0]
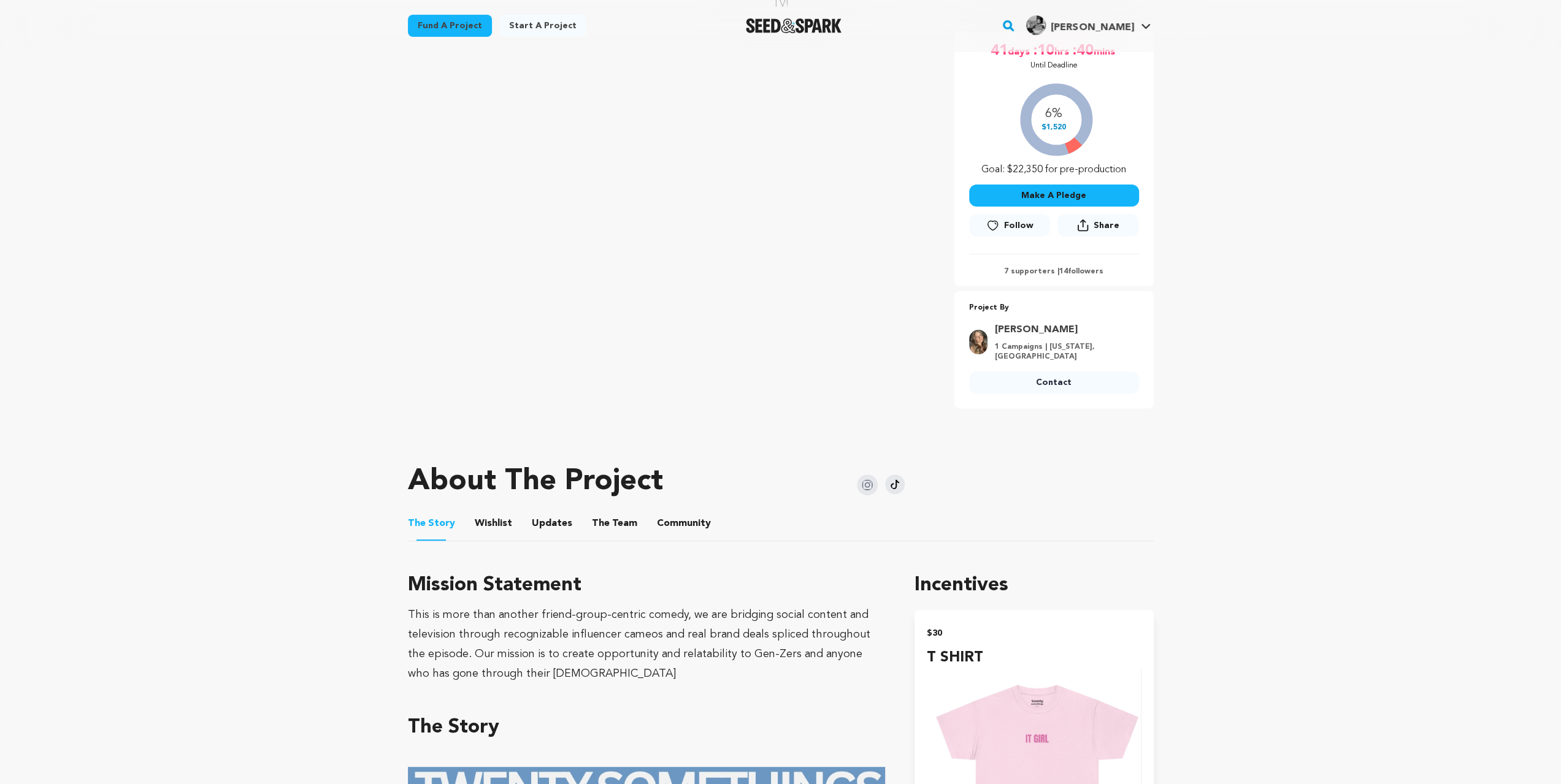
click at [504, 519] on button "Wishlist" at bounding box center [493, 526] width 29 height 29
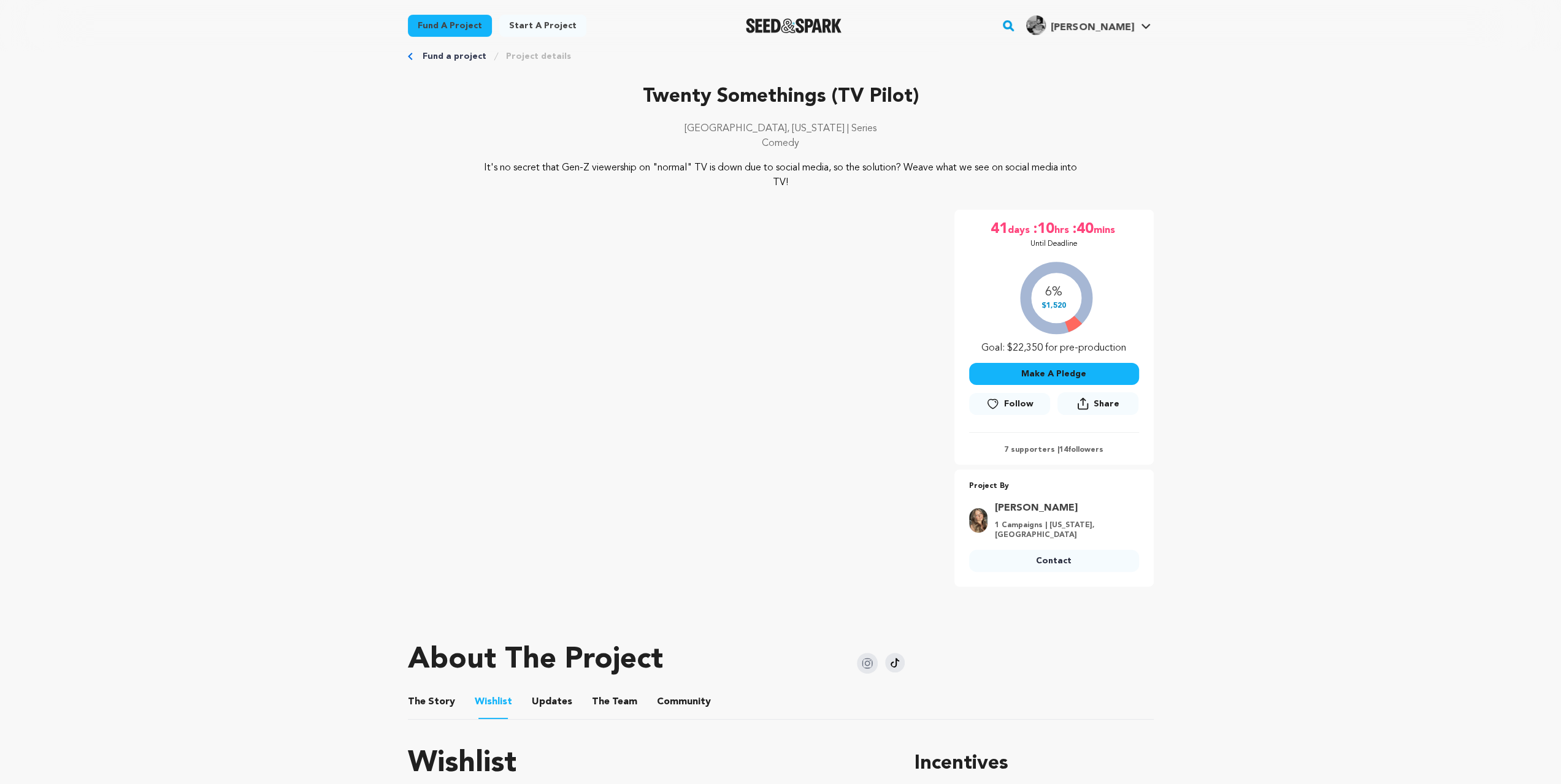
scroll to position [40, 0]
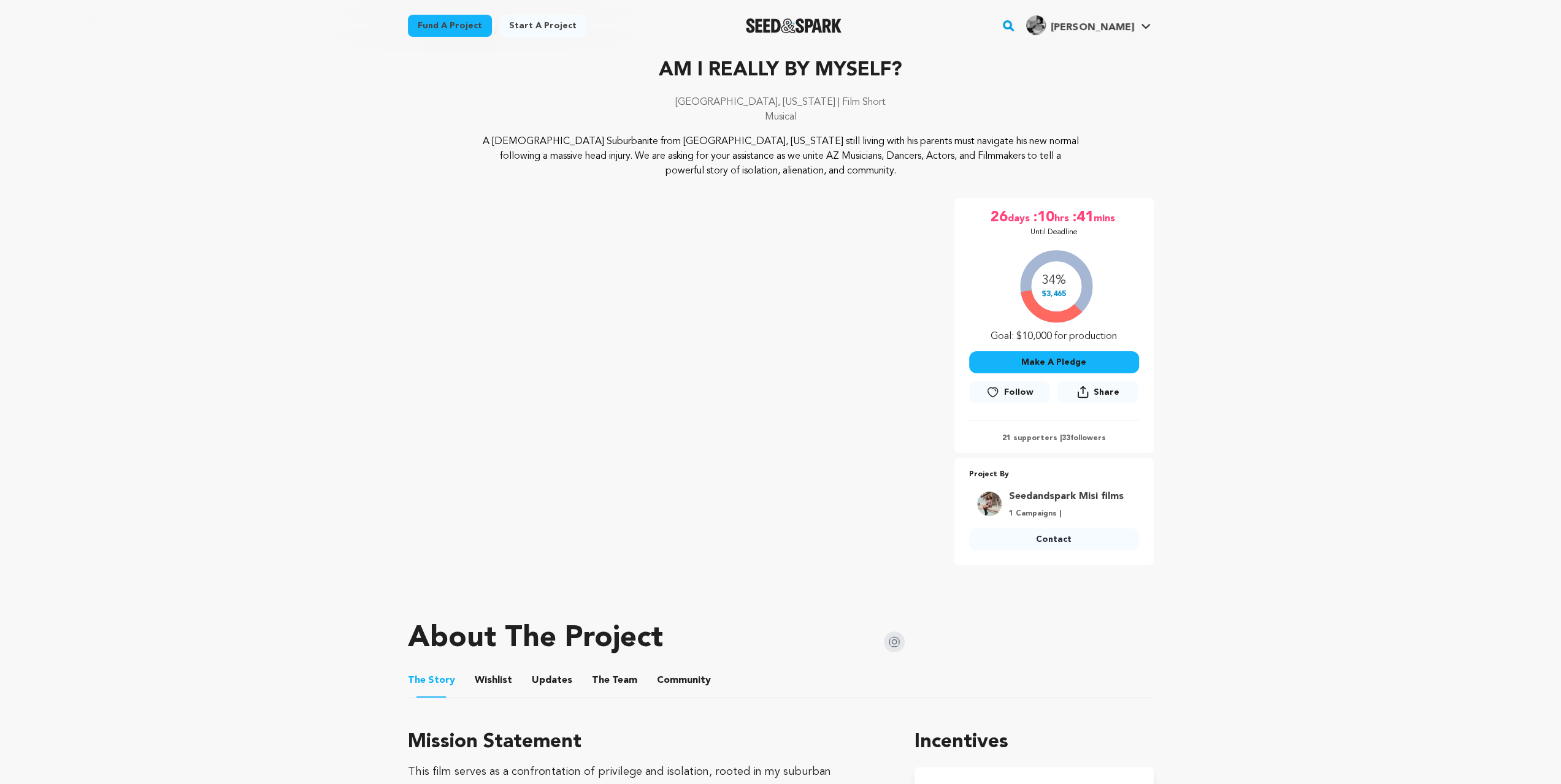
scroll to position [122, 0]
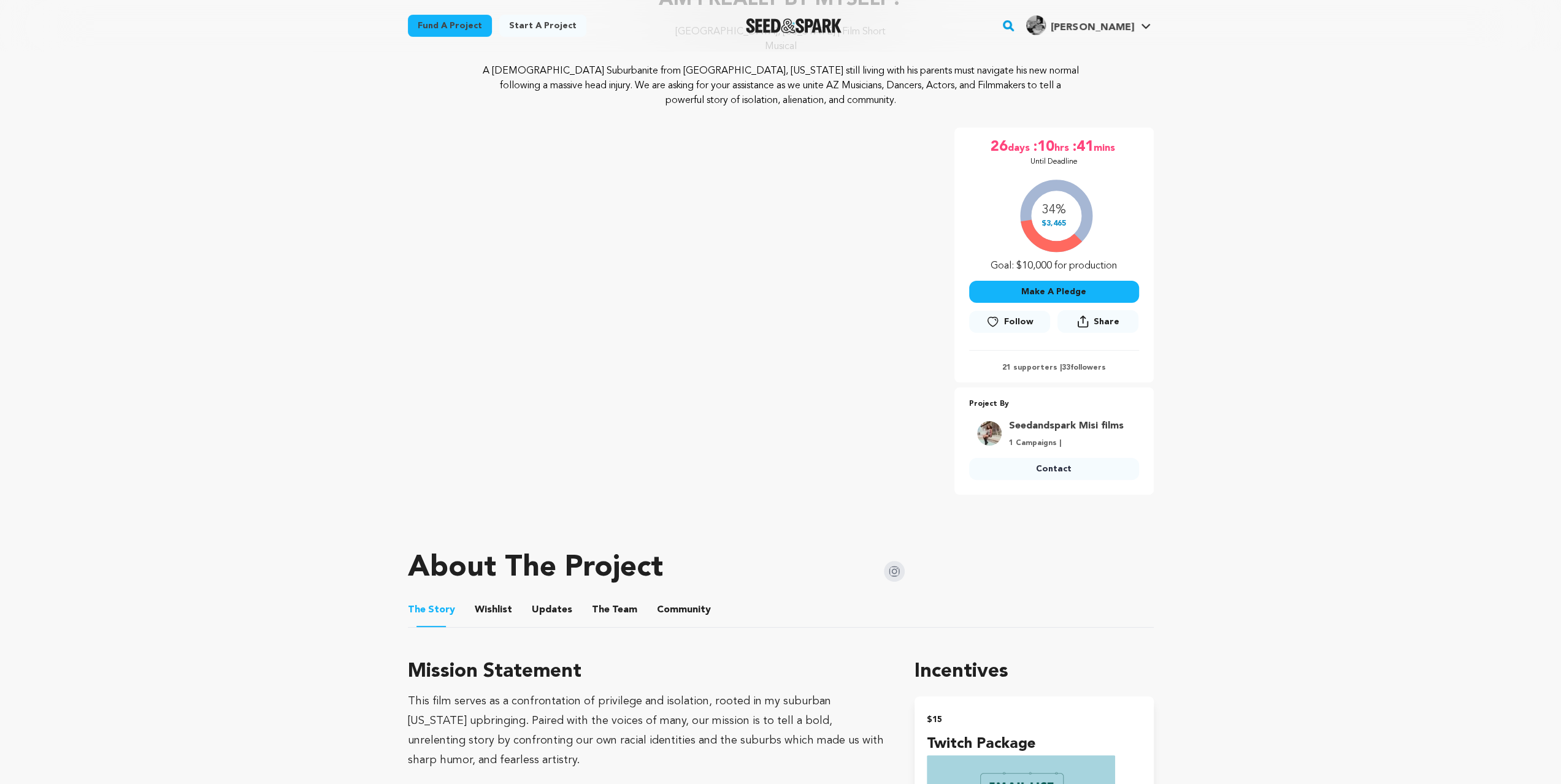
click at [484, 620] on button "Wishlist" at bounding box center [493, 612] width 29 height 29
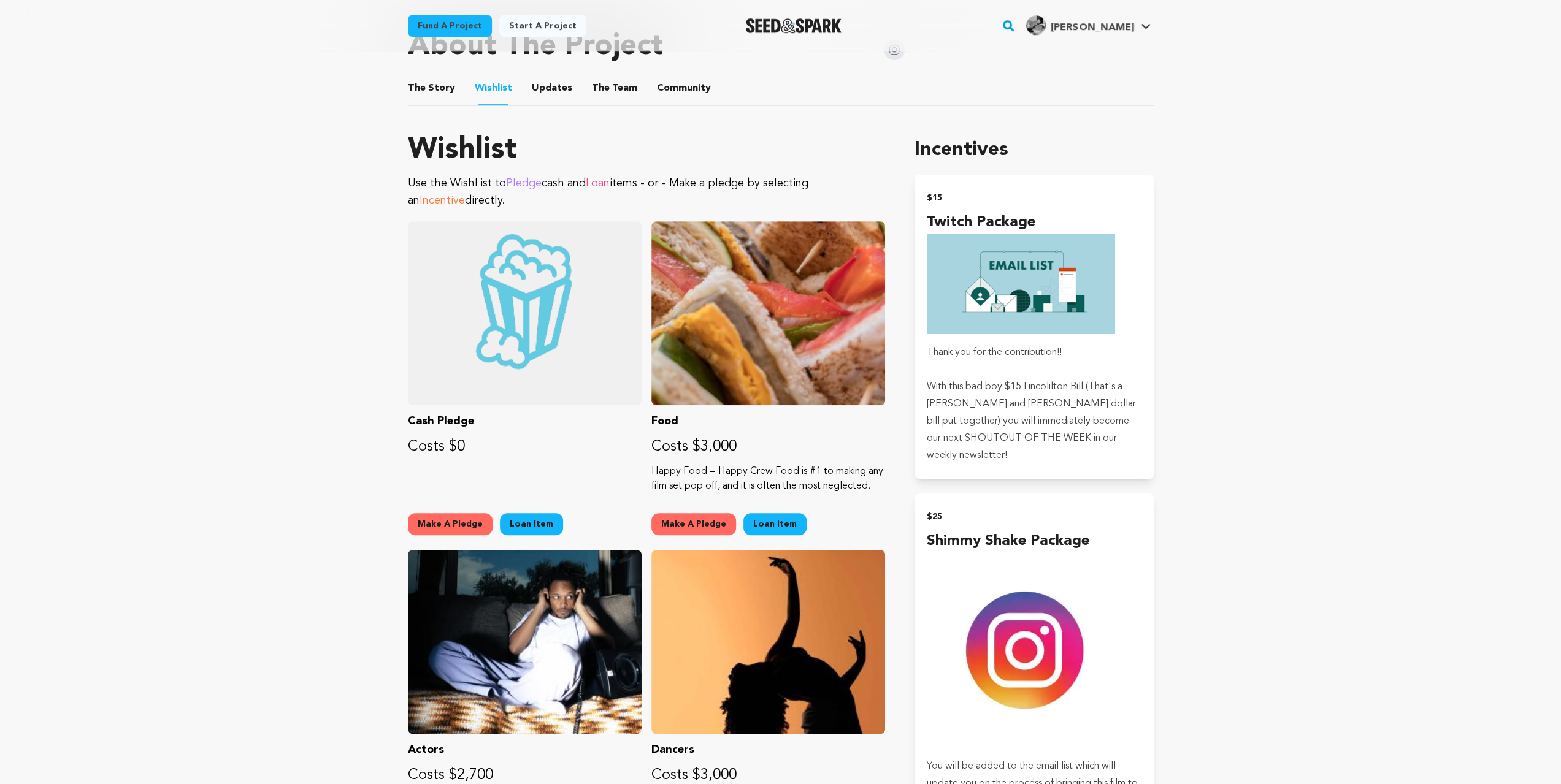
scroll to position [408, 0]
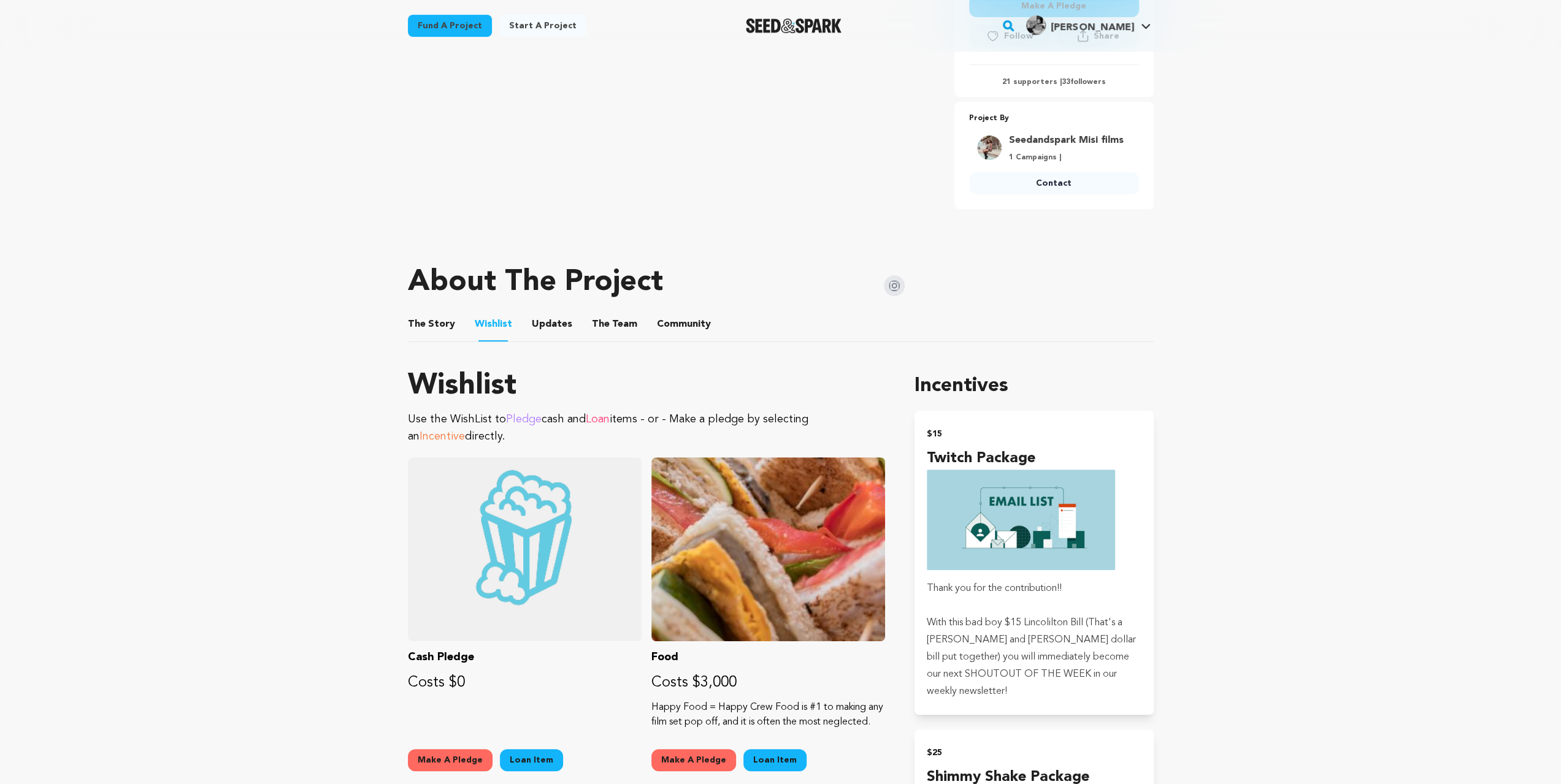
click at [624, 334] on li "The Team The Team" at bounding box center [615, 324] width 45 height 34
click at [612, 327] on button "The Team" at bounding box center [614, 326] width 29 height 29
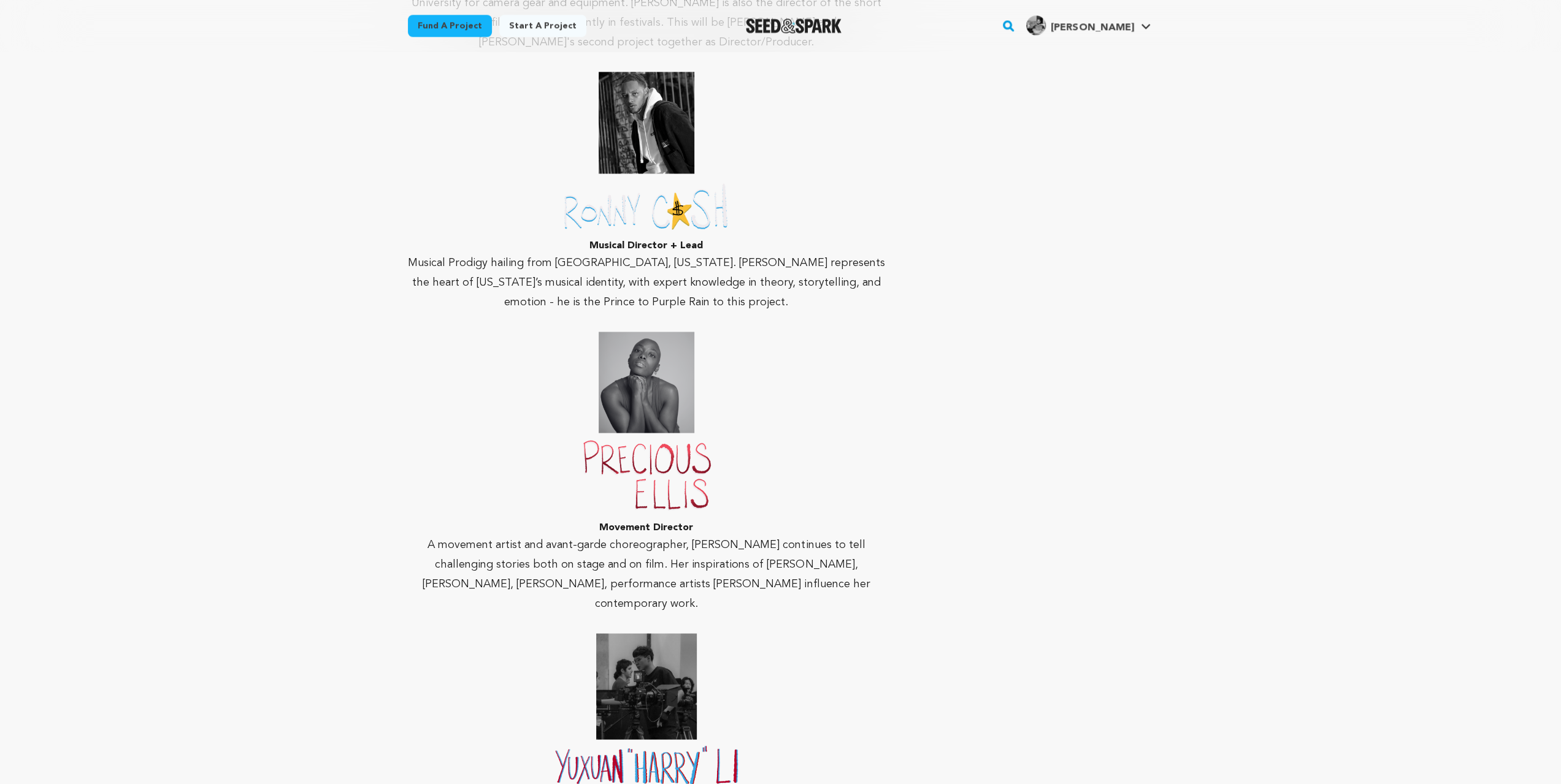
scroll to position [1799, 0]
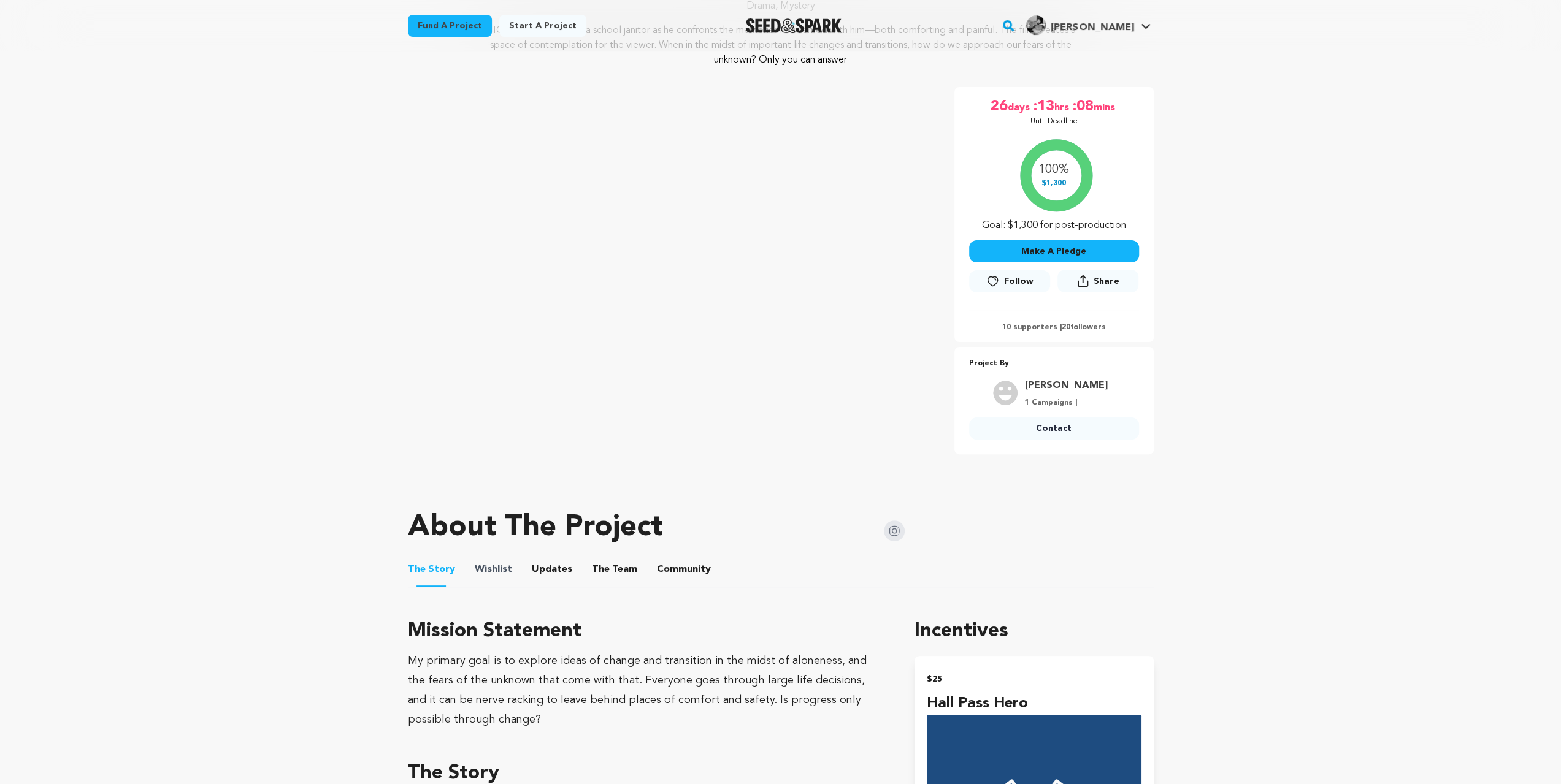
click at [505, 566] on span "Wishlist" at bounding box center [493, 569] width 37 height 15
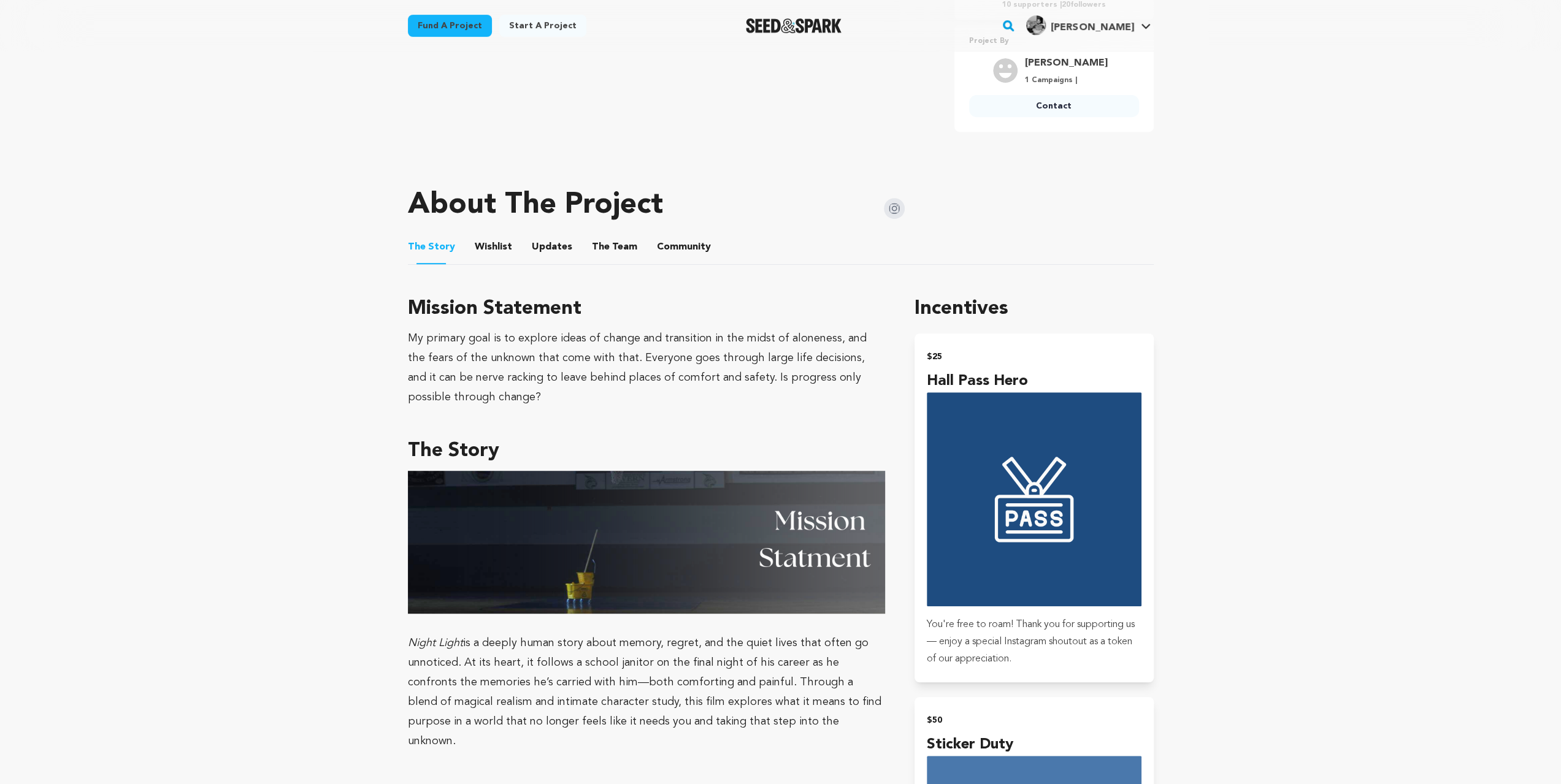
scroll to position [491, 0]
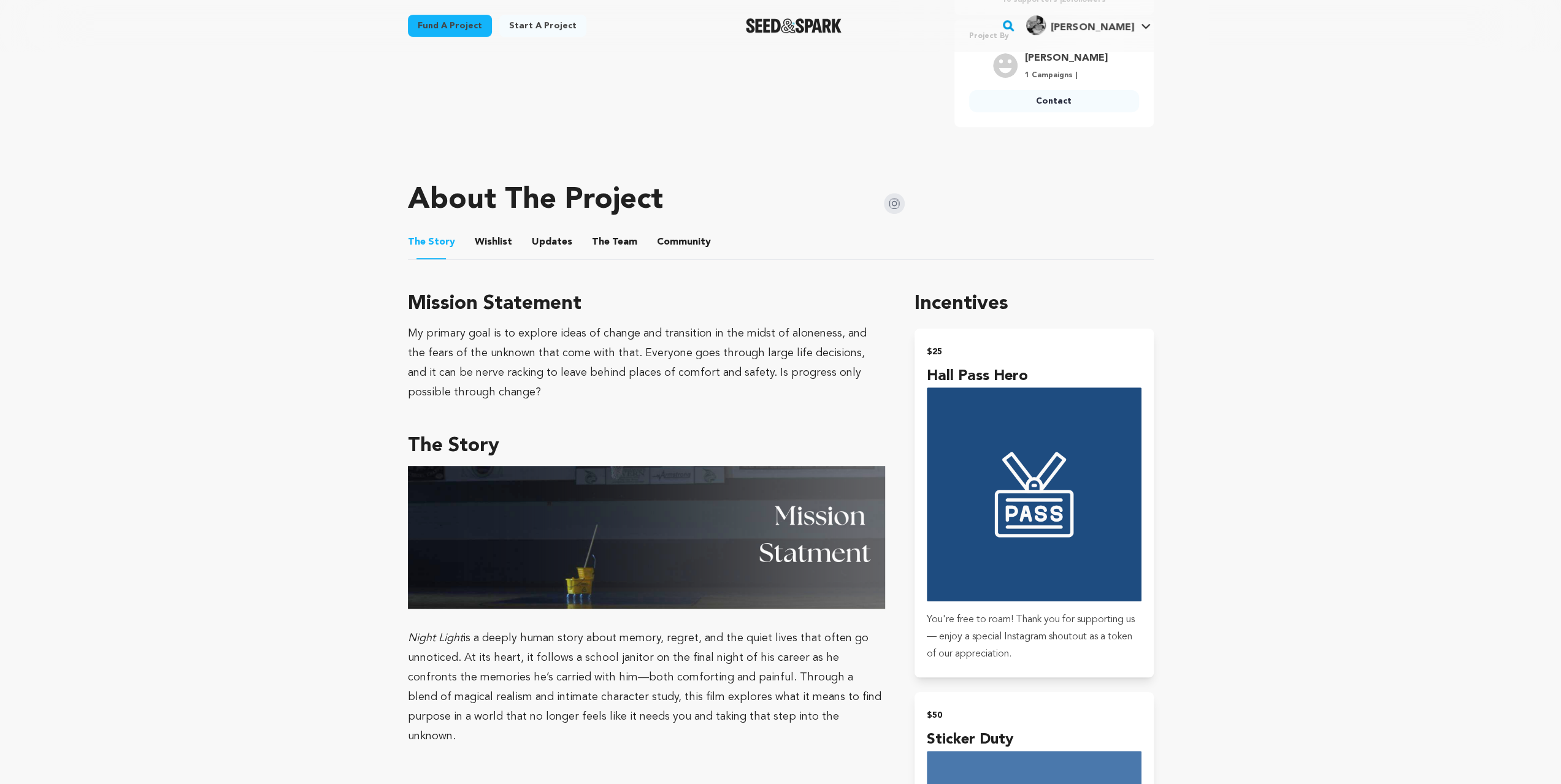
click at [486, 233] on button "Wishlist" at bounding box center [493, 245] width 29 height 29
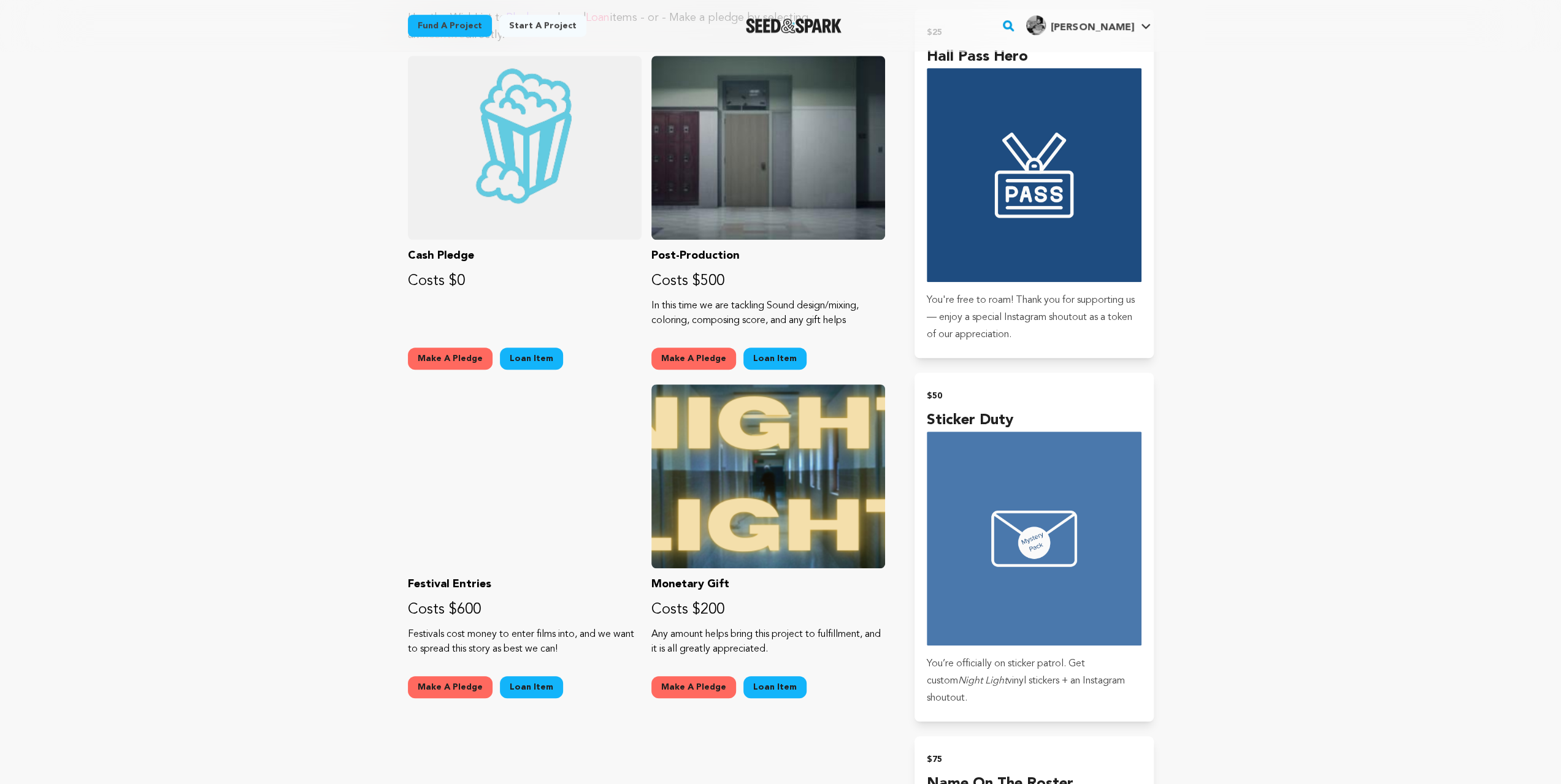
scroll to position [817, 0]
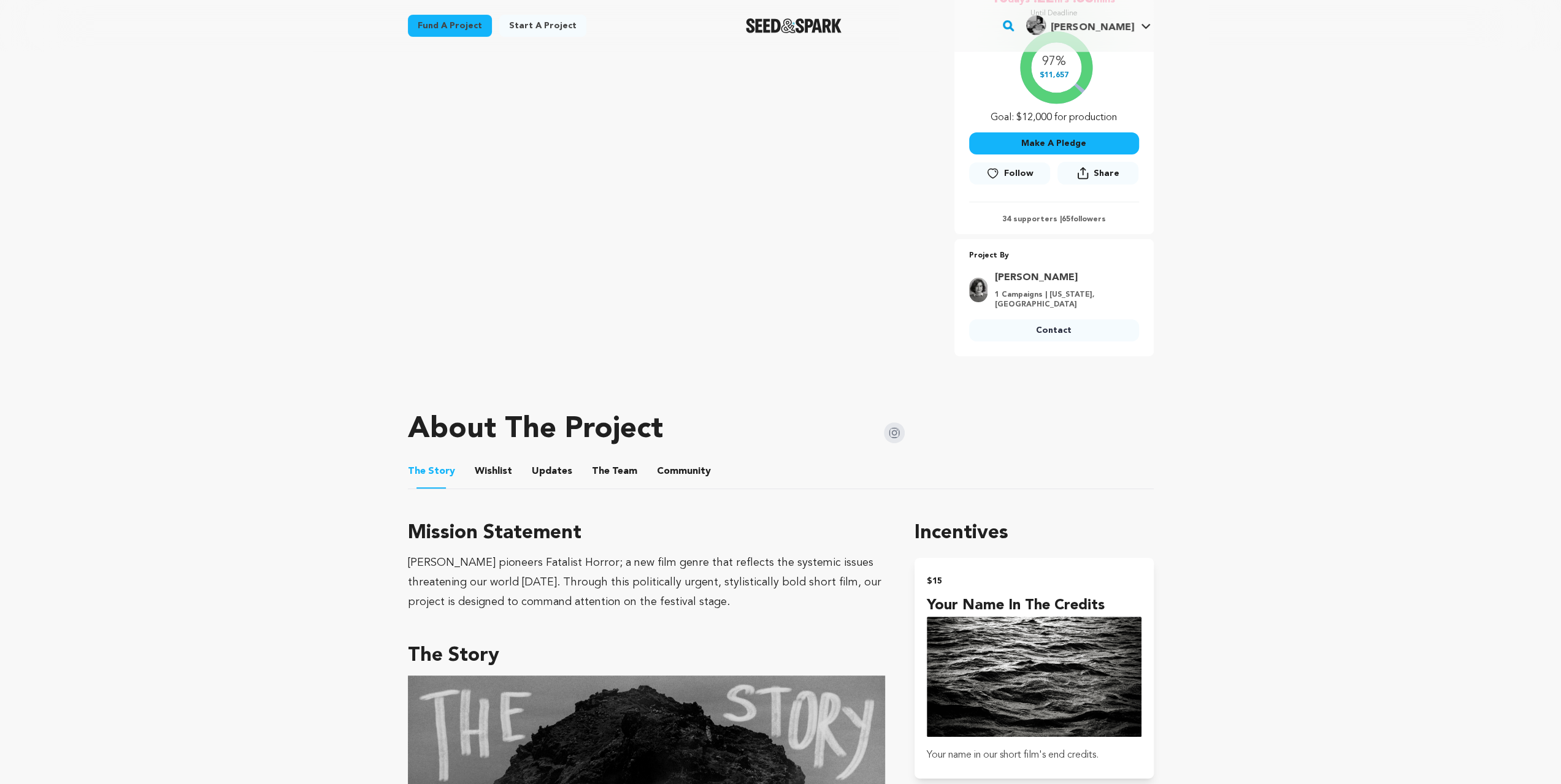
scroll to position [245, 0]
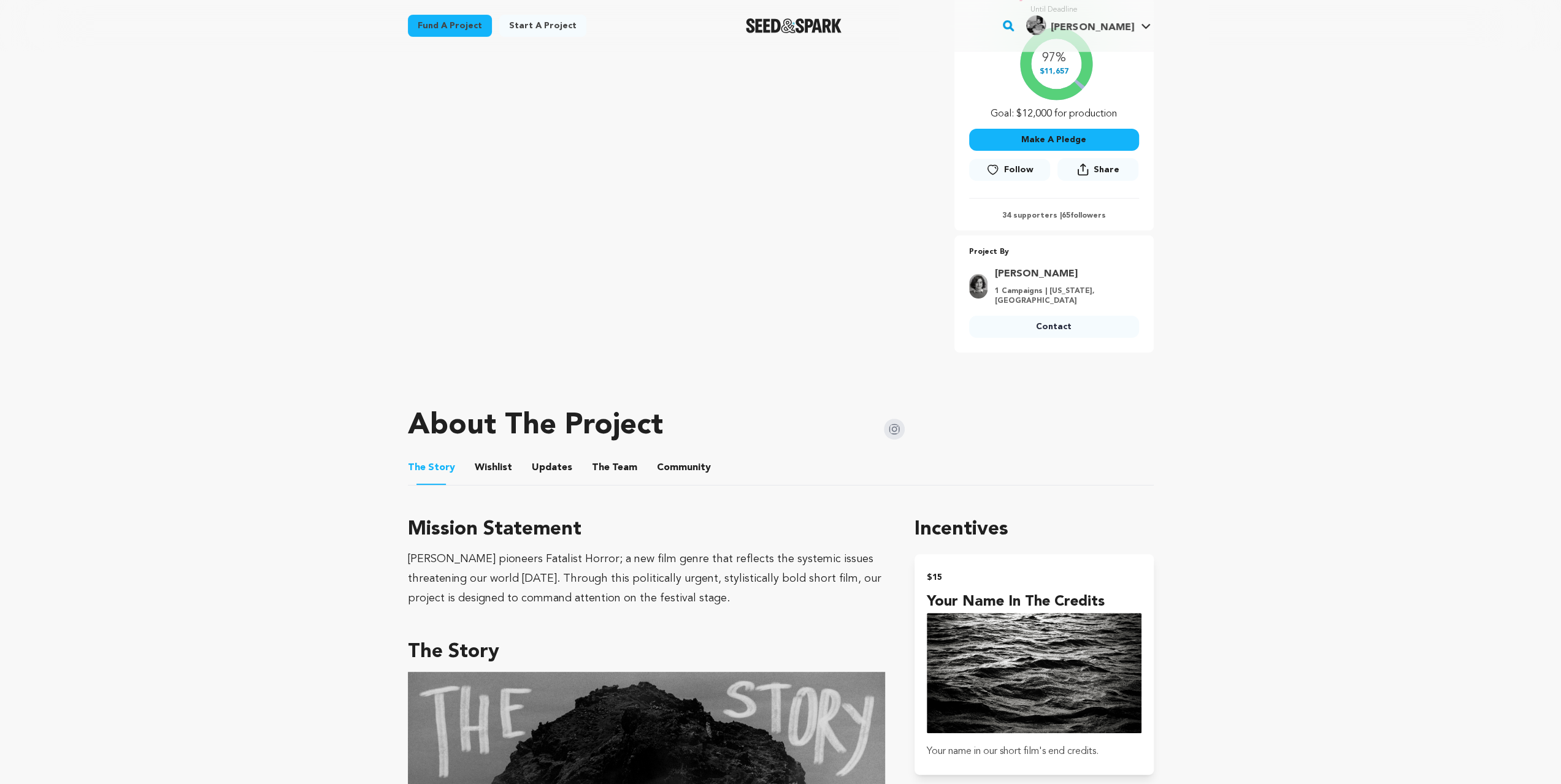
click at [486, 467] on button "Wishlist" at bounding box center [493, 471] width 29 height 29
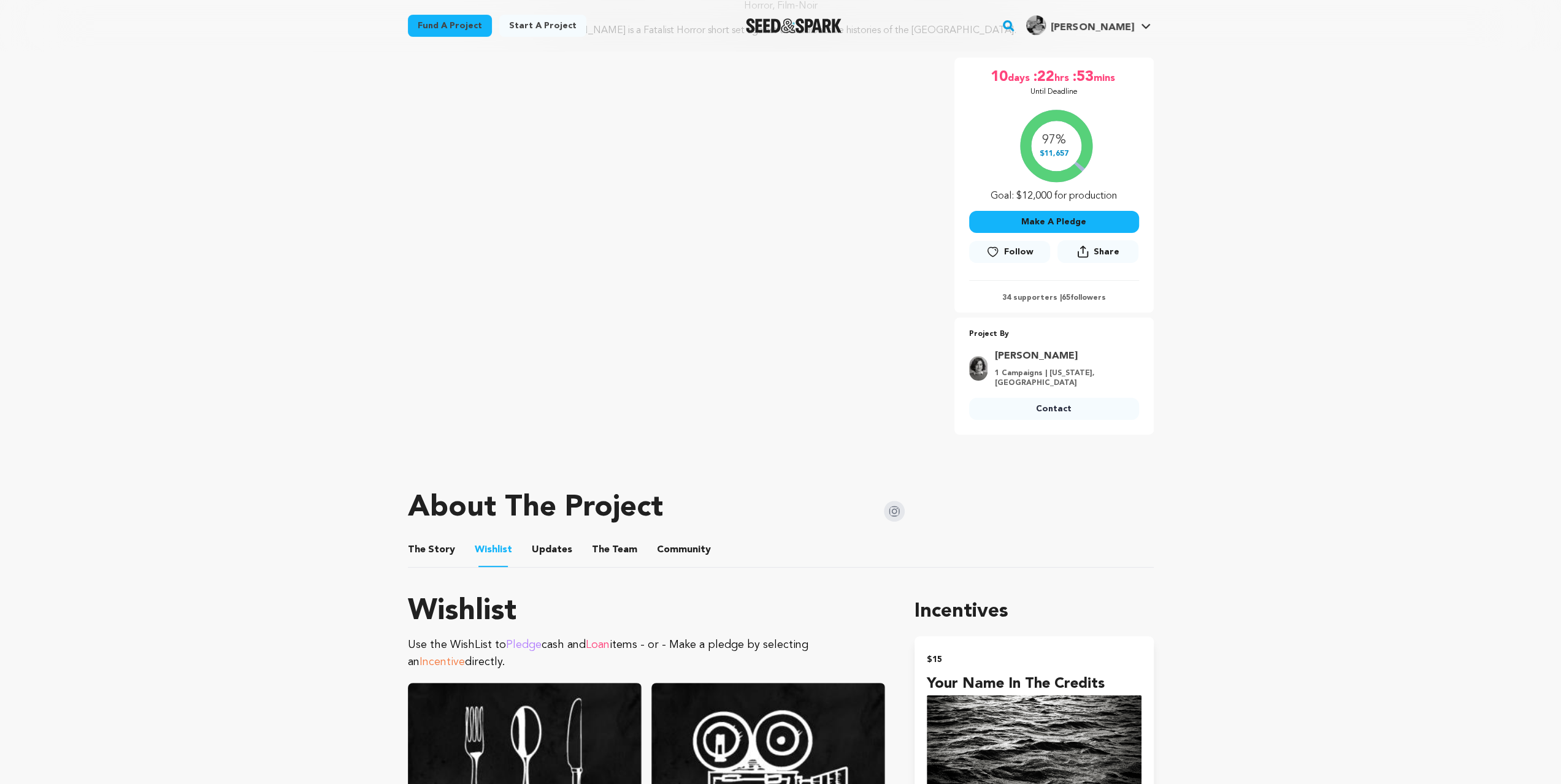
click at [613, 549] on button "The Team" at bounding box center [614, 552] width 29 height 29
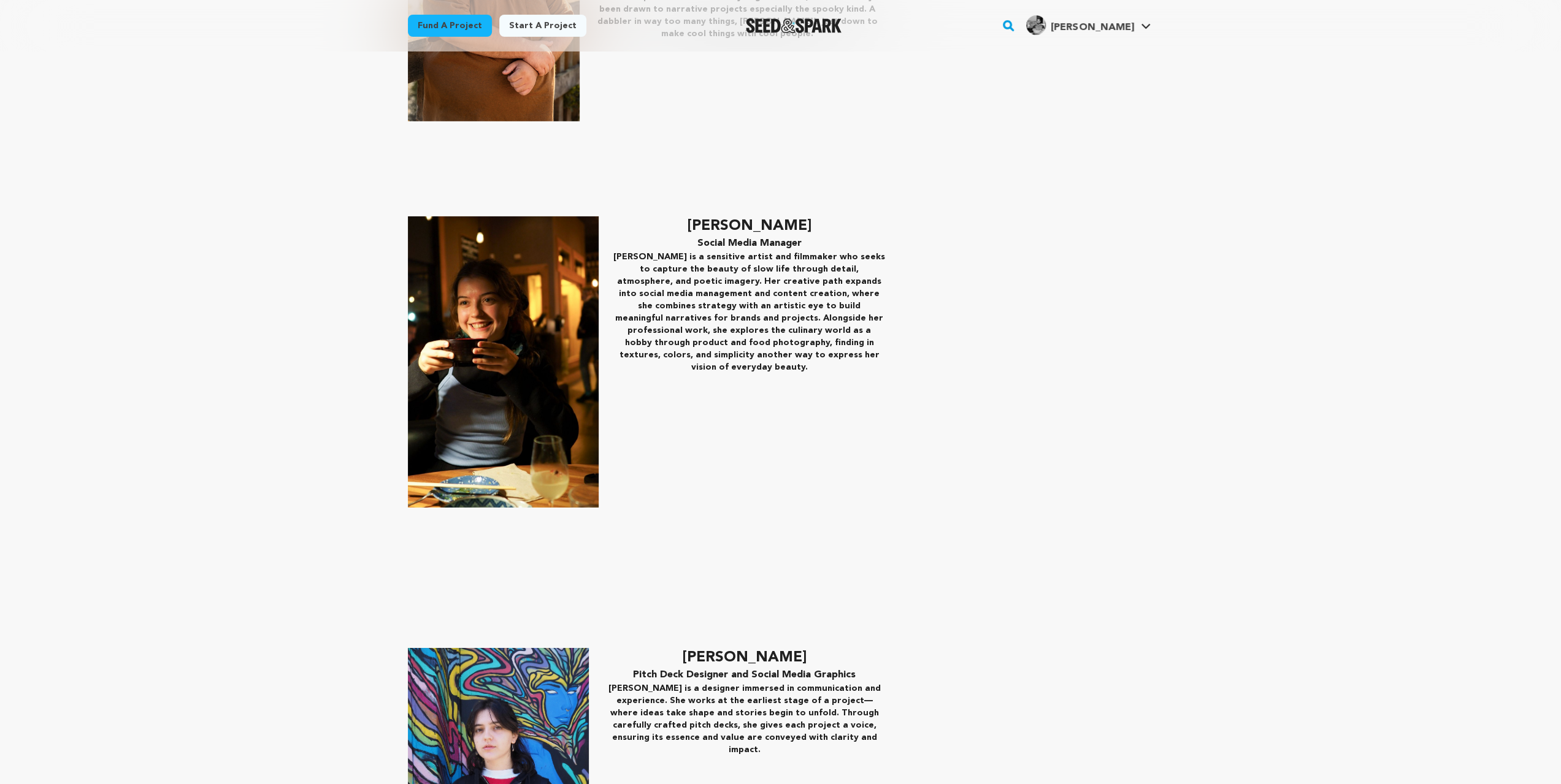
scroll to position [4169, 0]
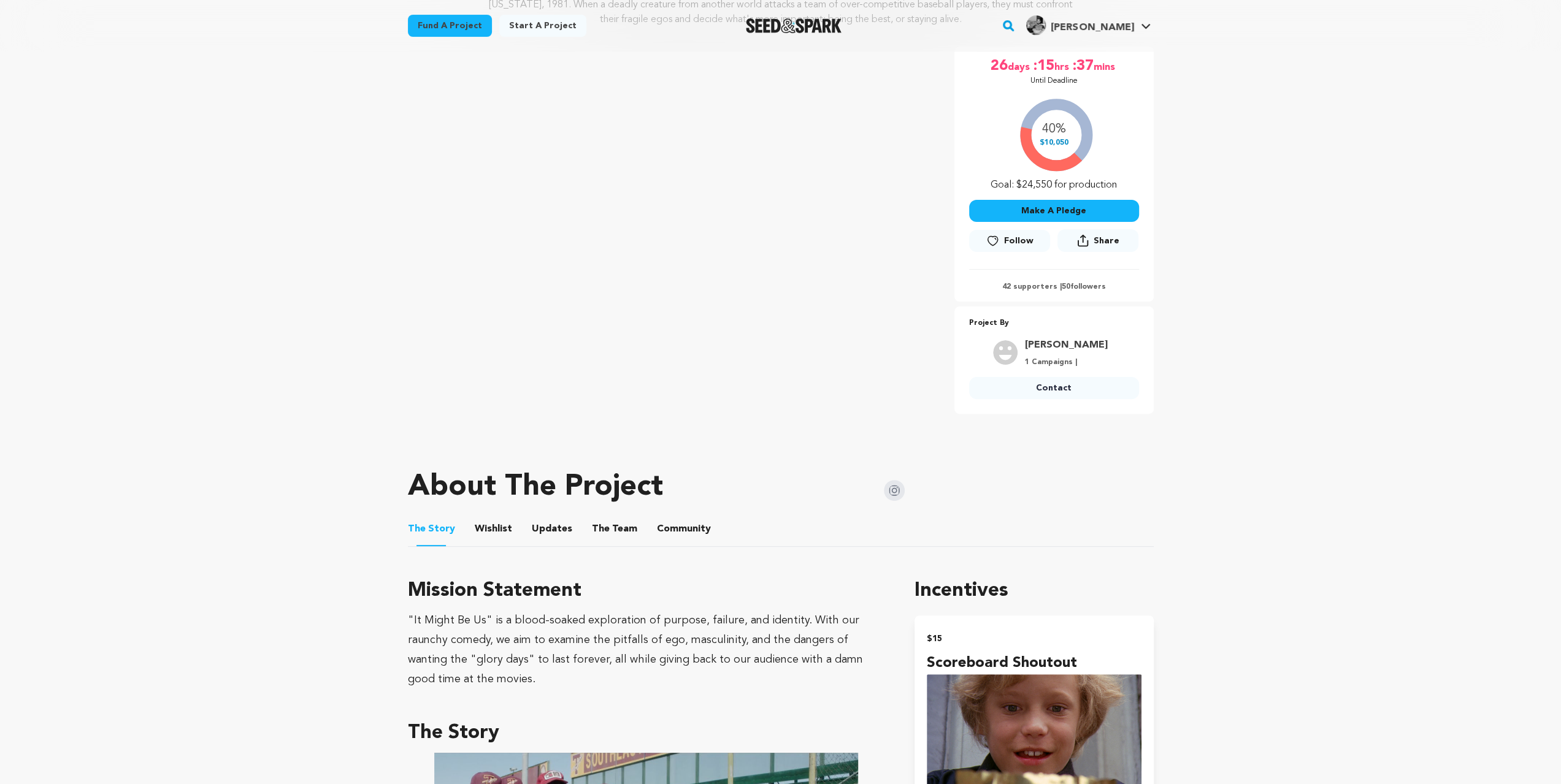
scroll to position [204, 0]
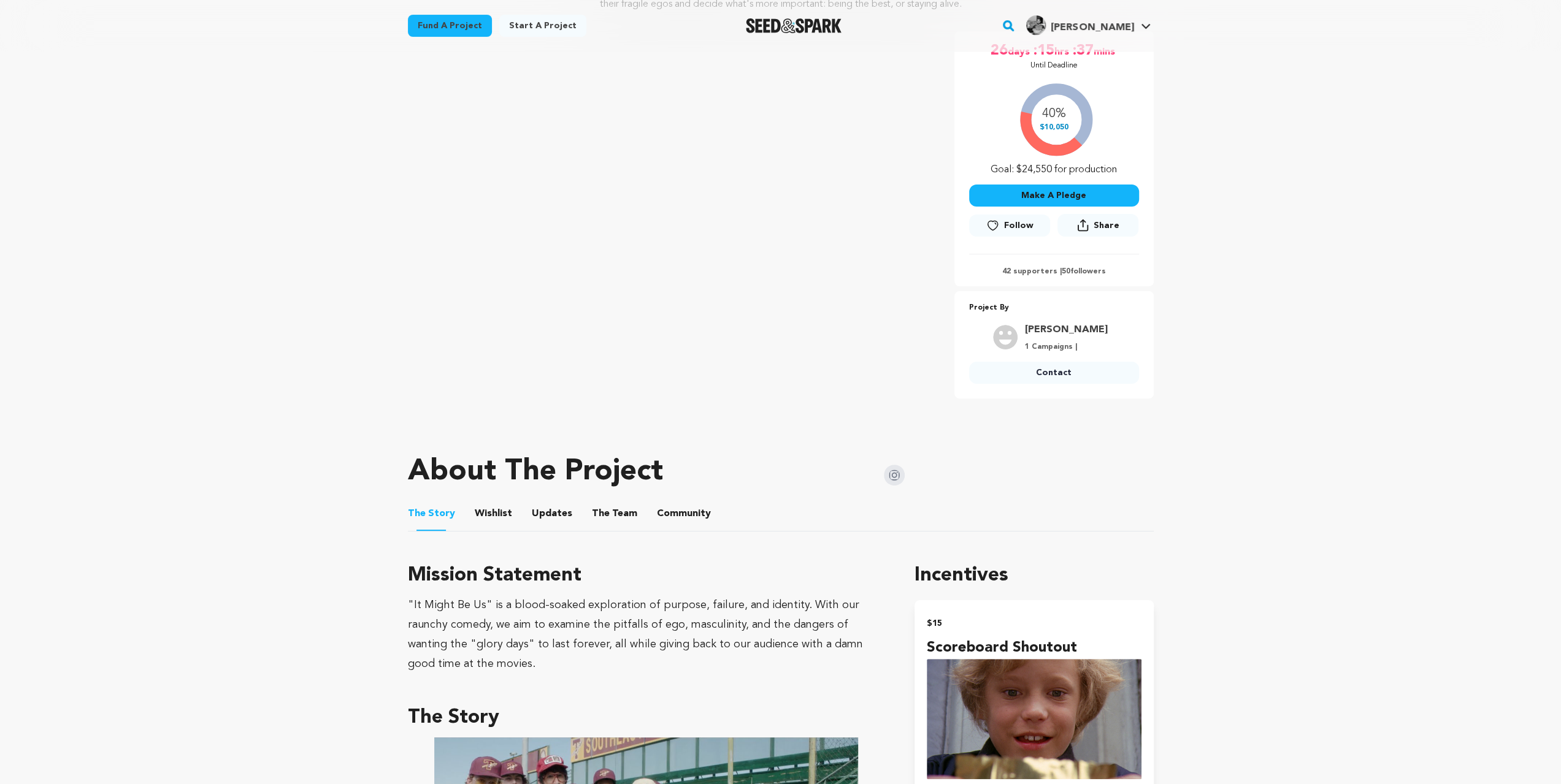
click at [491, 509] on button "Wishlist" at bounding box center [493, 516] width 29 height 29
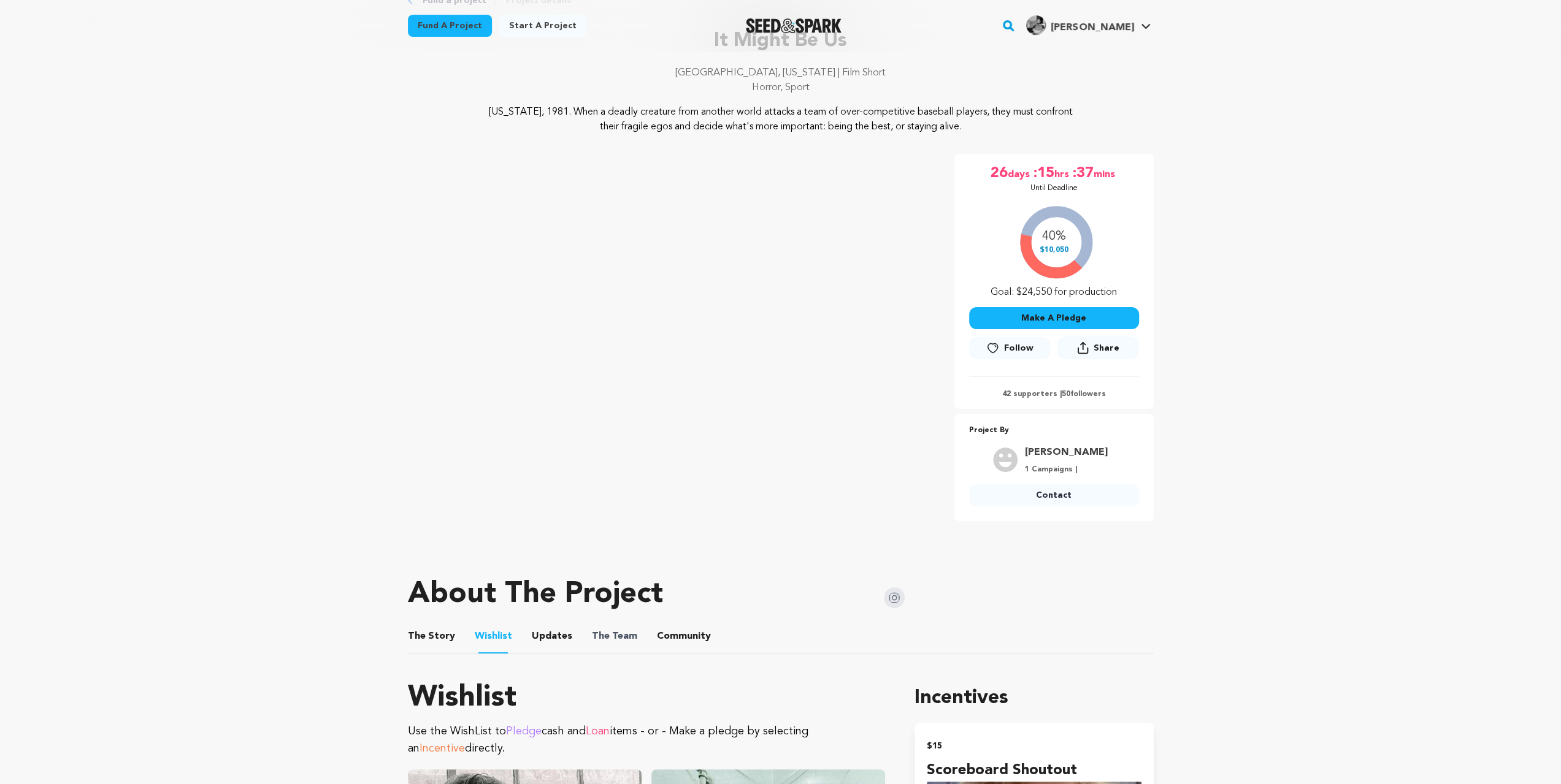
click at [622, 636] on span "The Team" at bounding box center [615, 637] width 45 height 15
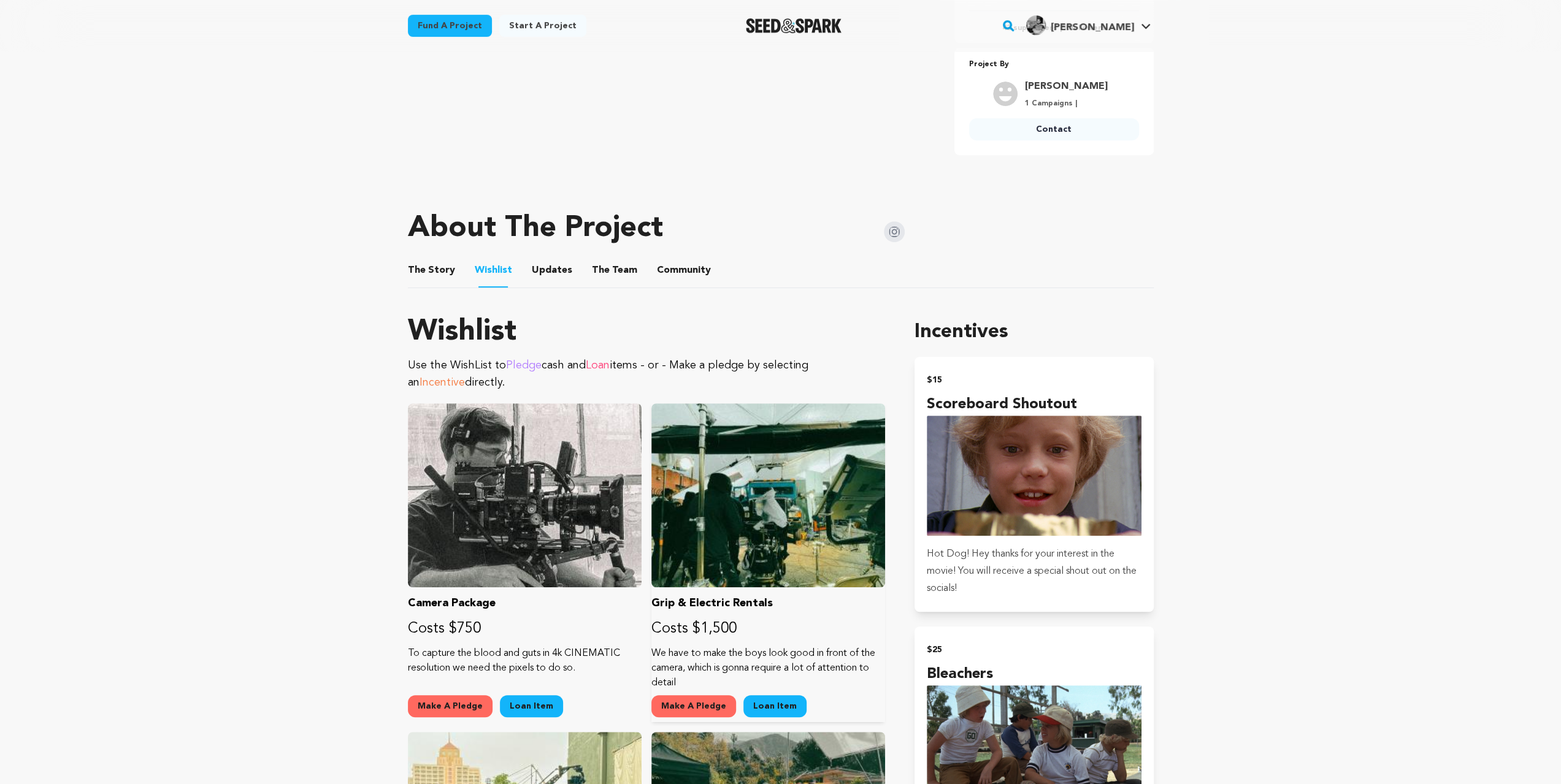
scroll to position [450, 0]
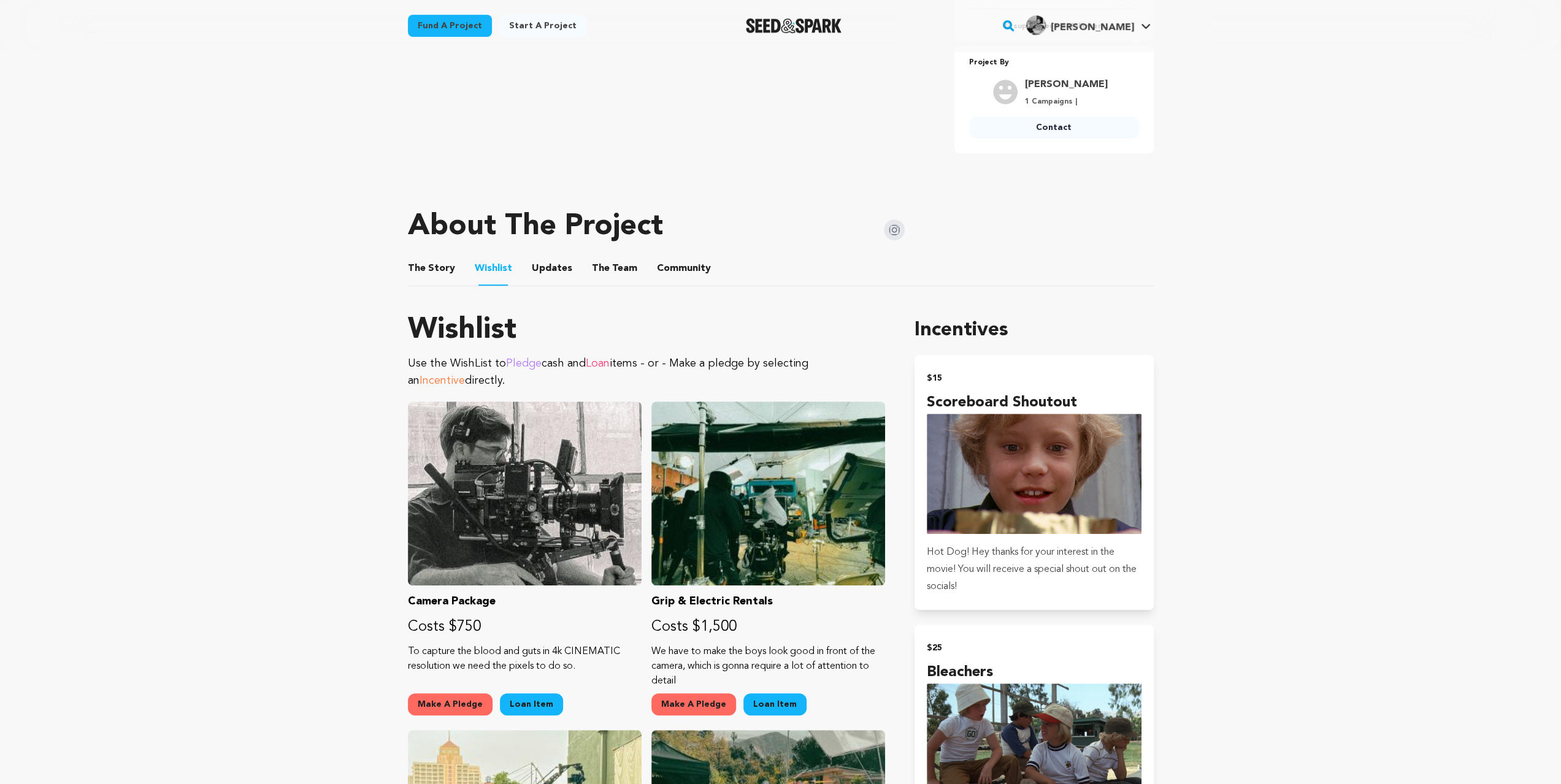
click at [613, 271] on button "The Team" at bounding box center [614, 271] width 29 height 29
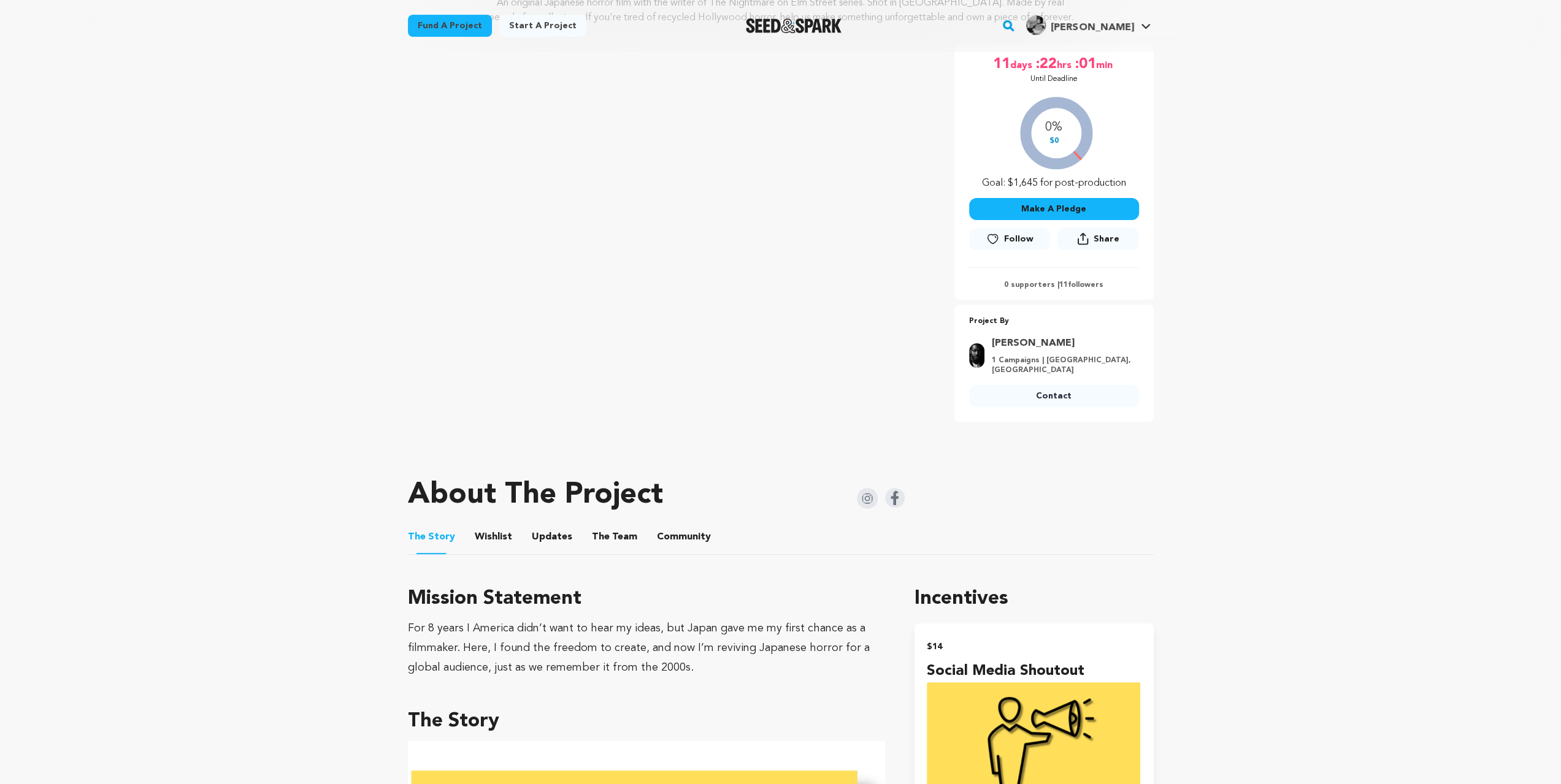
scroll to position [204, 0]
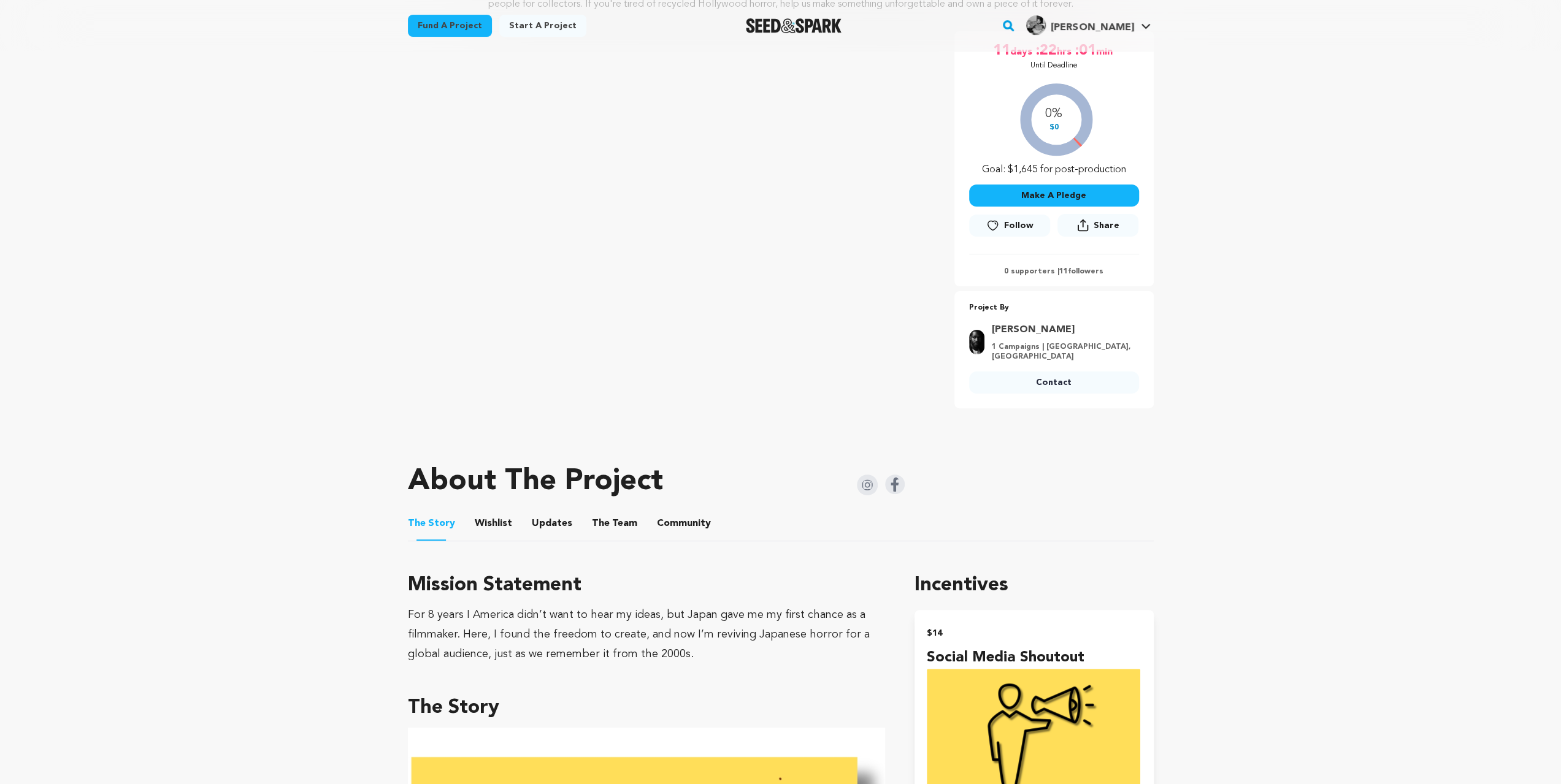
click at [479, 513] on button "Wishlist" at bounding box center [493, 526] width 29 height 29
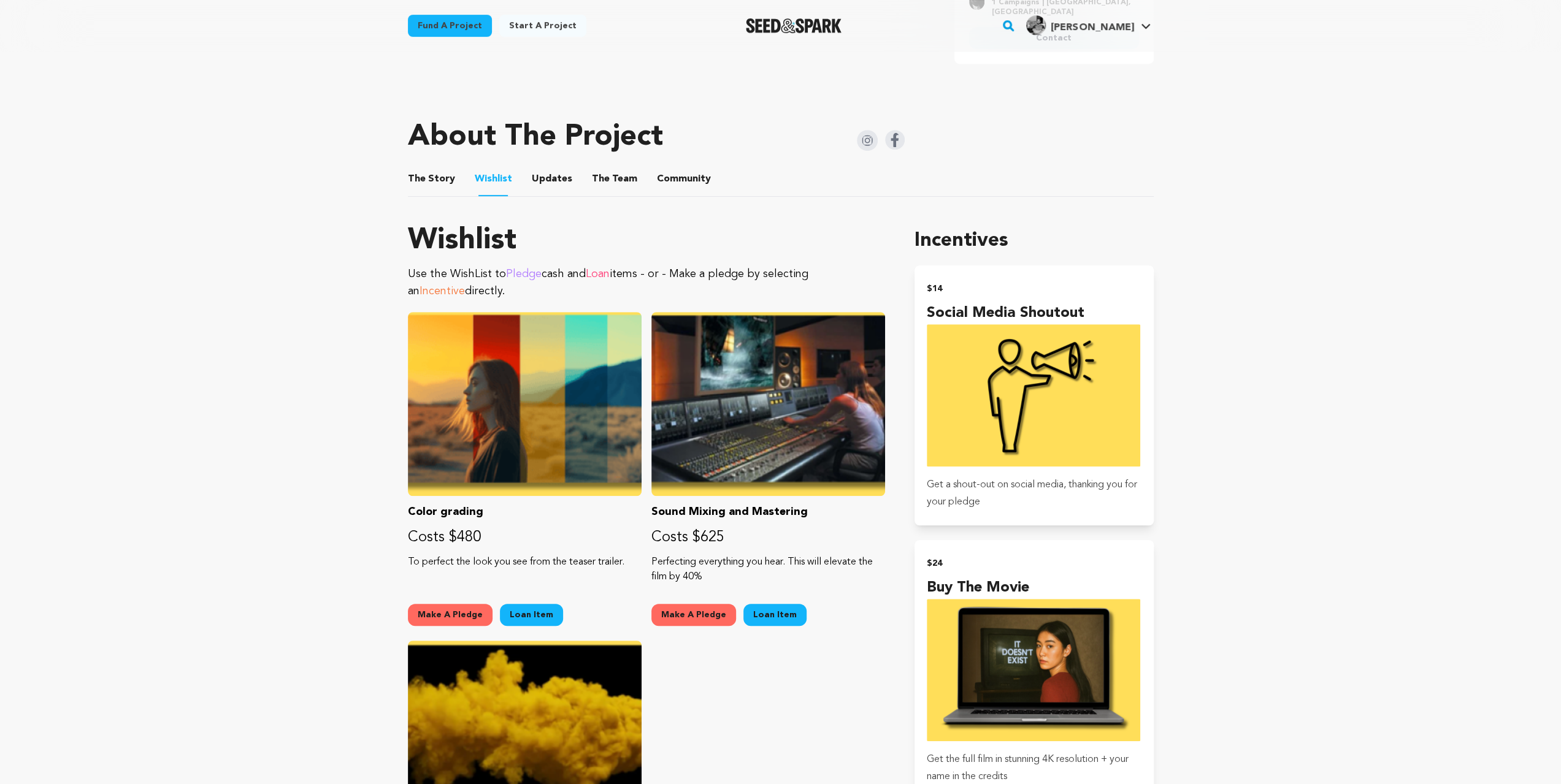
scroll to position [572, 0]
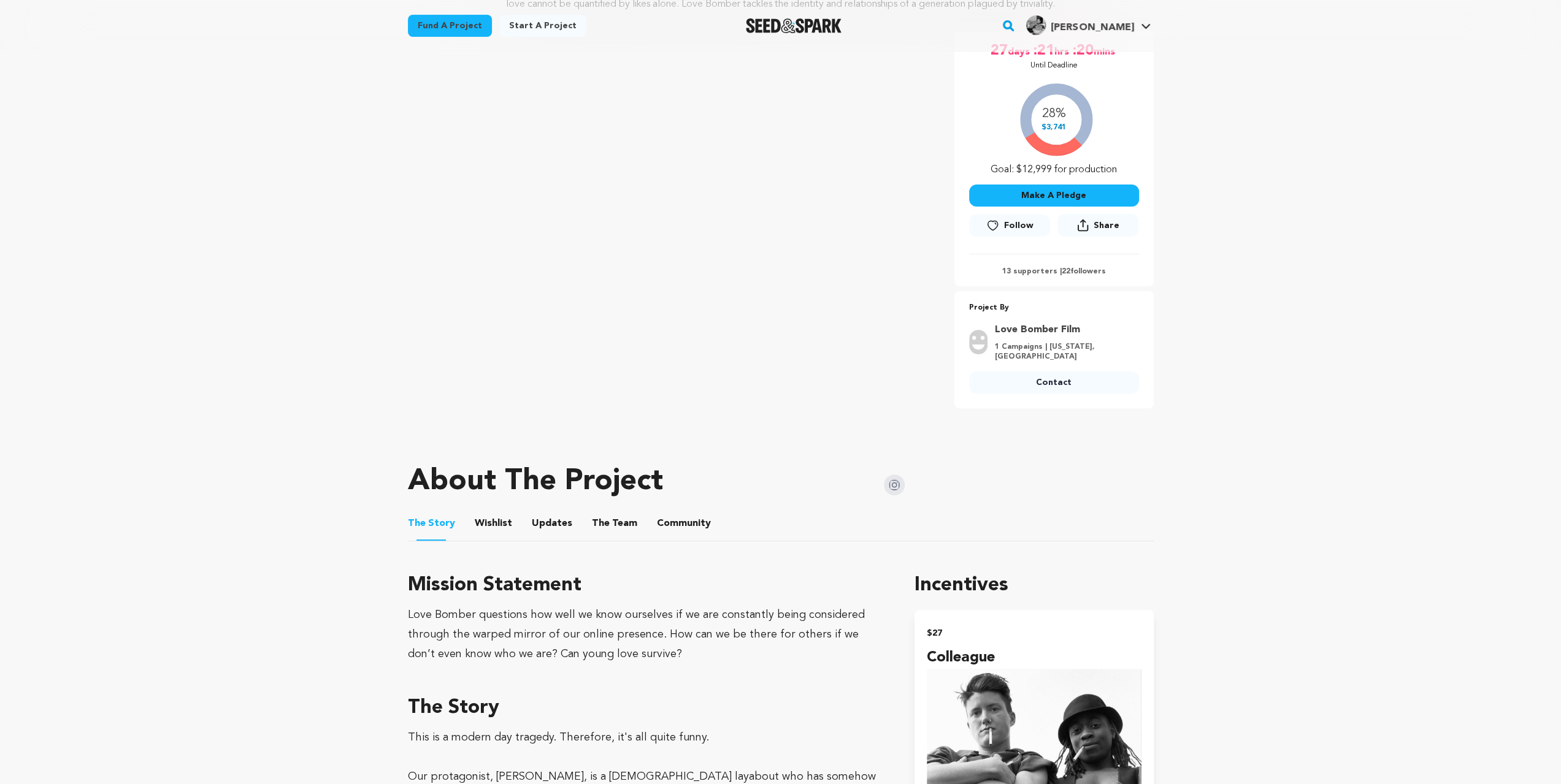
click at [502, 524] on button "Wishlist" at bounding box center [493, 526] width 29 height 29
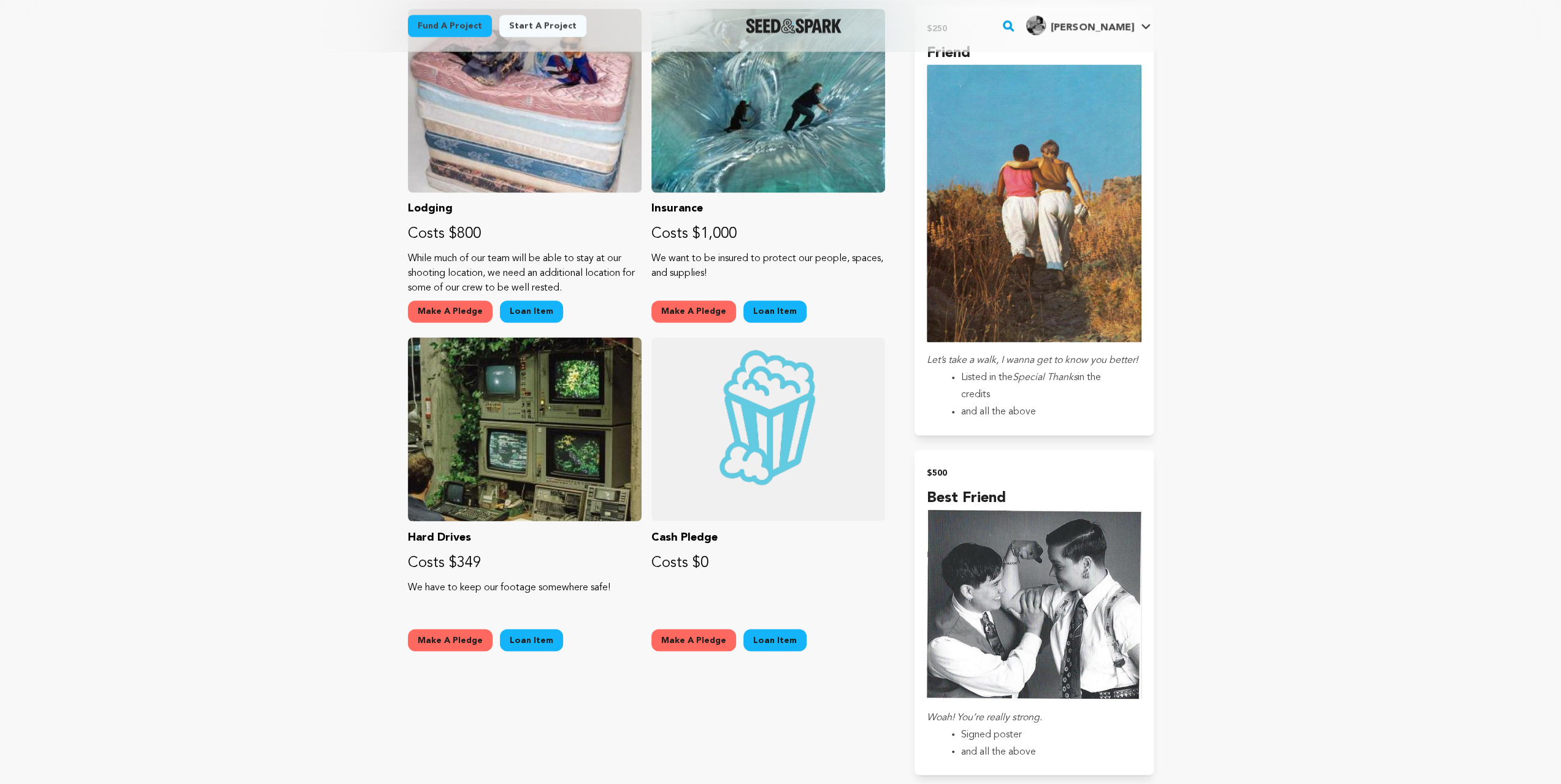
scroll to position [1880, 0]
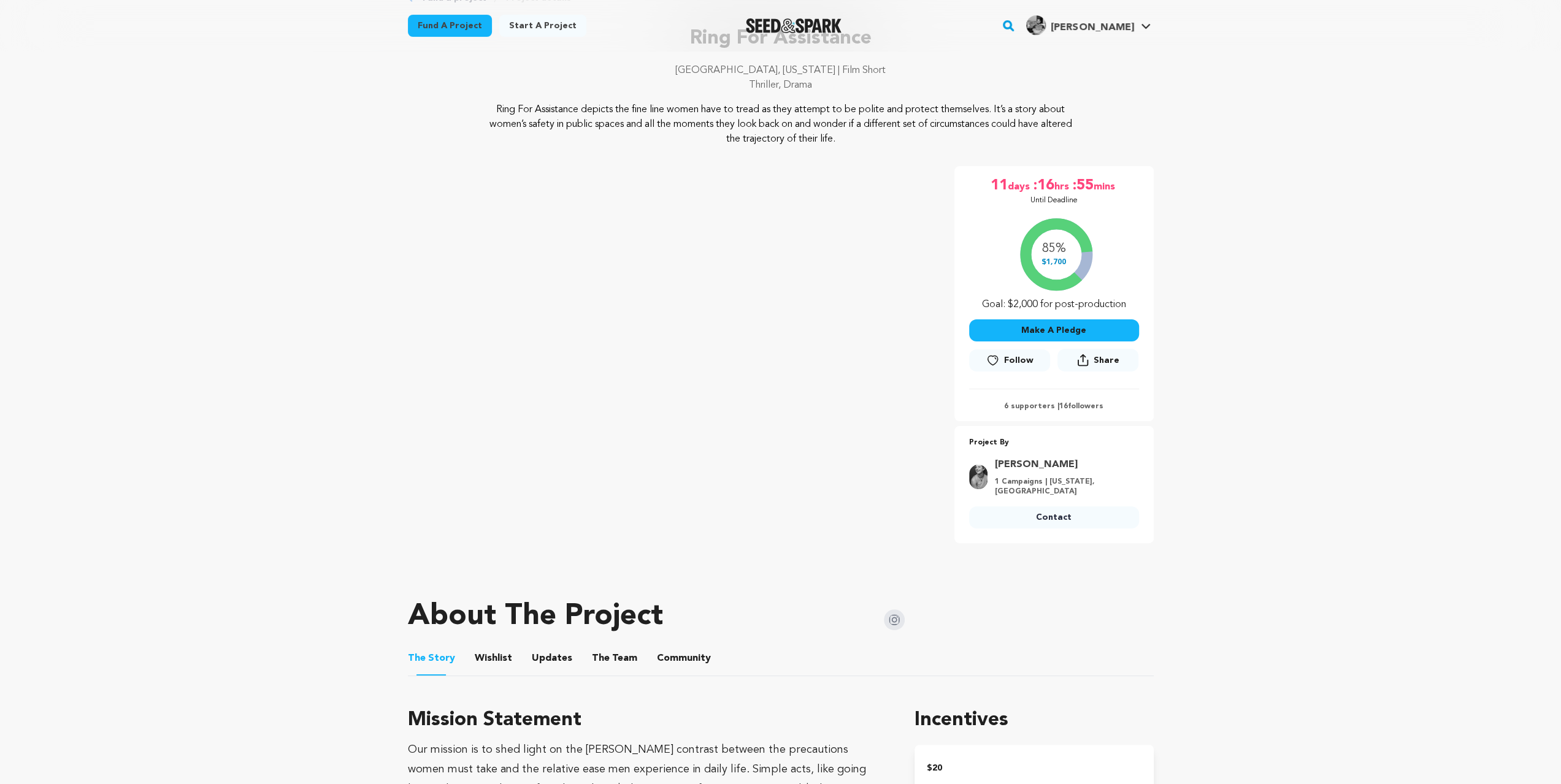
scroll to position [204, 0]
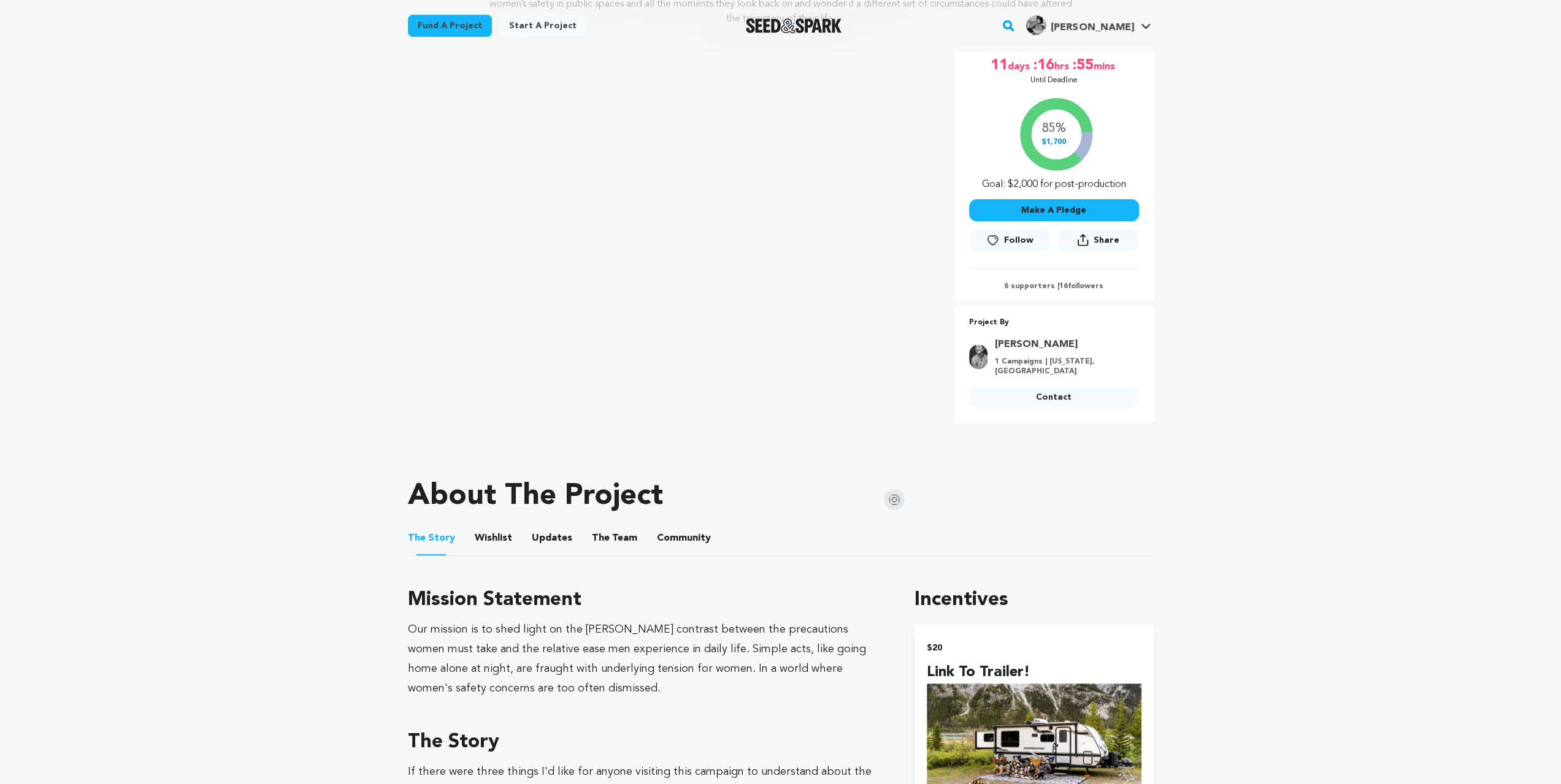
click at [484, 539] on button "Wishlist" at bounding box center [493, 541] width 29 height 29
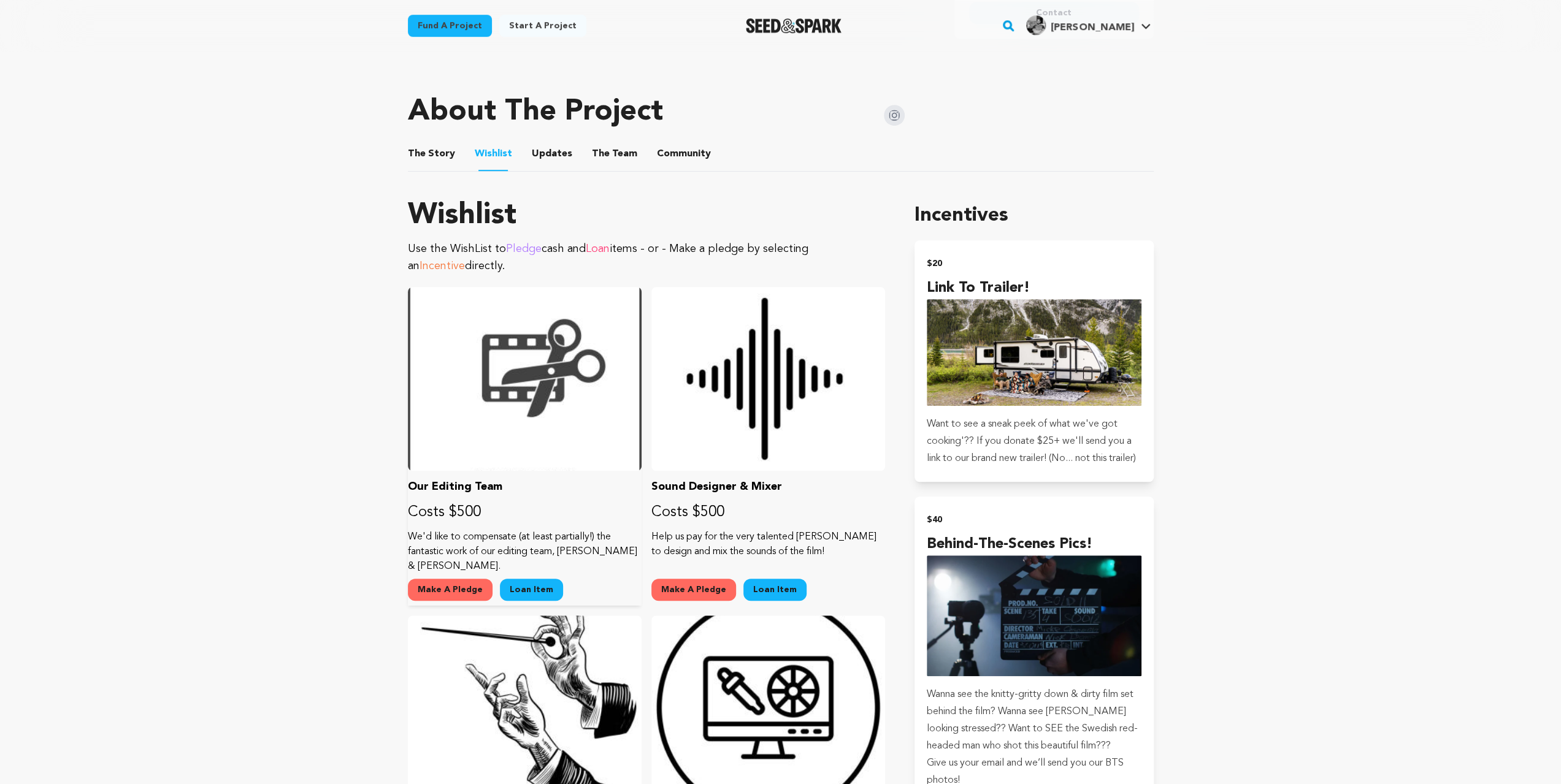
scroll to position [613, 0]
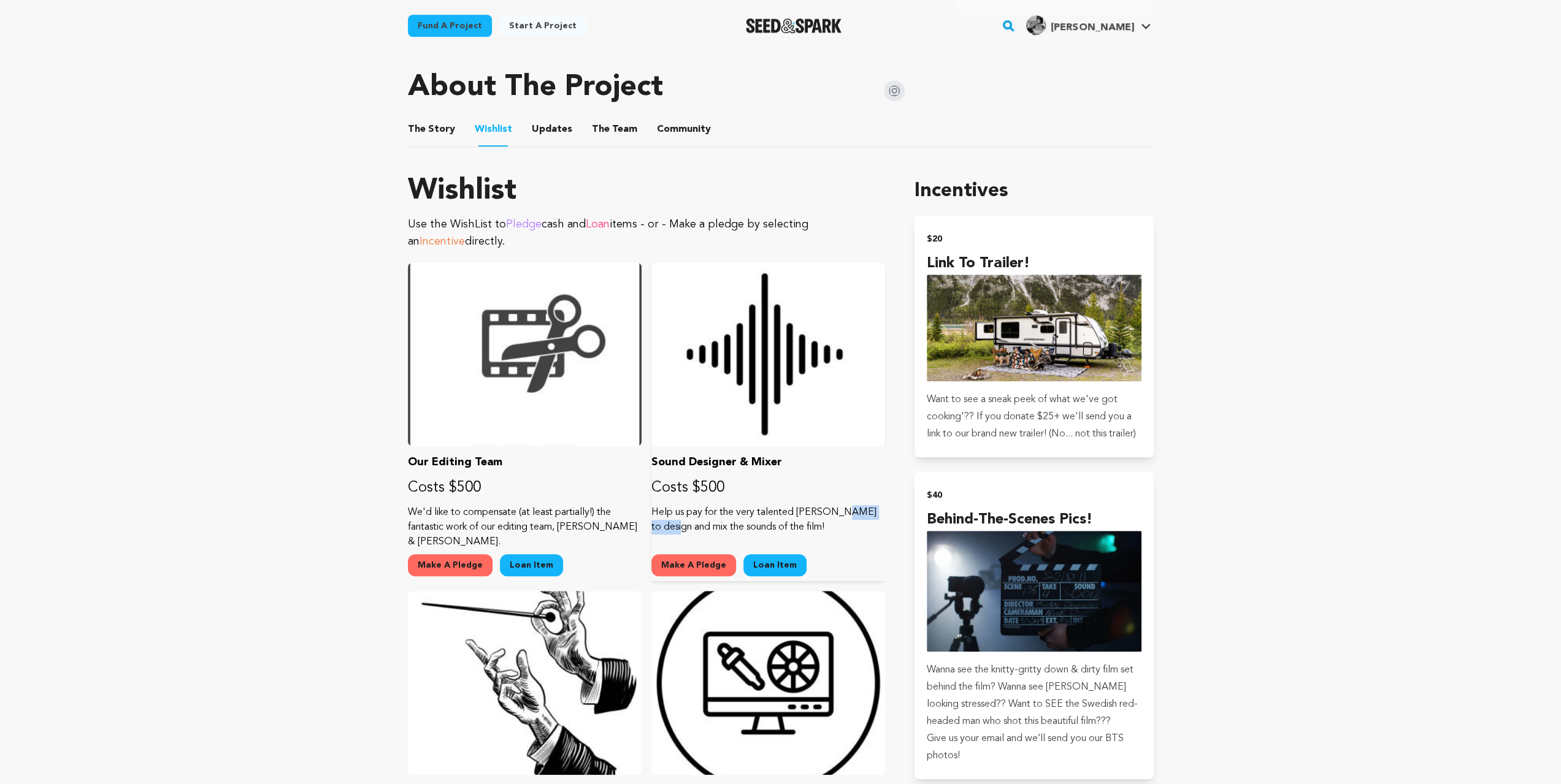
drag, startPoint x: 798, startPoint y: 511, endPoint x: 844, endPoint y: 509, distance: 46.0
click at [844, 509] on p "Help us pay for the very talented [PERSON_NAME] to design and mix the sounds of…" at bounding box center [768, 520] width 233 height 29
copy p "[PERSON_NAME]"
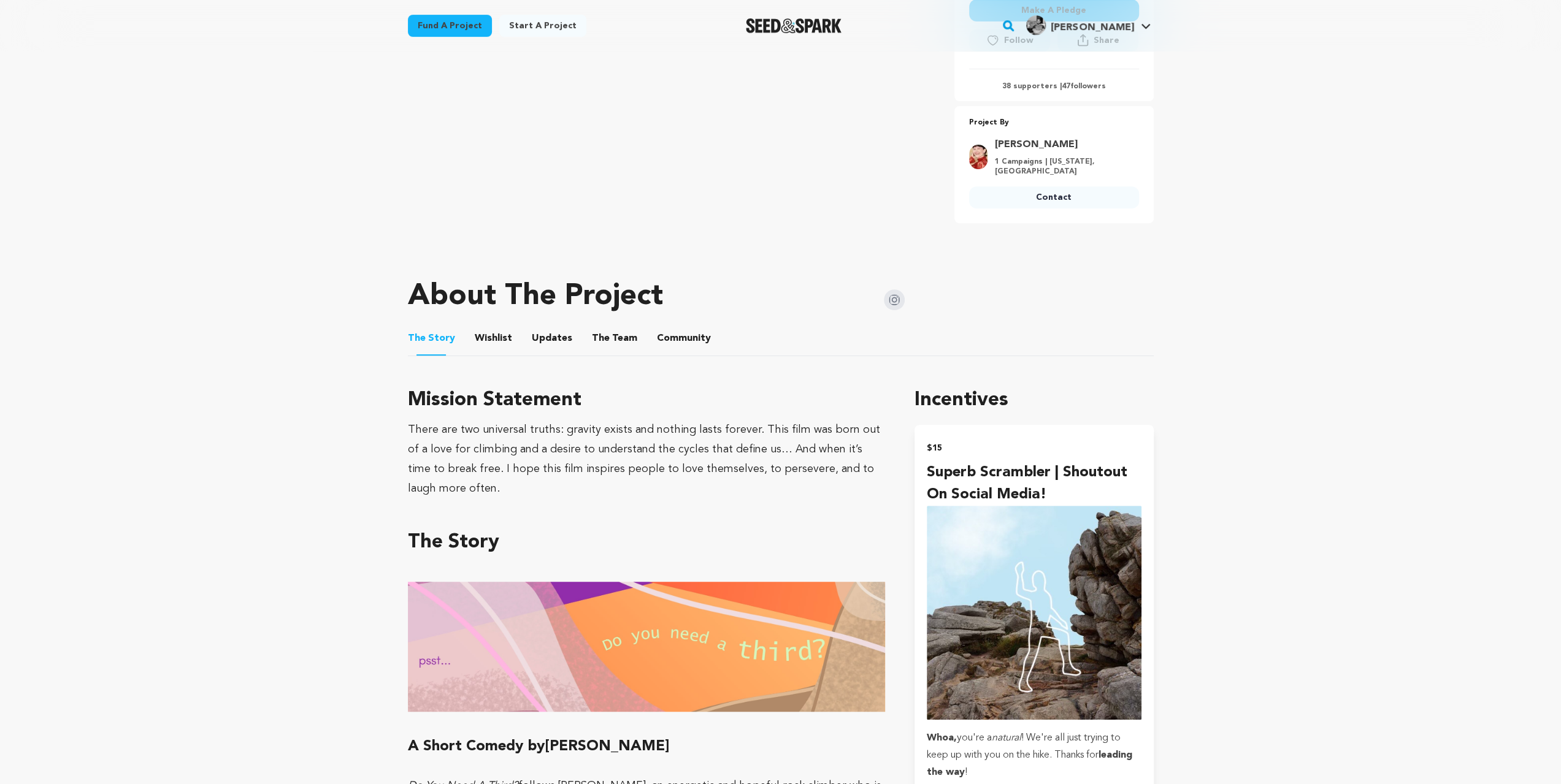
scroll to position [408, 0]
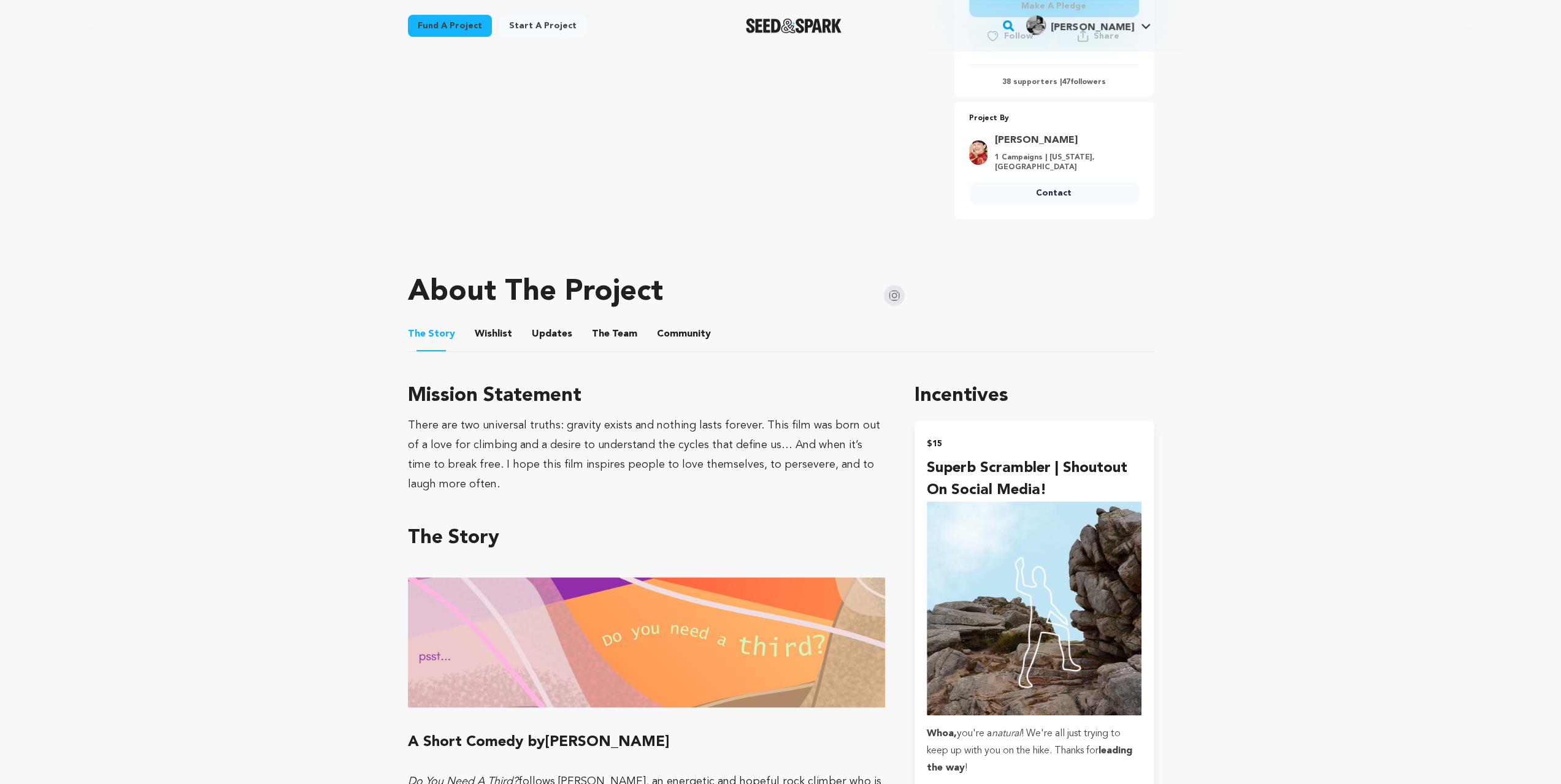
click at [483, 322] on button "Wishlist" at bounding box center [493, 336] width 29 height 29
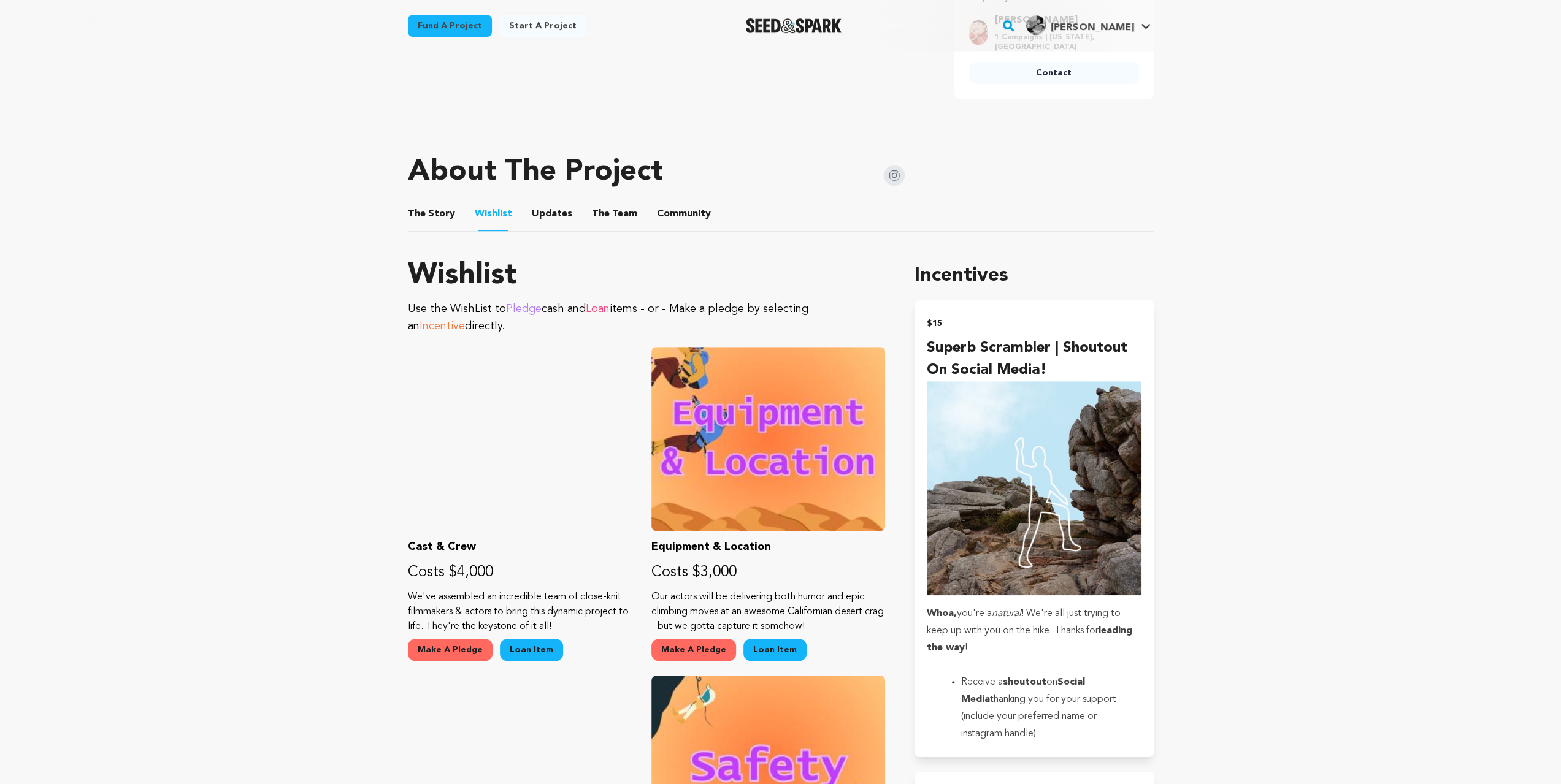
scroll to position [408, 0]
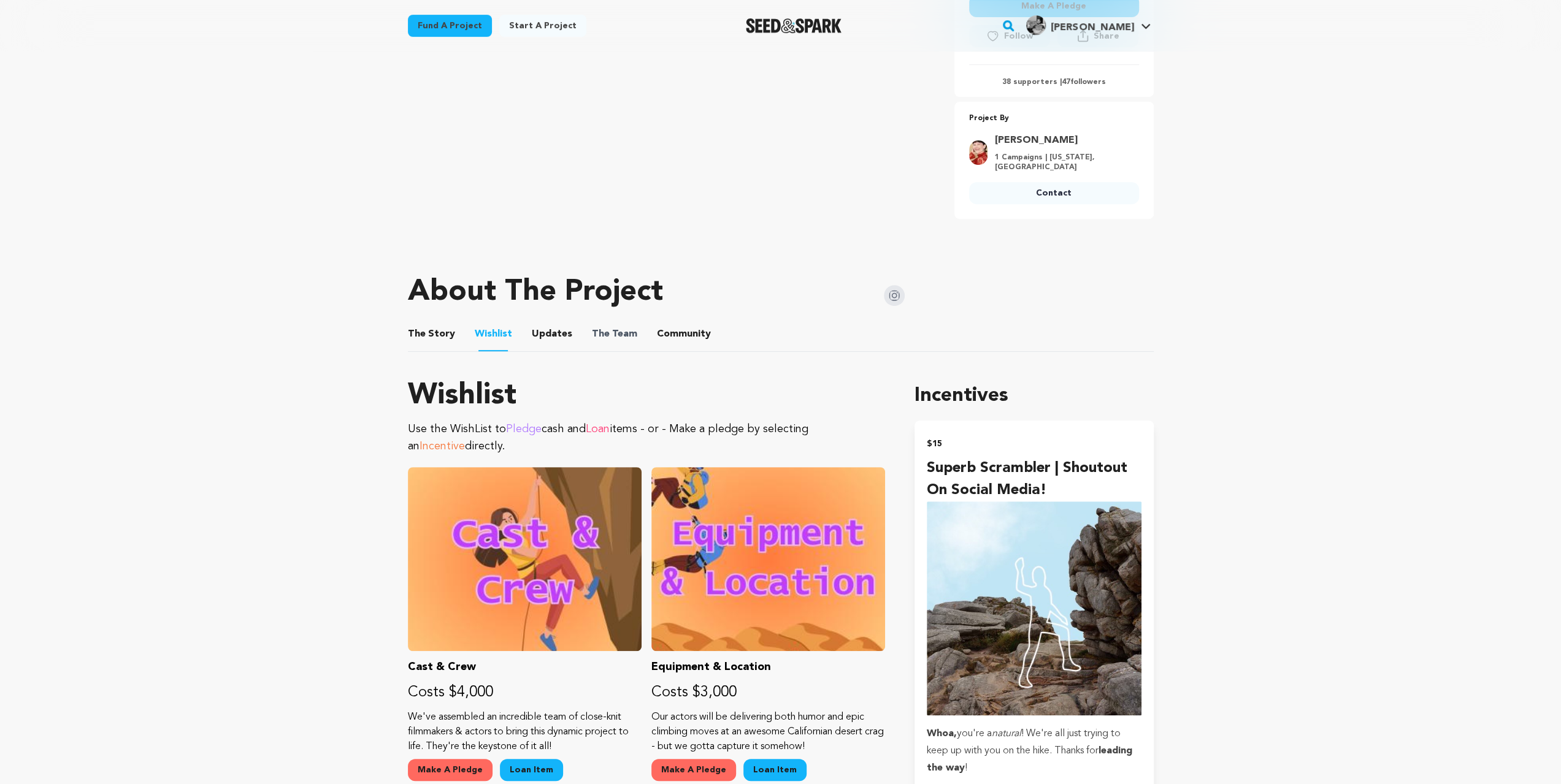
click at [592, 333] on span "The" at bounding box center [601, 334] width 18 height 15
click at [599, 333] on button "The Team" at bounding box center [614, 336] width 29 height 29
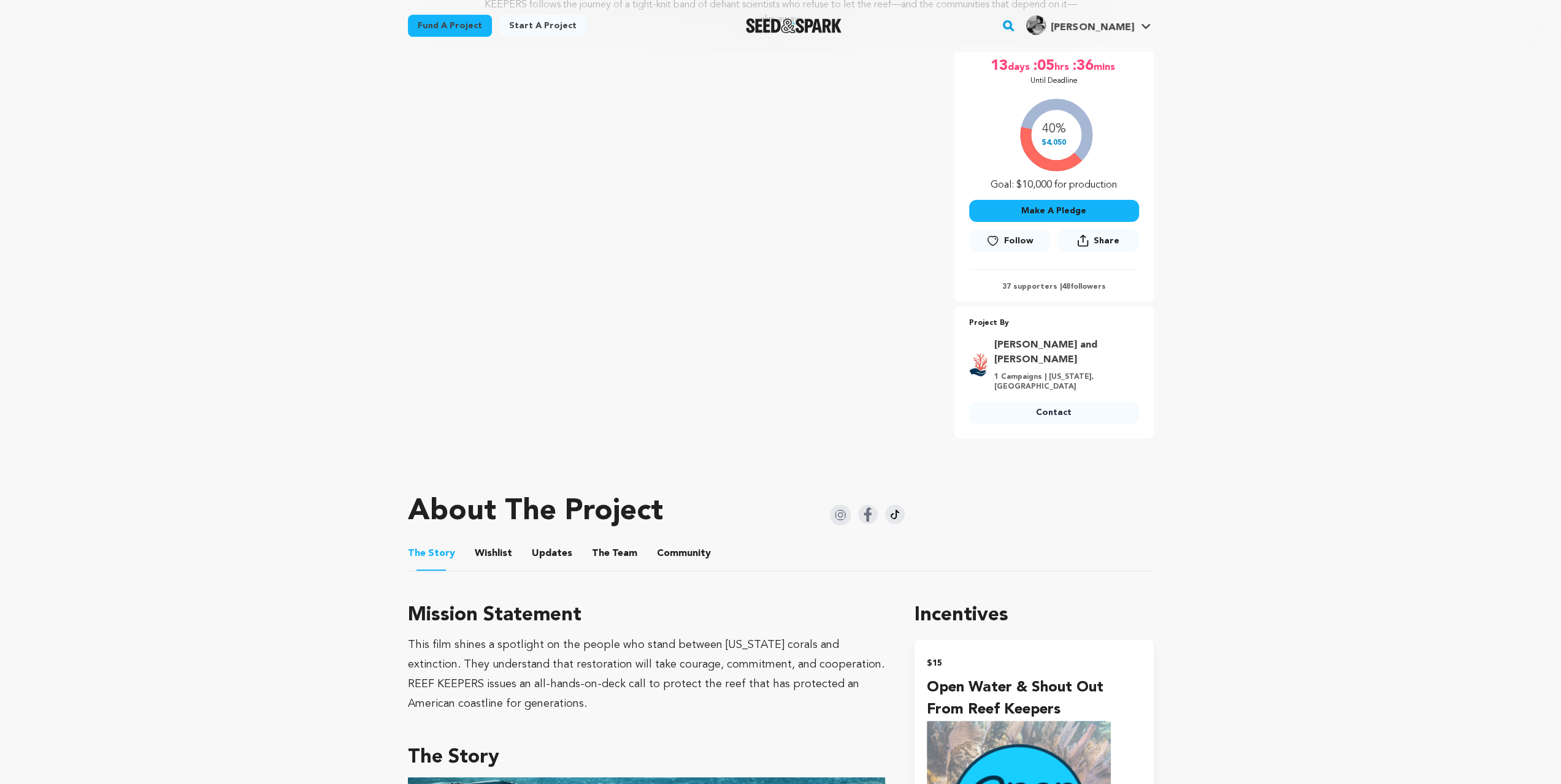
scroll to position [204, 0]
click at [489, 541] on button "Wishlist" at bounding box center [493, 556] width 29 height 29
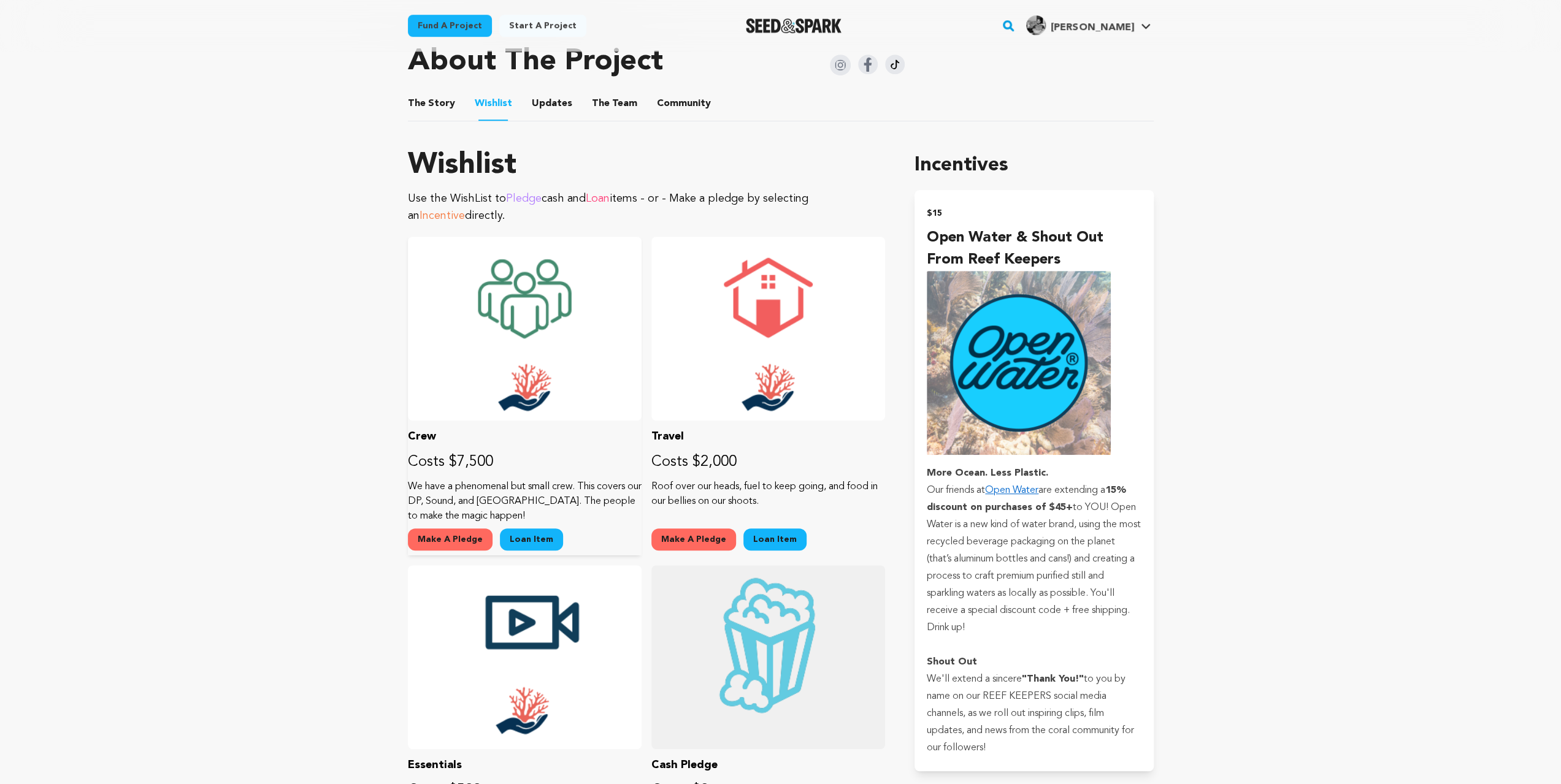
scroll to position [408, 0]
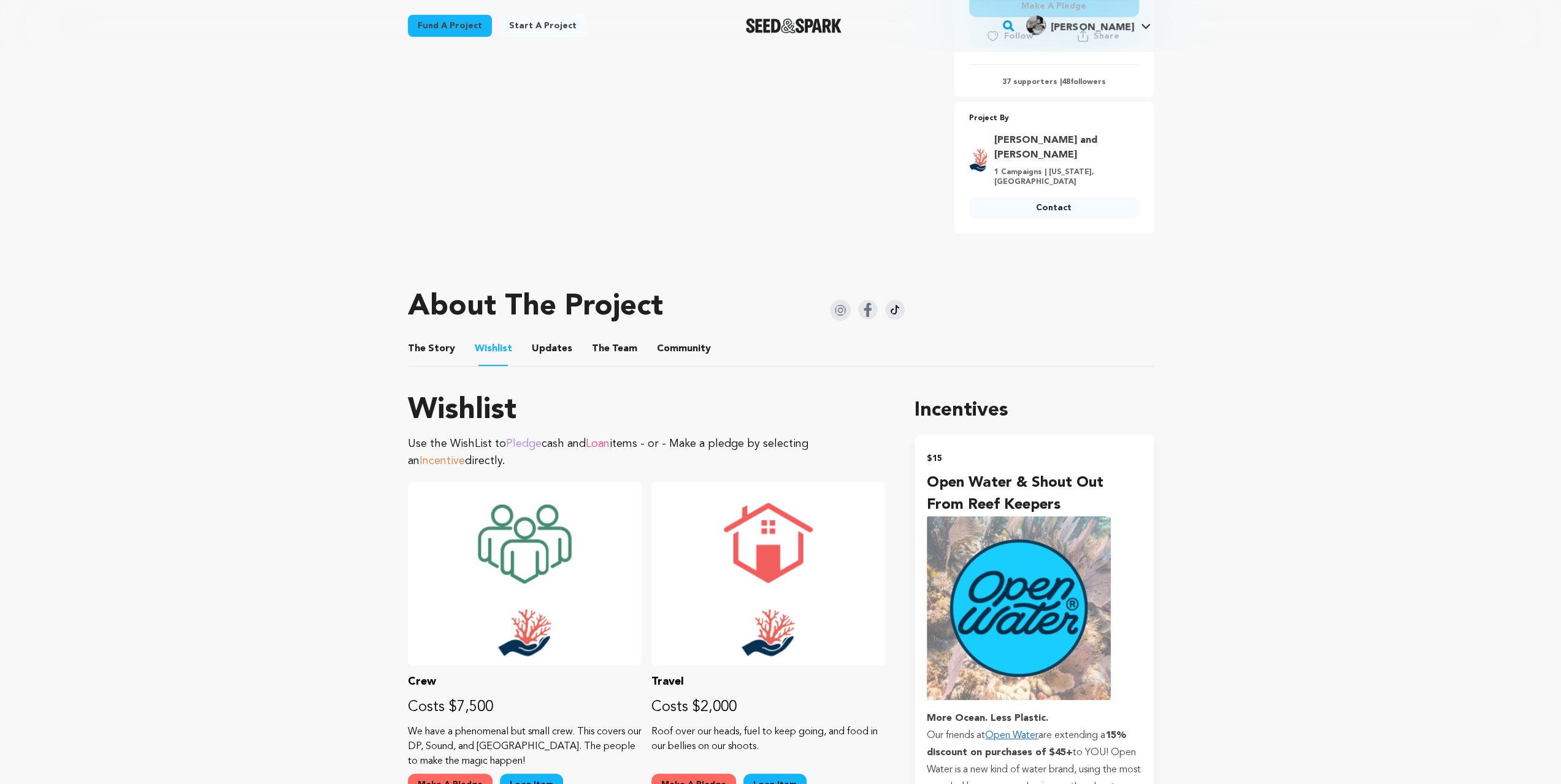
click at [604, 337] on button "The Team" at bounding box center [614, 352] width 29 height 29
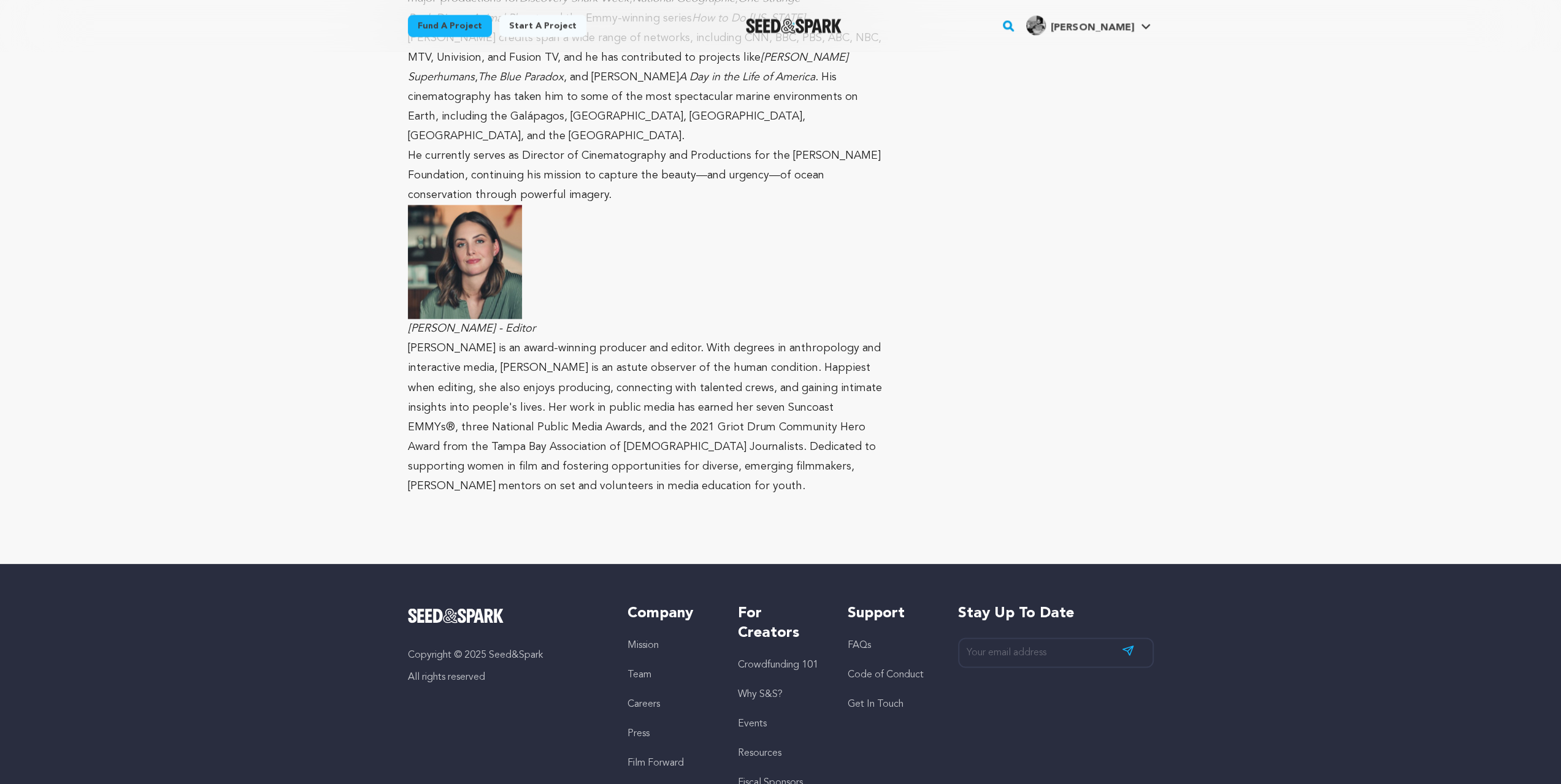
scroll to position [1717, 0]
